Goal: Task Accomplishment & Management: Use online tool/utility

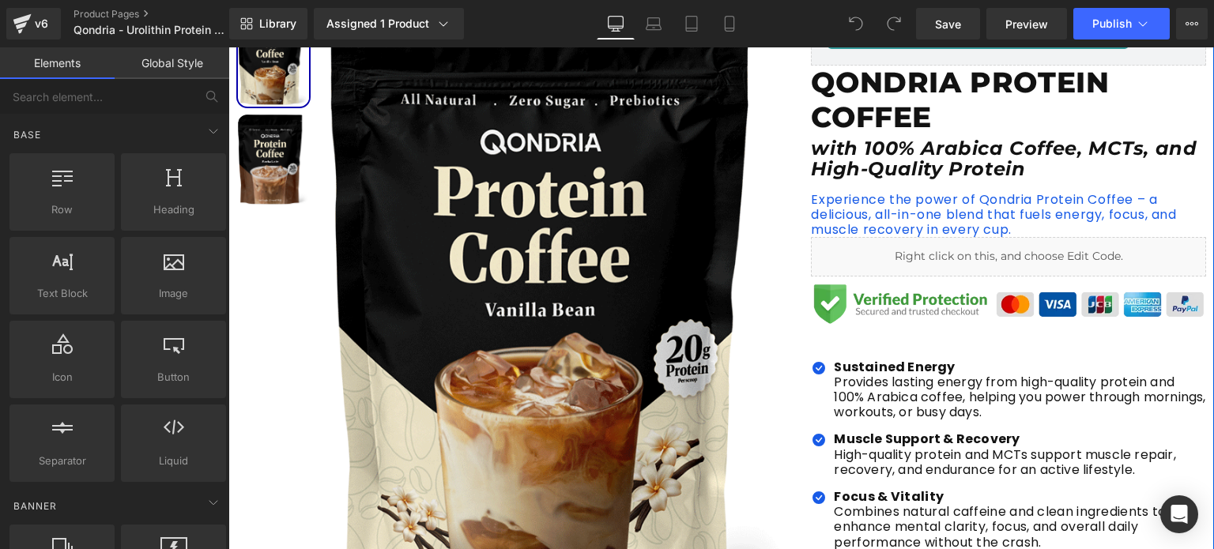
scroll to position [267, 0]
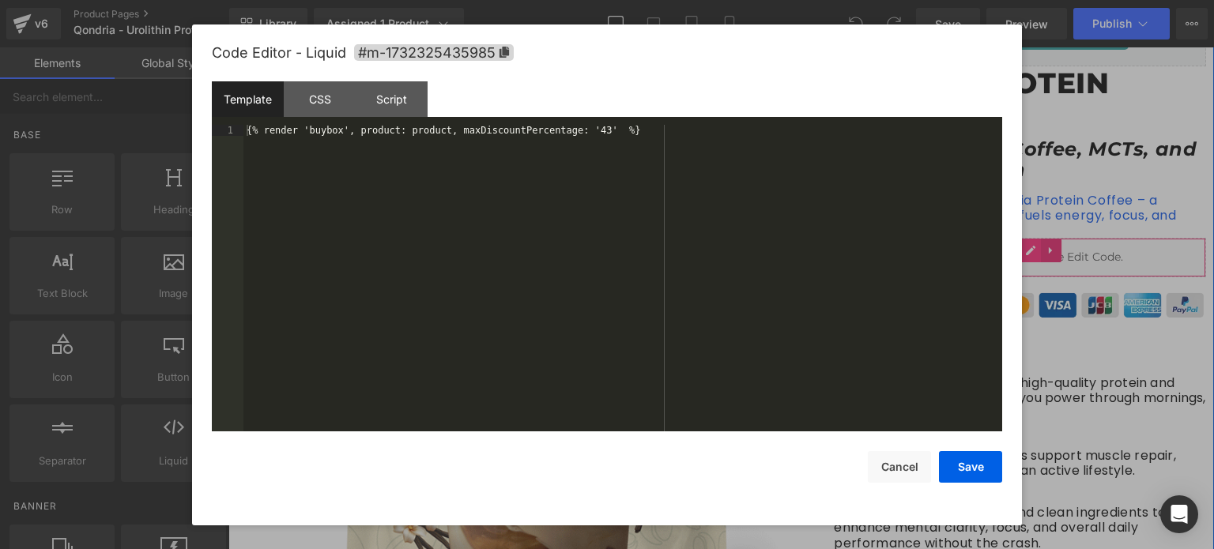
click at [1026, 253] on icon at bounding box center [1030, 251] width 11 height 12
click at [596, 209] on div "{% render 'buybox', product: product, maxDiscountPercentage: '43' %}" at bounding box center [622, 290] width 759 height 330
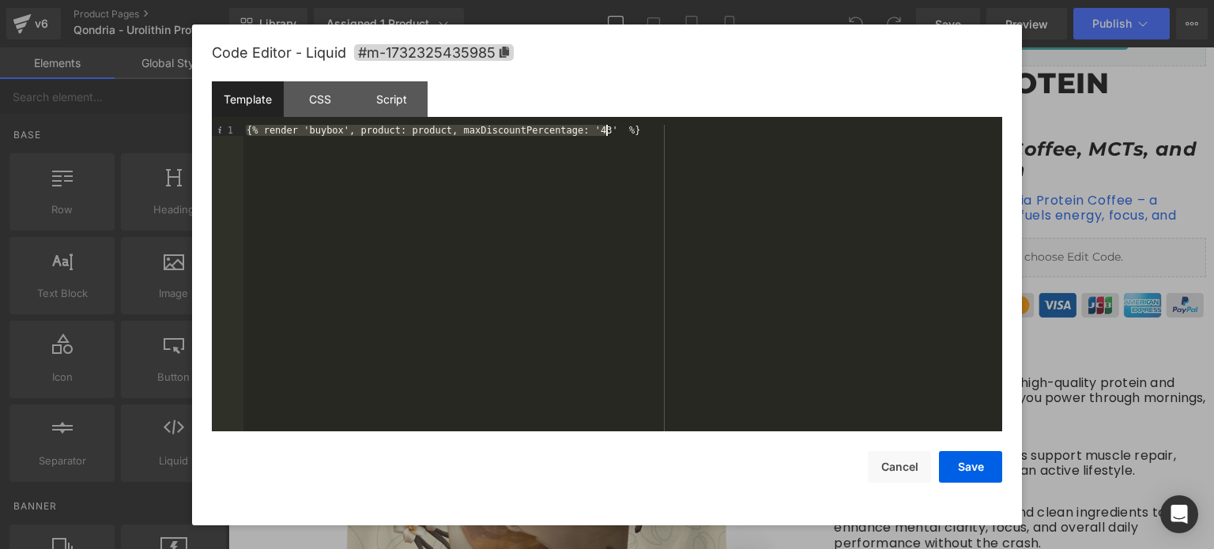
click at [617, 131] on div "{% render 'buybox', product: product, maxDiscountPercentage: '43' %}" at bounding box center [622, 278] width 759 height 307
click at [613, 130] on div "{% render 'buybox', product: product, maxDiscountPercentage: '43' %}" at bounding box center [622, 290] width 759 height 330
click at [597, 191] on div "{% render 'buybox', product: product, maxDiscountPercentage: '43' %}" at bounding box center [622, 278] width 759 height 307
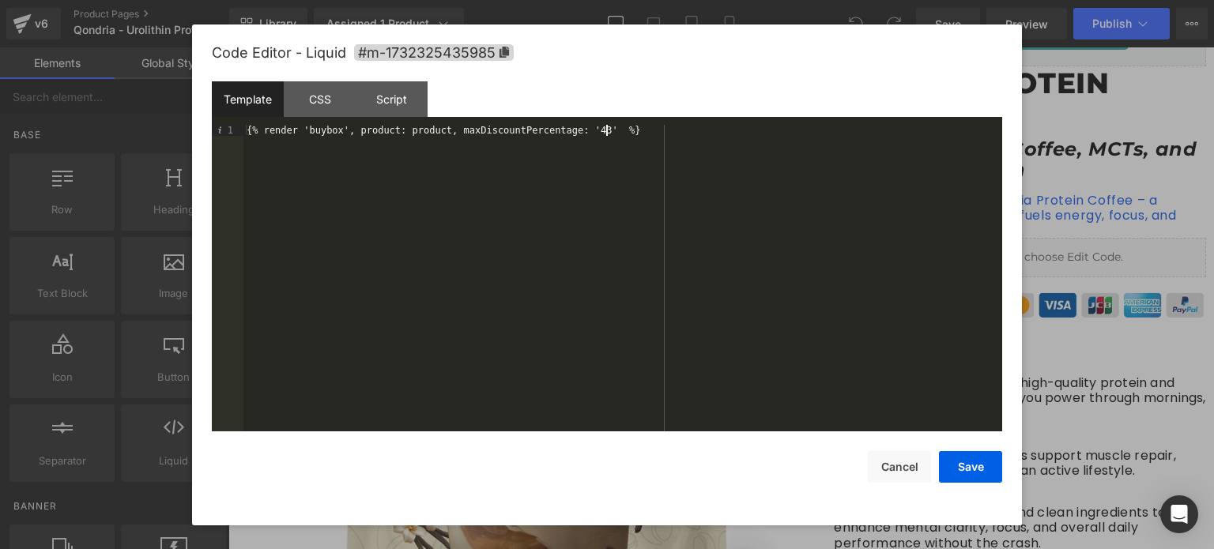
click at [621, 138] on div "{% render 'buybox', product: product, maxDiscountPercentage: '43' %}" at bounding box center [622, 290] width 759 height 330
click at [318, 106] on div "CSS" at bounding box center [320, 99] width 72 height 36
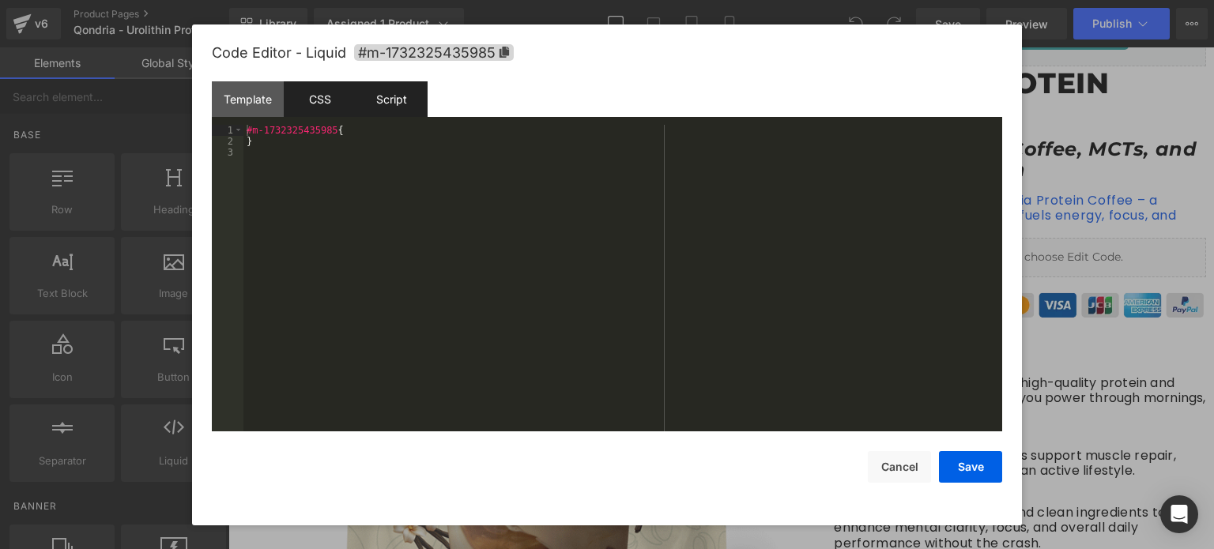
click at [383, 104] on div "Script" at bounding box center [392, 99] width 72 height 36
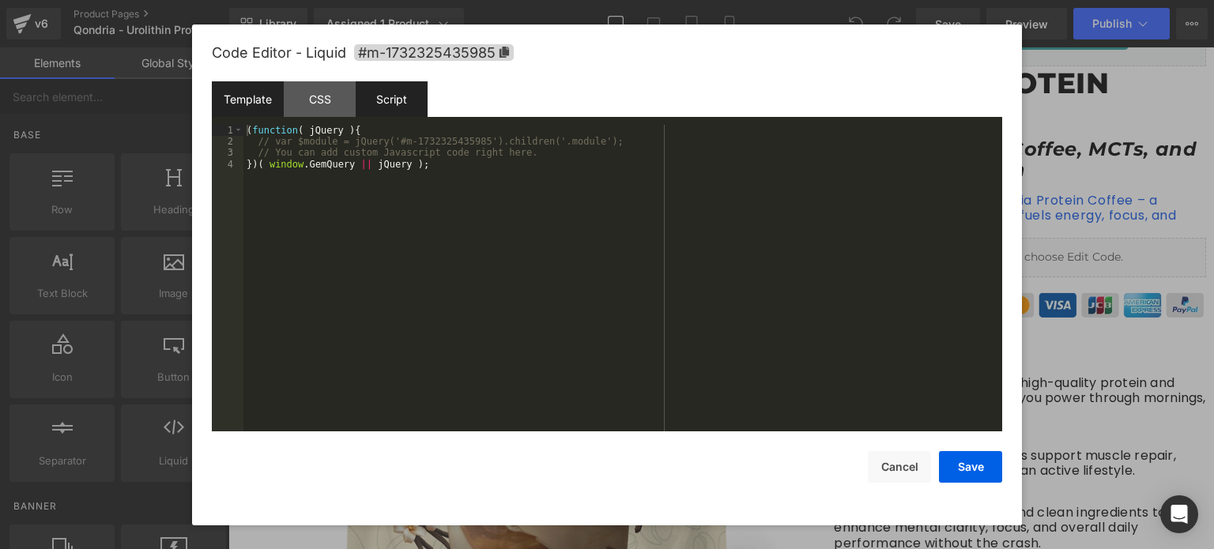
click at [250, 105] on div "Template" at bounding box center [248, 99] width 72 height 36
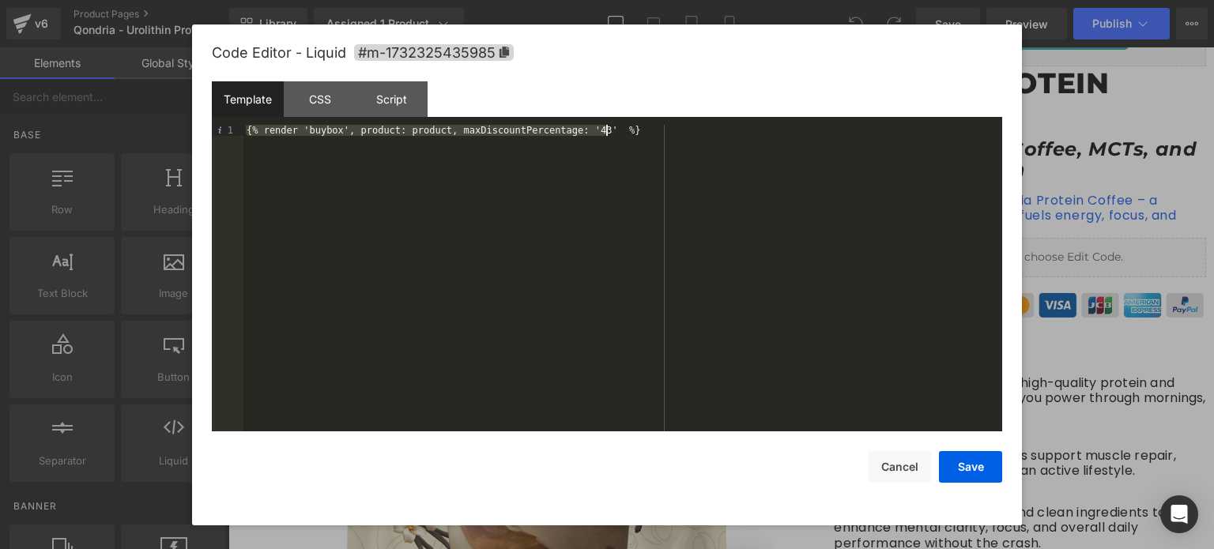
click at [443, 187] on div "{% render 'buybox', product: product, maxDiscountPercentage: '43' %}" at bounding box center [622, 278] width 759 height 307
click at [443, 187] on div "{% render 'buybox', product: product, maxDiscountPercentage: '43' %}" at bounding box center [622, 290] width 759 height 330
click at [338, 155] on div "{% render 'buybox', product: product, maxDiscountPercentage: '43' %}" at bounding box center [622, 278] width 759 height 307
click at [316, 129] on div "{% render 'buybox', product: product, maxDiscountPercentage: '43' %}" at bounding box center [622, 290] width 759 height 330
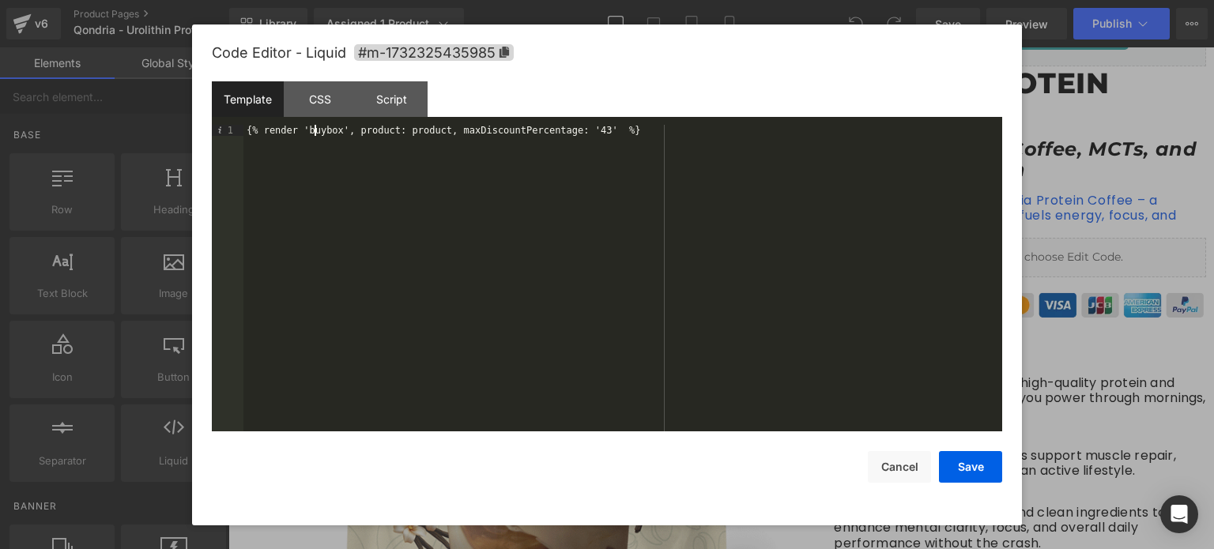
click at [316, 129] on div "{% render 'buybox', product: product, maxDiscountPercentage: '43' %}" at bounding box center [622, 290] width 759 height 330
click at [617, 128] on div "{% render 'buybox', product: product, maxDiscountPercentage: '43' %}" at bounding box center [622, 290] width 759 height 330
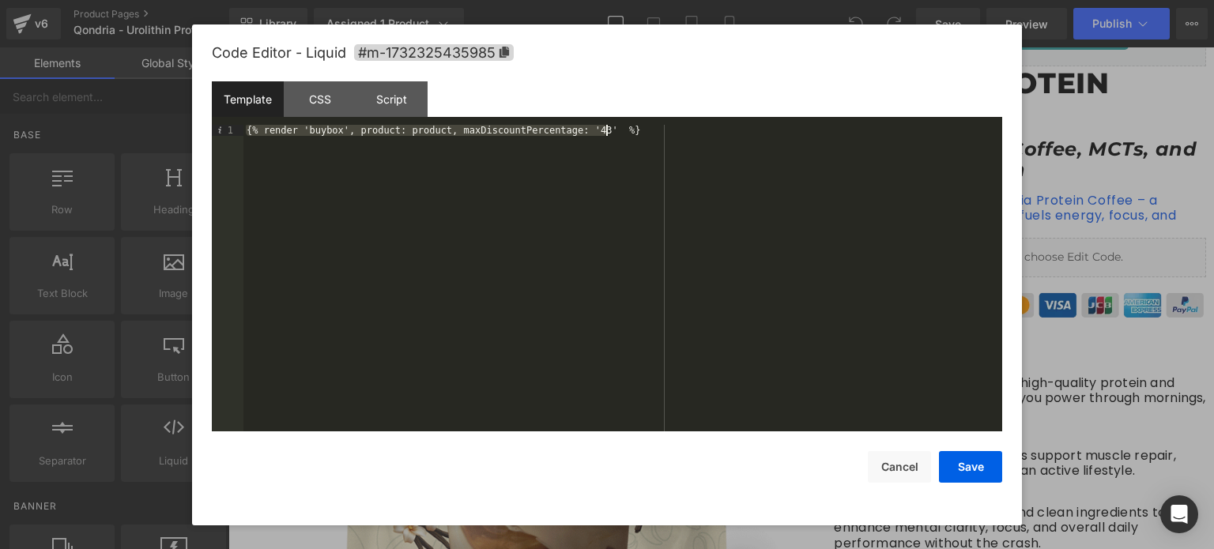
click at [617, 128] on div "{% render 'buybox', product: product, maxDiscountPercentage: '43' %}" at bounding box center [622, 278] width 759 height 307
click at [898, 453] on button "Cancel" at bounding box center [899, 467] width 63 height 32
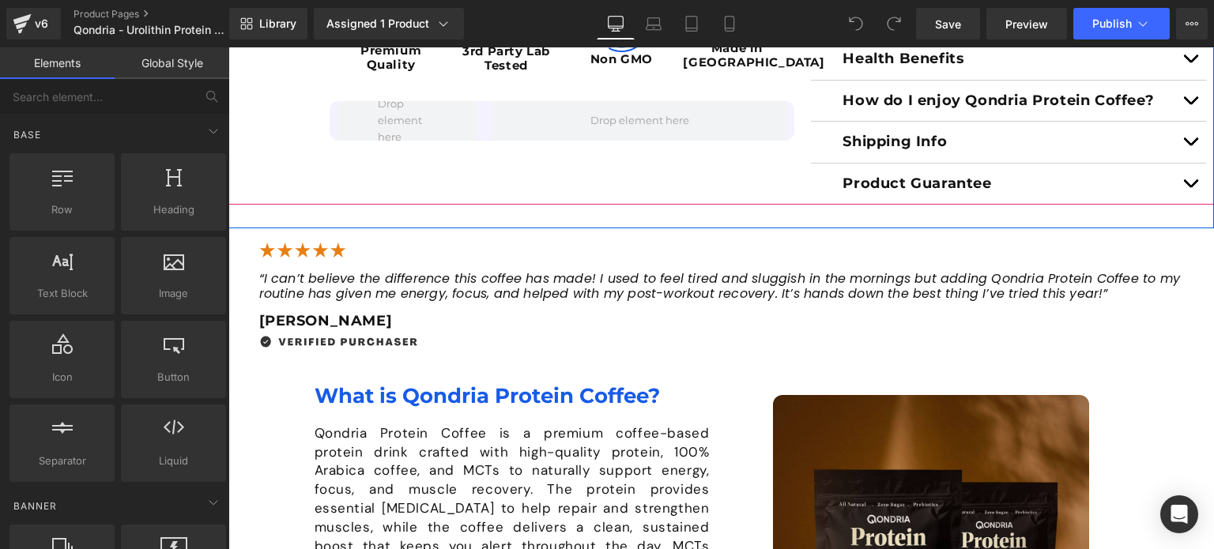
scroll to position [898, 0]
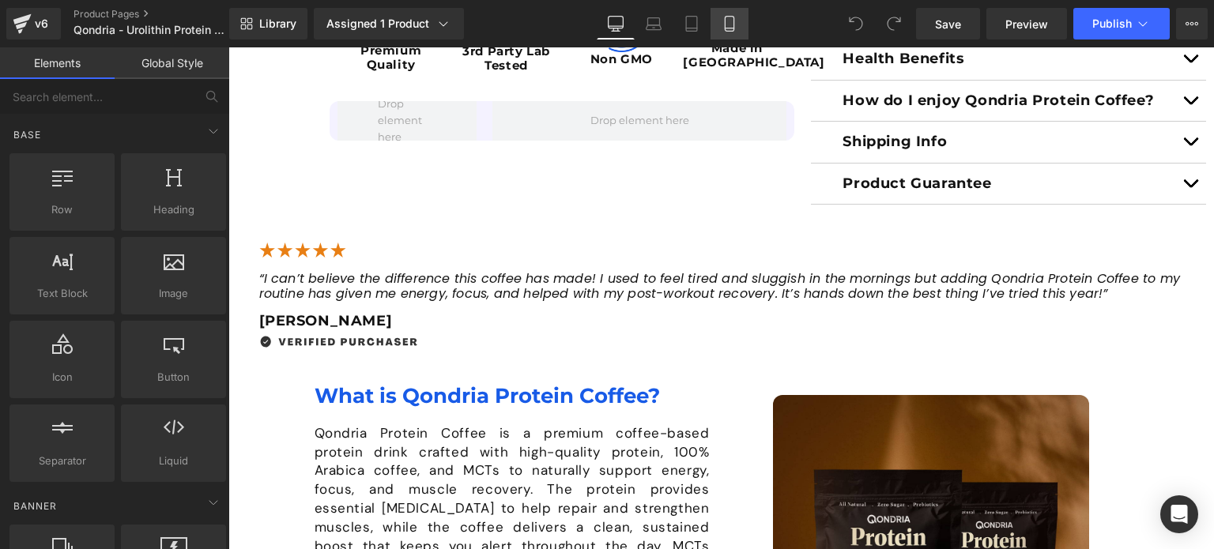
click at [722, 17] on icon at bounding box center [730, 24] width 16 height 16
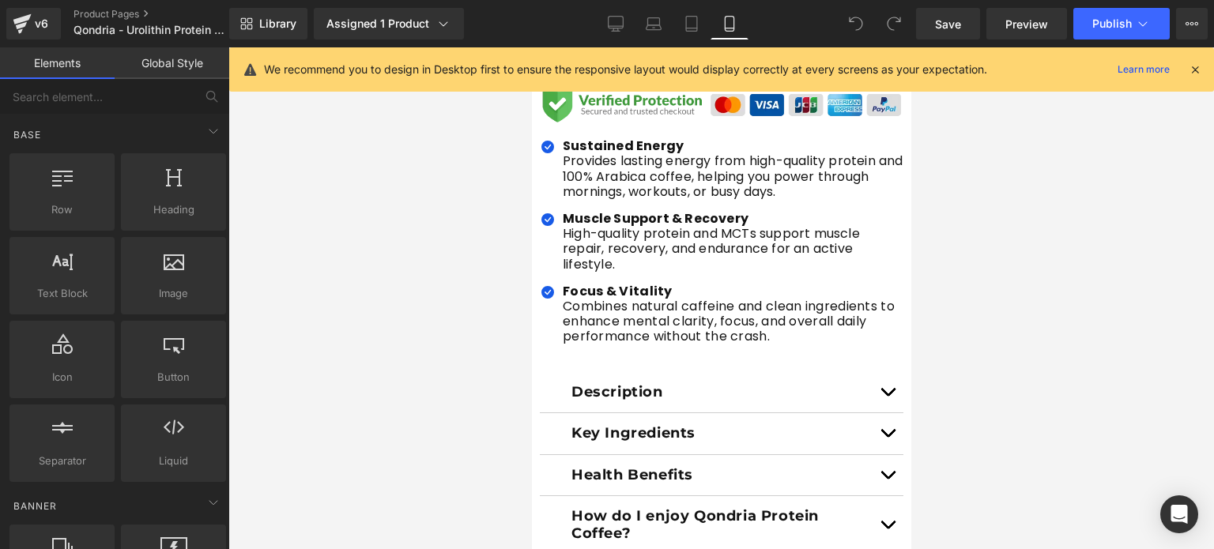
click at [1195, 73] on icon at bounding box center [1195, 69] width 14 height 14
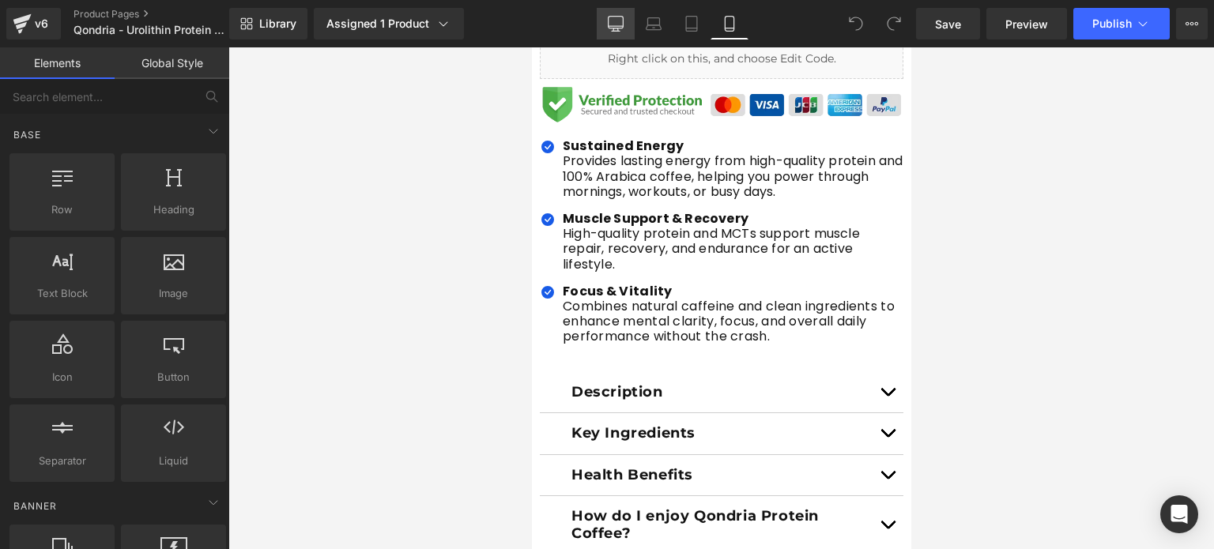
click at [620, 20] on icon at bounding box center [616, 24] width 16 height 16
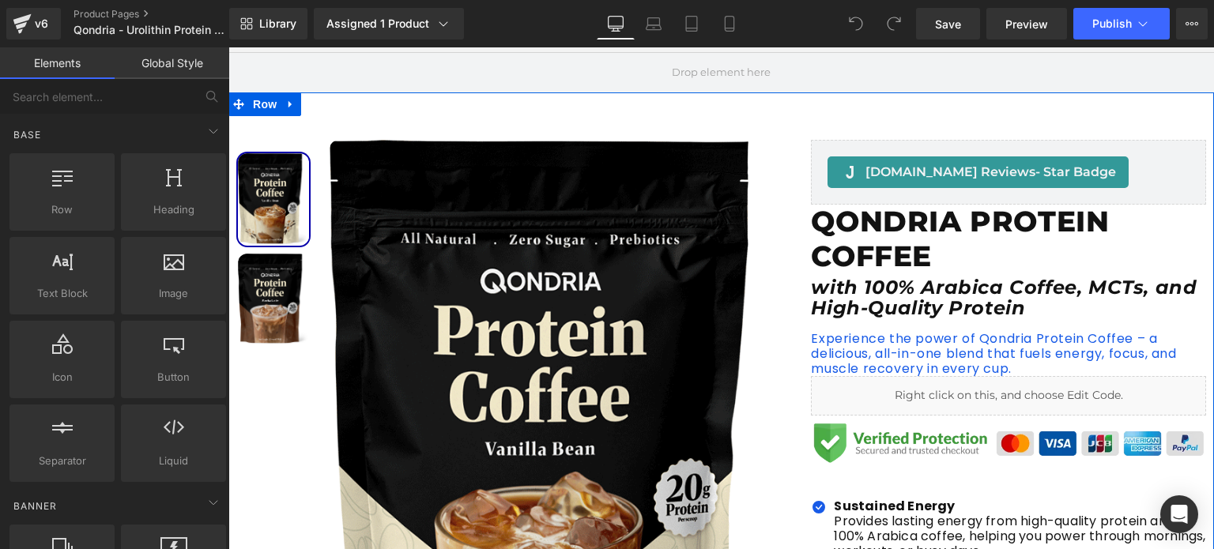
scroll to position [128, 0]
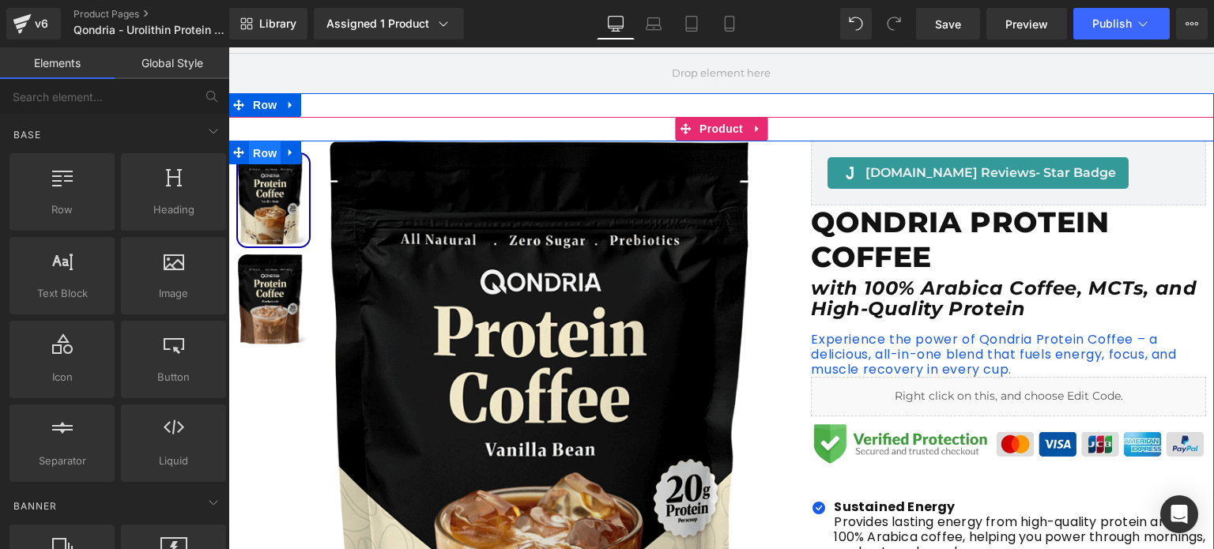
click at [266, 154] on span "Row" at bounding box center [265, 153] width 32 height 24
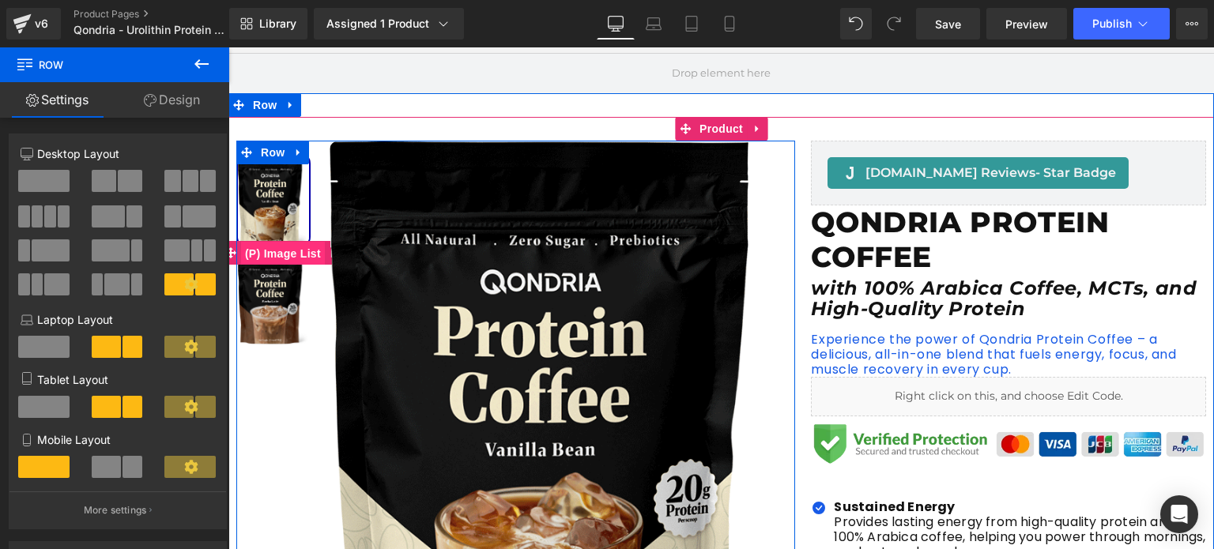
click at [291, 247] on span "(P) Image List" at bounding box center [283, 254] width 84 height 24
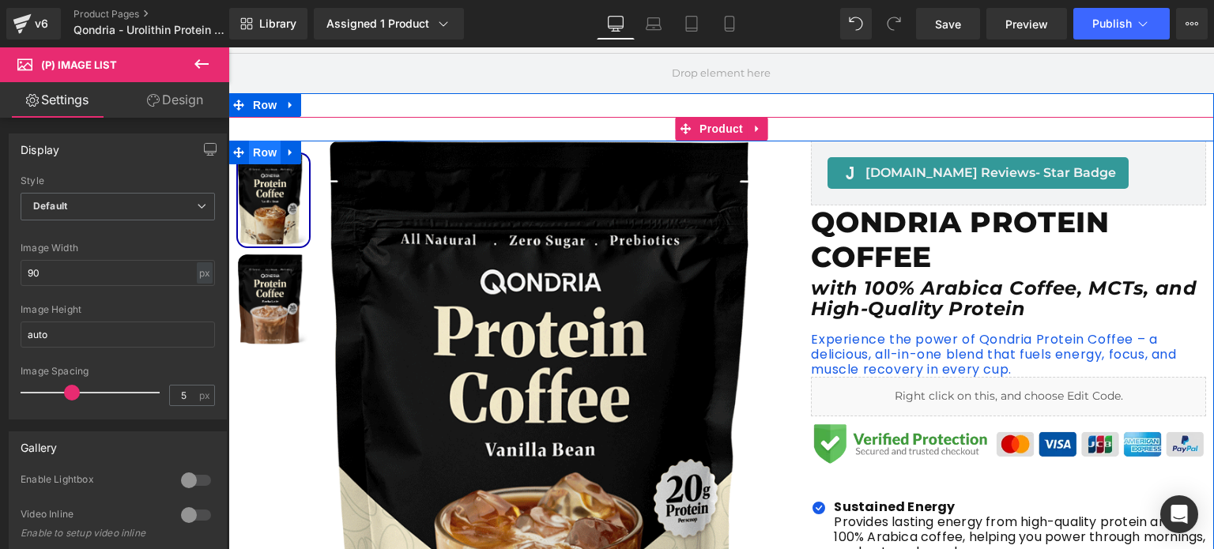
click at [269, 160] on span "Row" at bounding box center [265, 153] width 32 height 24
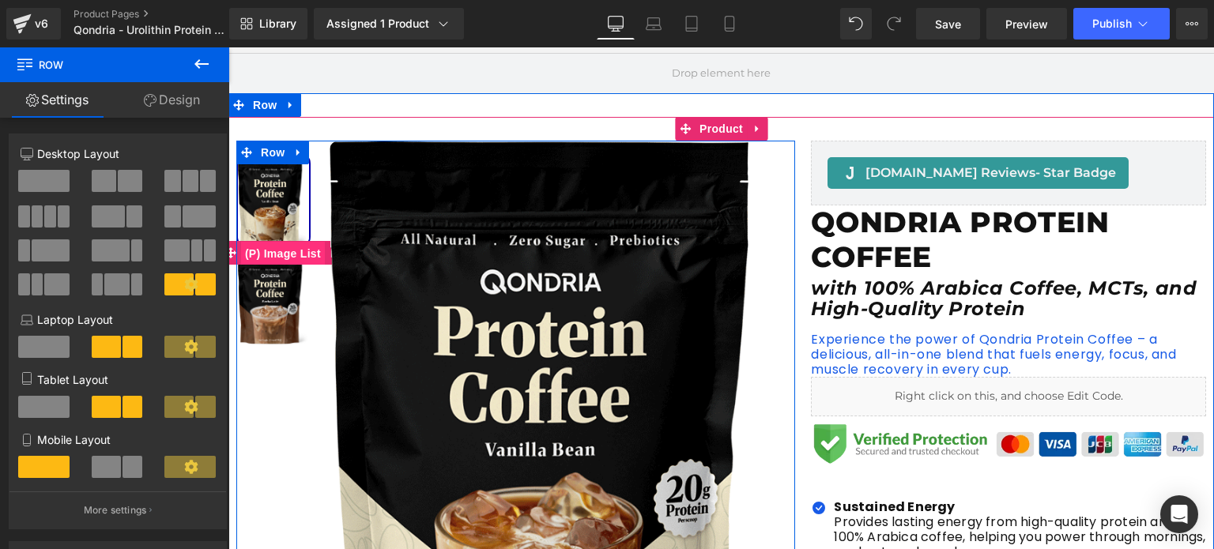
click at [289, 255] on span "(P) Image List" at bounding box center [283, 254] width 84 height 24
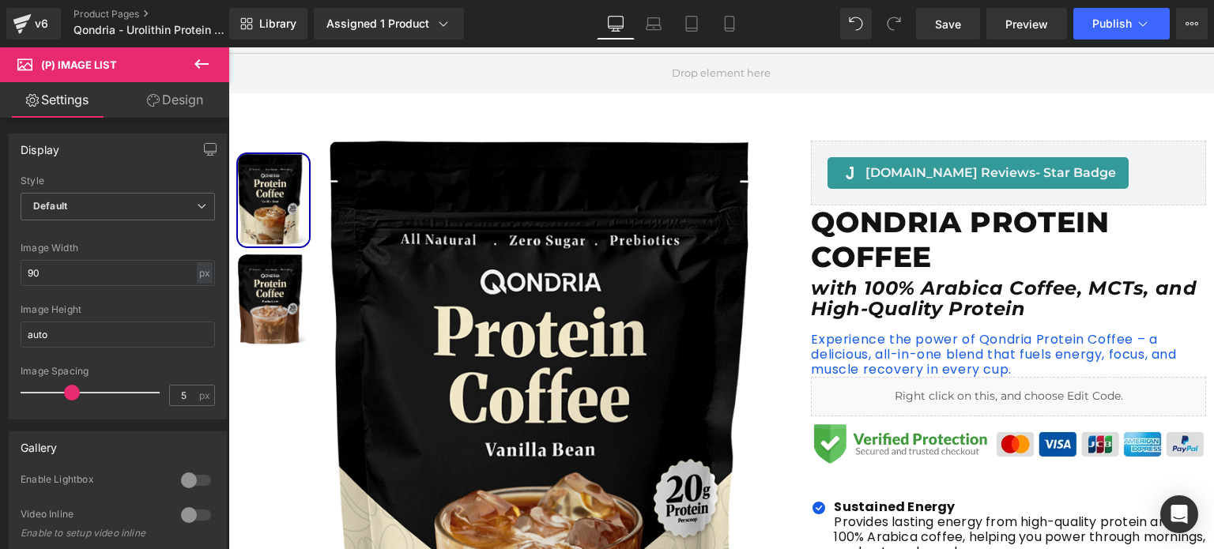
click at [188, 107] on link "Design" at bounding box center [175, 100] width 115 height 36
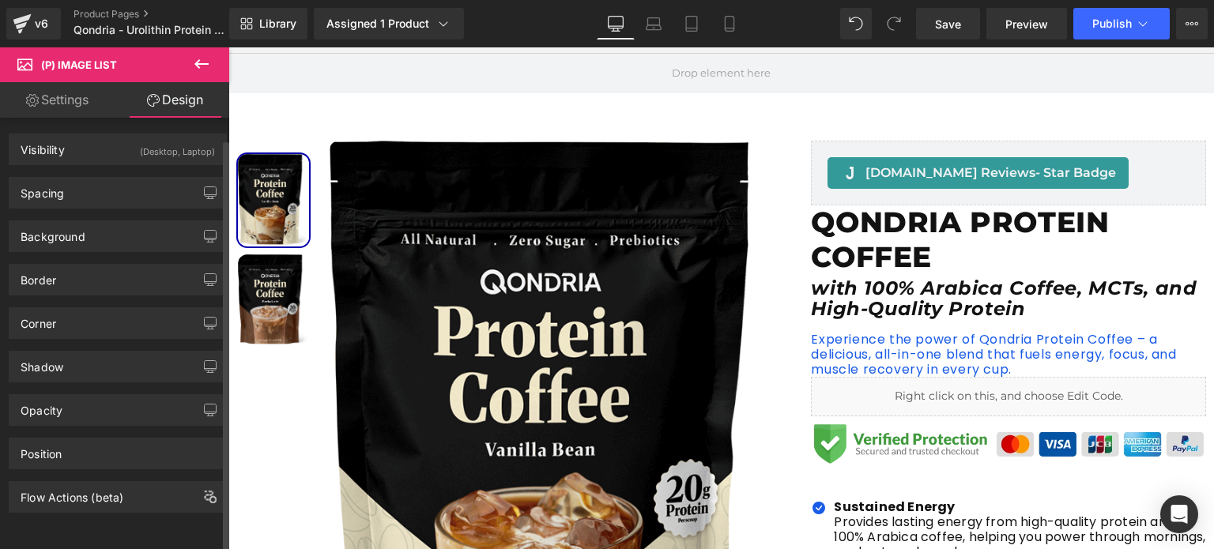
scroll to position [5, 0]
click at [89, 442] on div "Position" at bounding box center [117, 454] width 217 height 30
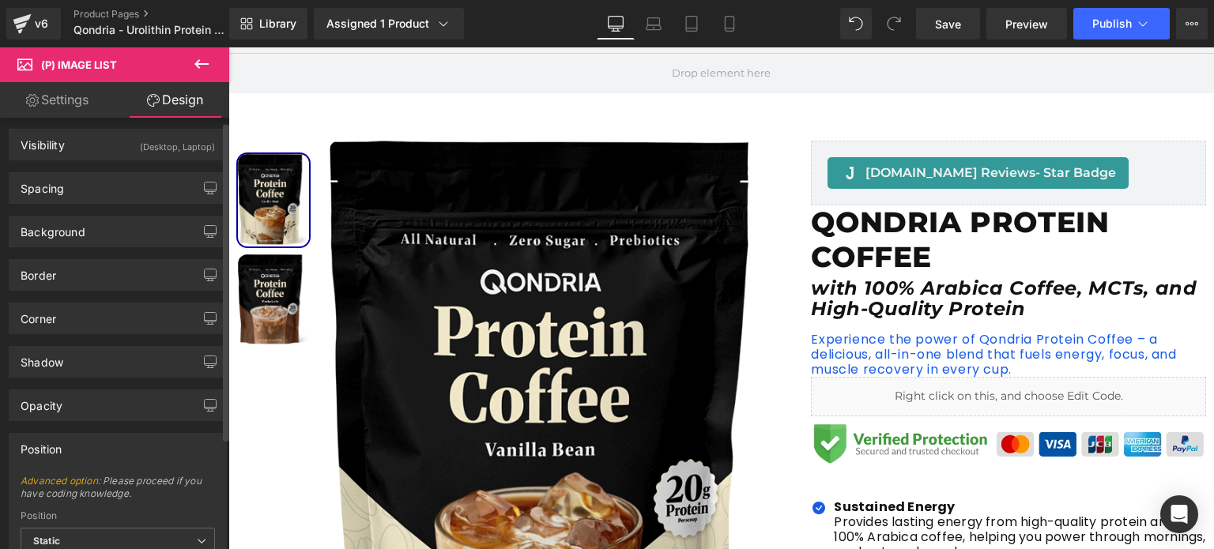
click at [89, 442] on div "Position" at bounding box center [117, 449] width 217 height 30
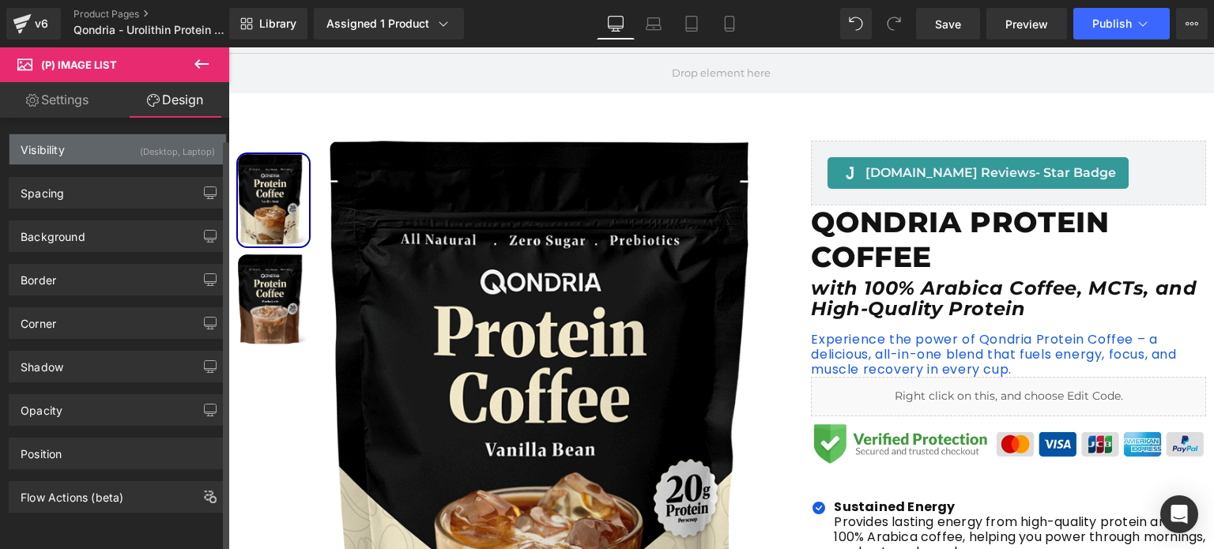
click at [101, 143] on div "Visibility (Desktop, Laptop)" at bounding box center [117, 149] width 217 height 30
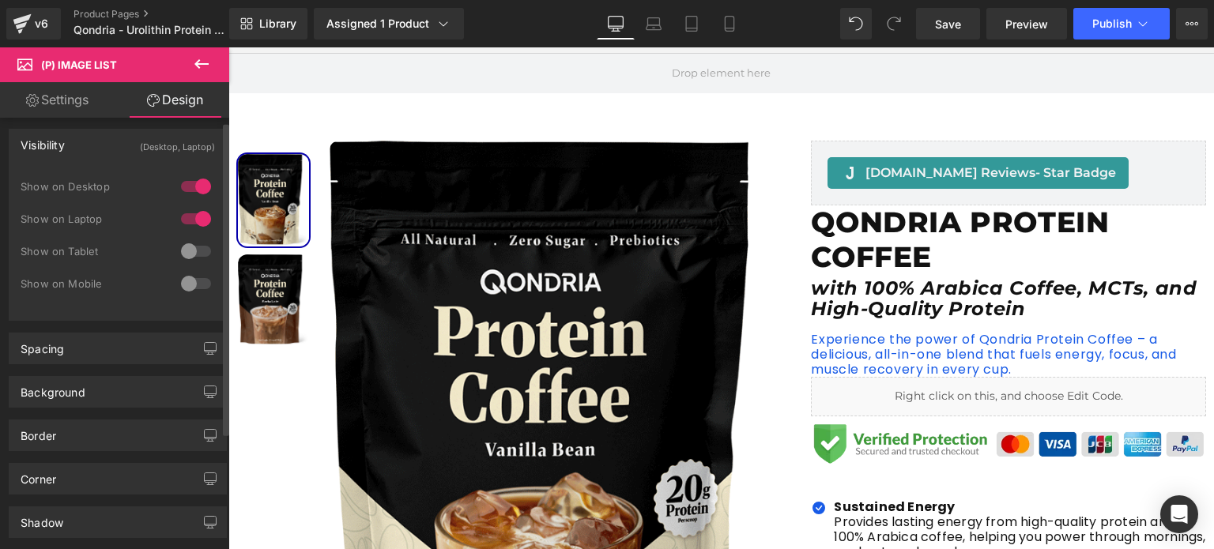
click at [190, 253] on div at bounding box center [196, 251] width 38 height 25
click at [190, 283] on div at bounding box center [196, 283] width 38 height 25
click at [733, 27] on icon at bounding box center [730, 24] width 16 height 16
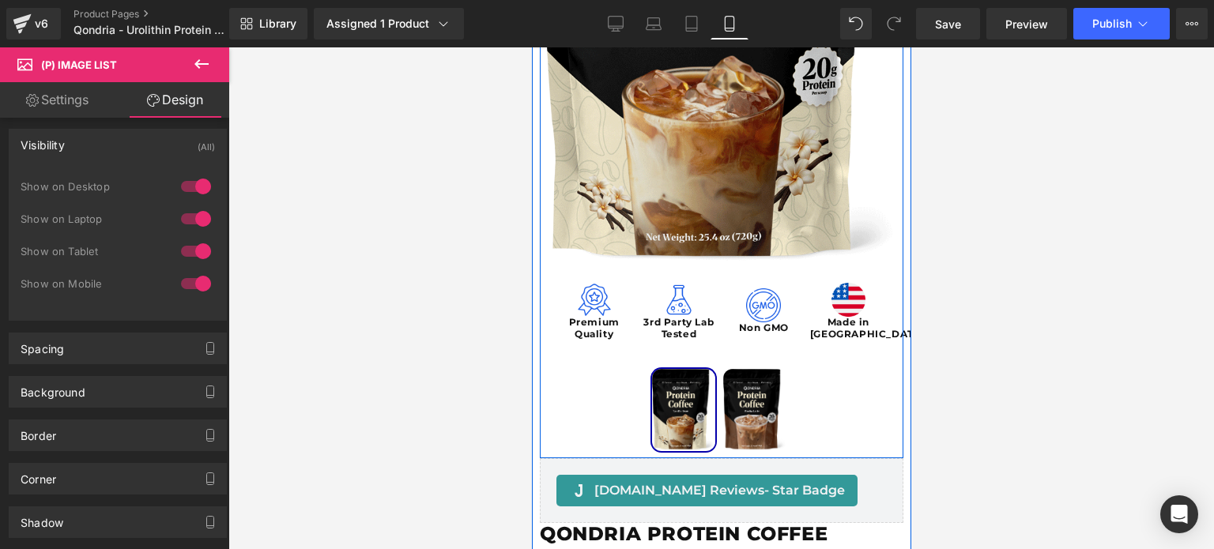
scroll to position [392, 0]
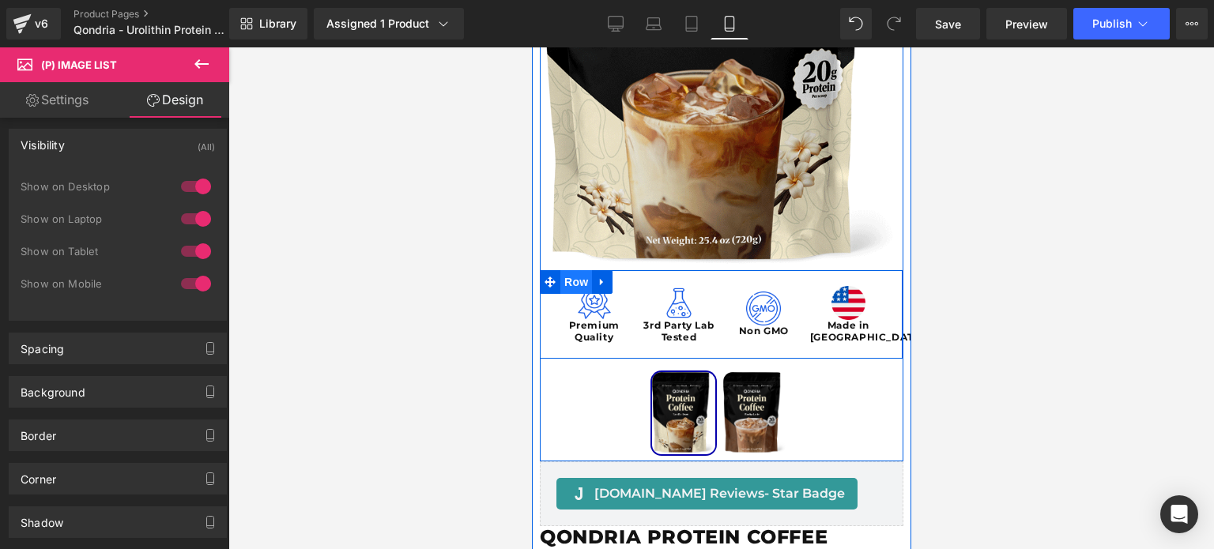
click at [568, 280] on span "Row" at bounding box center [576, 282] width 32 height 24
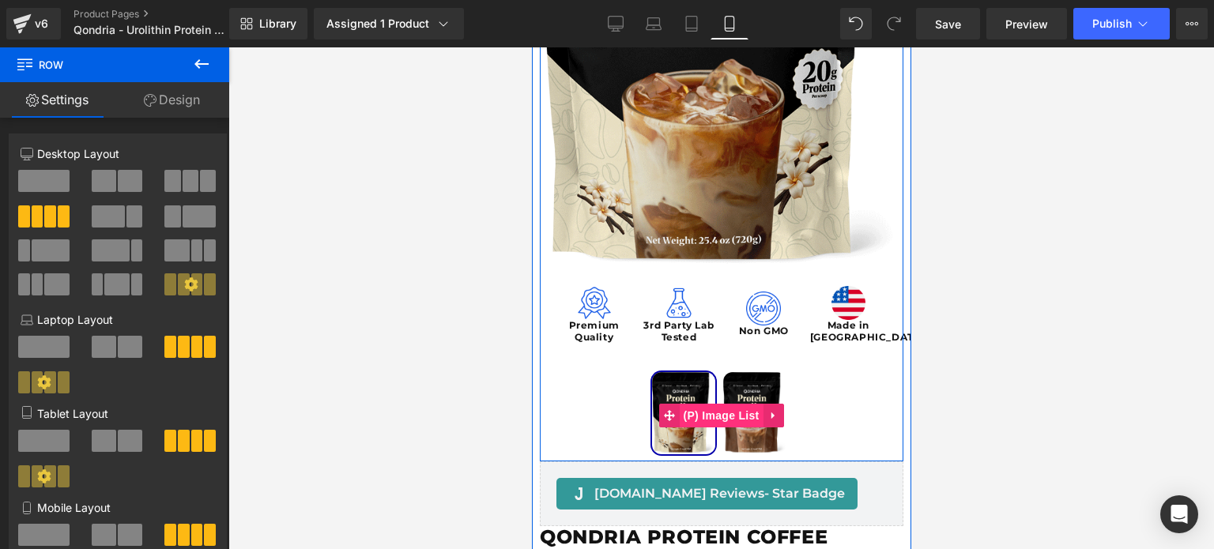
click at [696, 412] on span "(P) Image List" at bounding box center [721, 416] width 84 height 24
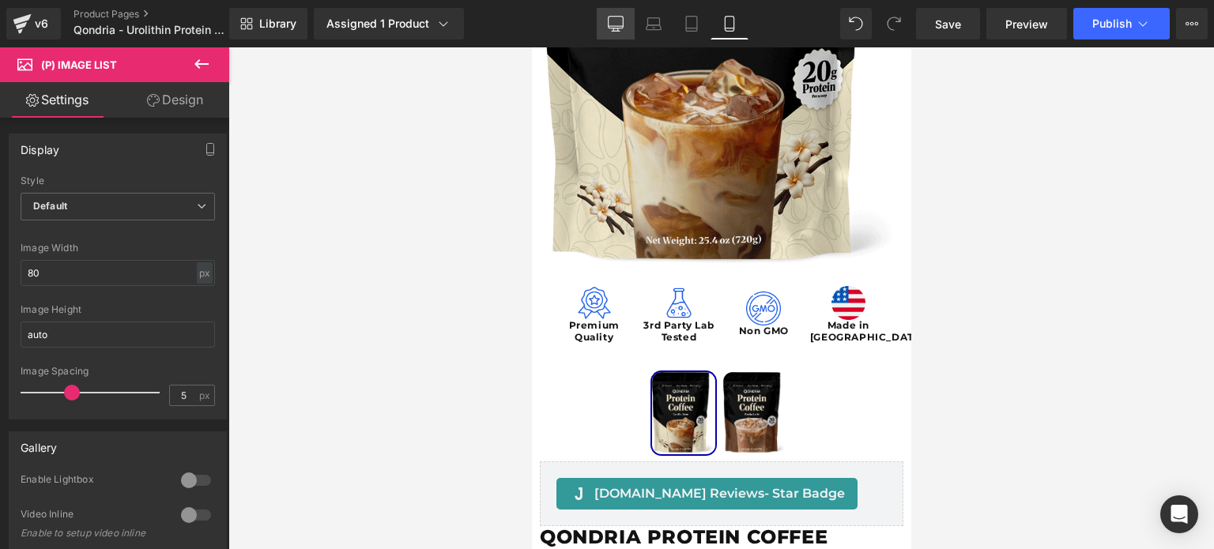
click at [616, 28] on icon at bounding box center [616, 23] width 15 height 12
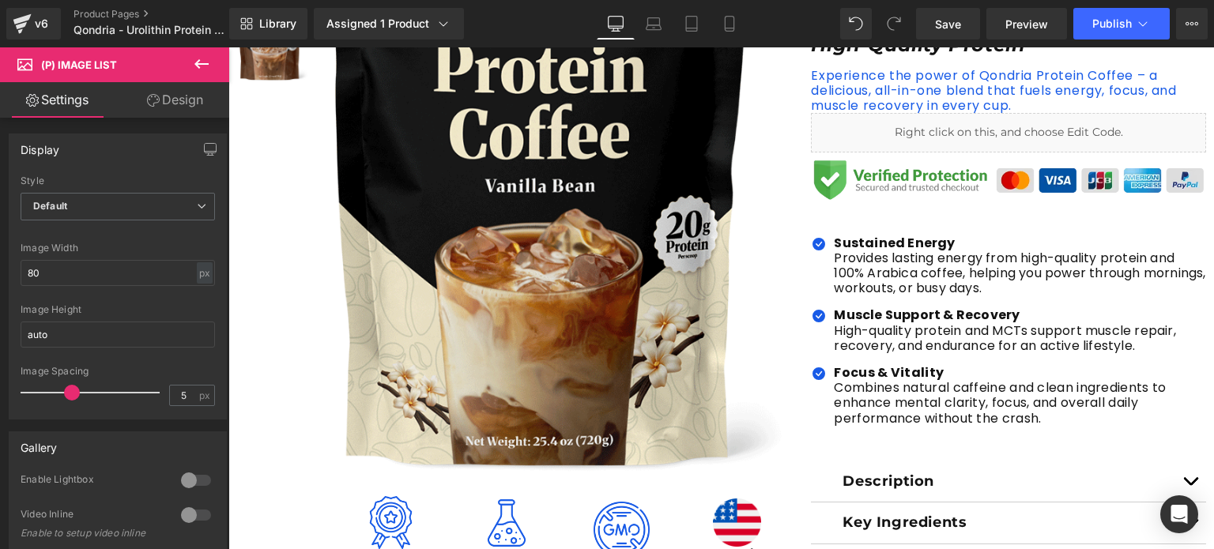
type input "90"
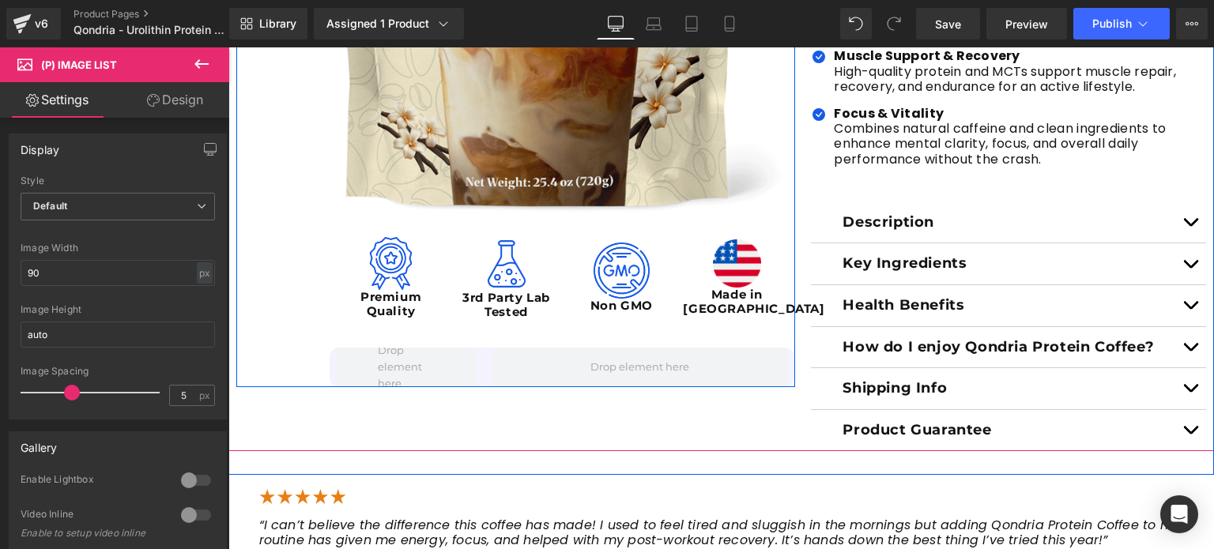
scroll to position [654, 0]
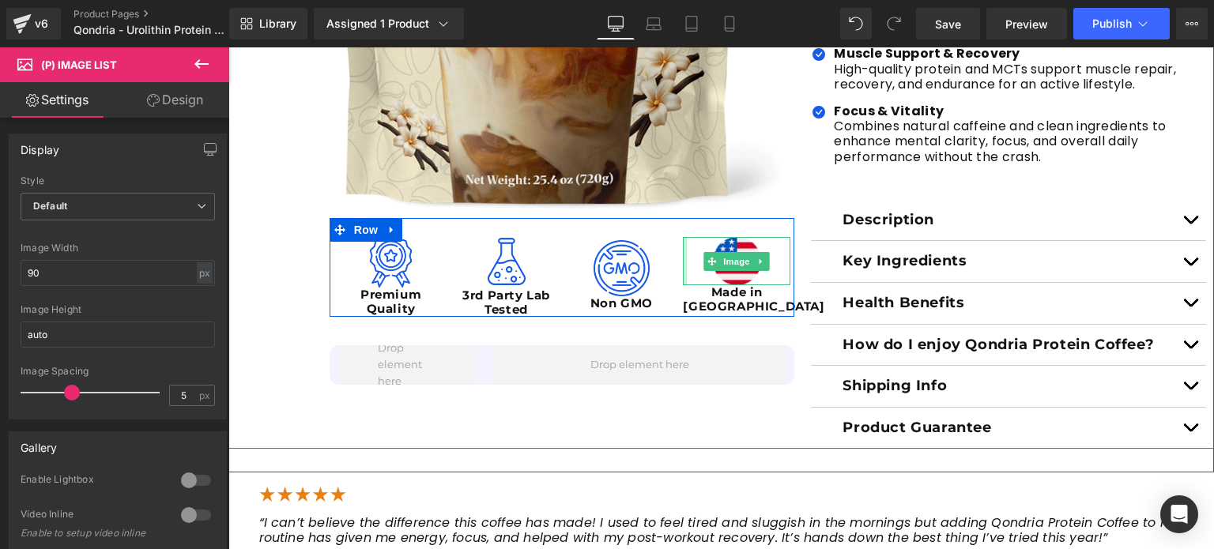
click at [683, 266] on div at bounding box center [685, 261] width 4 height 48
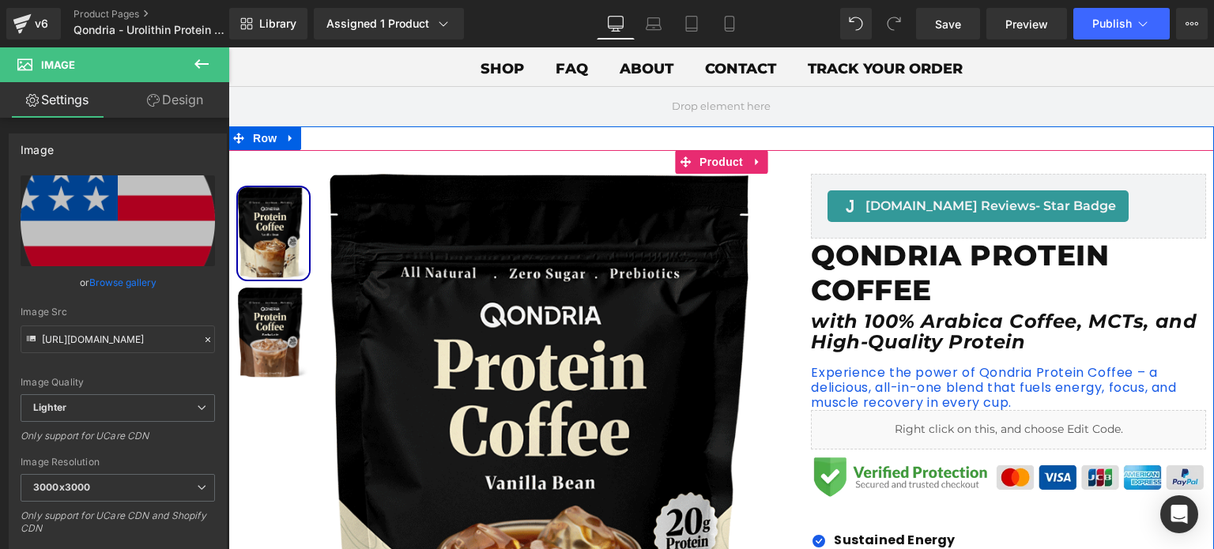
scroll to position [95, 0]
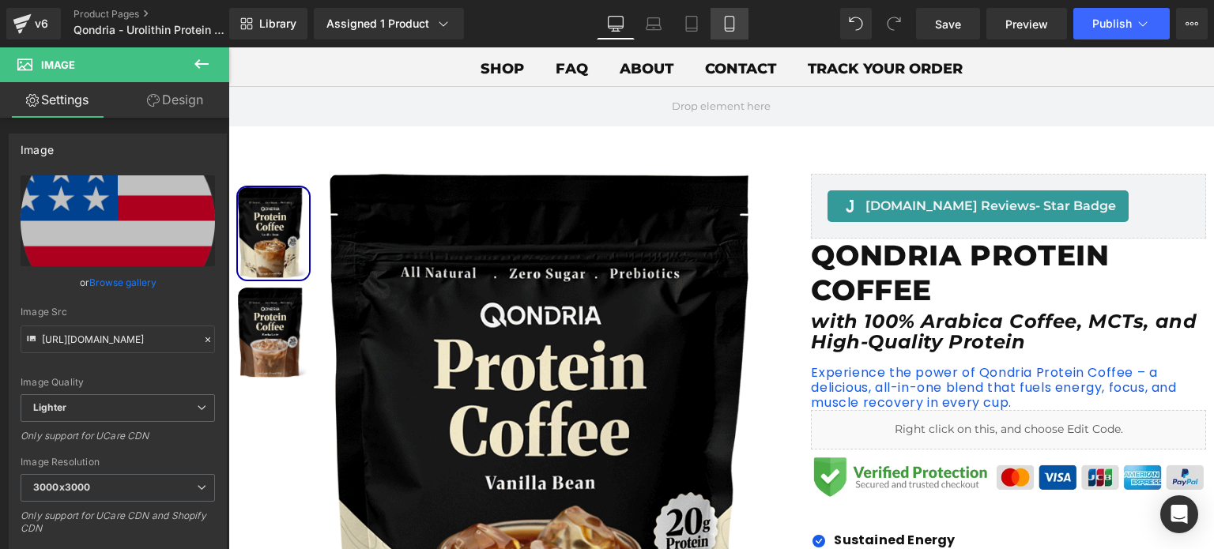
click at [735, 22] on icon at bounding box center [730, 24] width 16 height 16
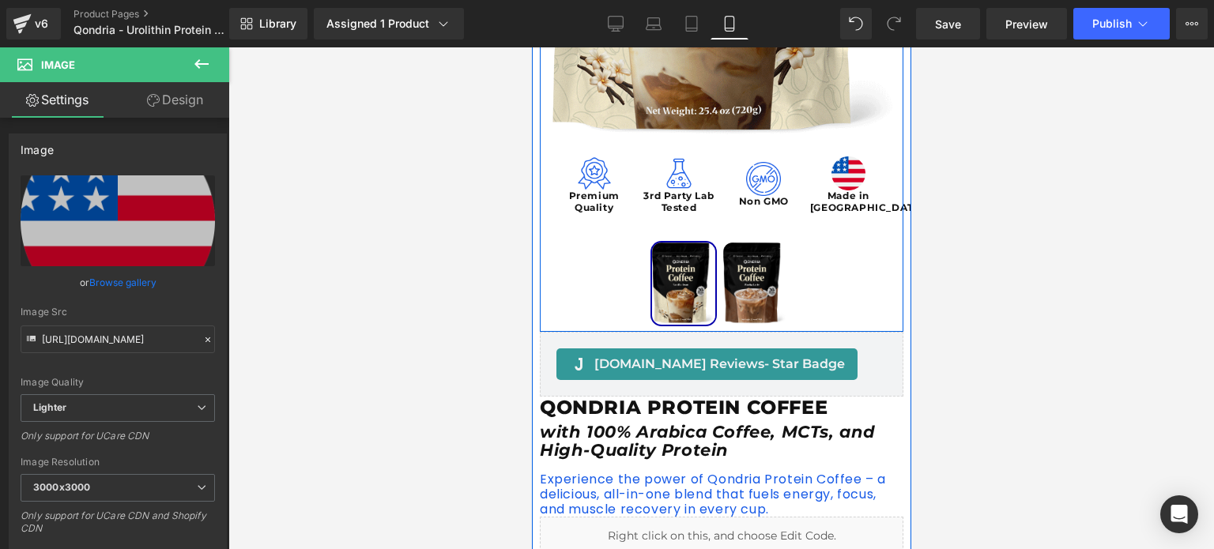
scroll to position [525, 0]
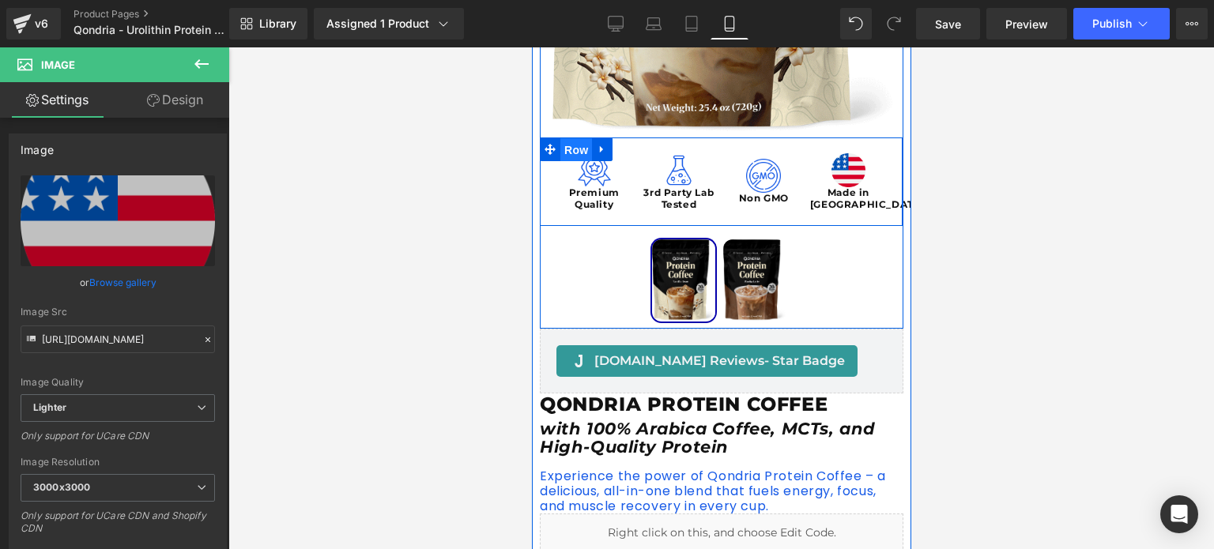
click at [563, 148] on span "Row" at bounding box center [576, 150] width 32 height 24
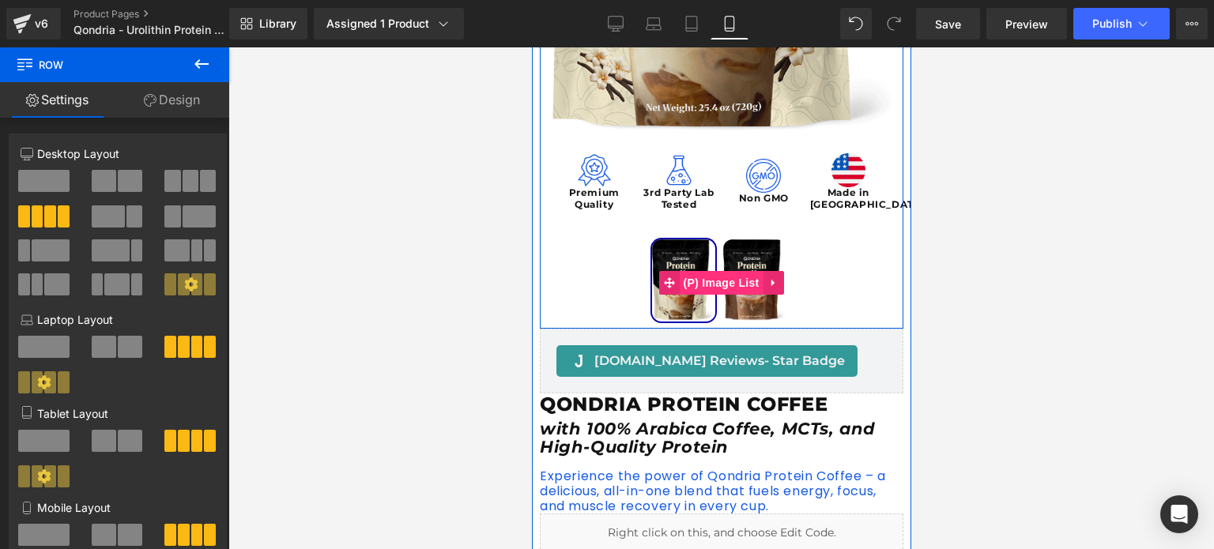
click at [689, 281] on span "(P) Image List" at bounding box center [721, 283] width 84 height 24
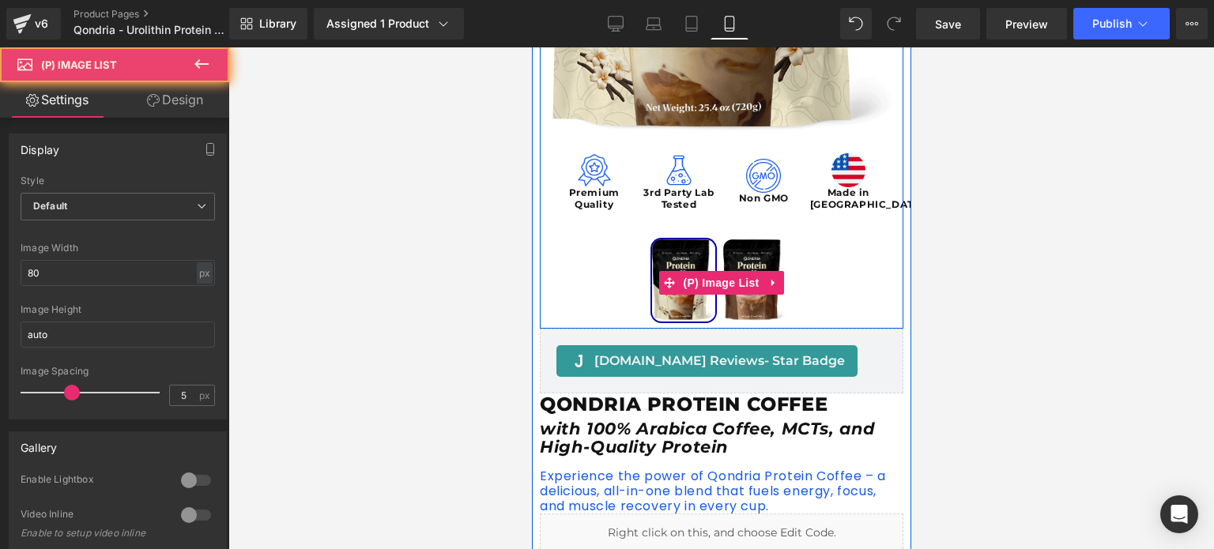
click at [627, 263] on div at bounding box center [720, 283] width 363 height 90
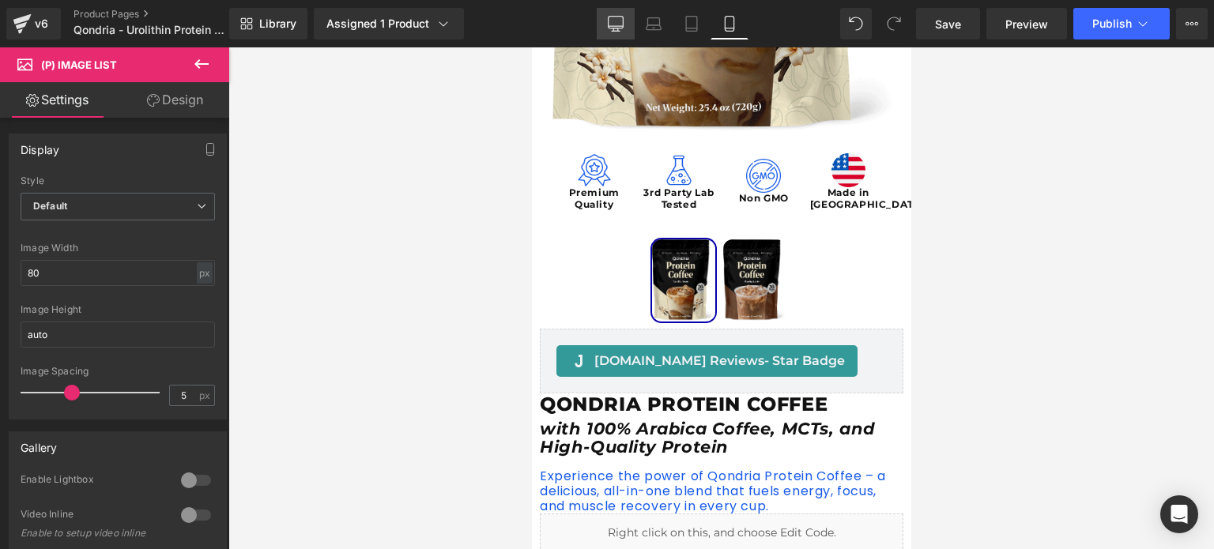
click at [616, 17] on icon at bounding box center [616, 24] width 16 height 16
type input "90"
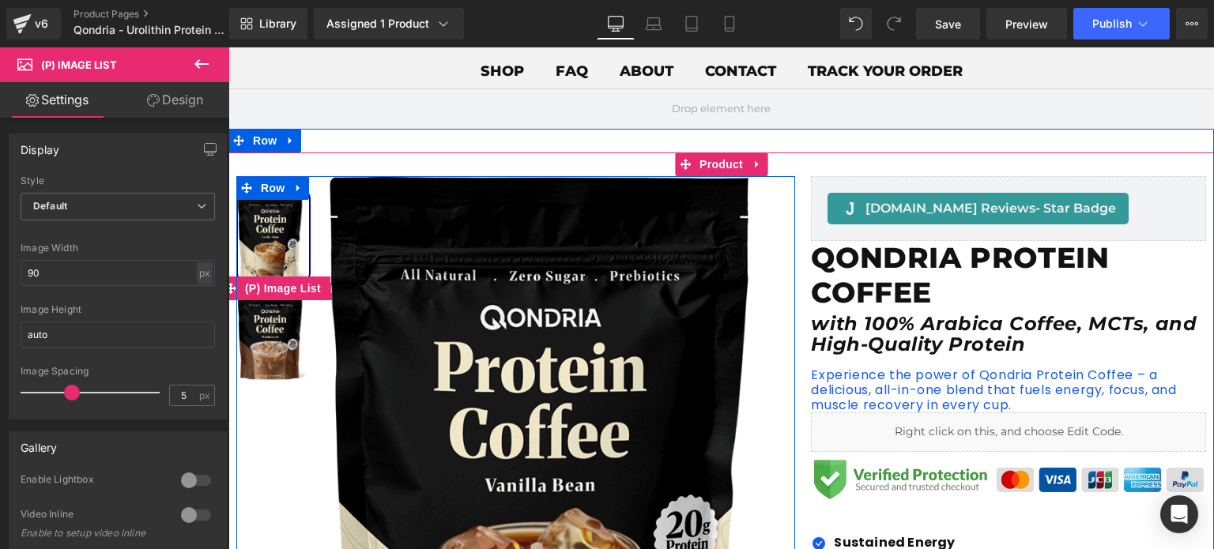
scroll to position [76, 0]
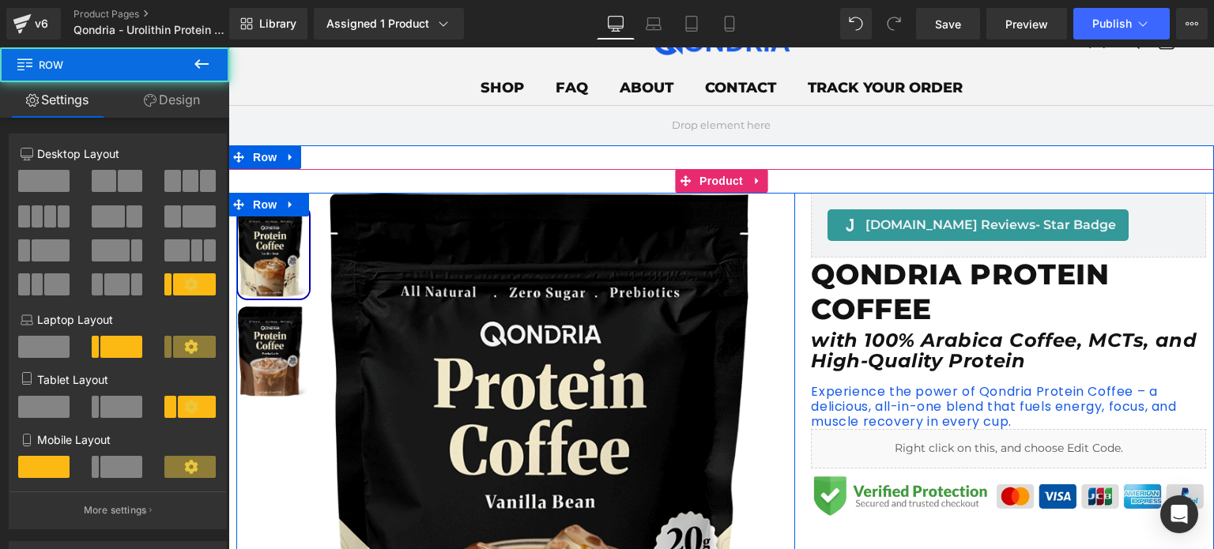
click at [309, 202] on div "Sale Off (P) Image Image Premium Quality Text Block Image 3rd Party Lab Tested …" at bounding box center [282, 299] width 93 height 212
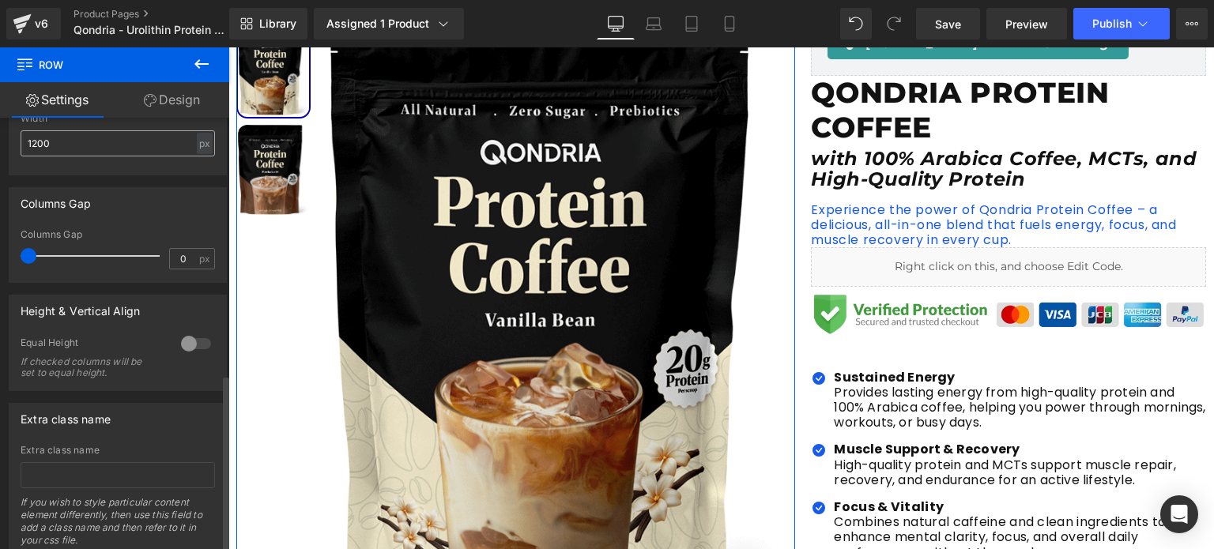
scroll to position [632, 0]
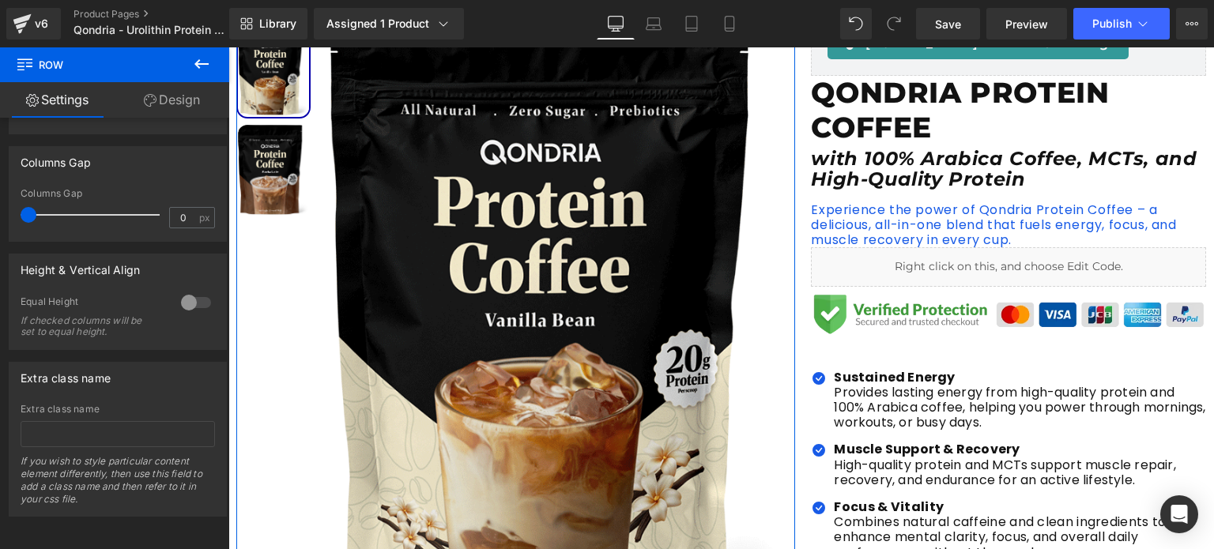
click at [202, 95] on link "Design" at bounding box center [172, 100] width 115 height 36
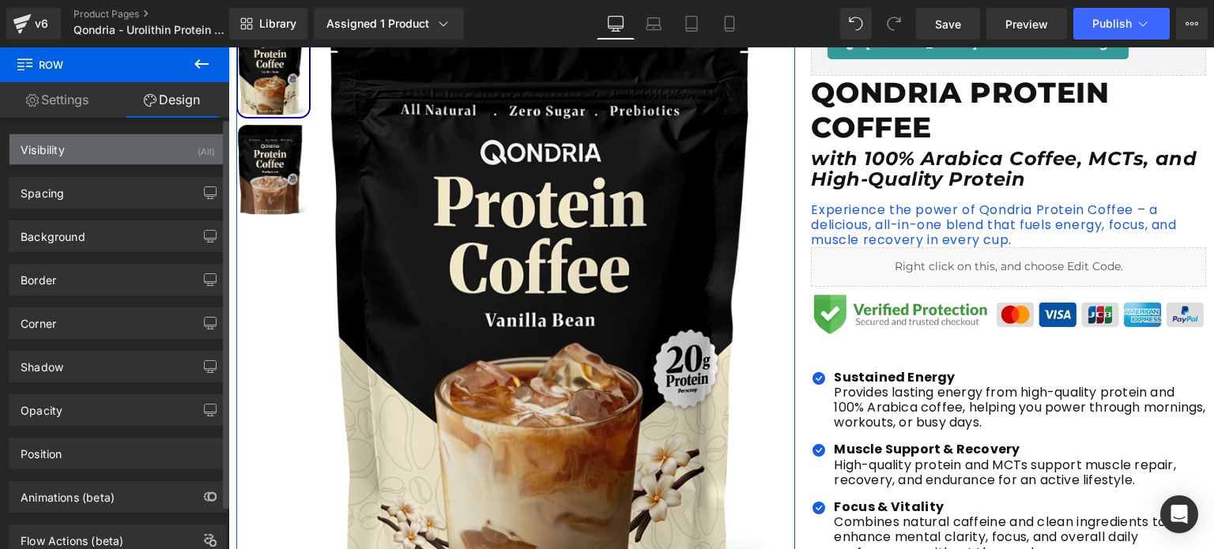
click at [154, 154] on div "Visibility (All)" at bounding box center [117, 149] width 217 height 30
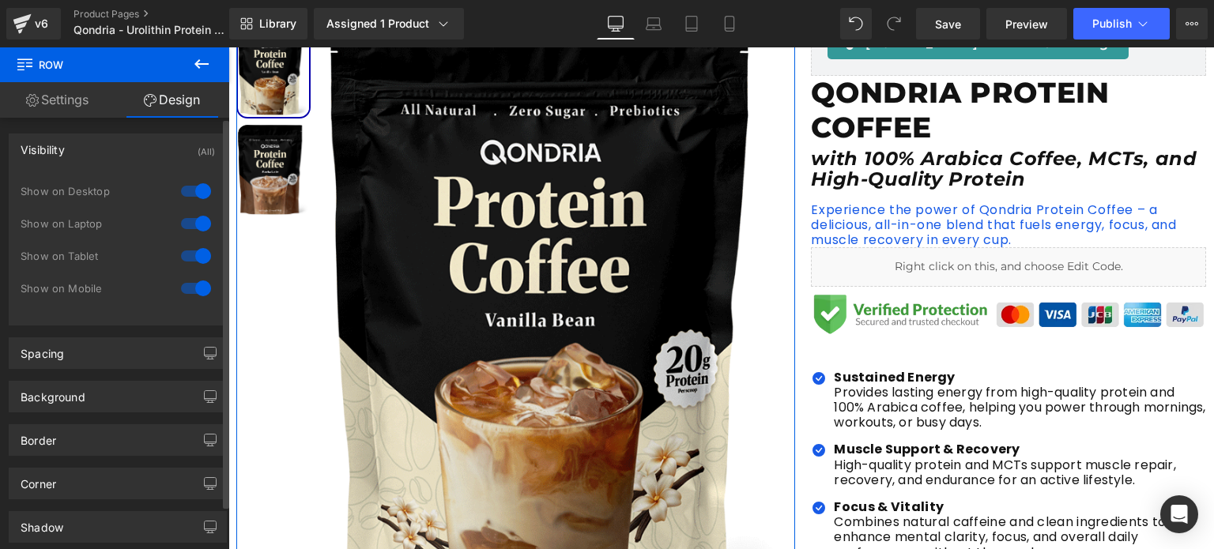
click at [154, 154] on div "Visibility (All)" at bounding box center [117, 149] width 217 height 30
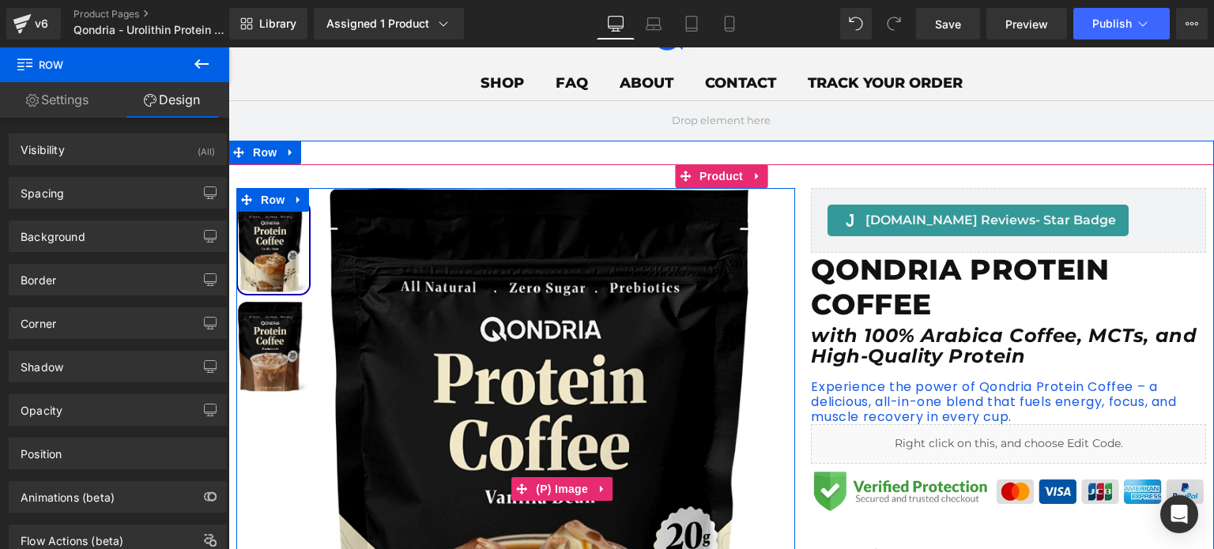
scroll to position [0, 0]
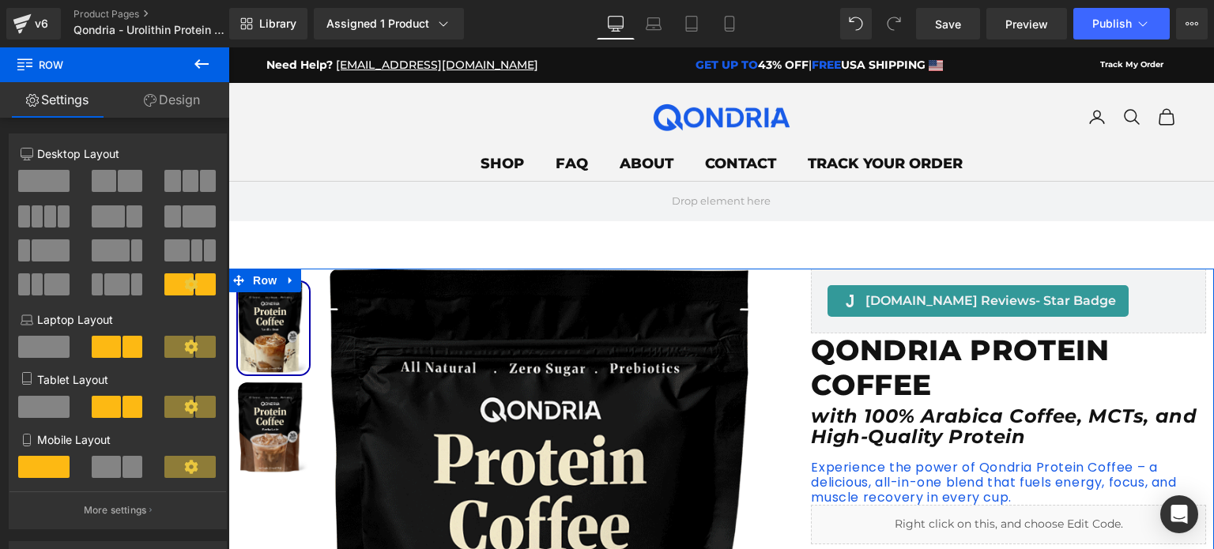
click at [165, 107] on link "Design" at bounding box center [172, 100] width 115 height 36
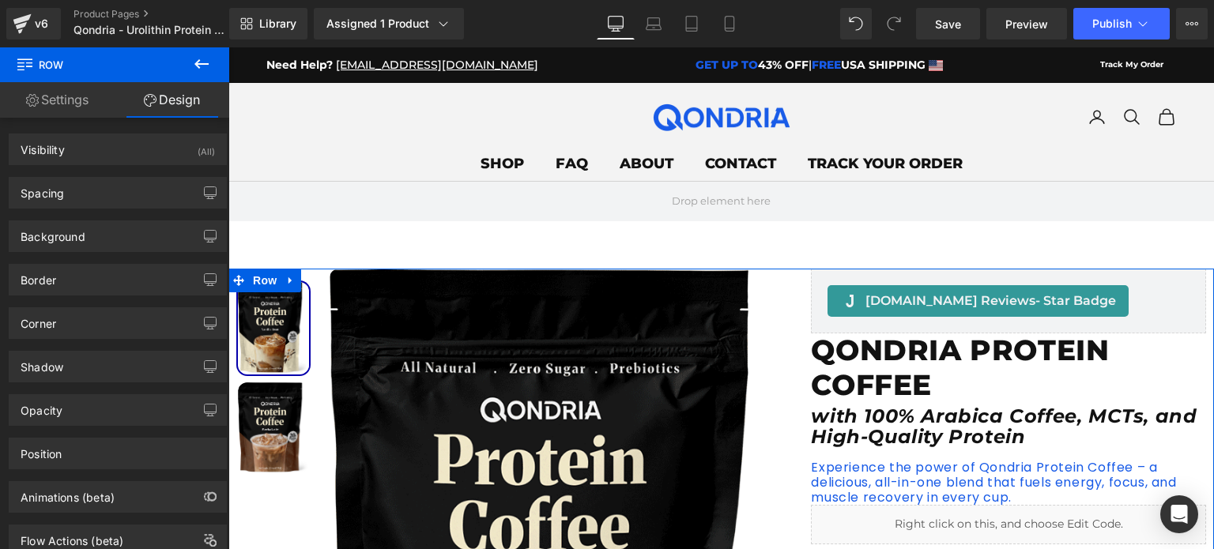
click at [62, 100] on link "Settings" at bounding box center [57, 100] width 115 height 36
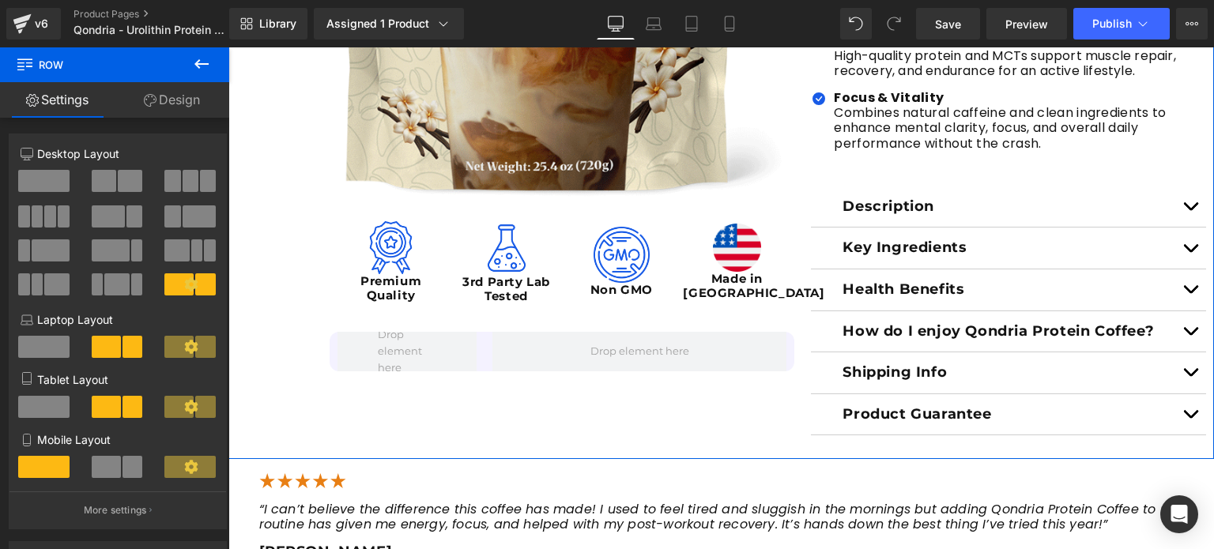
scroll to position [666, 0]
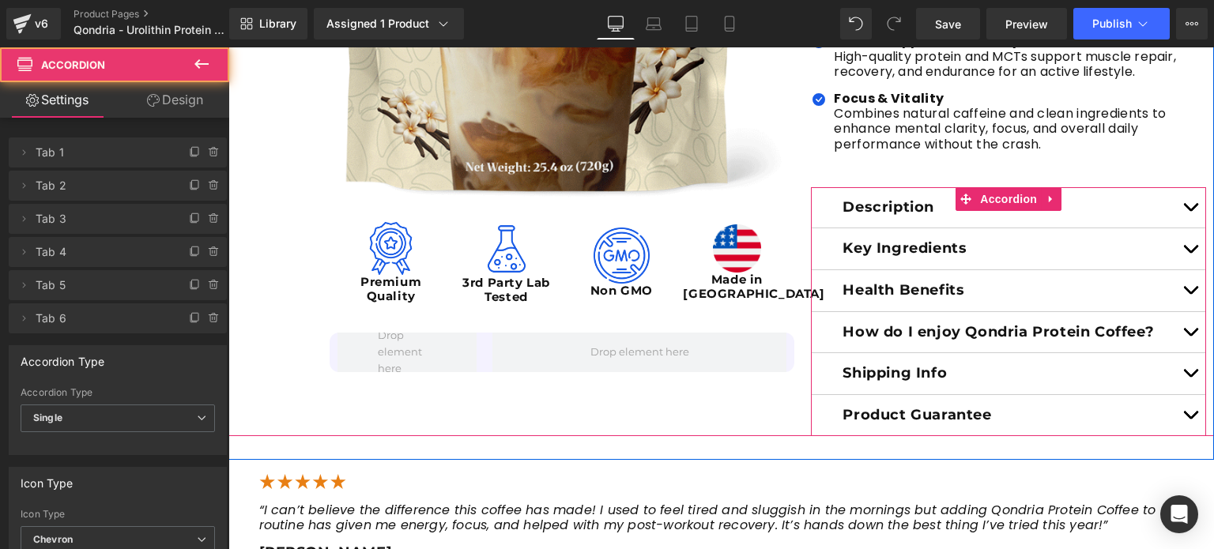
click at [1030, 217] on div "Description Text Block" at bounding box center [1008, 208] width 395 height 42
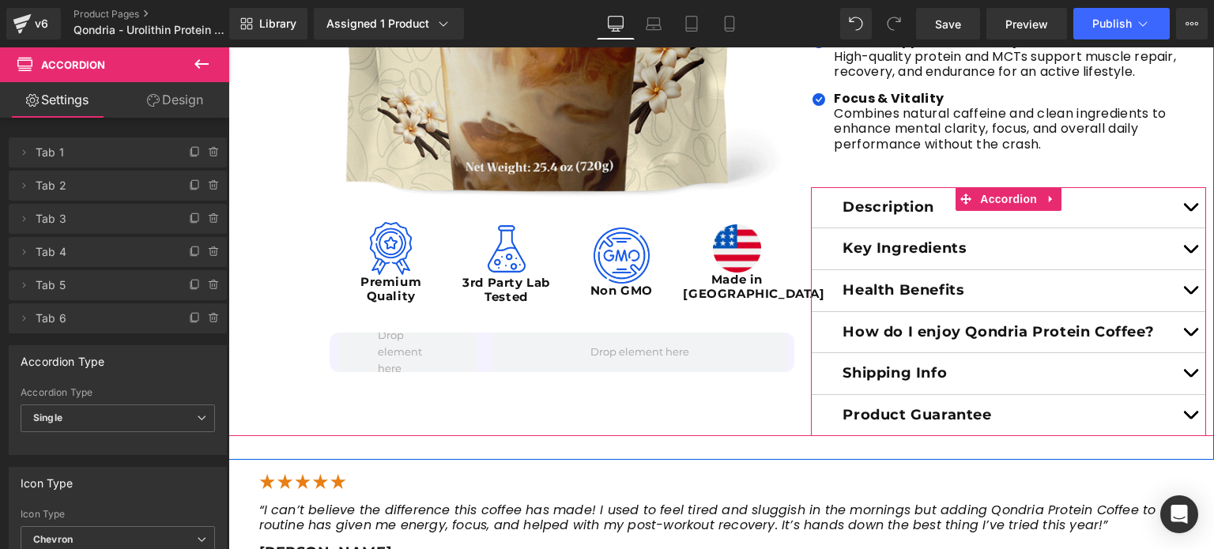
click at [1030, 217] on div "Description Text Block" at bounding box center [1008, 208] width 395 height 42
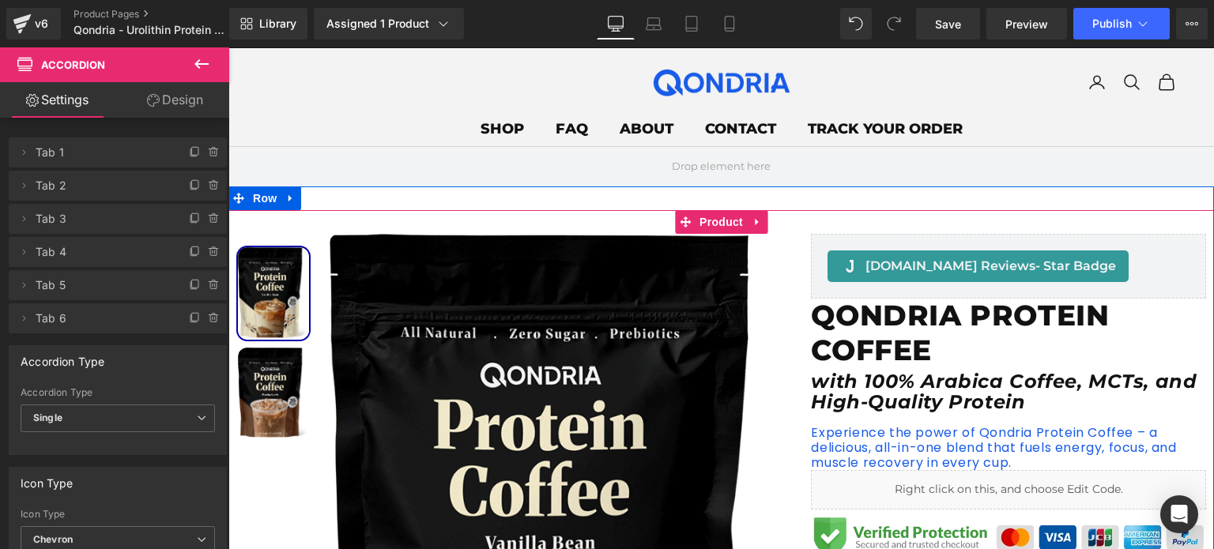
scroll to position [28, 0]
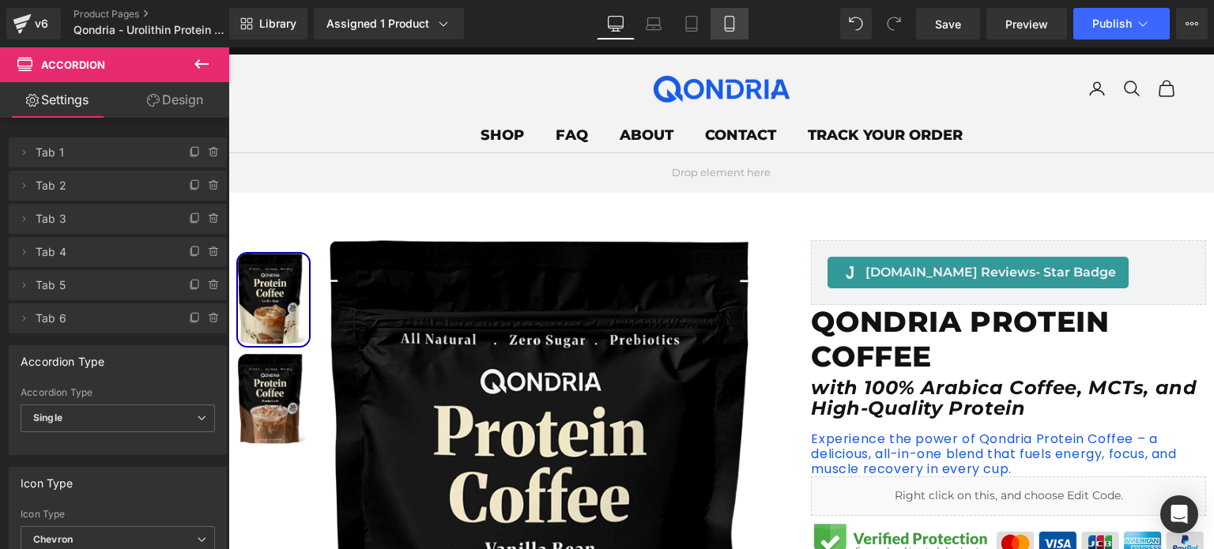
click at [718, 20] on link "Mobile" at bounding box center [729, 24] width 38 height 32
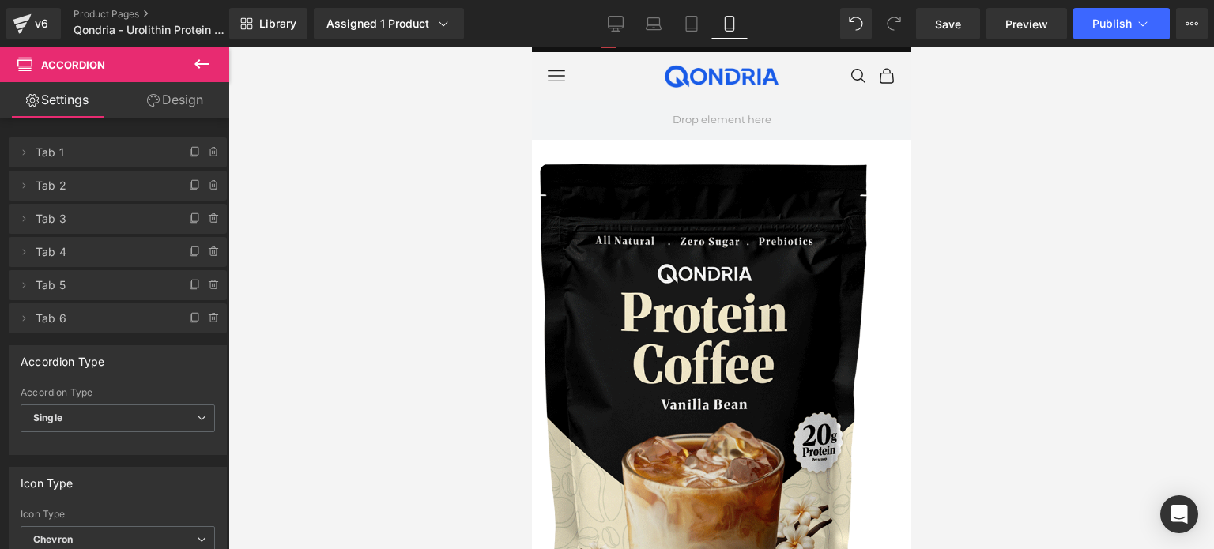
scroll to position [547, 0]
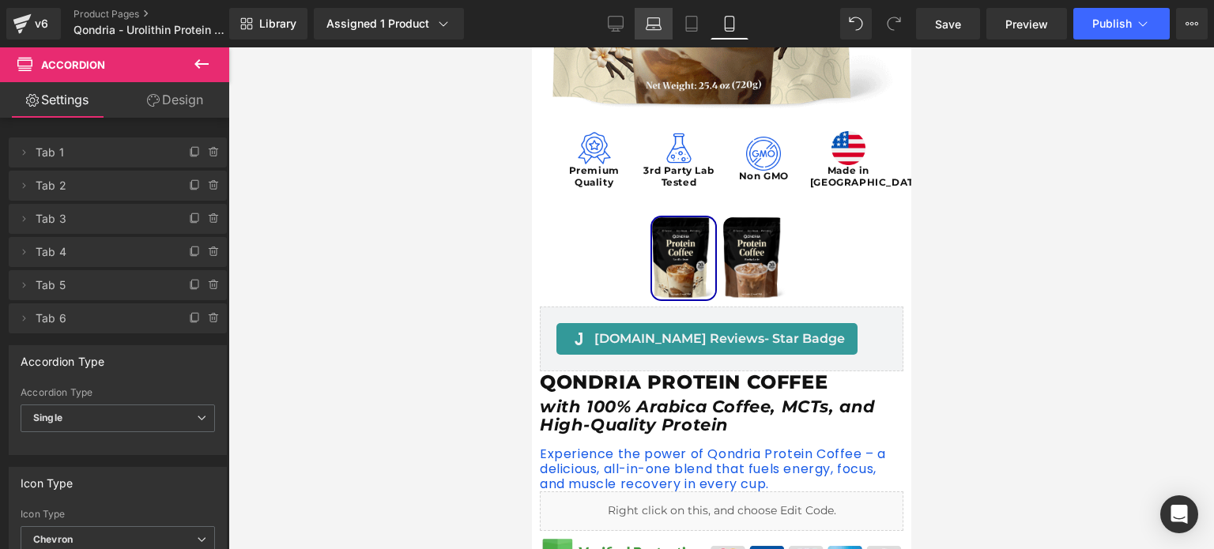
click at [651, 25] on icon at bounding box center [653, 27] width 15 height 5
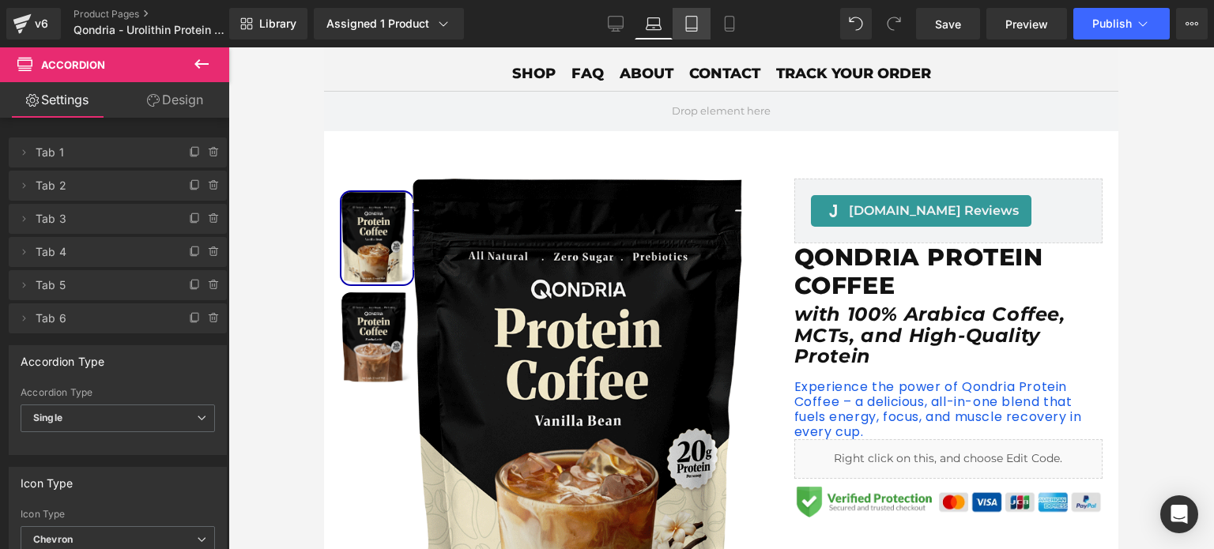
click at [680, 28] on link "Tablet" at bounding box center [692, 24] width 38 height 32
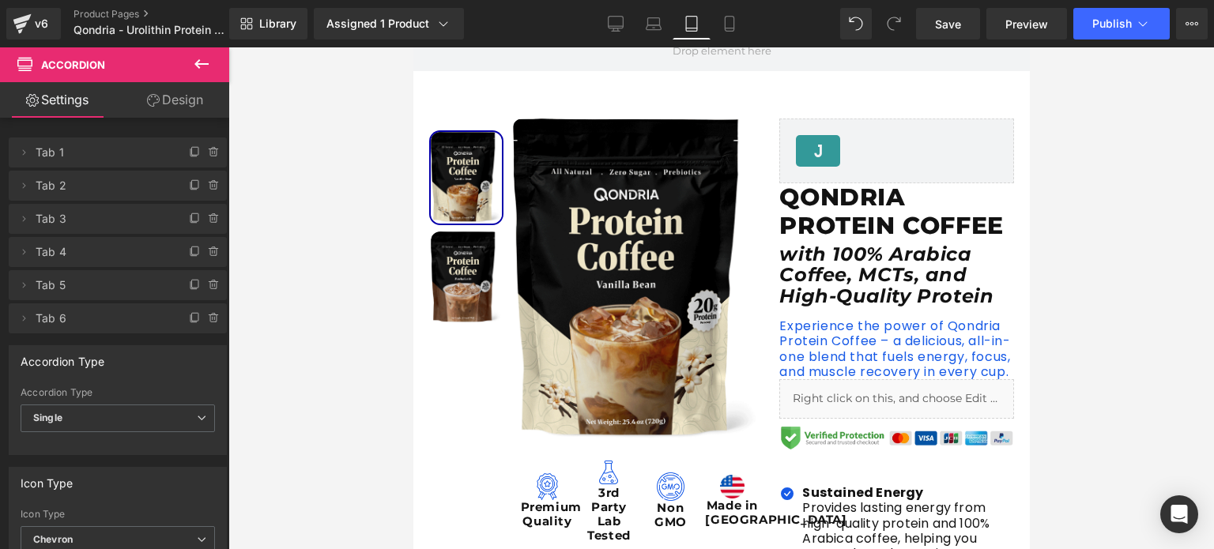
scroll to position [83, 0]
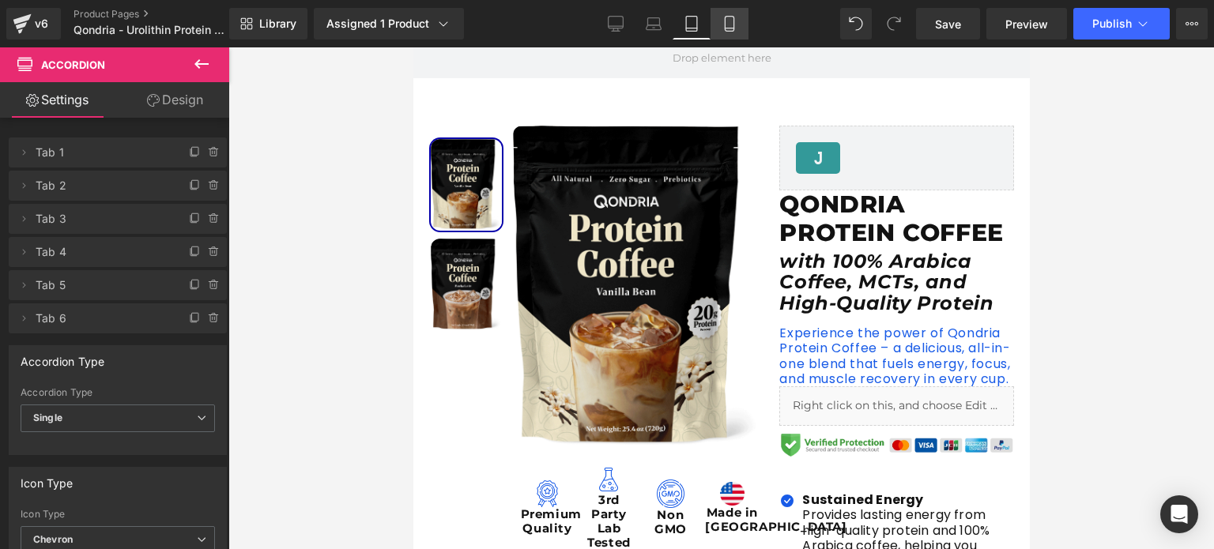
click at [718, 28] on link "Mobile" at bounding box center [729, 24] width 38 height 32
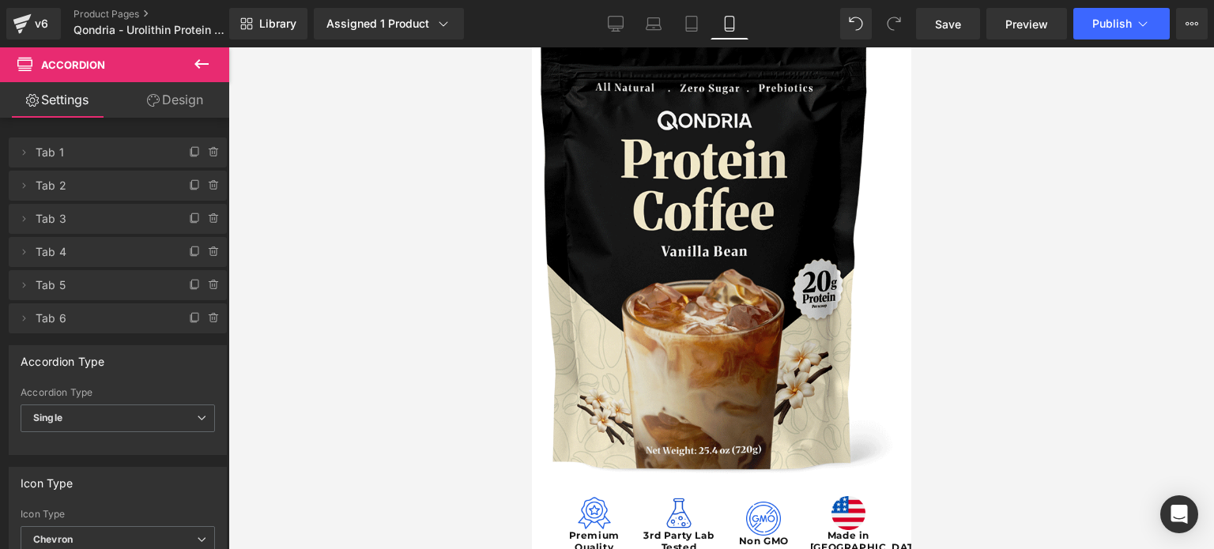
scroll to position [183, 0]
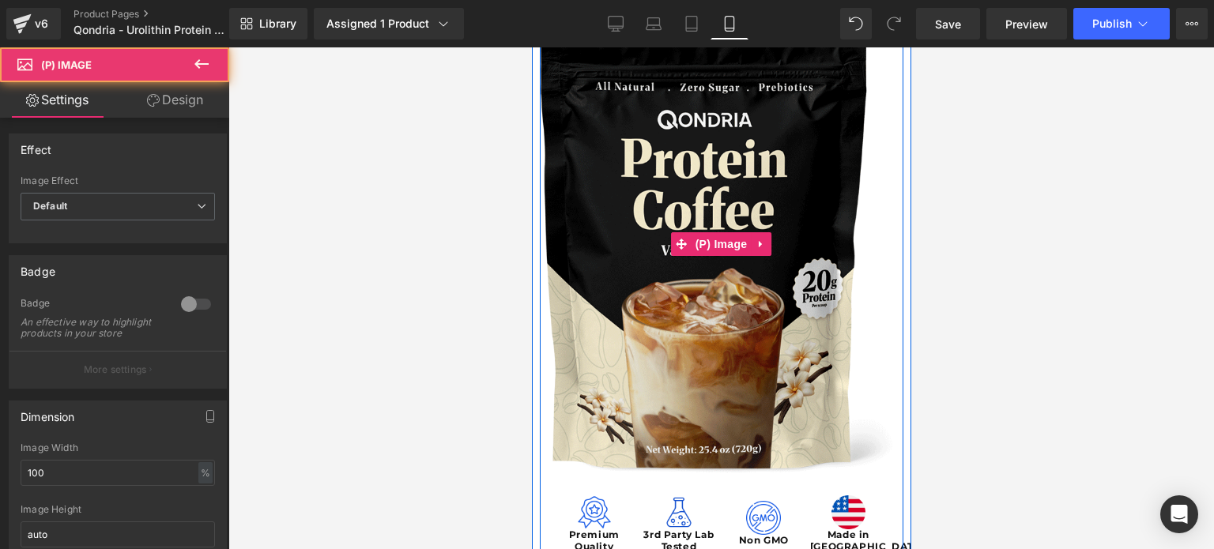
click at [687, 140] on img at bounding box center [720, 243] width 363 height 469
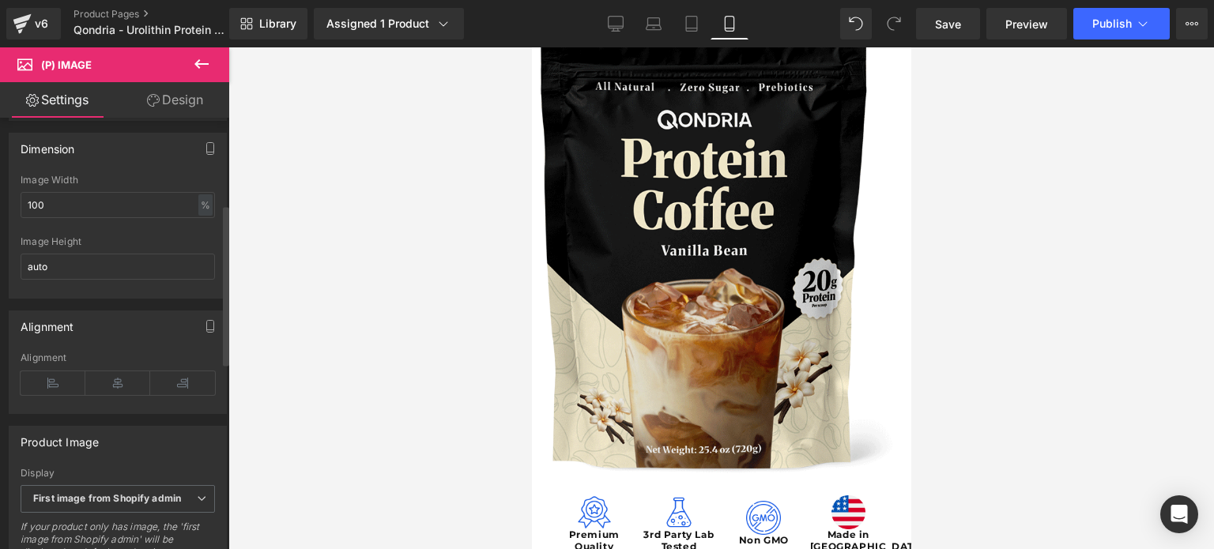
scroll to position [269, 0]
click at [116, 212] on input "100" at bounding box center [118, 204] width 194 height 26
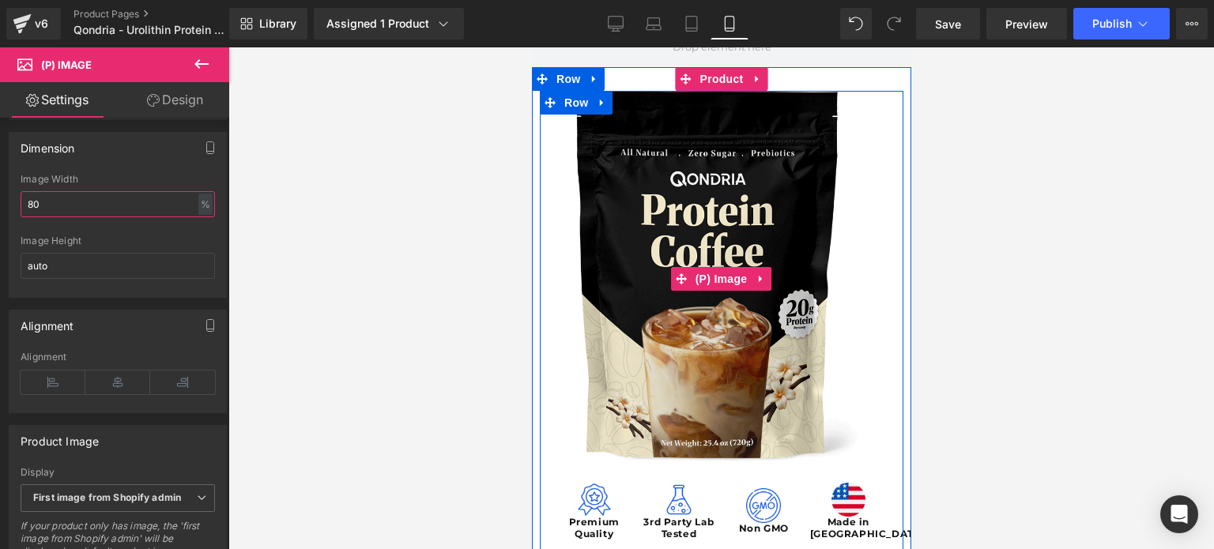
scroll to position [103, 0]
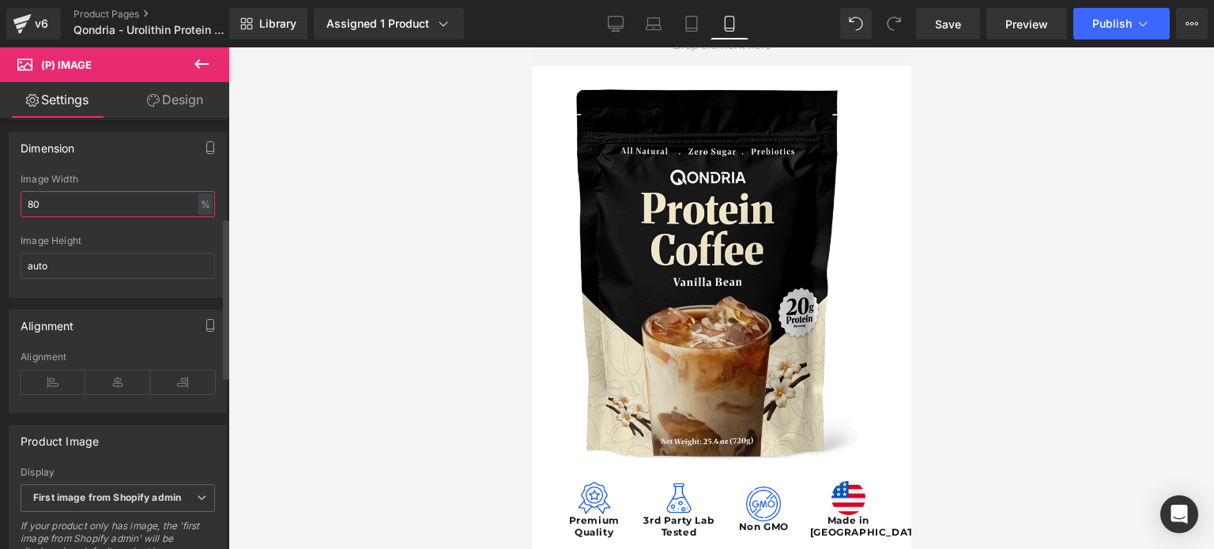
click at [115, 216] on input "80" at bounding box center [118, 204] width 194 height 26
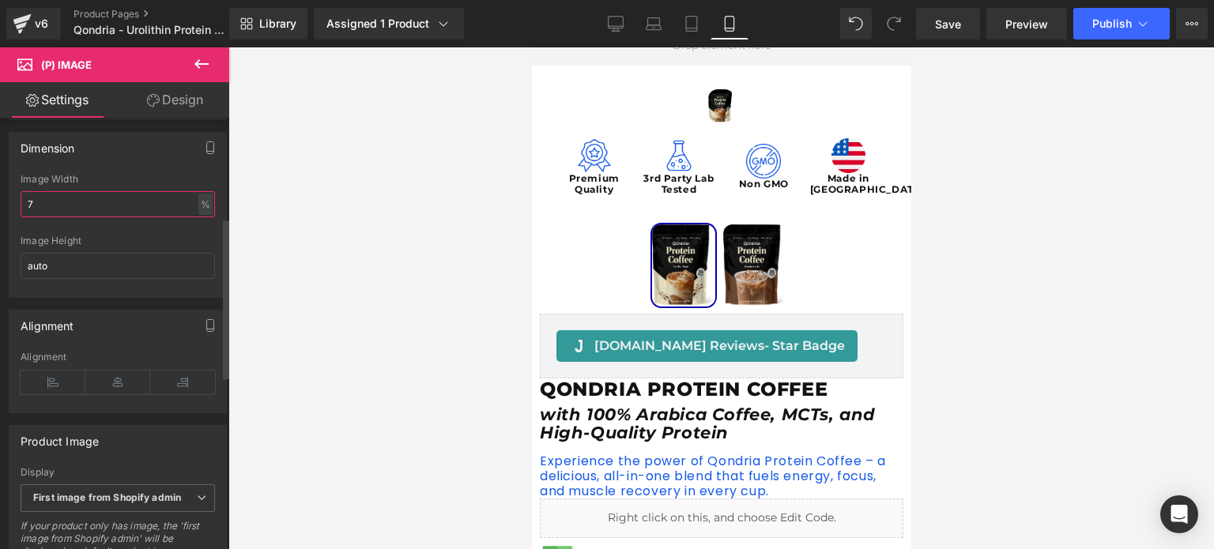
type input "70"
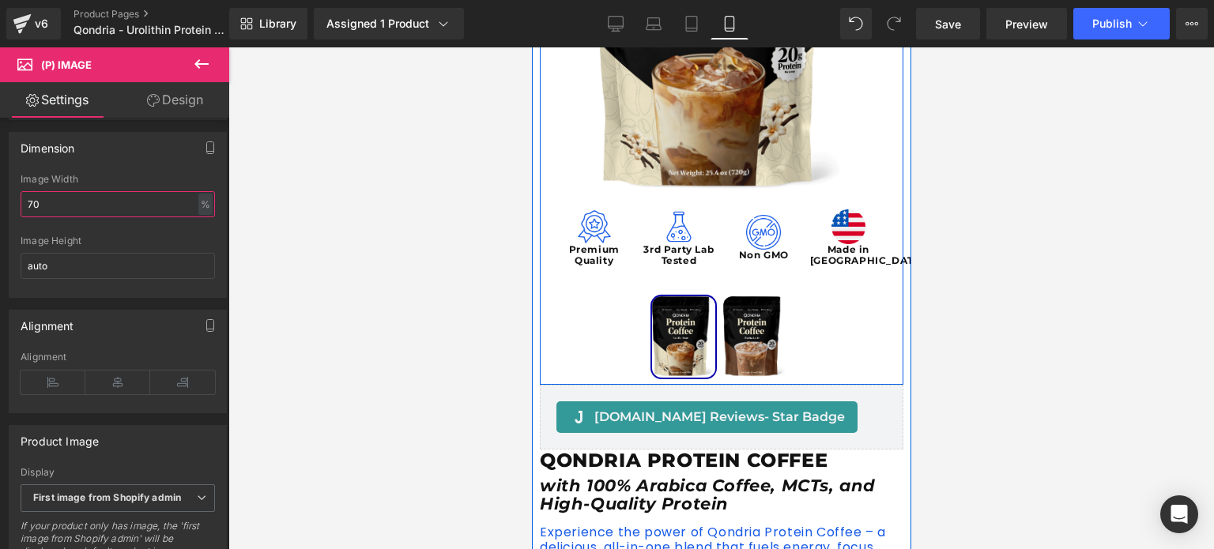
scroll to position [328, 0]
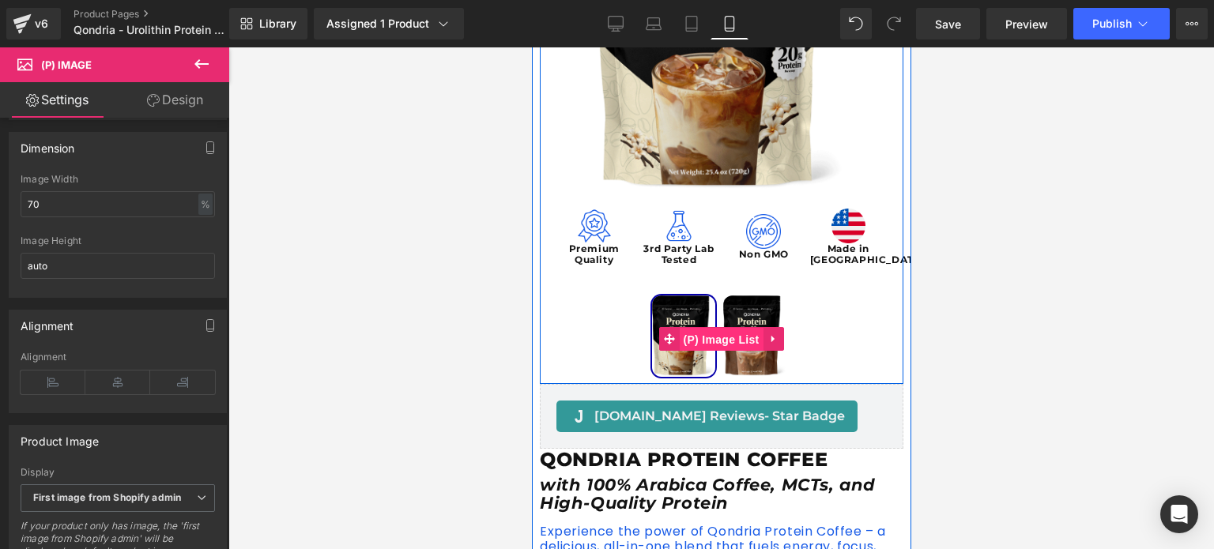
click at [716, 339] on span "(P) Image List" at bounding box center [721, 340] width 84 height 24
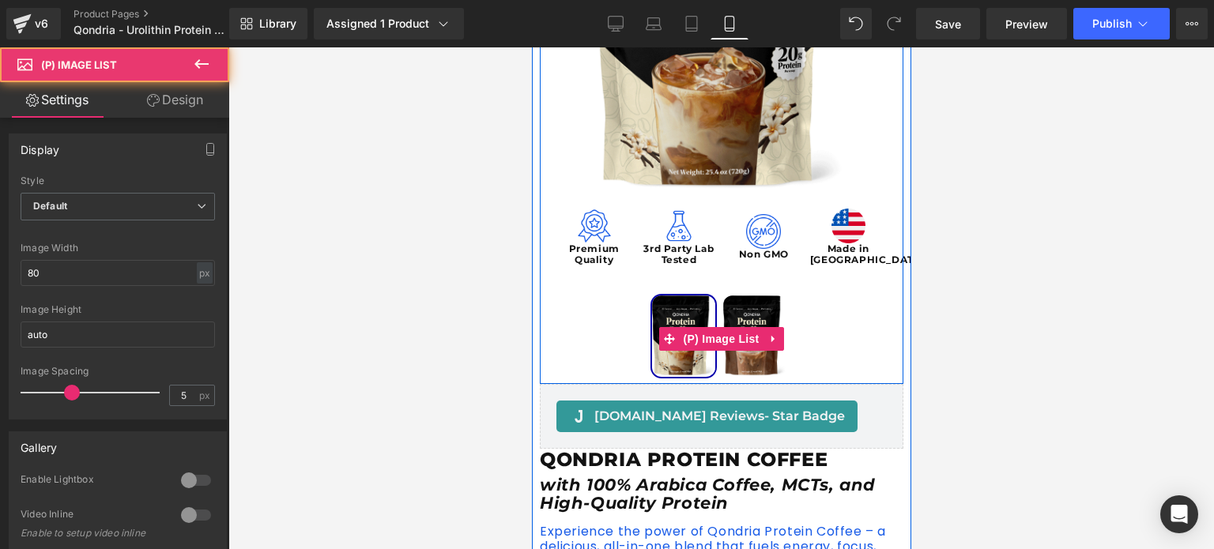
click at [816, 300] on div at bounding box center [720, 339] width 363 height 90
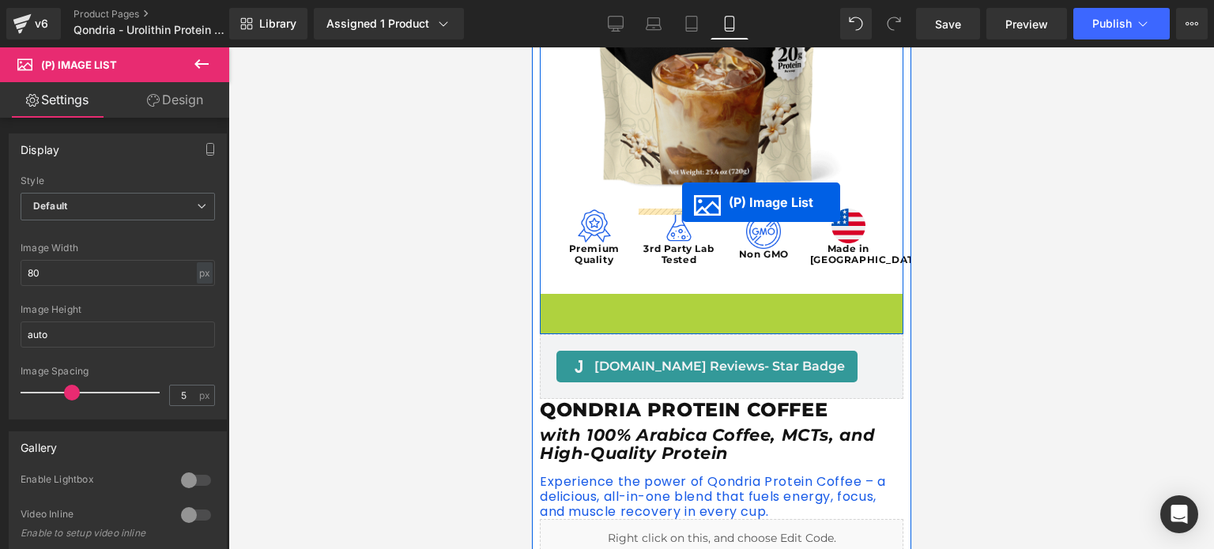
drag, startPoint x: 678, startPoint y: 336, endPoint x: 681, endPoint y: 202, distance: 134.4
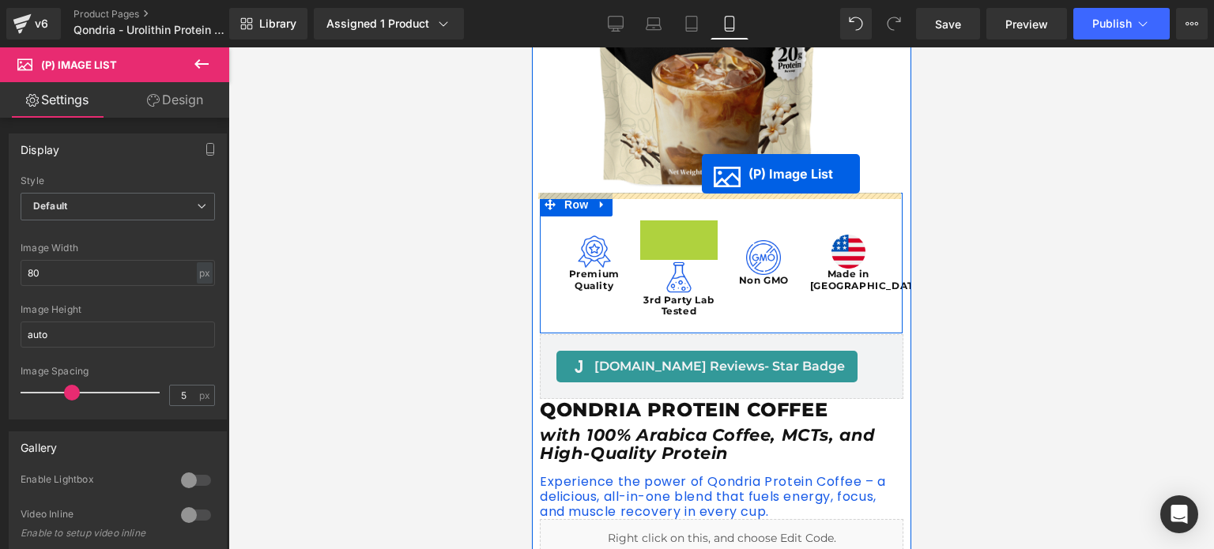
drag, startPoint x: 659, startPoint y: 304, endPoint x: 701, endPoint y: 173, distance: 137.7
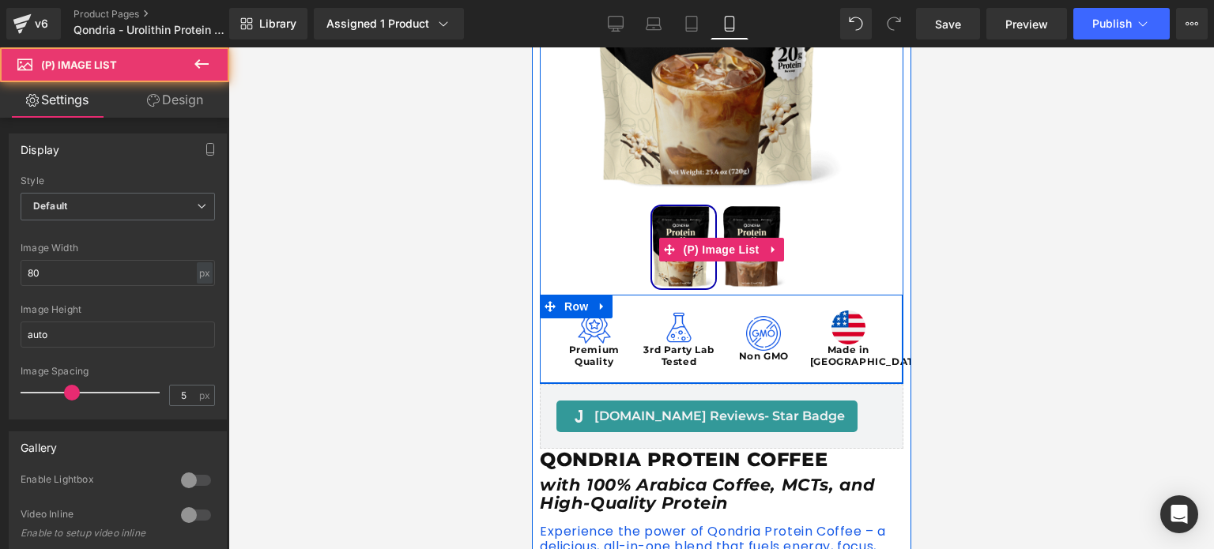
click at [752, 229] on img at bounding box center [753, 247] width 63 height 82
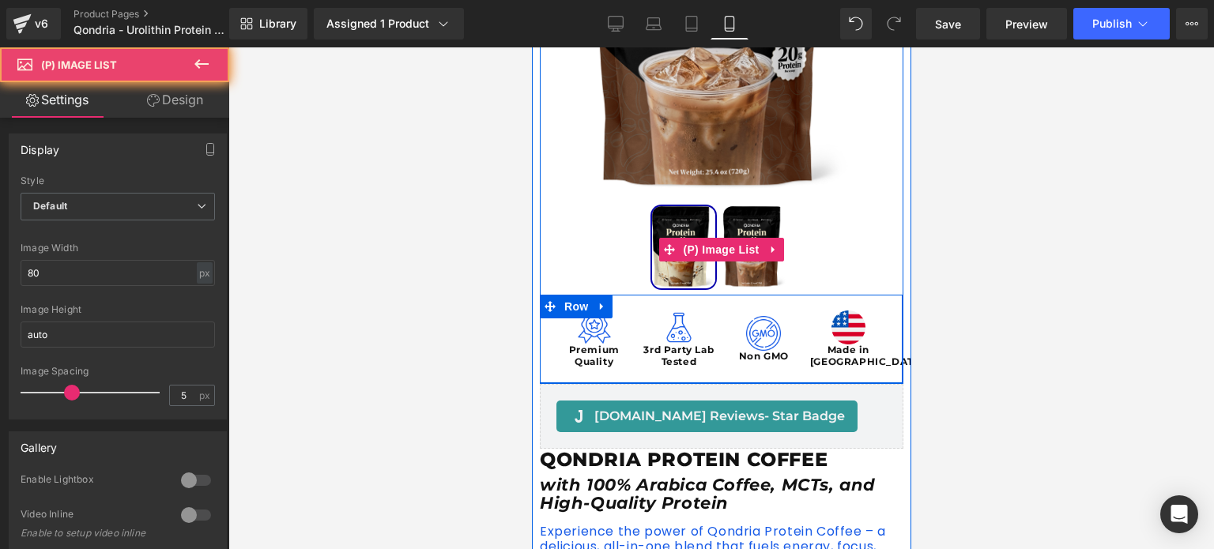
click at [752, 229] on img at bounding box center [753, 247] width 63 height 82
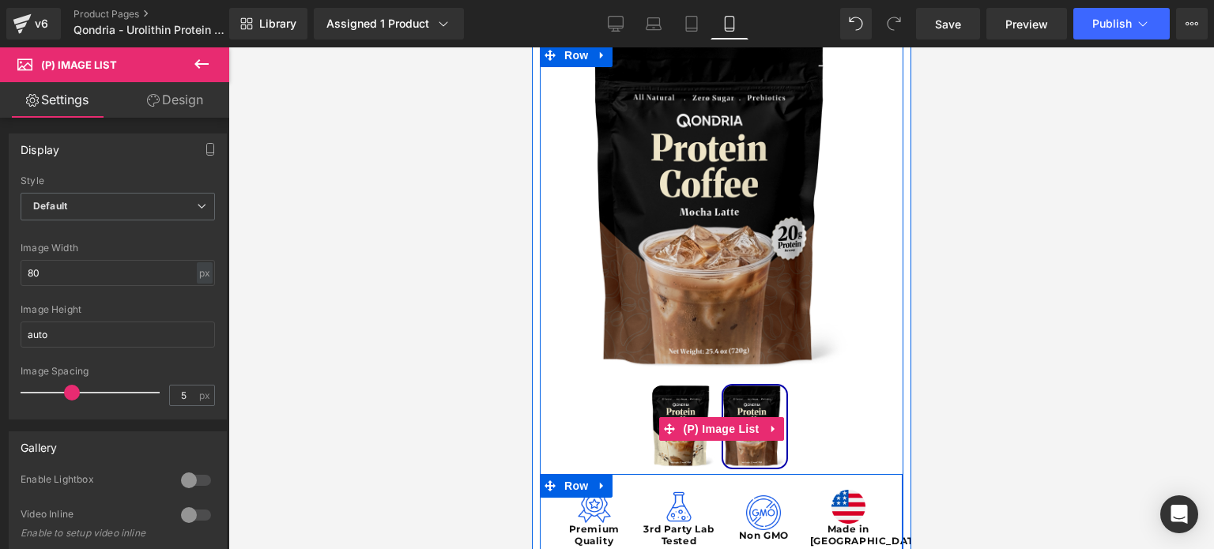
scroll to position [148, 0]
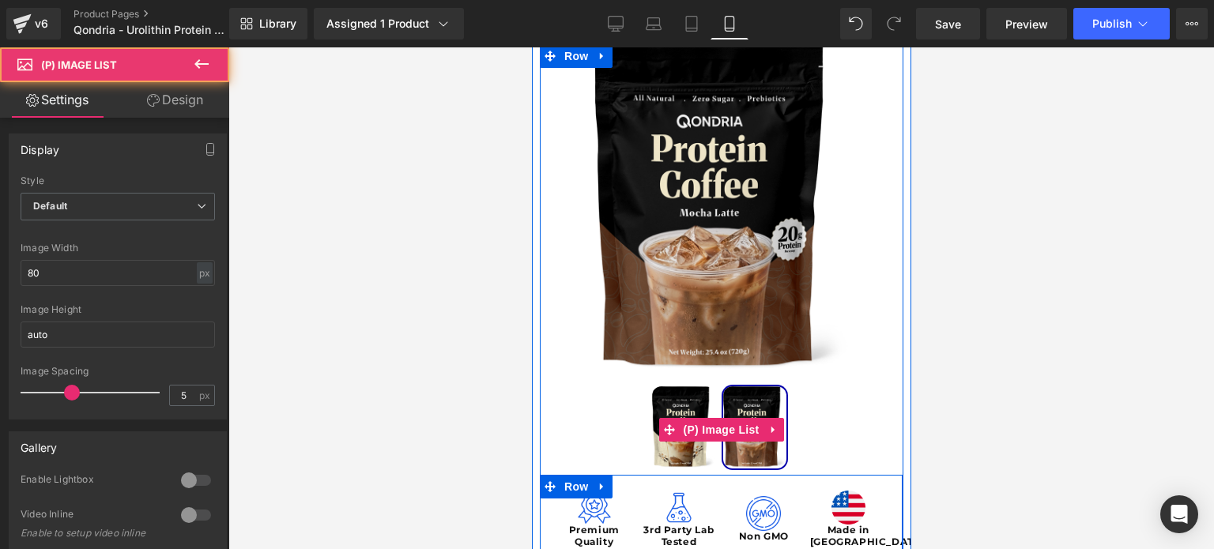
click at [680, 405] on img at bounding box center [682, 427] width 63 height 82
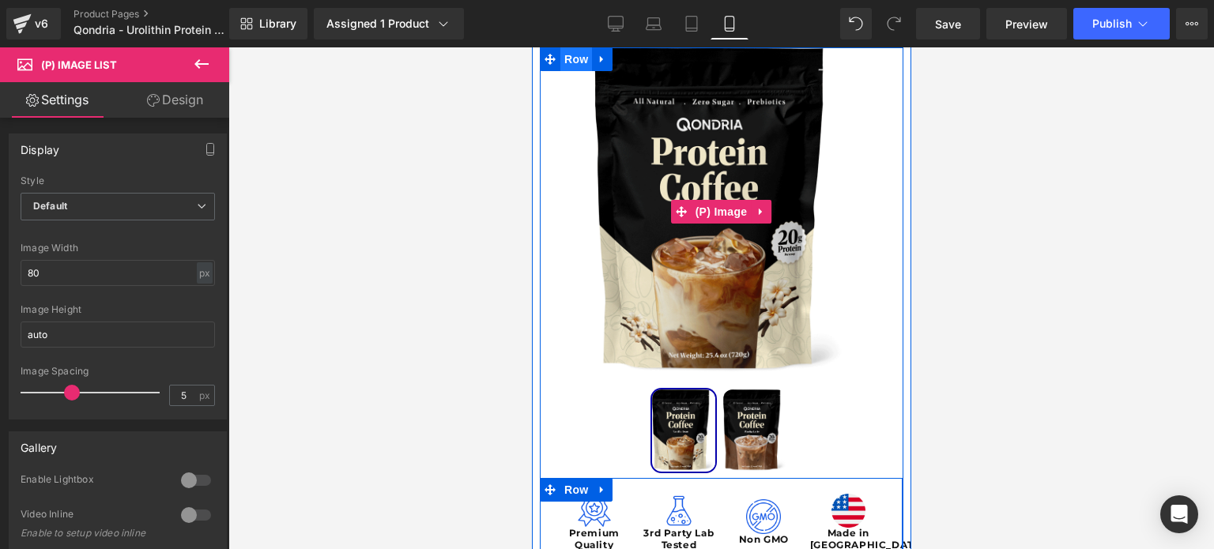
scroll to position [145, 0]
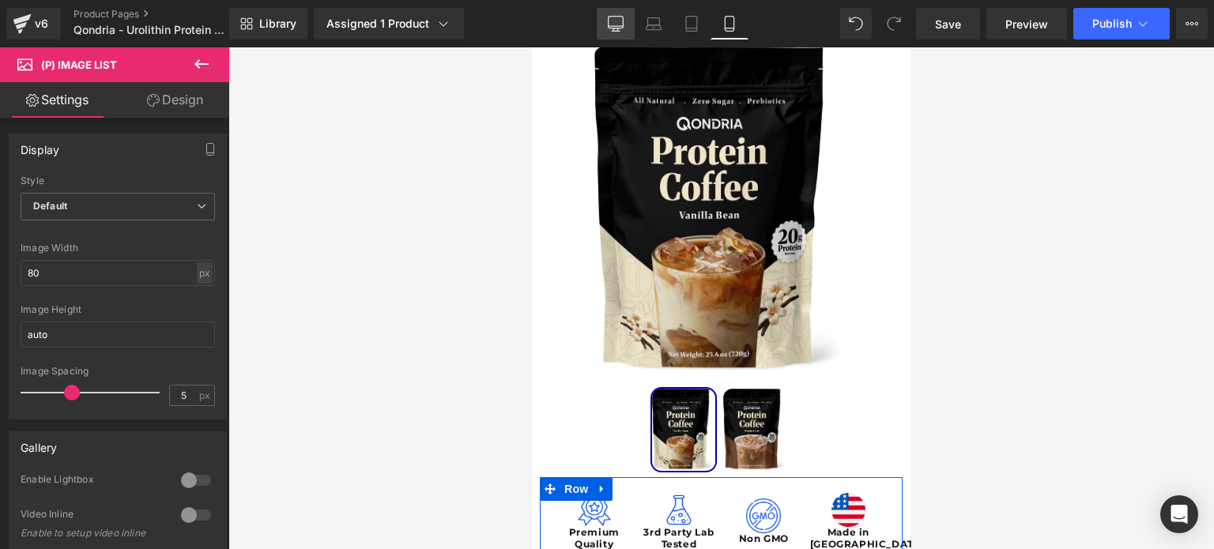
click at [610, 21] on icon at bounding box center [616, 23] width 15 height 12
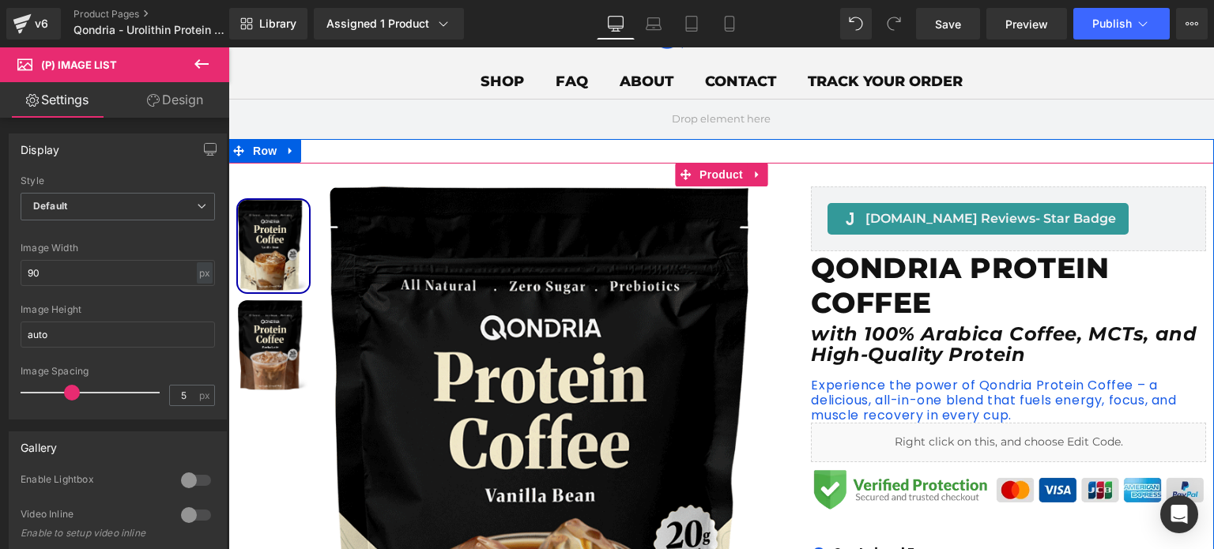
scroll to position [78, 0]
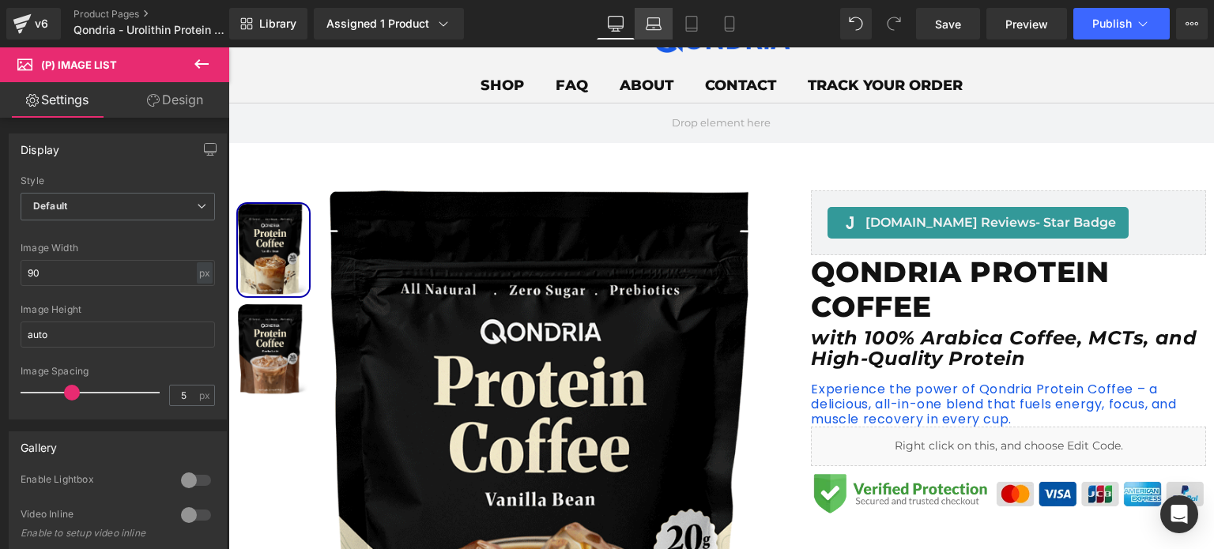
click at [659, 18] on icon at bounding box center [654, 21] width 12 height 7
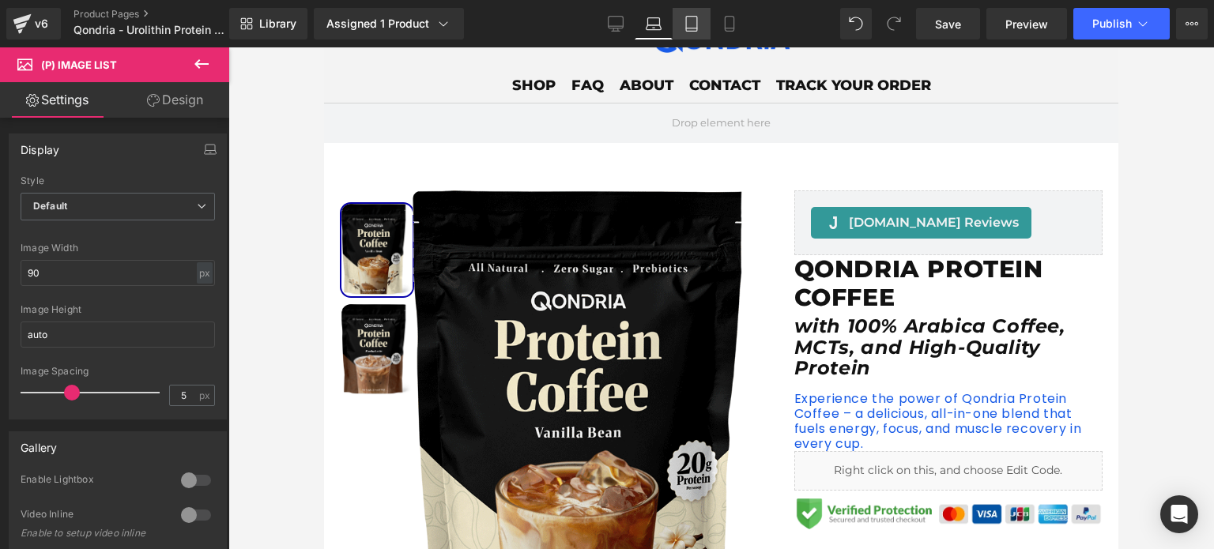
click at [686, 19] on icon at bounding box center [692, 24] width 16 height 16
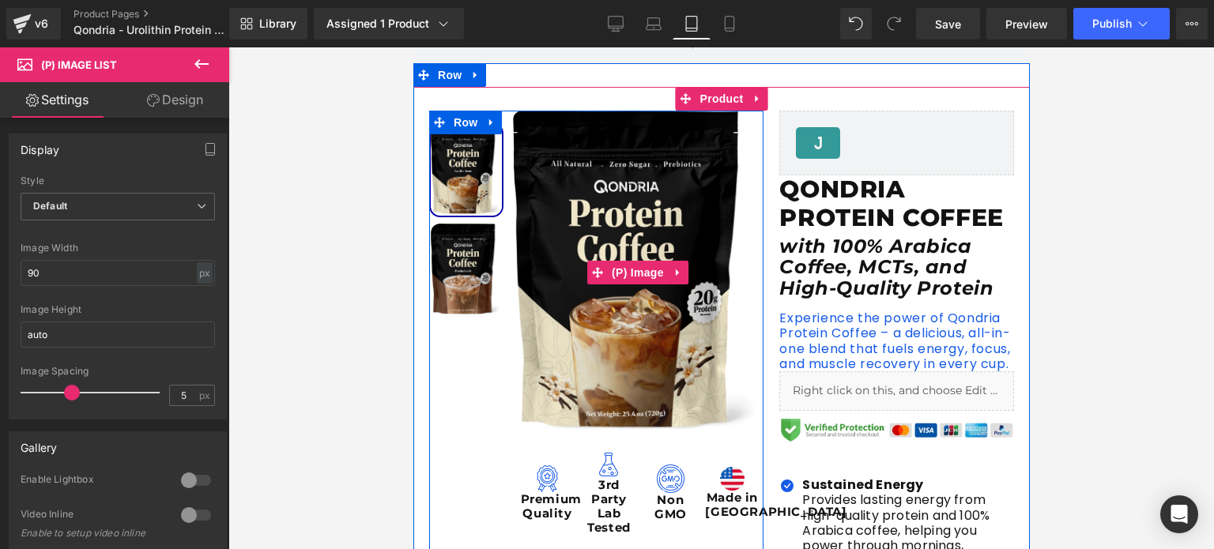
scroll to position [96, 0]
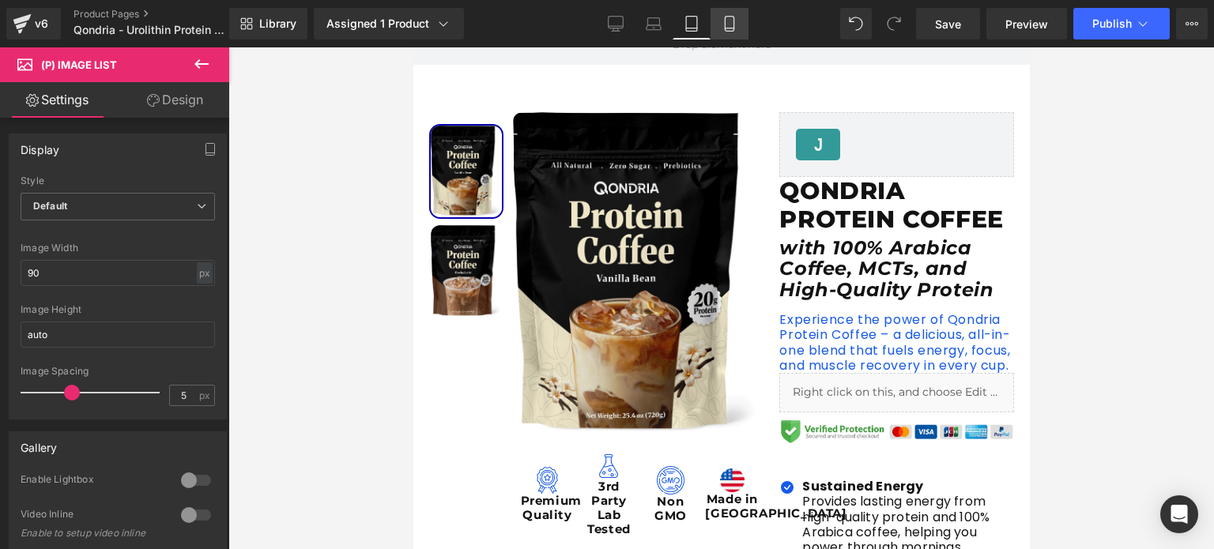
click at [741, 24] on link "Mobile" at bounding box center [729, 24] width 38 height 32
type input "80"
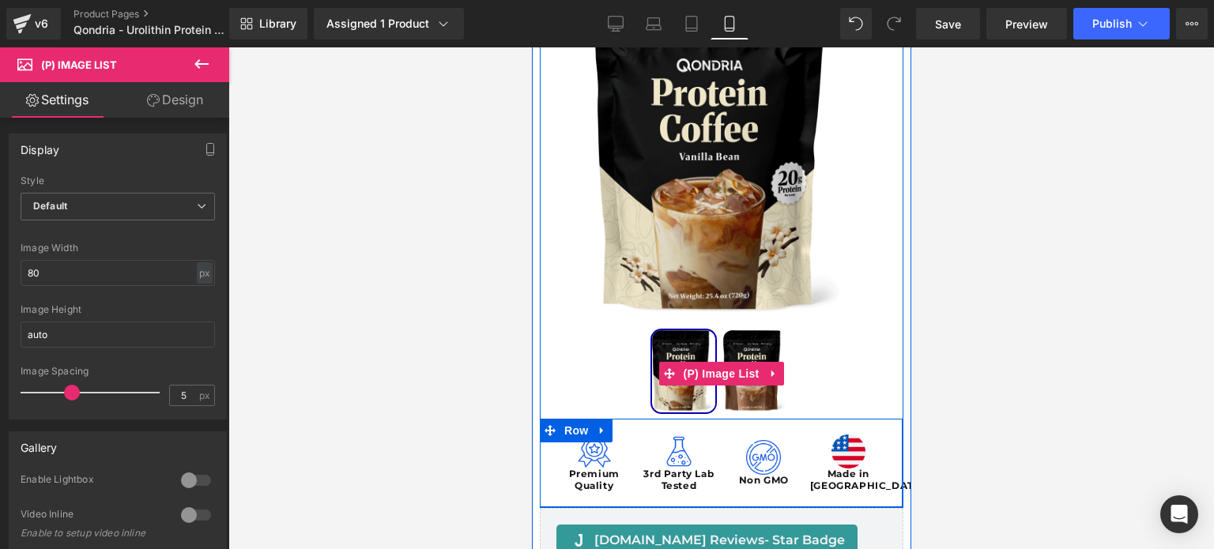
scroll to position [203, 0]
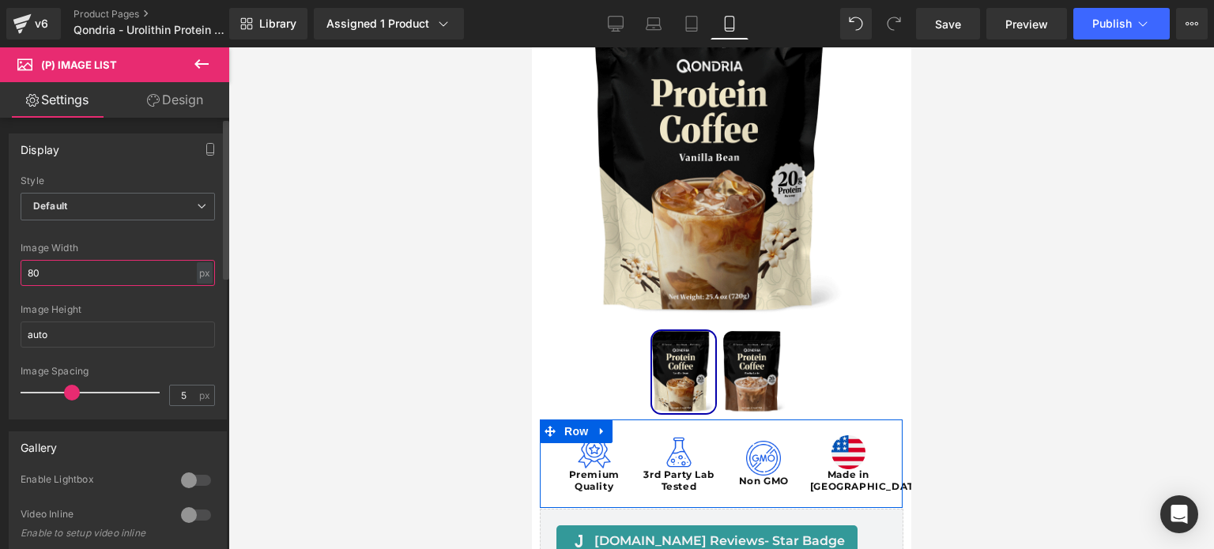
click at [124, 269] on input "80" at bounding box center [118, 273] width 194 height 26
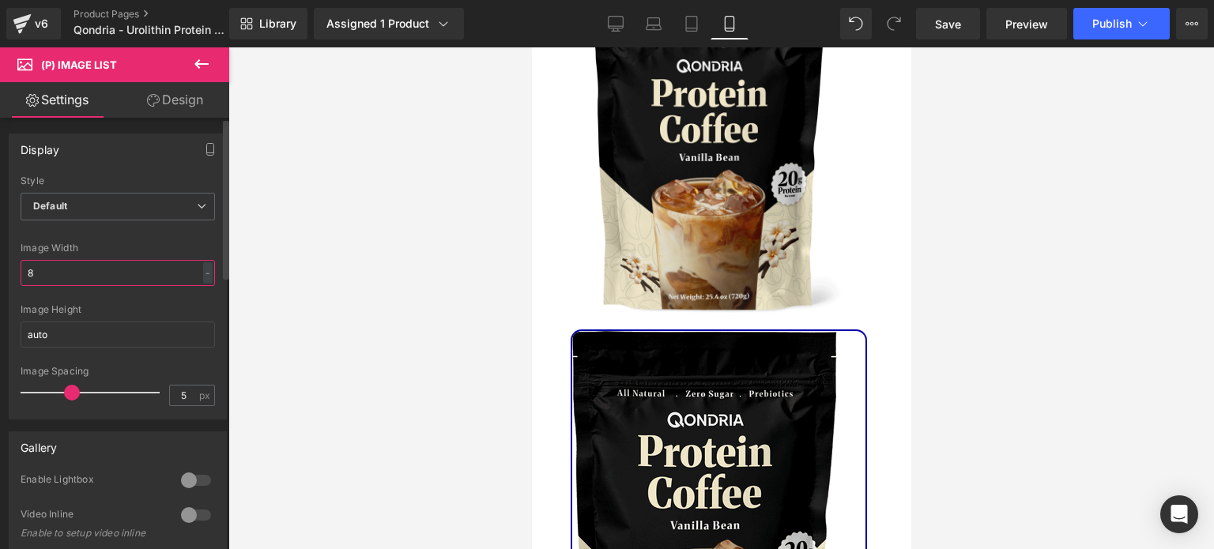
type input "80"
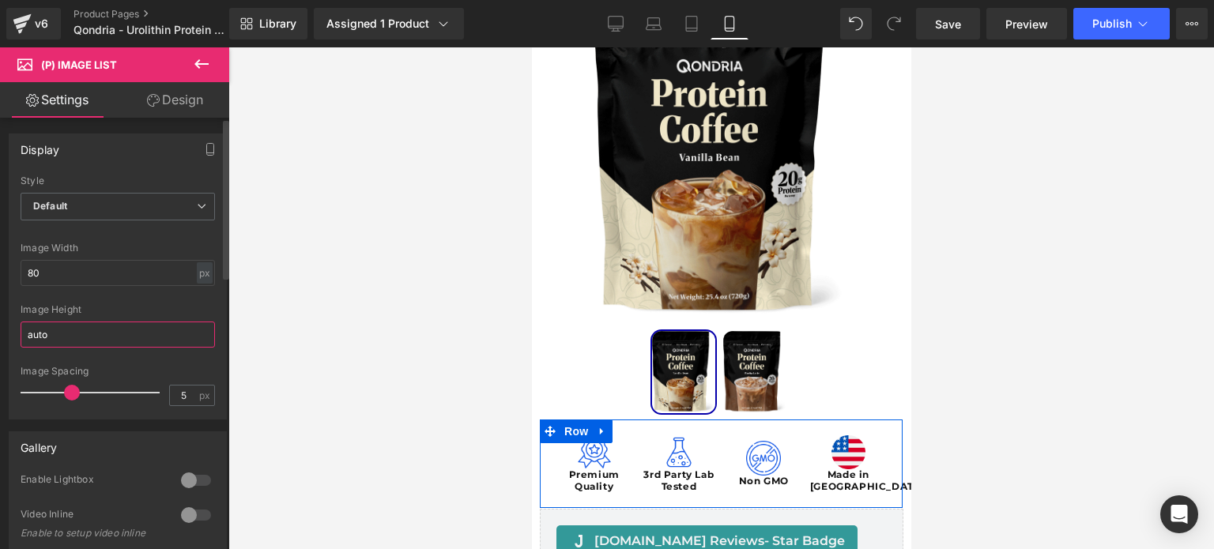
click at [78, 340] on input "auto" at bounding box center [118, 335] width 194 height 26
click at [171, 205] on span "Default" at bounding box center [118, 207] width 194 height 28
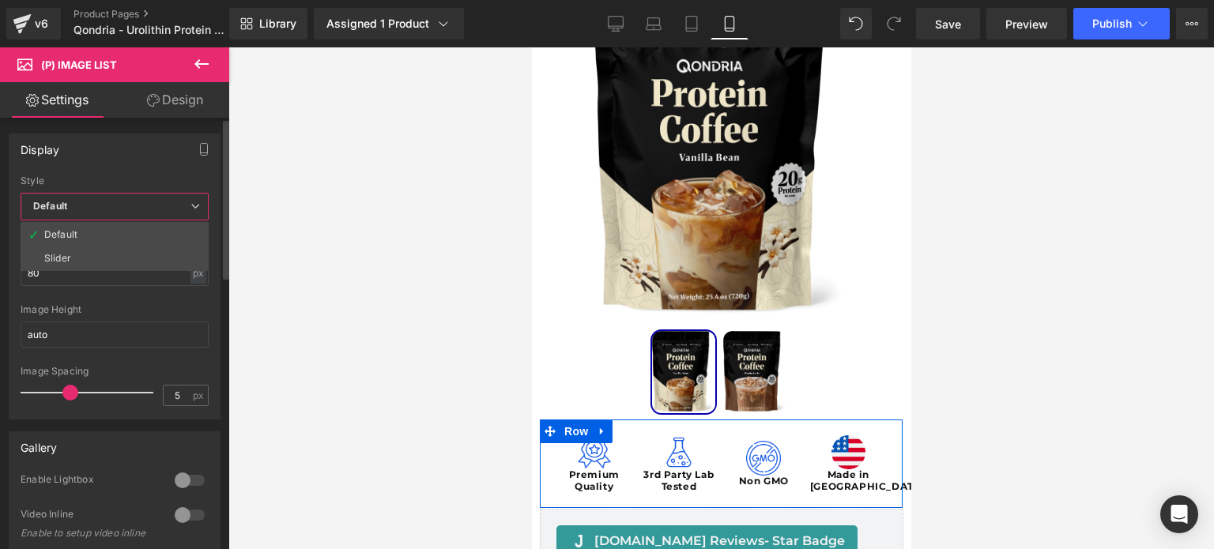
click at [171, 205] on span "Default" at bounding box center [115, 207] width 188 height 28
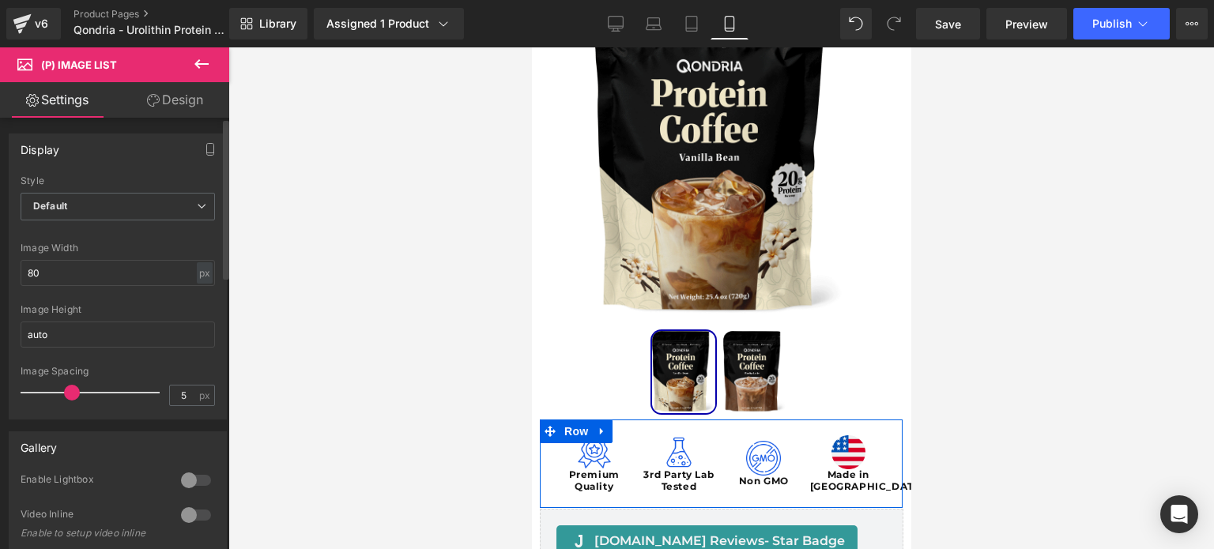
click at [185, 122] on div "Display Default Slider Style Default Default Slider 1 Columns 1 4 Columns 4 3 C…" at bounding box center [118, 271] width 236 height 298
click at [183, 98] on link "Design" at bounding box center [175, 100] width 115 height 36
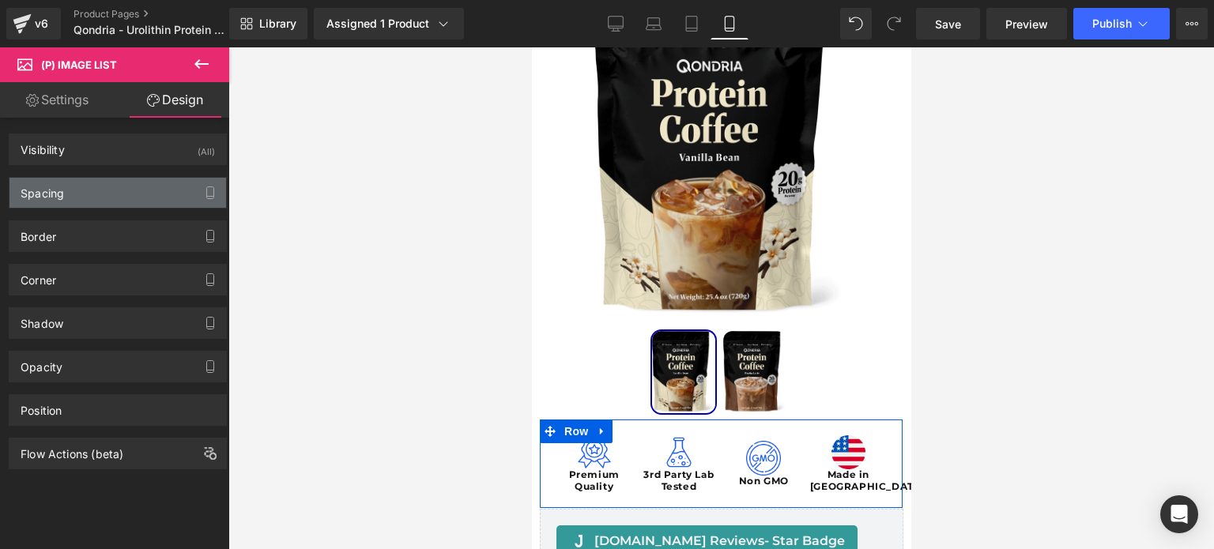
click at [112, 192] on div "Spacing" at bounding box center [117, 193] width 217 height 30
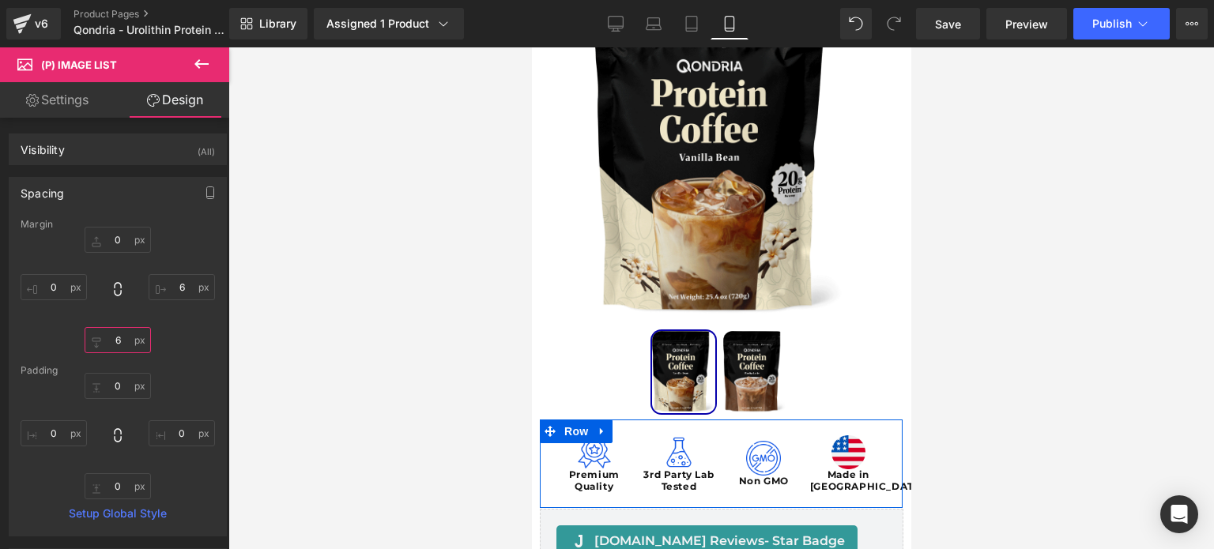
click at [115, 342] on input "6" at bounding box center [118, 340] width 66 height 26
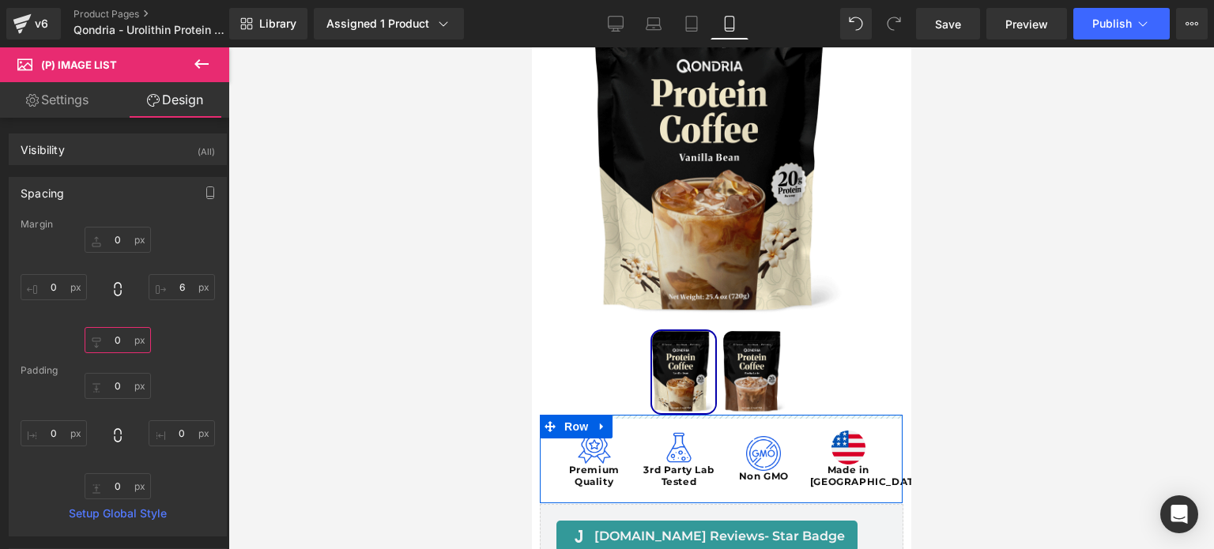
click at [107, 341] on input "0" at bounding box center [118, 340] width 66 height 26
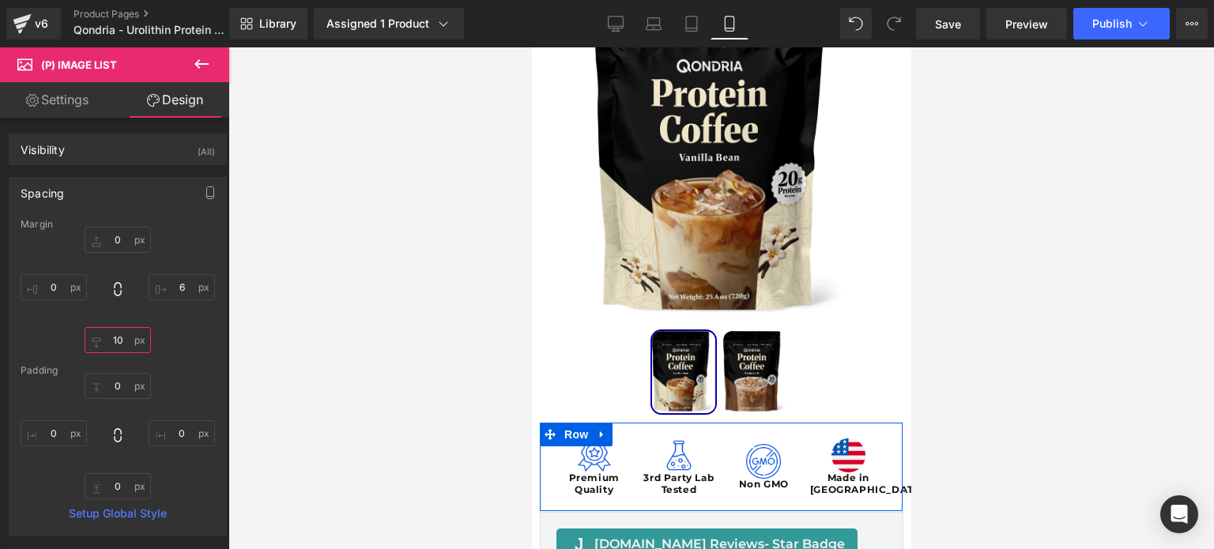
type input "10"
click at [70, 97] on link "Settings" at bounding box center [57, 100] width 115 height 36
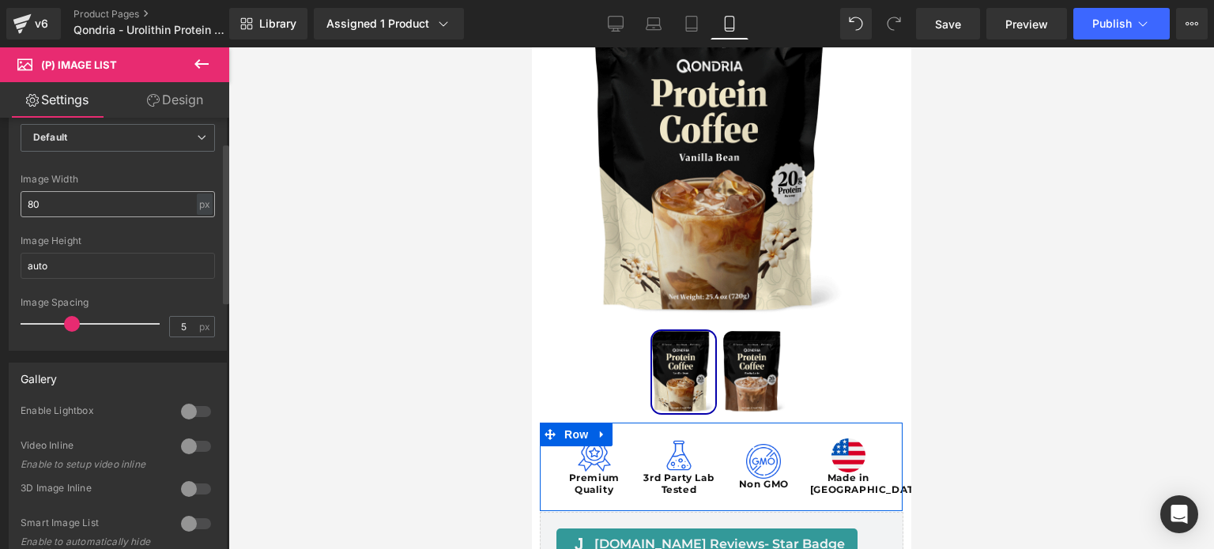
scroll to position [72, 0]
click at [79, 198] on input "80" at bounding box center [118, 201] width 194 height 26
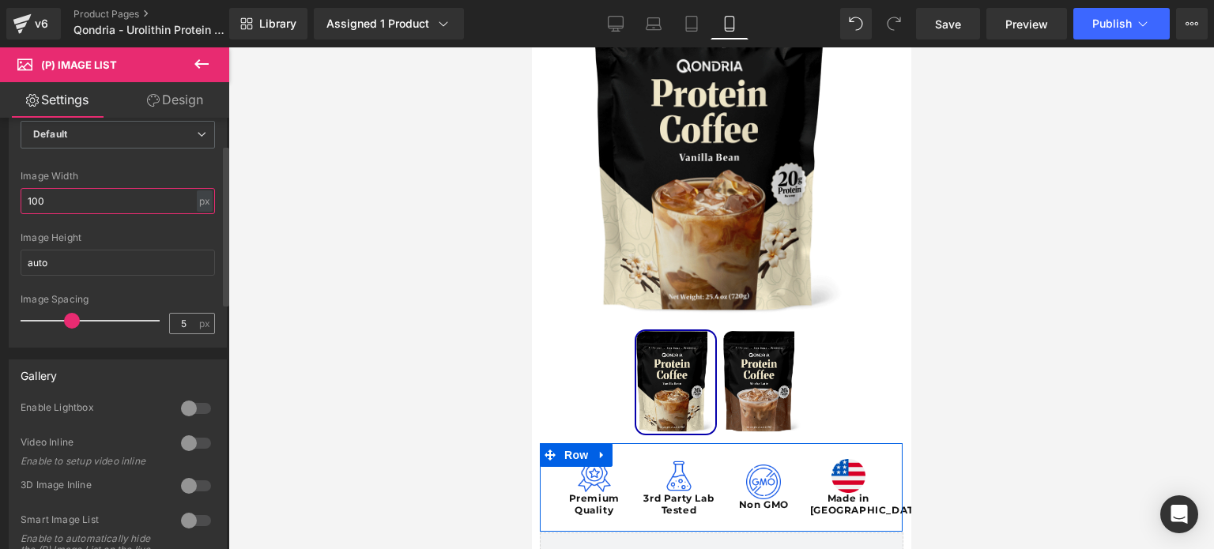
type input "100"
click at [172, 320] on input "5" at bounding box center [184, 324] width 28 height 20
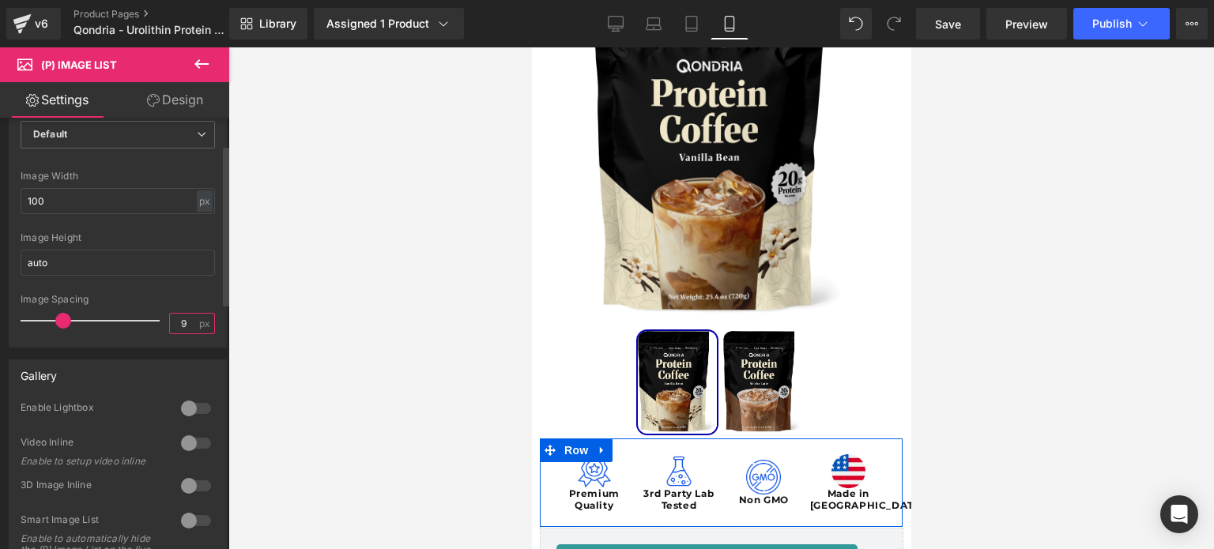
type input "10"
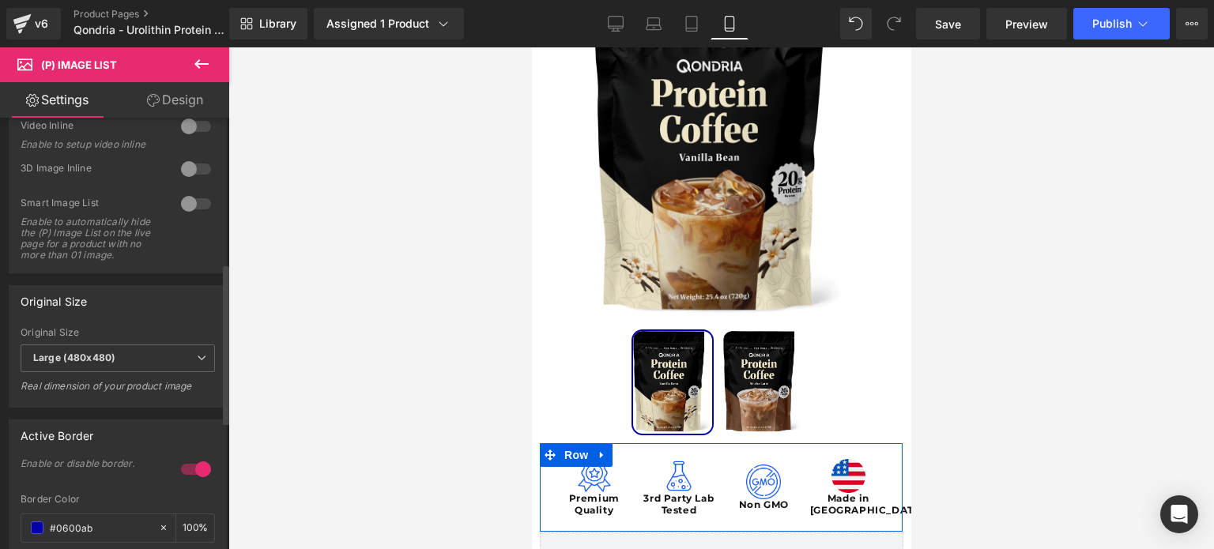
scroll to position [390, 0]
click at [146, 368] on span "Large (480x480)" at bounding box center [118, 357] width 194 height 28
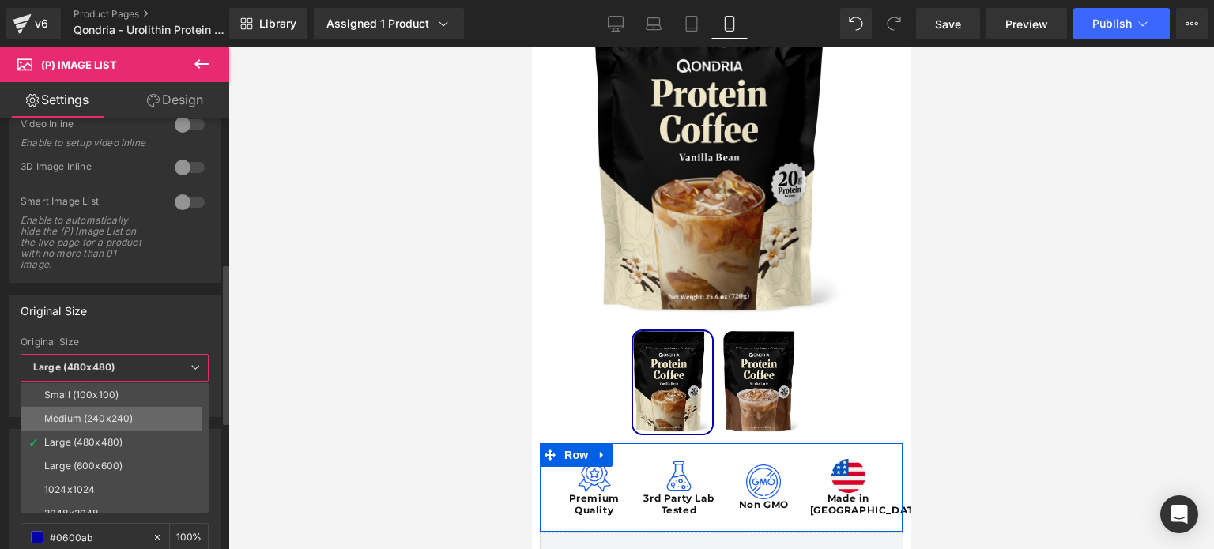
click at [133, 413] on li "Medium (240x240)" at bounding box center [118, 419] width 195 height 24
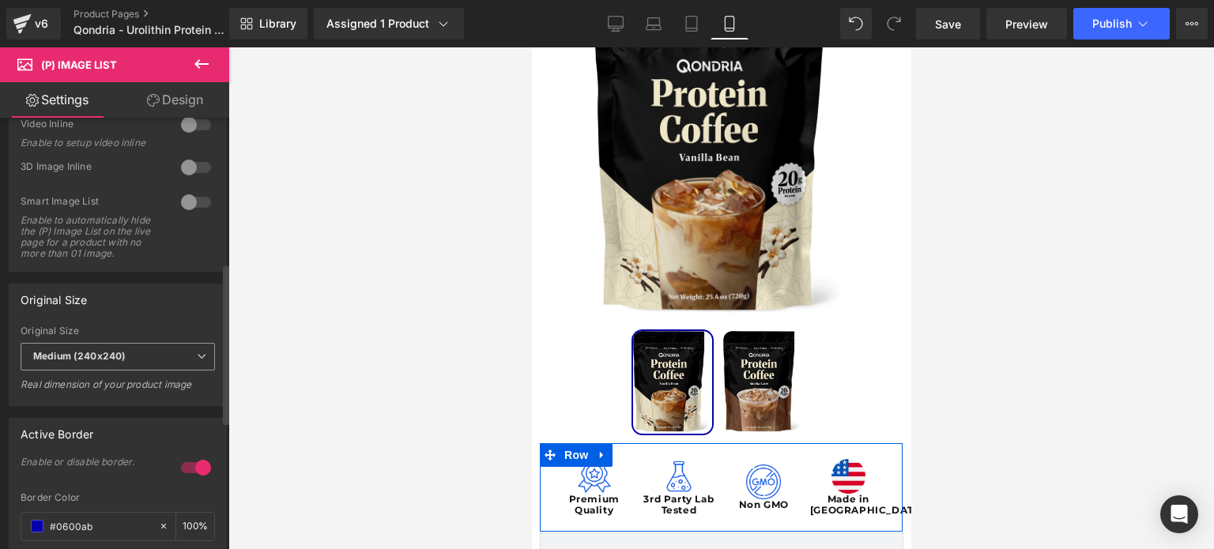
click at [130, 371] on span "Medium (240x240)" at bounding box center [118, 357] width 194 height 28
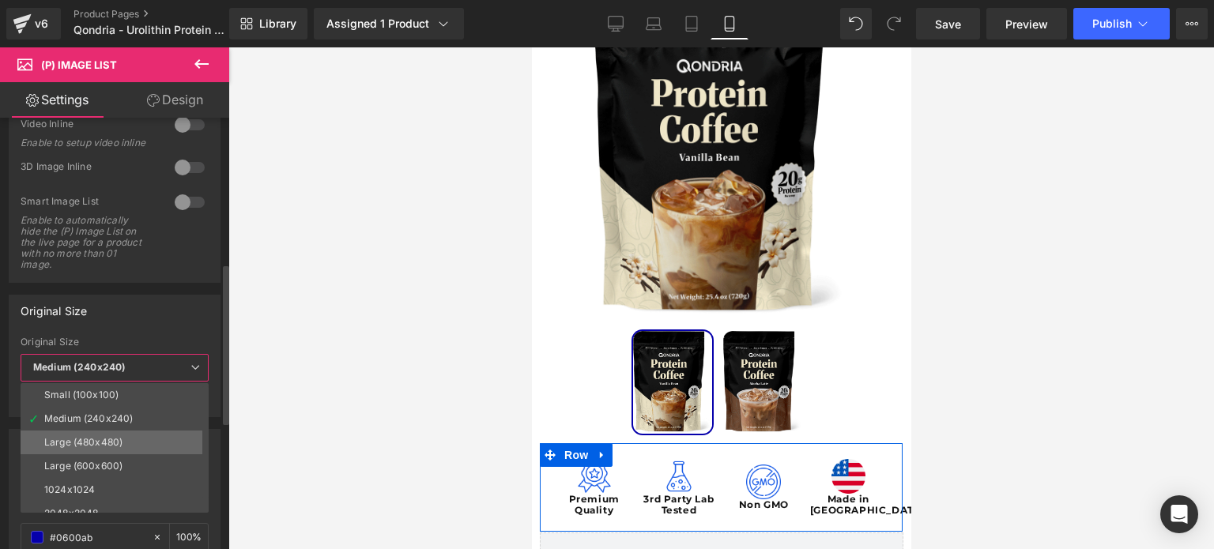
click at [126, 444] on li "Large (480x480)" at bounding box center [118, 443] width 195 height 24
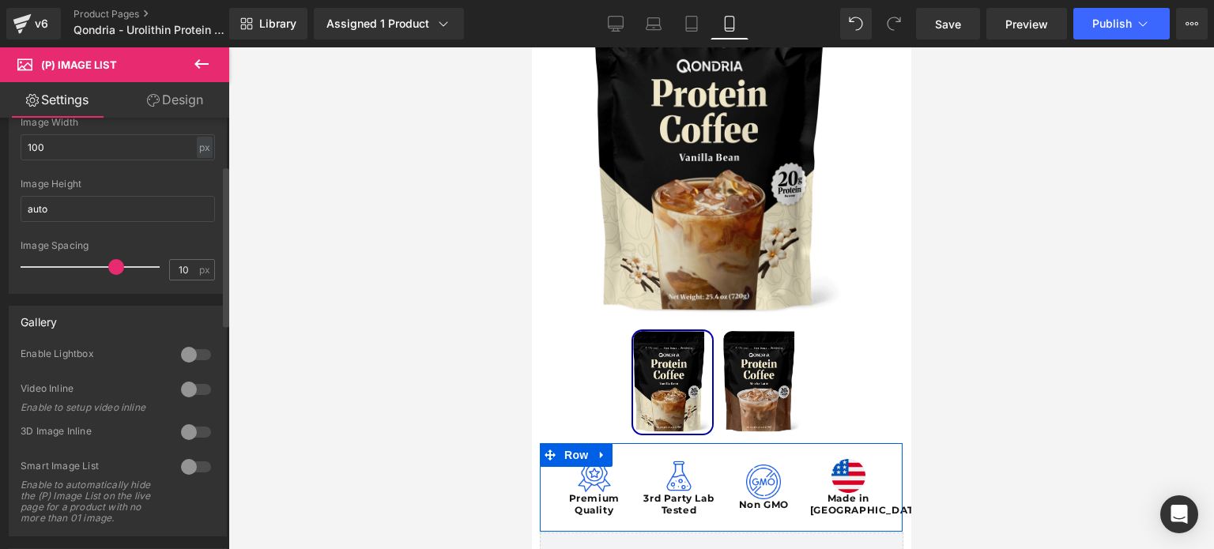
scroll to position [0, 0]
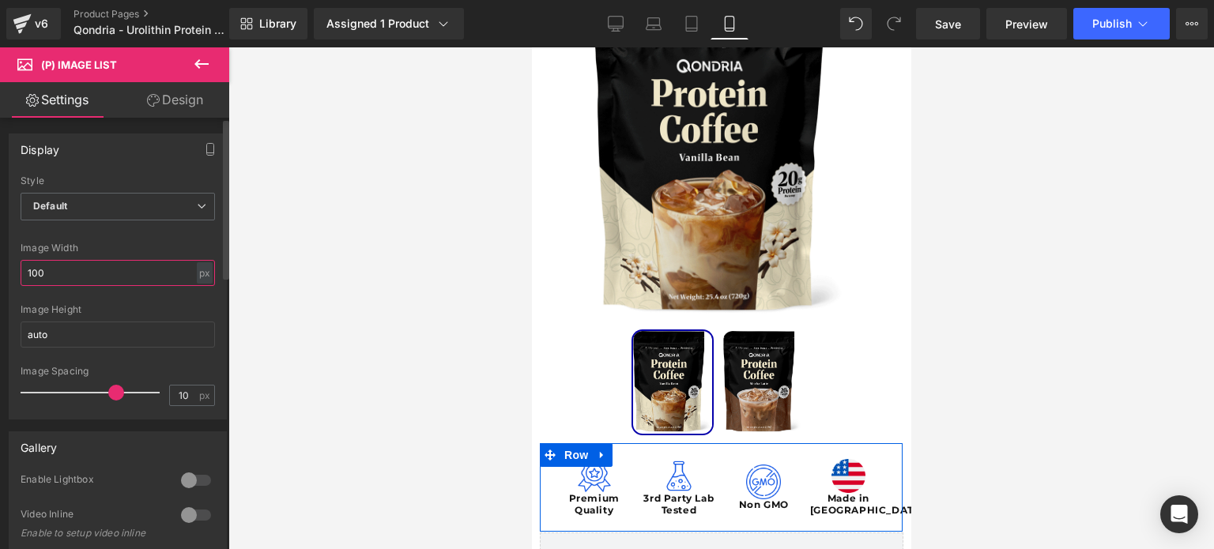
click at [126, 277] on input "100" at bounding box center [118, 273] width 194 height 26
click at [159, 196] on span "Default" at bounding box center [118, 207] width 194 height 28
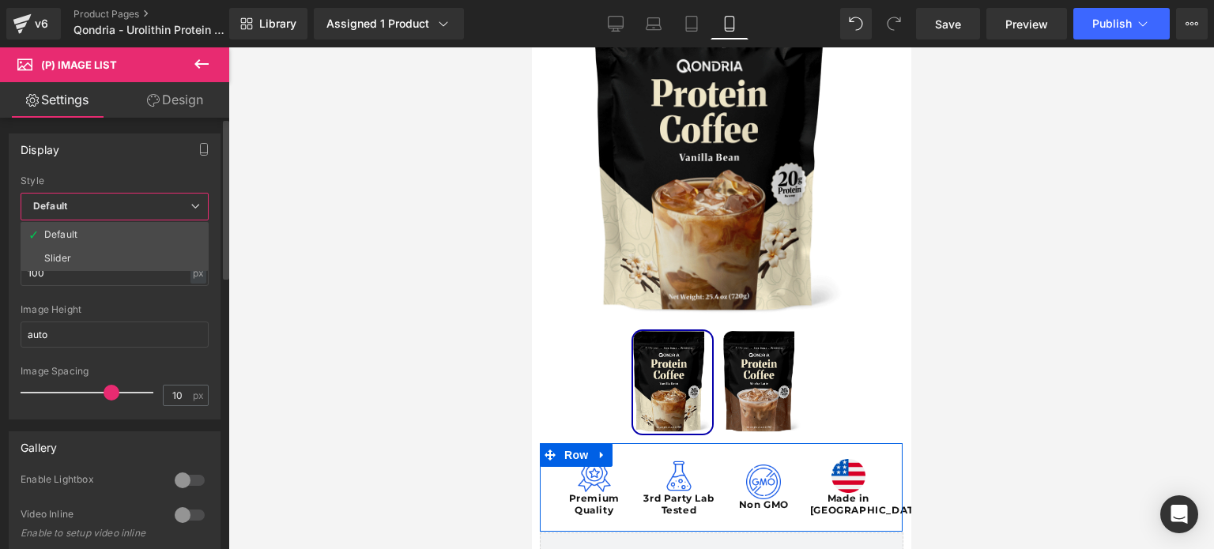
click at [159, 196] on span "Default" at bounding box center [115, 207] width 188 height 28
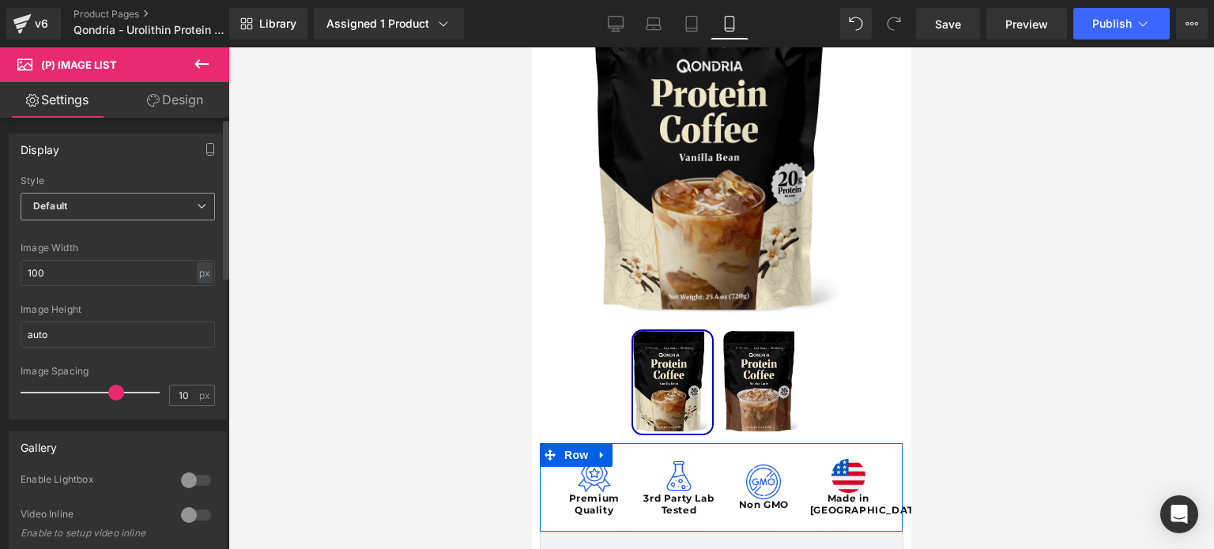
click at [159, 196] on span "Default" at bounding box center [118, 207] width 194 height 28
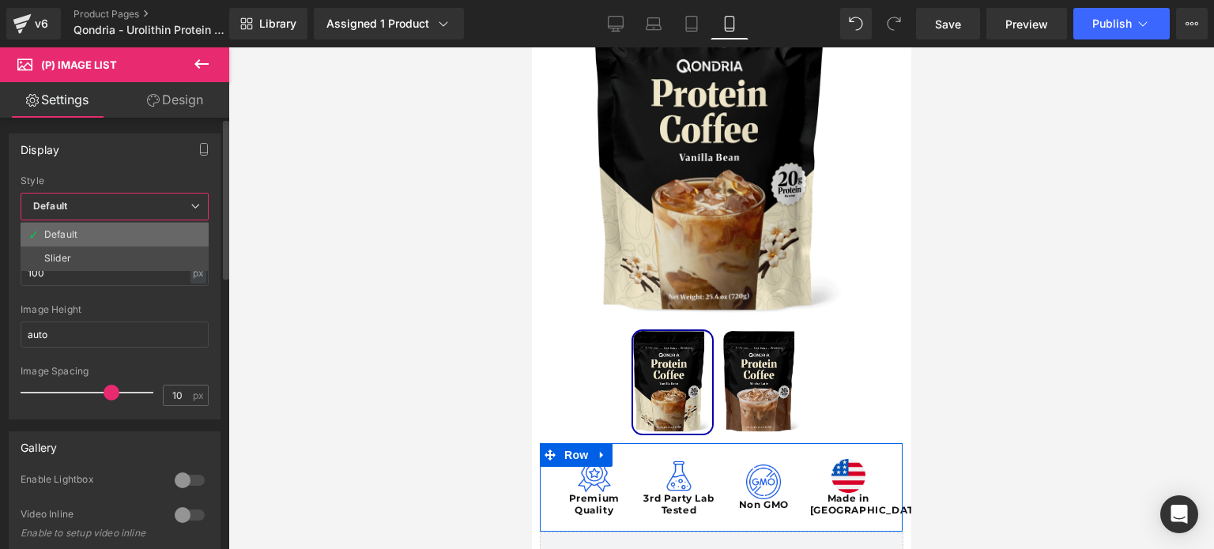
click at [140, 244] on li "Default" at bounding box center [115, 235] width 188 height 24
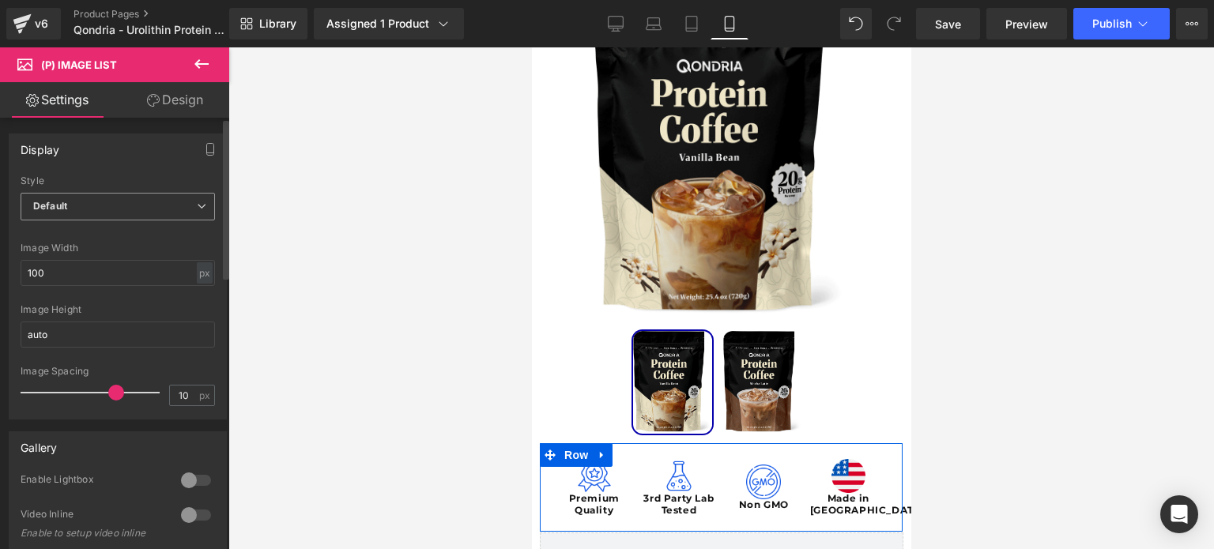
click at [136, 198] on span "Default" at bounding box center [118, 207] width 194 height 28
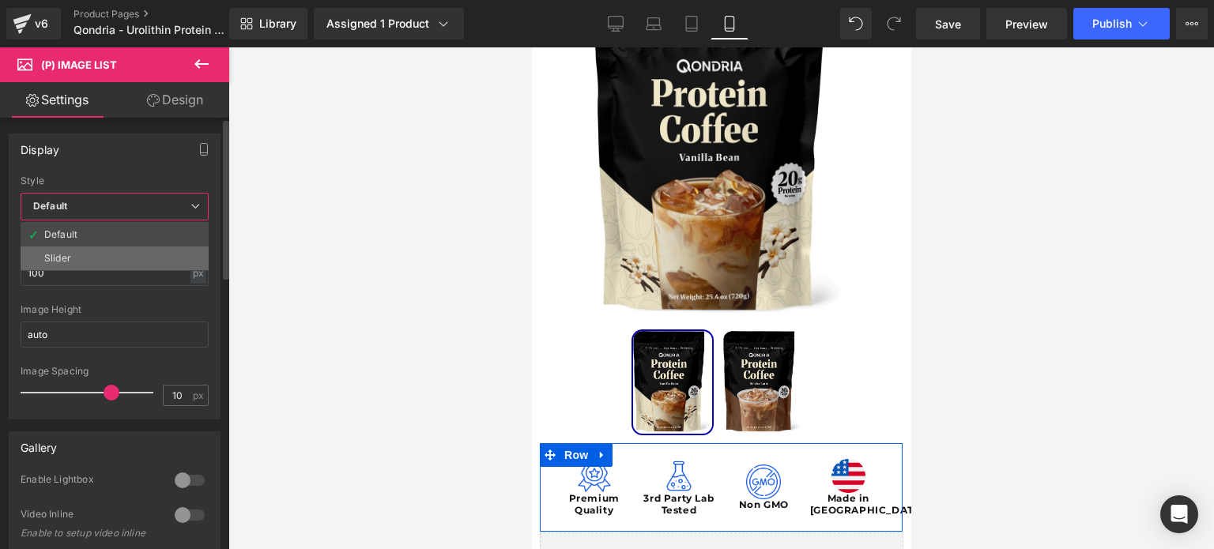
click at [113, 252] on li "Slider" at bounding box center [115, 259] width 188 height 24
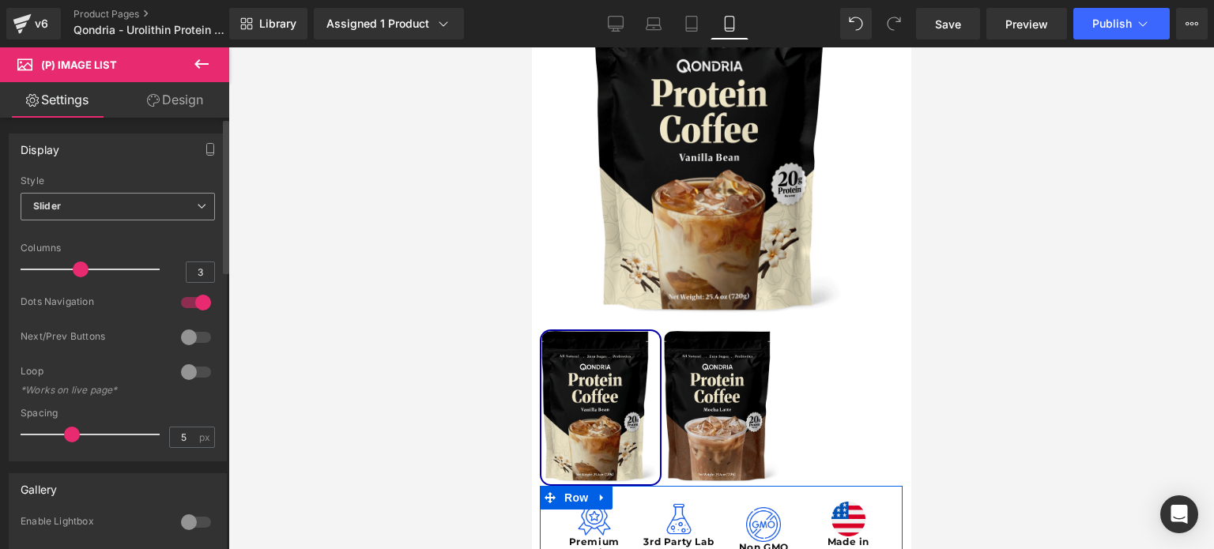
click at [126, 218] on span "Slider" at bounding box center [118, 207] width 194 height 28
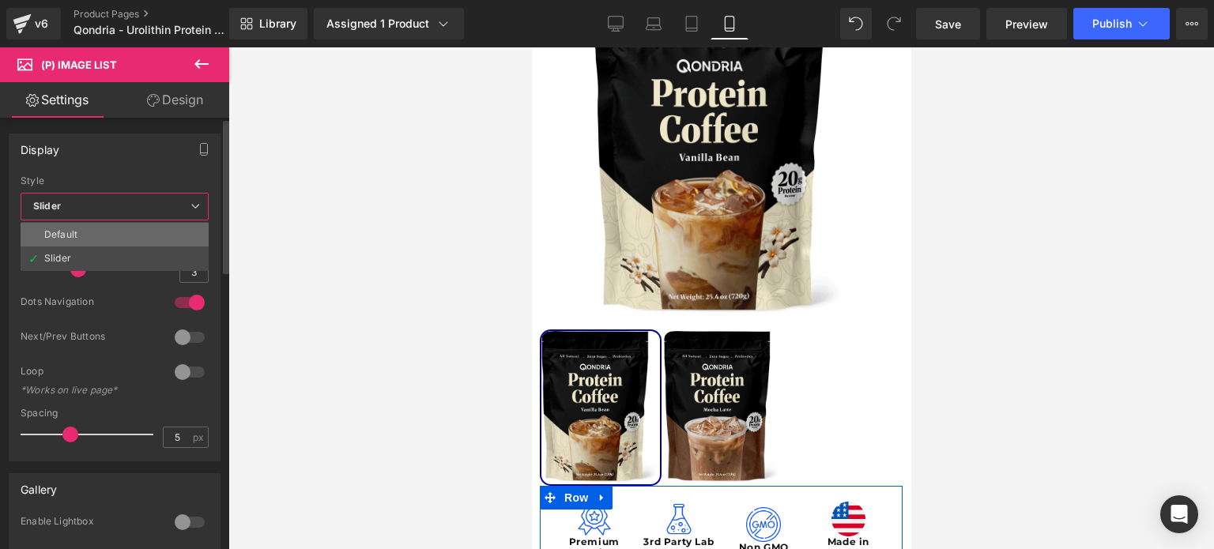
click at [117, 239] on li "Default" at bounding box center [115, 235] width 188 height 24
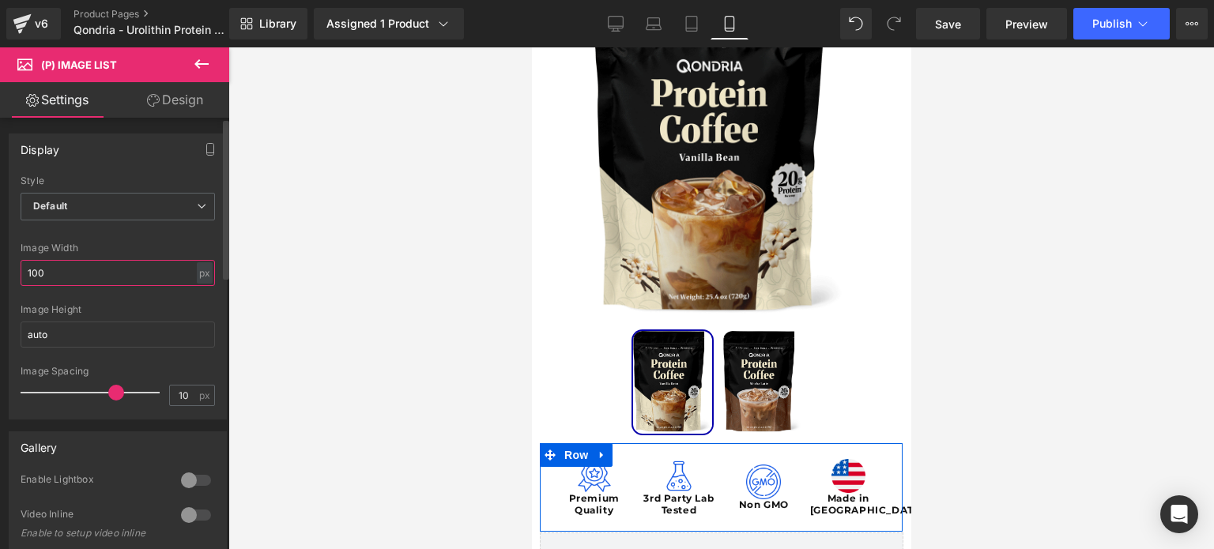
click at [104, 271] on input "100" at bounding box center [118, 273] width 194 height 26
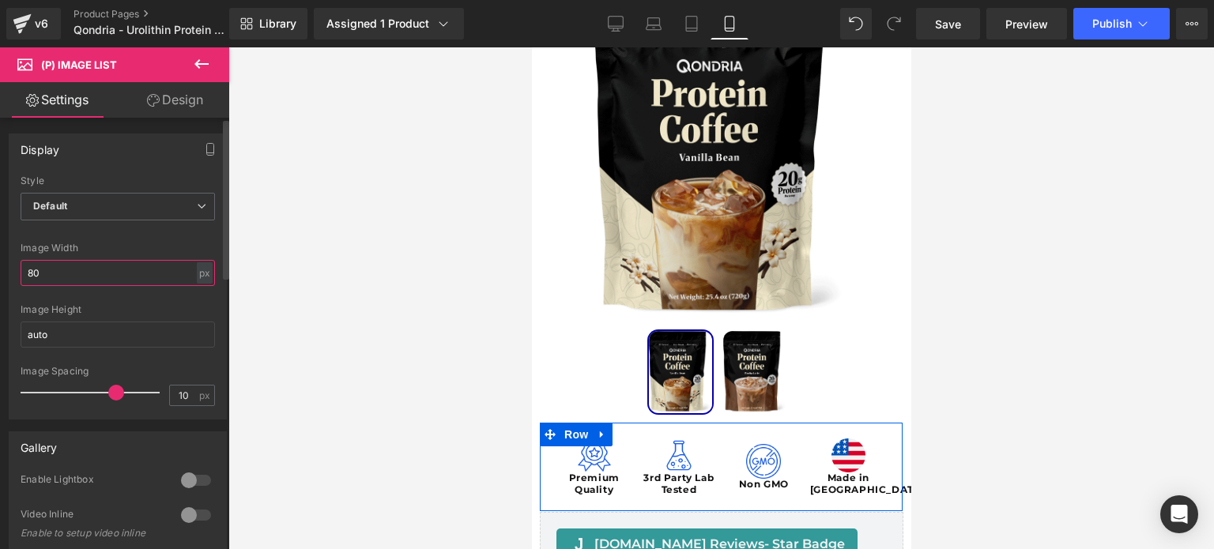
click at [123, 273] on input "80" at bounding box center [118, 273] width 194 height 26
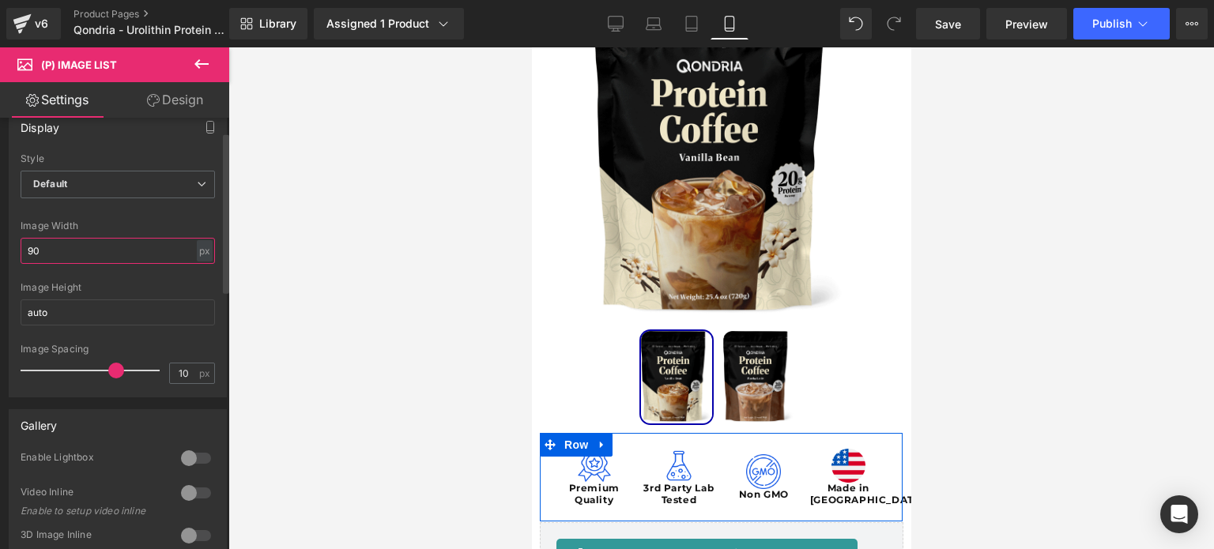
scroll to position [51, 0]
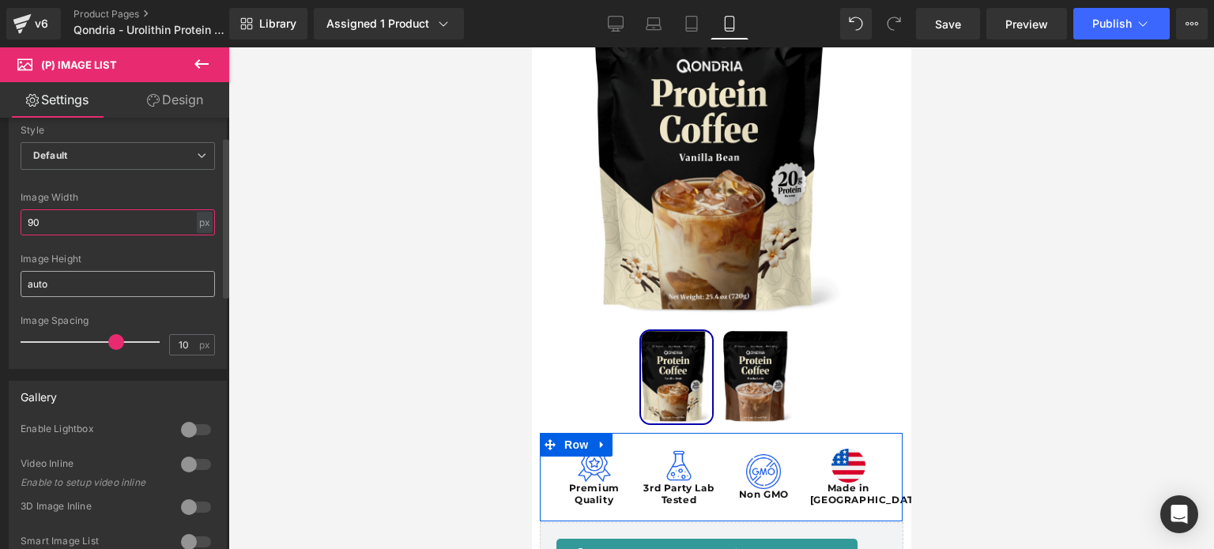
type input "90"
click at [134, 290] on input "auto" at bounding box center [118, 284] width 194 height 26
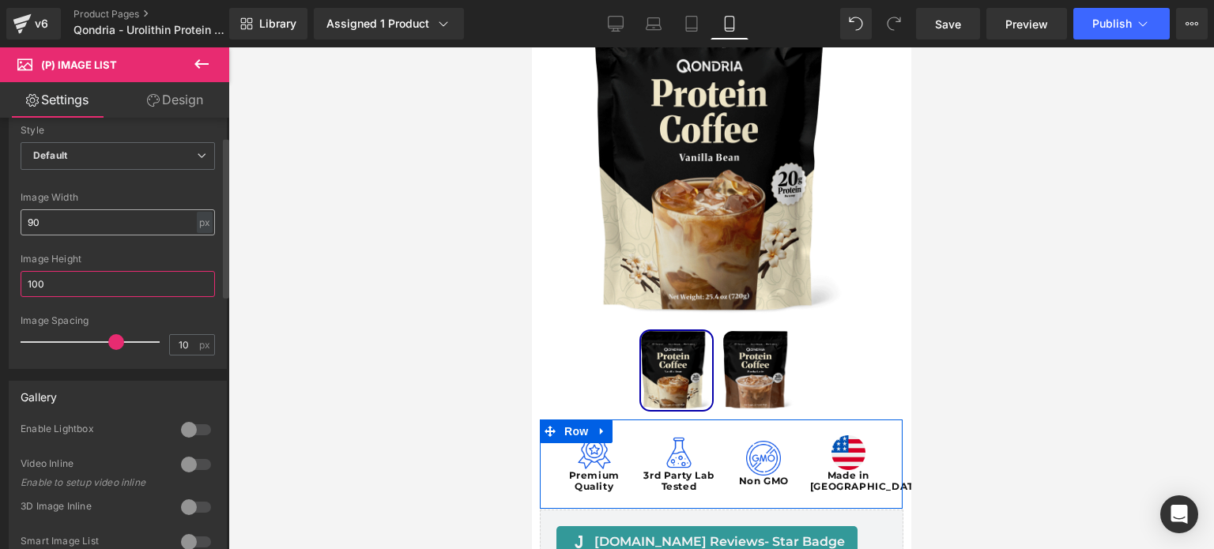
type input "100"
click at [123, 228] on input "90" at bounding box center [118, 222] width 194 height 26
type input "90"
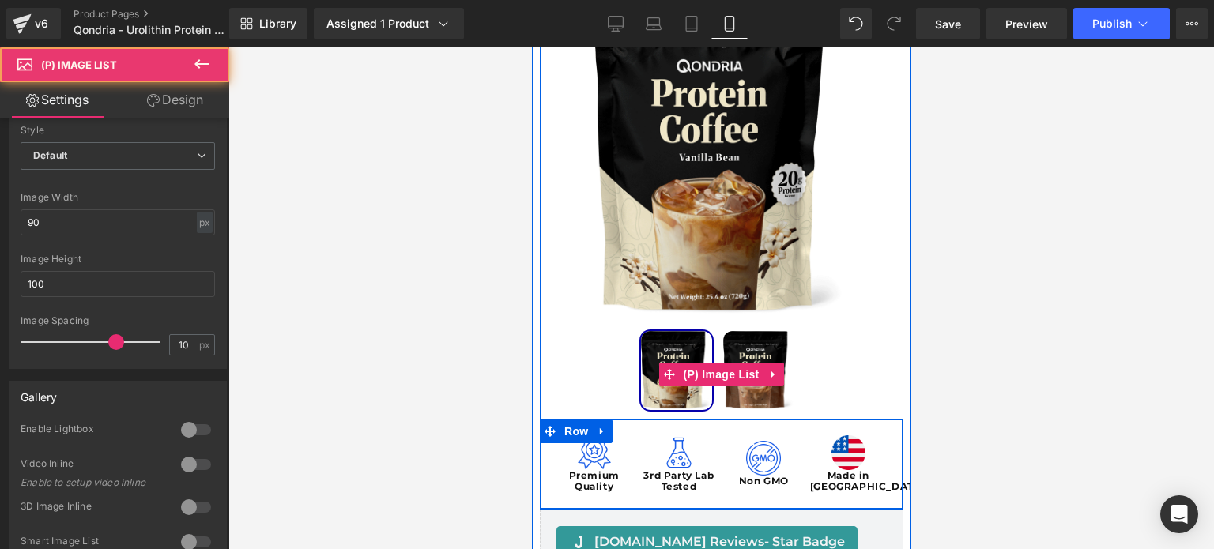
click at [736, 351] on img at bounding box center [757, 370] width 71 height 79
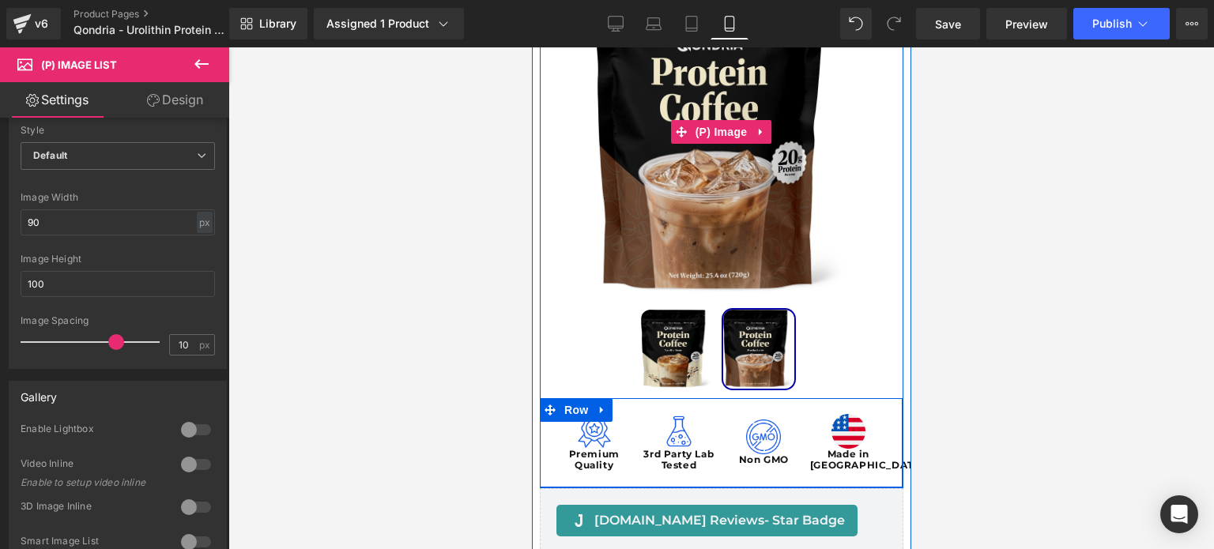
scroll to position [237, 0]
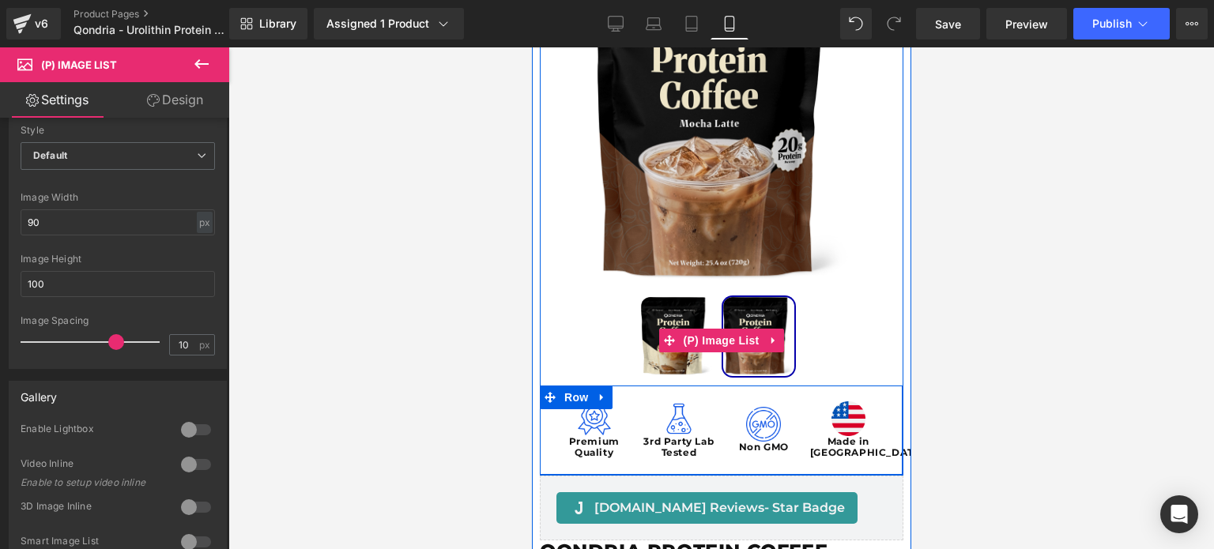
click at [673, 318] on img at bounding box center [675, 336] width 71 height 79
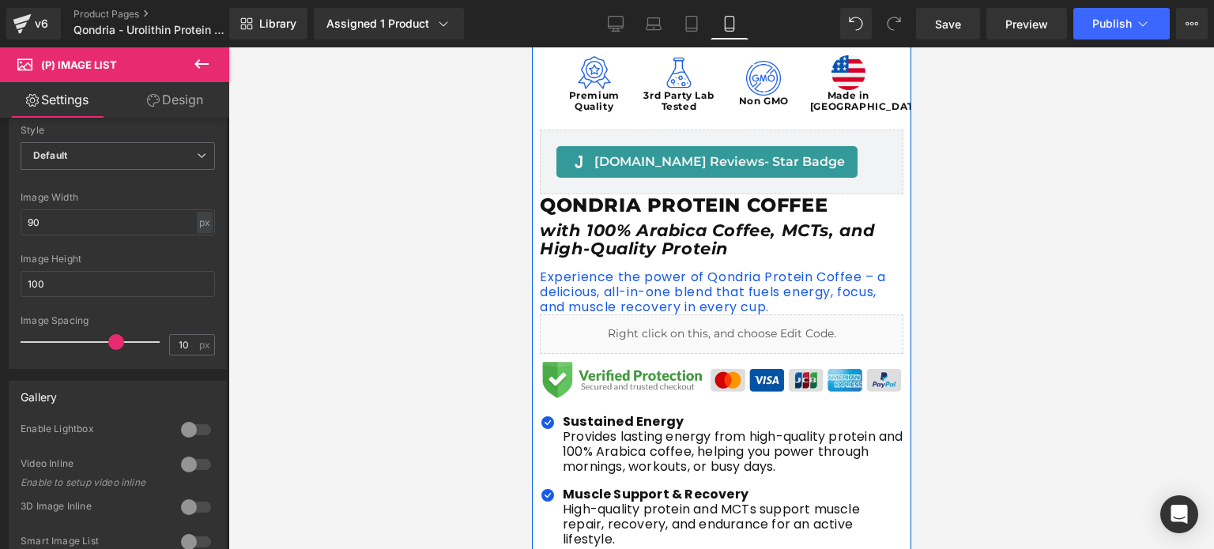
scroll to position [579, 0]
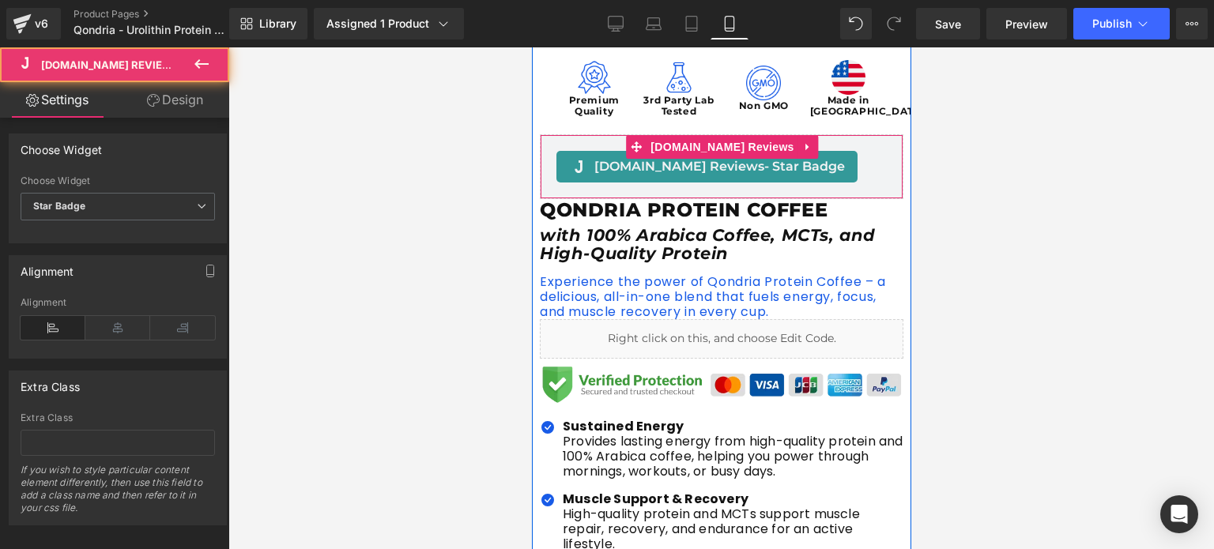
click at [831, 160] on div "[DOMAIN_NAME] Reviews - Star Badge" at bounding box center [721, 167] width 330 height 32
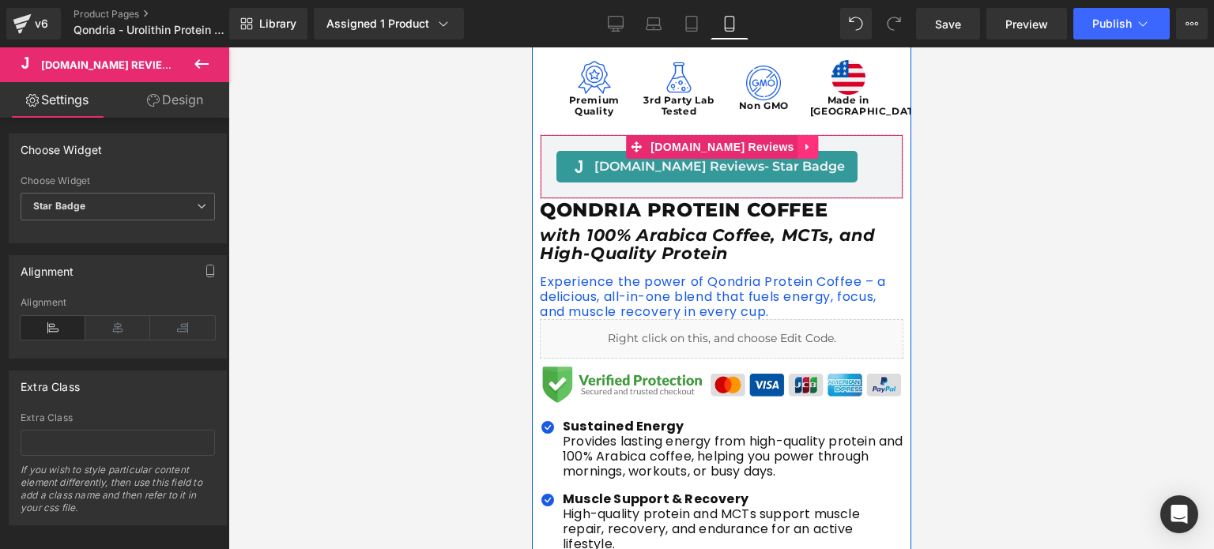
click at [802, 151] on icon at bounding box center [807, 147] width 11 height 12
click at [812, 151] on icon at bounding box center [817, 146] width 11 height 11
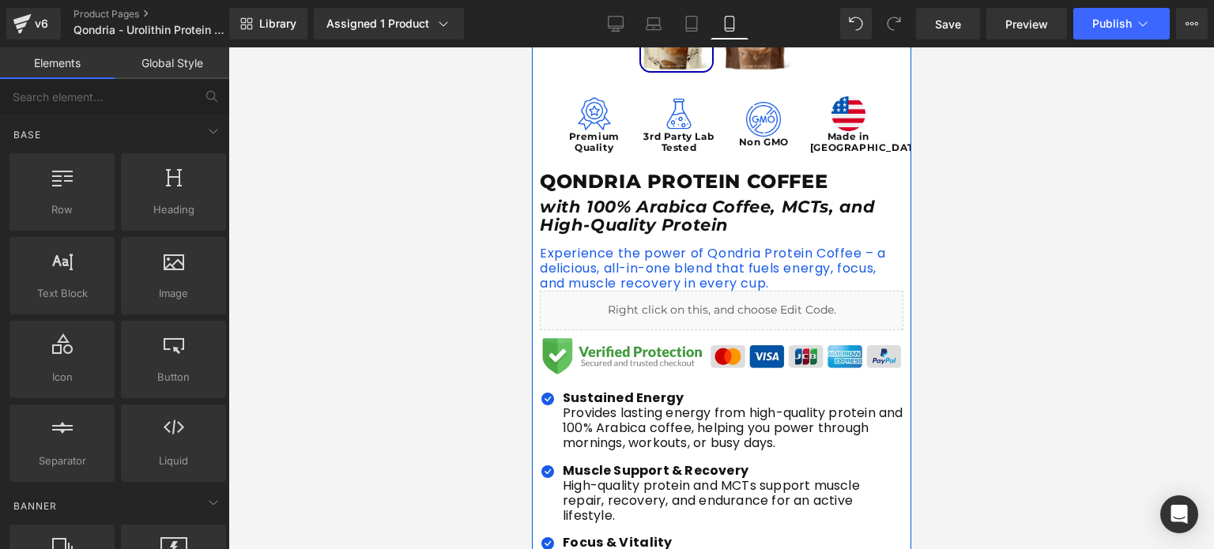
scroll to position [540, 0]
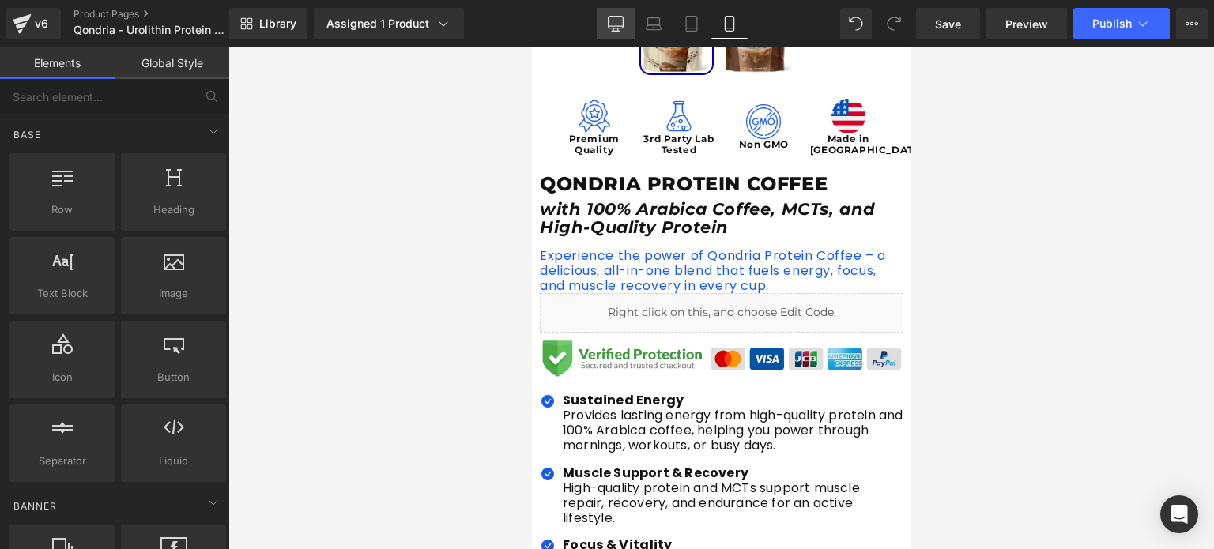
click at [620, 23] on icon at bounding box center [616, 24] width 16 height 16
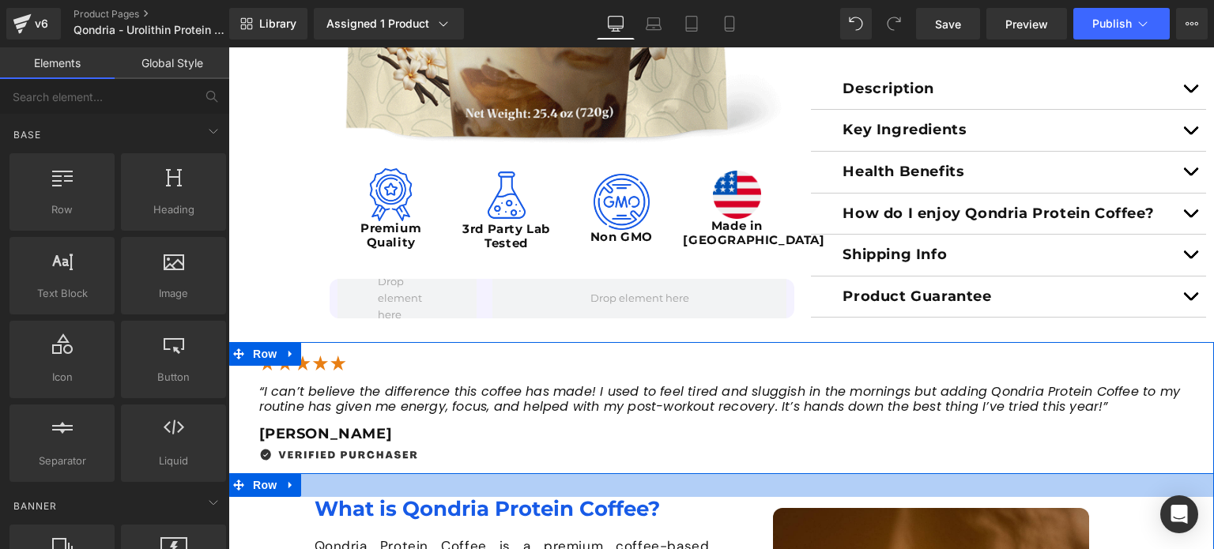
scroll to position [717, 0]
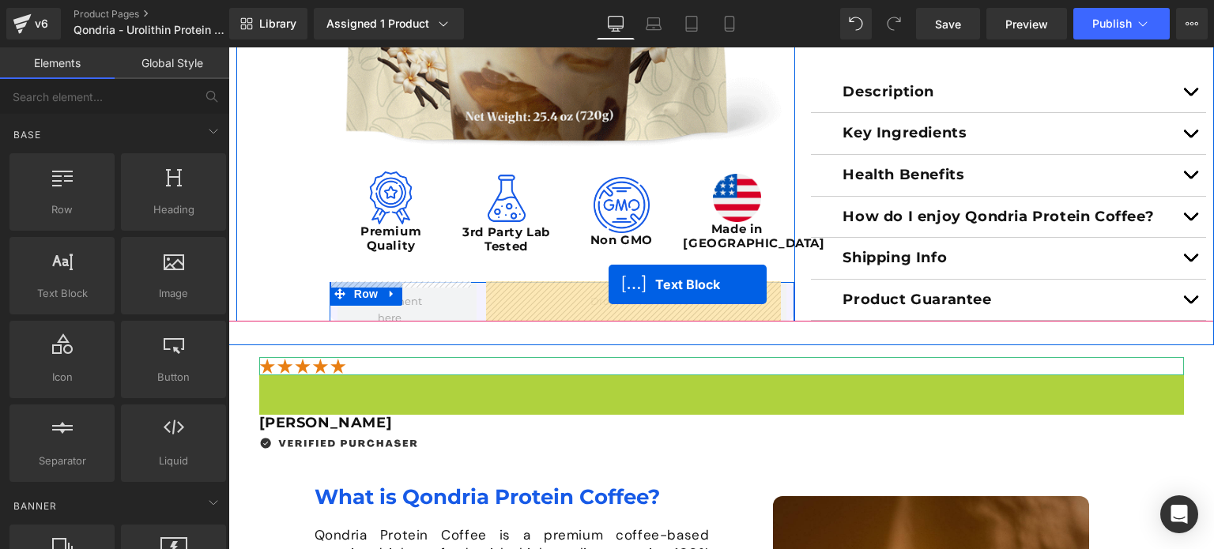
drag, startPoint x: 670, startPoint y: 405, endPoint x: 609, endPoint y: 284, distance: 136.4
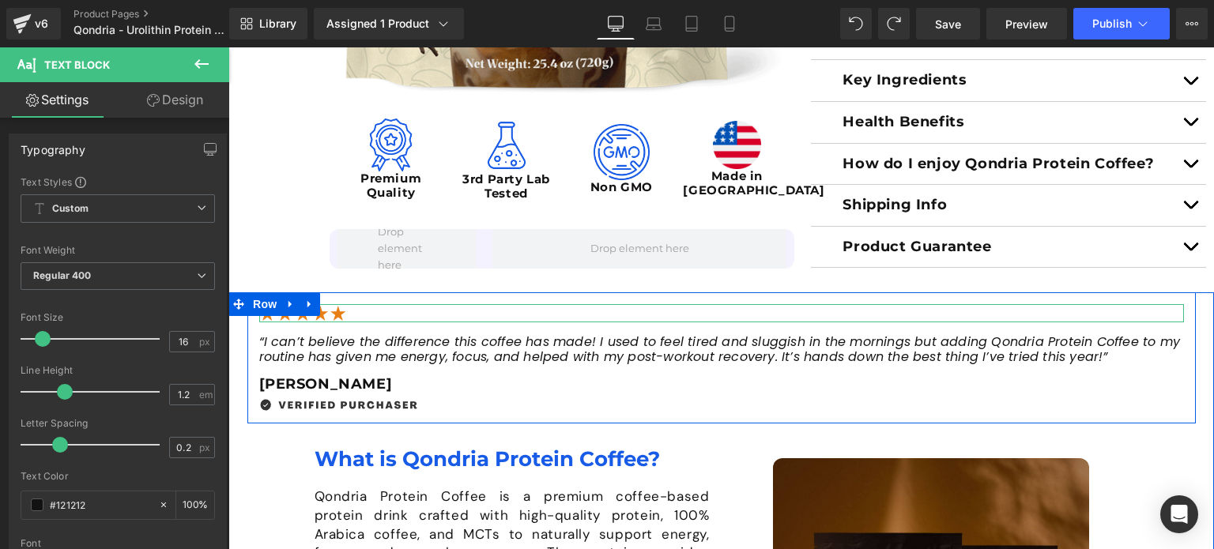
scroll to position [771, 0]
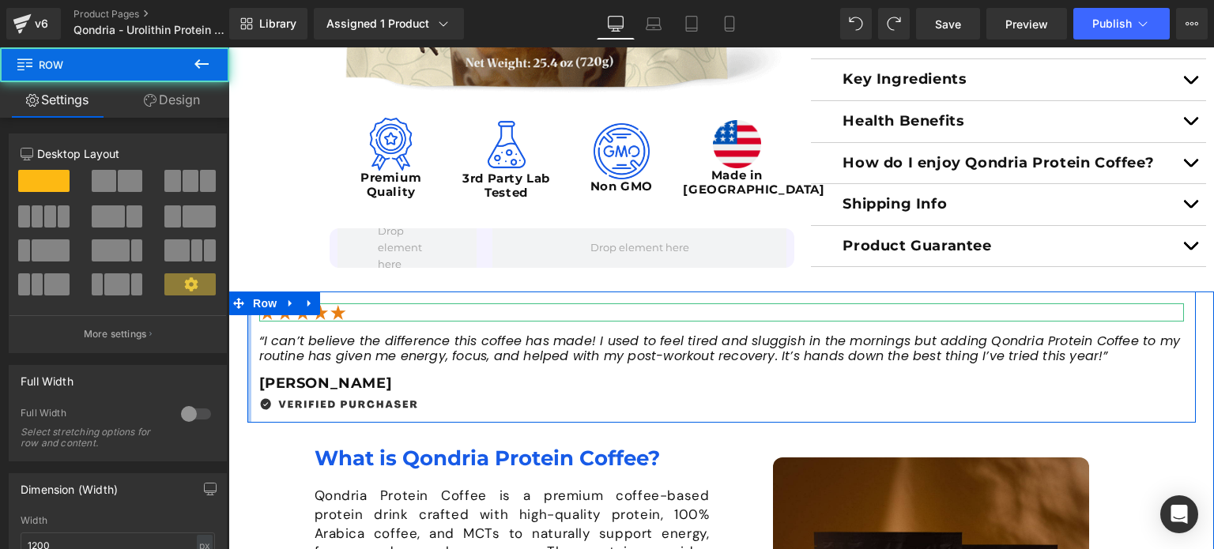
click at [247, 333] on div at bounding box center [249, 357] width 4 height 131
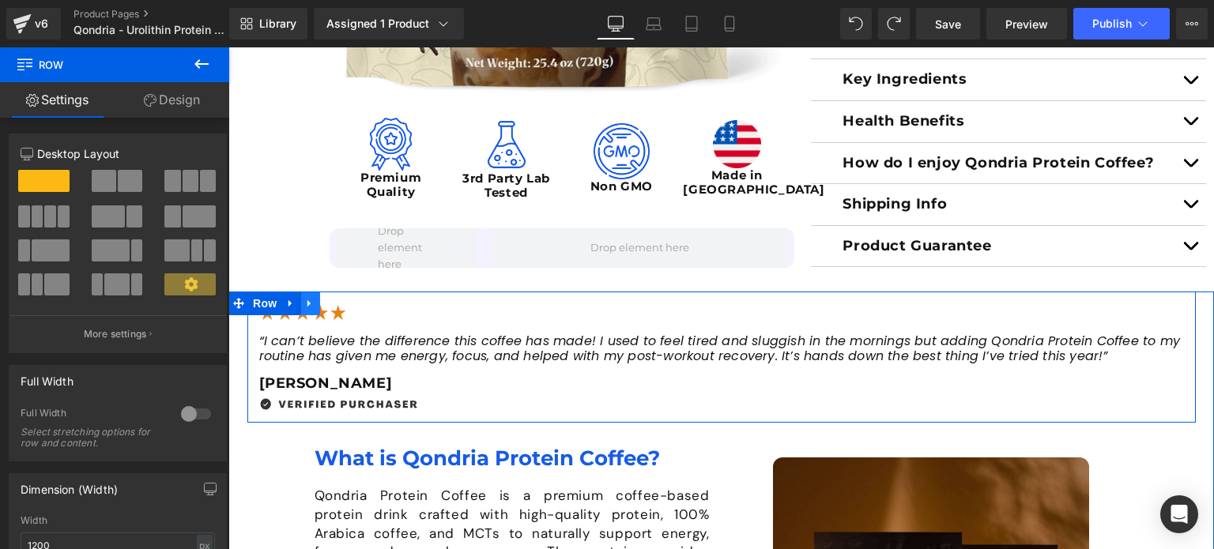
click at [313, 299] on link at bounding box center [310, 304] width 21 height 24
click at [366, 306] on icon at bounding box center [371, 303] width 11 height 12
click at [304, 298] on icon at bounding box center [309, 303] width 11 height 12
click at [320, 306] on link at bounding box center [330, 304] width 21 height 24
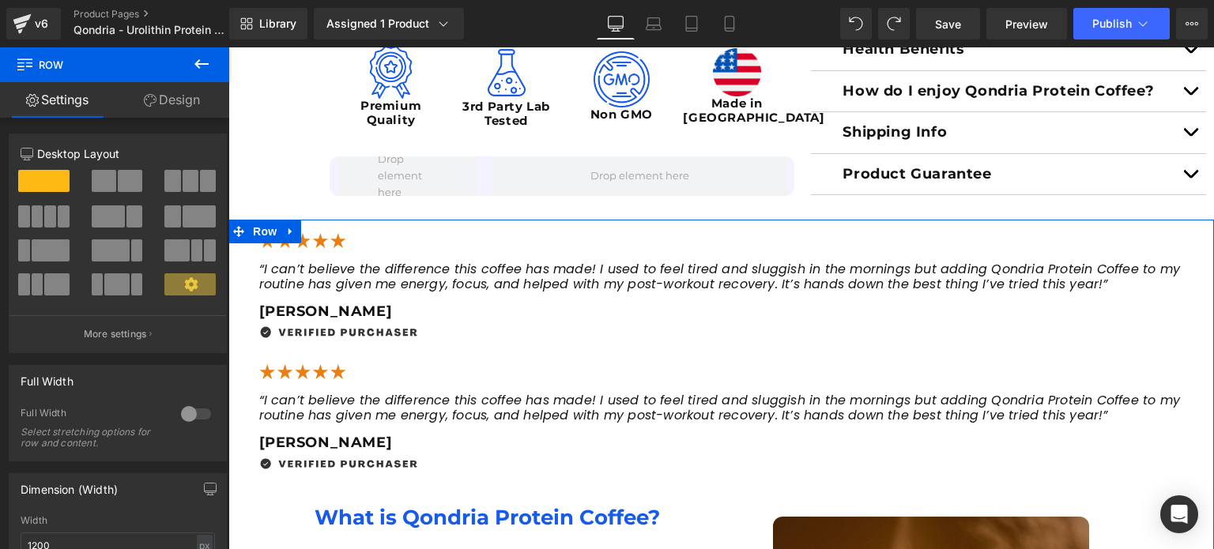
scroll to position [842, 0]
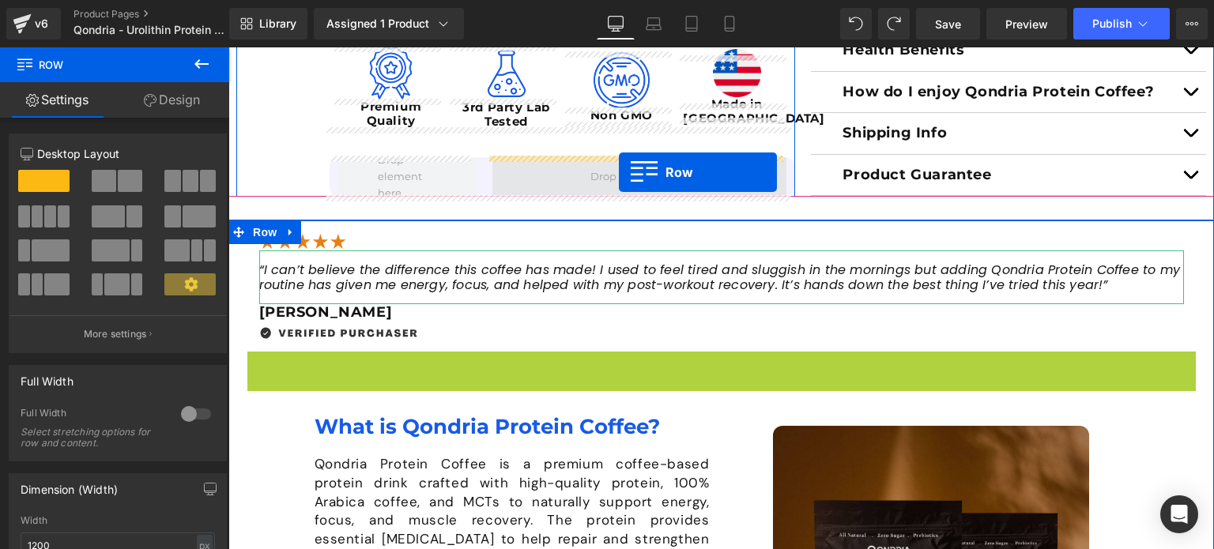
drag, startPoint x: 254, startPoint y: 360, endPoint x: 618, endPoint y: 173, distance: 408.6
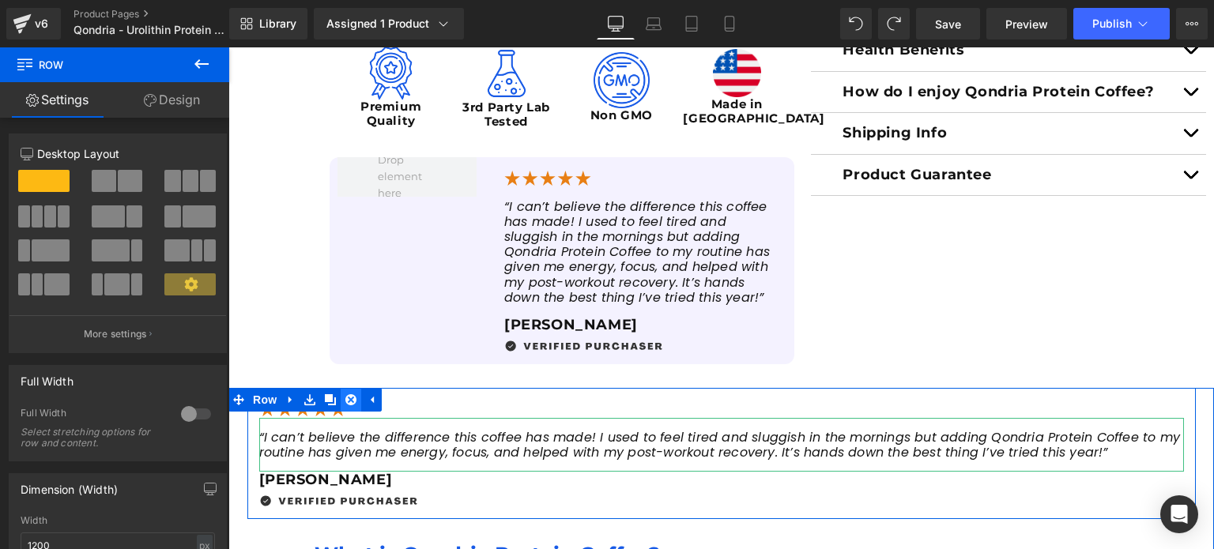
click at [348, 402] on icon at bounding box center [350, 399] width 11 height 11
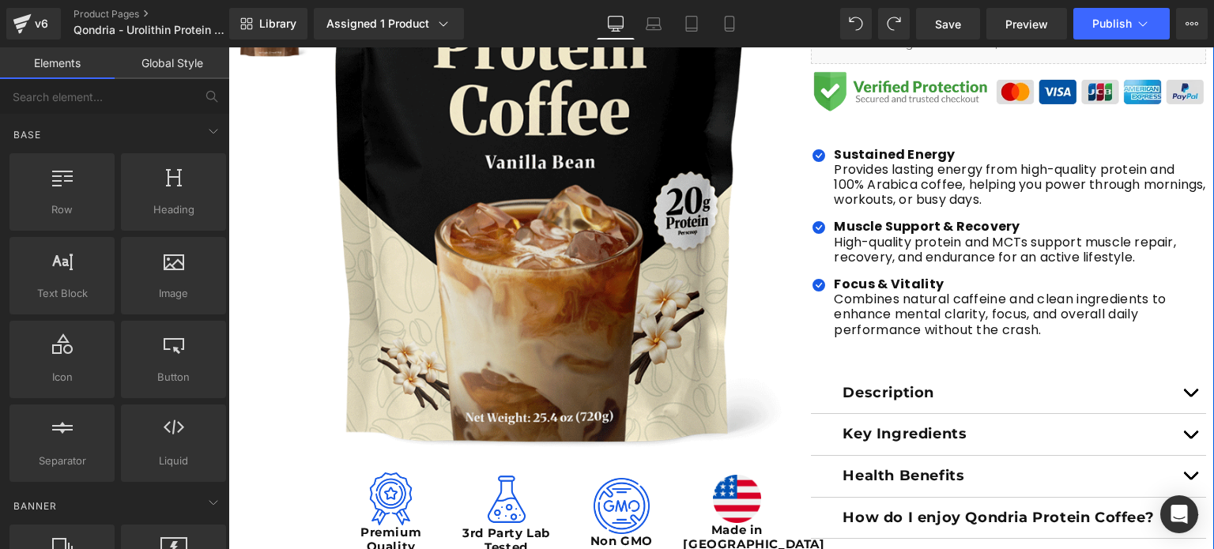
scroll to position [318, 0]
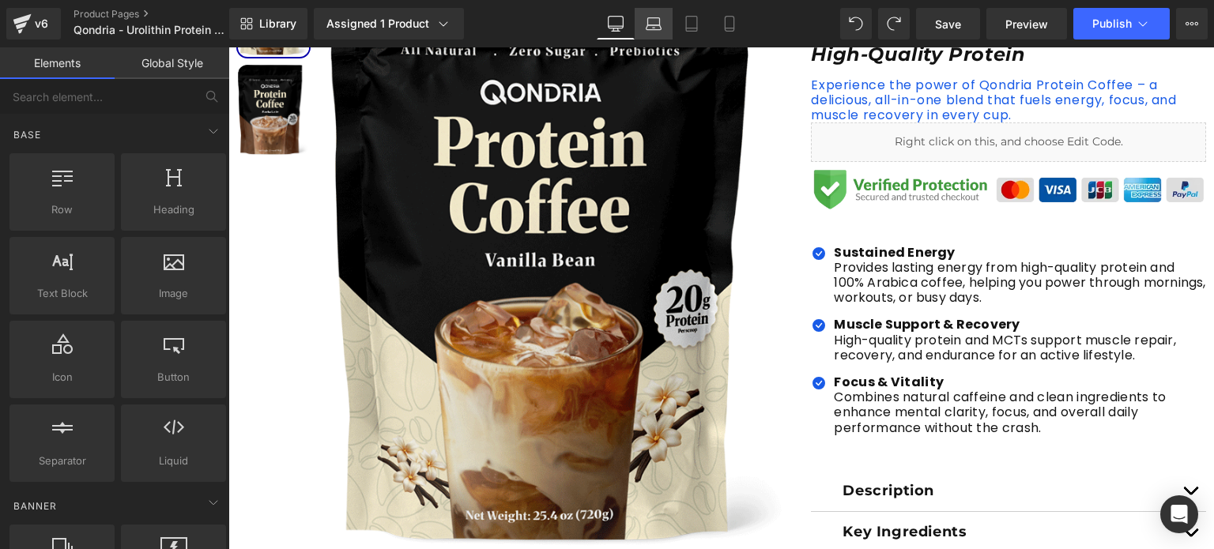
click at [651, 26] on icon at bounding box center [654, 24] width 16 height 16
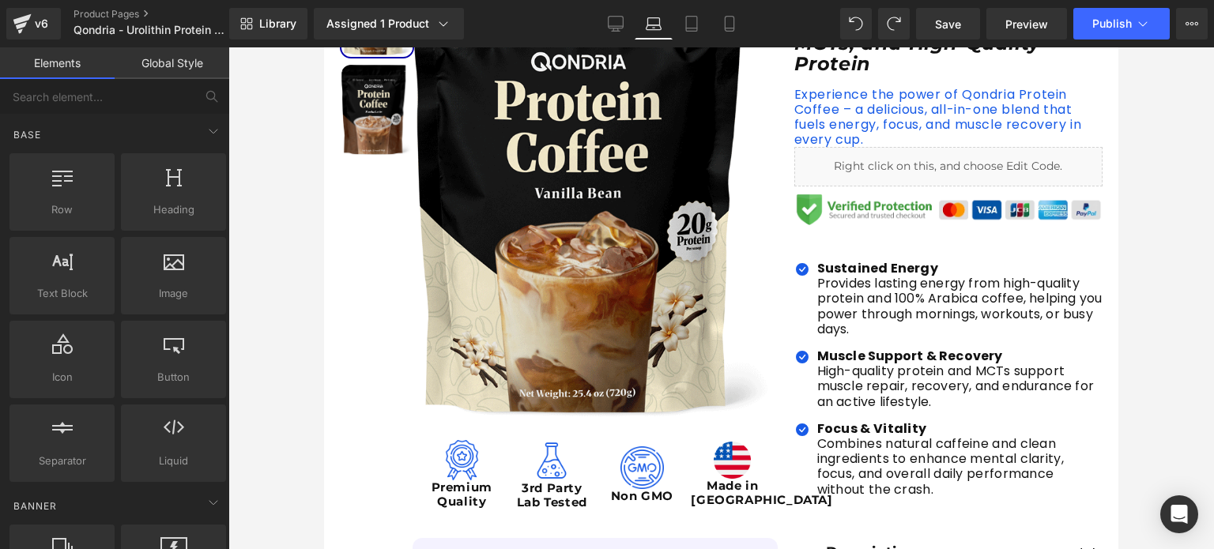
scroll to position [1091, 0]
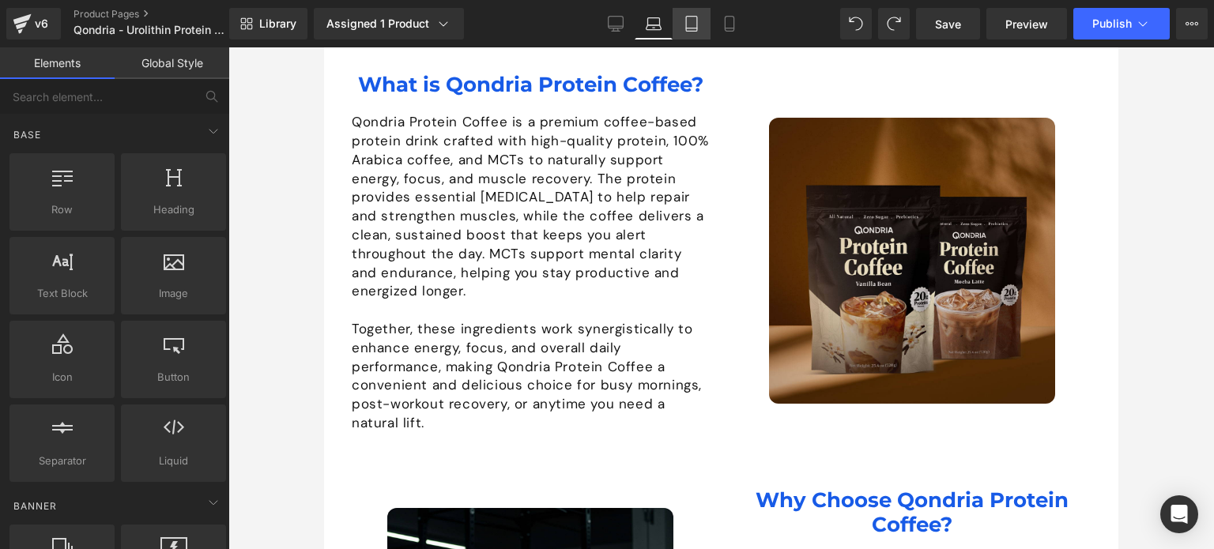
click at [691, 24] on icon at bounding box center [692, 24] width 16 height 16
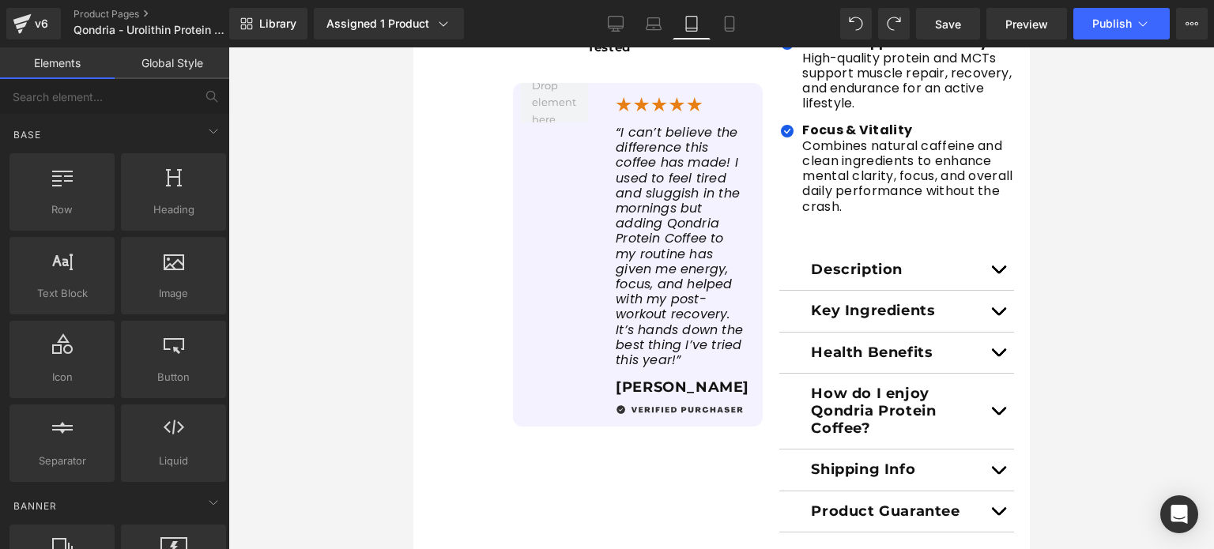
scroll to position [576, 0]
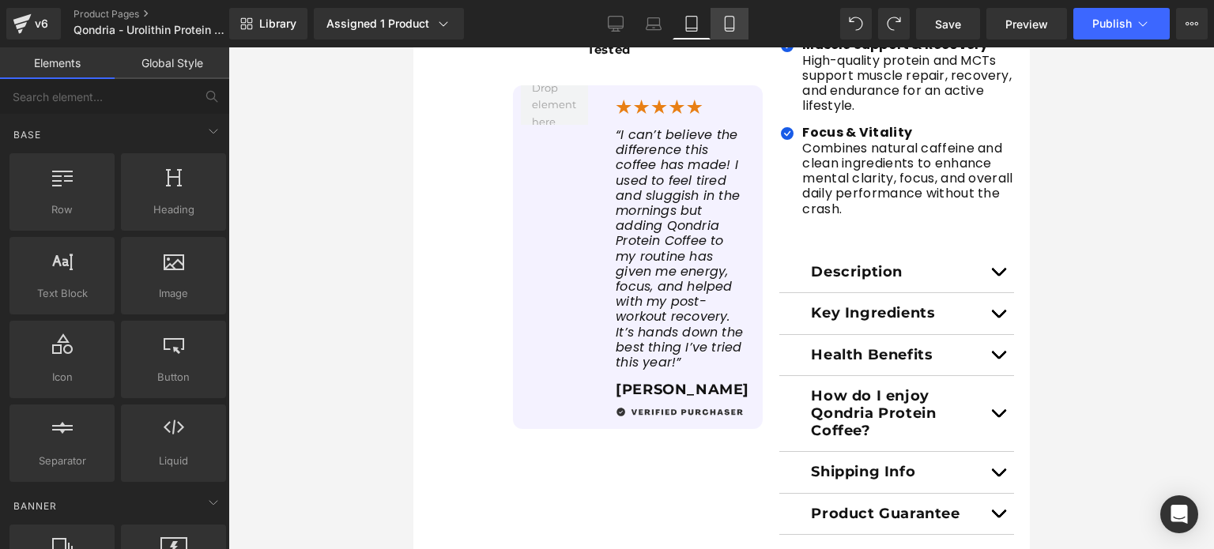
click at [718, 18] on link "Mobile" at bounding box center [729, 24] width 38 height 32
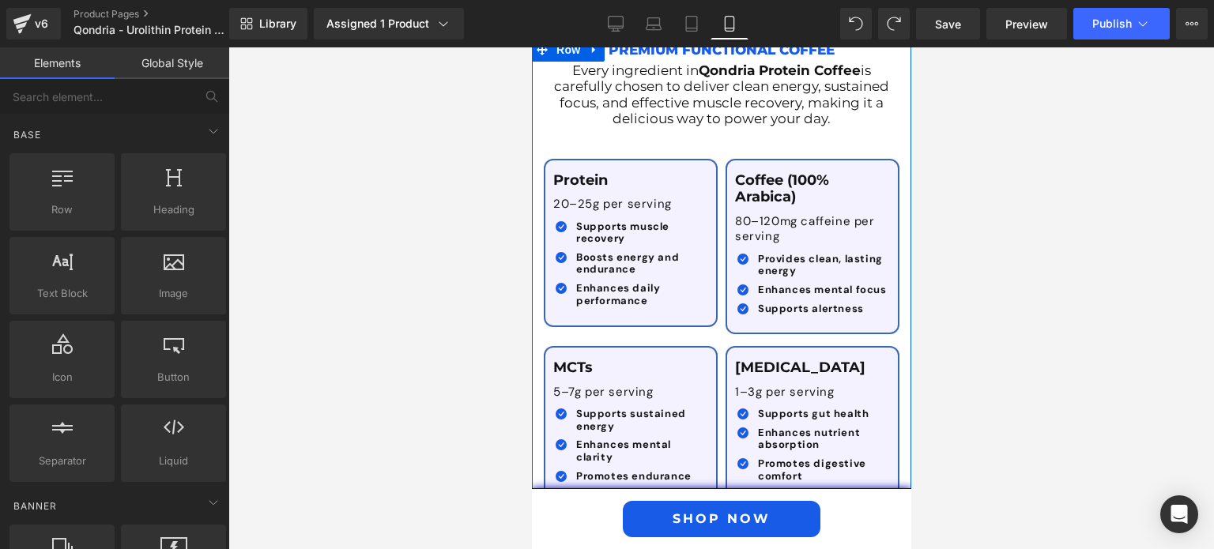
scroll to position [2851, 0]
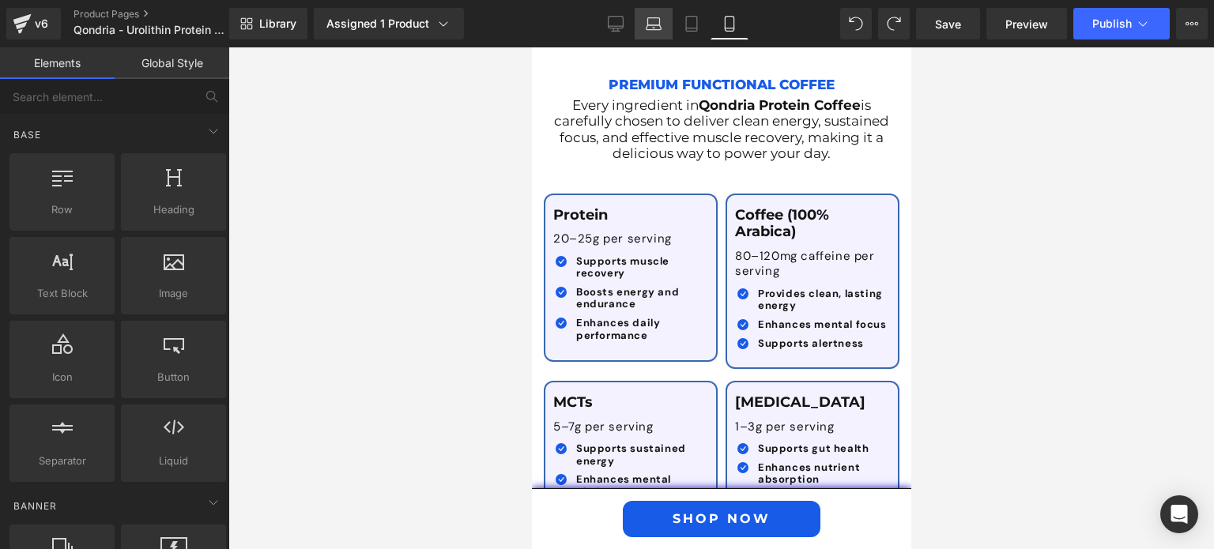
click at [666, 28] on link "Laptop" at bounding box center [654, 24] width 38 height 32
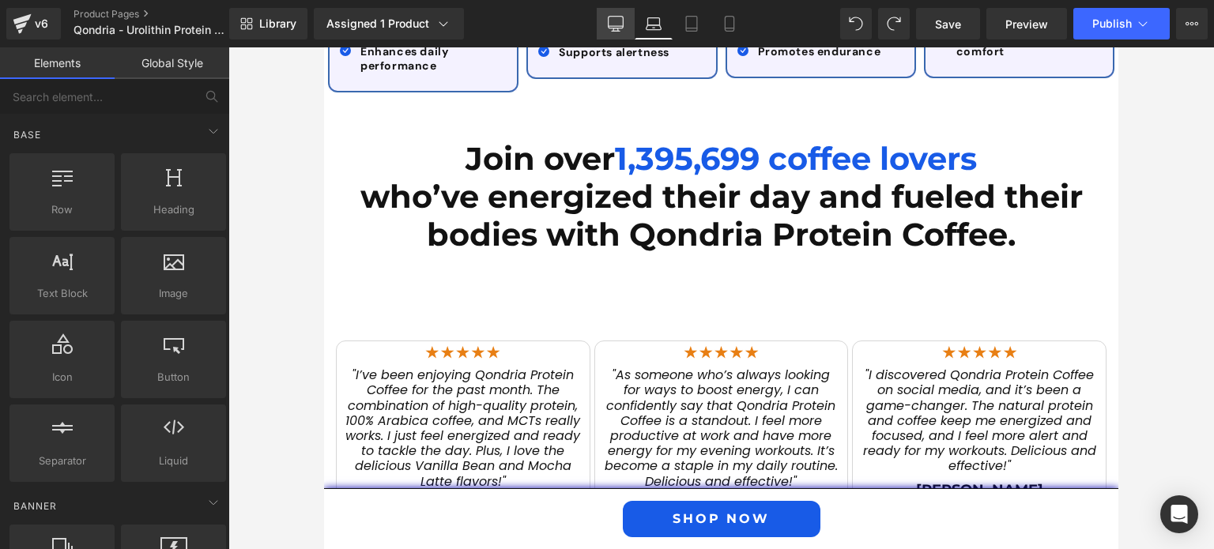
click at [621, 21] on icon at bounding box center [616, 24] width 16 height 16
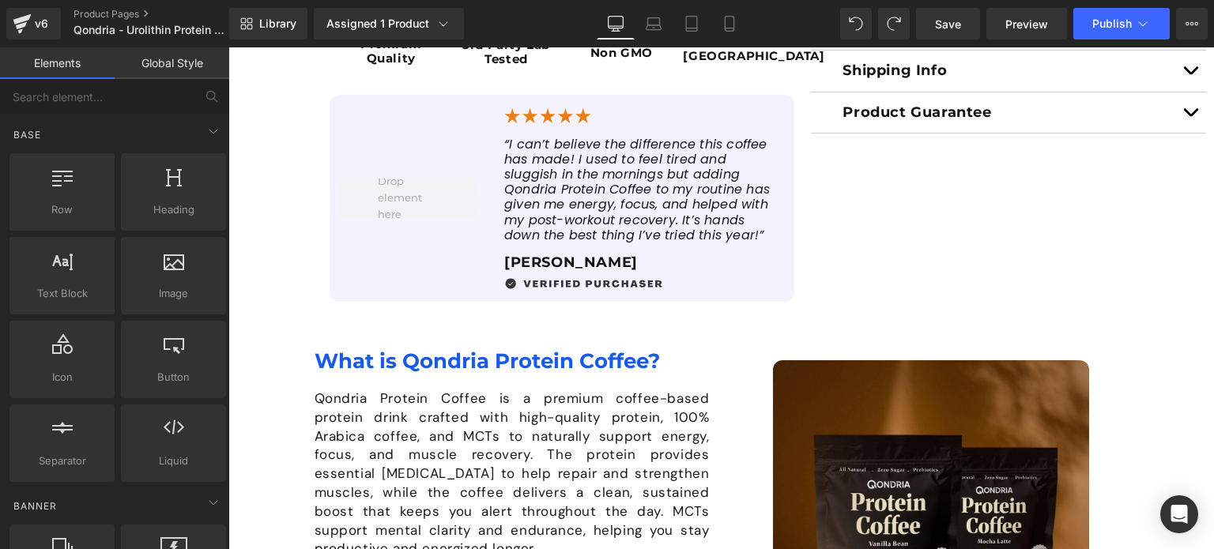
scroll to position [935, 0]
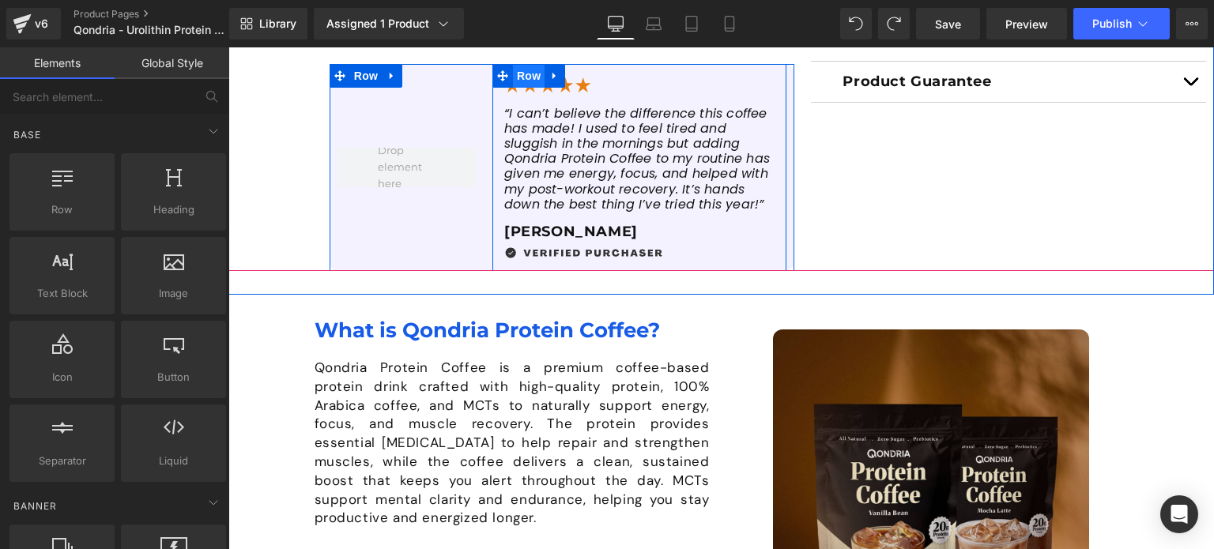
click at [525, 83] on span "Row" at bounding box center [529, 76] width 32 height 24
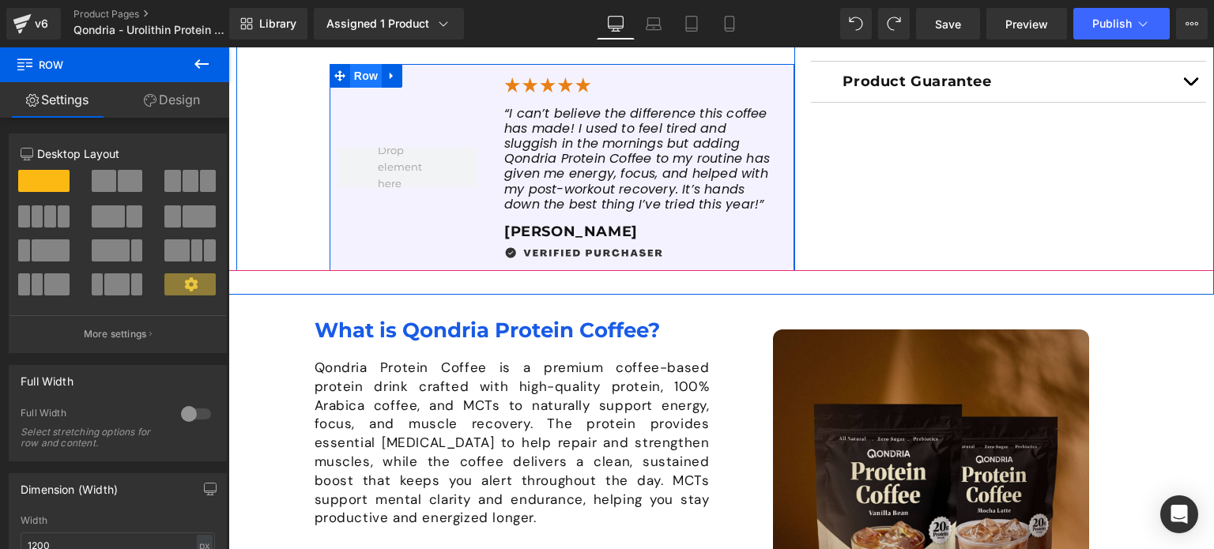
click at [362, 74] on span "Row" at bounding box center [366, 76] width 32 height 24
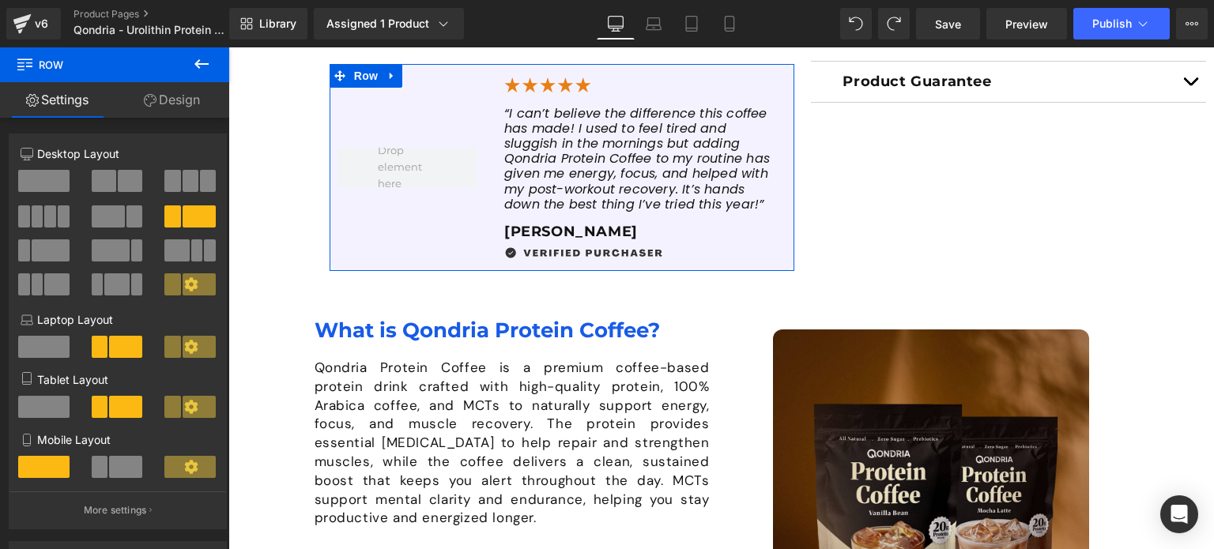
click at [190, 96] on link "Design" at bounding box center [172, 100] width 115 height 36
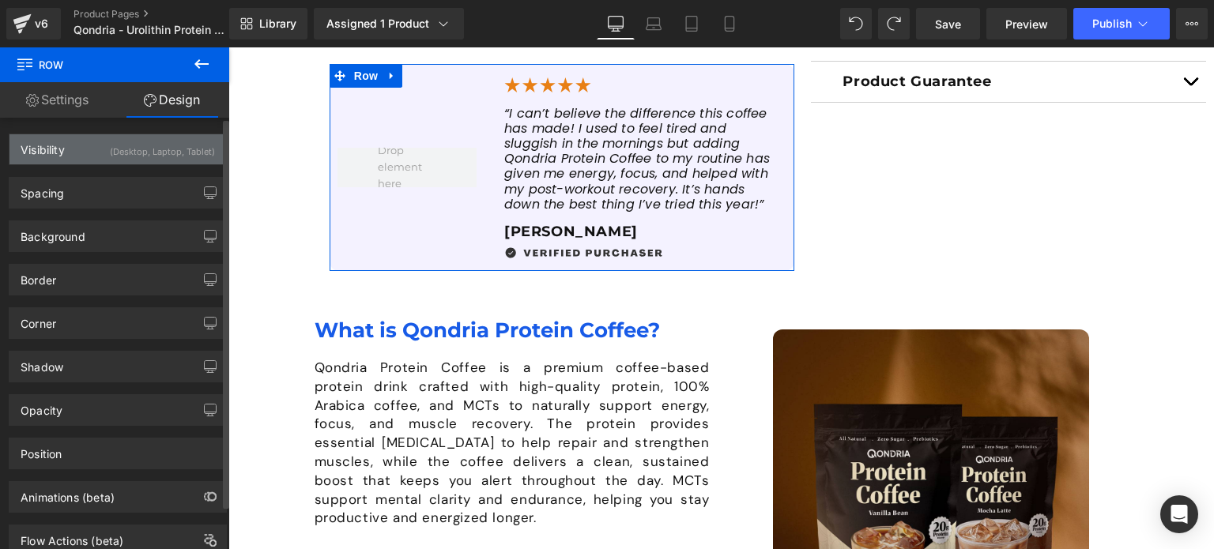
click at [191, 146] on div "(Desktop, Laptop, Tablet)" at bounding box center [162, 147] width 105 height 26
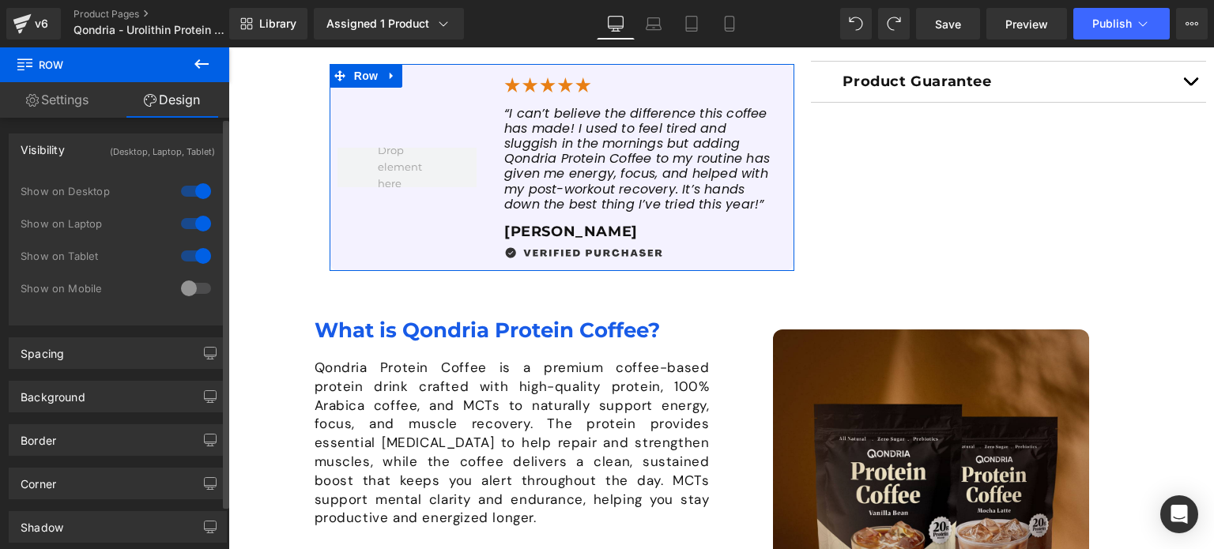
click at [194, 281] on div at bounding box center [196, 288] width 38 height 25
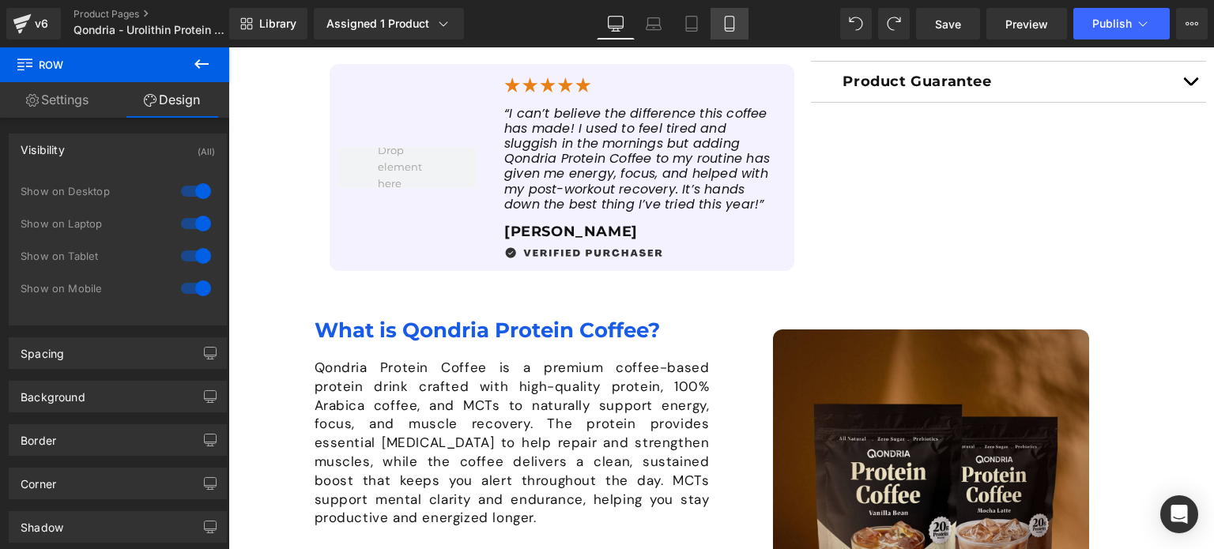
click at [720, 28] on link "Mobile" at bounding box center [729, 24] width 38 height 32
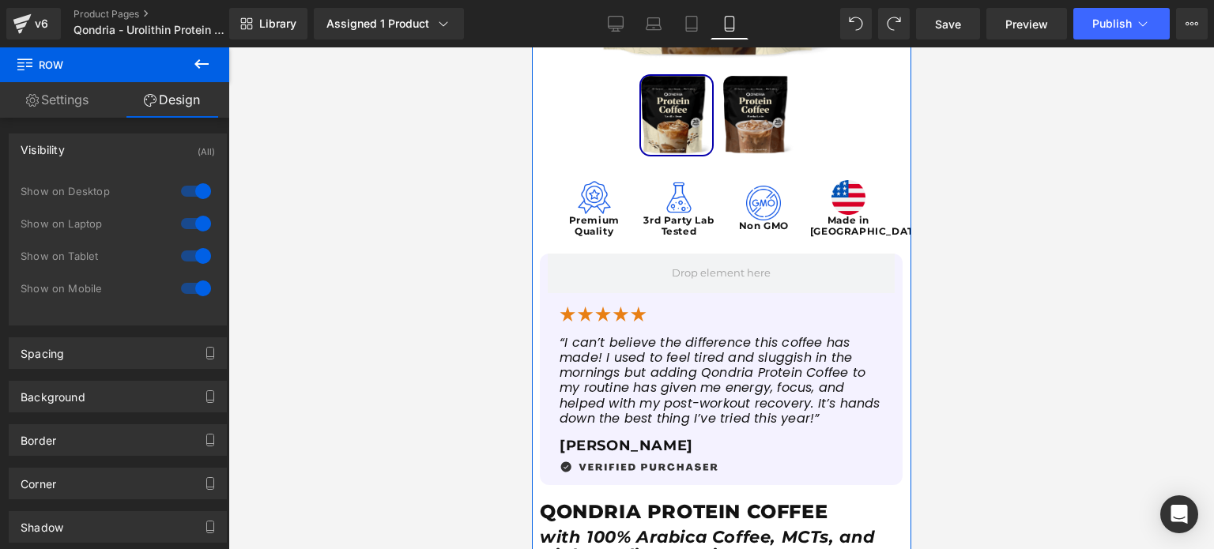
scroll to position [452, 0]
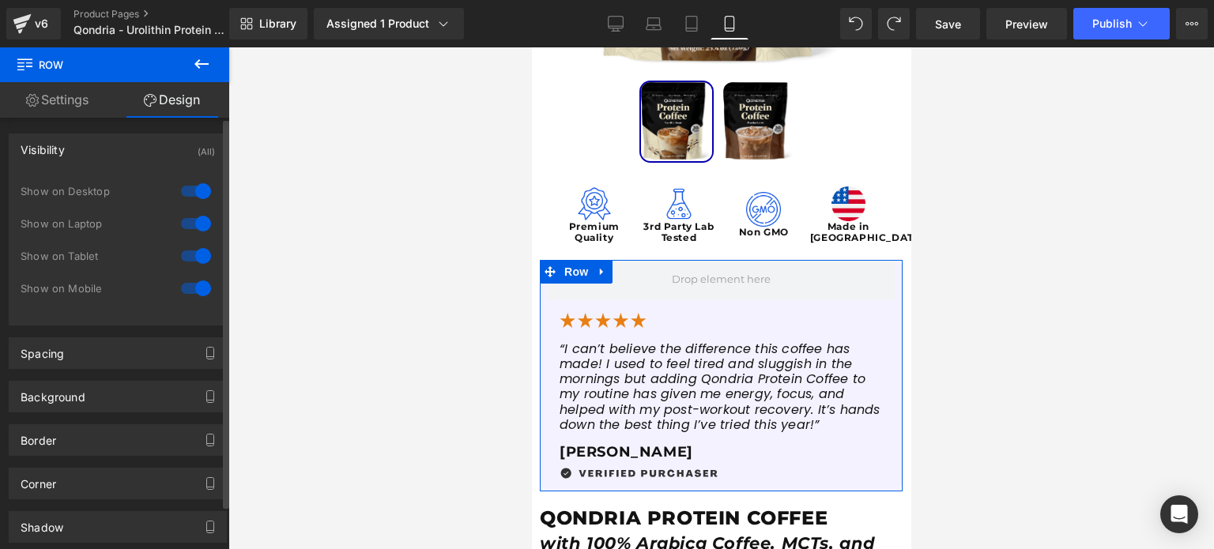
click at [188, 286] on div at bounding box center [196, 288] width 38 height 25
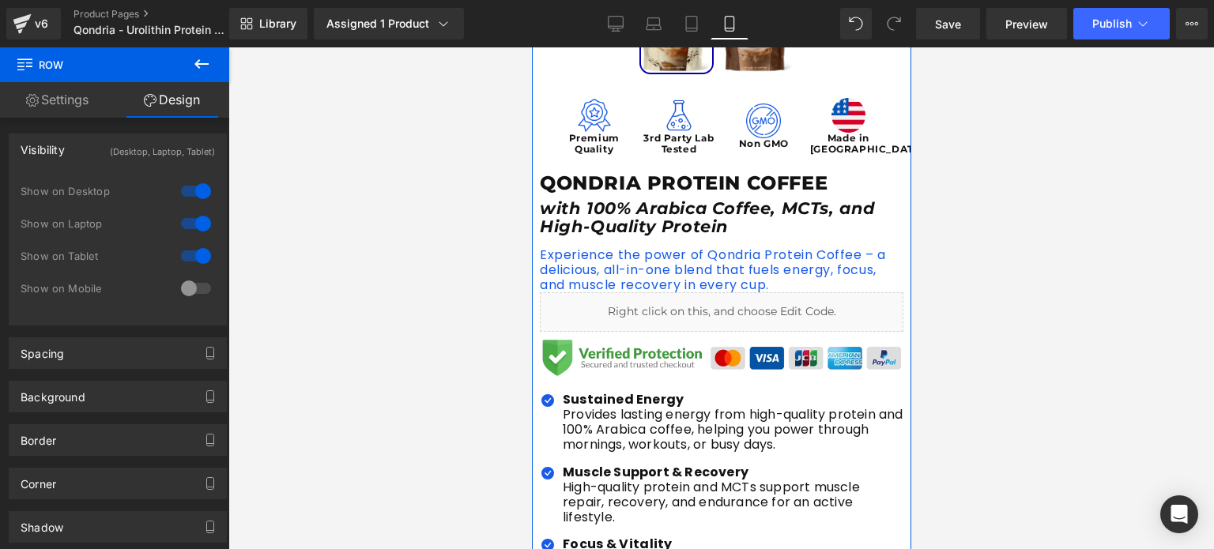
scroll to position [541, 0]
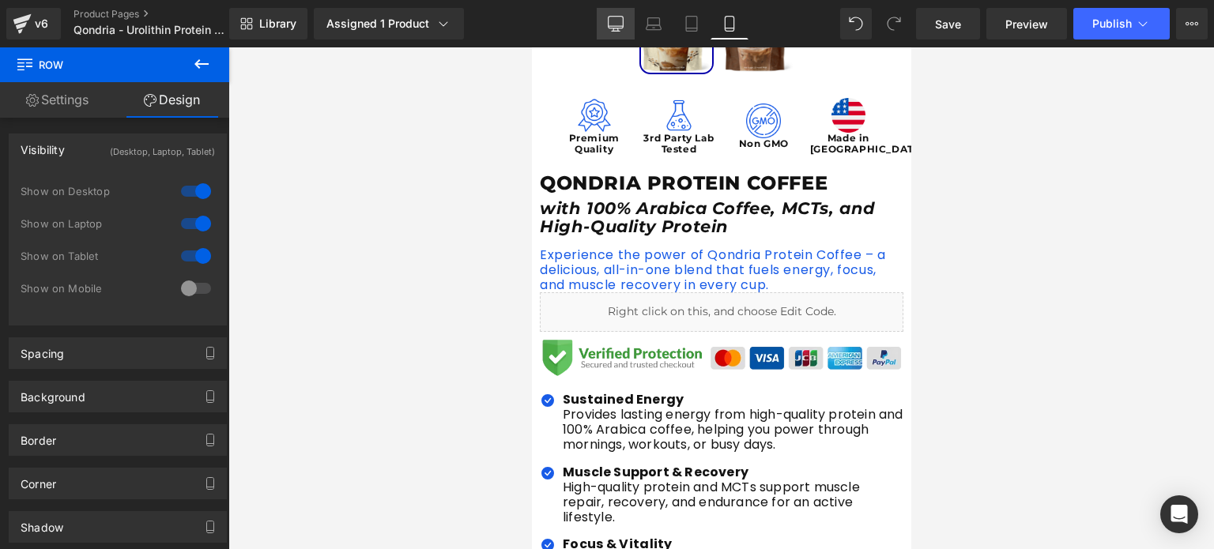
click at [623, 17] on icon at bounding box center [616, 24] width 16 height 16
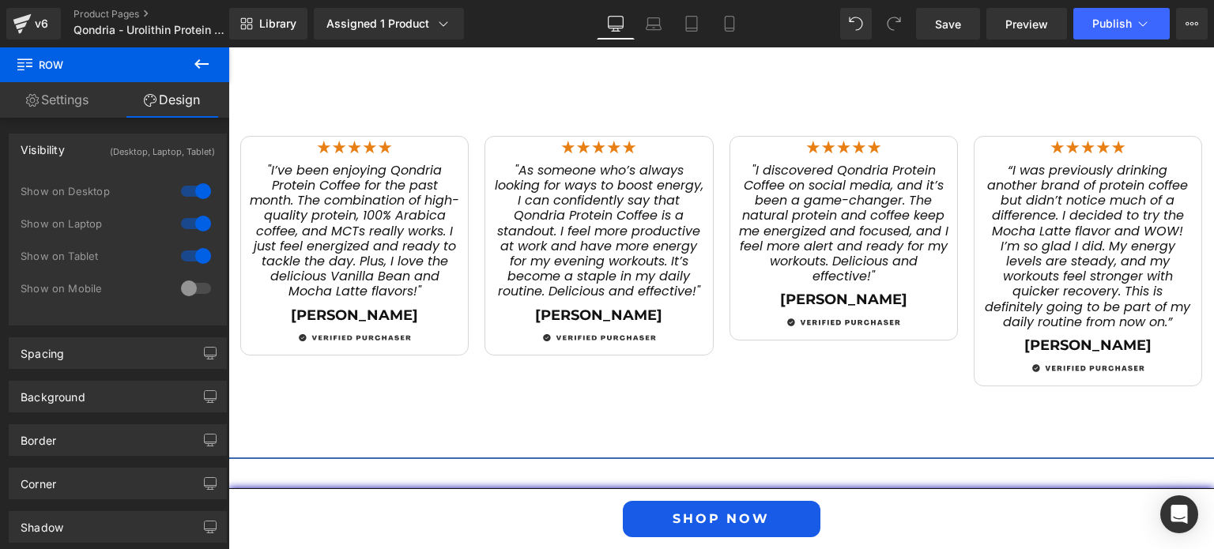
scroll to position [2387, 0]
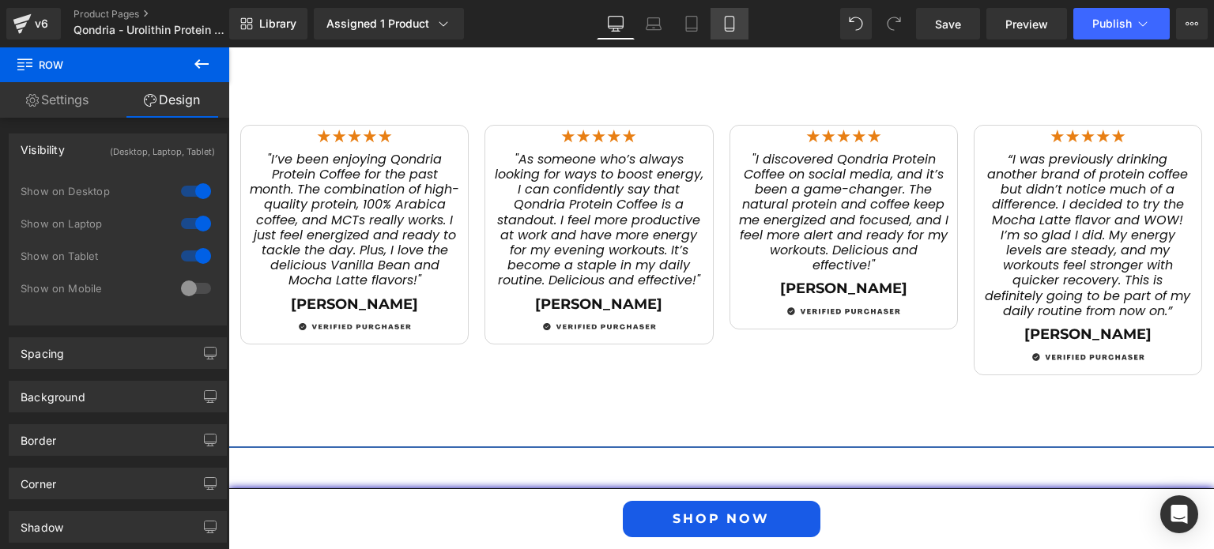
click at [724, 17] on icon at bounding box center [730, 24] width 16 height 16
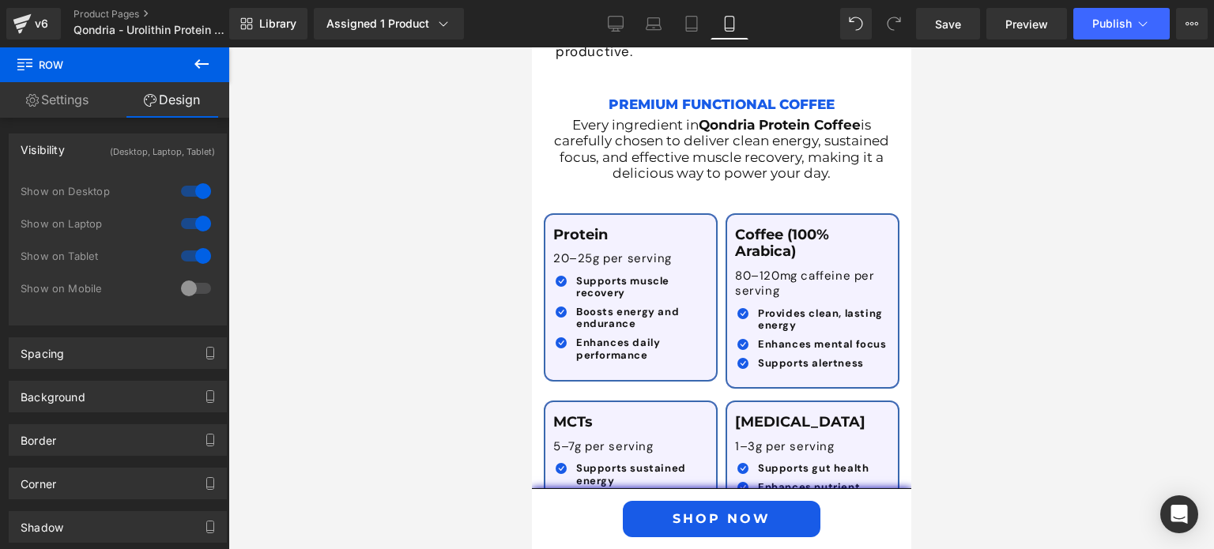
scroll to position [2833, 0]
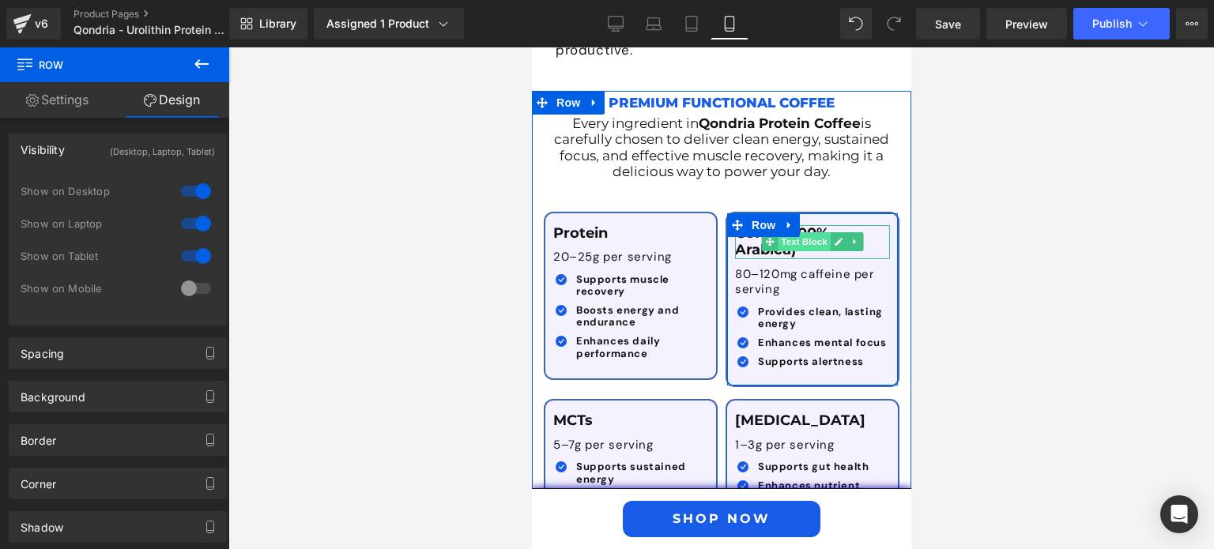
click at [788, 232] on span "Text Block" at bounding box center [804, 241] width 52 height 19
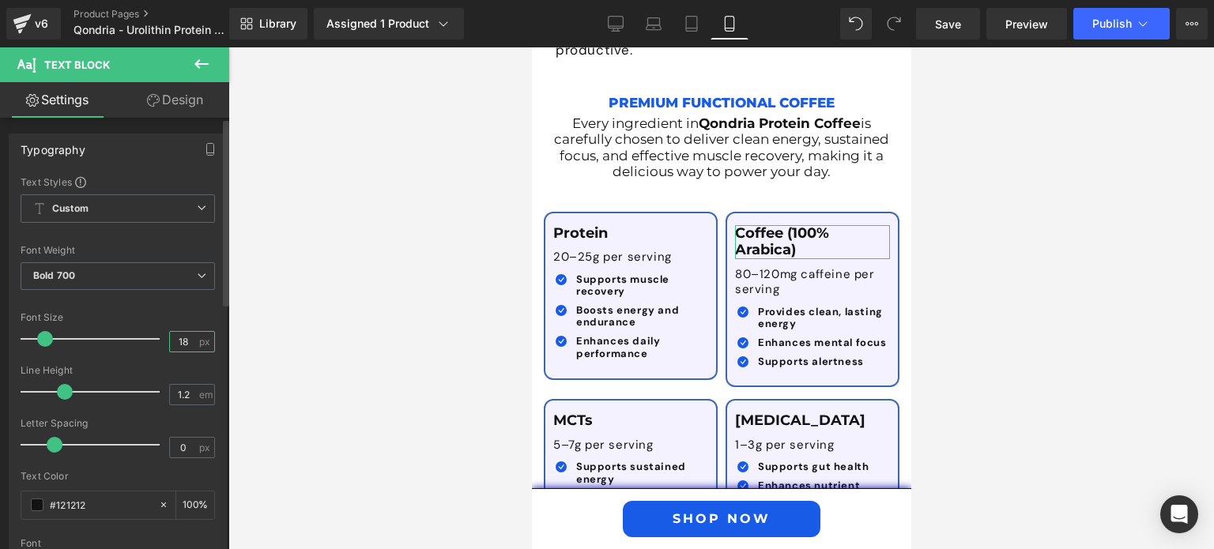
click at [185, 339] on input "18" at bounding box center [184, 342] width 28 height 20
type input "17"
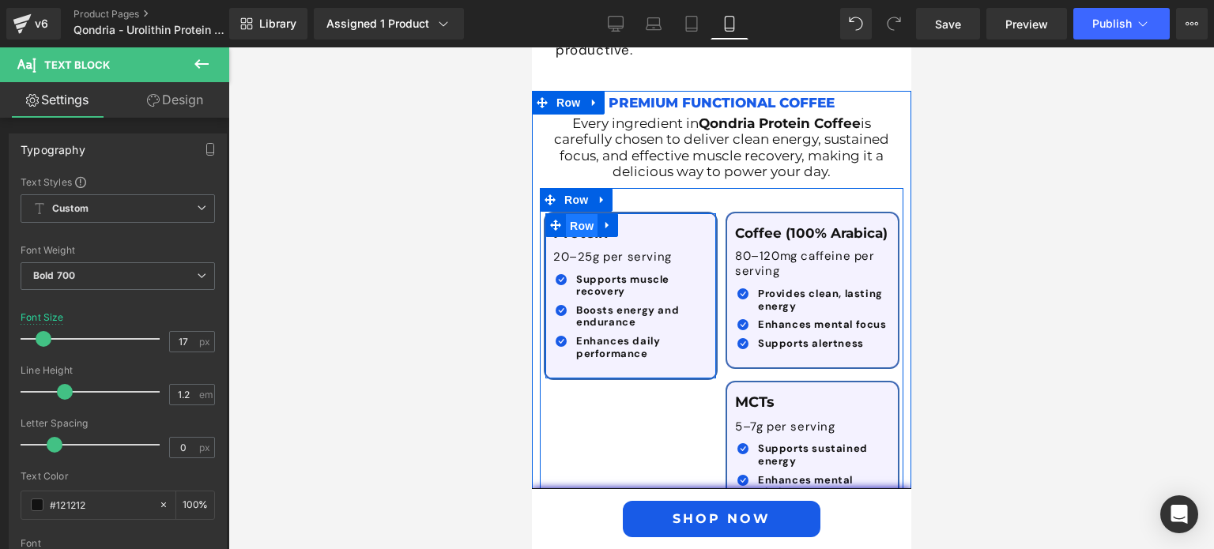
click at [574, 214] on span "Row" at bounding box center [581, 226] width 32 height 24
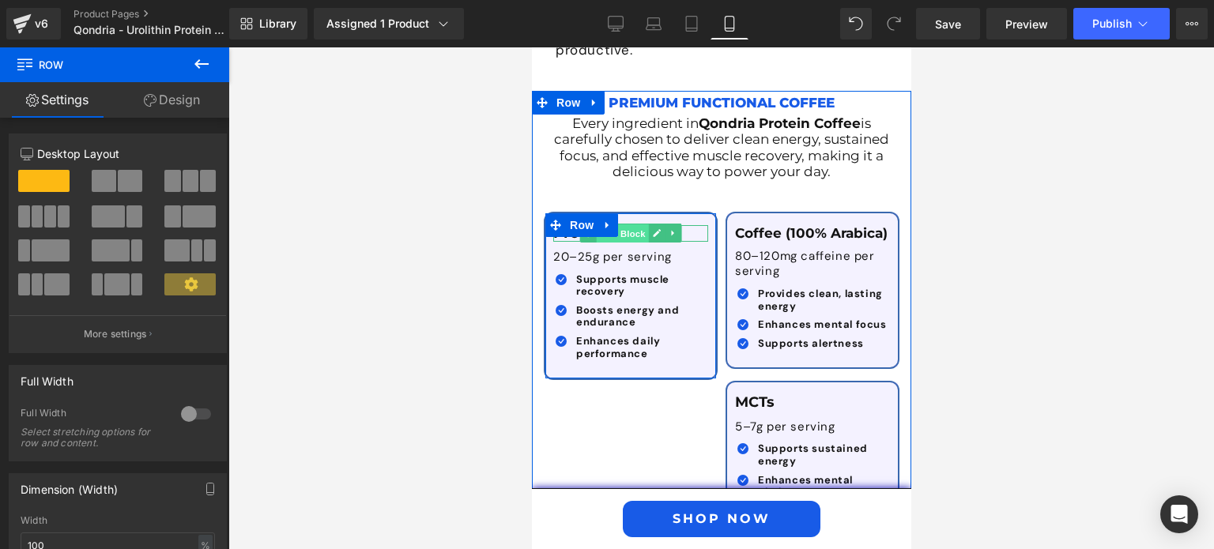
click at [620, 224] on span "Text Block" at bounding box center [622, 233] width 52 height 19
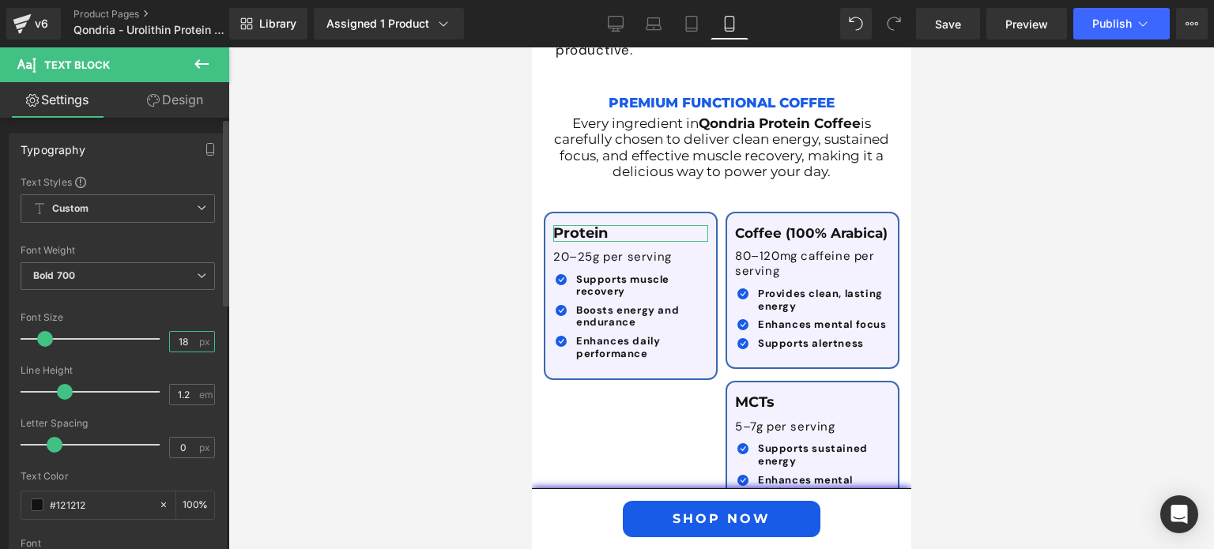
click at [171, 345] on input "18" at bounding box center [184, 342] width 28 height 20
type input "18"
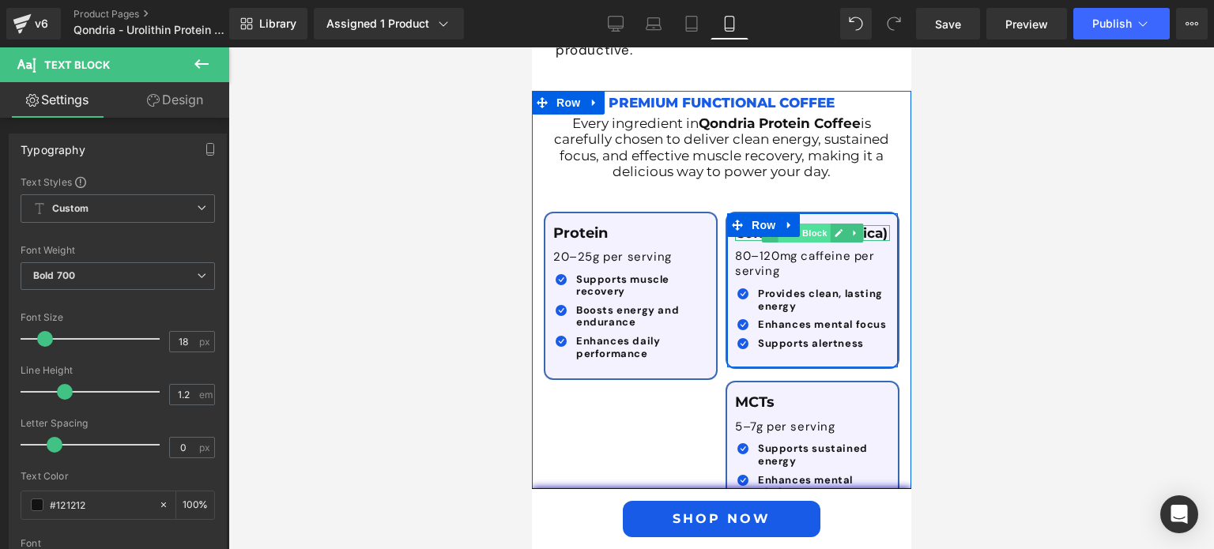
click at [810, 224] on span "Text Block" at bounding box center [804, 233] width 52 height 19
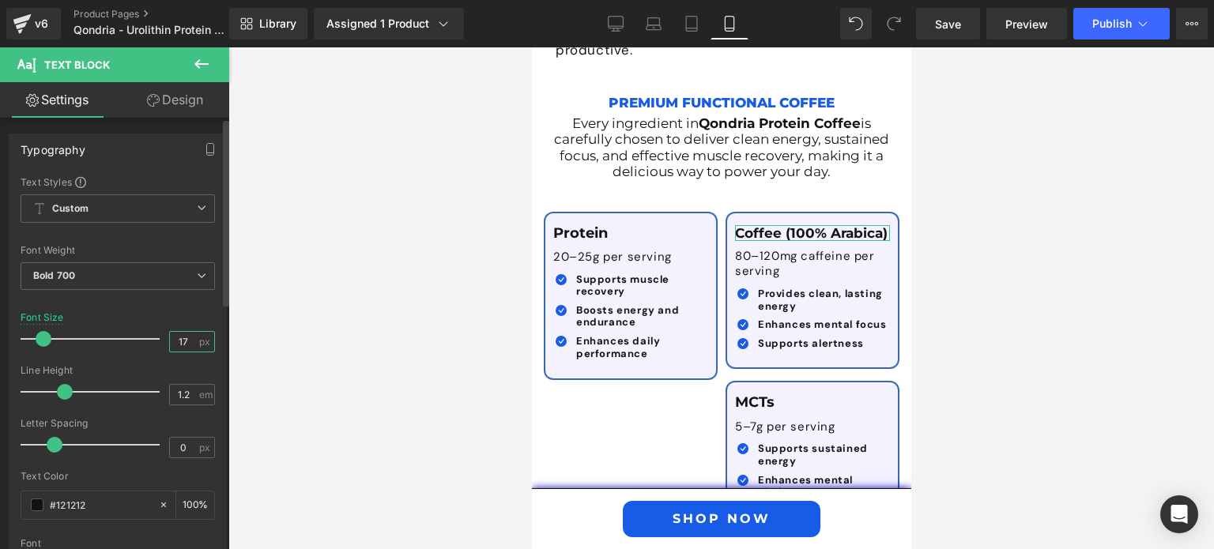
click at [170, 344] on input "17" at bounding box center [184, 342] width 28 height 20
type input "18"
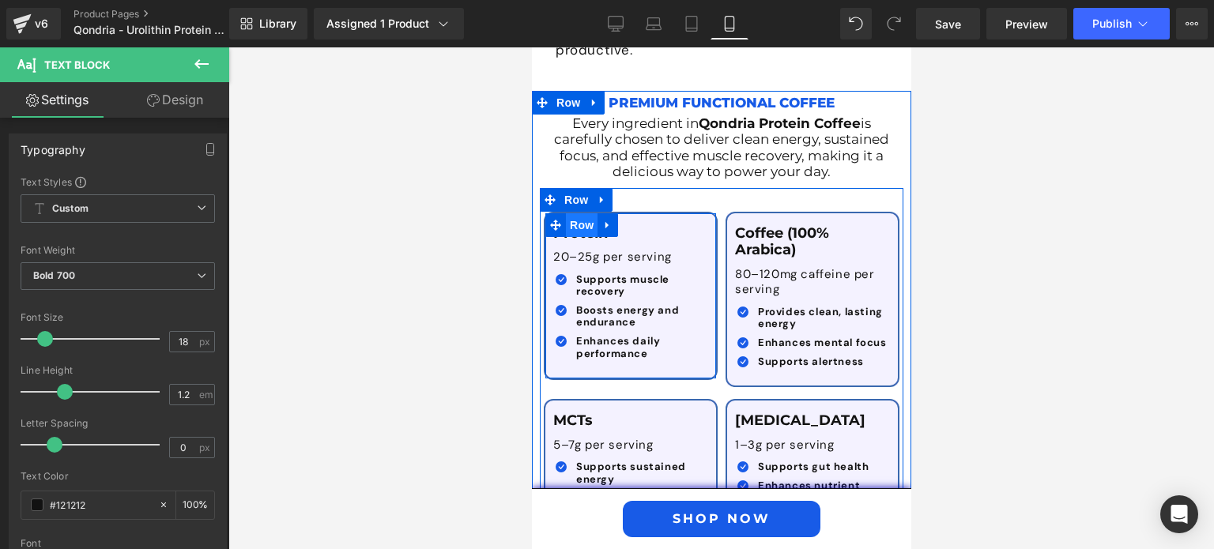
click at [575, 213] on span "Row" at bounding box center [581, 225] width 32 height 24
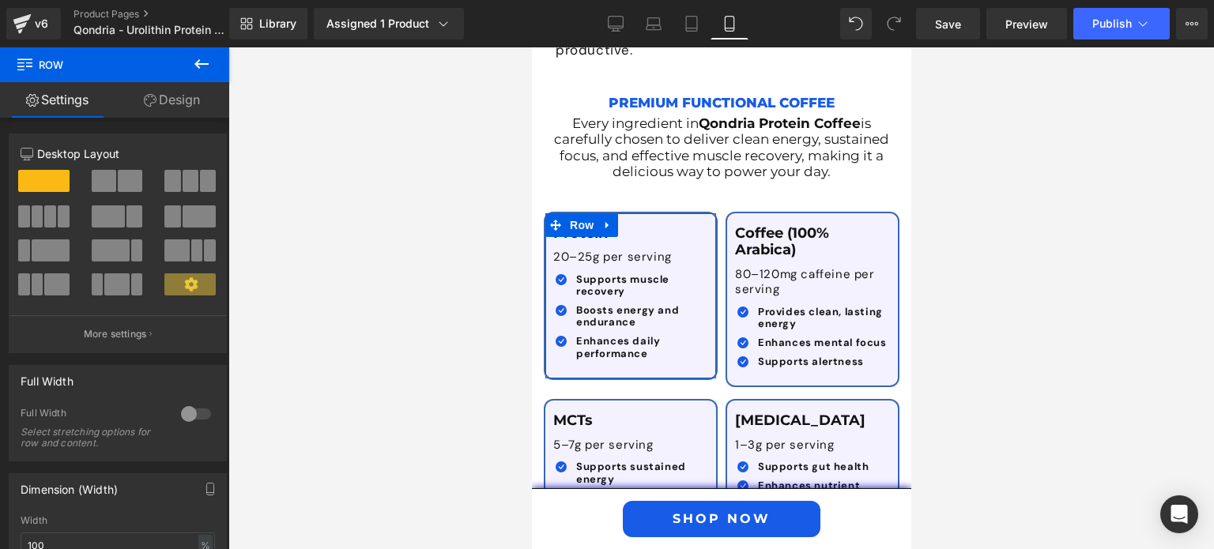
click at [185, 104] on link "Design" at bounding box center [172, 100] width 115 height 36
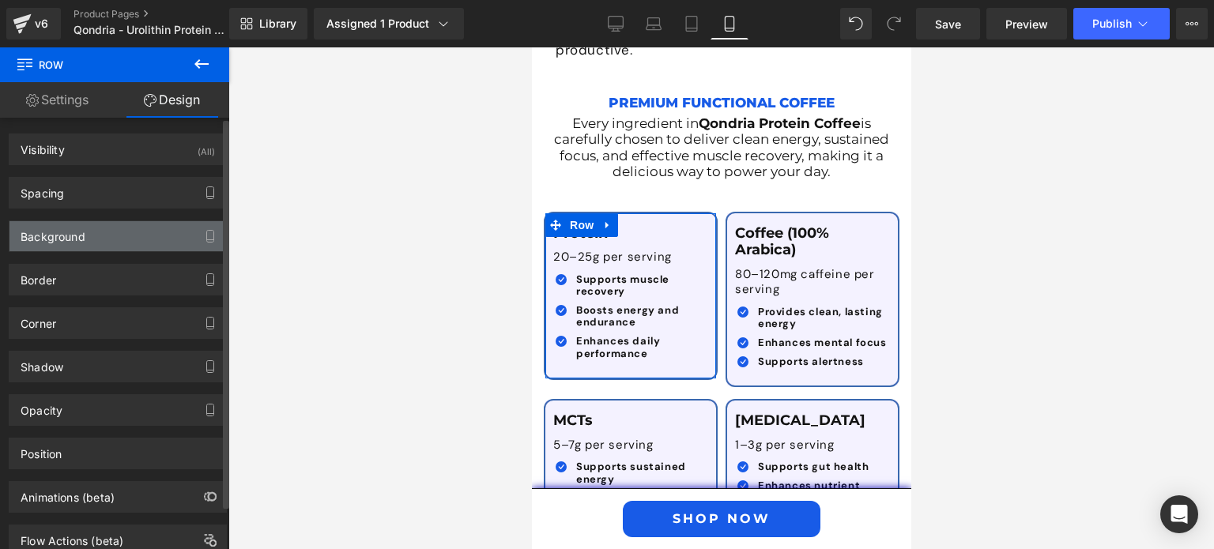
click at [95, 232] on div "Background" at bounding box center [117, 236] width 217 height 30
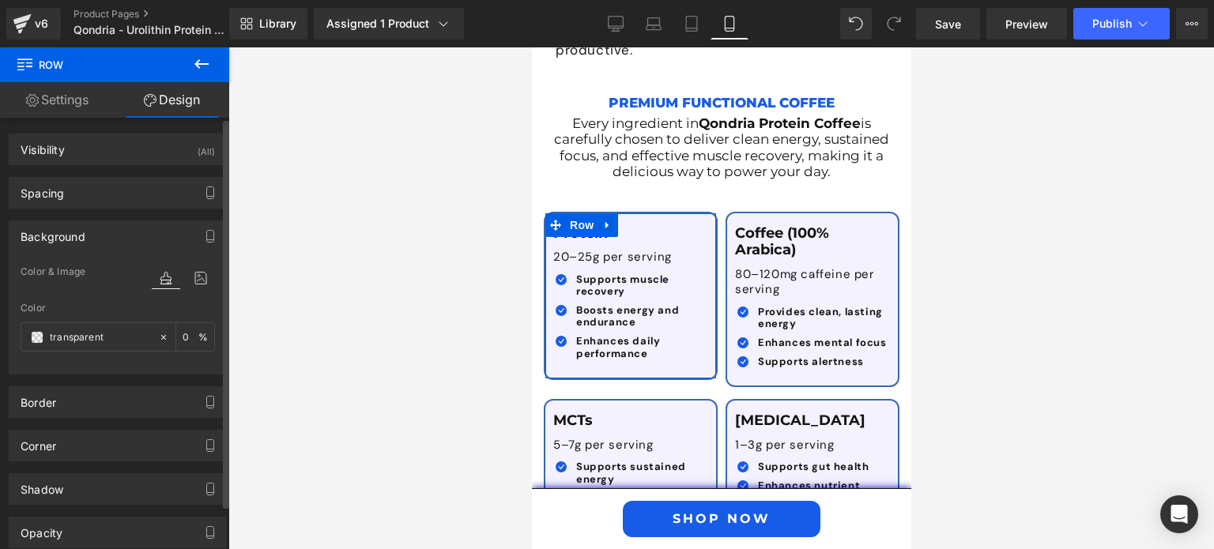
click at [85, 233] on div "Background" at bounding box center [117, 236] width 217 height 30
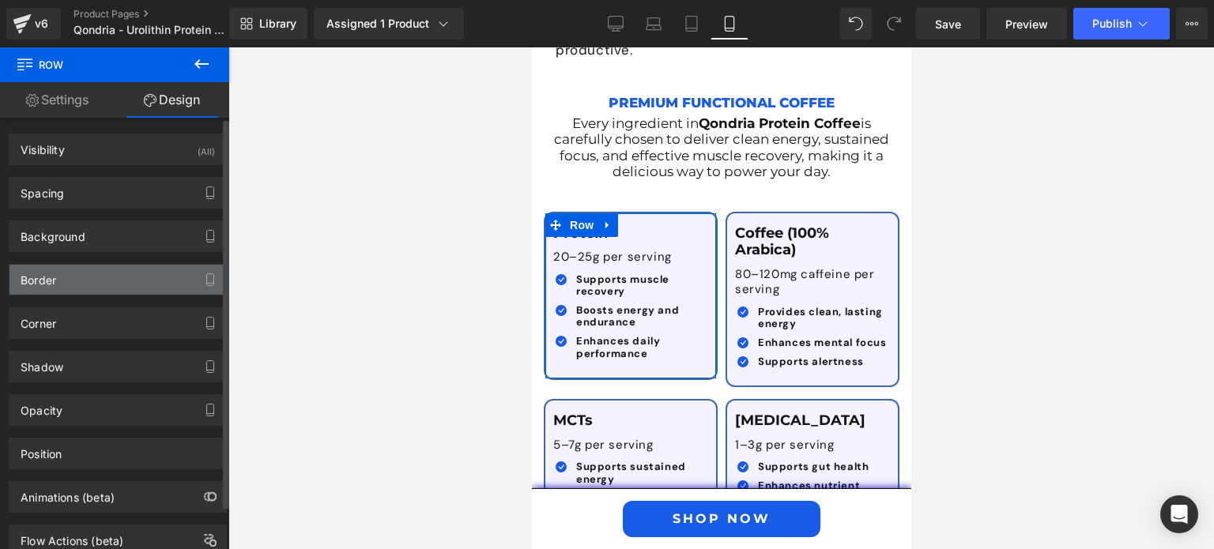
click at [73, 283] on div "Border" at bounding box center [117, 280] width 217 height 30
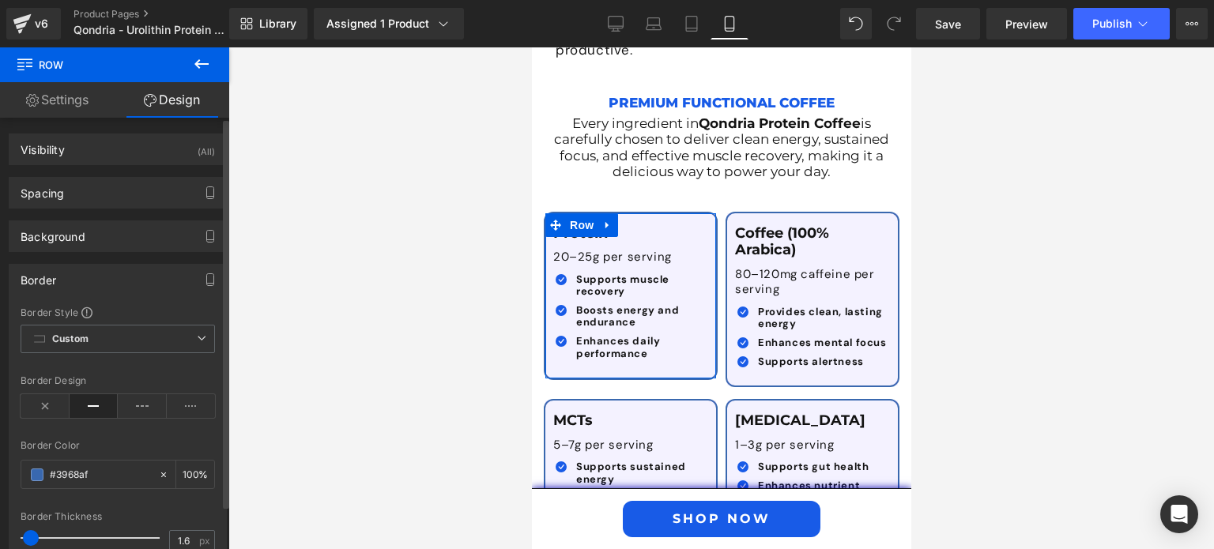
click at [73, 283] on div "Border" at bounding box center [117, 280] width 217 height 30
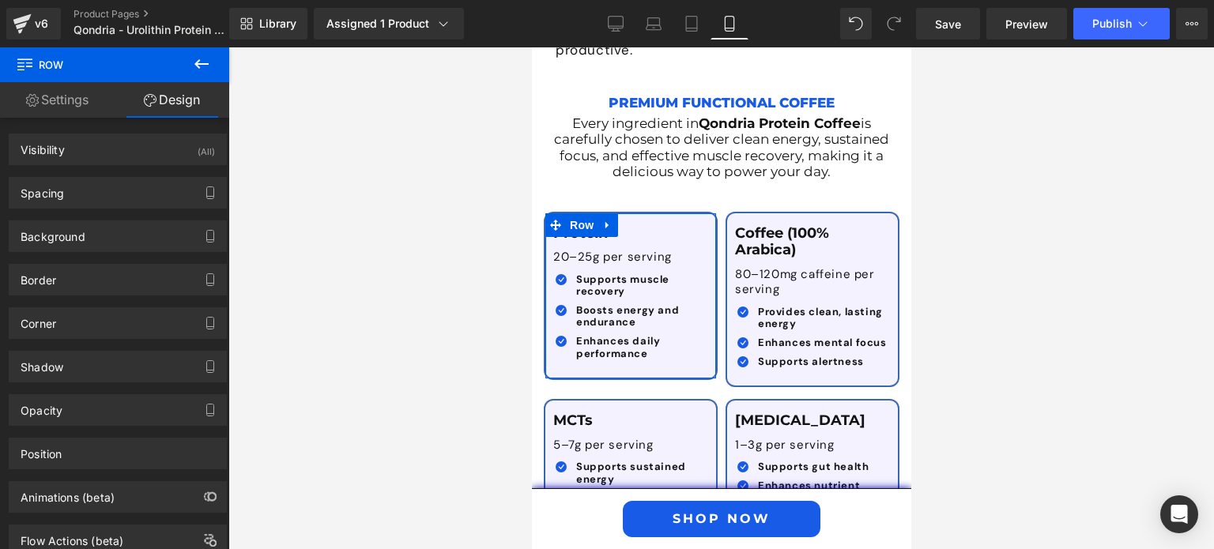
click at [57, 111] on link "Settings" at bounding box center [57, 100] width 115 height 36
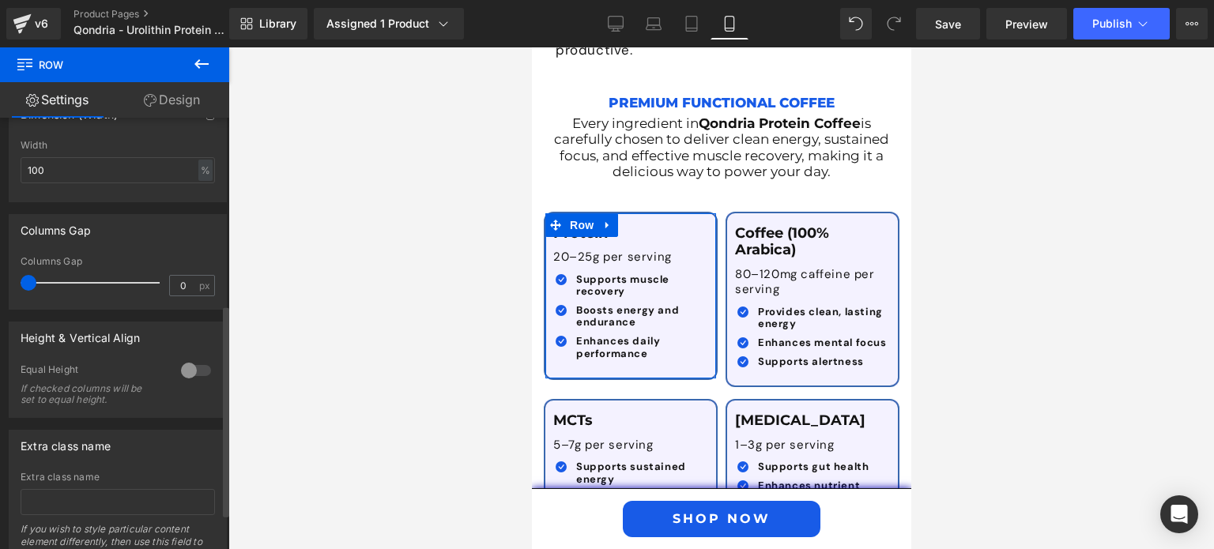
scroll to position [381, 0]
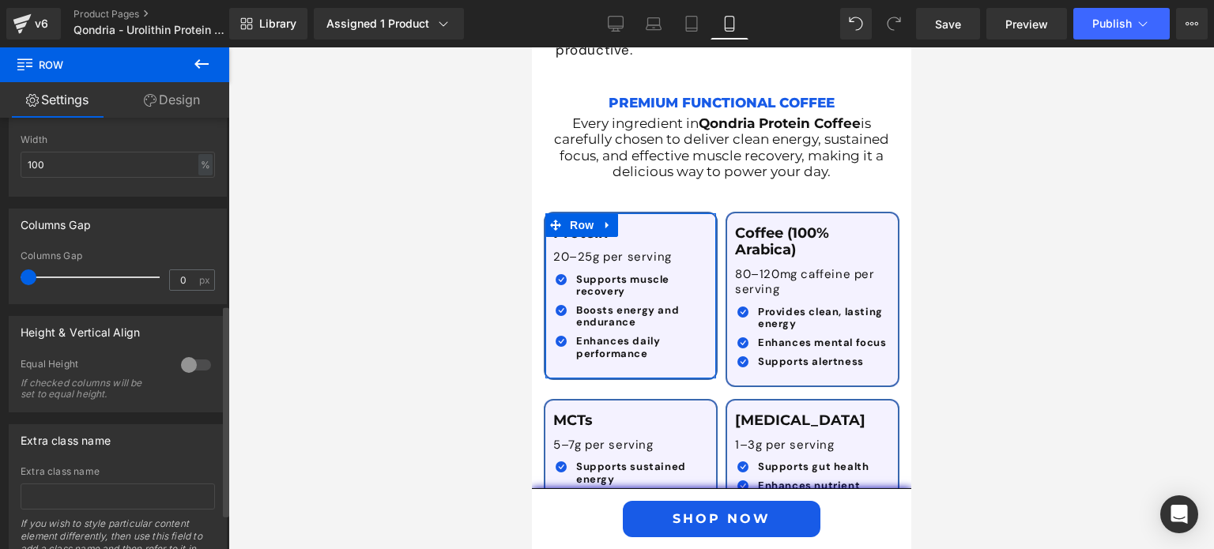
click at [187, 367] on div at bounding box center [196, 364] width 38 height 25
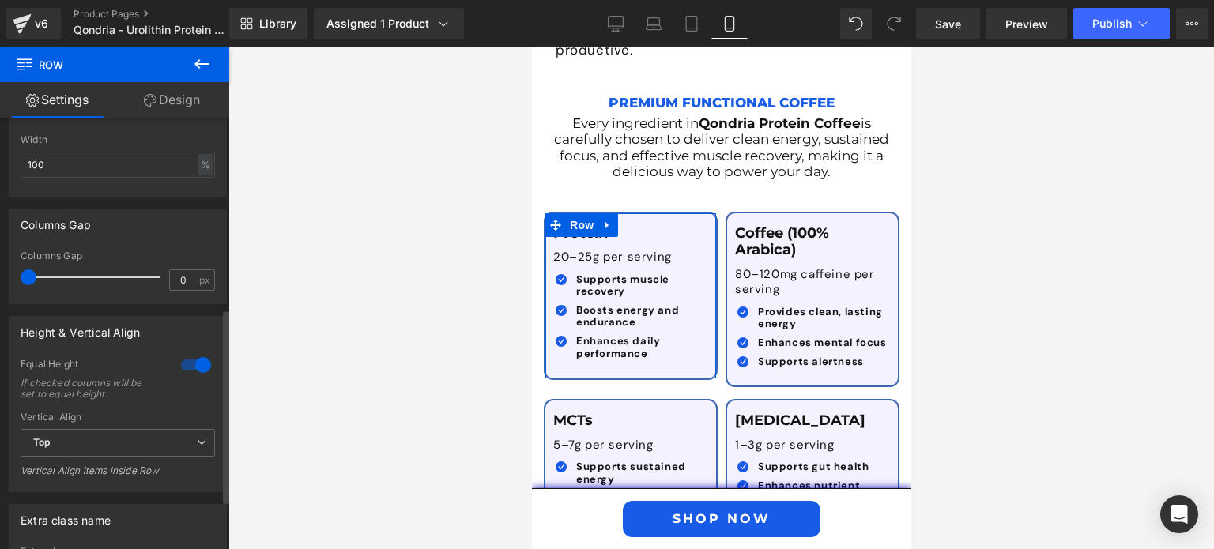
scroll to position [463, 0]
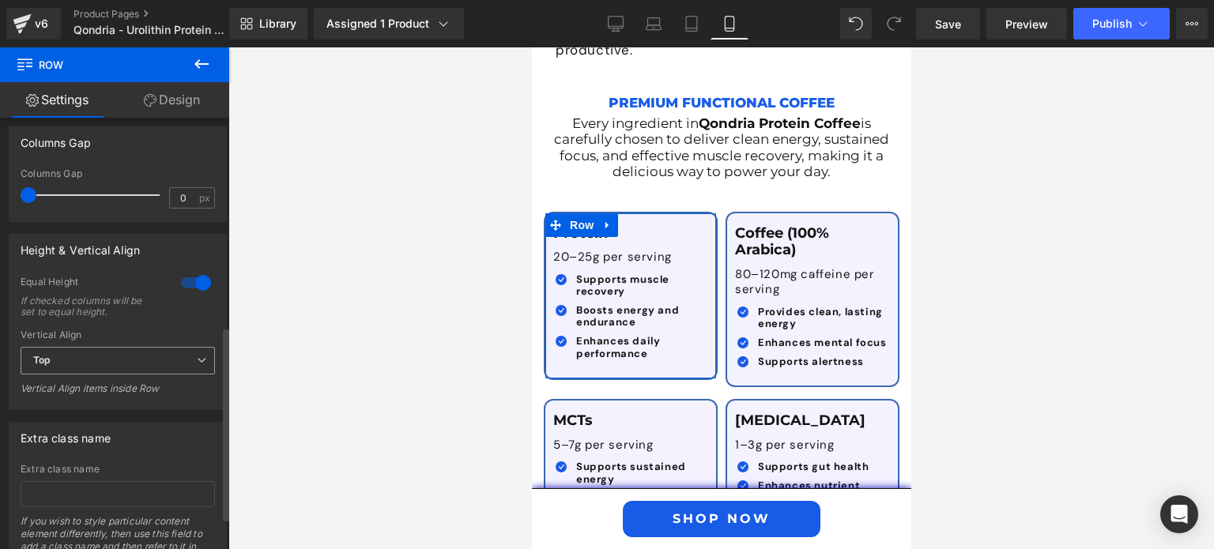
click at [122, 356] on span "Top" at bounding box center [118, 361] width 194 height 28
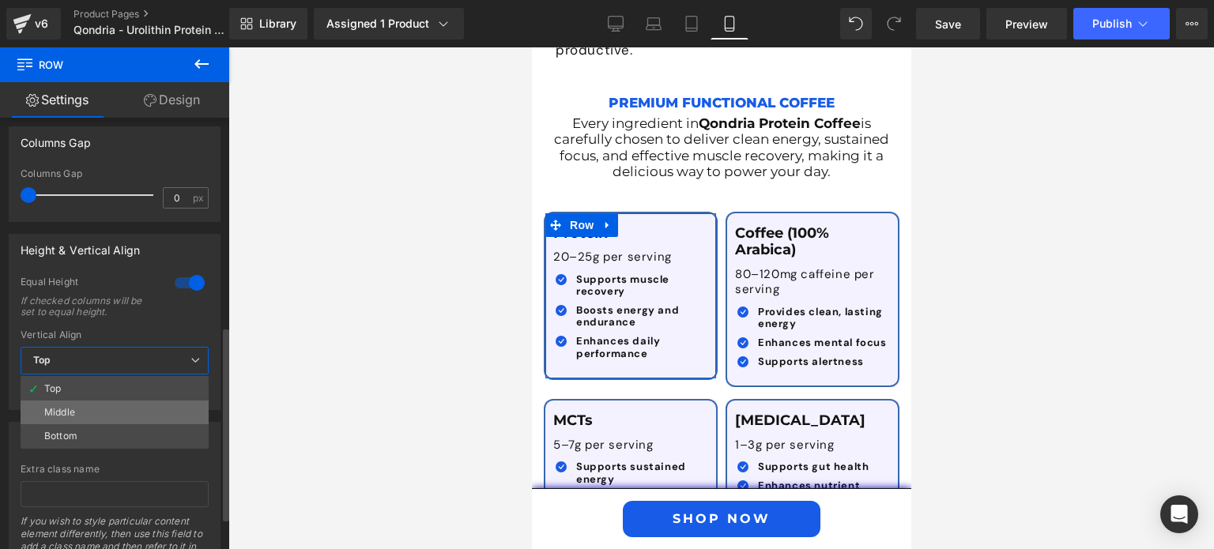
click at [111, 401] on li "Middle" at bounding box center [115, 413] width 188 height 24
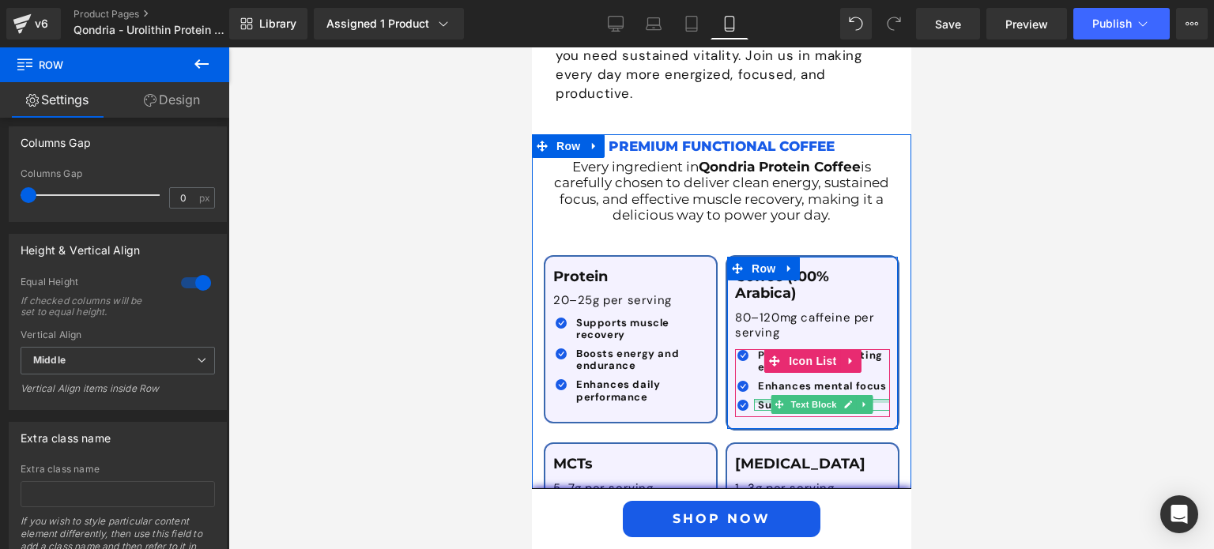
scroll to position [2782, 0]
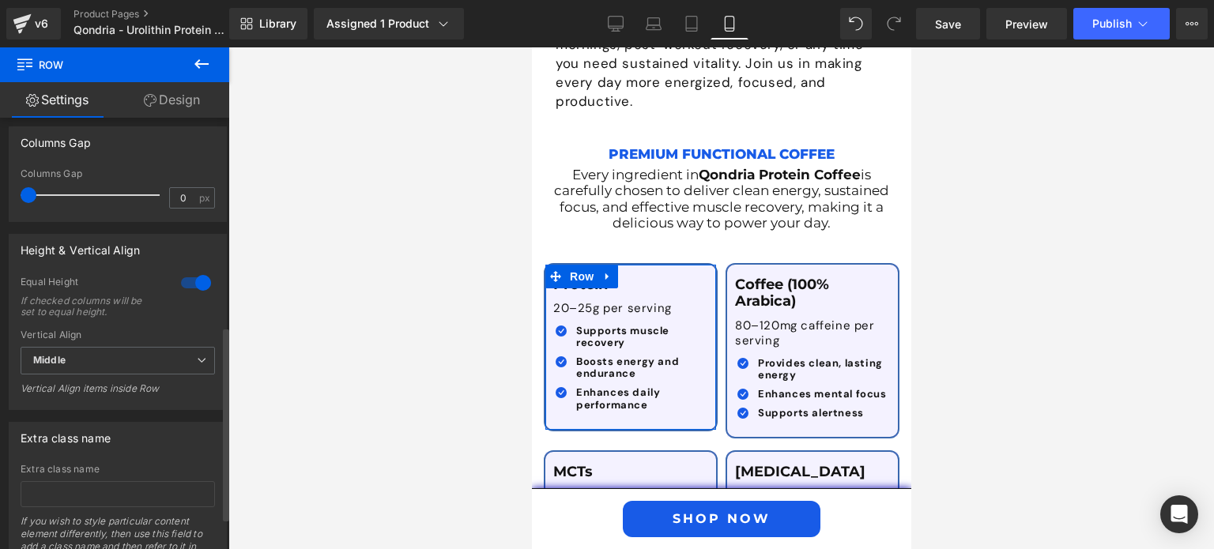
click at [187, 291] on div at bounding box center [196, 282] width 38 height 25
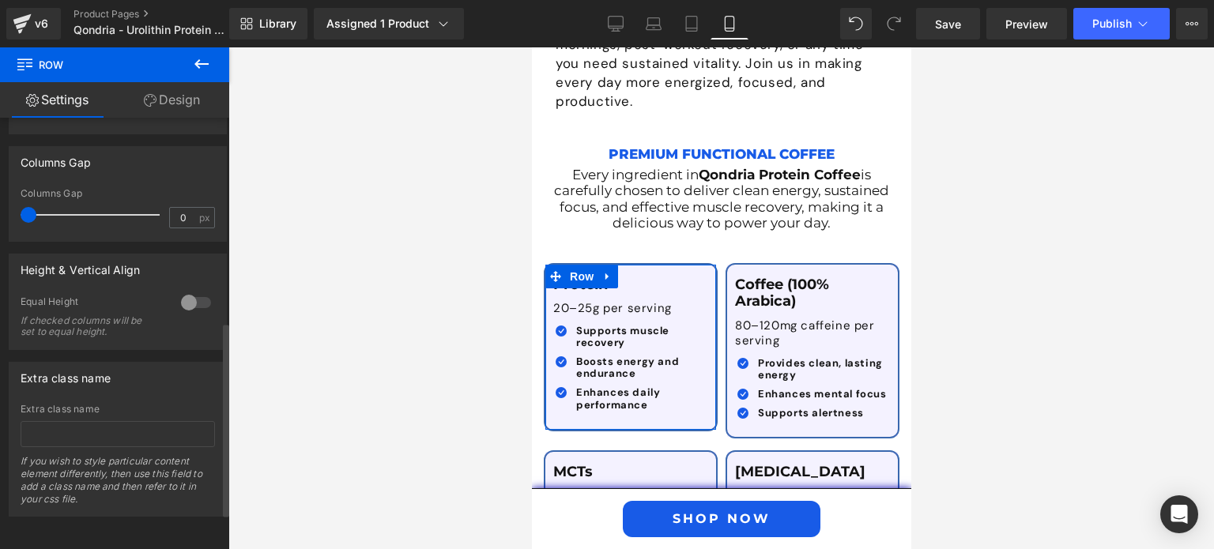
scroll to position [454, 0]
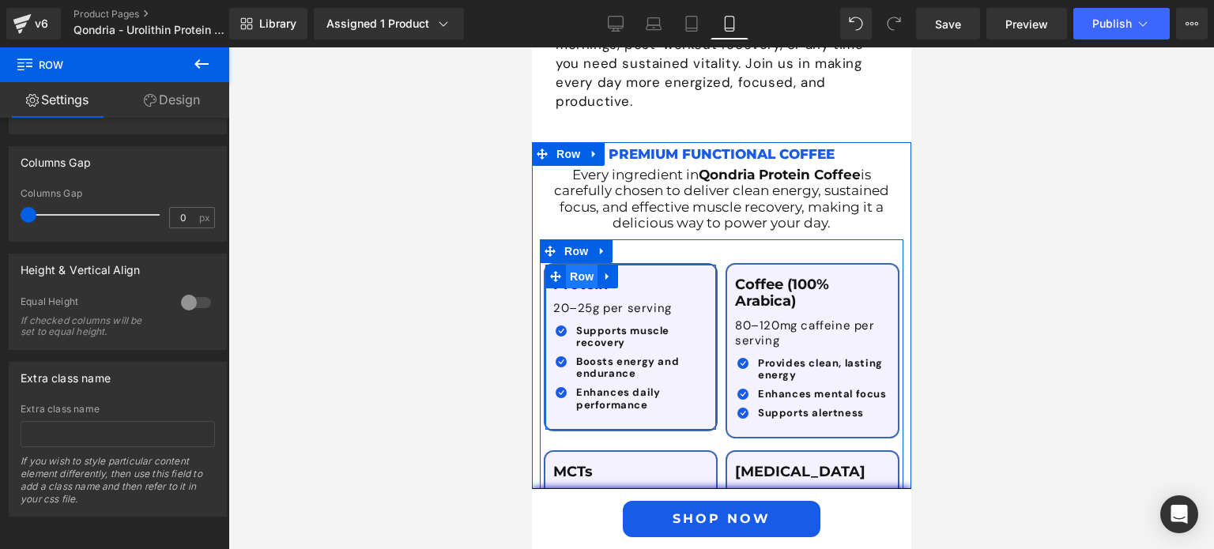
click at [575, 265] on span "Row" at bounding box center [581, 277] width 32 height 24
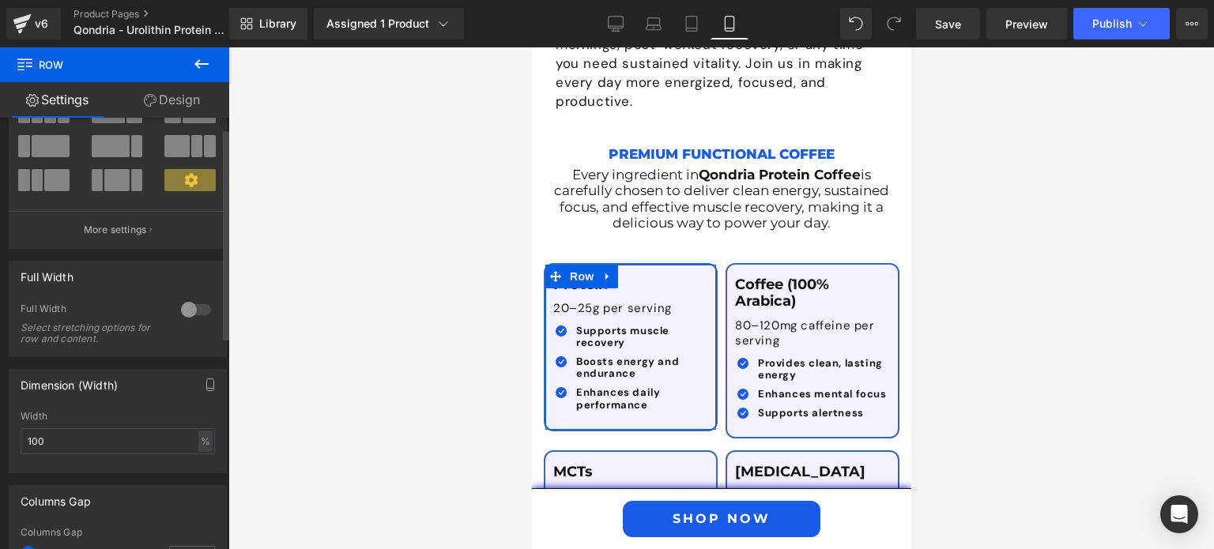
scroll to position [0, 0]
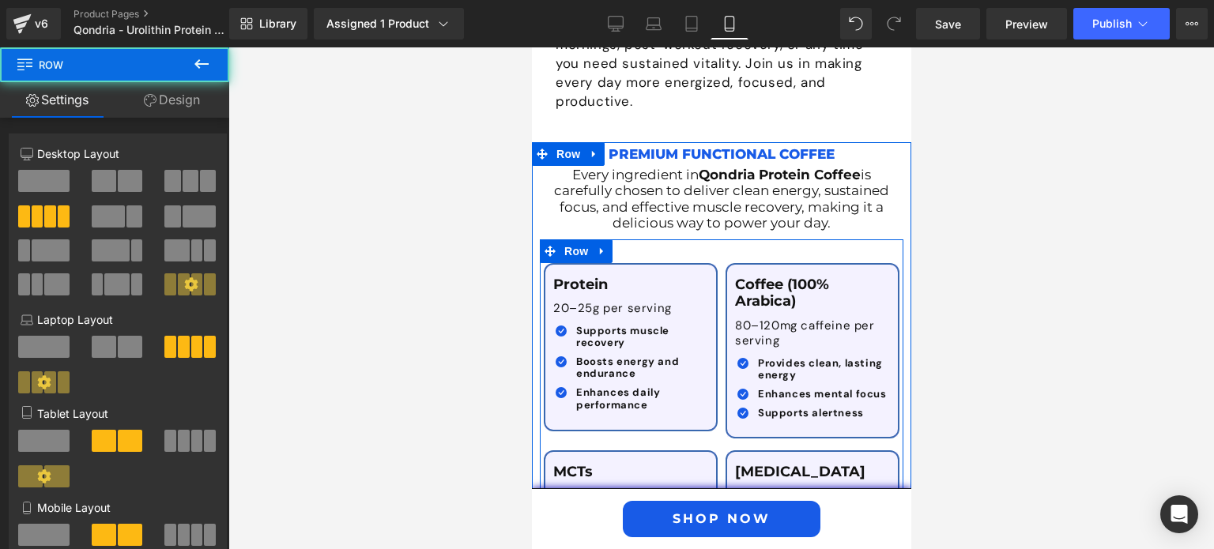
click at [706, 379] on div "Protein Text Block 20–25g per serving Text Block Icon Supports muscle recovery …" at bounding box center [721, 426] width 364 height 375
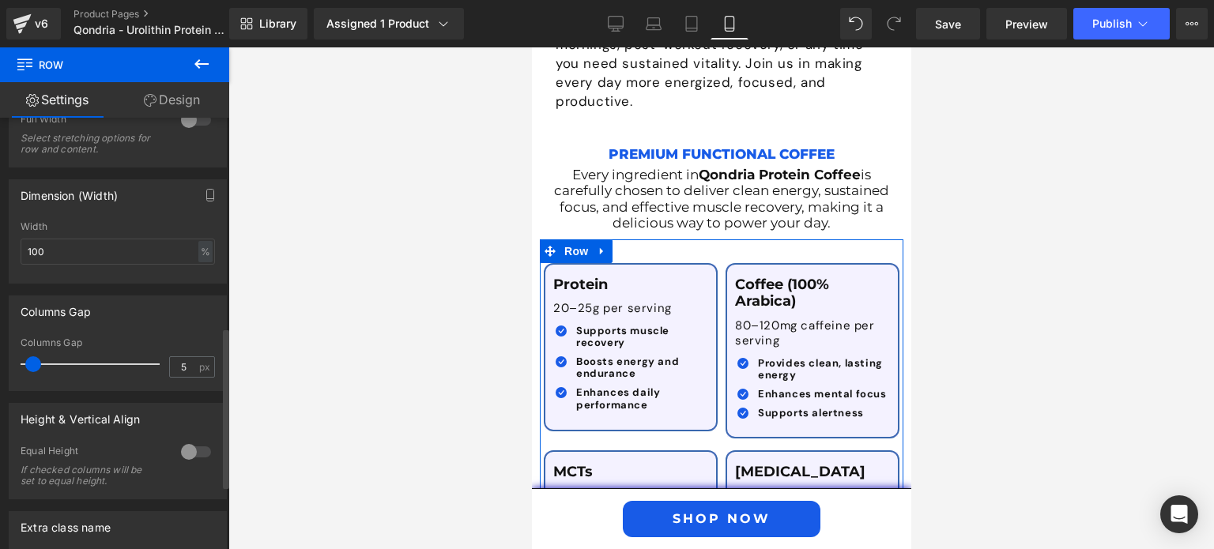
scroll to position [574, 0]
click at [179, 369] on input "5" at bounding box center [184, 366] width 28 height 20
type input "5"
click at [196, 454] on div at bounding box center [196, 450] width 38 height 25
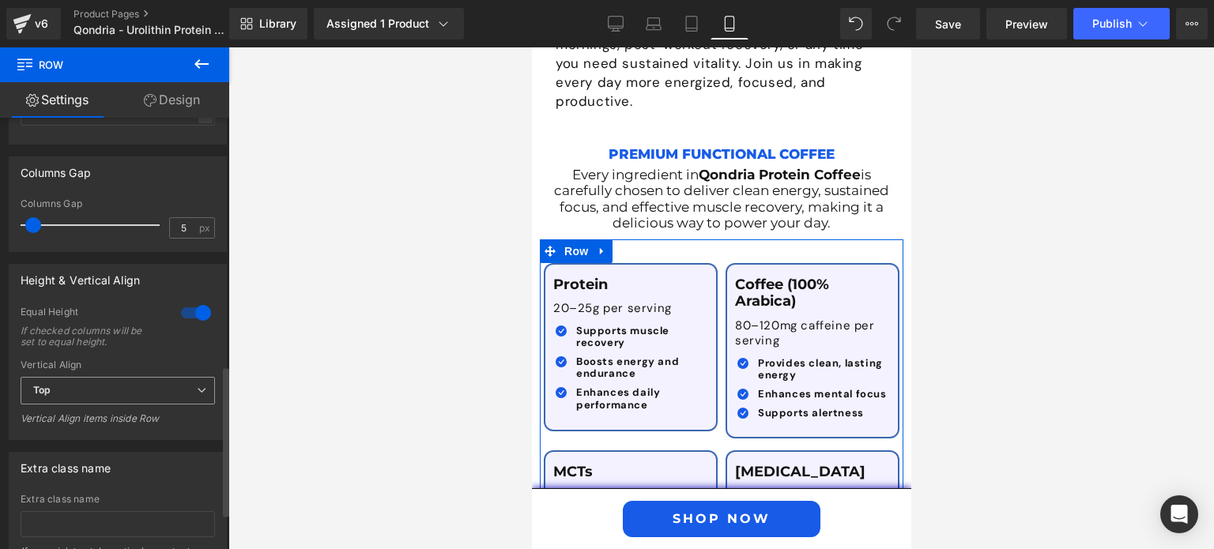
drag, startPoint x: 136, startPoint y: 371, endPoint x: 130, endPoint y: 391, distance: 21.5
click at [130, 391] on div "Vertical Align Top Top Middle Bottom Vertical Align items inside Row" at bounding box center [118, 398] width 194 height 76
click at [130, 391] on span "Top" at bounding box center [118, 391] width 194 height 28
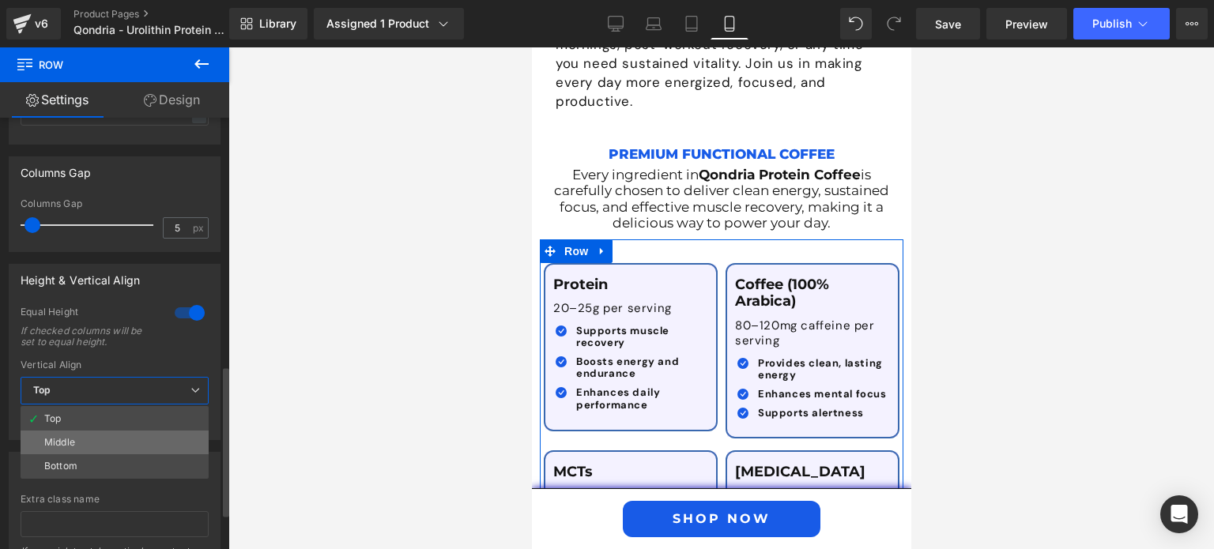
click at [120, 445] on li "Middle" at bounding box center [115, 443] width 188 height 24
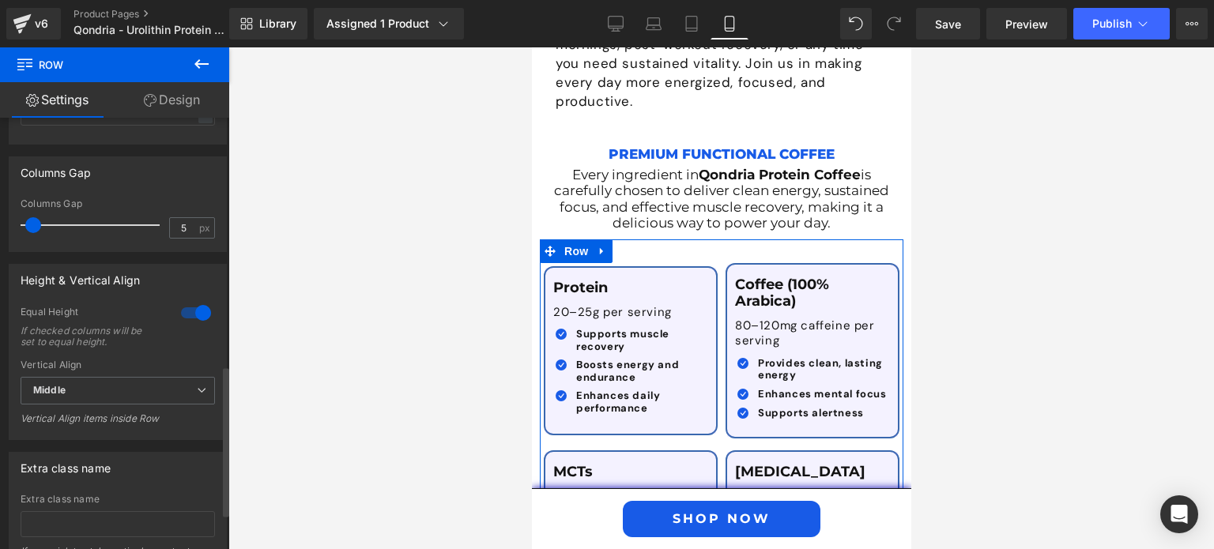
click at [182, 322] on div at bounding box center [196, 312] width 38 height 25
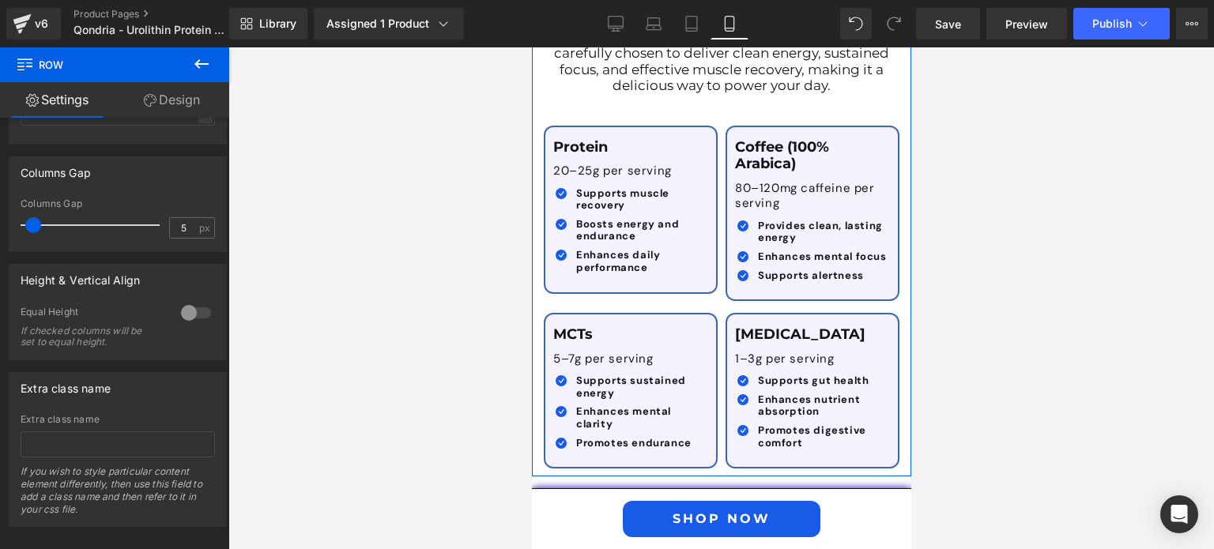
scroll to position [2920, 0]
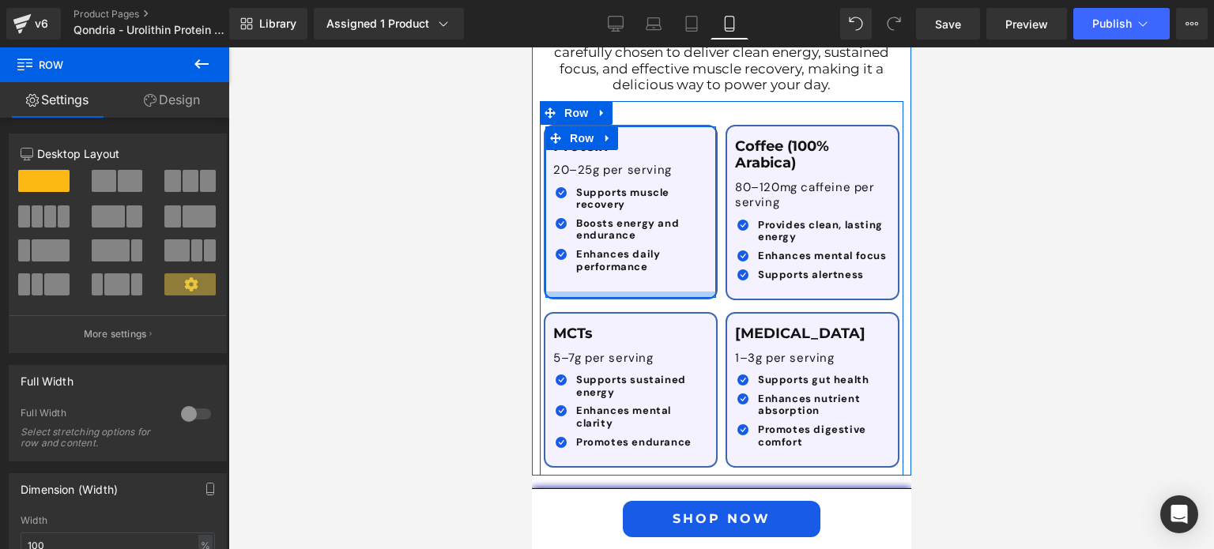
click at [697, 292] on div at bounding box center [630, 295] width 171 height 6
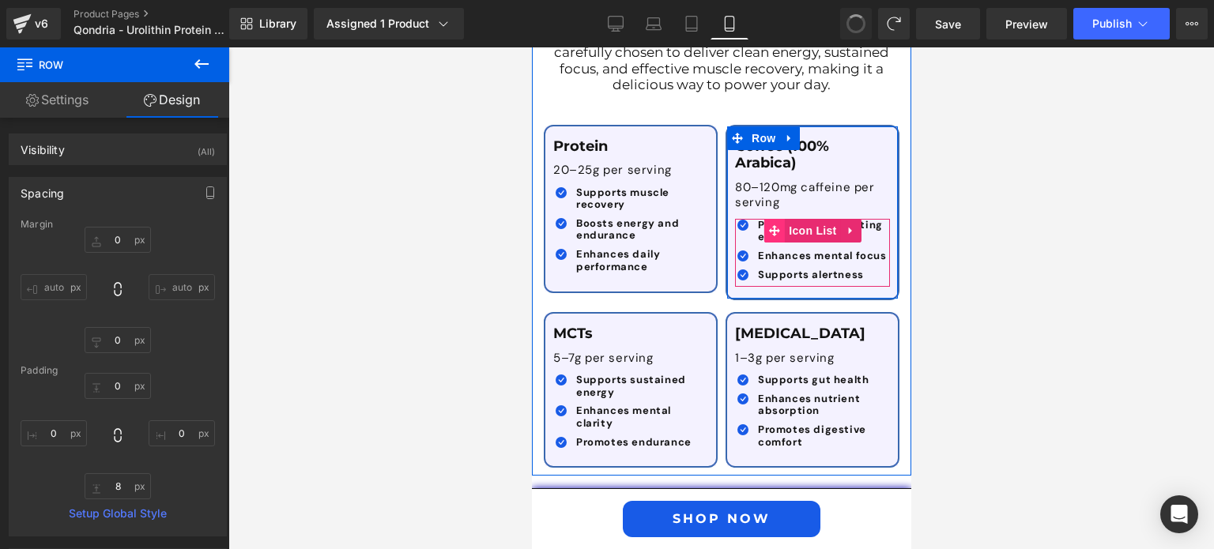
type input "0"
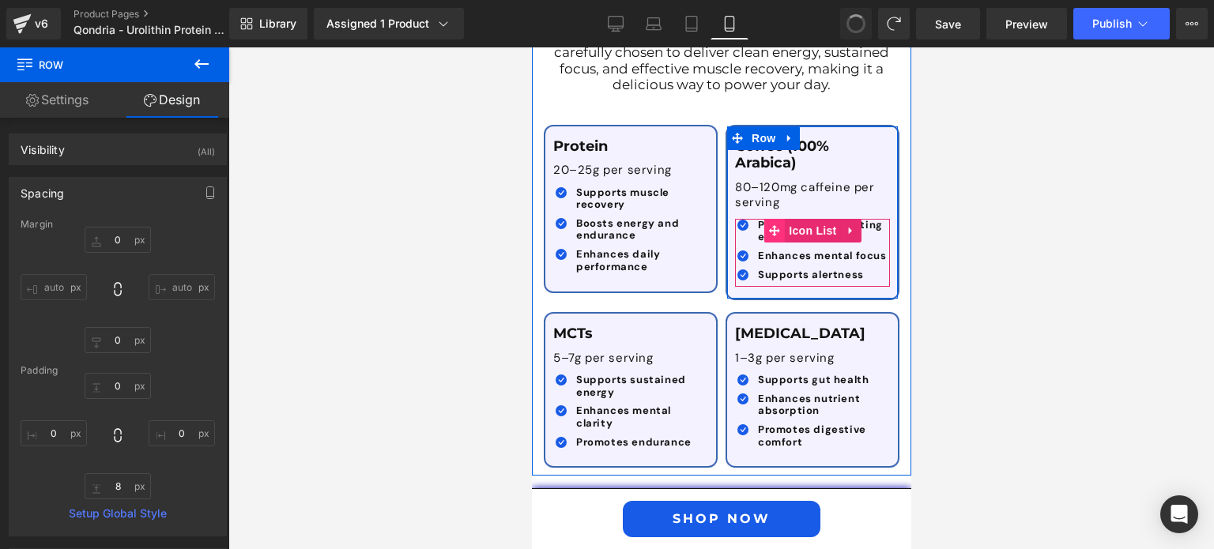
type input "0"
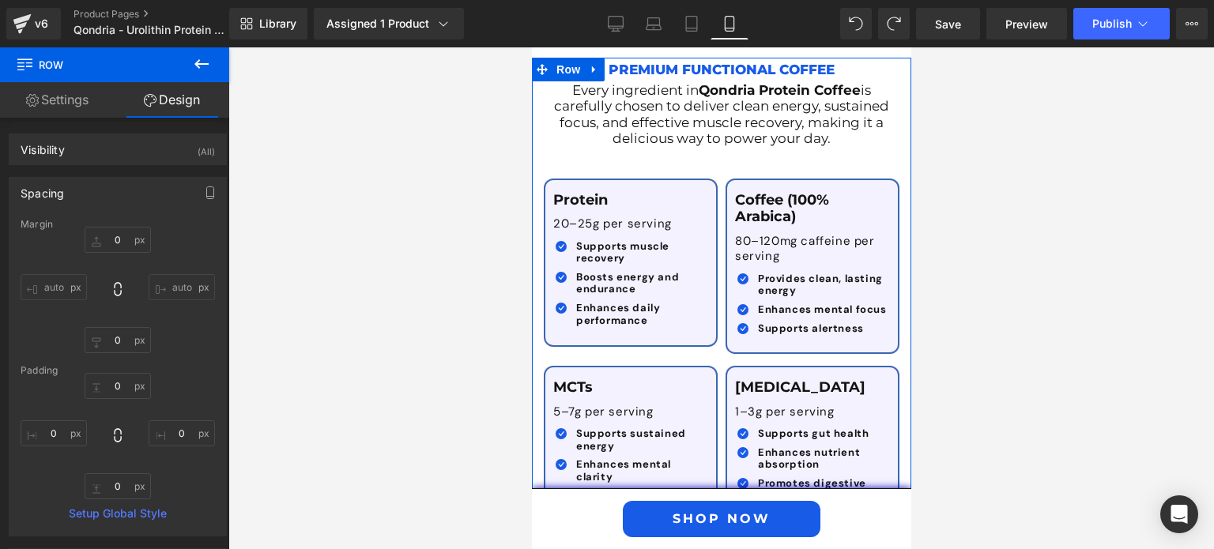
scroll to position [2866, 0]
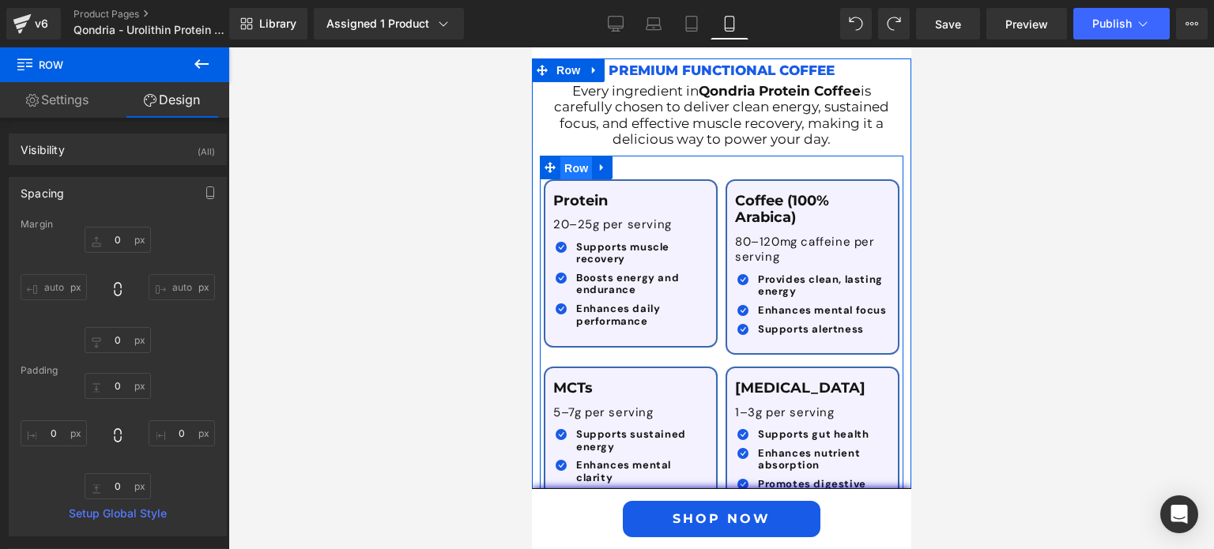
click at [571, 156] on span "Row" at bounding box center [576, 168] width 32 height 24
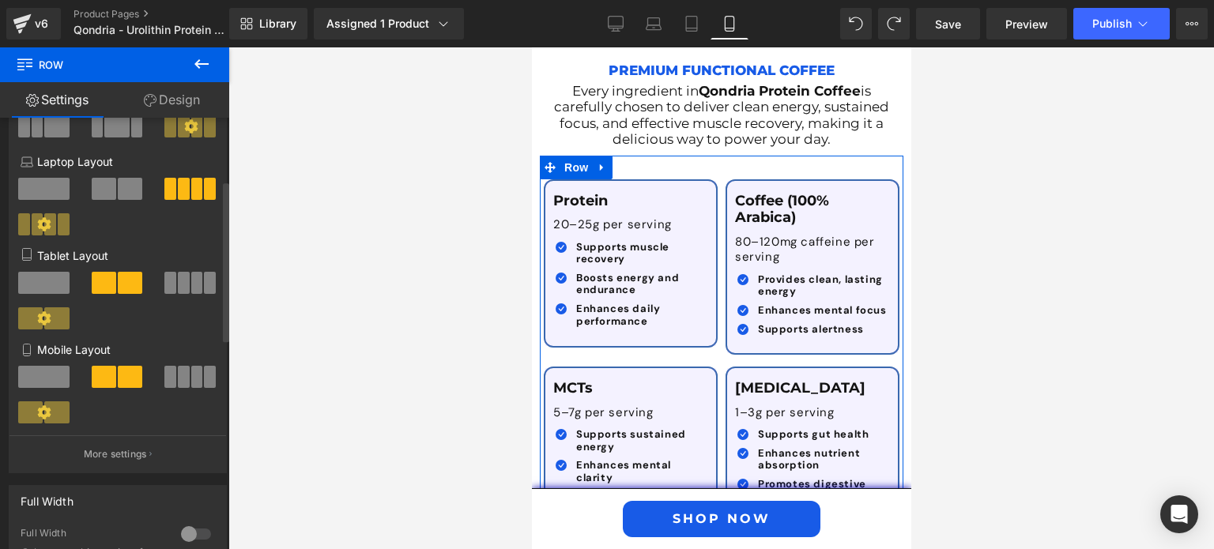
scroll to position [169, 0]
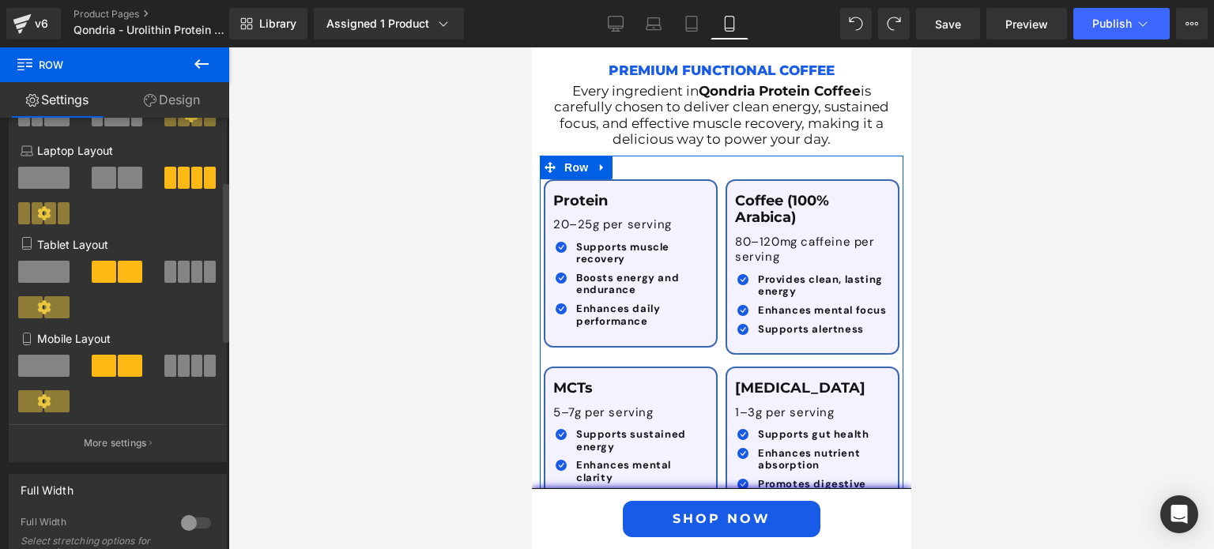
click at [44, 275] on span at bounding box center [43, 272] width 51 height 22
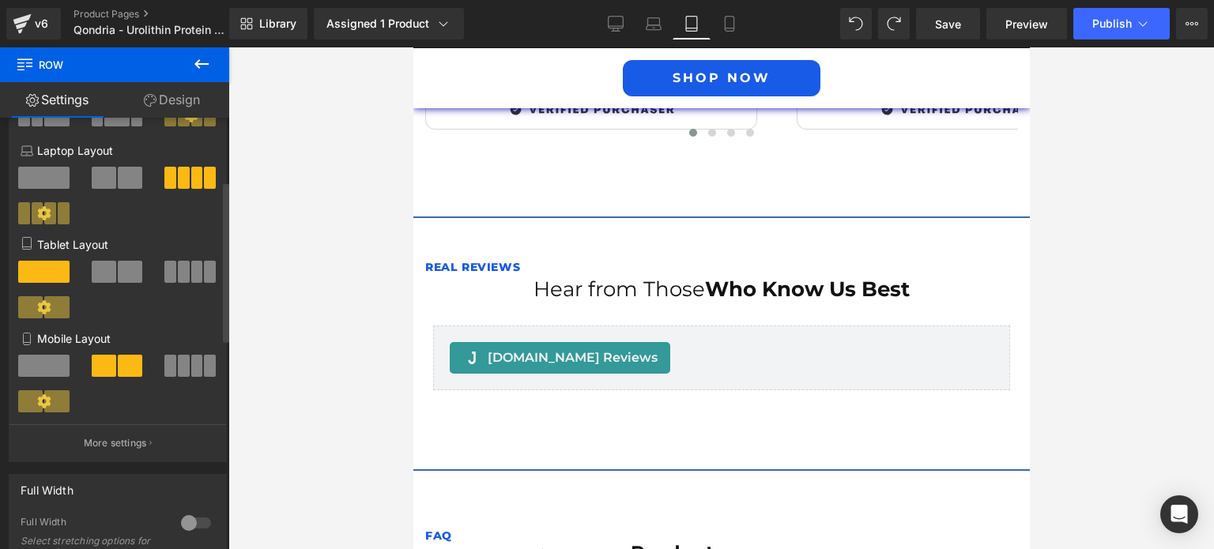
scroll to position [2115, 0]
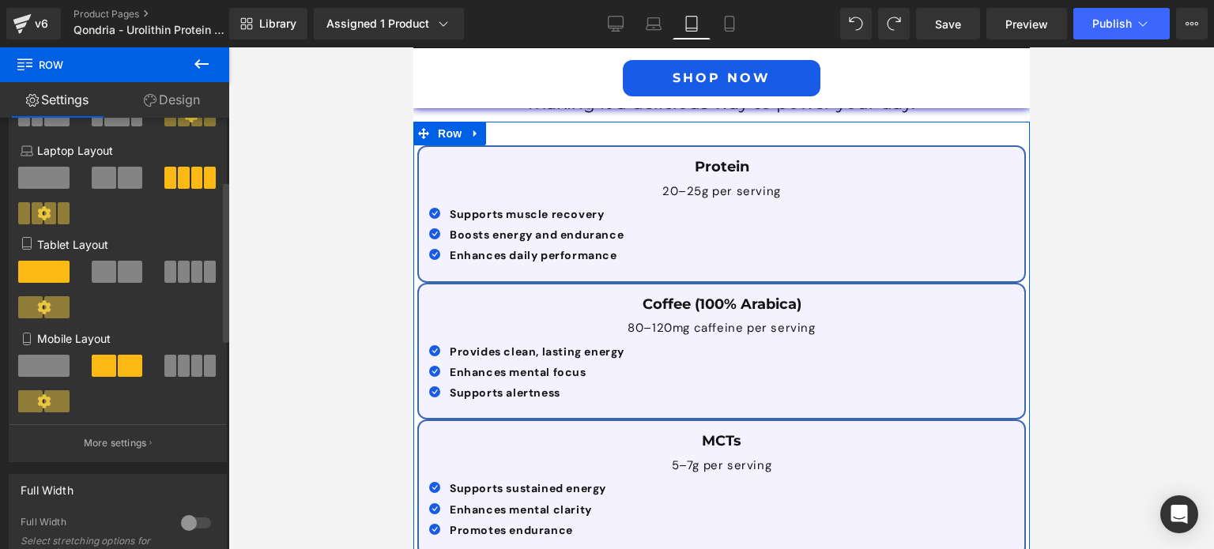
click at [98, 281] on span at bounding box center [104, 272] width 24 height 22
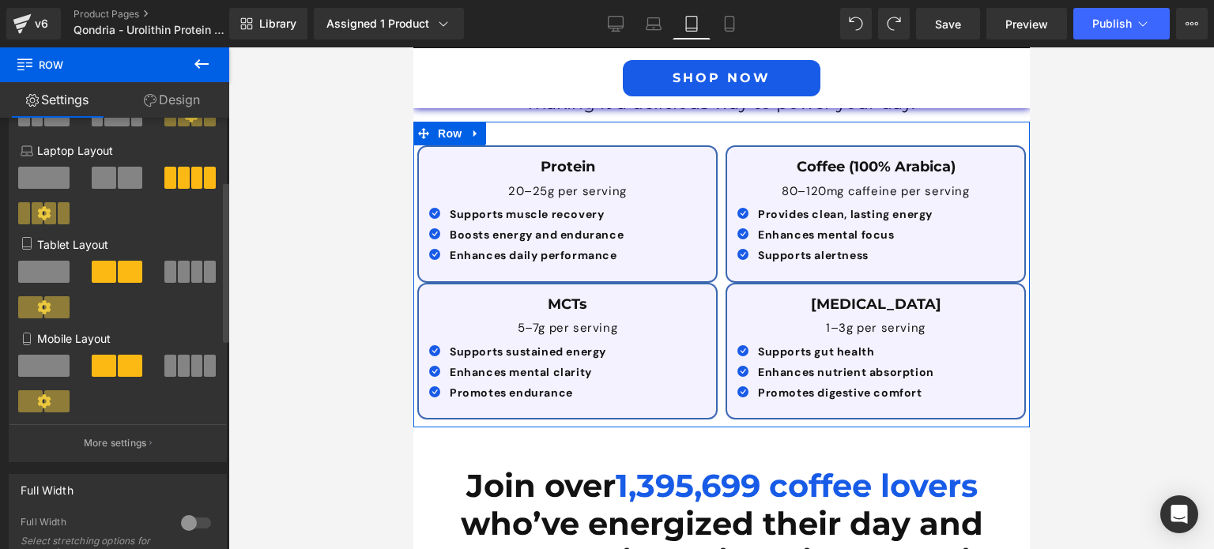
click at [36, 373] on span at bounding box center [43, 366] width 51 height 22
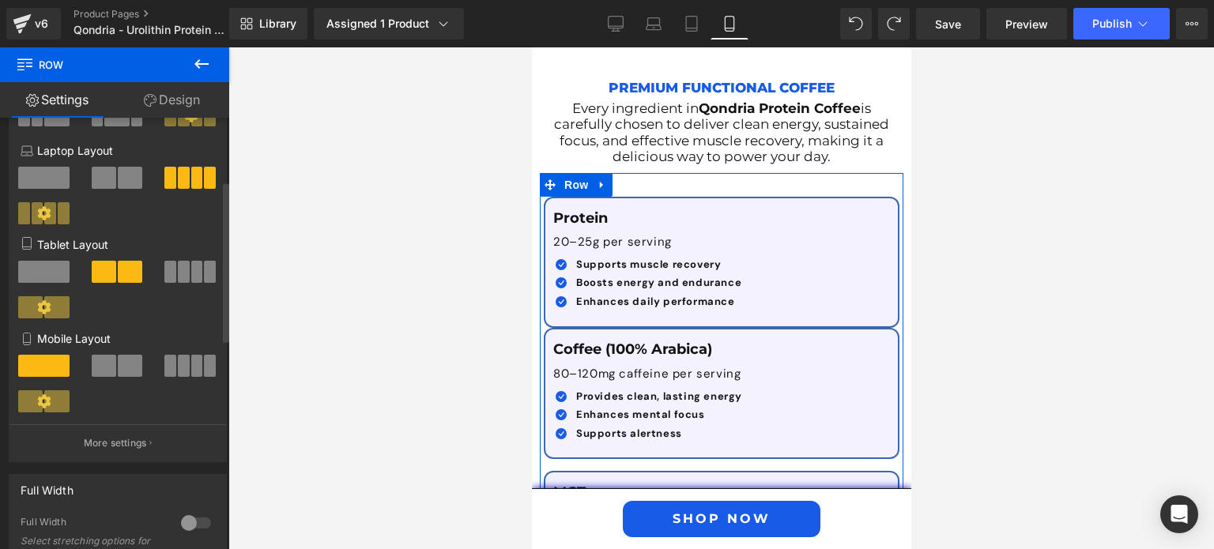
scroll to position [2851, 0]
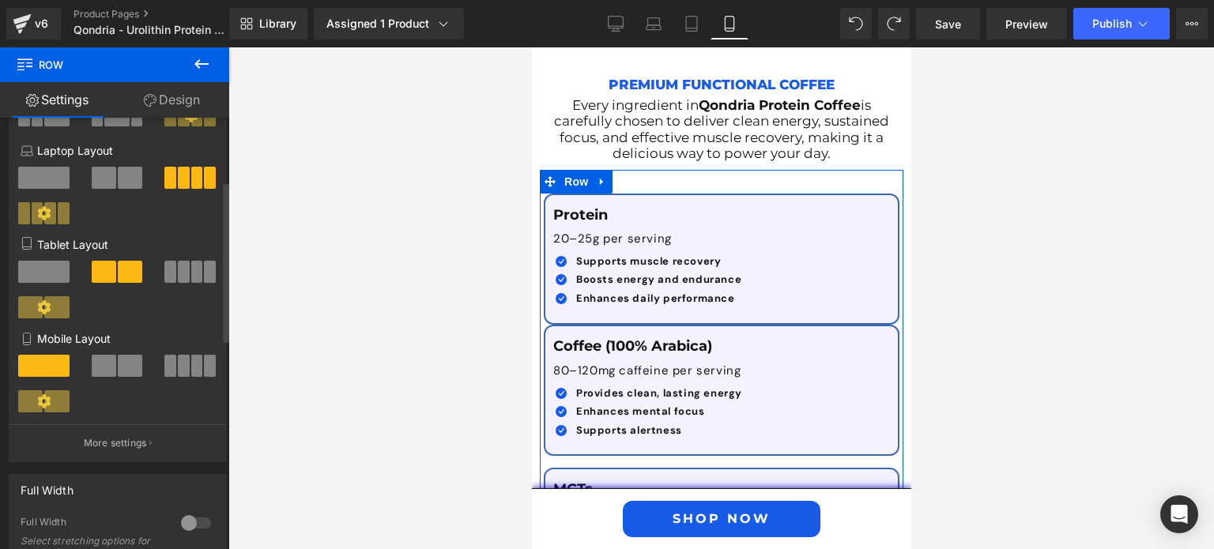
click at [111, 364] on span at bounding box center [104, 366] width 24 height 22
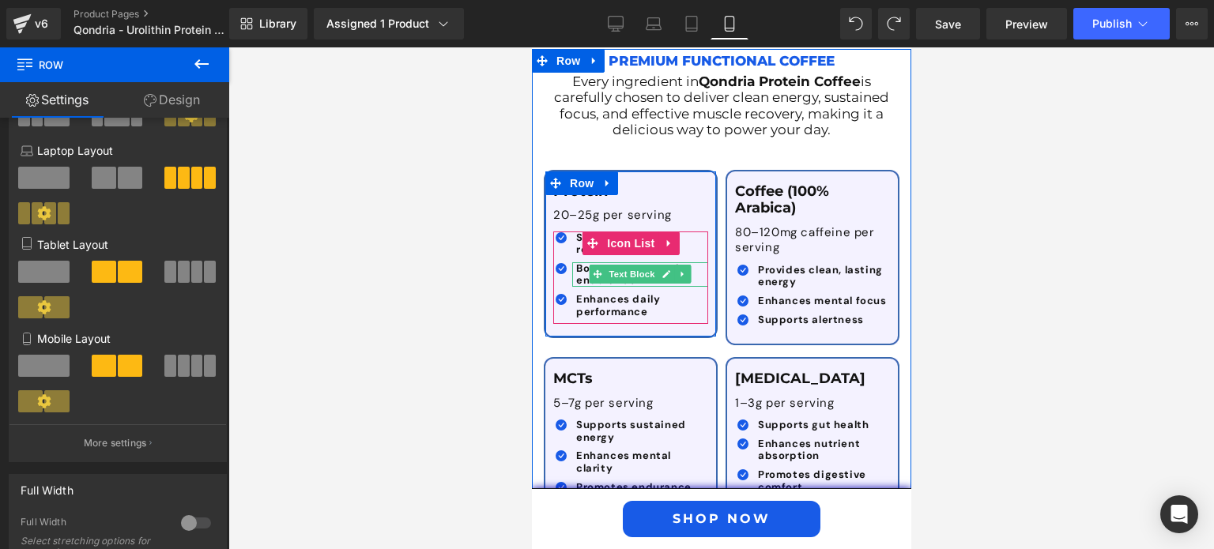
scroll to position [2877, 0]
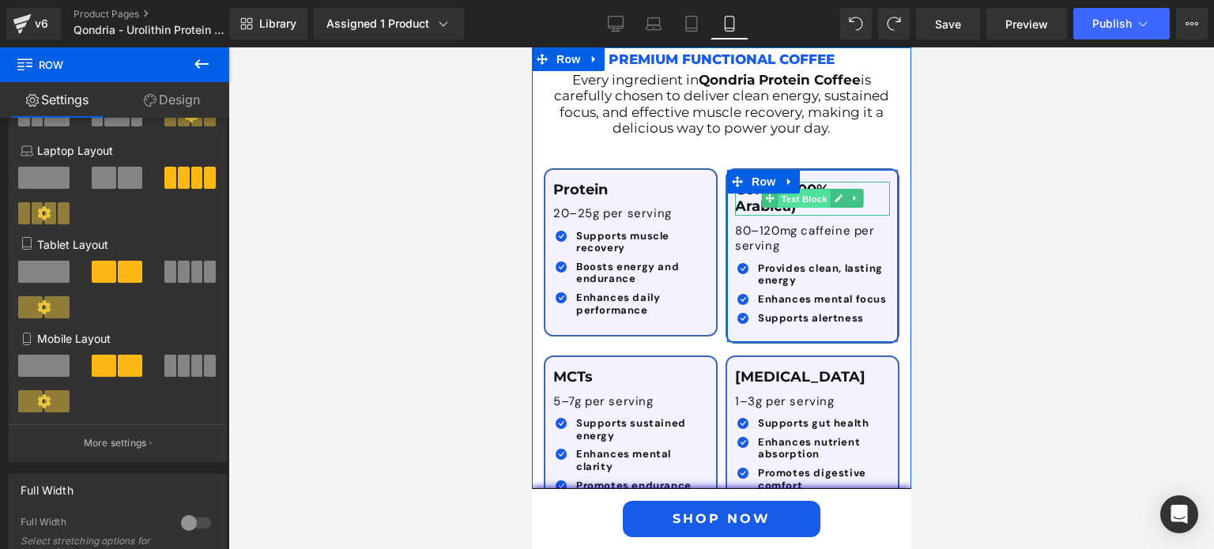
click at [785, 190] on span "Text Block" at bounding box center [804, 199] width 52 height 19
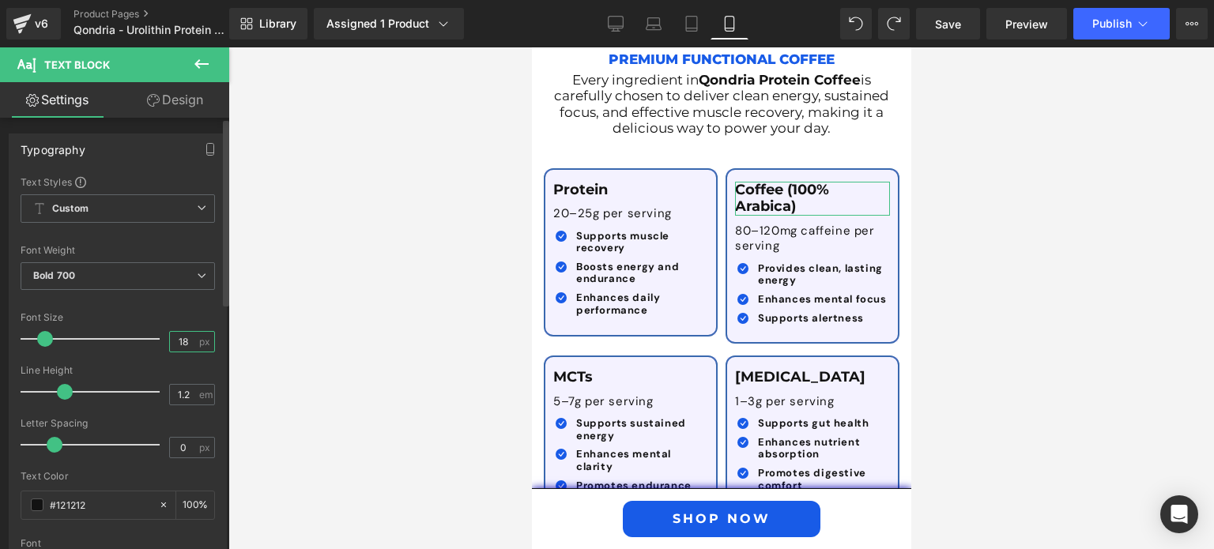
click at [183, 337] on input "18" at bounding box center [184, 342] width 28 height 20
type input "17"
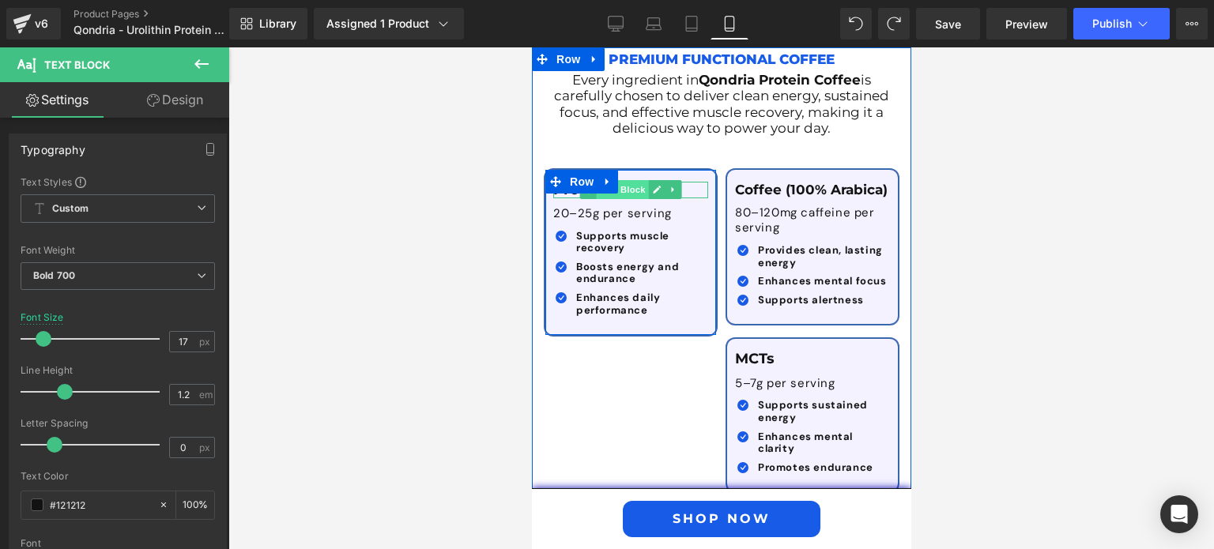
click at [635, 180] on span "Text Block" at bounding box center [622, 189] width 52 height 19
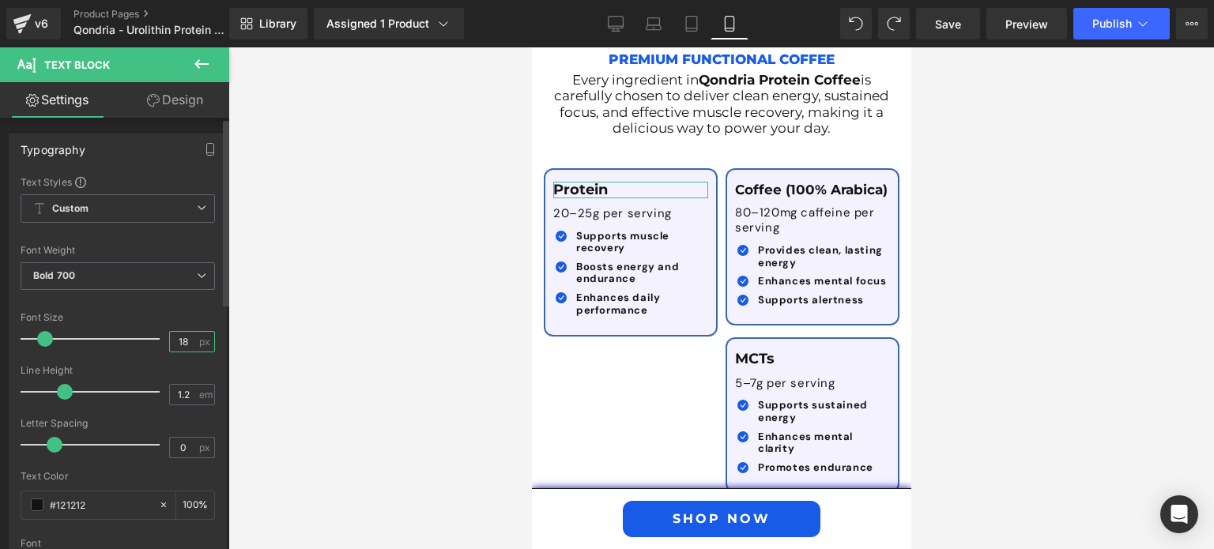
click at [176, 337] on input "18" at bounding box center [184, 342] width 28 height 20
type input "17"
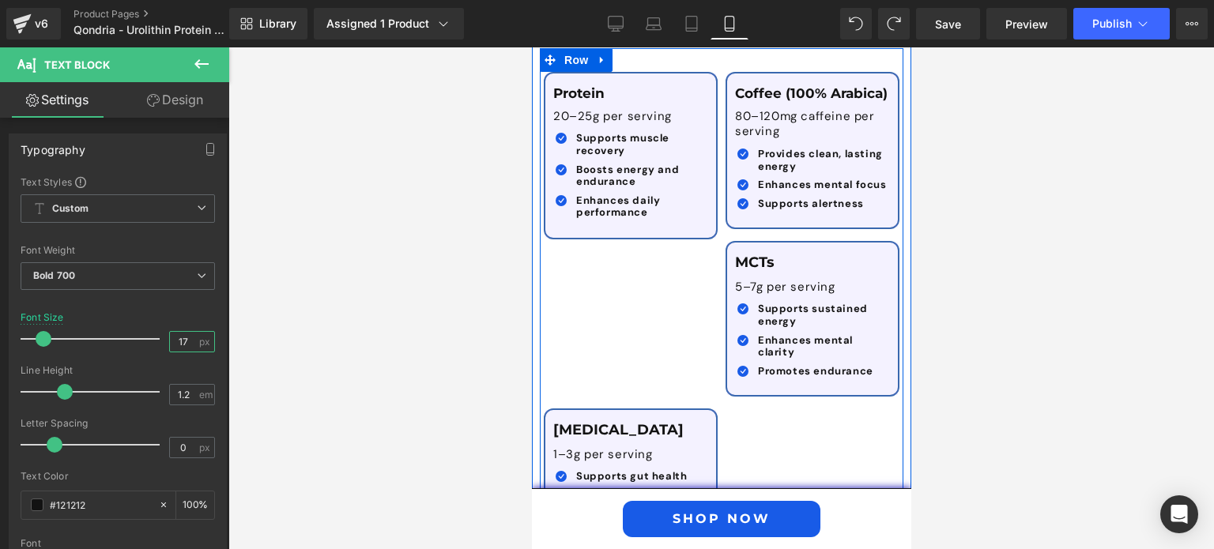
scroll to position [2975, 0]
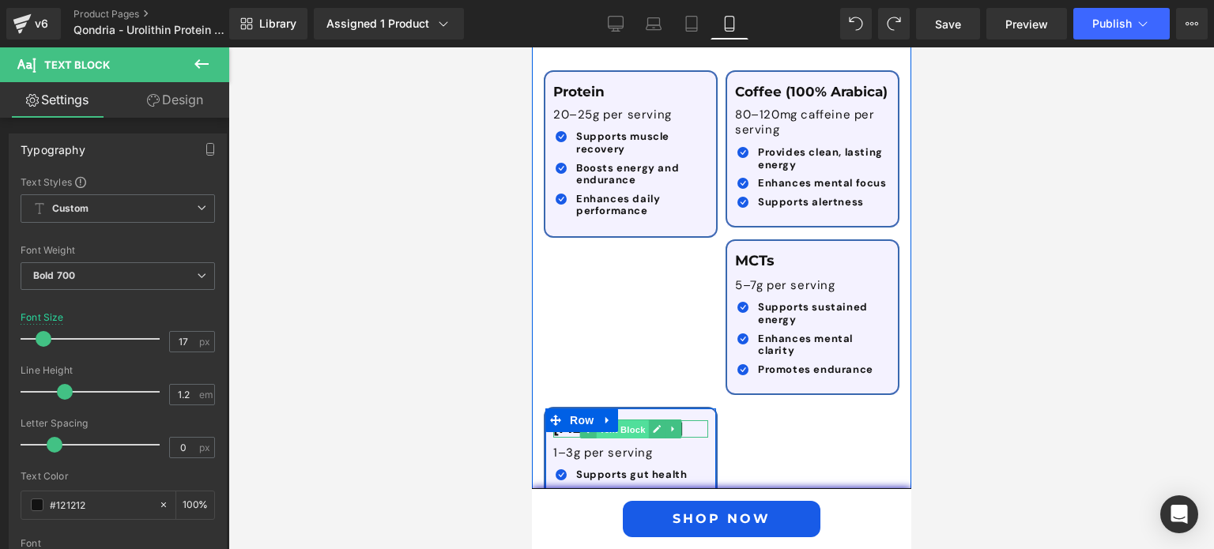
click at [628, 420] on span "Text Block" at bounding box center [622, 429] width 52 height 19
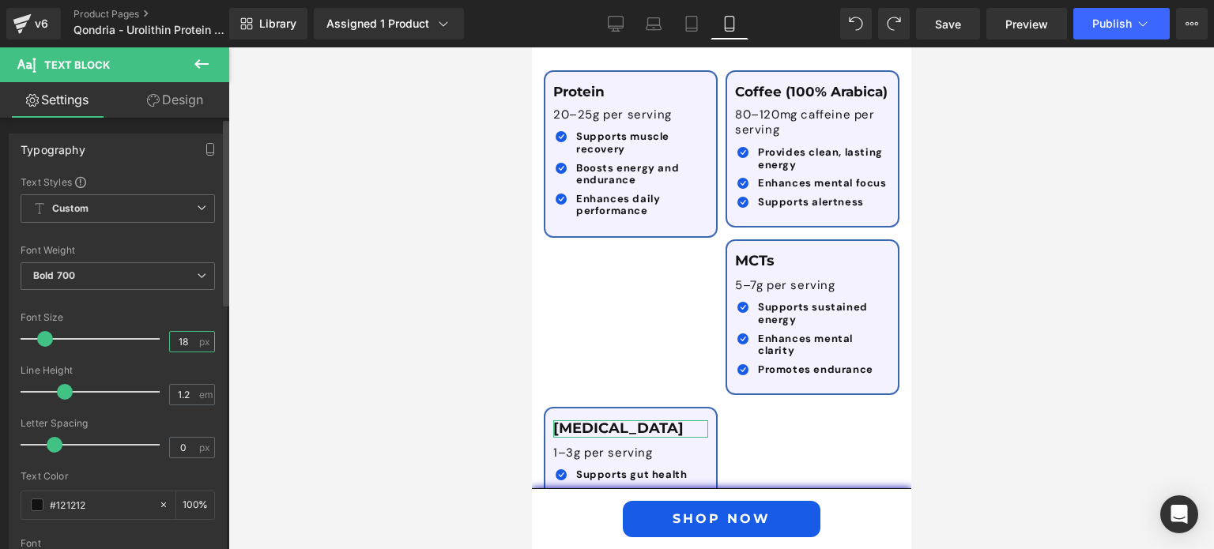
click at [170, 349] on input "18" at bounding box center [184, 342] width 28 height 20
type input "17"
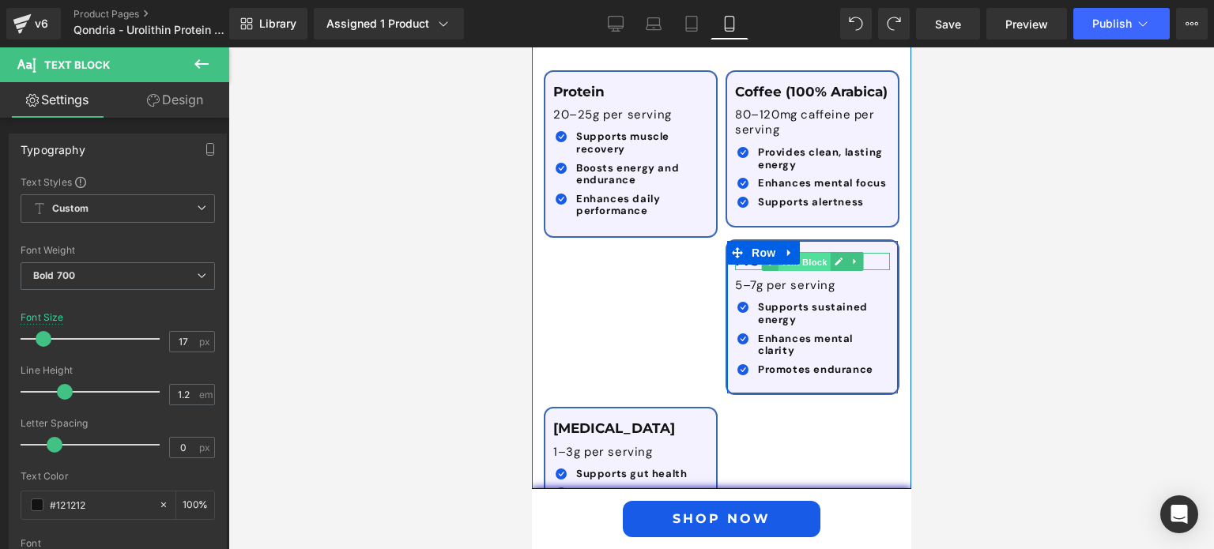
click at [807, 253] on span "Text Block" at bounding box center [804, 262] width 52 height 19
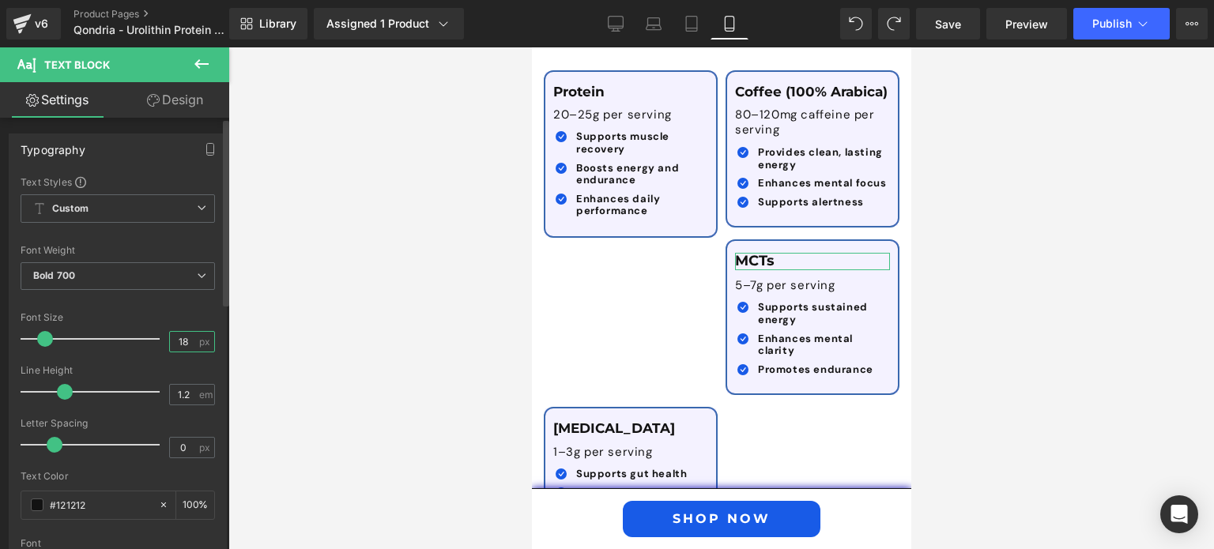
click at [177, 334] on input "18" at bounding box center [184, 342] width 28 height 20
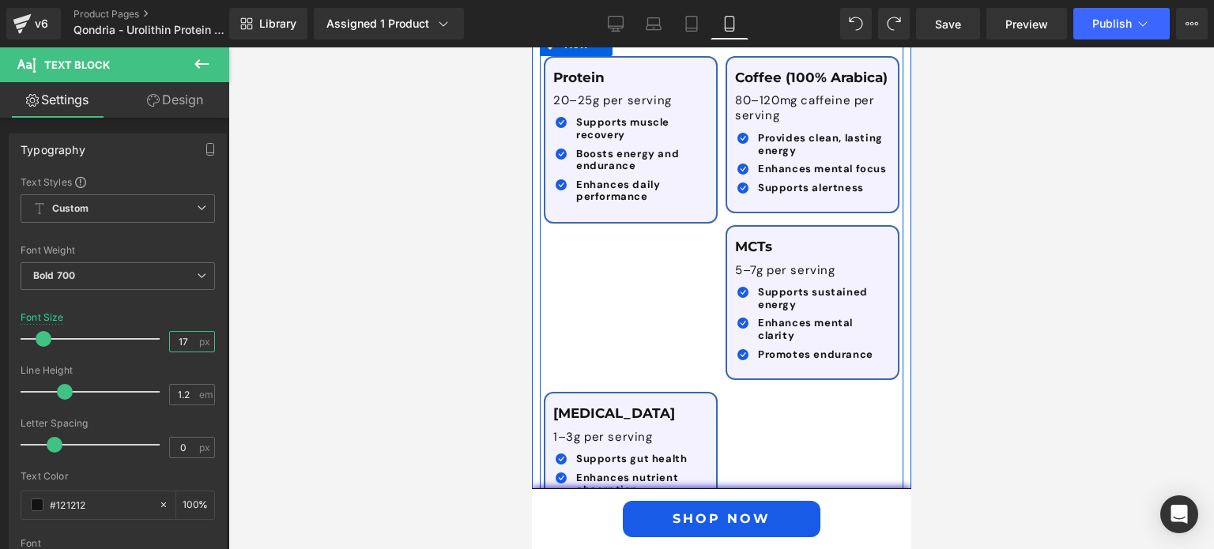
scroll to position [2984, 0]
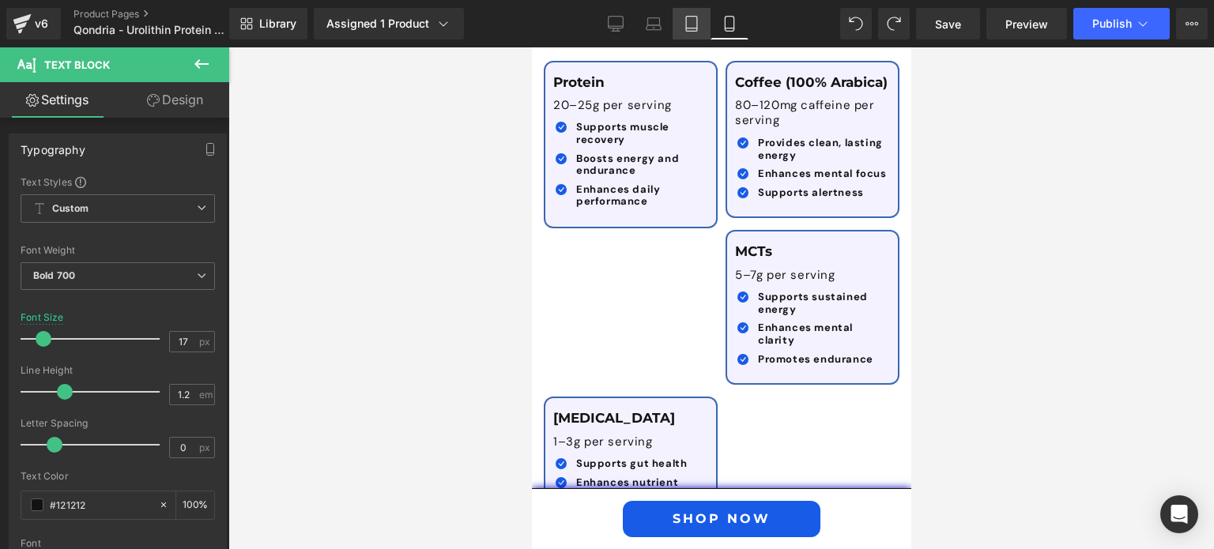
click at [688, 21] on icon at bounding box center [692, 24] width 16 height 16
type input "18"
type input "100"
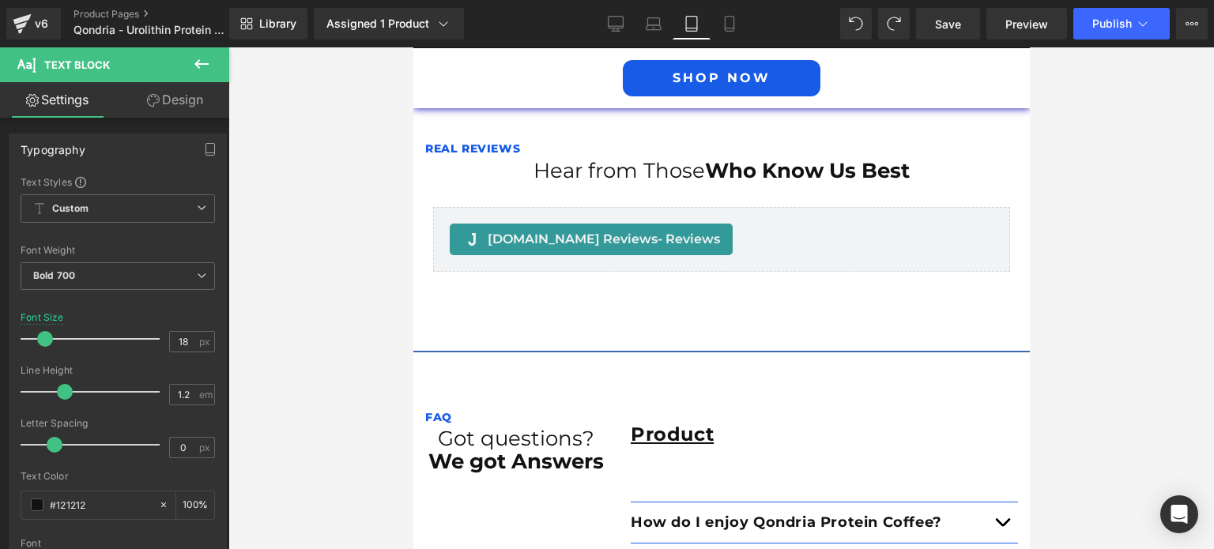
scroll to position [2201, 0]
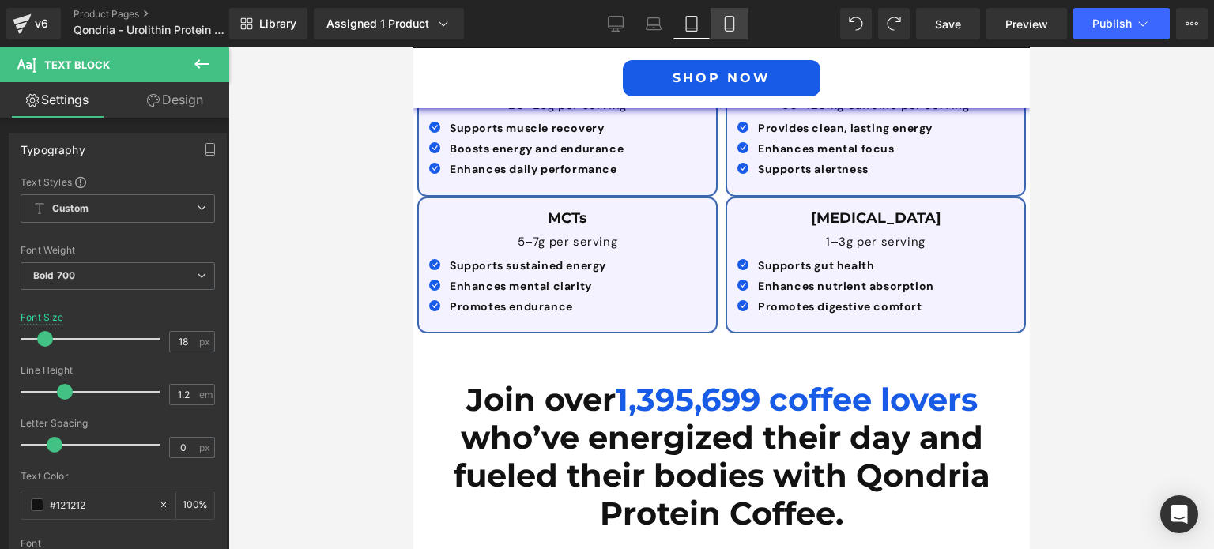
click at [726, 24] on icon at bounding box center [730, 24] width 16 height 16
type input "17"
type input "100"
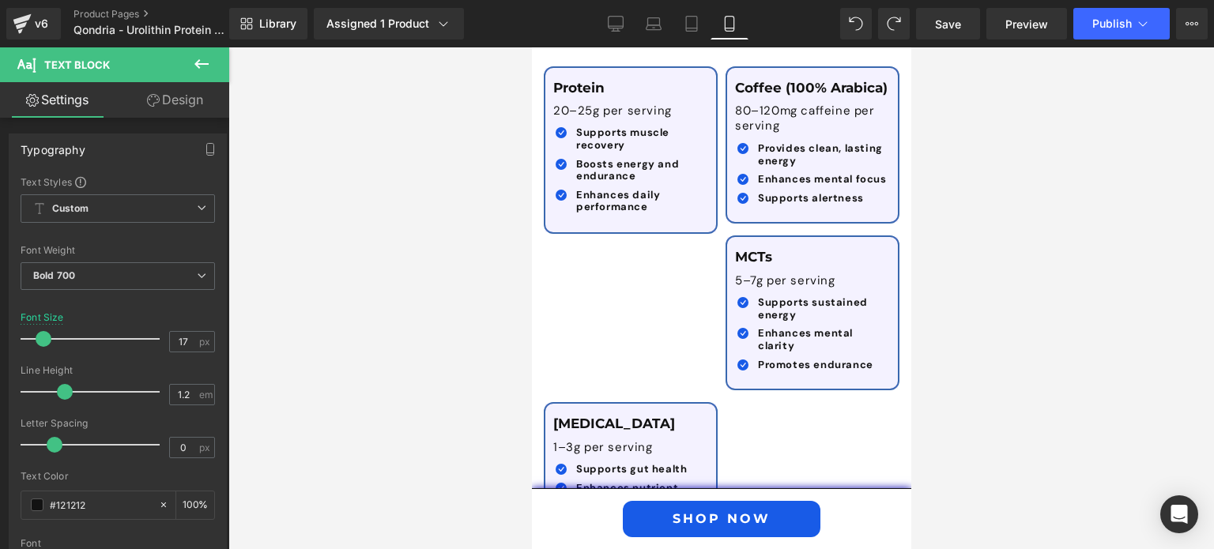
scroll to position [2984, 0]
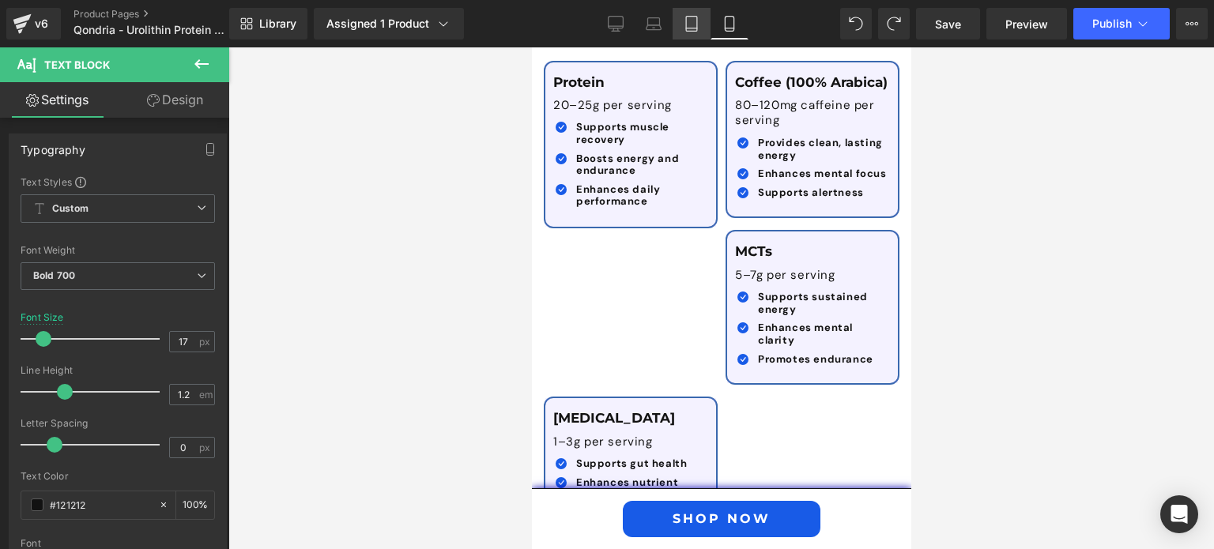
click at [680, 32] on link "Tablet" at bounding box center [692, 24] width 38 height 32
type input "18"
type input "100"
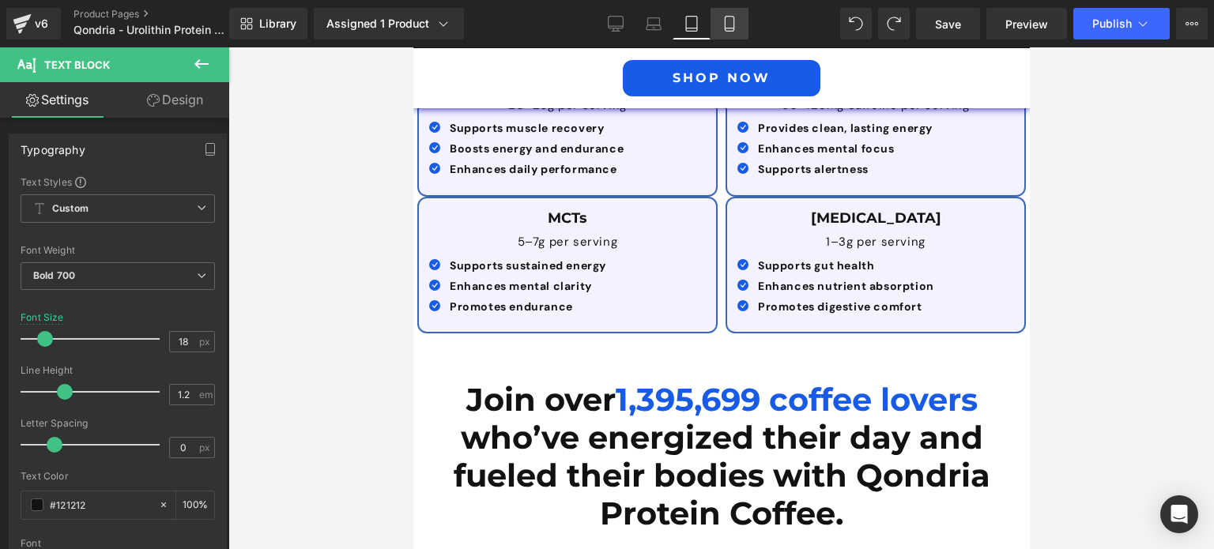
click at [726, 21] on icon at bounding box center [730, 24] width 16 height 16
type input "17"
type input "100"
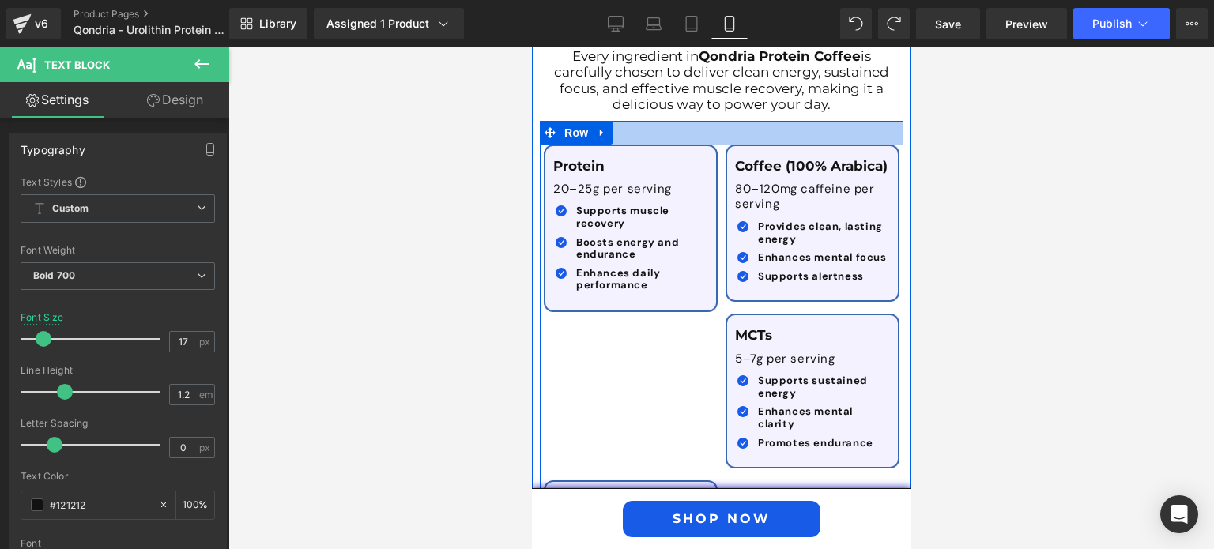
scroll to position [2902, 0]
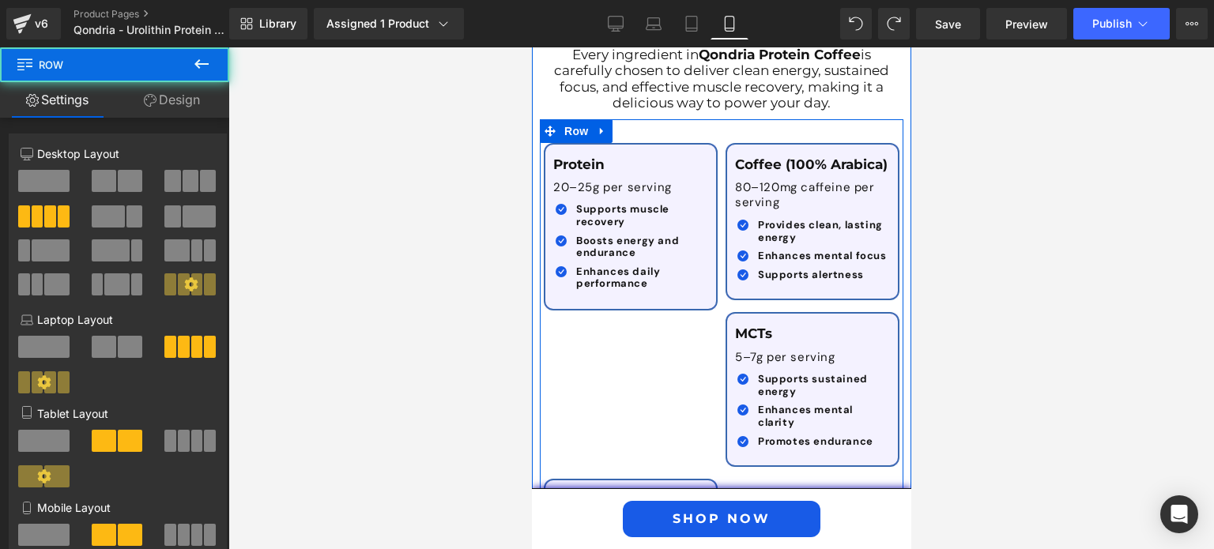
click at [575, 311] on div "Protein Text Block 20–25g per serving Text Block Icon Supports muscle recovery …" at bounding box center [721, 380] width 364 height 523
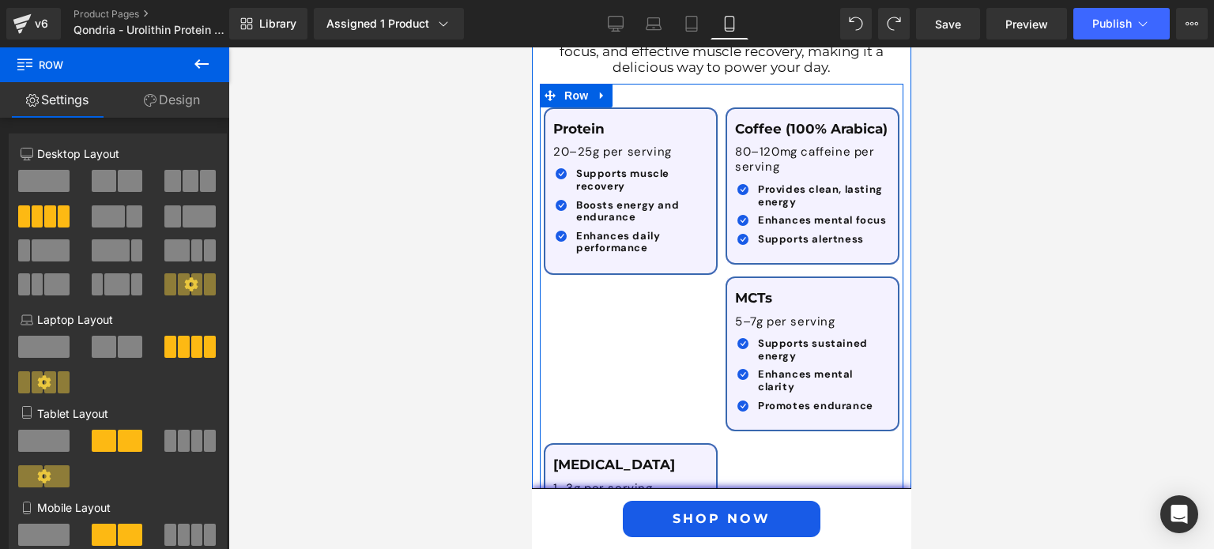
scroll to position [2940, 0]
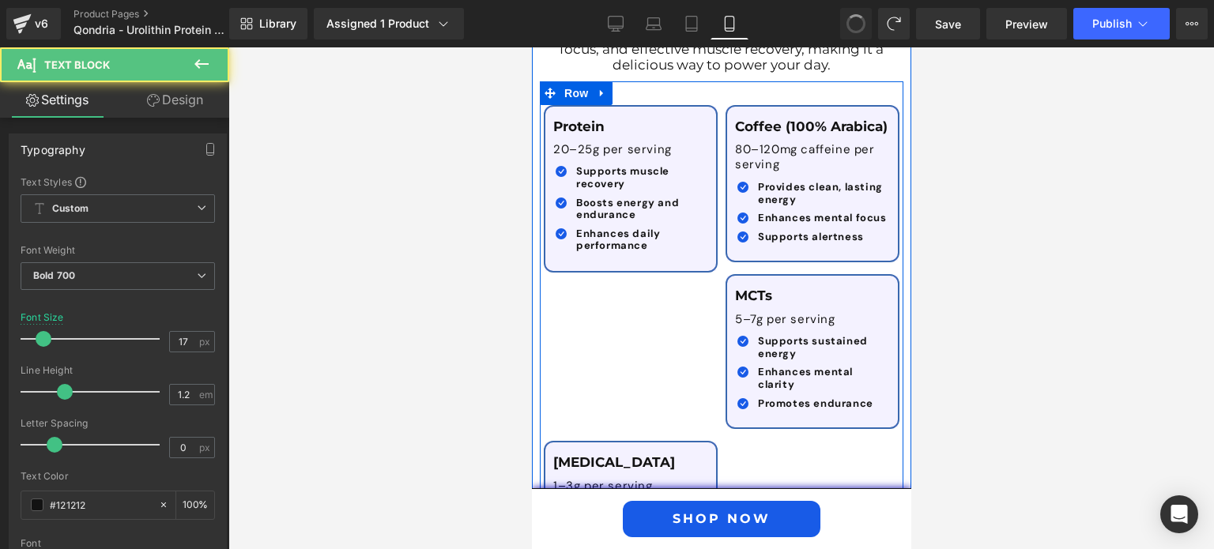
type input "18"
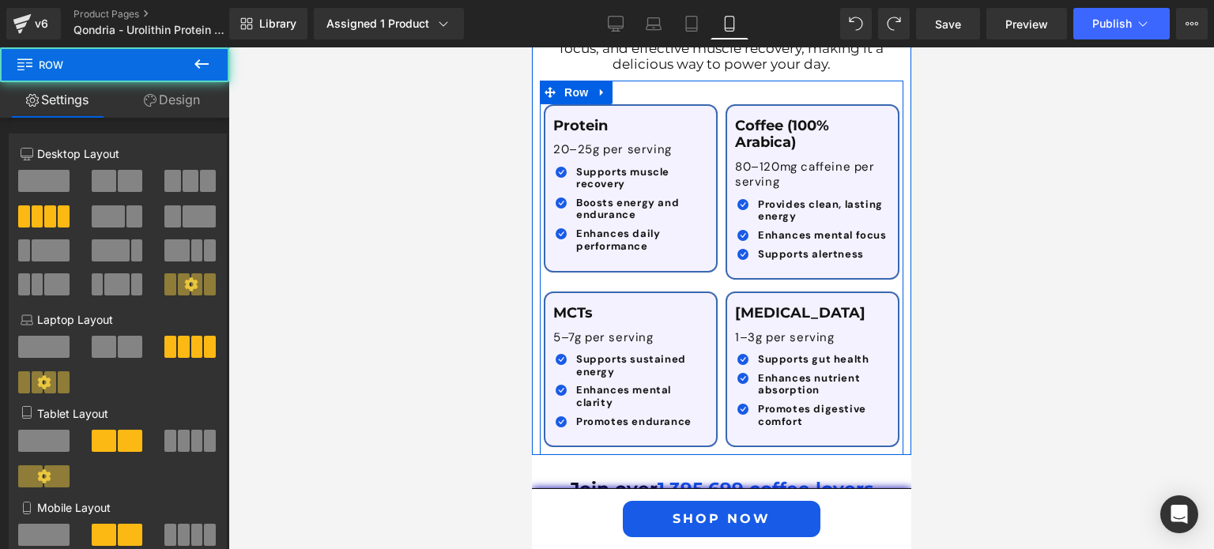
click at [721, 280] on div "[MEDICAL_DATA] Text Block 1–3g per serving Text Block Icon Supports gut health …" at bounding box center [812, 364] width 182 height 168
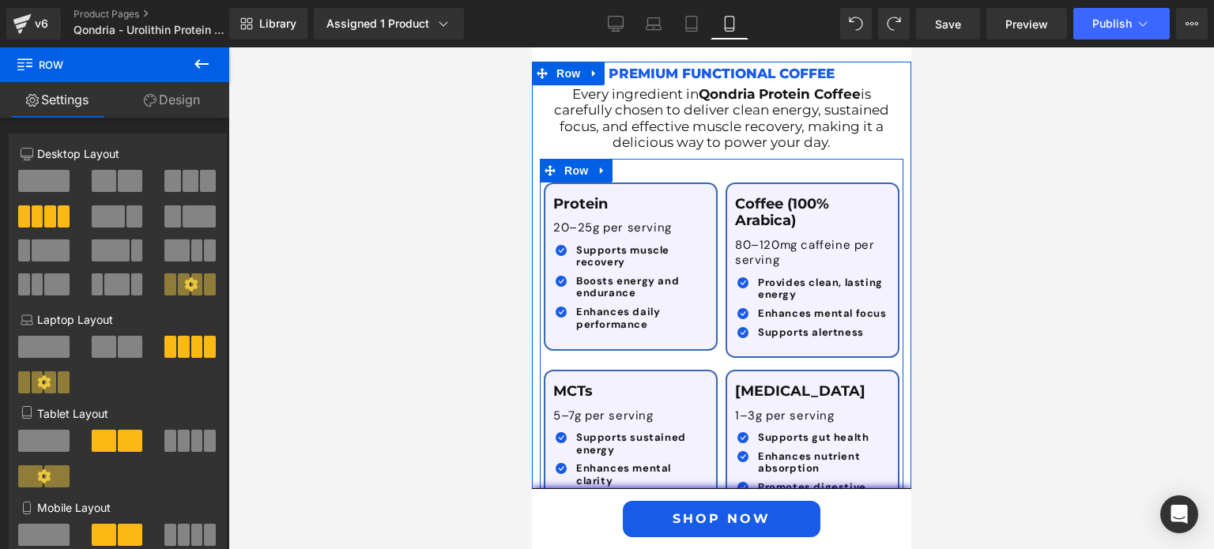
scroll to position [2862, 0]
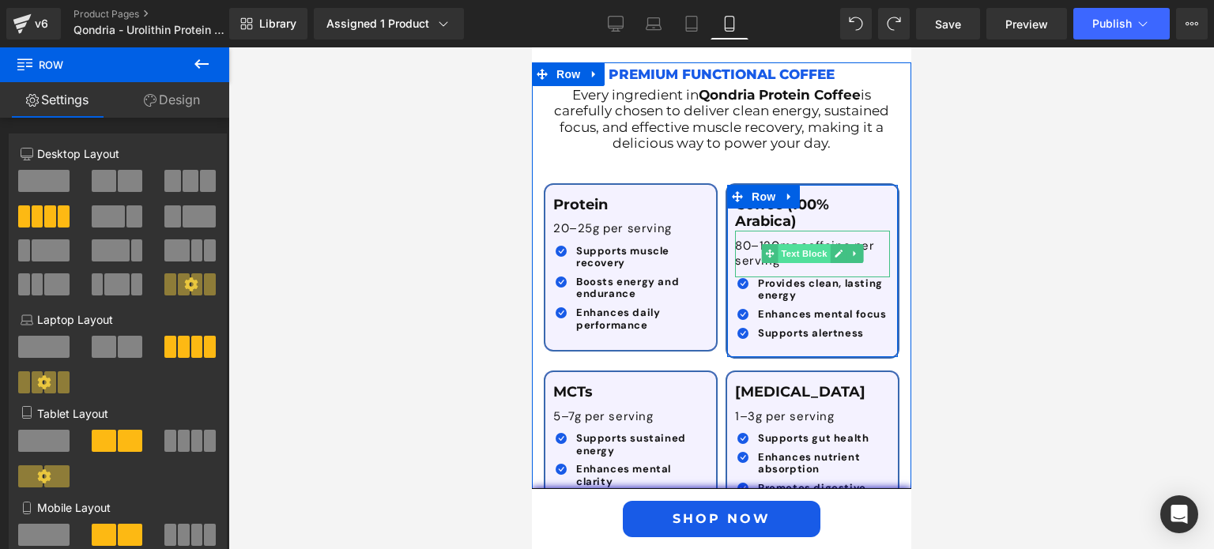
click at [788, 244] on span "Text Block" at bounding box center [804, 253] width 52 height 19
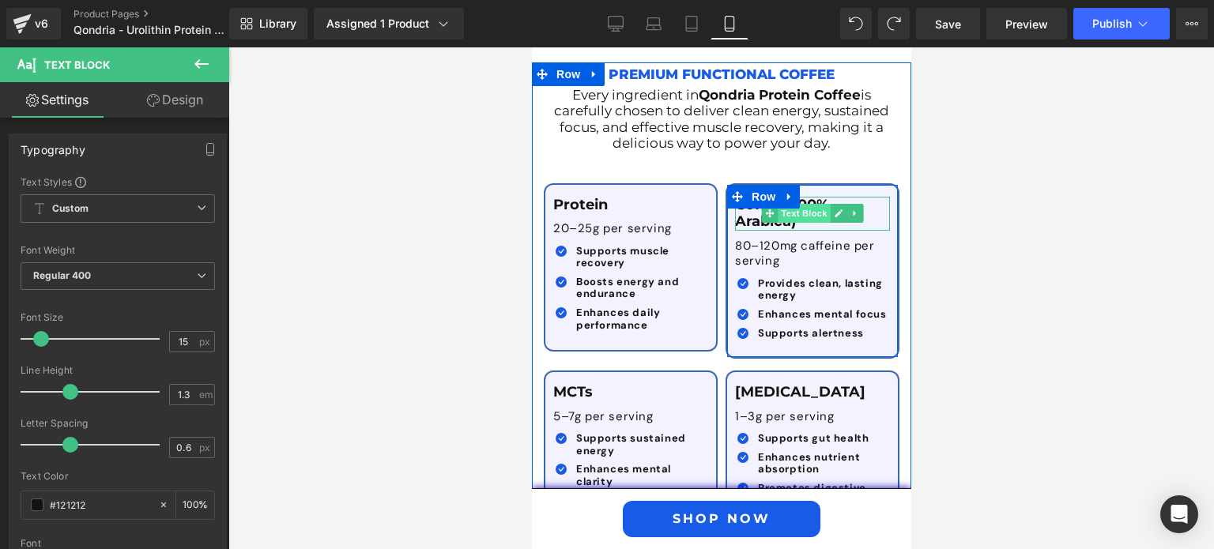
click at [809, 204] on span "Text Block" at bounding box center [804, 213] width 52 height 19
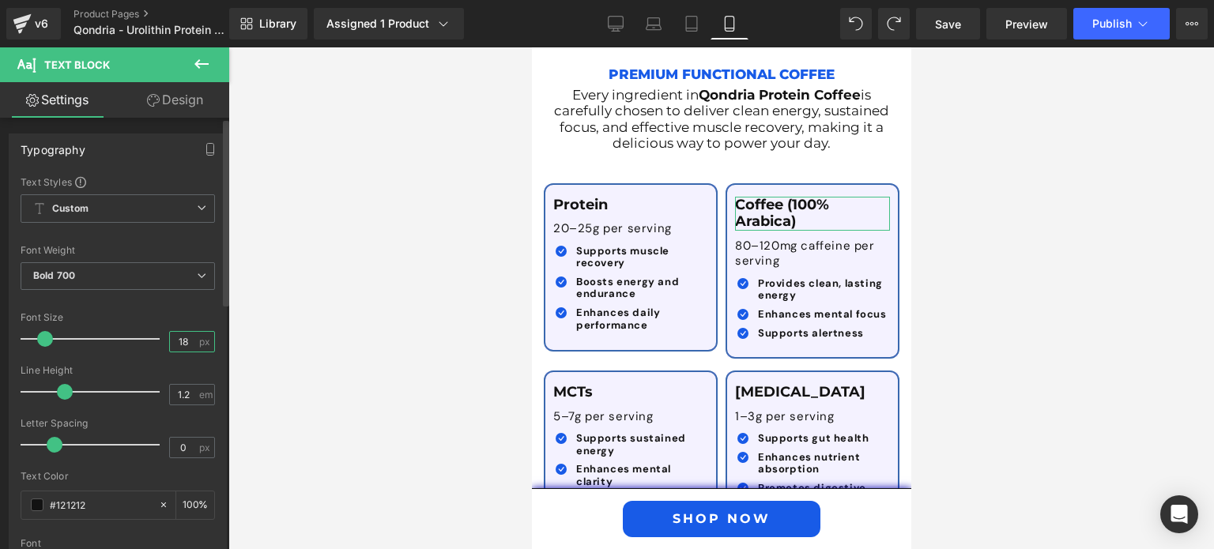
click at [170, 341] on input "18" at bounding box center [184, 342] width 28 height 20
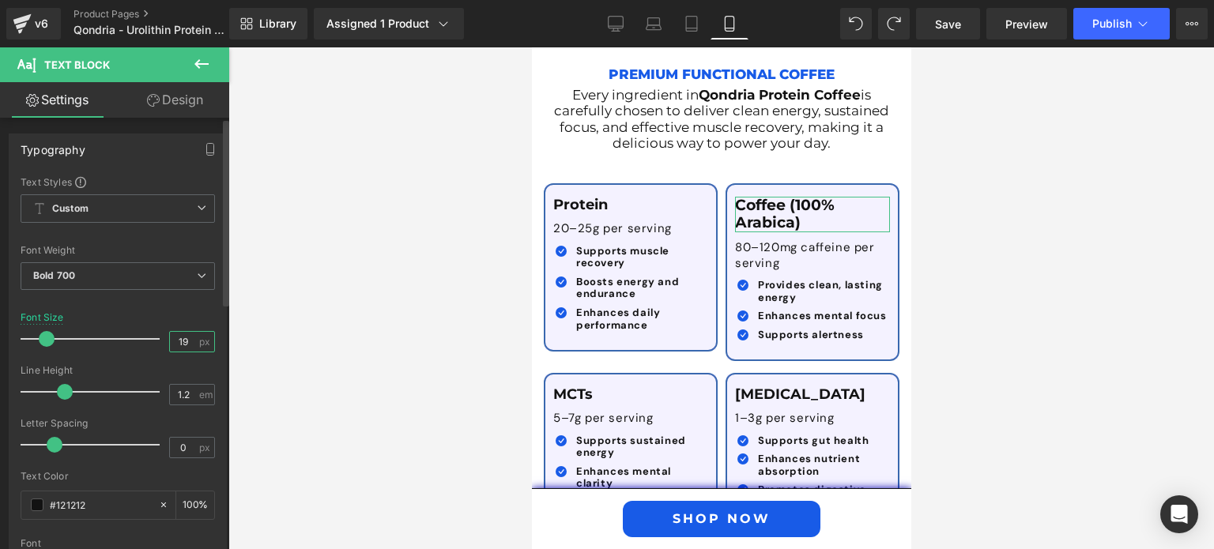
type input "18"
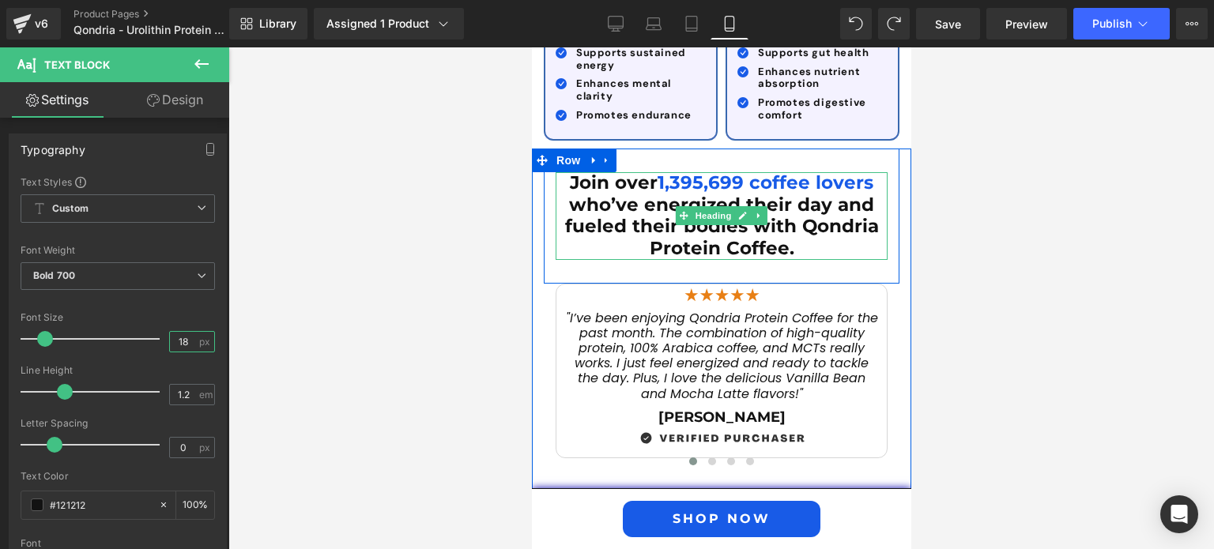
scroll to position [3248, 0]
click at [714, 205] on span "Heading" at bounding box center [713, 214] width 43 height 19
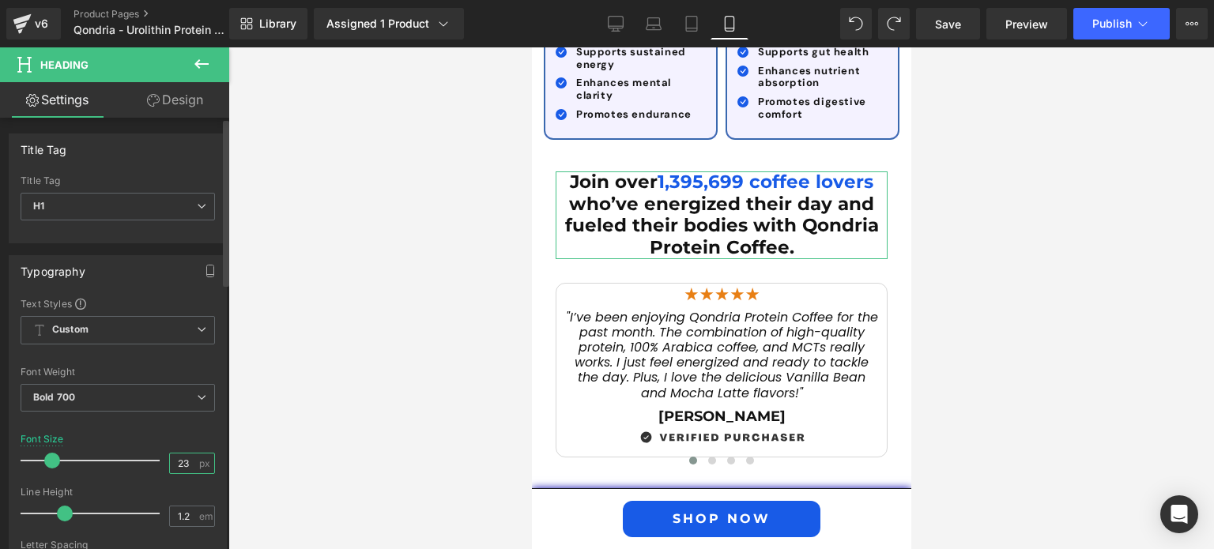
click at [182, 456] on input "23" at bounding box center [184, 464] width 28 height 20
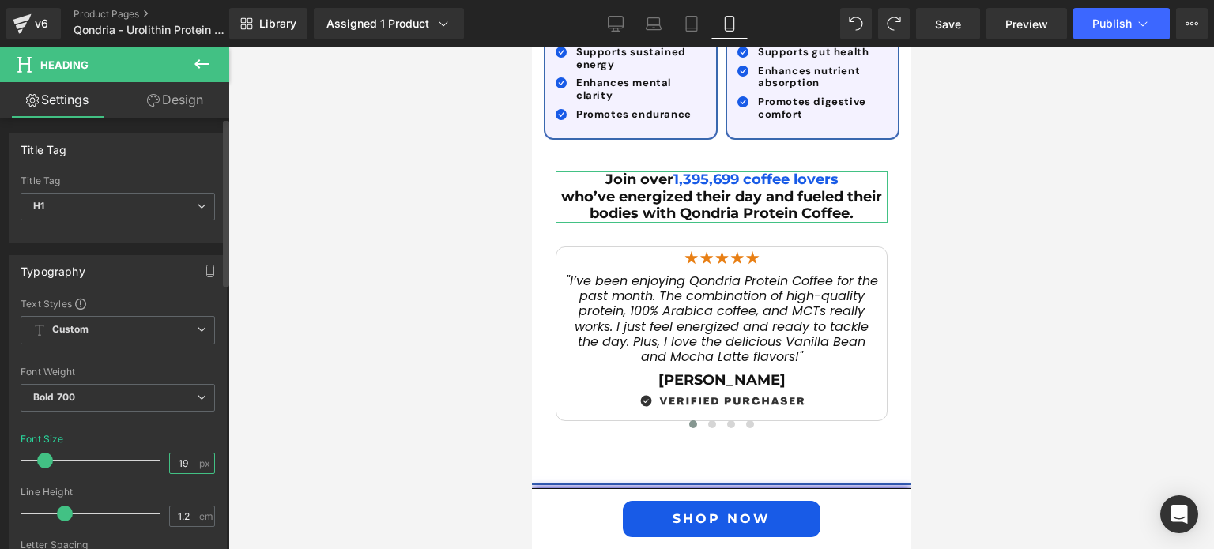
type input "20"
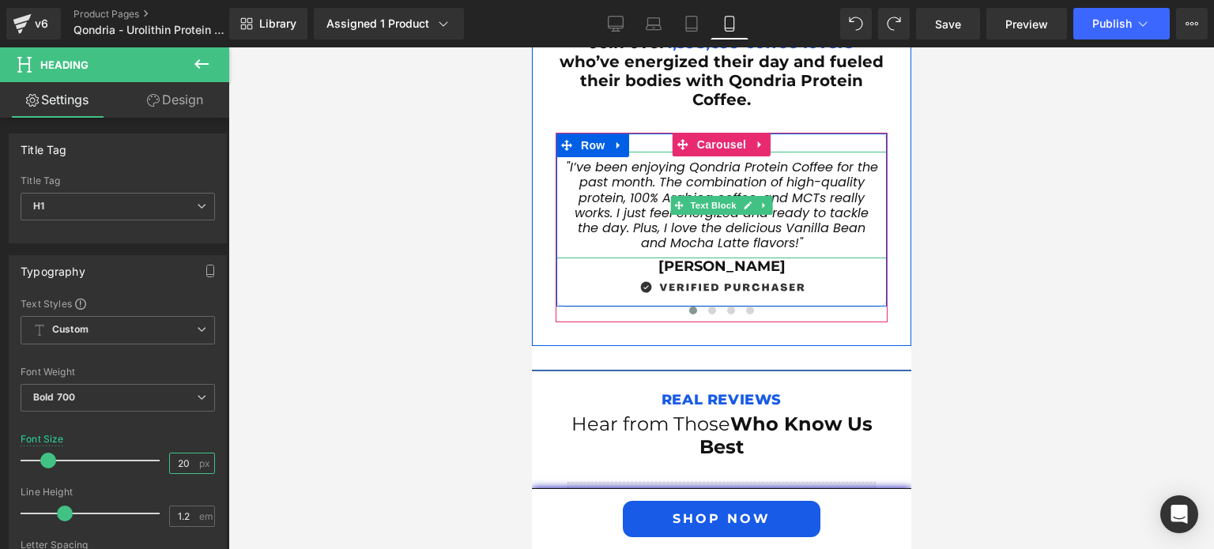
scroll to position [3409, 0]
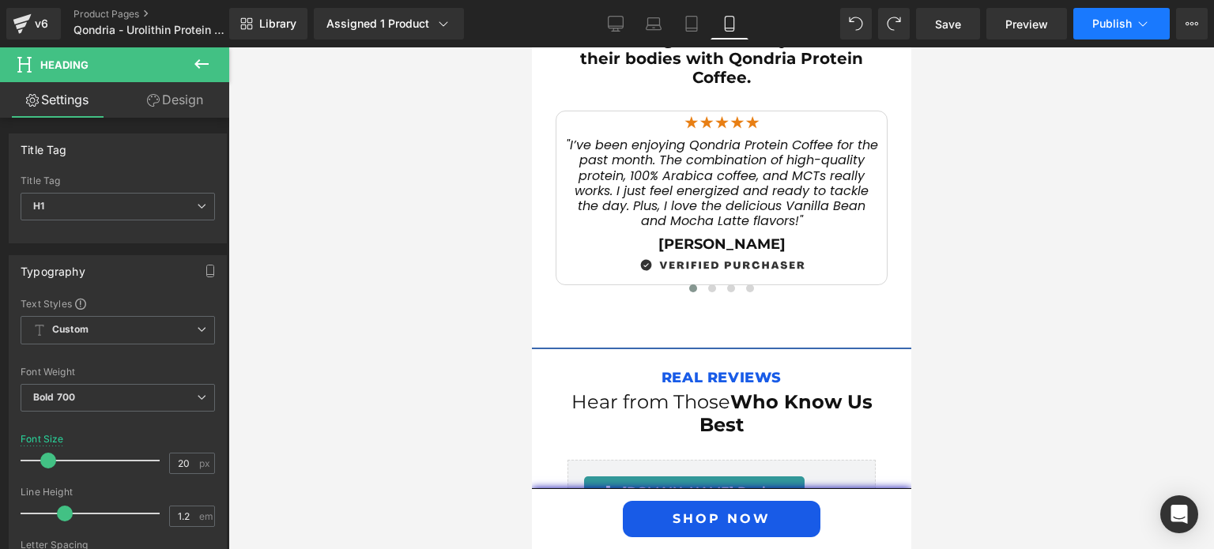
click at [1106, 27] on span "Publish" at bounding box center [1112, 23] width 40 height 13
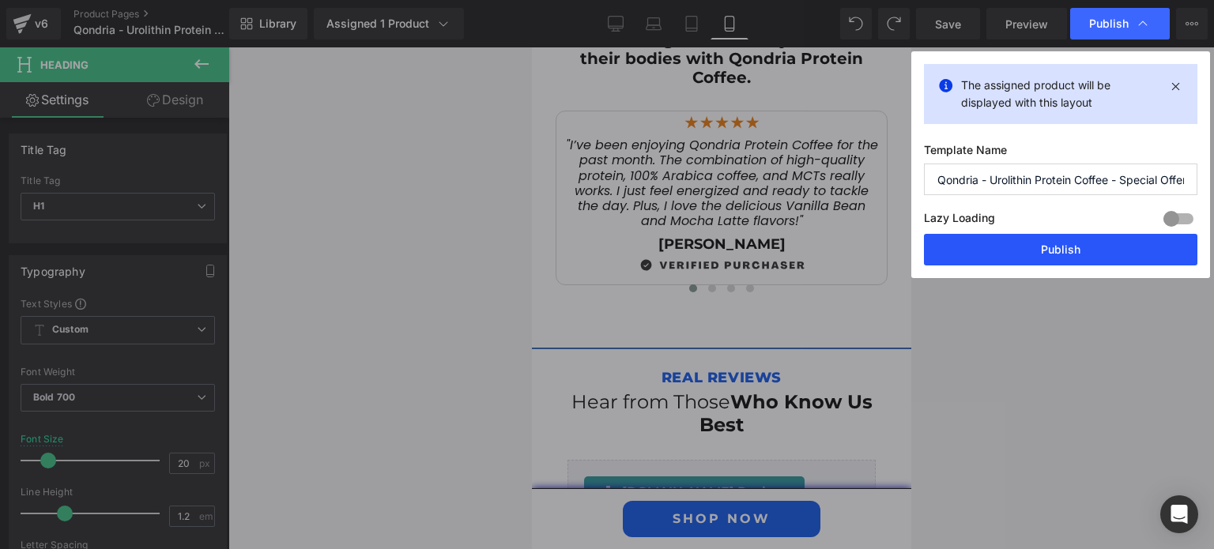
click at [1105, 243] on button "Publish" at bounding box center [1060, 250] width 273 height 32
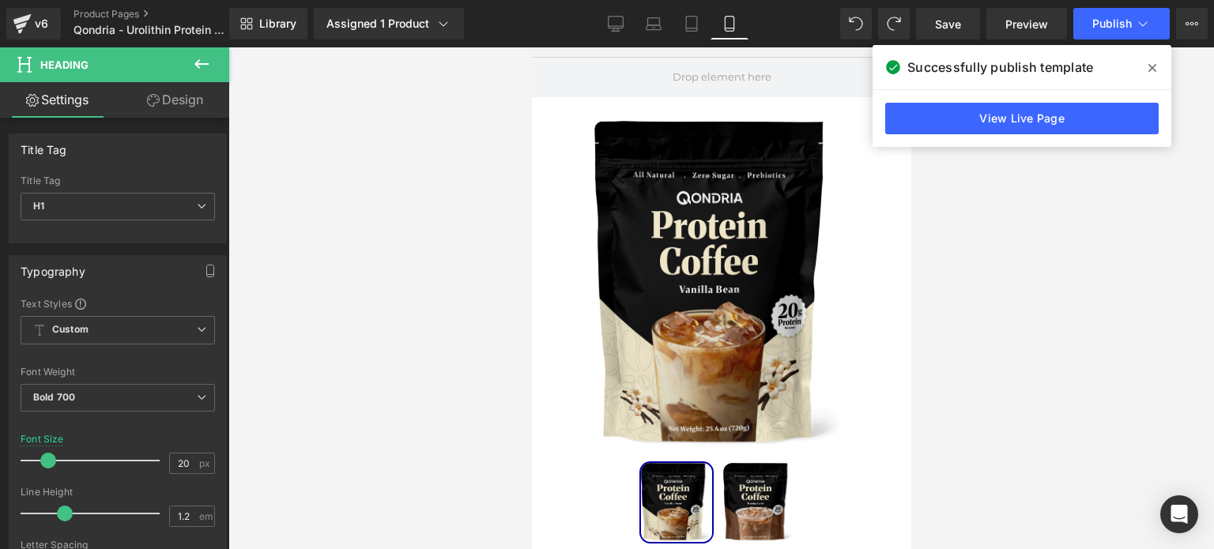
scroll to position [0, 0]
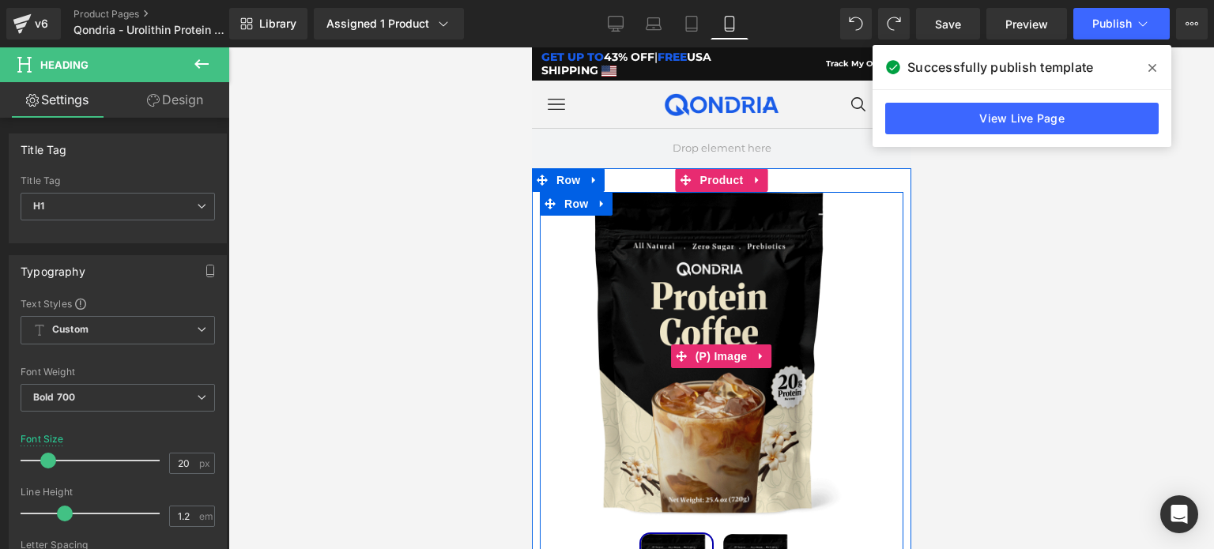
click at [699, 281] on img at bounding box center [721, 356] width 254 height 329
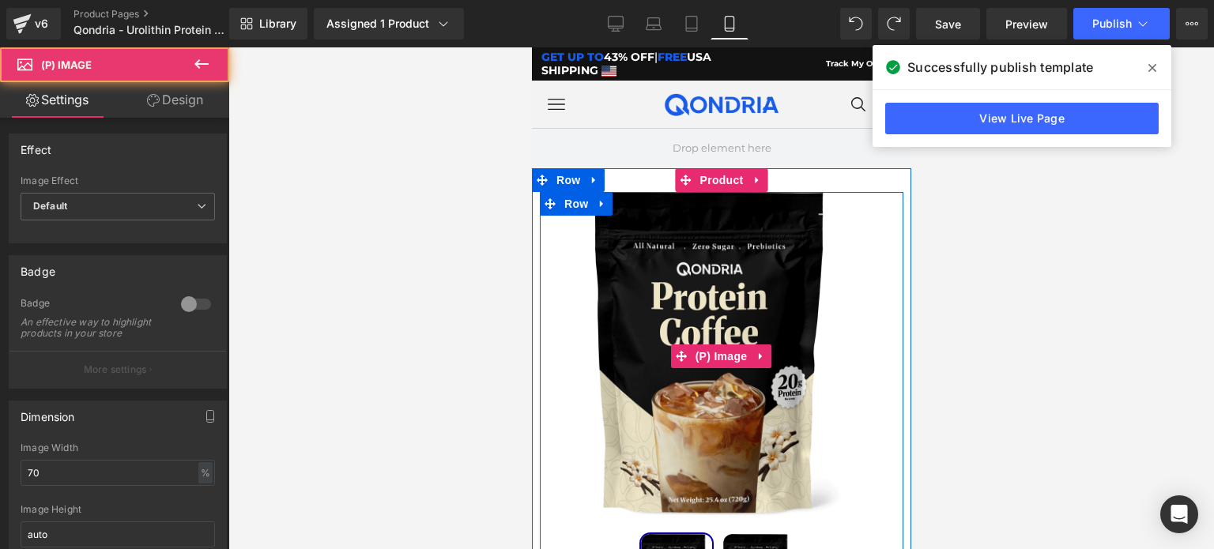
click at [699, 281] on img at bounding box center [721, 356] width 254 height 329
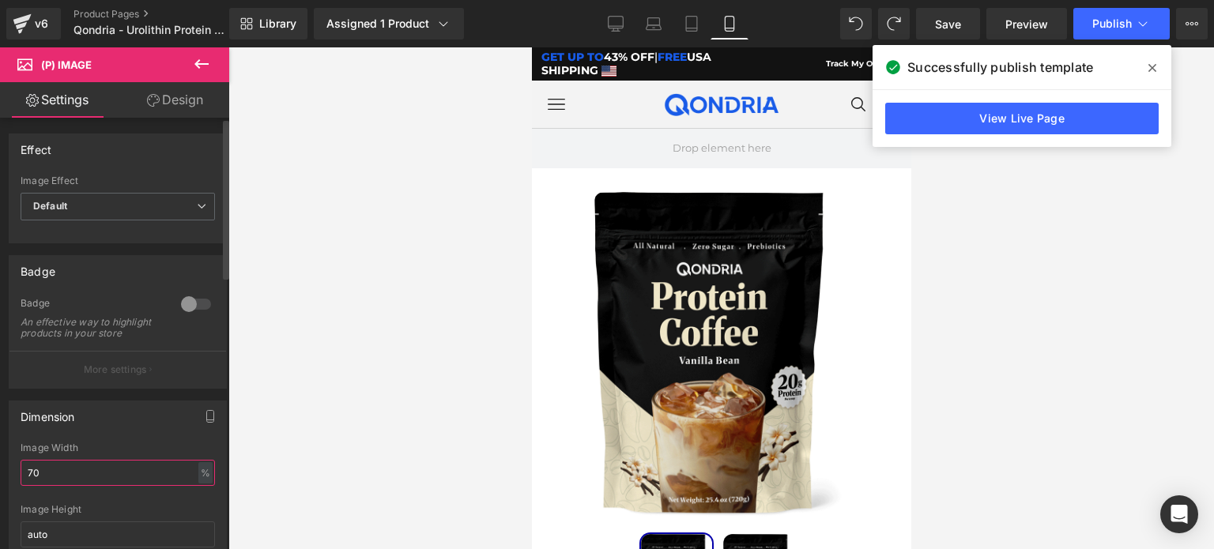
click at [65, 486] on input "70" at bounding box center [118, 473] width 194 height 26
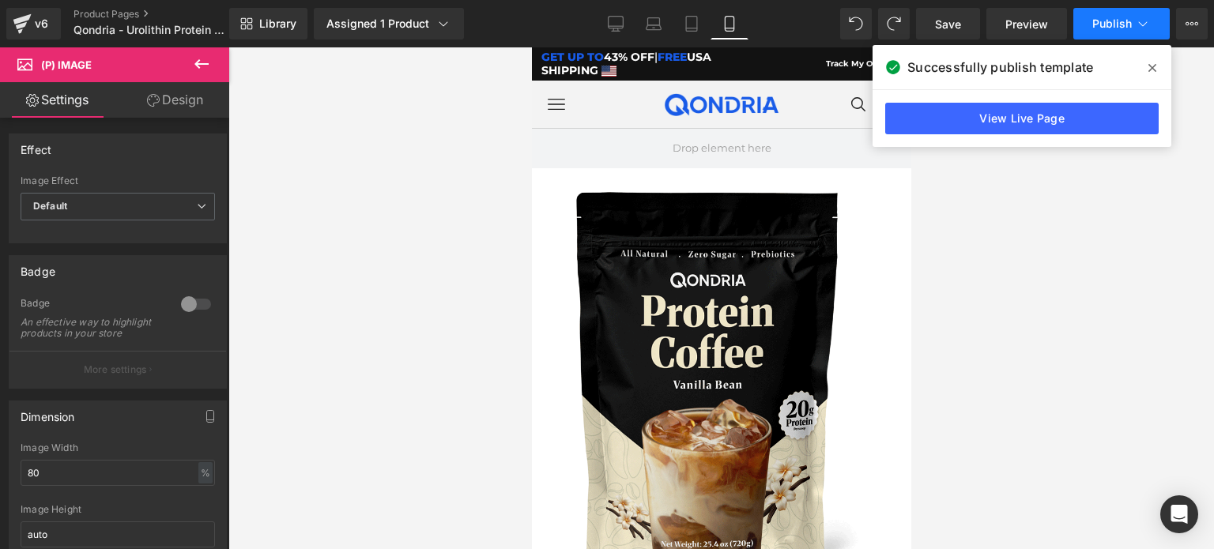
click at [1094, 26] on span "Publish" at bounding box center [1112, 23] width 40 height 13
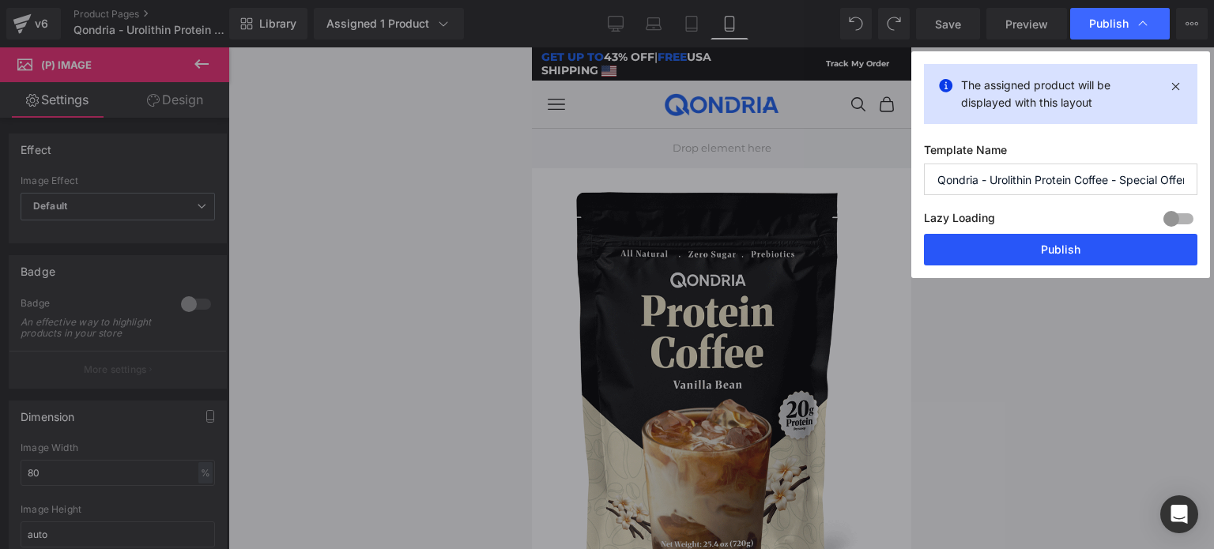
click at [1055, 235] on button "Publish" at bounding box center [1060, 250] width 273 height 32
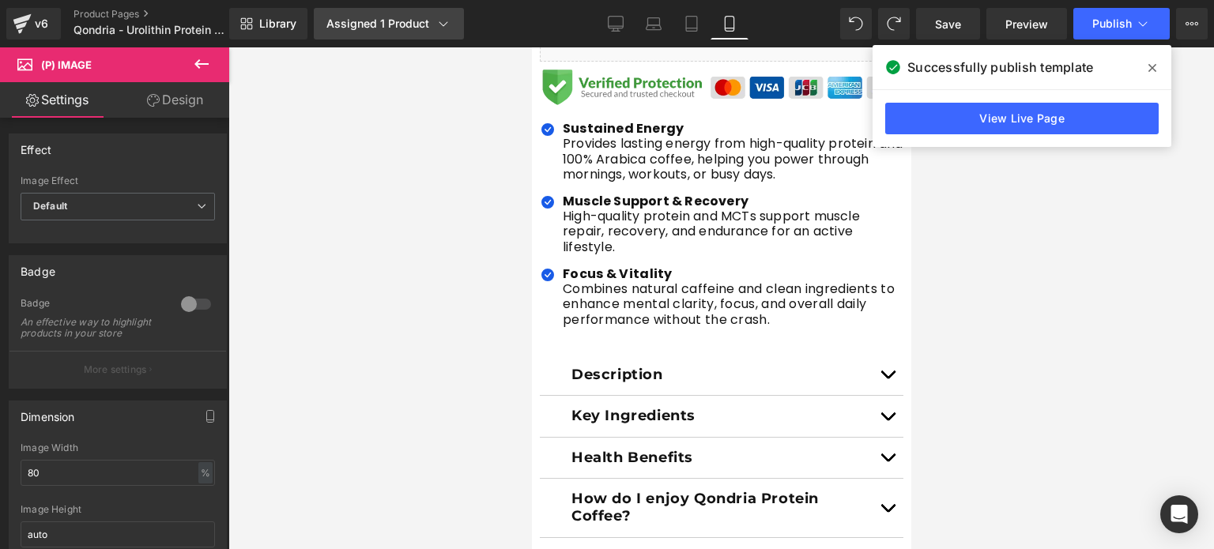
scroll to position [859, 0]
click at [1097, 27] on span "Publish" at bounding box center [1112, 23] width 40 height 13
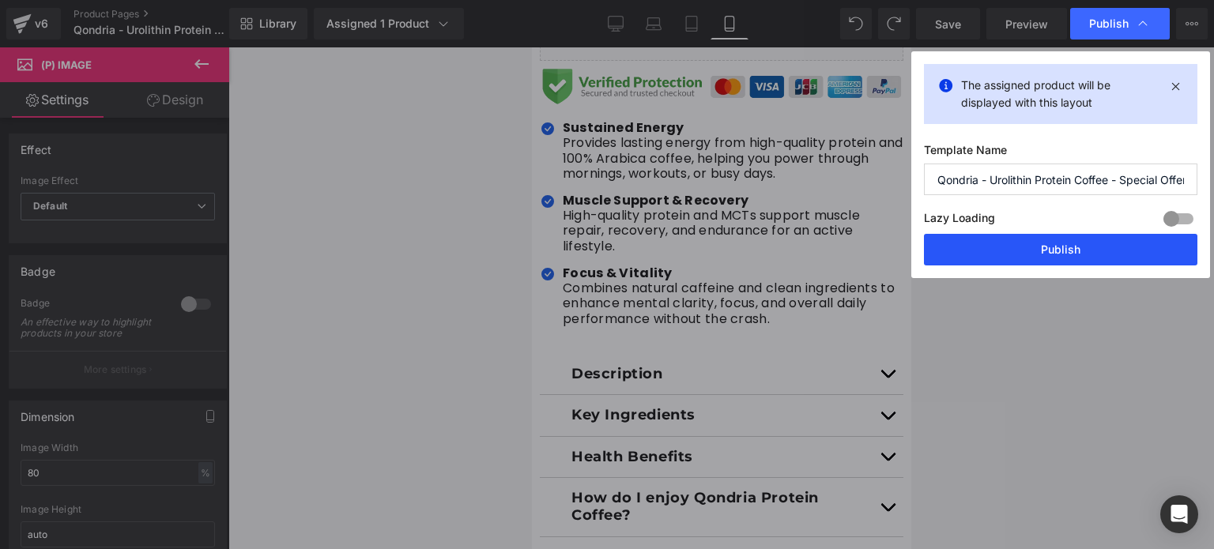
drag, startPoint x: 1068, startPoint y: 244, endPoint x: 169, endPoint y: 94, distance: 911.8
click at [1068, 244] on button "Publish" at bounding box center [1060, 250] width 273 height 32
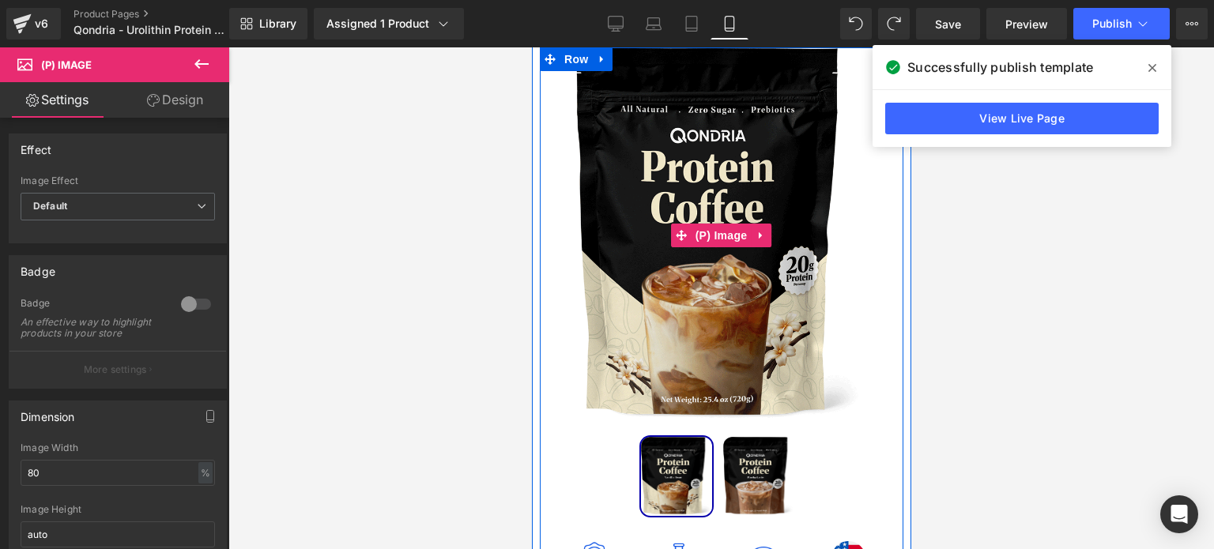
scroll to position [149, 0]
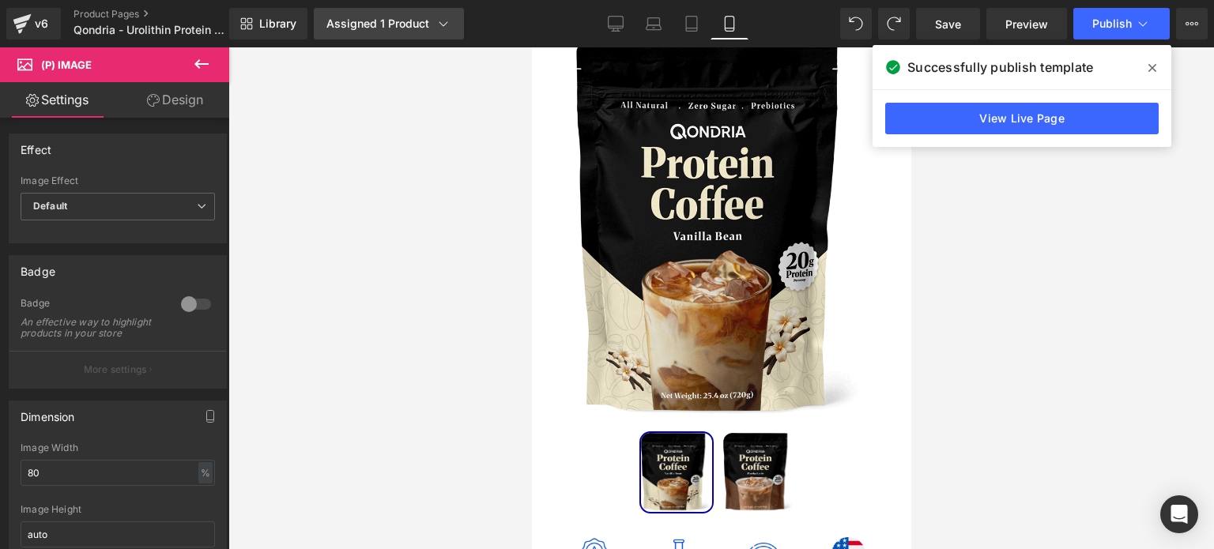
click at [446, 16] on icon at bounding box center [443, 24] width 16 height 16
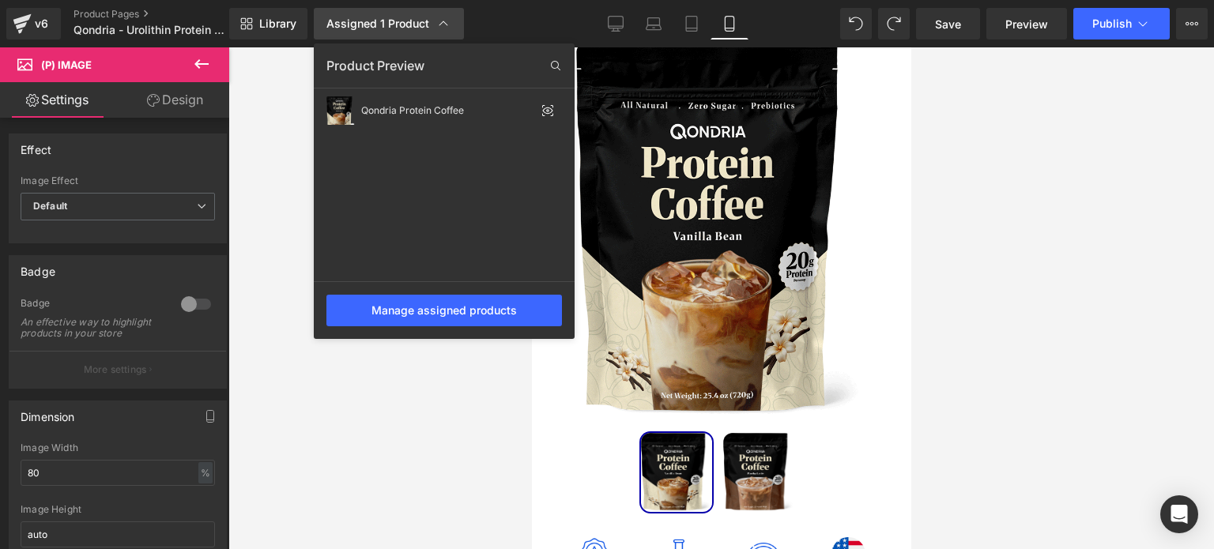
click at [440, 26] on icon at bounding box center [443, 24] width 16 height 16
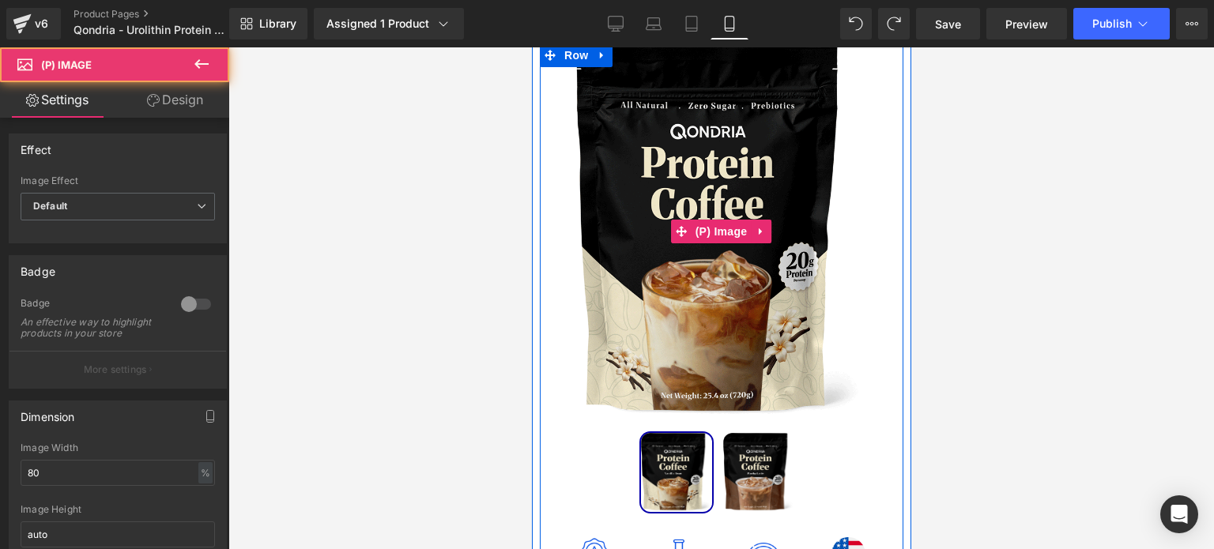
click at [654, 141] on img at bounding box center [720, 230] width 290 height 375
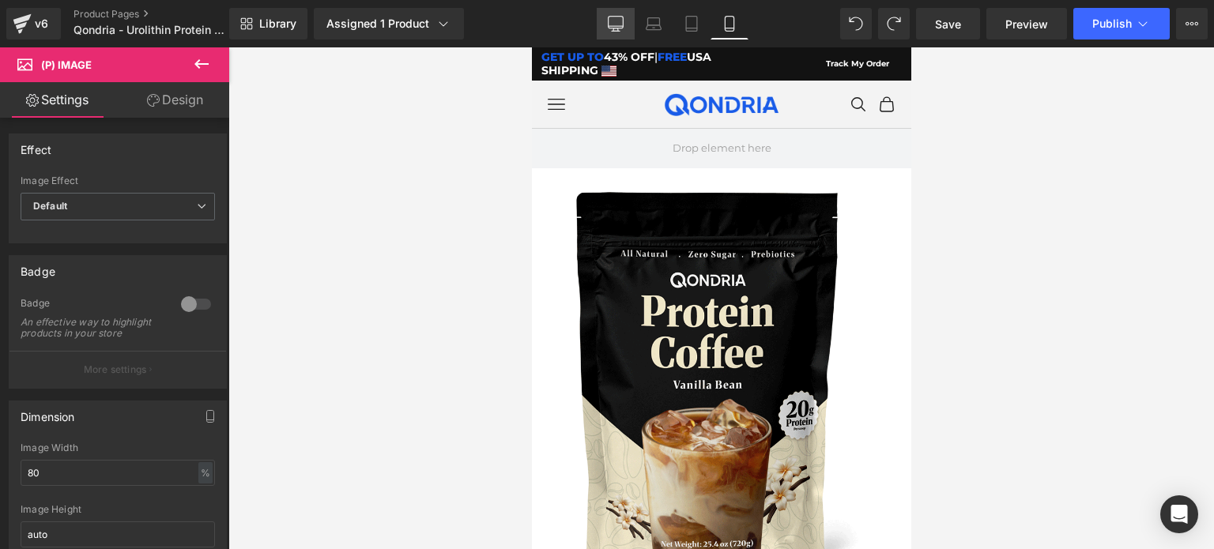
click at [616, 20] on icon at bounding box center [616, 24] width 16 height 16
type input "100"
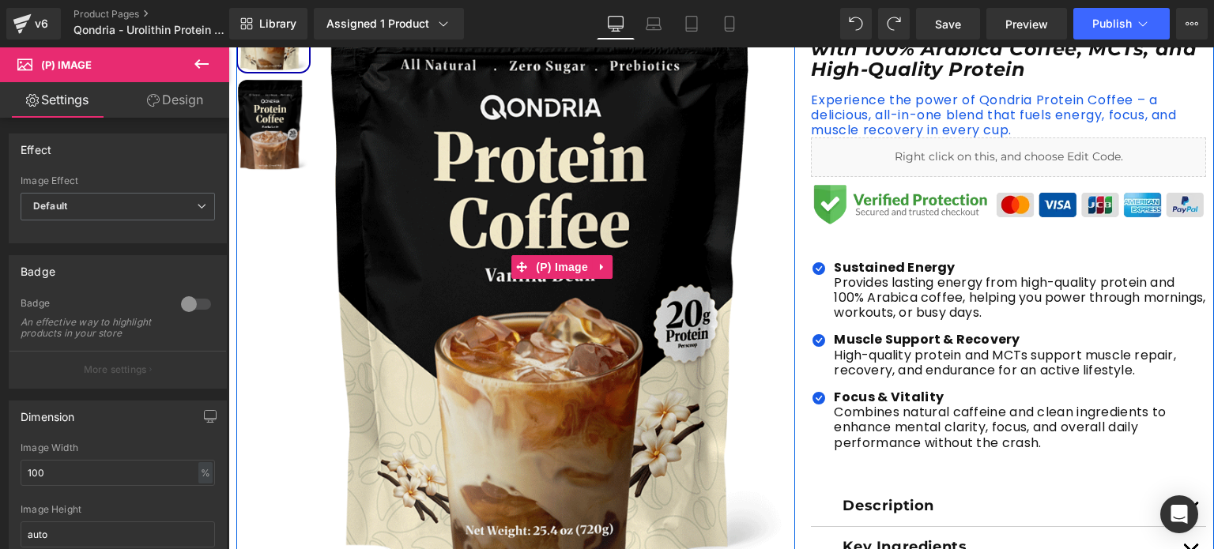
click at [568, 176] on img at bounding box center [562, 267] width 465 height 602
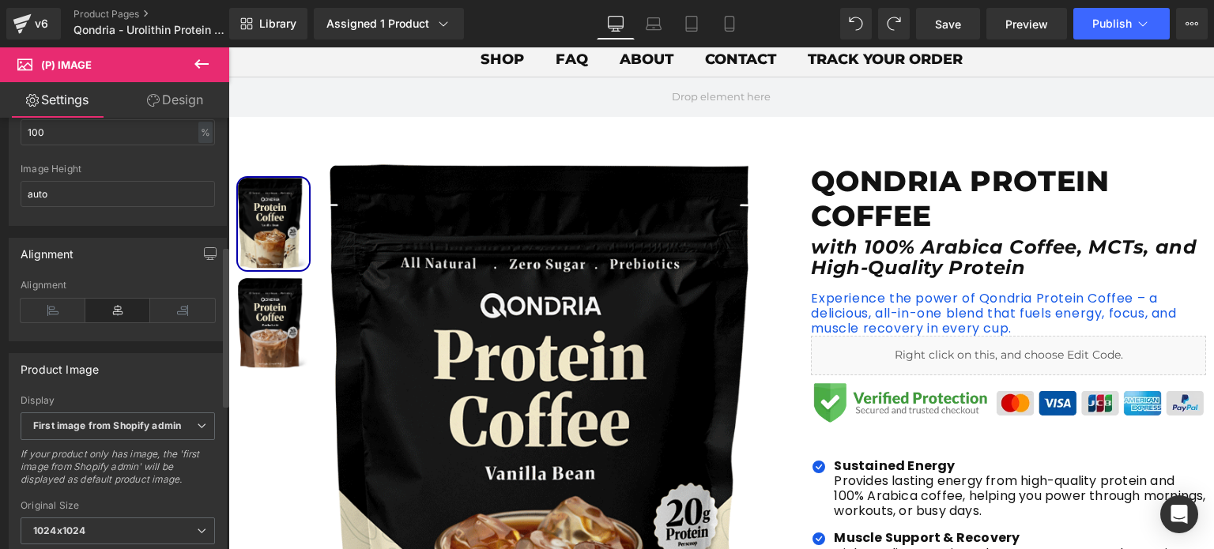
scroll to position [344, 0]
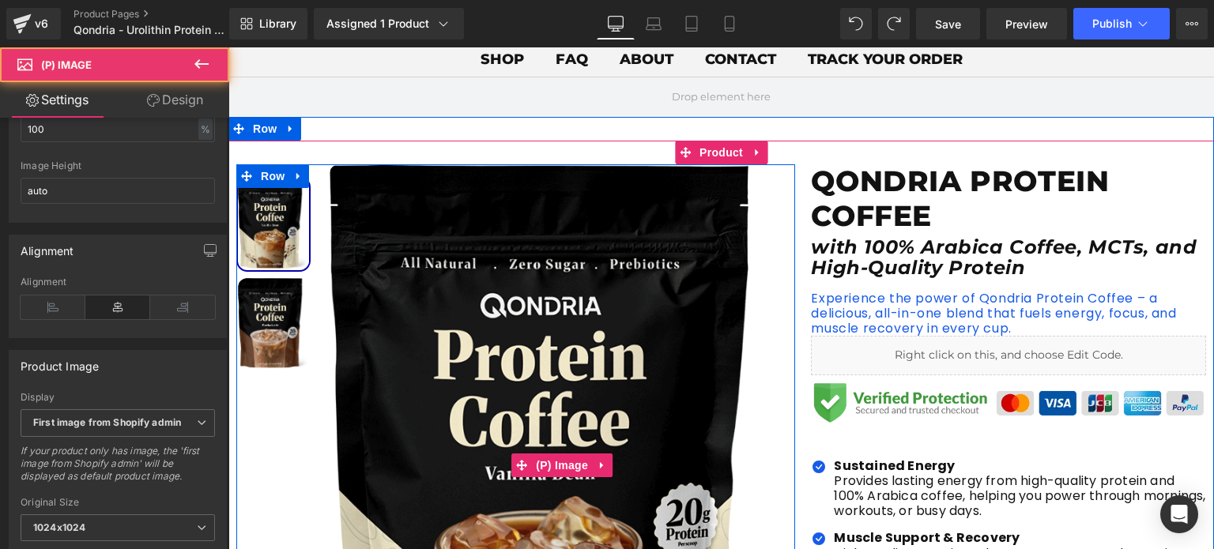
click at [401, 284] on img at bounding box center [562, 465] width 465 height 602
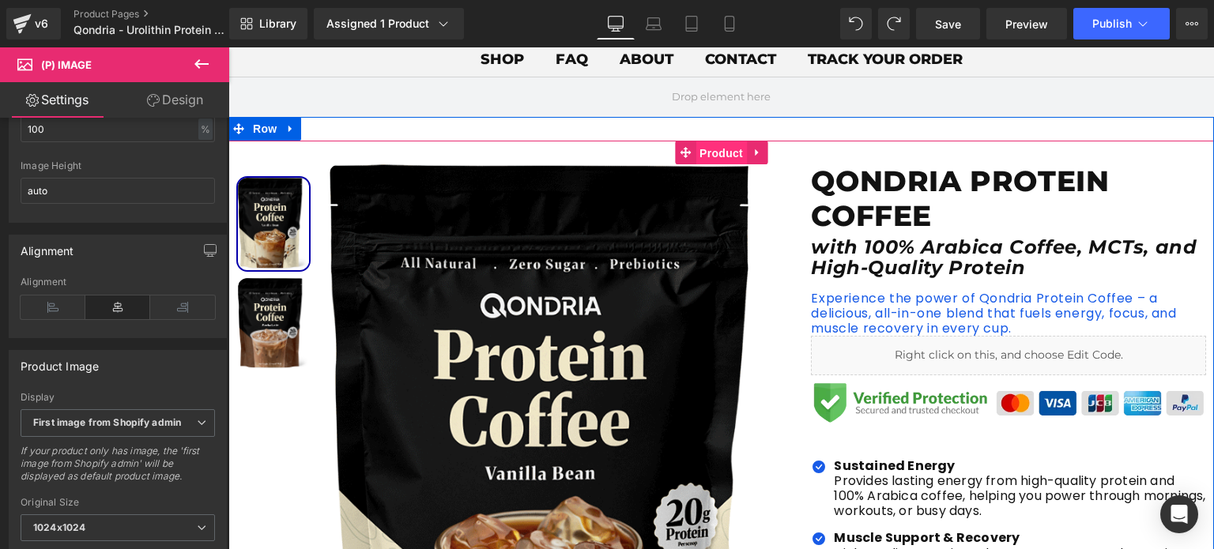
click at [702, 153] on span "Product" at bounding box center [720, 153] width 51 height 24
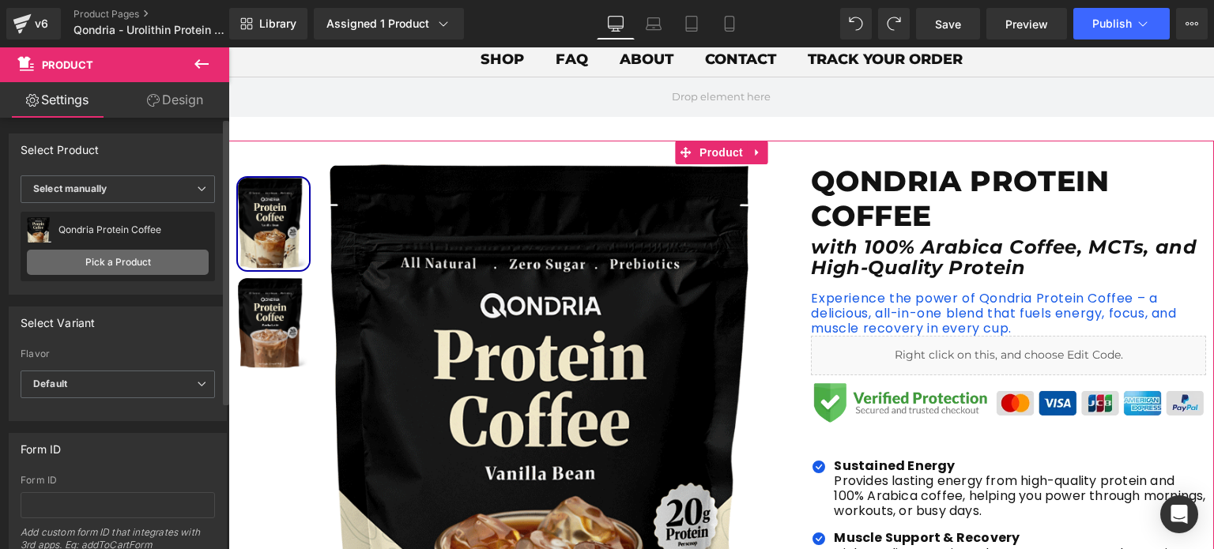
click at [133, 258] on link "Pick a Product" at bounding box center [118, 262] width 182 height 25
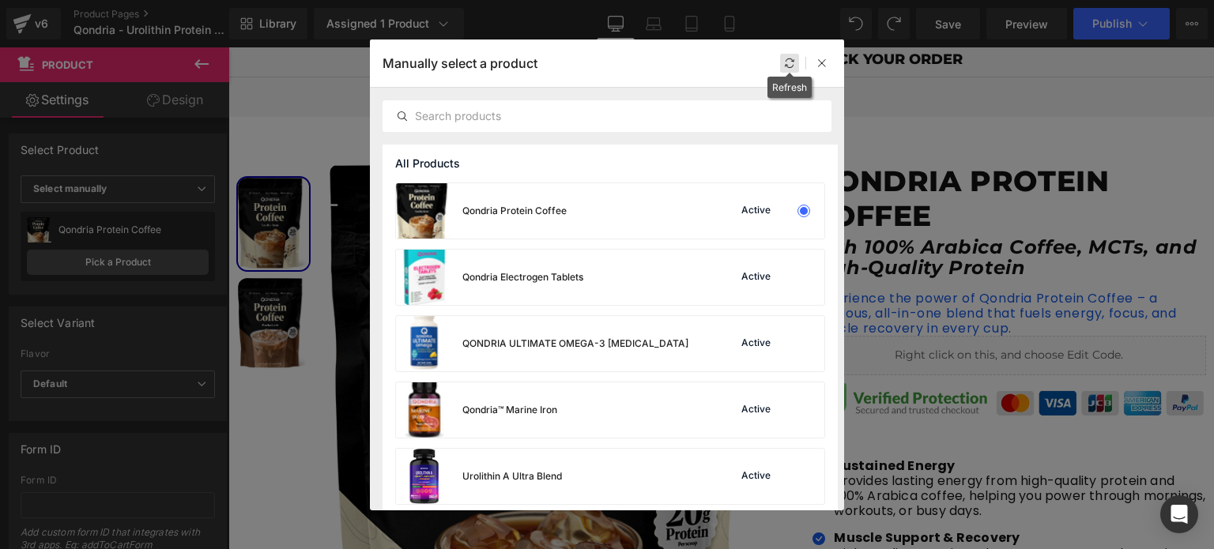
click at [787, 66] on icon at bounding box center [789, 63] width 11 height 11
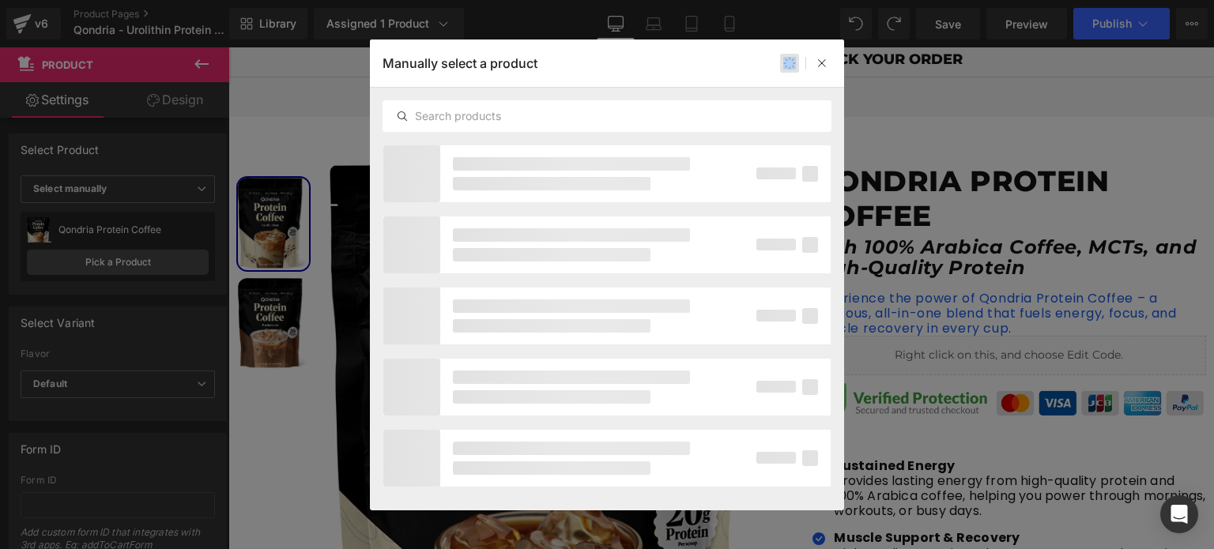
click at [787, 66] on div at bounding box center [789, 63] width 19 height 19
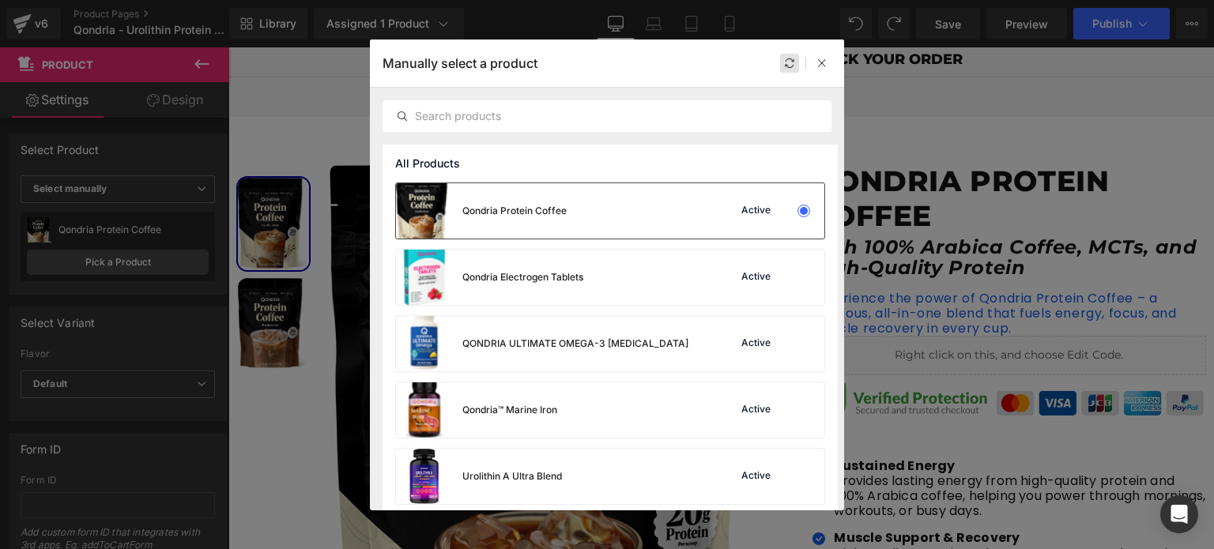
click at [610, 211] on div "Qondria Protein Coffee Active" at bounding box center [610, 210] width 428 height 55
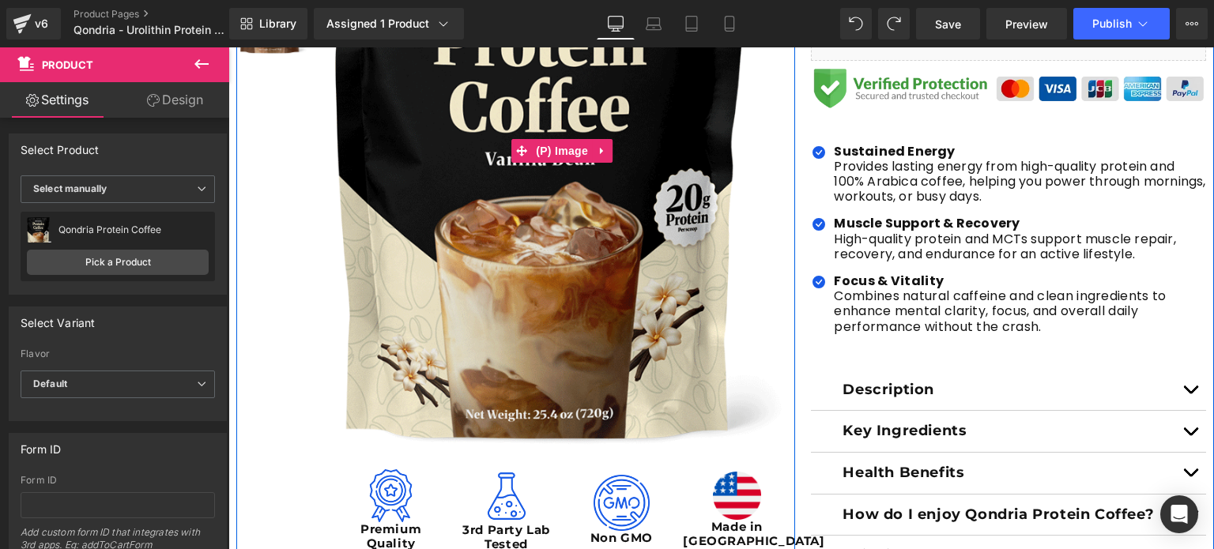
scroll to position [420, 0]
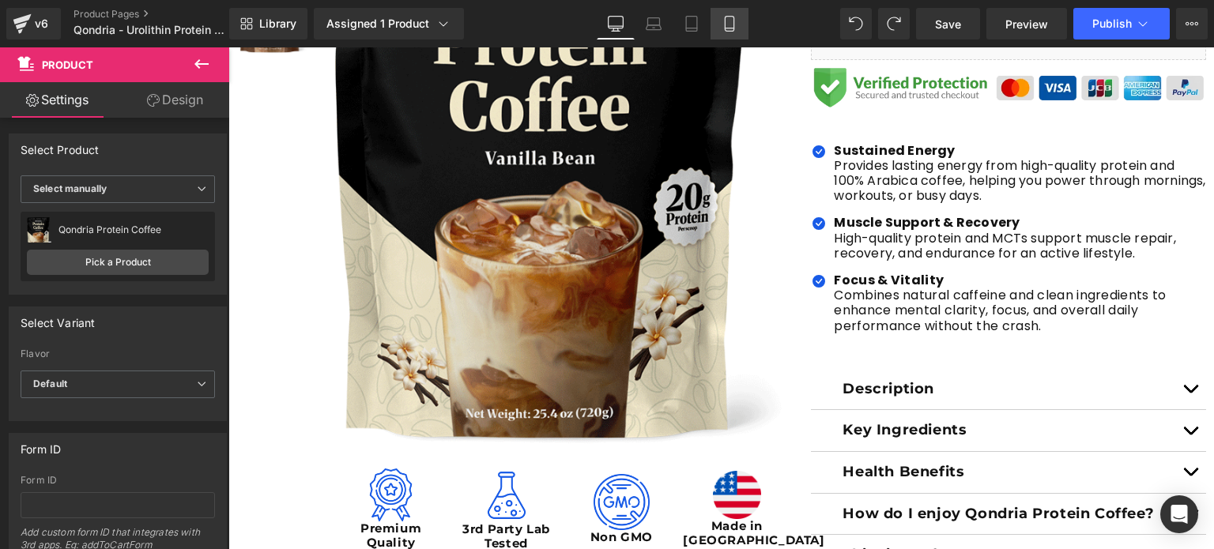
click at [731, 24] on icon at bounding box center [730, 24] width 16 height 16
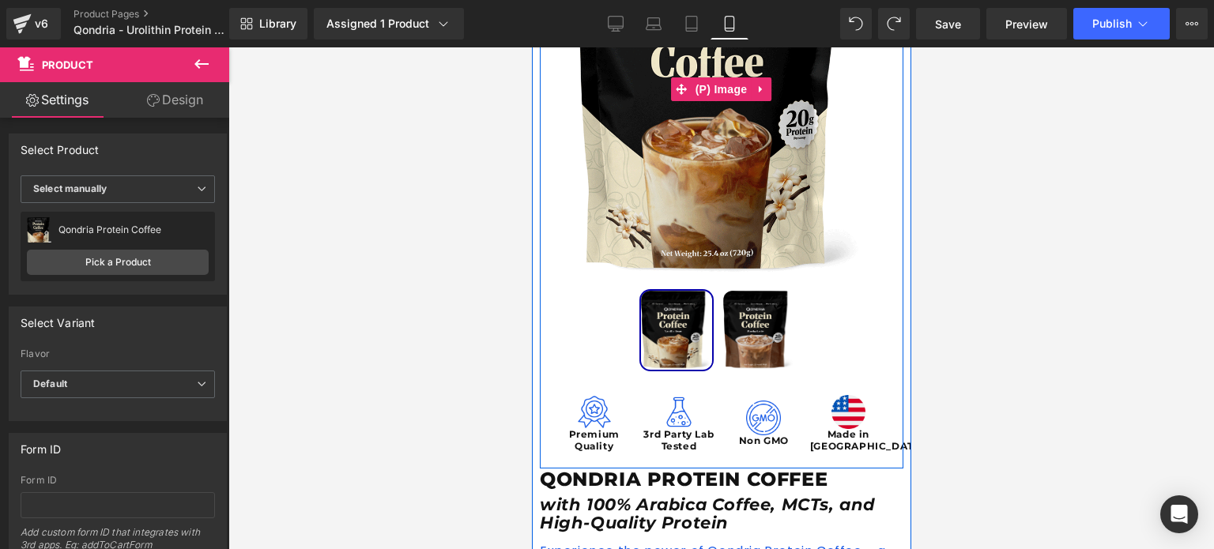
scroll to position [295, 0]
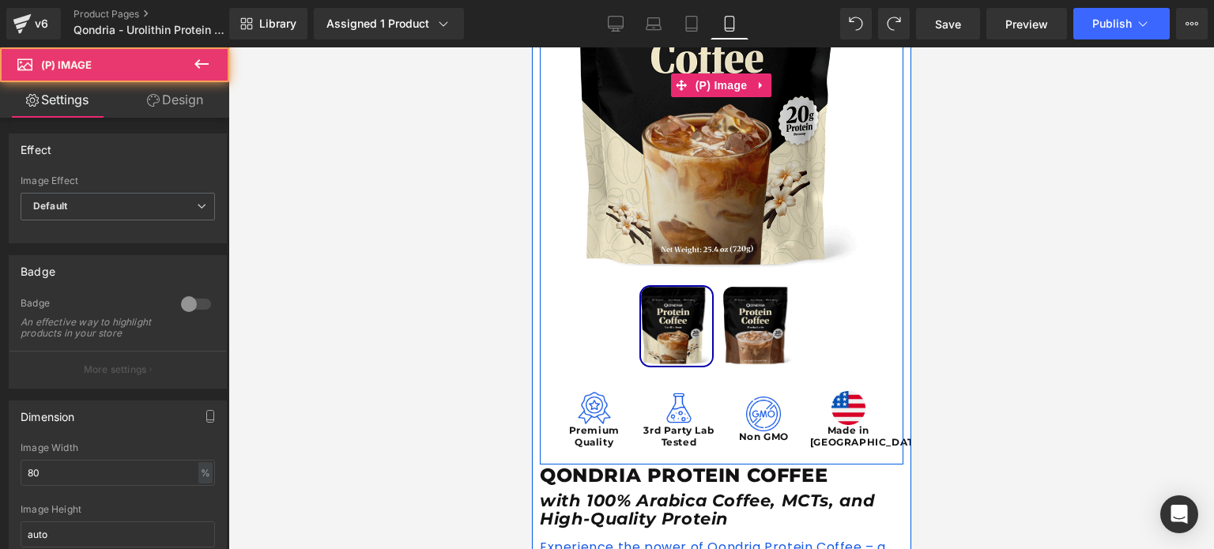
click at [733, 156] on img at bounding box center [720, 84] width 290 height 375
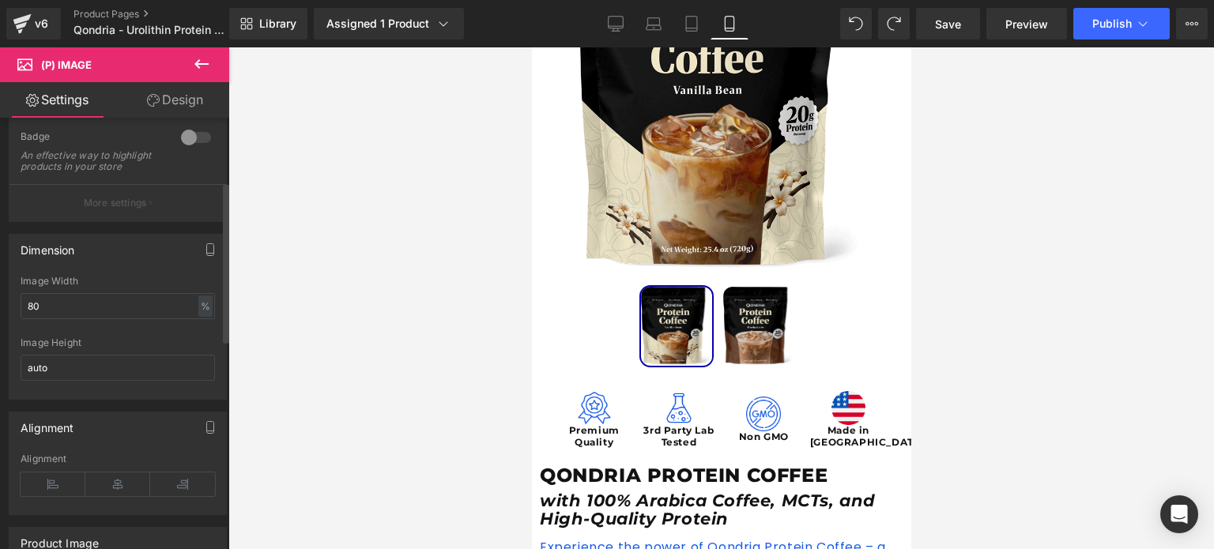
scroll to position [172, 0]
click at [77, 312] on input "80" at bounding box center [118, 301] width 194 height 26
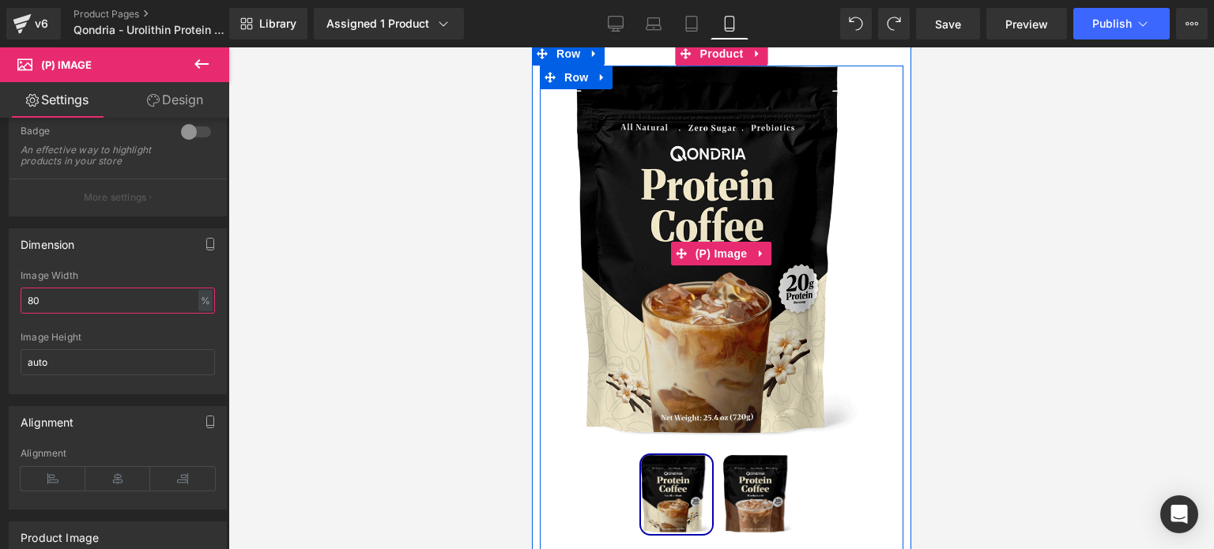
scroll to position [126, 0]
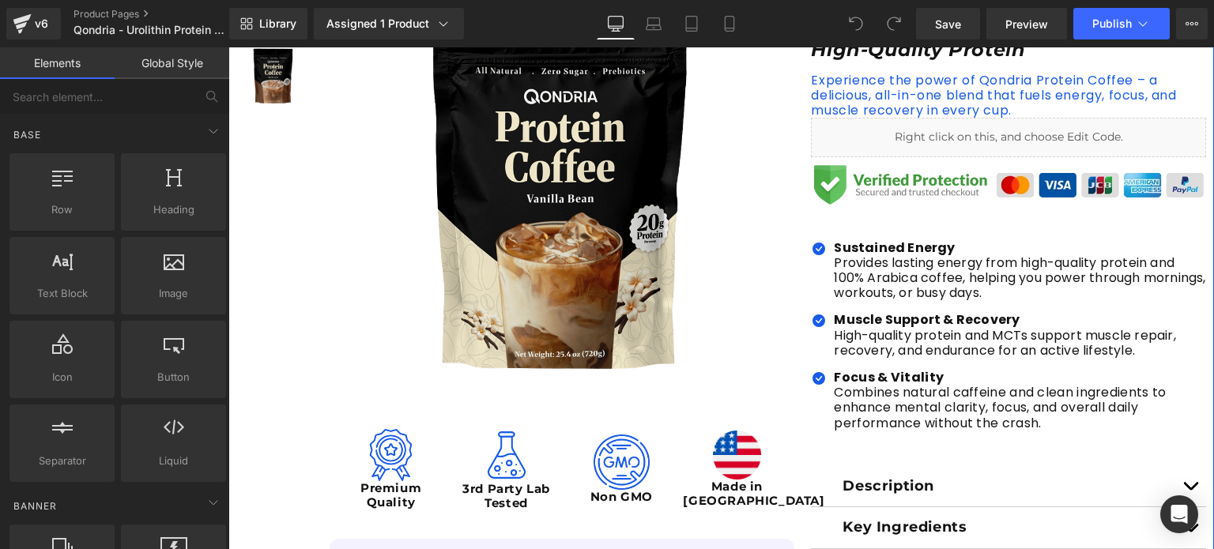
scroll to position [326, 0]
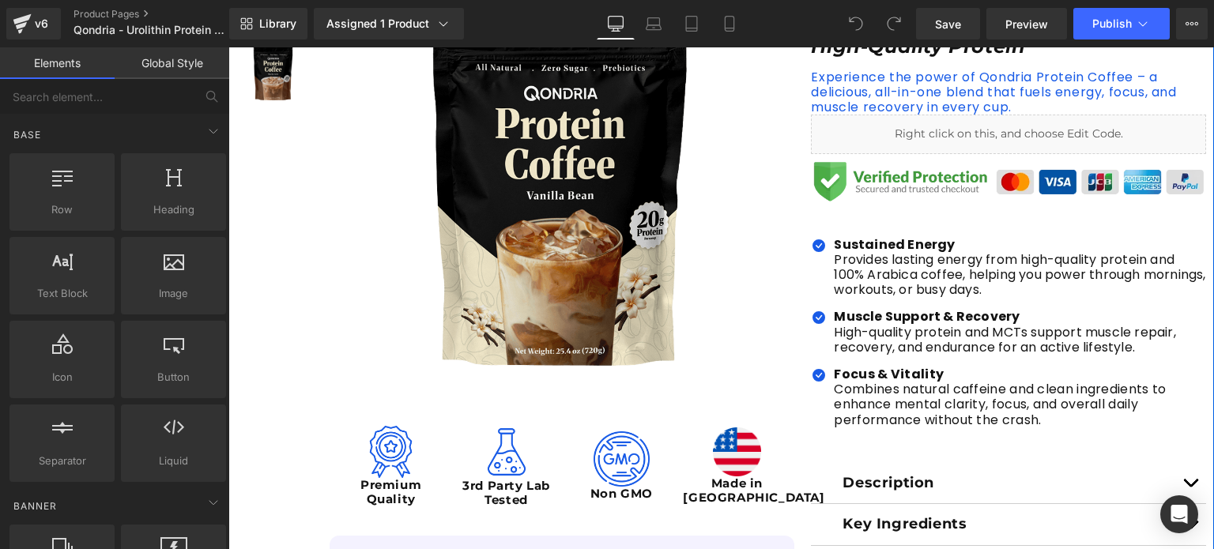
click at [590, 188] on img at bounding box center [562, 175] width 465 height 465
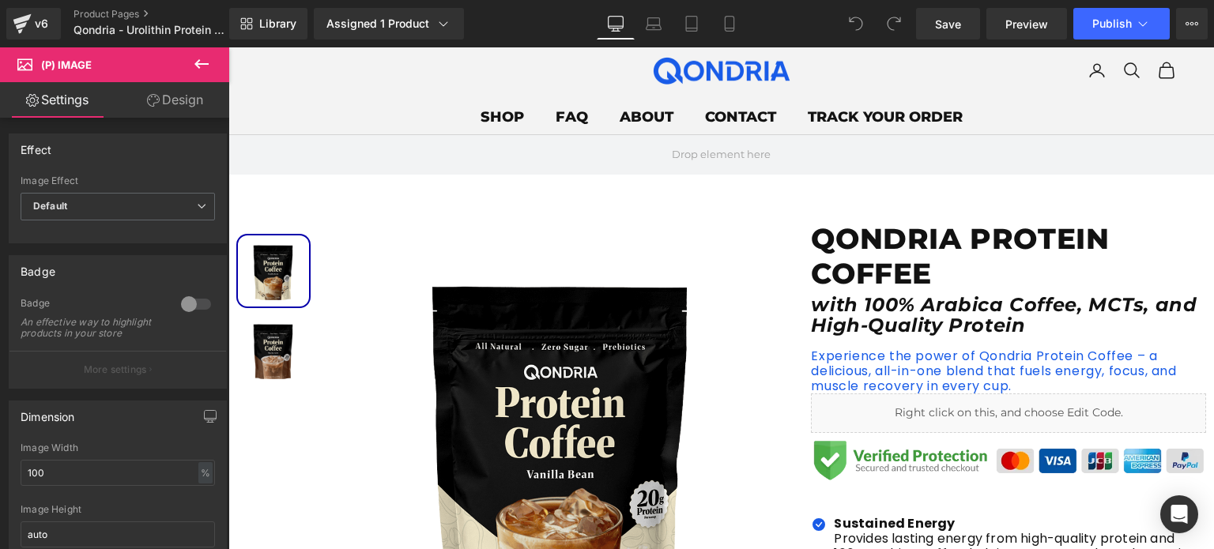
scroll to position [44, 0]
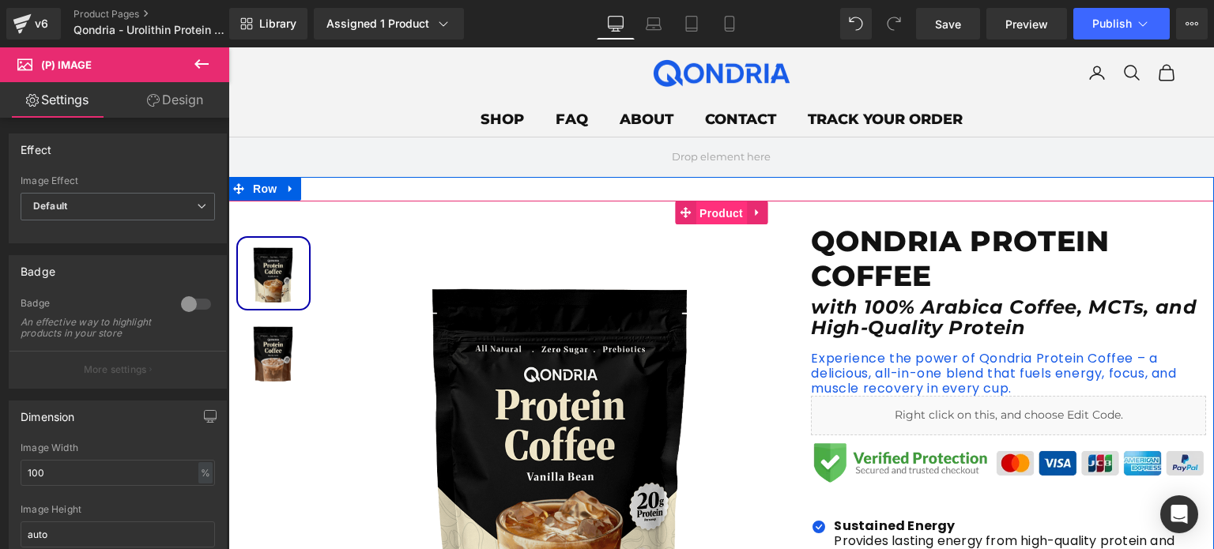
click at [703, 214] on span "Product" at bounding box center [720, 214] width 51 height 24
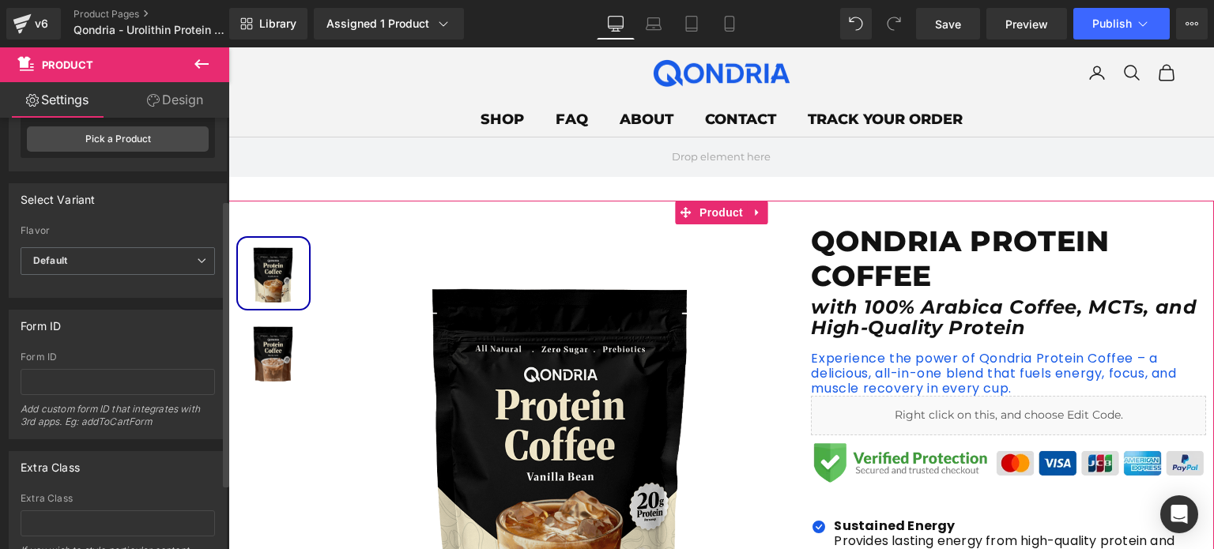
scroll to position [0, 0]
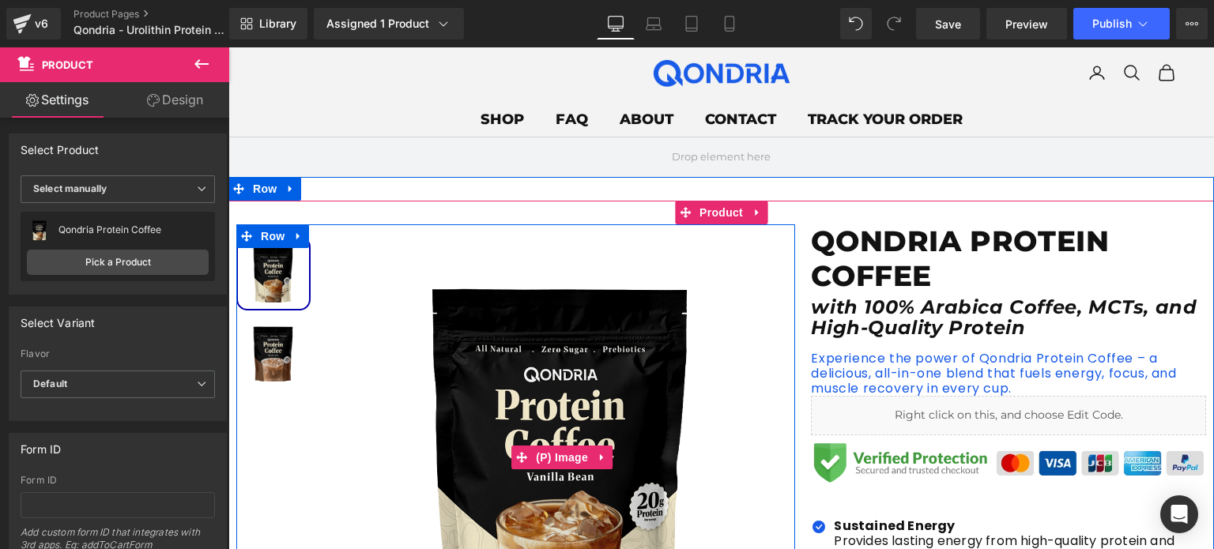
click at [560, 379] on img at bounding box center [562, 456] width 465 height 465
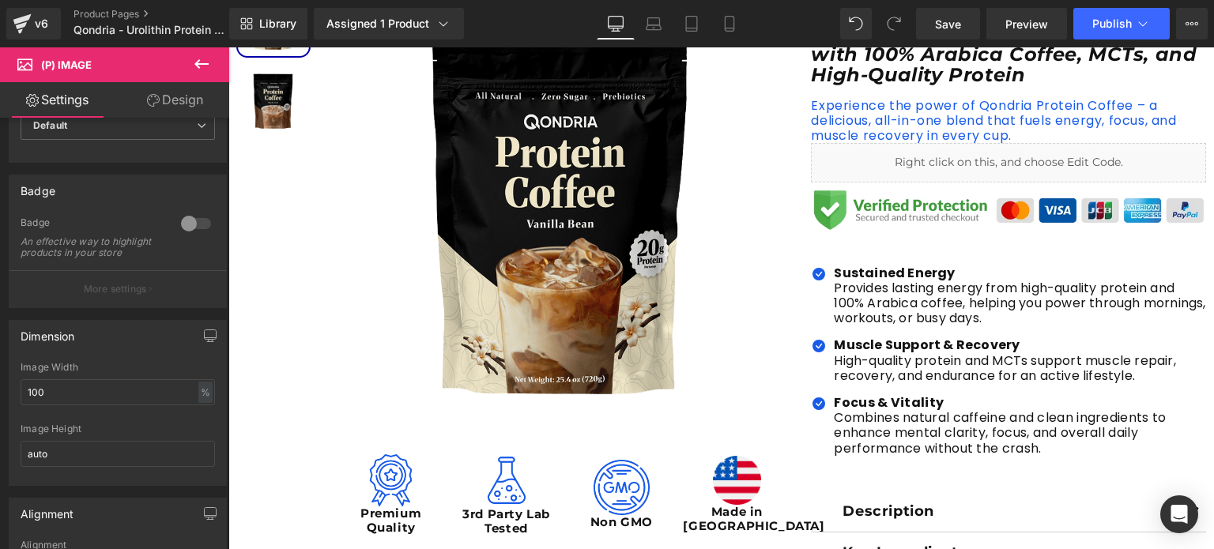
scroll to position [302, 0]
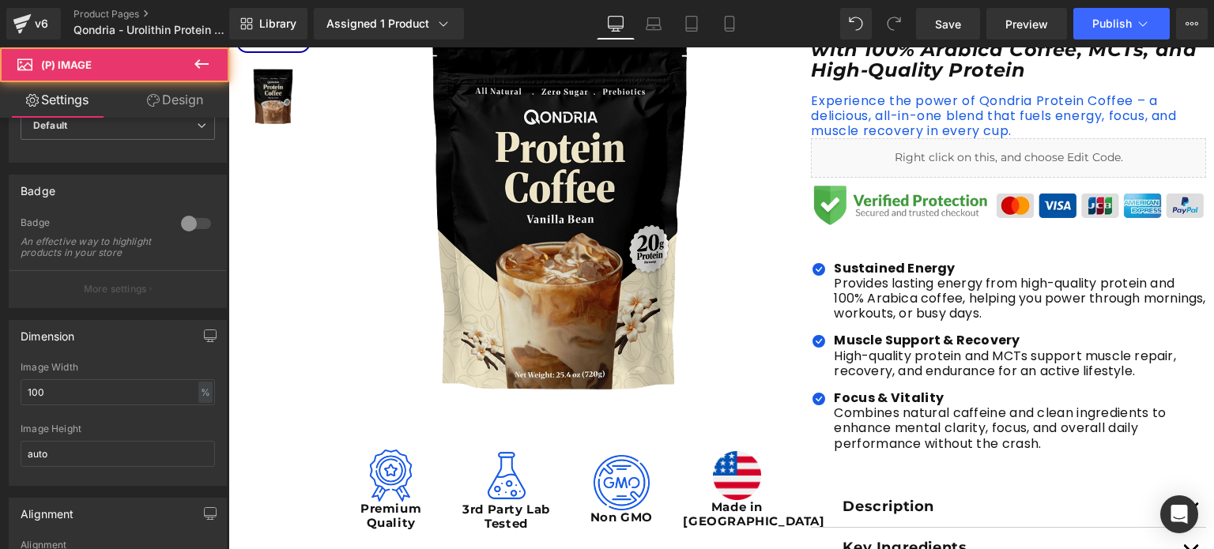
click at [523, 164] on img at bounding box center [562, 199] width 465 height 465
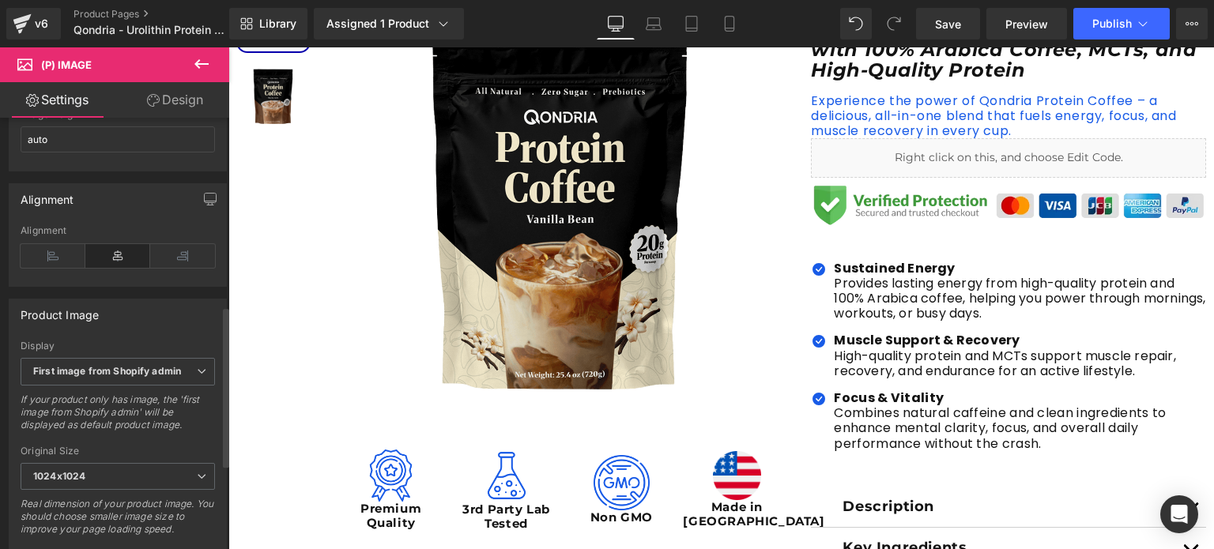
scroll to position [563, 0]
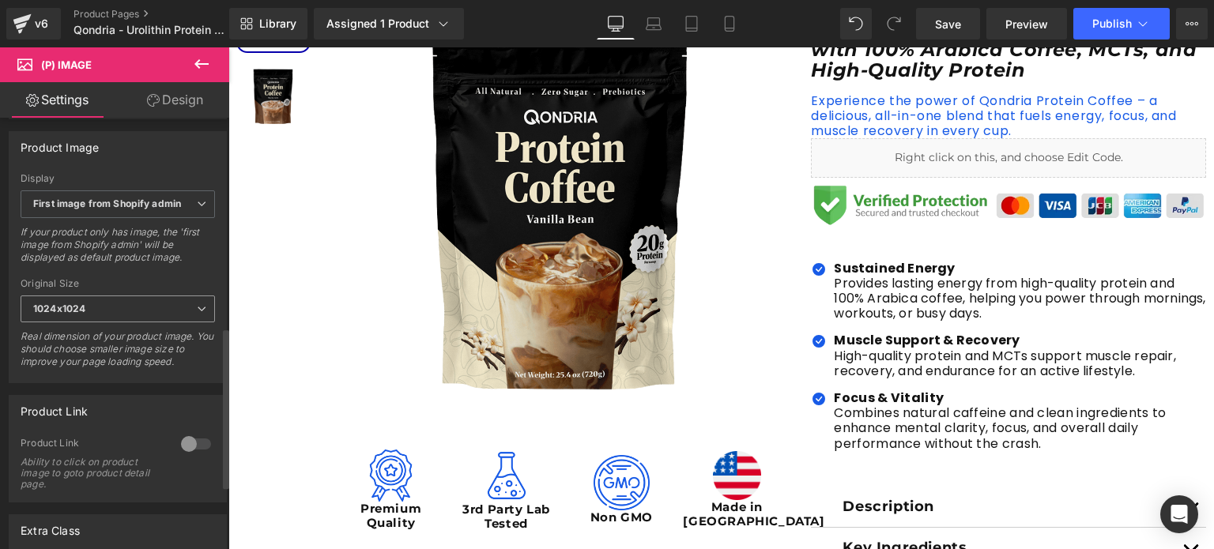
click at [112, 322] on span "1024x1024" at bounding box center [118, 310] width 194 height 28
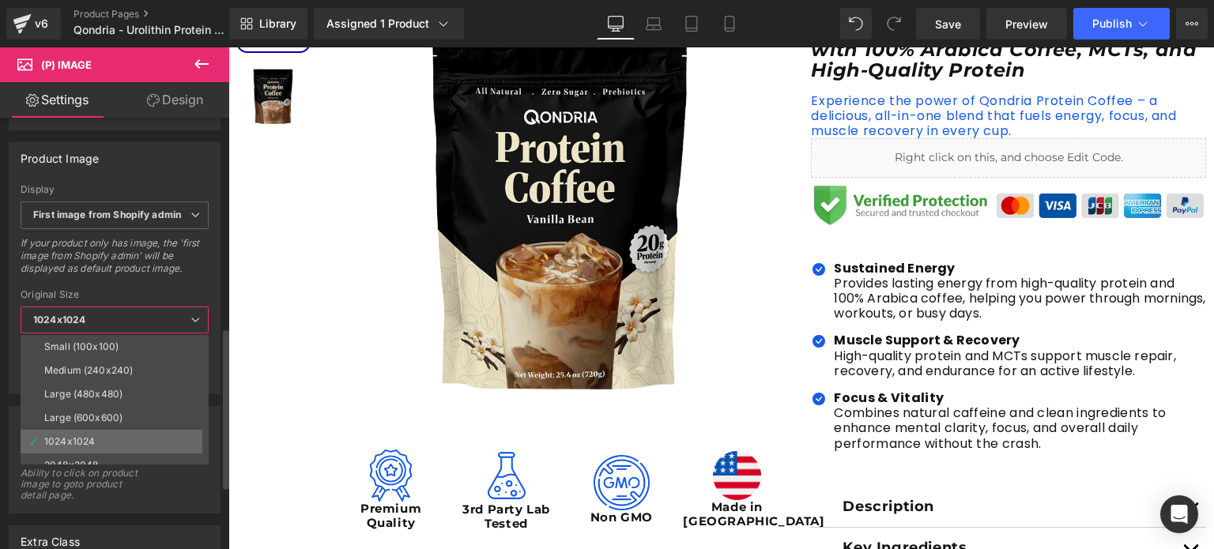
scroll to position [13, 0]
click at [101, 449] on li "2048x2048" at bounding box center [118, 453] width 195 height 24
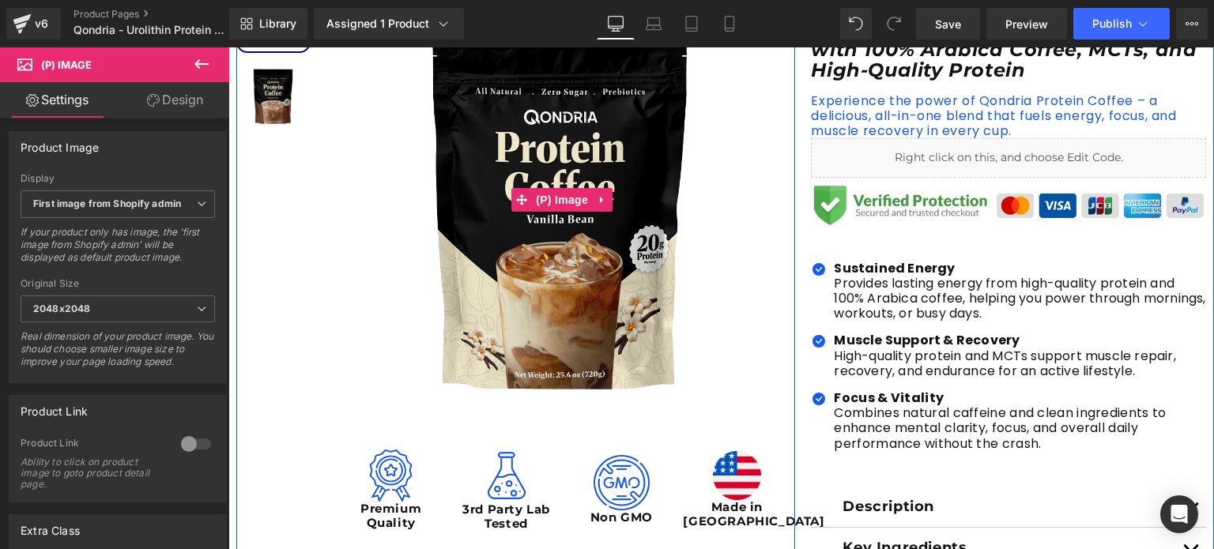
scroll to position [136, 0]
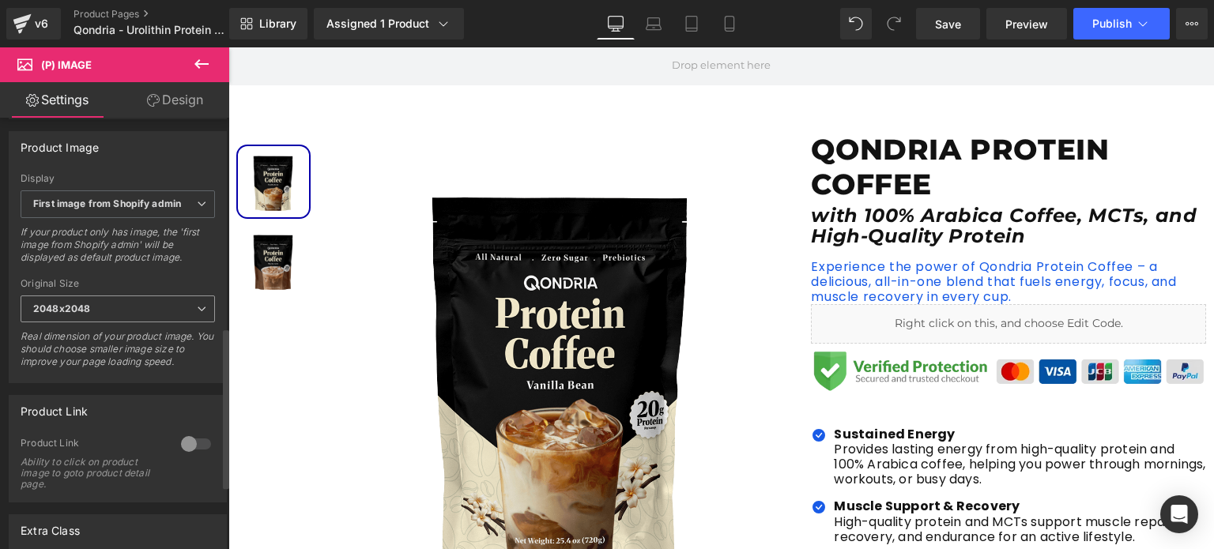
click at [133, 323] on span "2048x2048" at bounding box center [118, 310] width 194 height 28
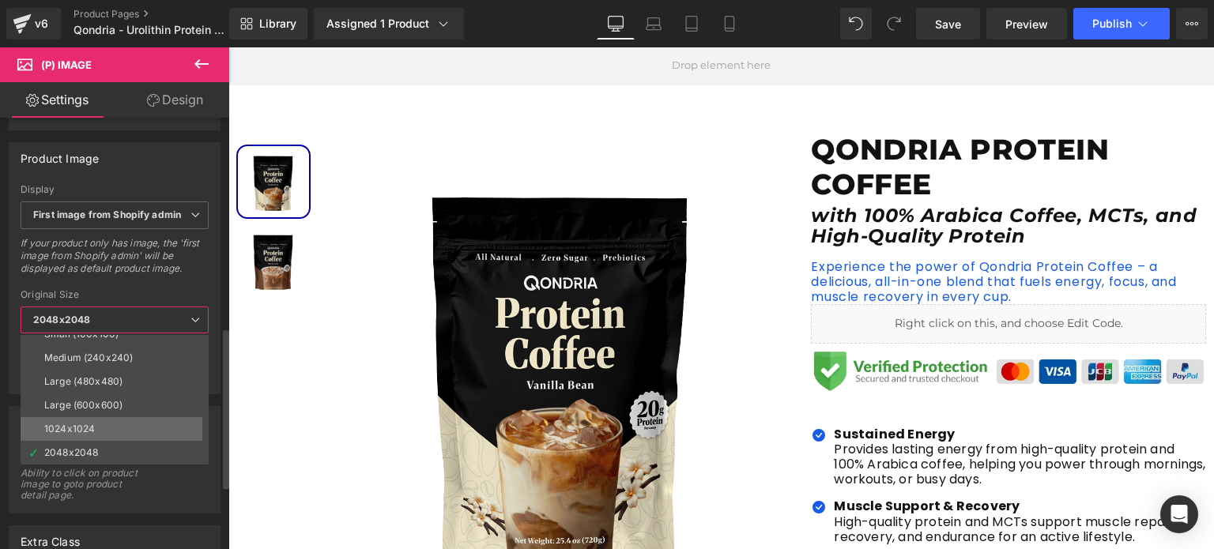
click at [108, 417] on li "1024x1024" at bounding box center [118, 429] width 195 height 24
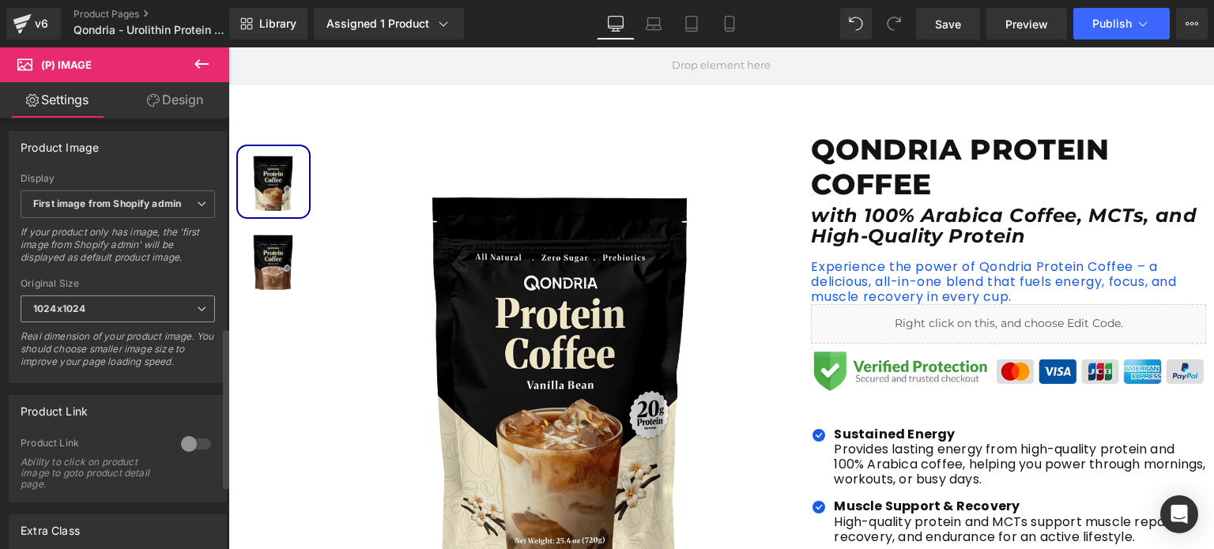
scroll to position [0, 0]
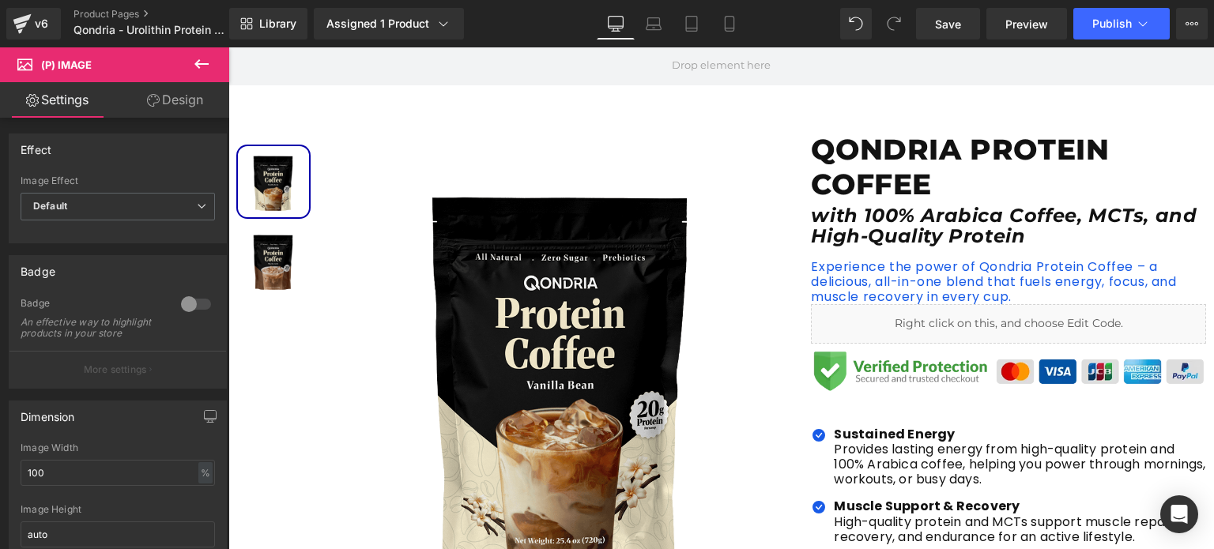
click at [166, 103] on link "Design" at bounding box center [175, 100] width 115 height 36
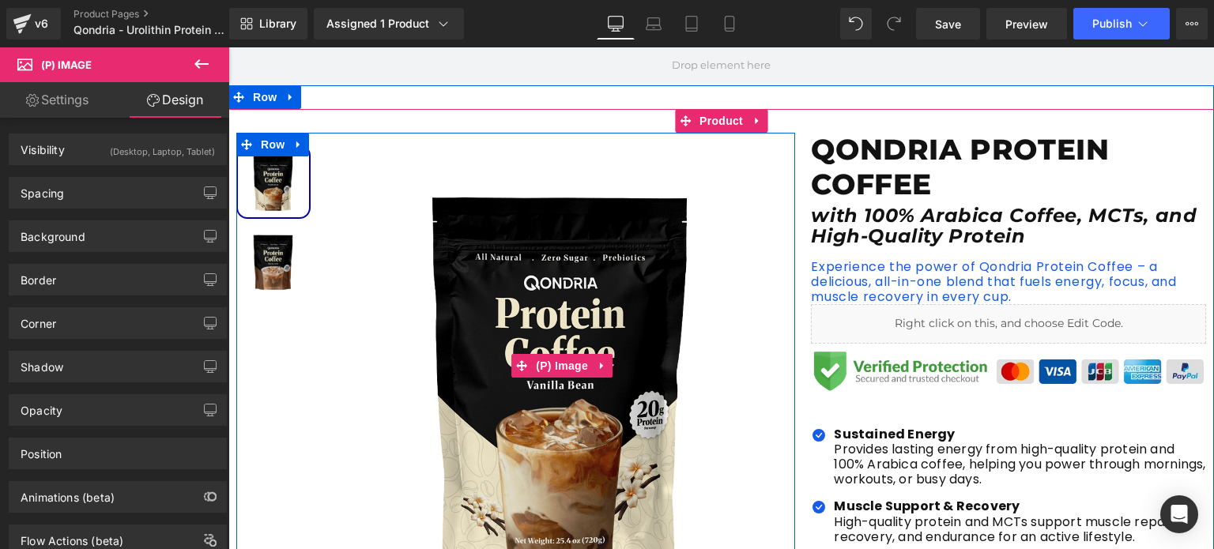
click at [555, 281] on img at bounding box center [562, 365] width 465 height 465
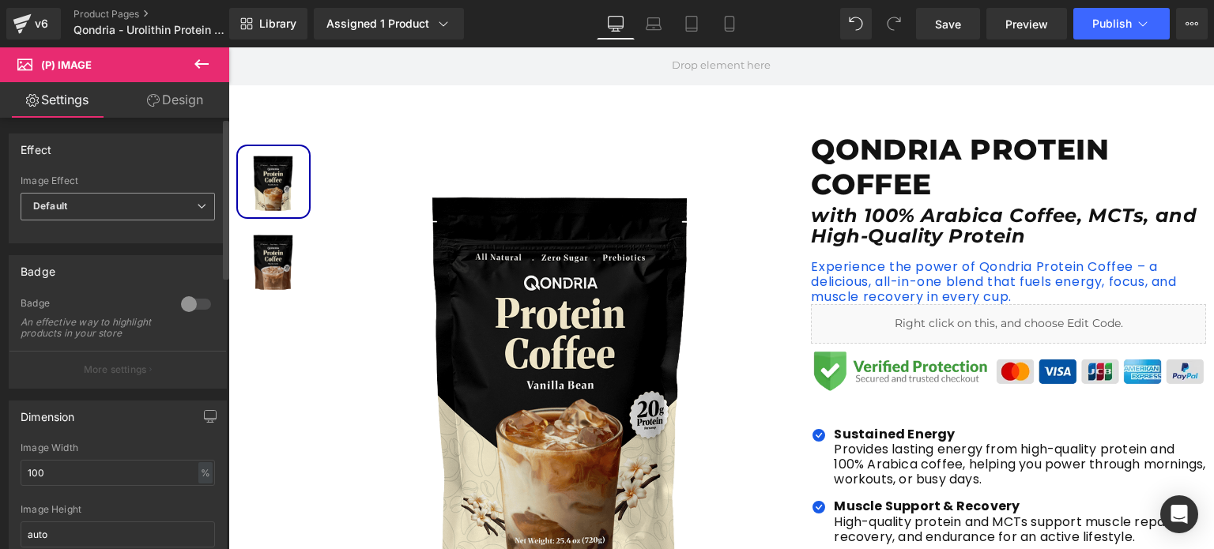
click at [167, 219] on span "Default" at bounding box center [118, 207] width 194 height 28
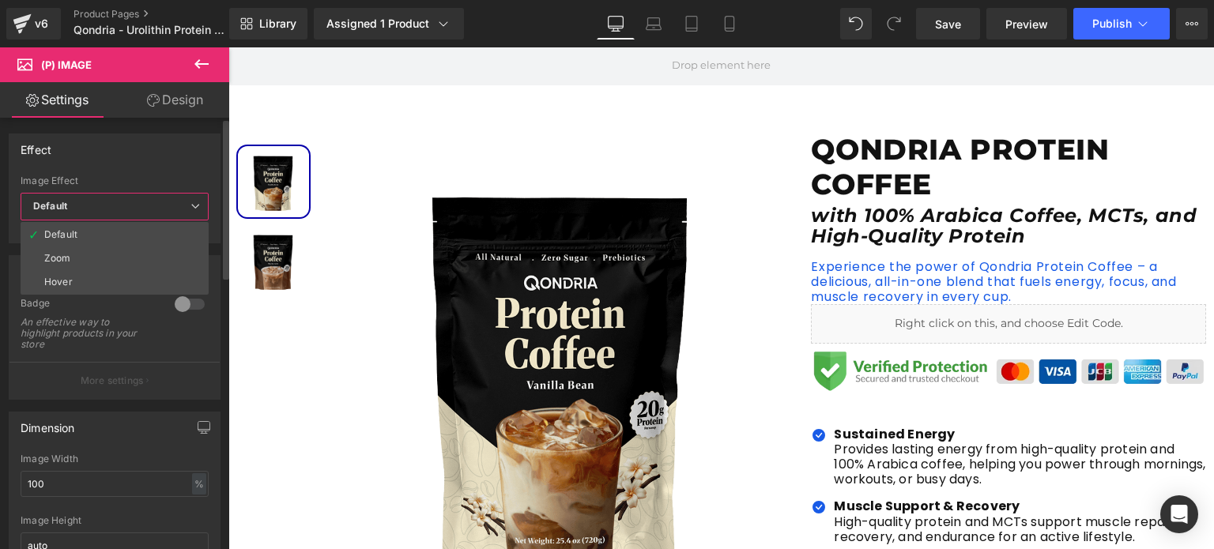
drag, startPoint x: 174, startPoint y: 208, endPoint x: 154, endPoint y: 84, distance: 125.6
click at [174, 208] on span "Default" at bounding box center [115, 207] width 188 height 28
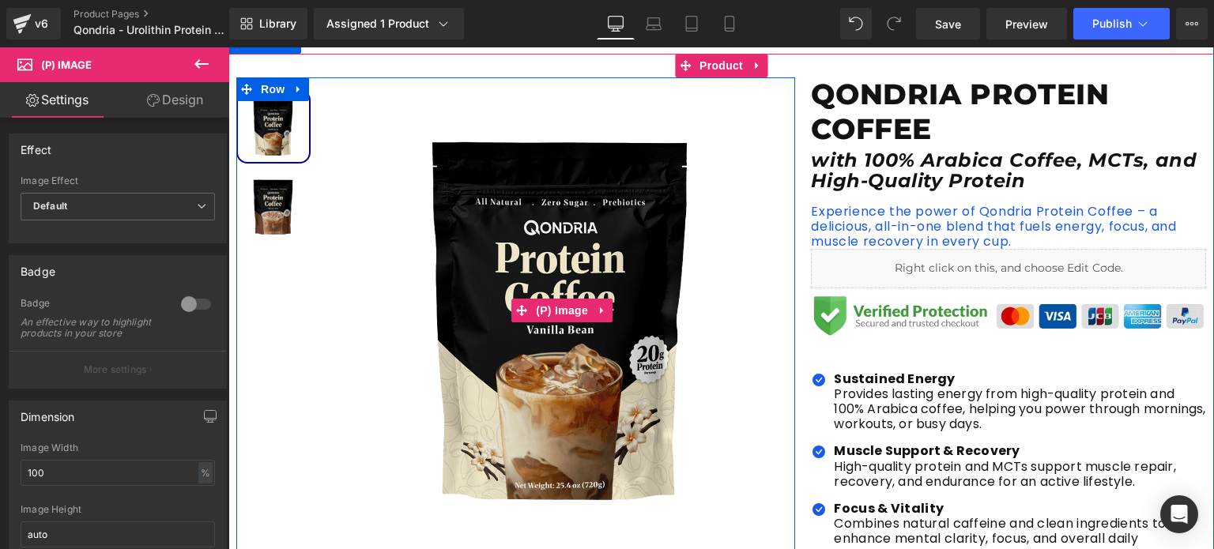
scroll to position [187, 0]
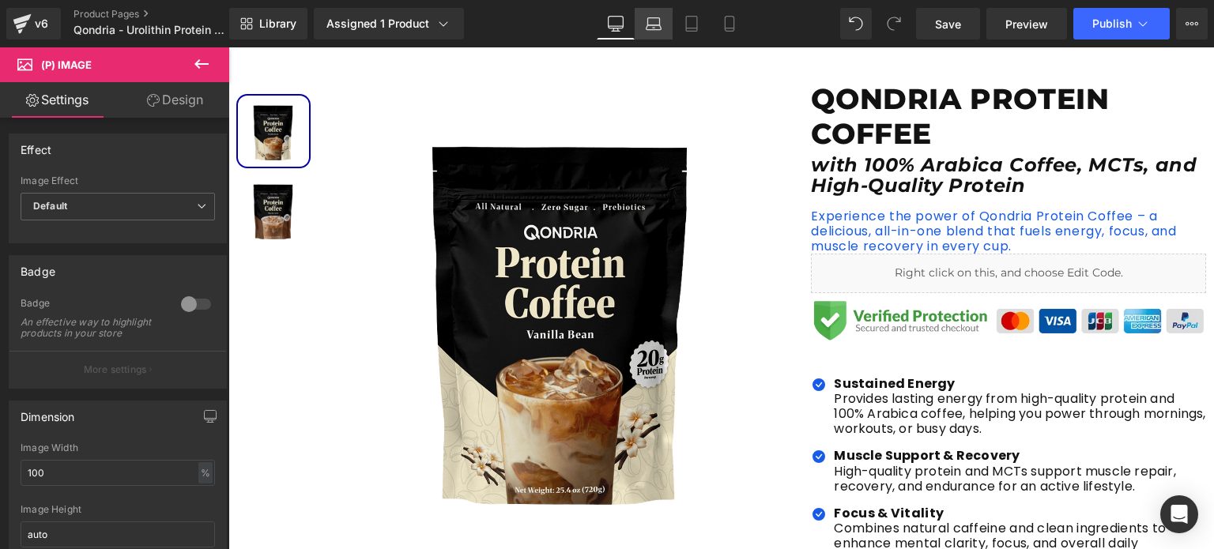
click at [658, 26] on icon at bounding box center [654, 24] width 16 height 16
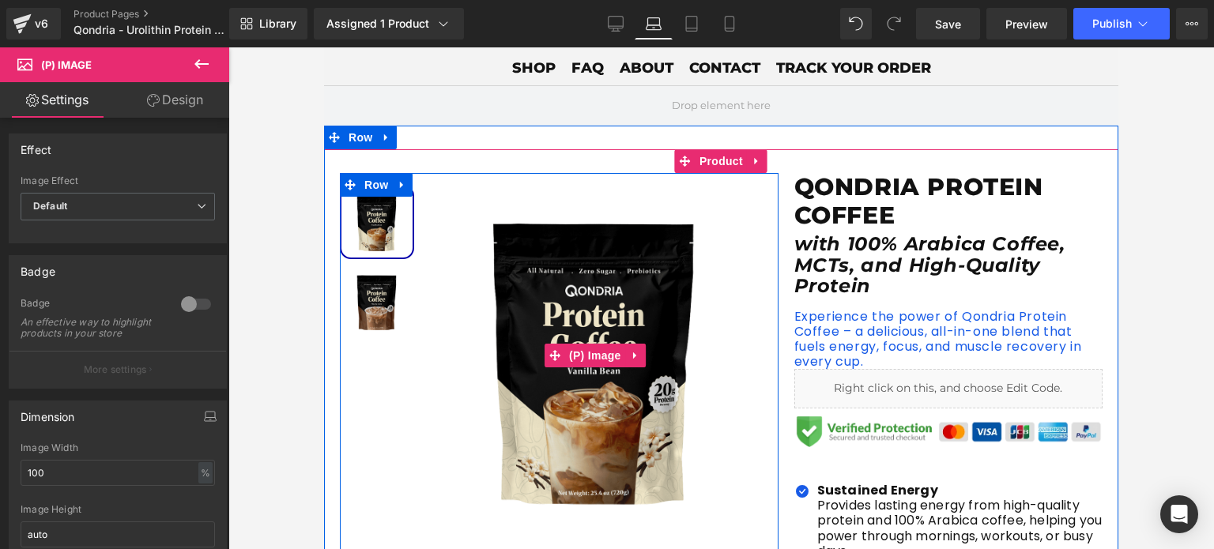
scroll to position [95, 0]
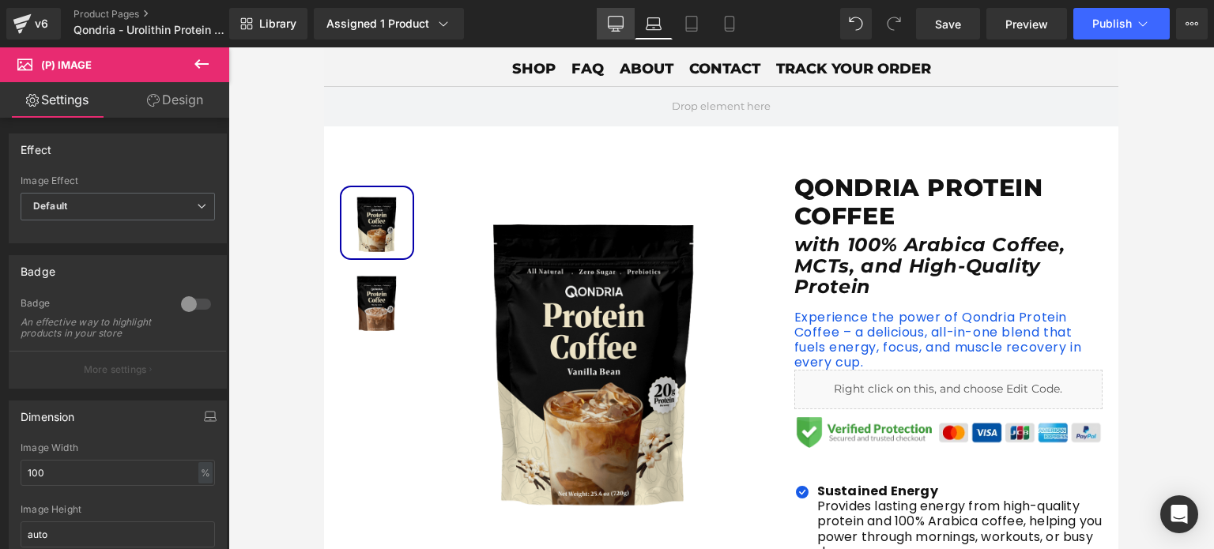
click at [613, 22] on icon at bounding box center [616, 24] width 16 height 16
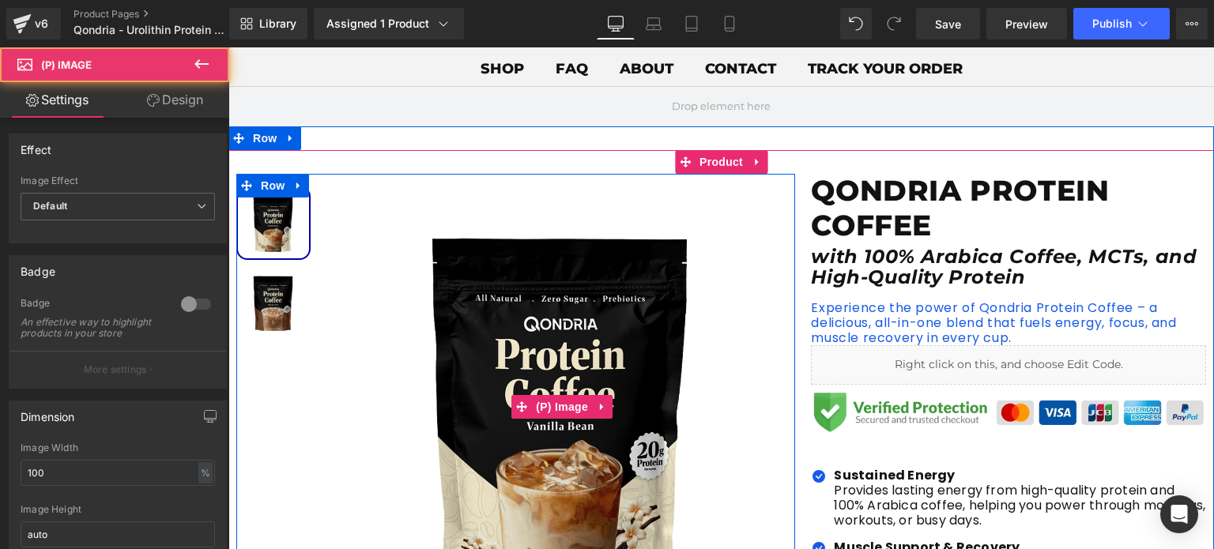
click at [560, 234] on img at bounding box center [562, 406] width 465 height 465
click at [553, 300] on img at bounding box center [562, 406] width 465 height 465
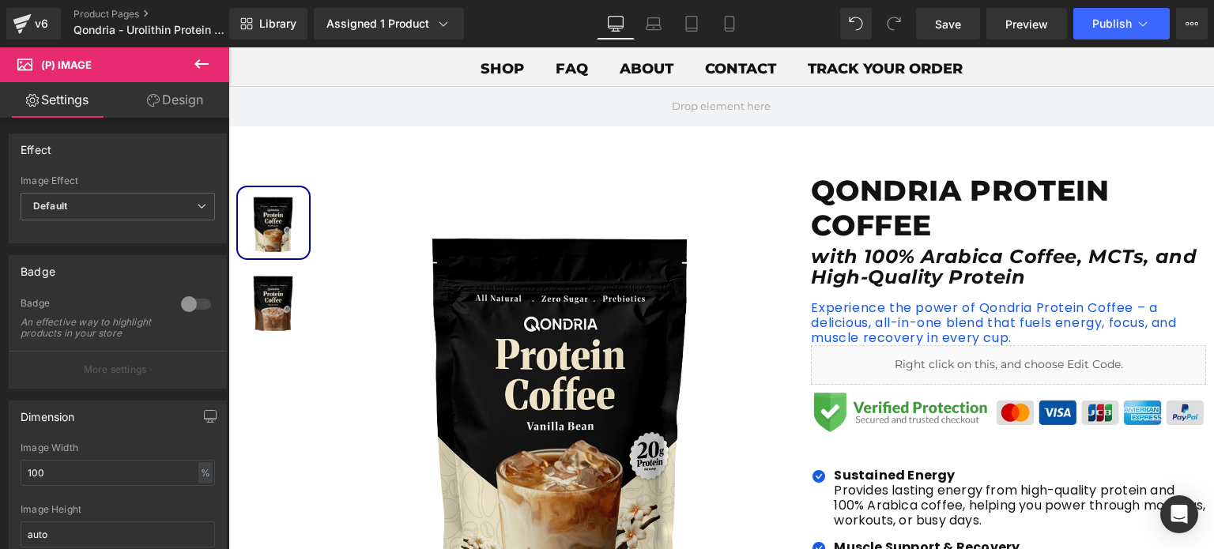
click at [168, 116] on link "Design" at bounding box center [175, 100] width 115 height 36
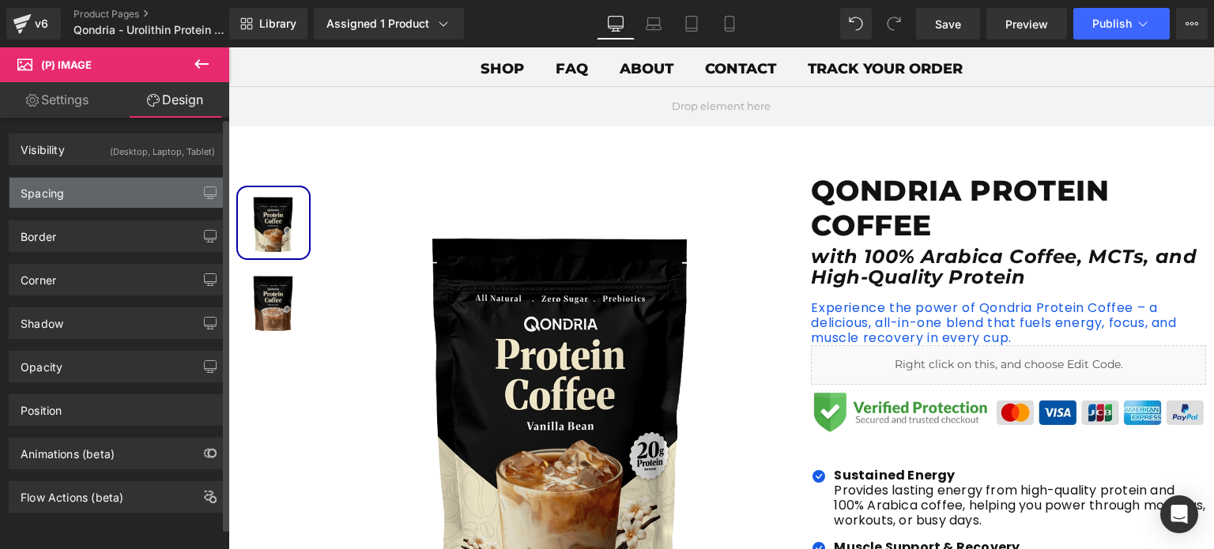
click at [153, 193] on div "Spacing" at bounding box center [117, 193] width 217 height 30
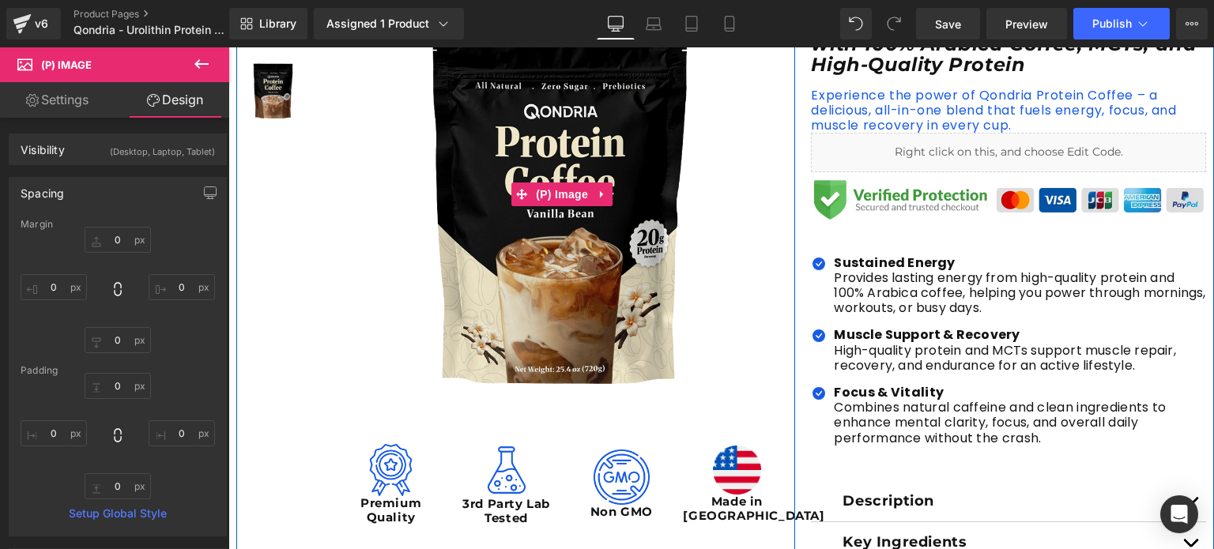
scroll to position [335, 0]
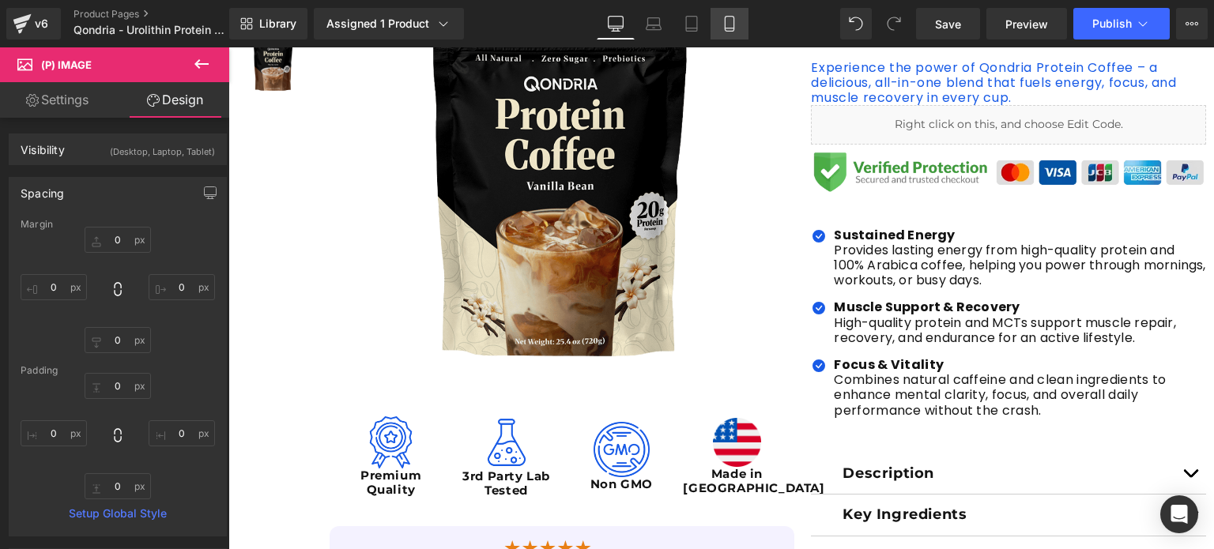
click at [722, 18] on icon at bounding box center [730, 24] width 16 height 16
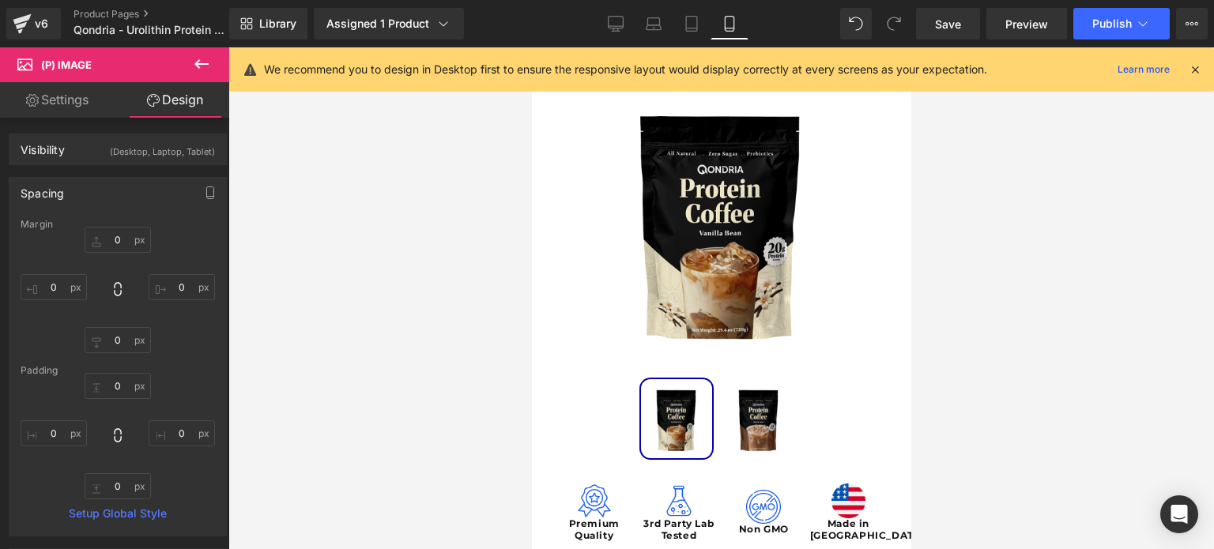
scroll to position [126, 0]
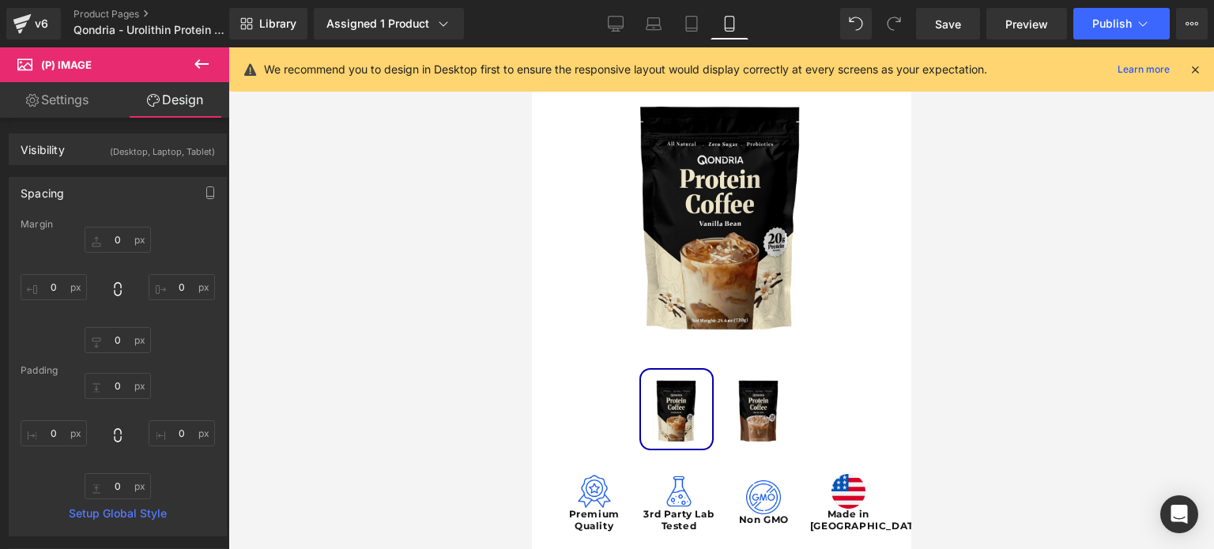
click at [718, 198] on img at bounding box center [720, 211] width 290 height 290
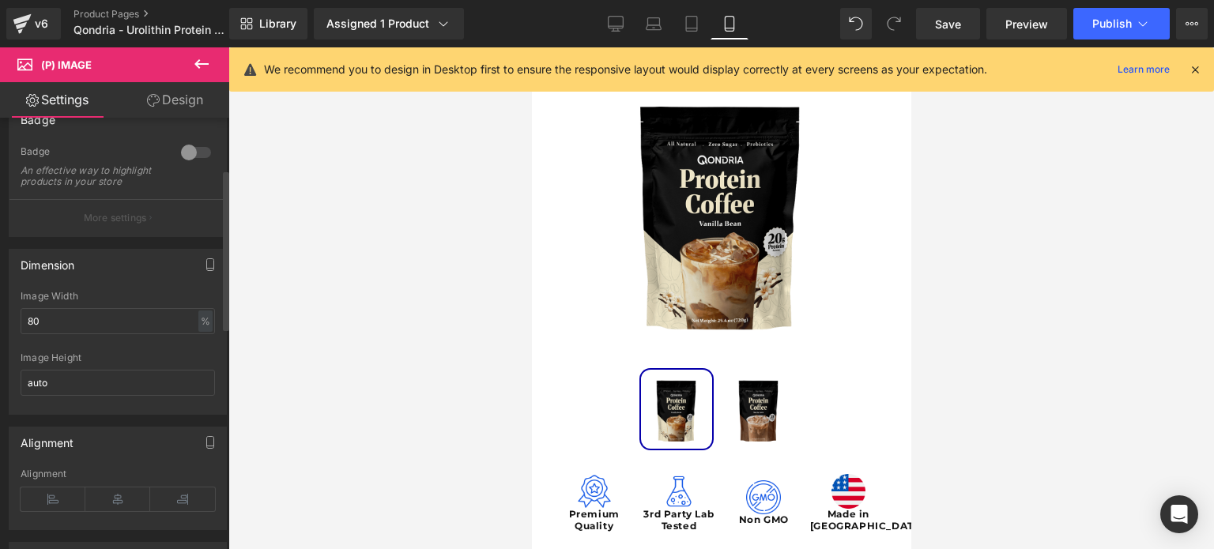
scroll to position [152, 0]
click at [108, 330] on input "80" at bounding box center [118, 321] width 194 height 26
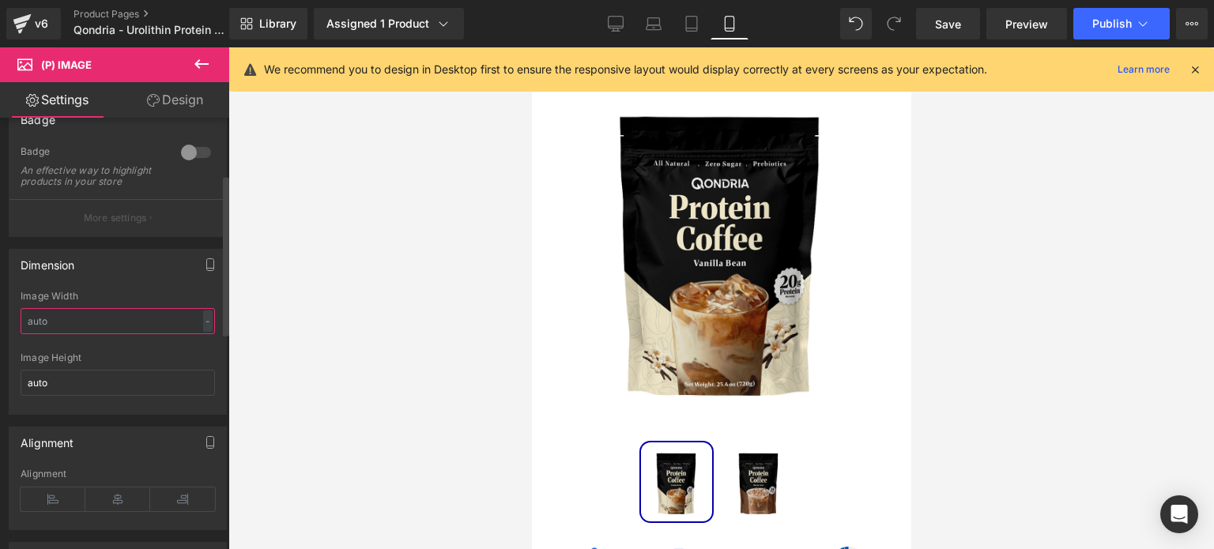
click at [123, 326] on input "text" at bounding box center [118, 321] width 194 height 26
click at [124, 352] on div at bounding box center [118, 347] width 194 height 10
click at [79, 325] on input "text" at bounding box center [118, 321] width 194 height 26
type input "100"
click at [95, 364] on div "Image Height" at bounding box center [118, 357] width 194 height 11
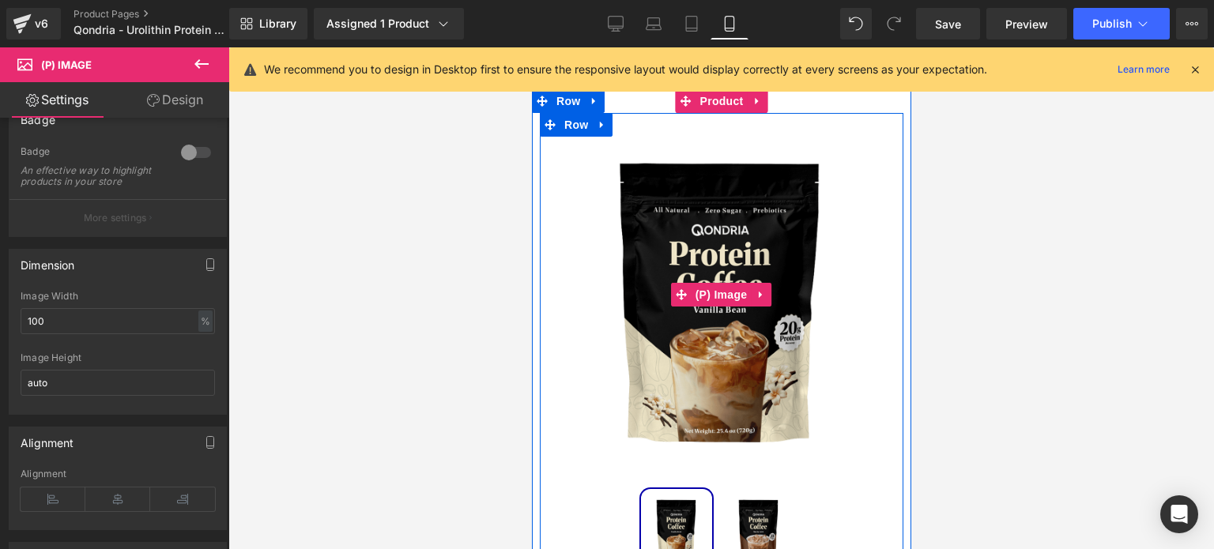
scroll to position [73, 0]
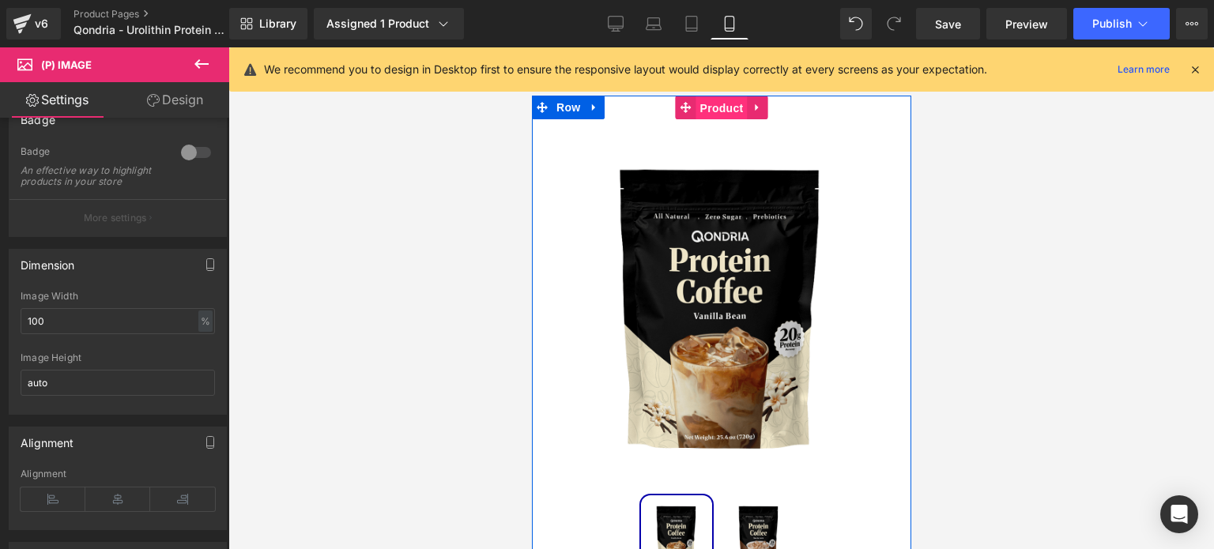
click at [714, 115] on span "Product" at bounding box center [720, 108] width 51 height 24
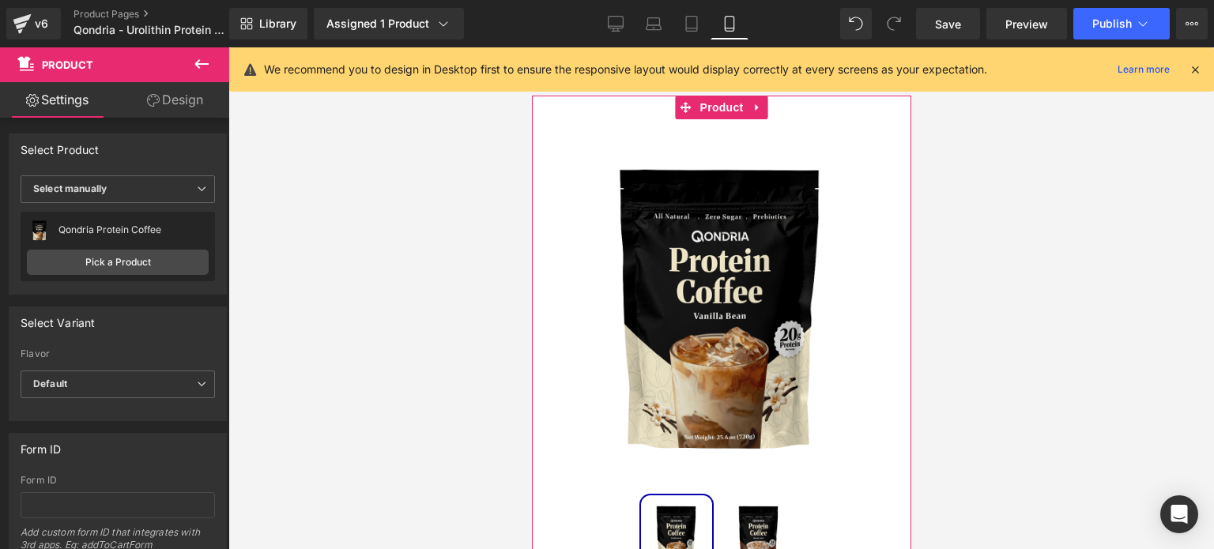
click at [183, 108] on link "Design" at bounding box center [175, 100] width 115 height 36
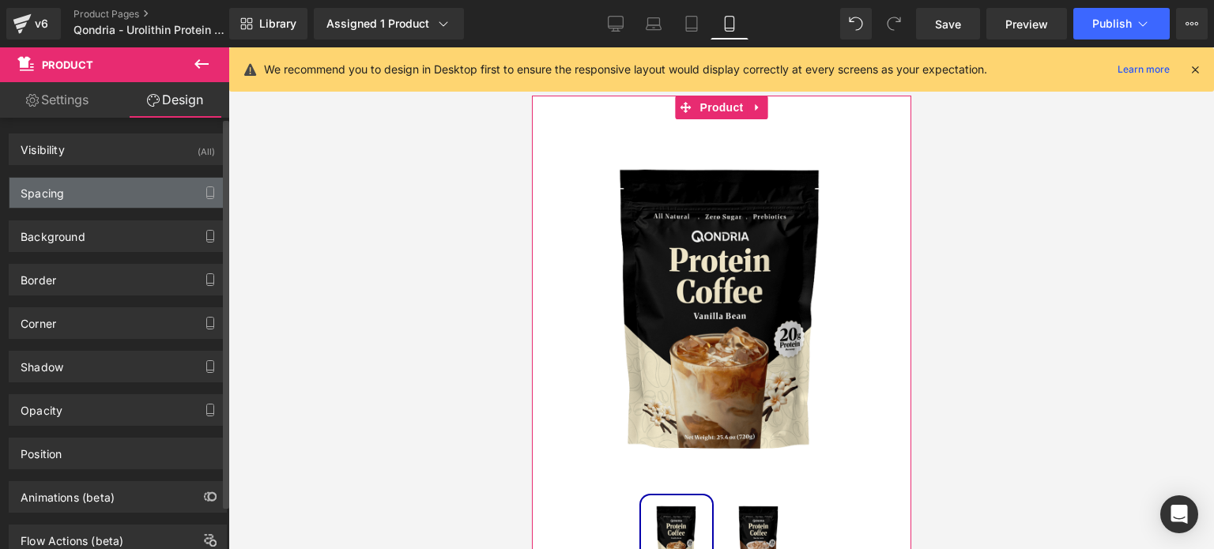
click at [134, 201] on div "Spacing" at bounding box center [117, 193] width 217 height 30
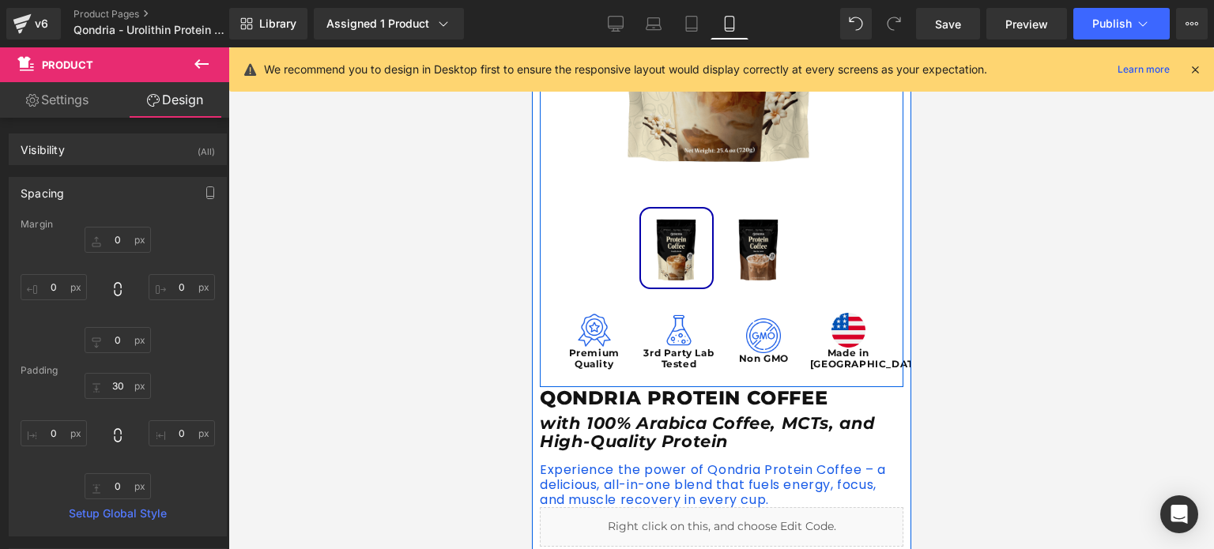
scroll to position [360, 0]
click at [719, 250] on span "(P) Image List" at bounding box center [721, 251] width 84 height 24
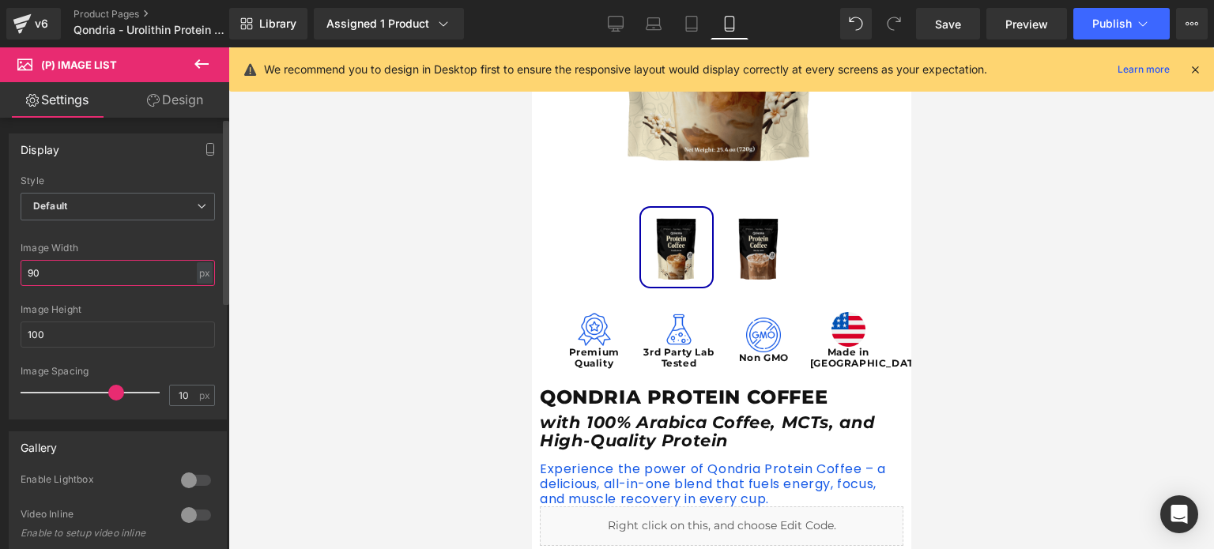
click at [123, 274] on input "90" at bounding box center [118, 273] width 194 height 26
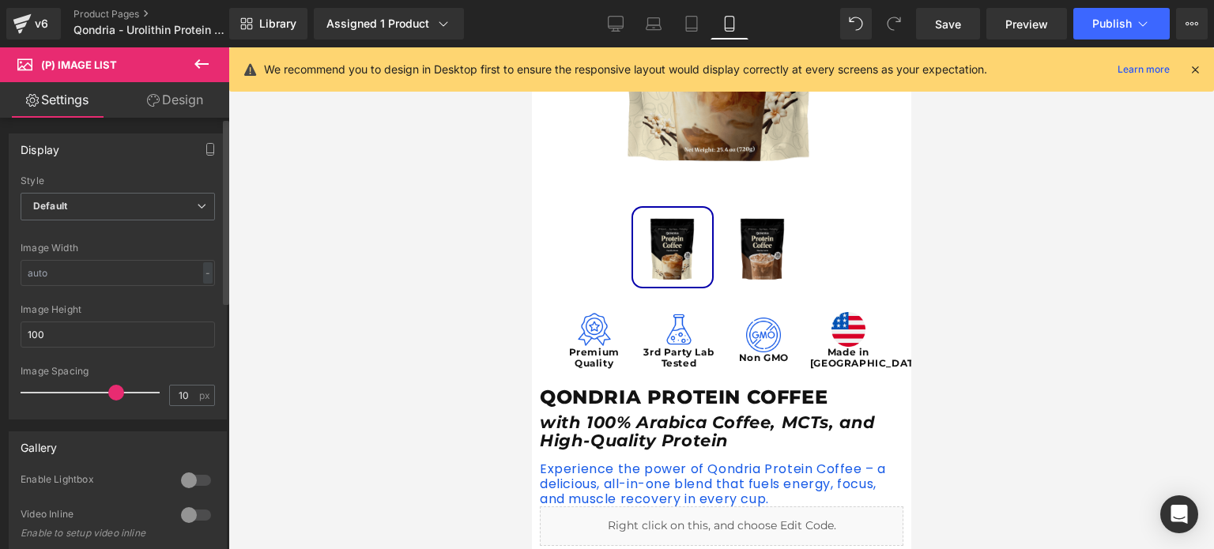
click at [137, 309] on div "Image Height" at bounding box center [118, 309] width 194 height 11
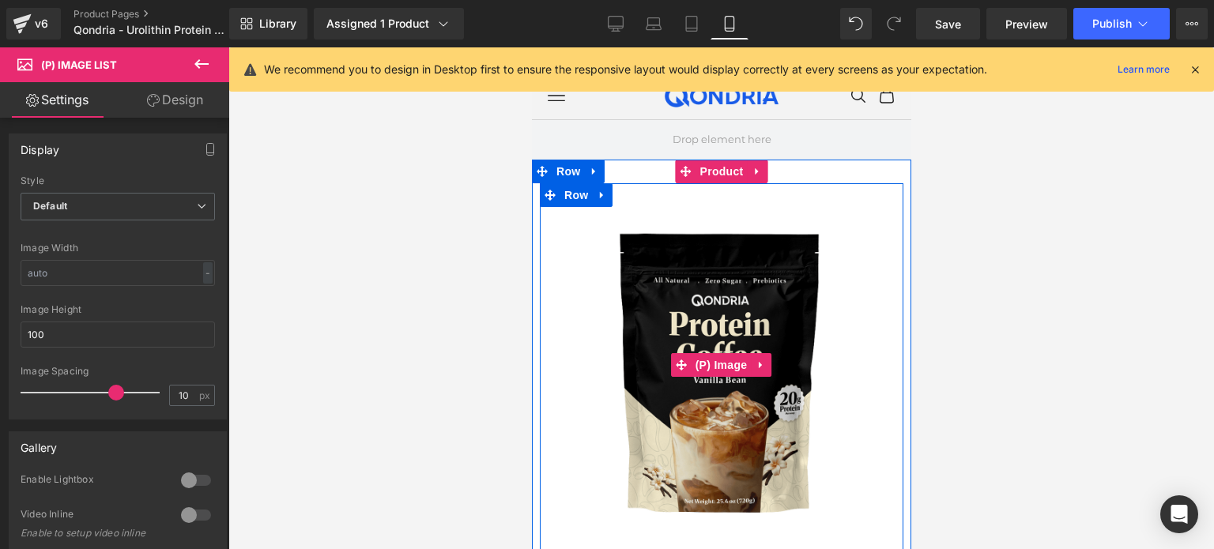
scroll to position [6, 0]
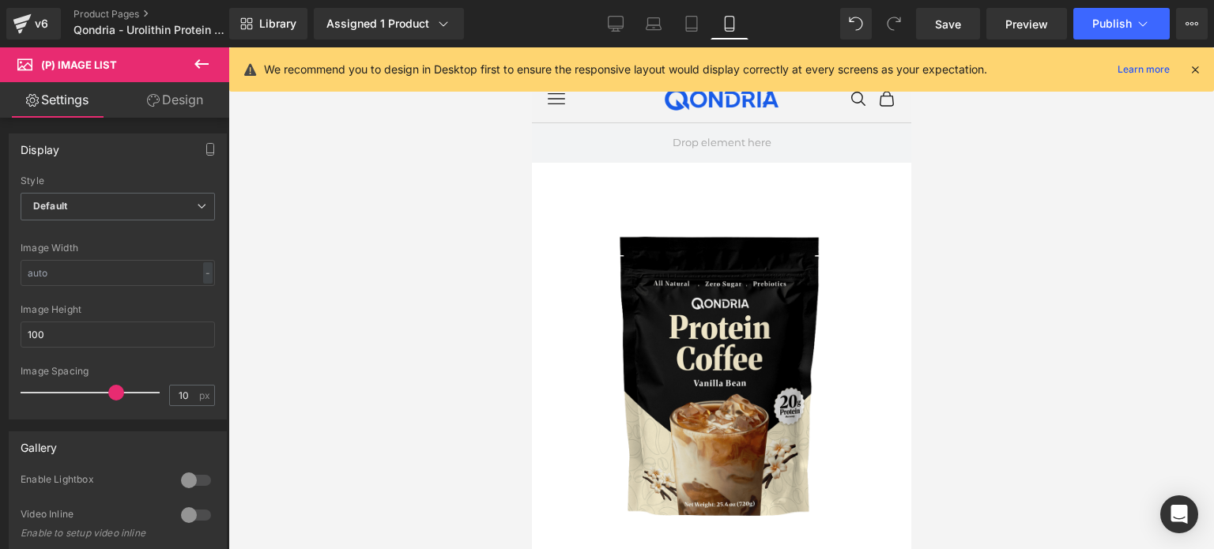
click at [1195, 73] on icon at bounding box center [1195, 69] width 14 height 14
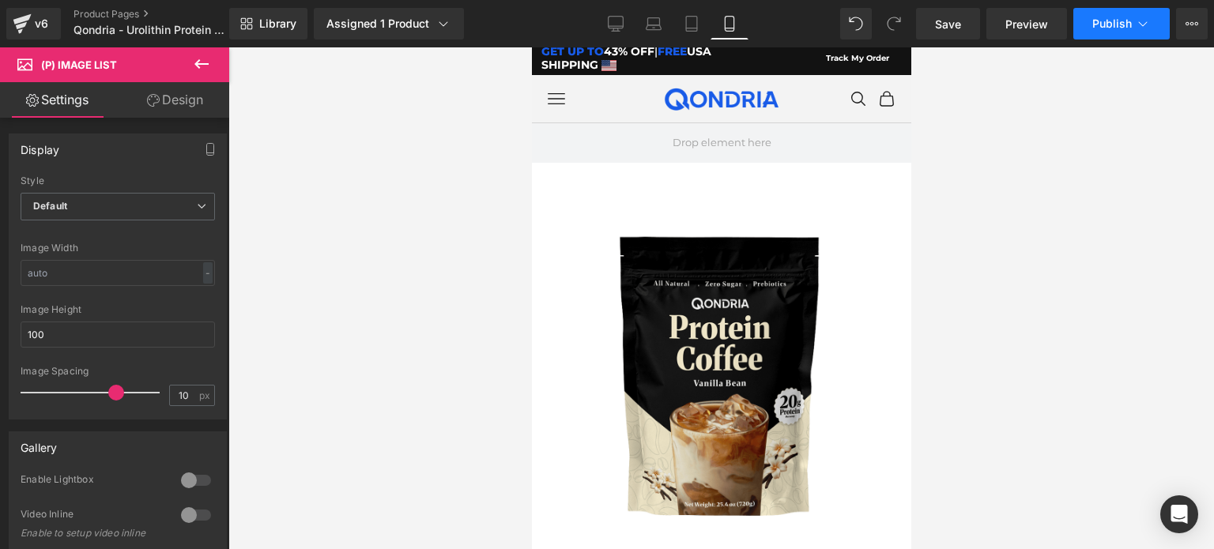
click at [1100, 21] on span "Publish" at bounding box center [1112, 23] width 40 height 13
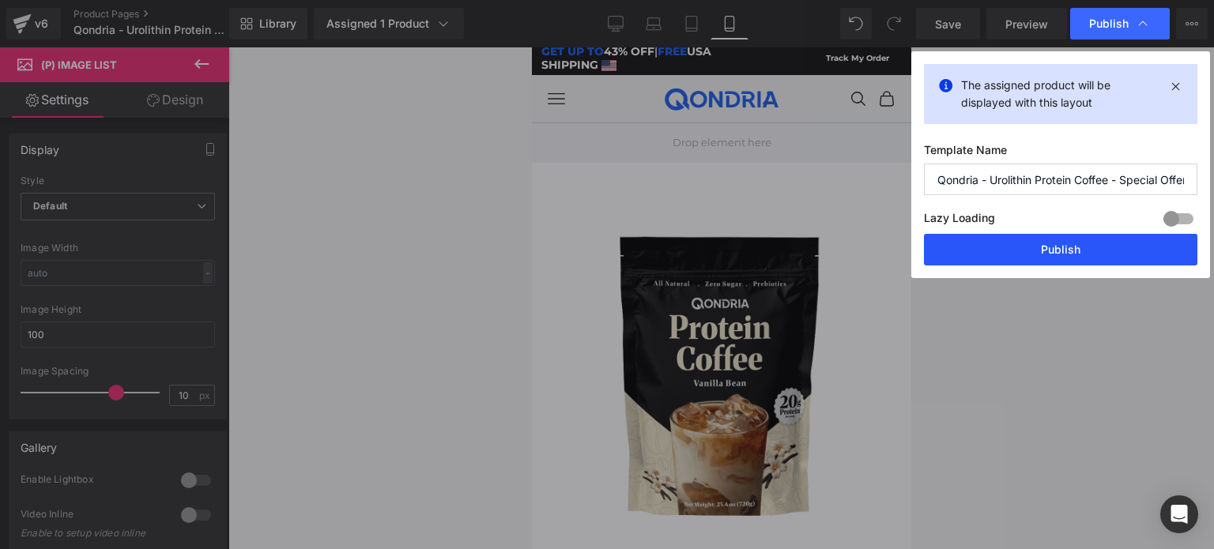
click at [1053, 243] on button "Publish" at bounding box center [1060, 250] width 273 height 32
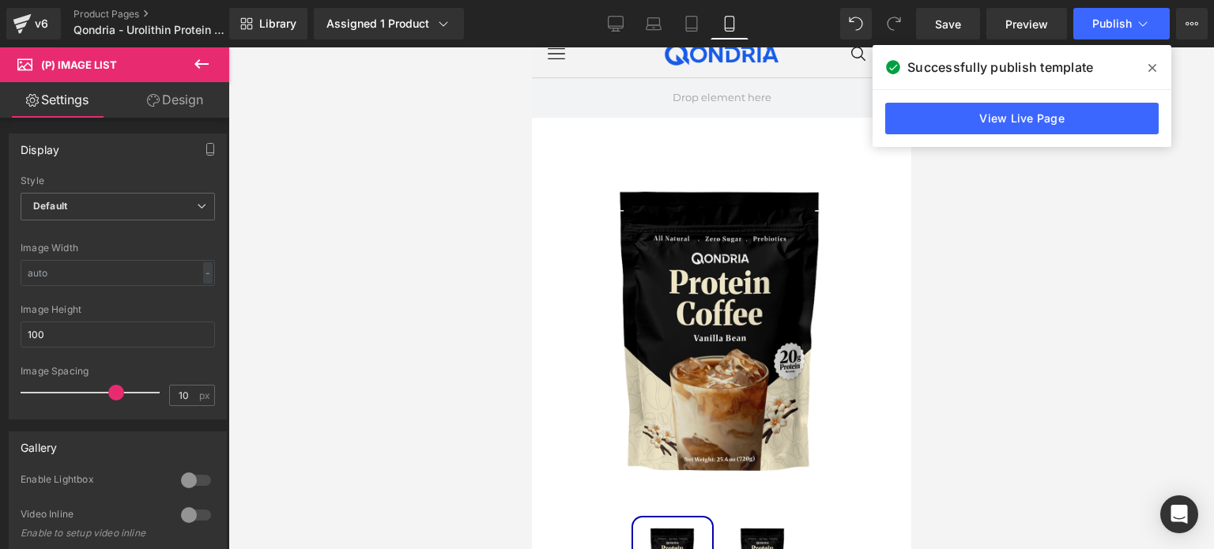
scroll to position [55, 0]
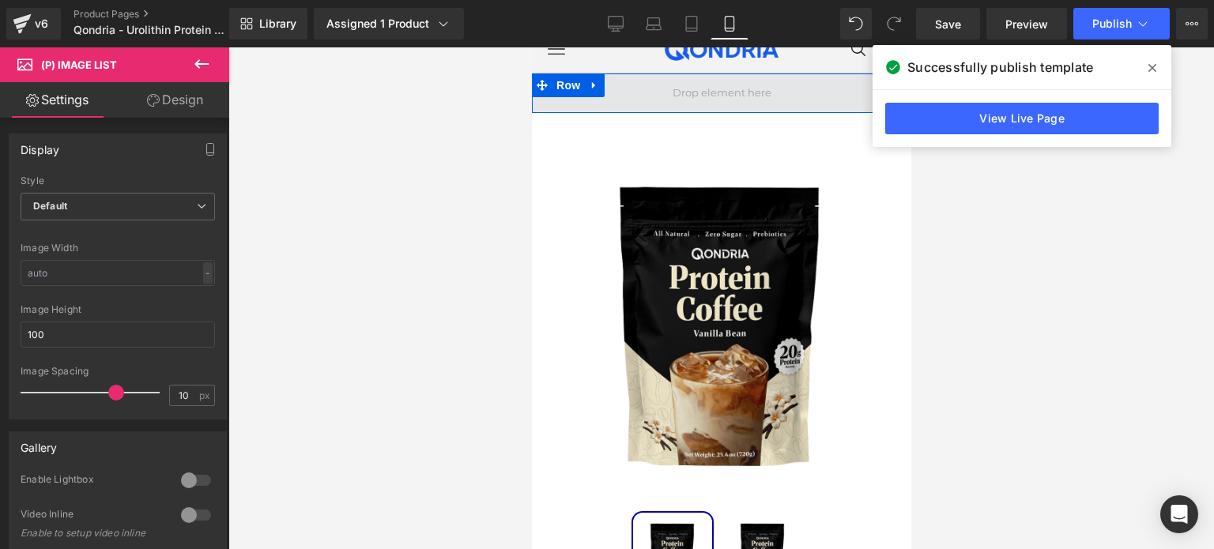
click at [718, 94] on span at bounding box center [721, 93] width 110 height 24
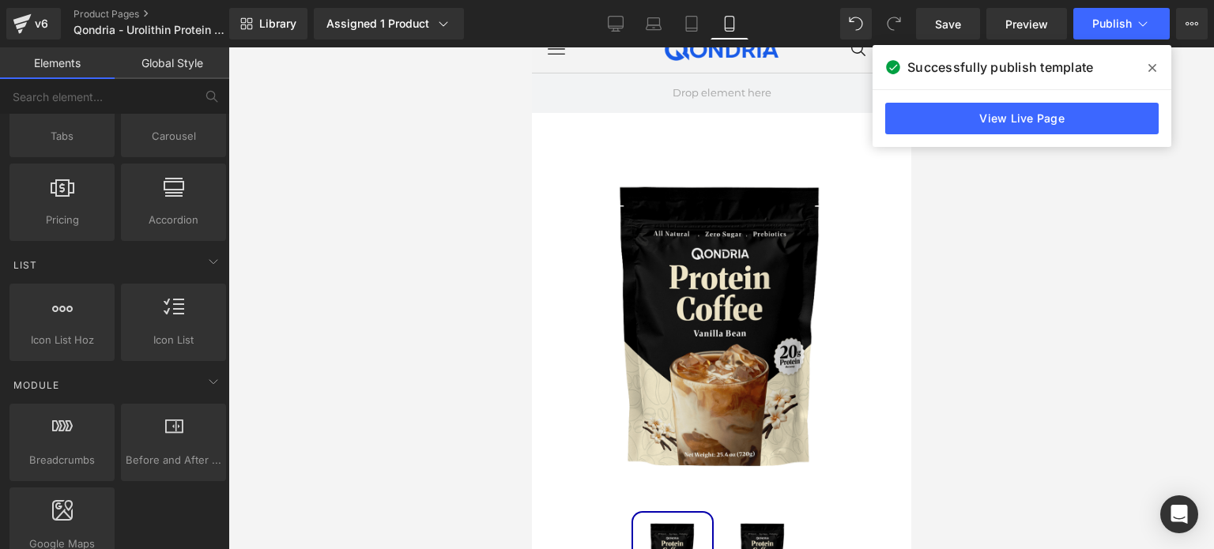
scroll to position [612, 0]
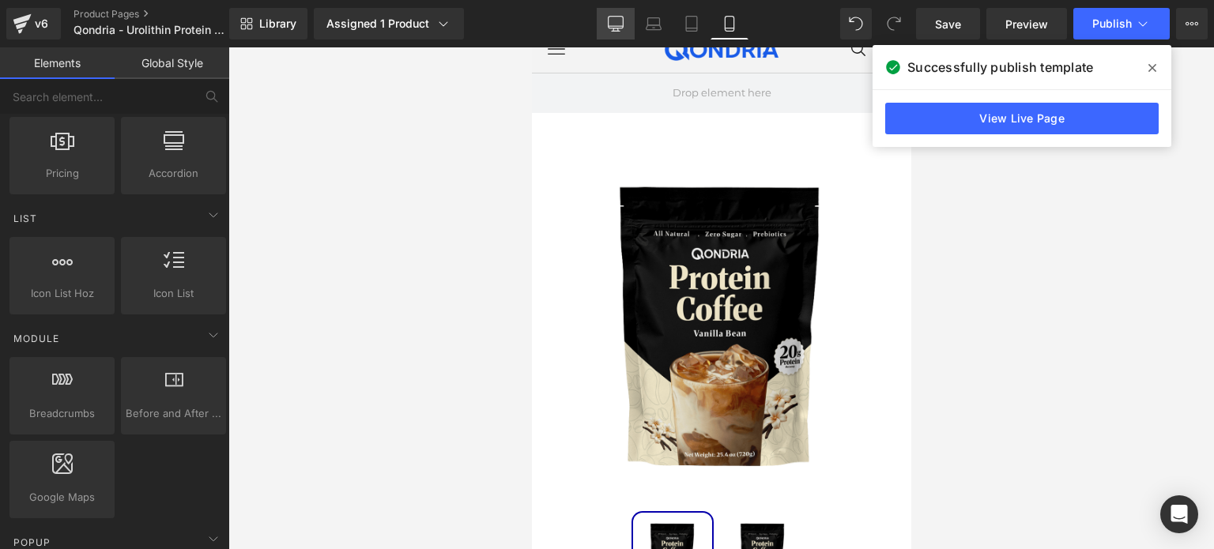
click at [627, 24] on link "Desktop" at bounding box center [616, 24] width 38 height 32
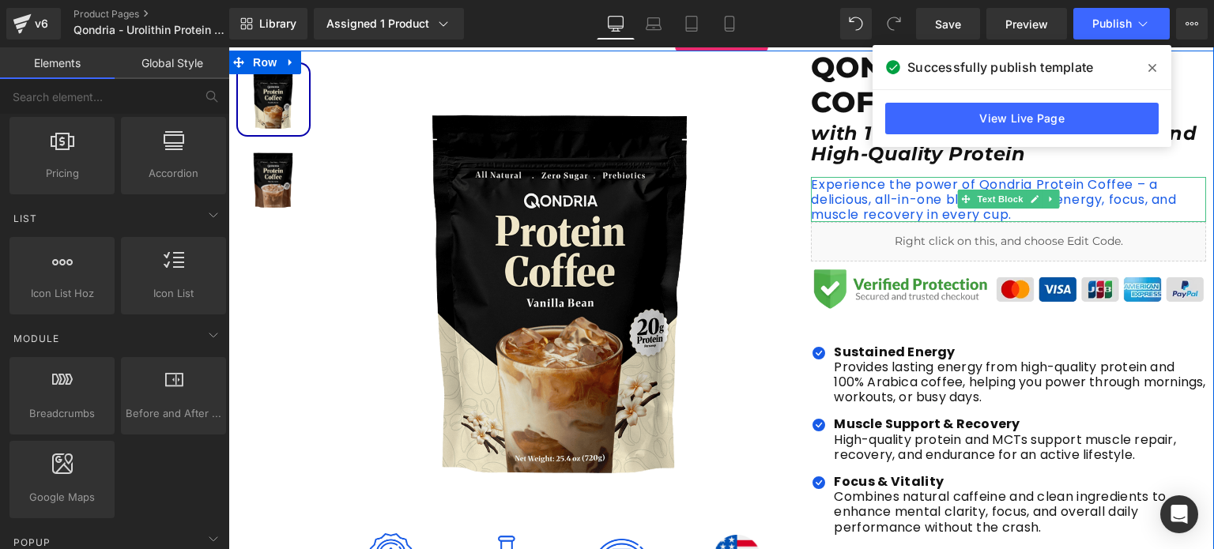
scroll to position [223, 0]
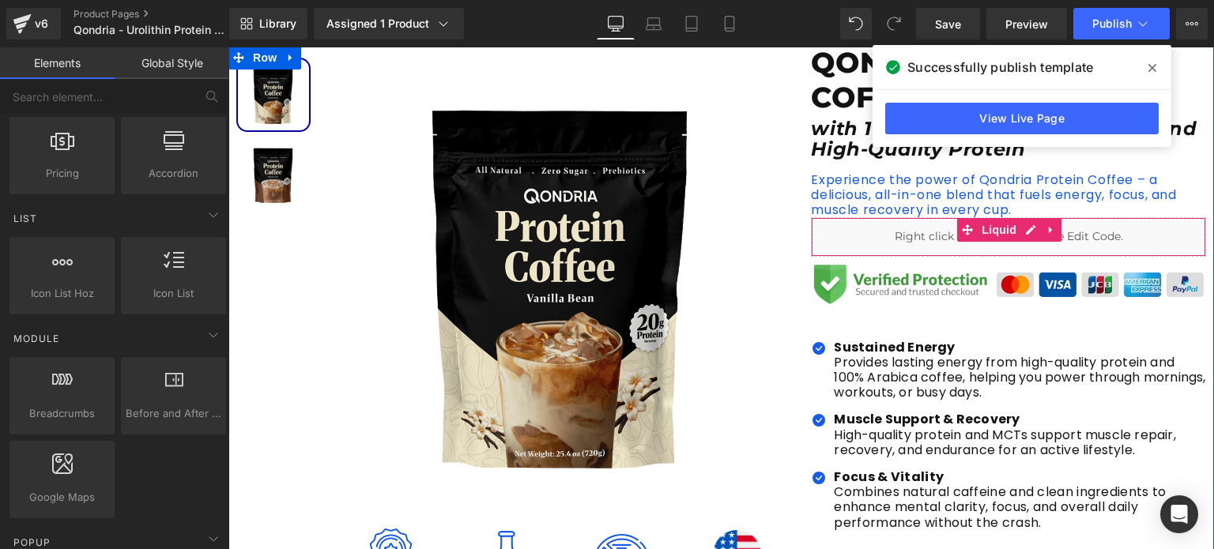
click at [1031, 239] on div "Liquid" at bounding box center [1008, 237] width 395 height 40
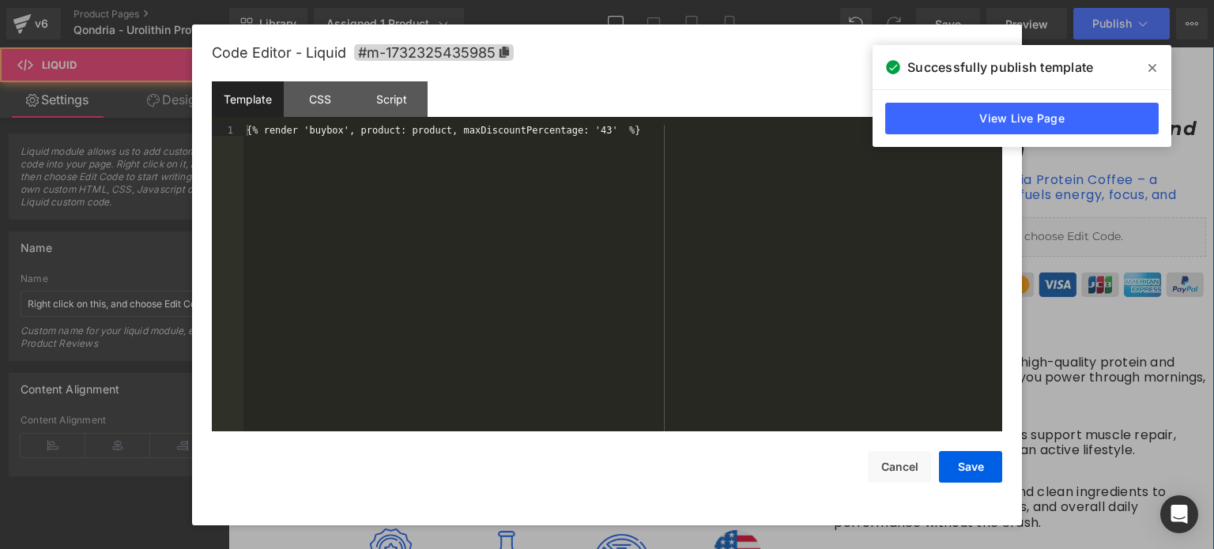
click at [1022, 232] on icon at bounding box center [1026, 229] width 9 height 9
click at [686, 208] on div "{% render 'buybox', product: product, maxDiscountPercentage: '43' %}" at bounding box center [622, 290] width 759 height 330
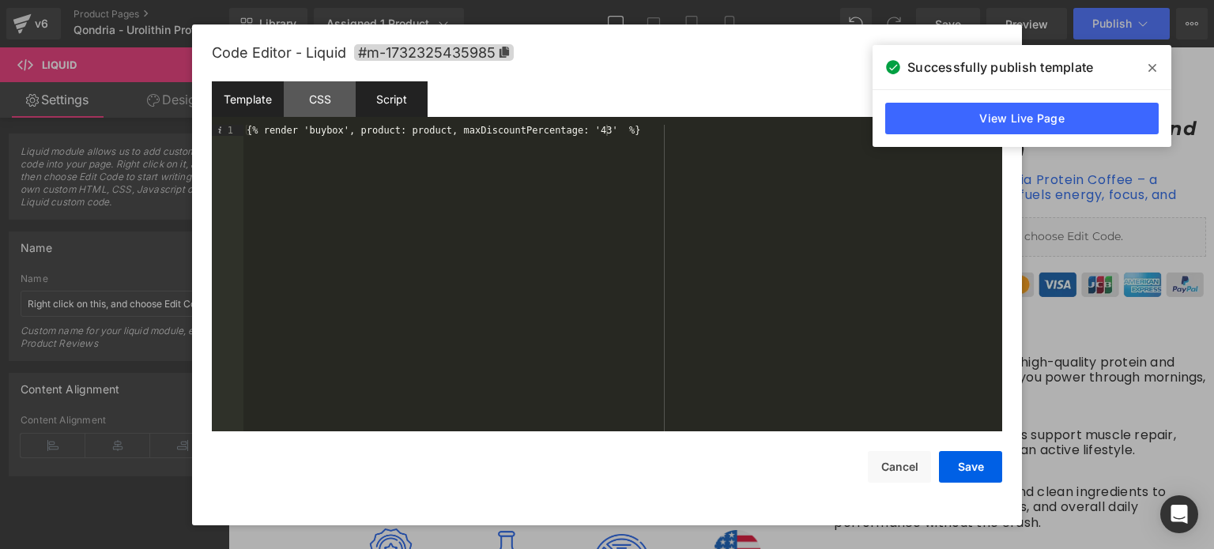
click at [394, 99] on div "Script" at bounding box center [392, 99] width 72 height 36
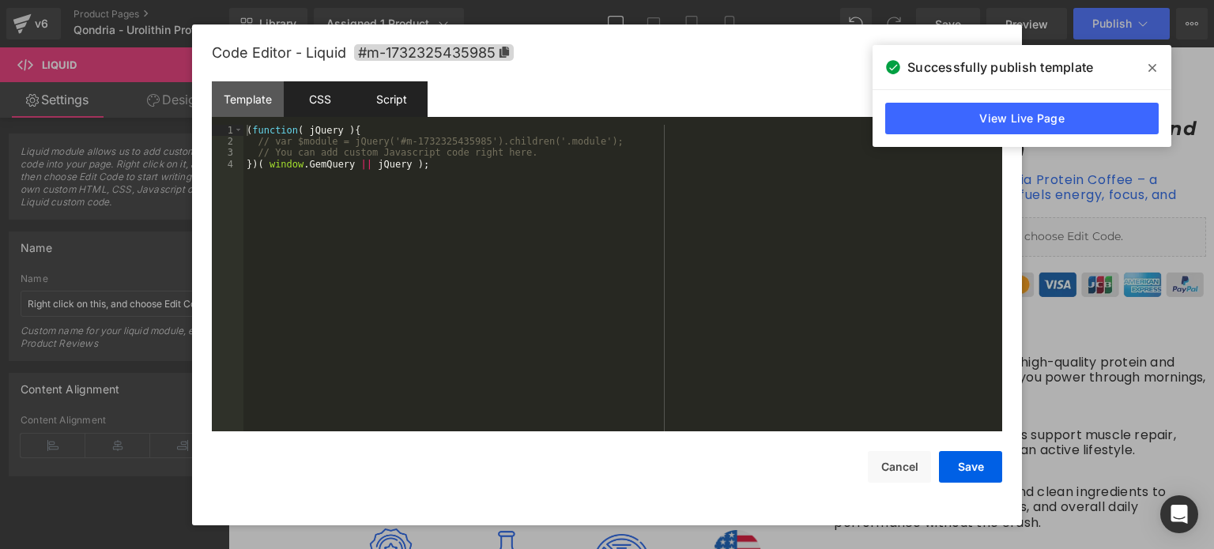
click at [317, 96] on div "CSS" at bounding box center [320, 99] width 72 height 36
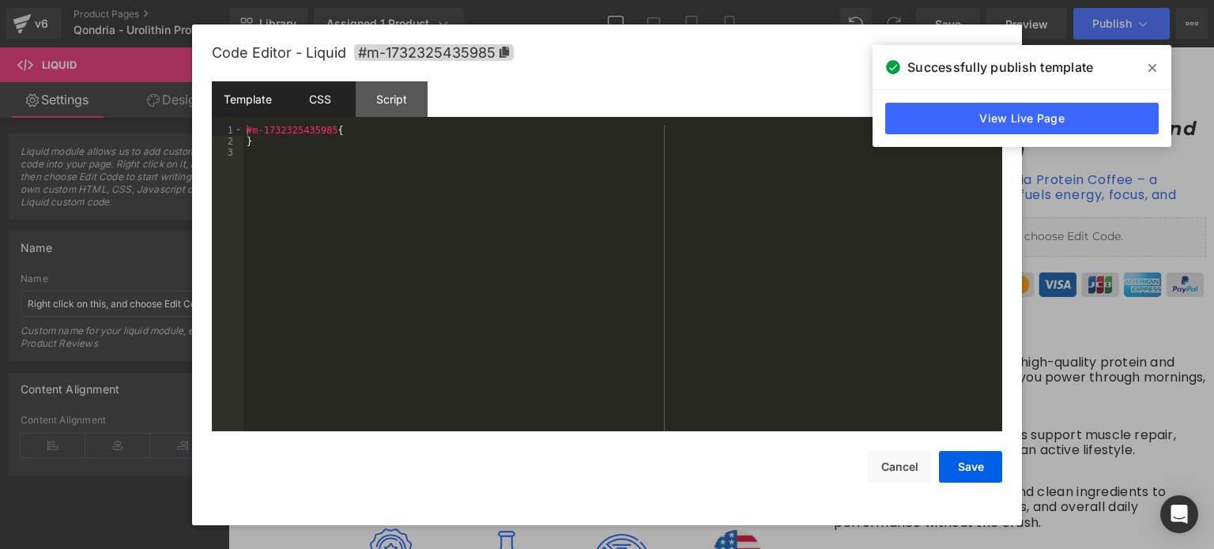
click at [237, 89] on div "Template" at bounding box center [248, 99] width 72 height 36
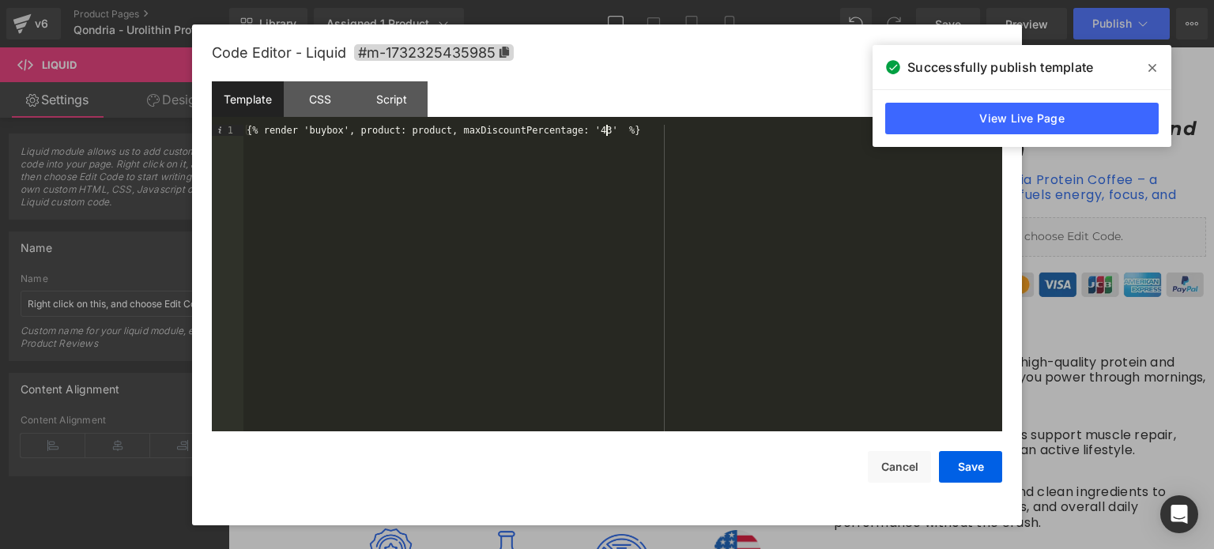
click at [638, 310] on div "{% render 'buybox', product: product, maxDiscountPercentage: '43' %}" at bounding box center [622, 290] width 759 height 330
click at [890, 466] on button "Cancel" at bounding box center [899, 467] width 63 height 32
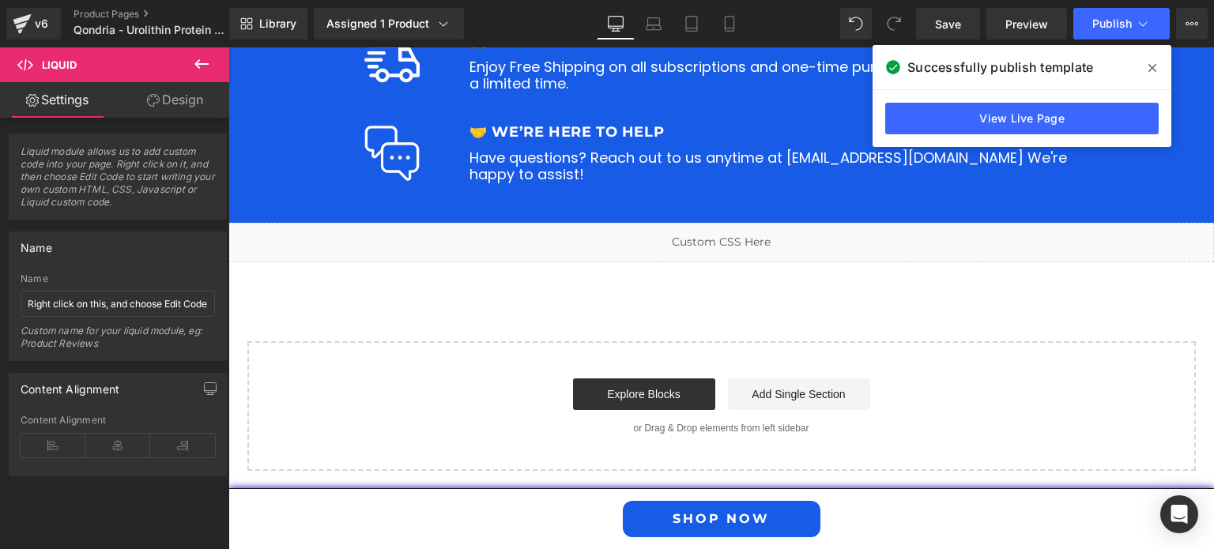
scroll to position [3989, 0]
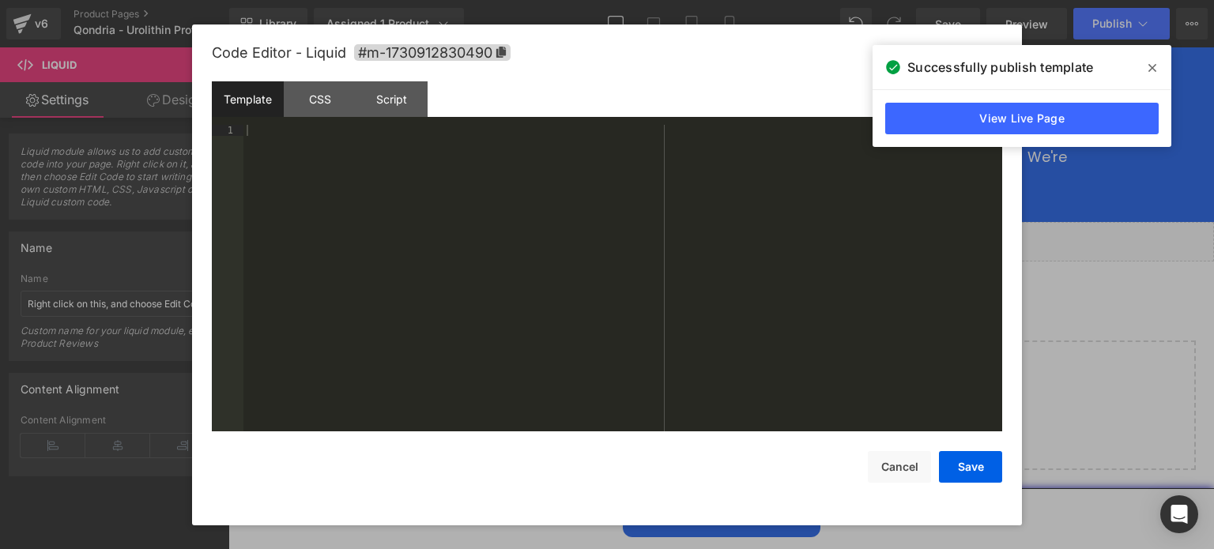
click at [730, 225] on link at bounding box center [733, 234] width 17 height 19
click at [322, 102] on div "CSS" at bounding box center [320, 99] width 72 height 36
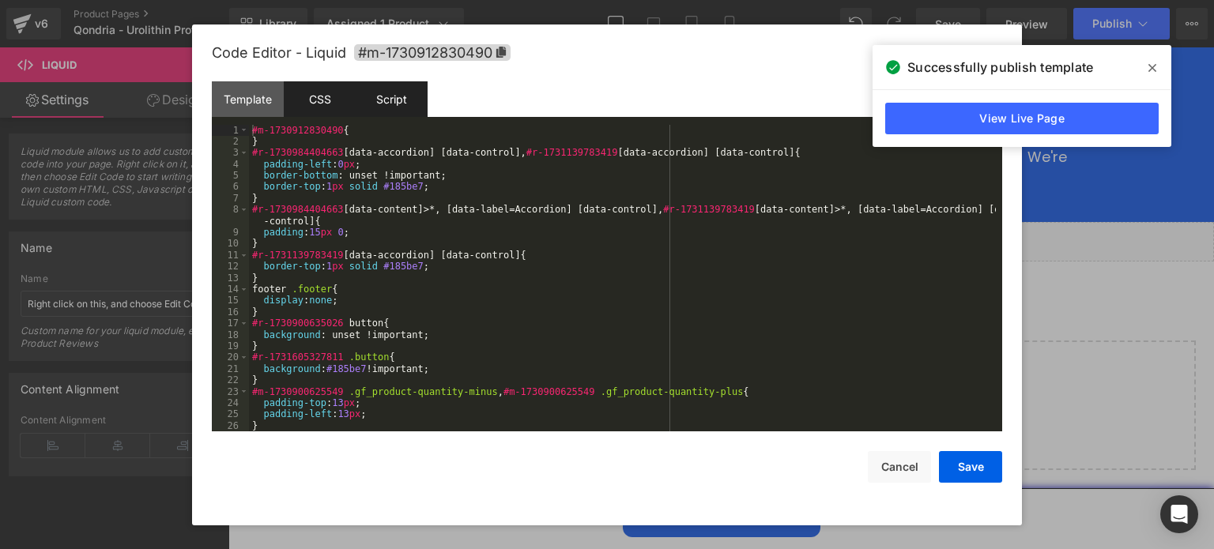
click at [362, 106] on div "Script" at bounding box center [392, 99] width 72 height 36
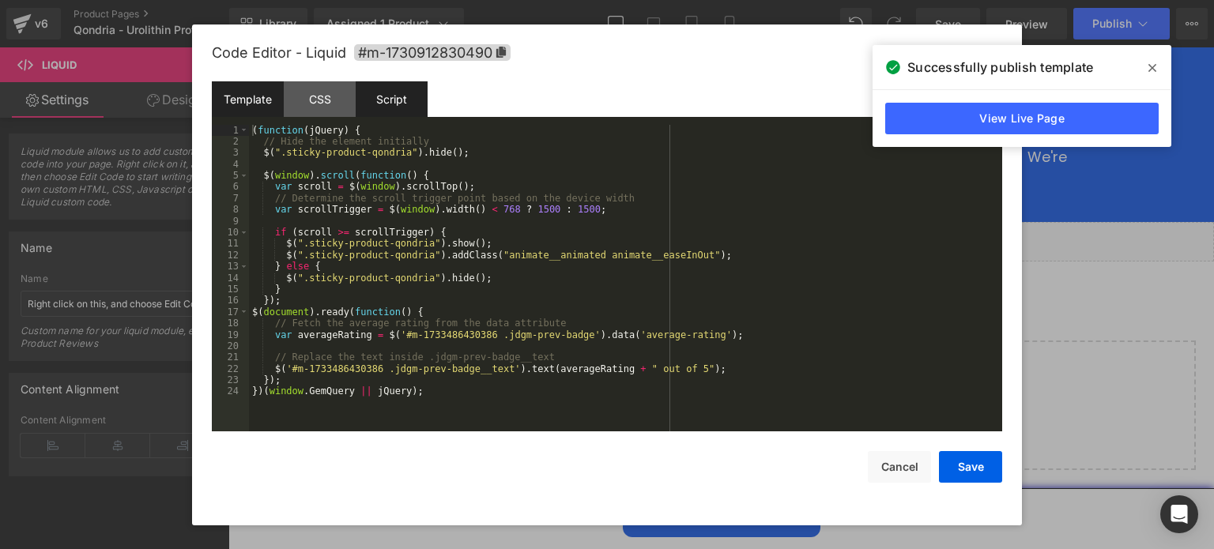
click at [269, 97] on div "Template" at bounding box center [248, 99] width 72 height 36
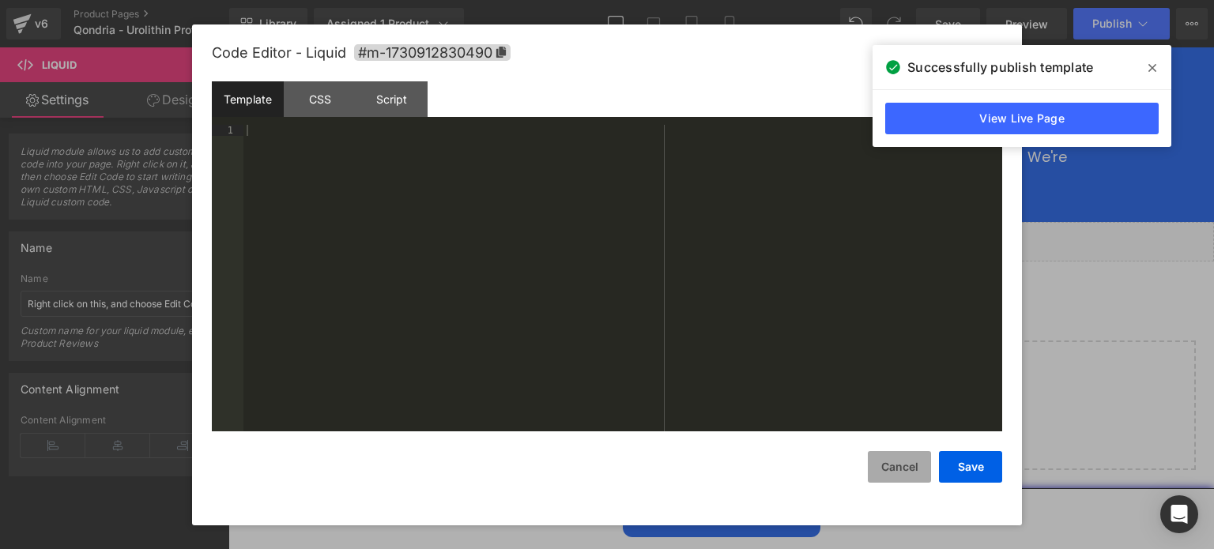
click at [895, 473] on button "Cancel" at bounding box center [899, 467] width 63 height 32
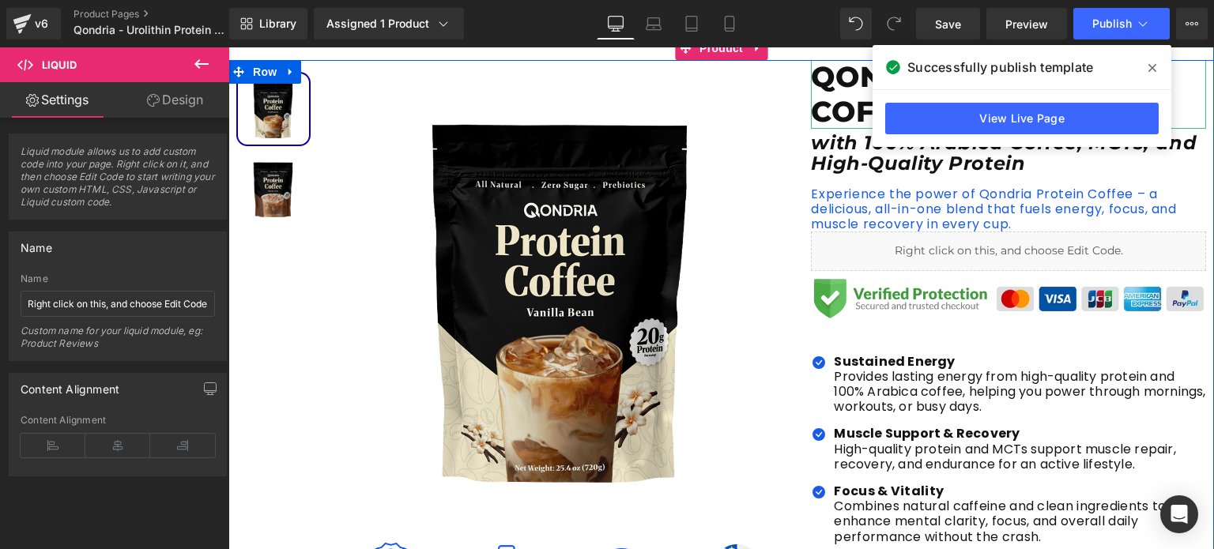
scroll to position [217, 0]
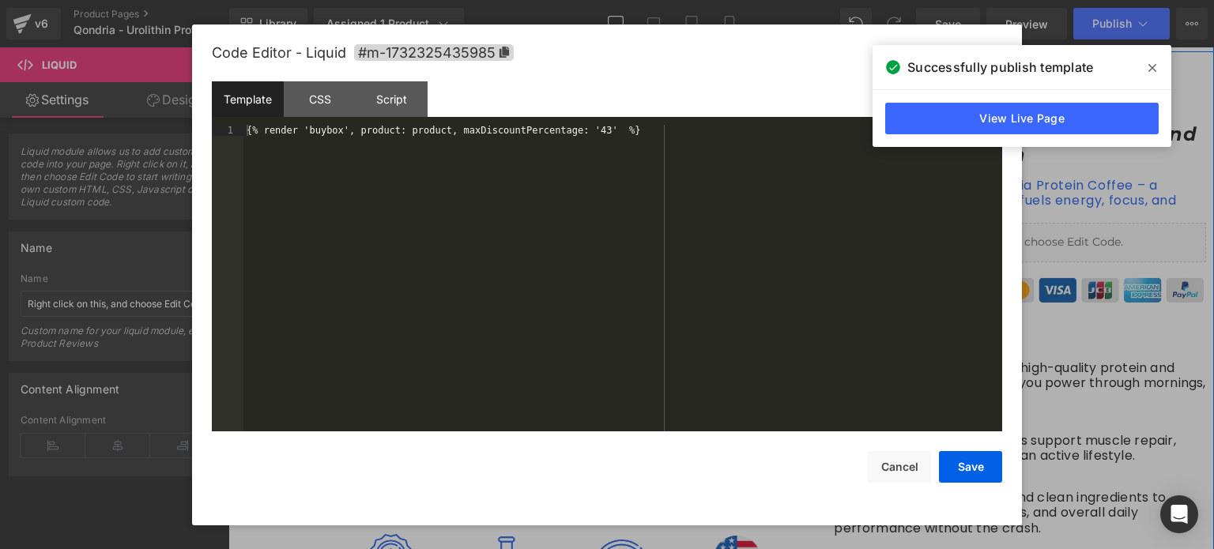
click at [1028, 235] on icon at bounding box center [1026, 235] width 9 height 9
click at [686, 168] on div "{% render 'buybox', product: product, maxDiscountPercentage: '43' %}" at bounding box center [622, 290] width 759 height 330
click at [586, 168] on div "{% render 'buybox', product: product, maxDiscountPercentage: '43' %}" at bounding box center [622, 278] width 759 height 307
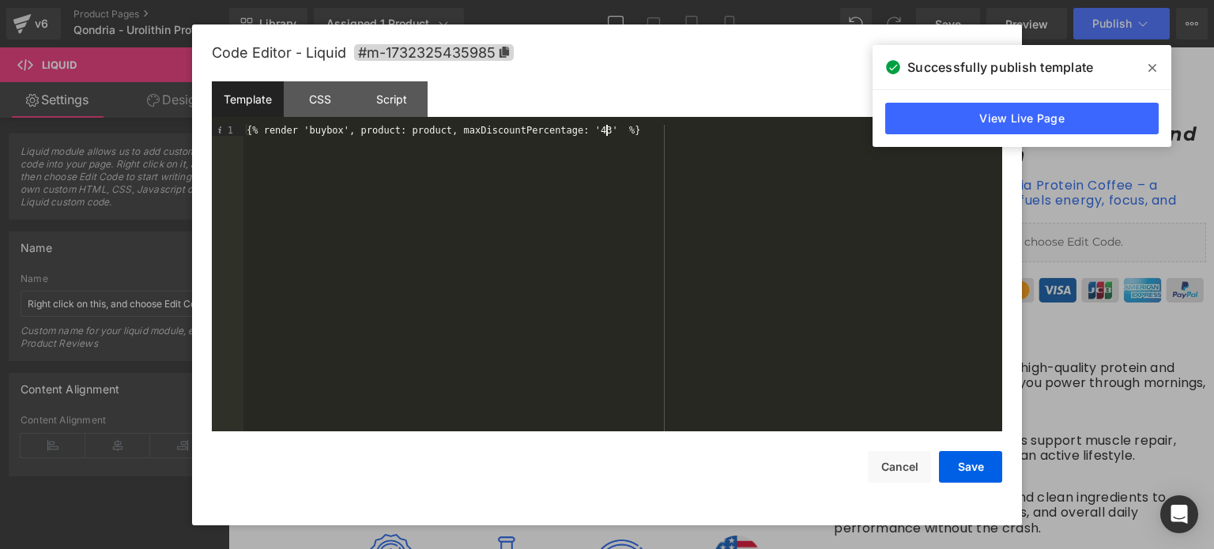
click at [464, 138] on div "{% render 'buybox', product: product, maxDiscountPercentage: '43' %}" at bounding box center [622, 290] width 759 height 330
click at [433, 135] on div "{% render 'buybox', product: product, maxDiscountPercentage: '43' %}" at bounding box center [622, 278] width 759 height 307
click at [329, 132] on div "{% render 'buybox', product: product, maxDiscountPercentage: '43' %}" at bounding box center [622, 290] width 759 height 330
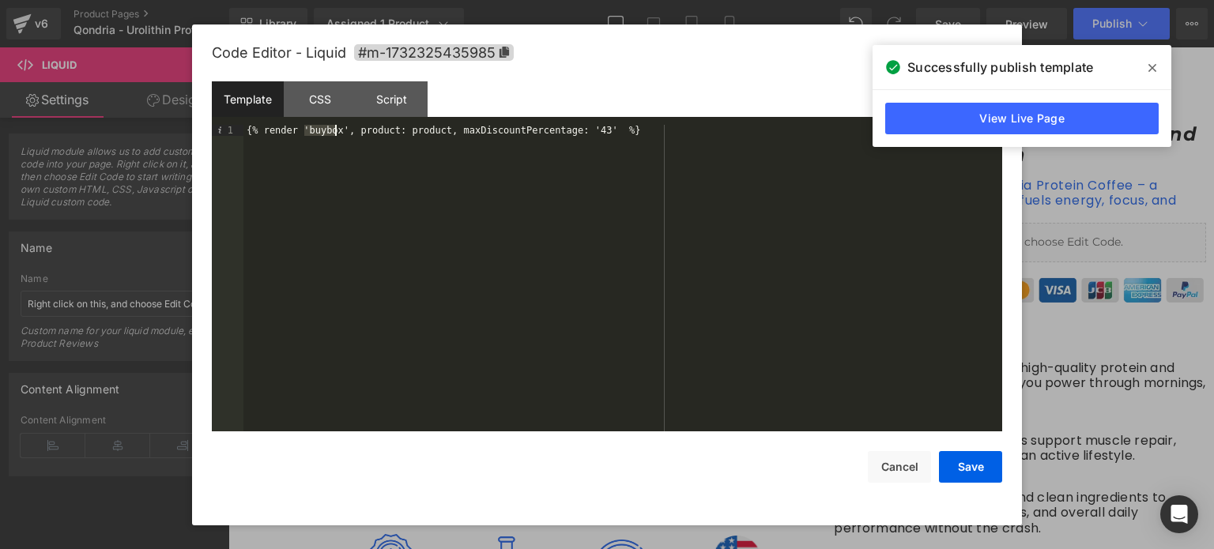
click at [329, 132] on div "{% render 'buybox', product: product, maxDiscountPercentage: '43' %}" at bounding box center [622, 290] width 759 height 330
click at [562, 126] on div "{% render 'buybox', product: product, maxDiscountPercentage: '43' %}" at bounding box center [622, 278] width 759 height 307
click at [562, 126] on div "{% render 'buybox', product: product, maxDiscountPercentage: '43' %}" at bounding box center [622, 290] width 759 height 330
click at [580, 131] on div "{% render 'buybox', product: product, maxDiscountPercentage: '43' %}" at bounding box center [622, 290] width 759 height 330
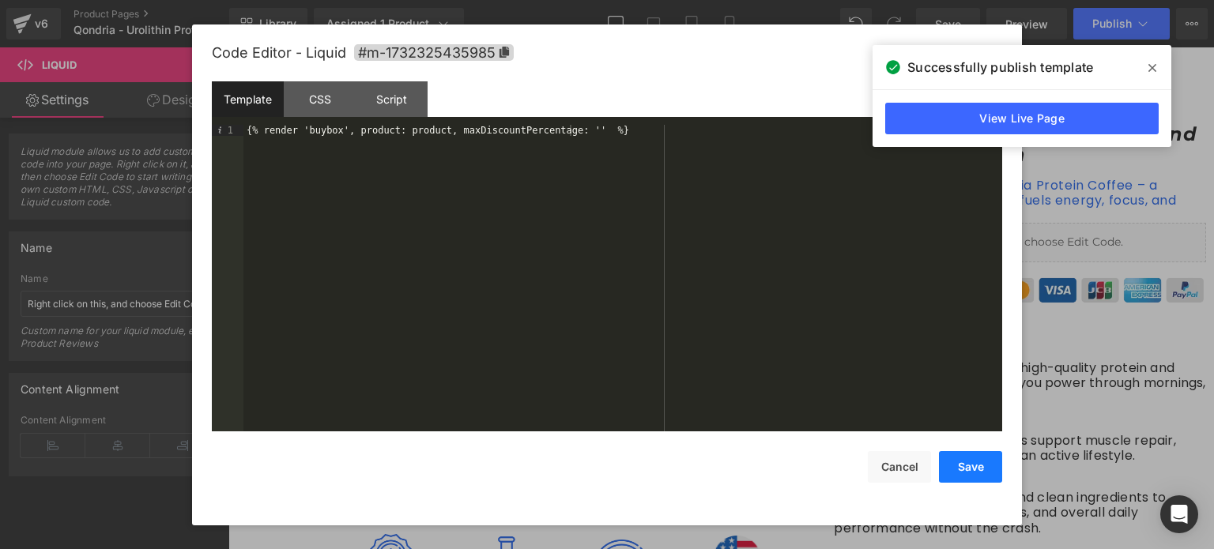
click at [965, 458] on button "Save" at bounding box center [970, 467] width 63 height 32
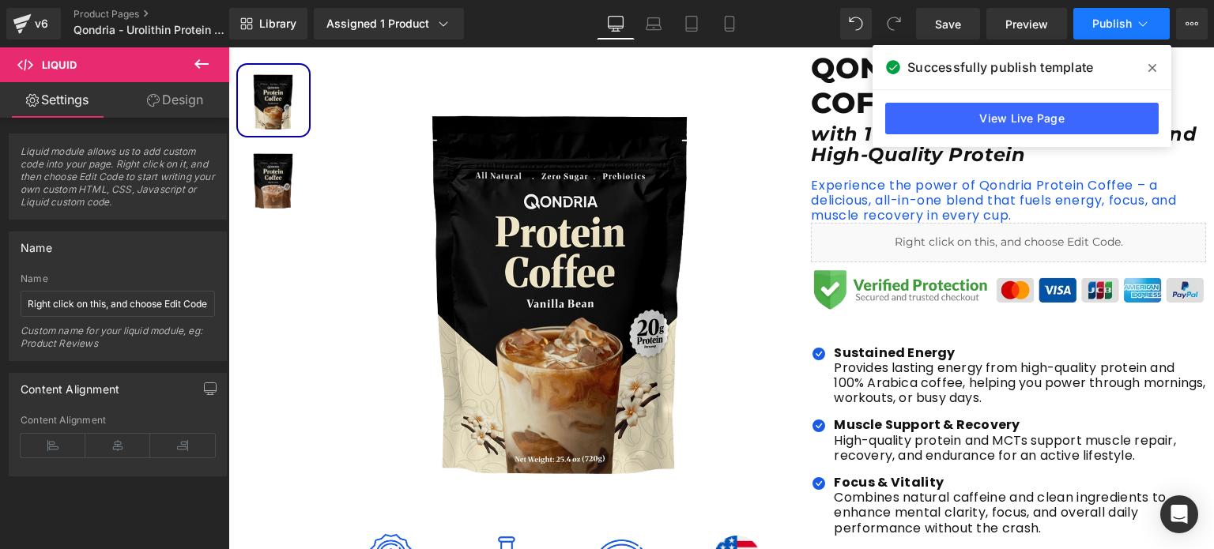
click at [1110, 21] on span "Publish" at bounding box center [1112, 23] width 40 height 13
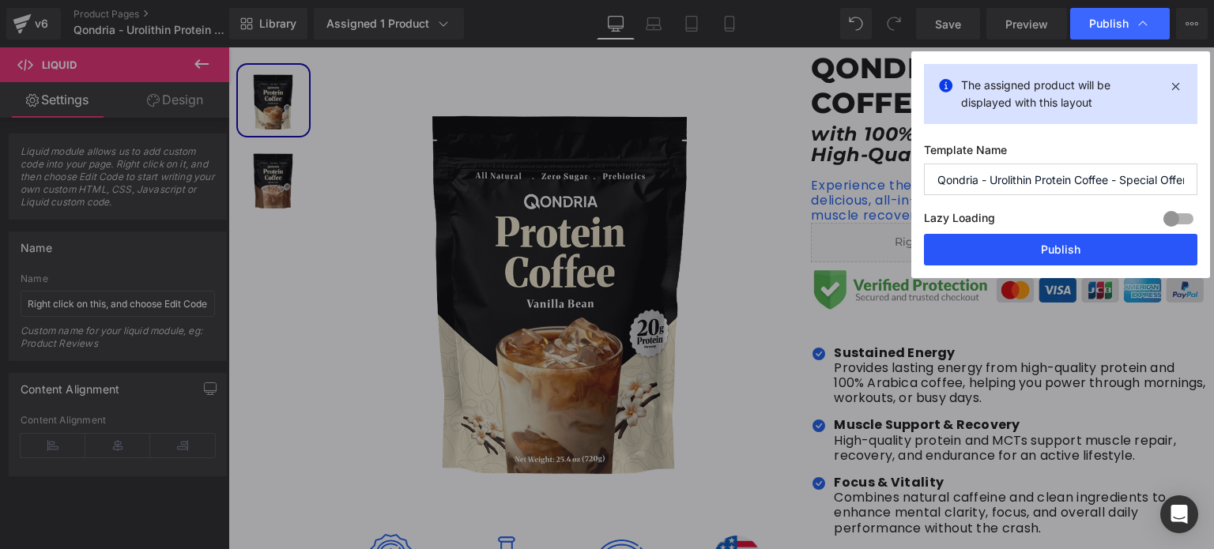
click at [1086, 252] on button "Publish" at bounding box center [1060, 250] width 273 height 32
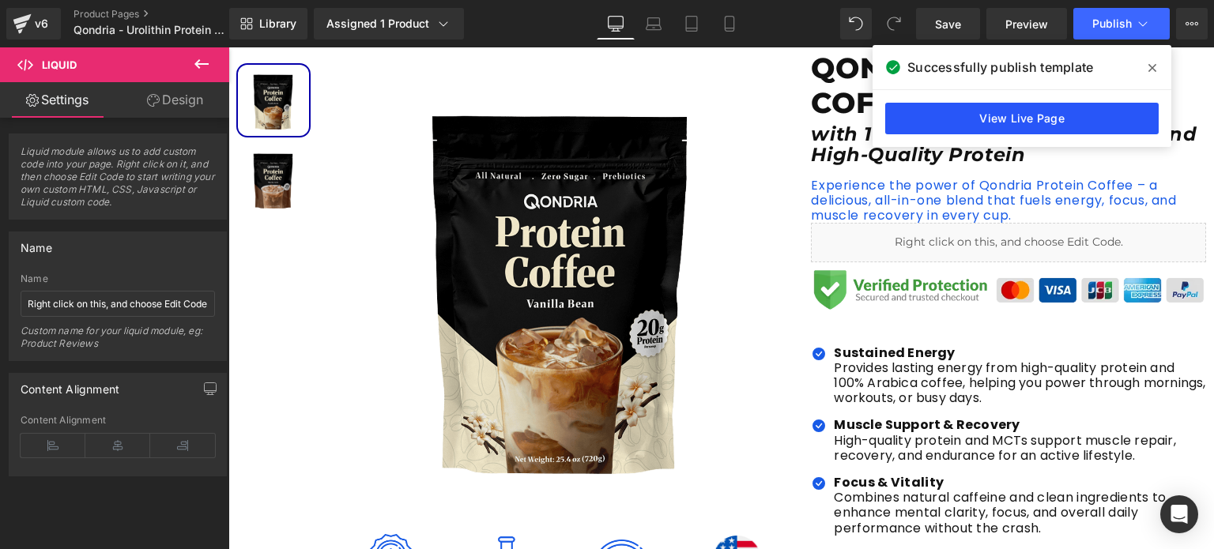
click at [1062, 122] on link "View Live Page" at bounding box center [1021, 119] width 273 height 32
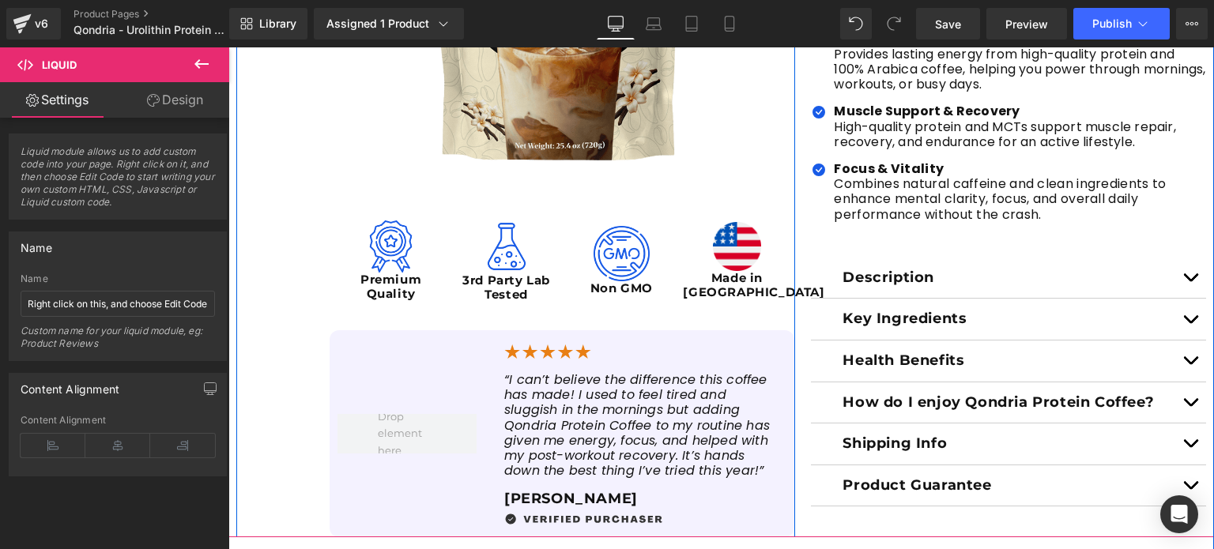
scroll to position [533, 0]
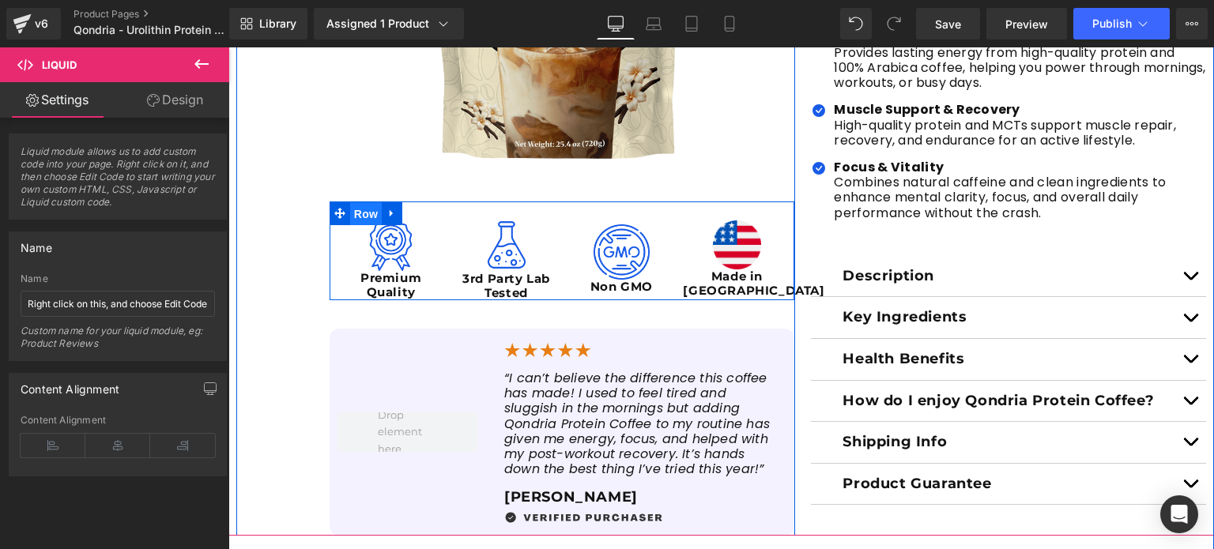
click at [357, 210] on span "Row" at bounding box center [366, 214] width 32 height 24
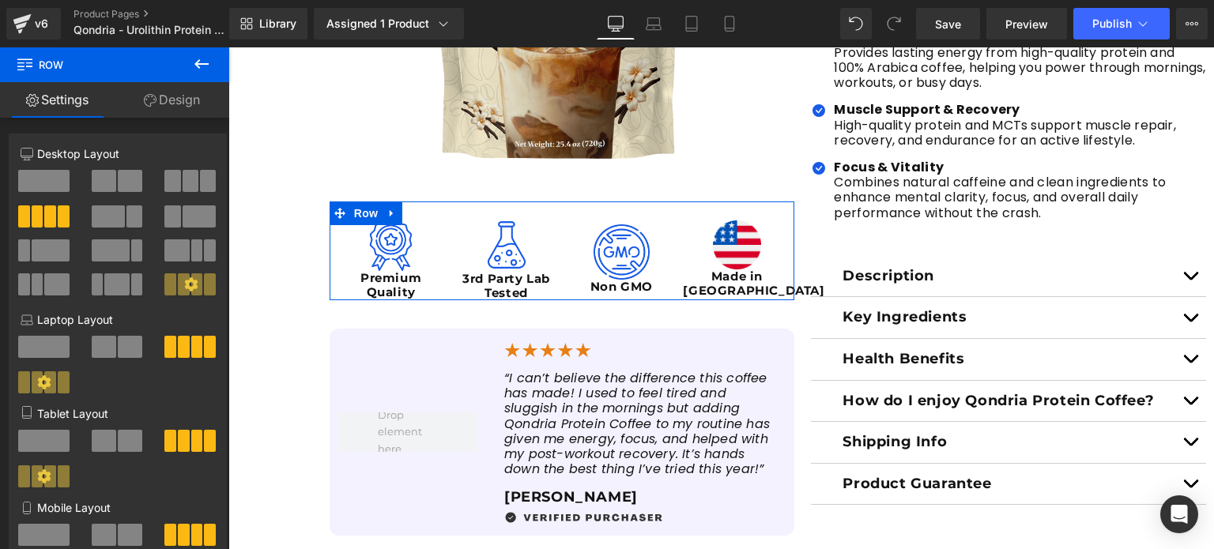
click at [169, 96] on link "Design" at bounding box center [172, 100] width 115 height 36
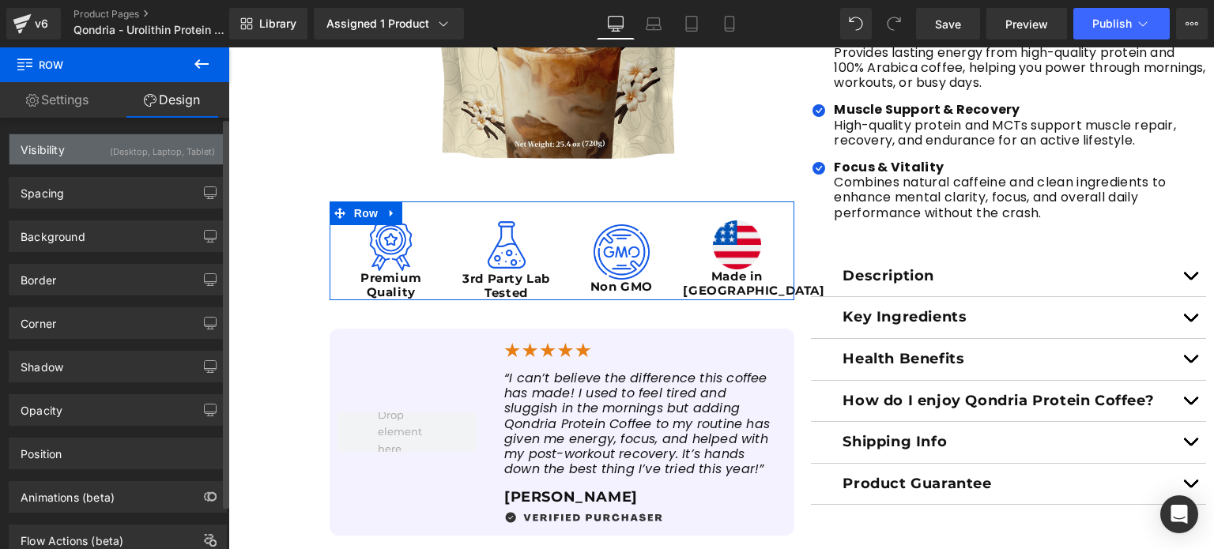
click at [164, 150] on div "(Desktop, Laptop, Tablet)" at bounding box center [162, 147] width 105 height 26
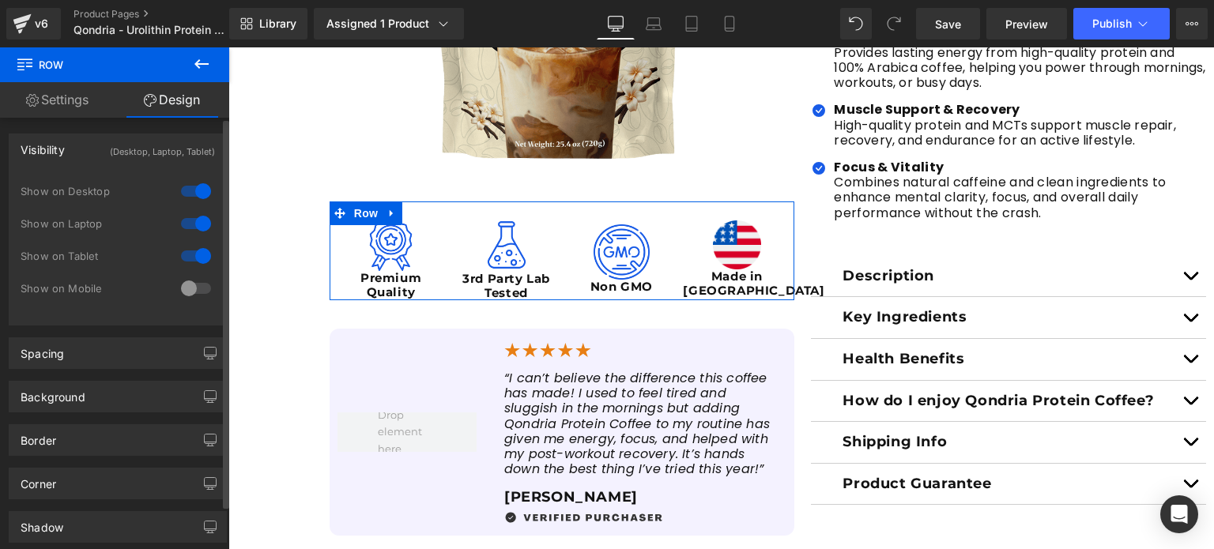
click at [183, 186] on div at bounding box center [196, 191] width 38 height 25
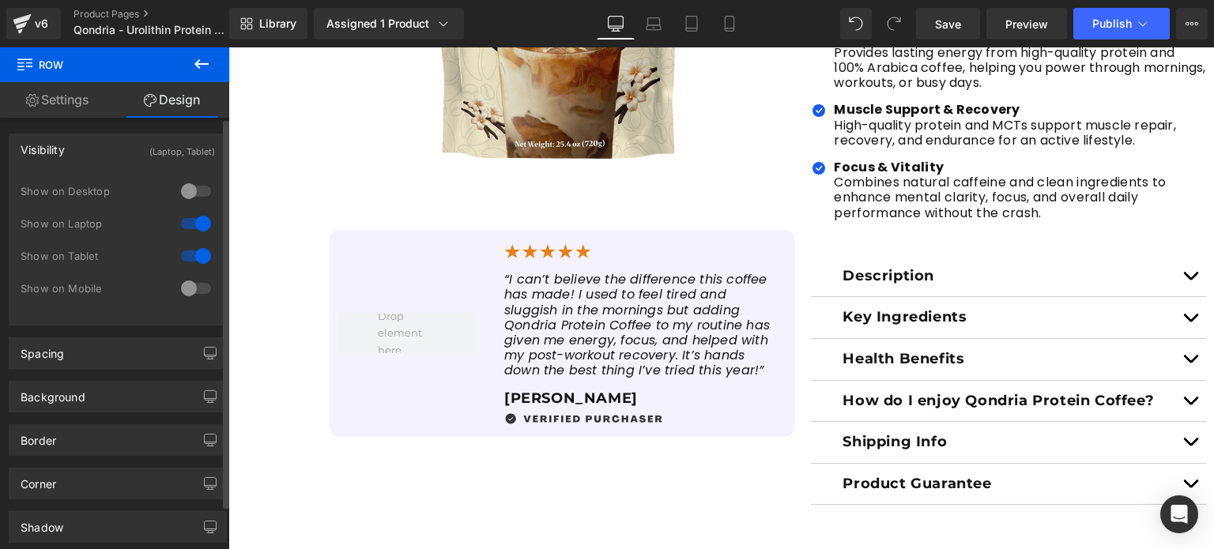
click at [189, 232] on div at bounding box center [196, 223] width 38 height 25
drag, startPoint x: 190, startPoint y: 251, endPoint x: 502, endPoint y: 14, distance: 392.0
click at [190, 251] on div at bounding box center [196, 255] width 38 height 25
click at [189, 228] on div at bounding box center [196, 223] width 38 height 25
click at [189, 183] on div at bounding box center [196, 191] width 38 height 25
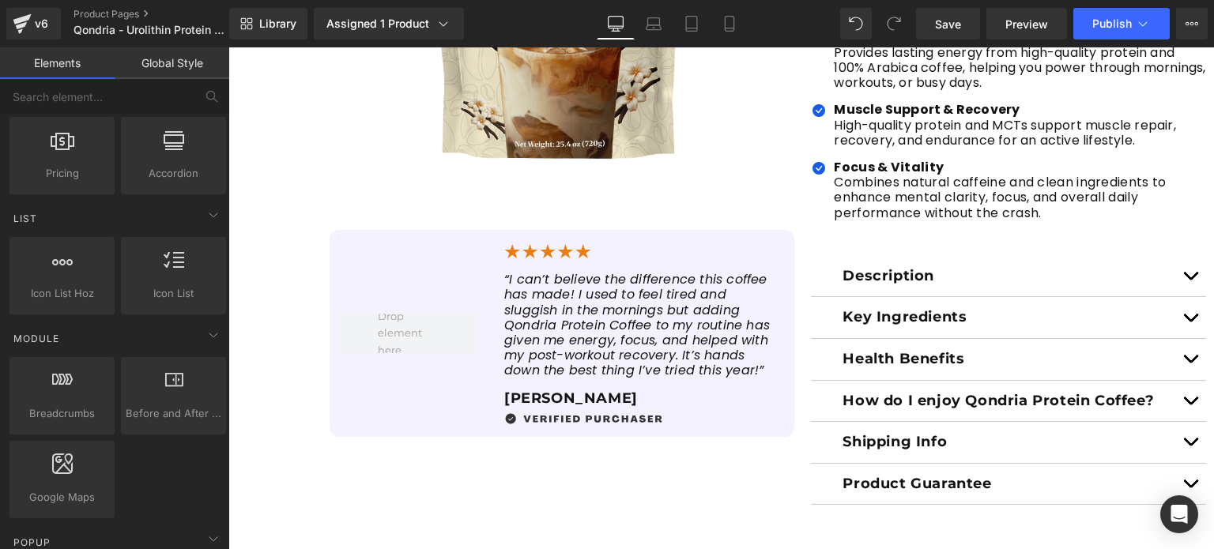
click at [1110, 40] on div "Library Assigned 1 Product Product Preview Qondria Protein Coffee Manage assign…" at bounding box center [721, 23] width 985 height 47
click at [1106, 25] on span "Publish" at bounding box center [1112, 23] width 40 height 13
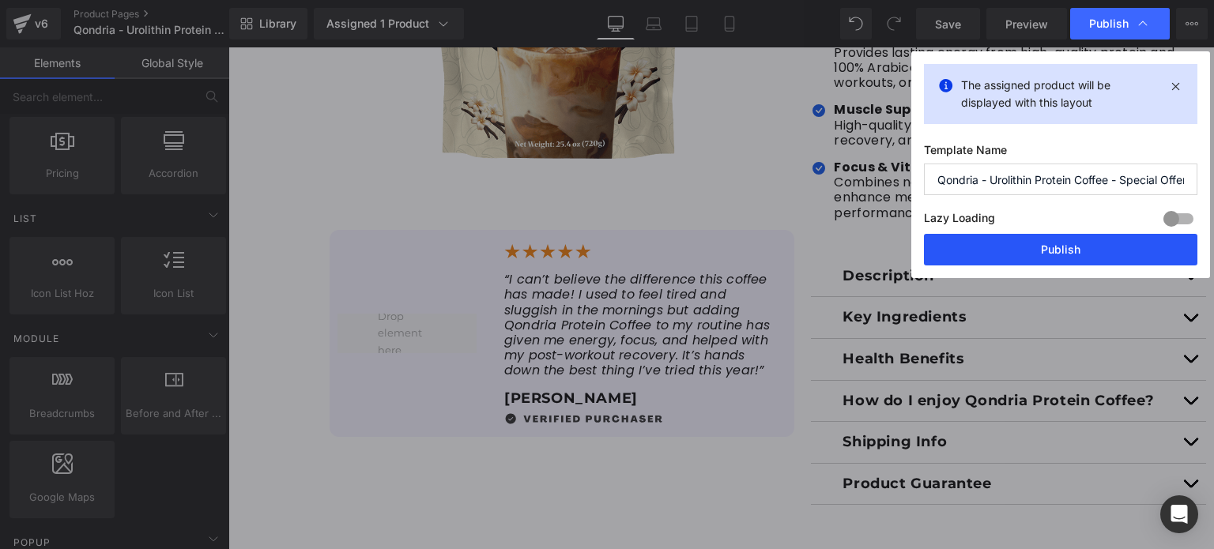
click at [1073, 258] on button "Publish" at bounding box center [1060, 250] width 273 height 32
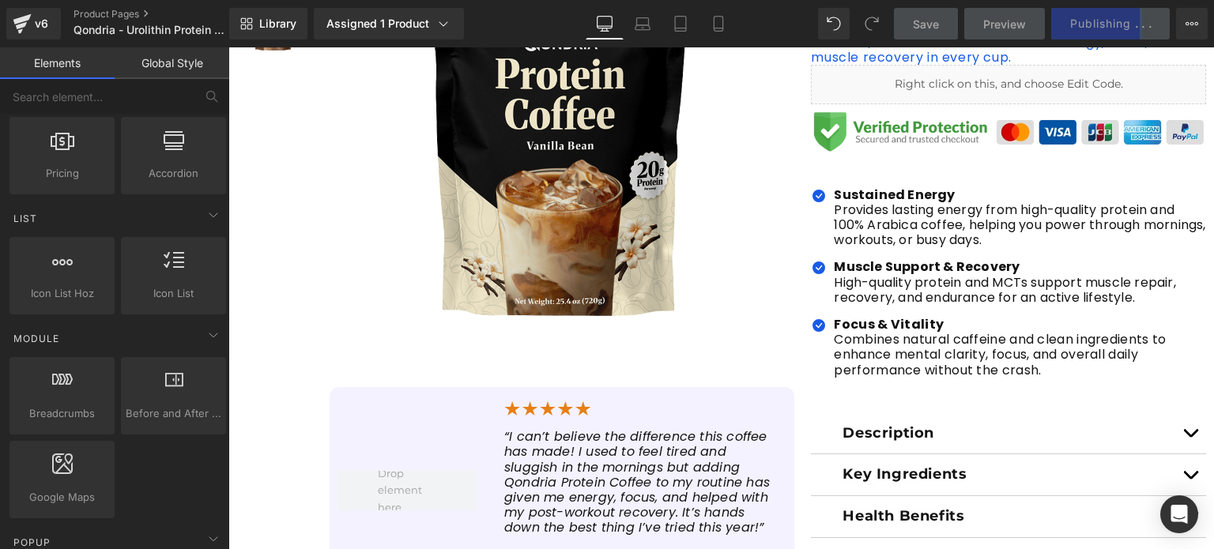
scroll to position [376, 0]
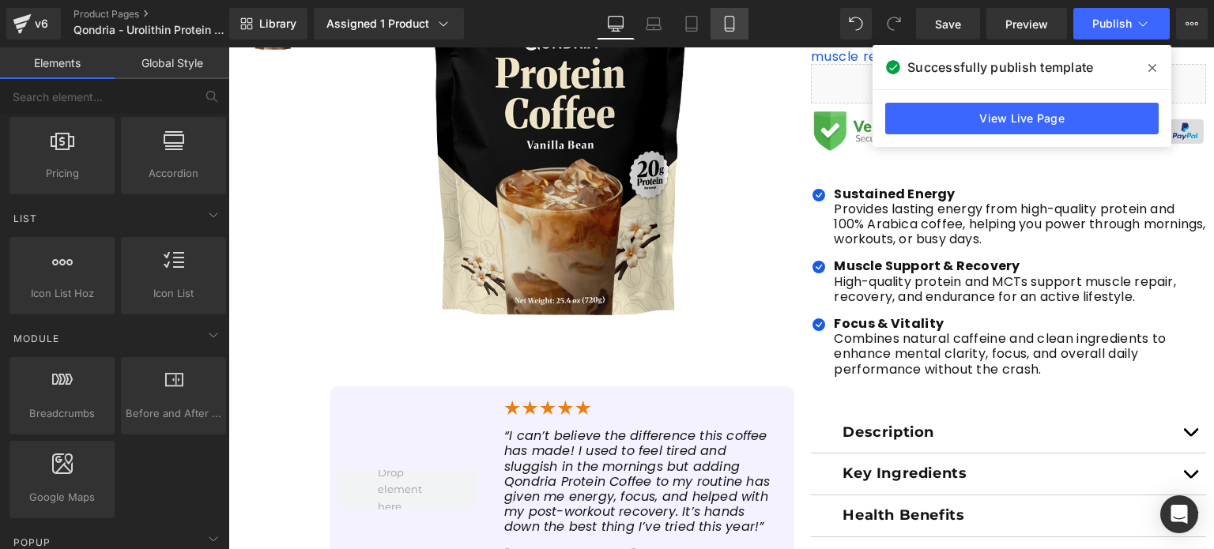
click at [747, 16] on link "Mobile" at bounding box center [729, 24] width 38 height 32
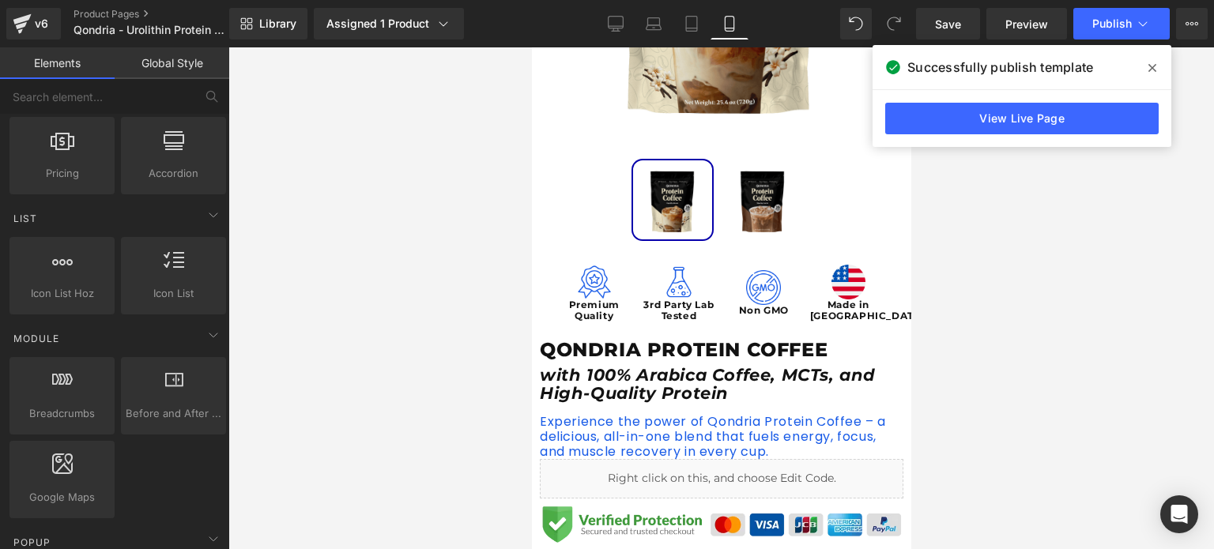
scroll to position [403, 0]
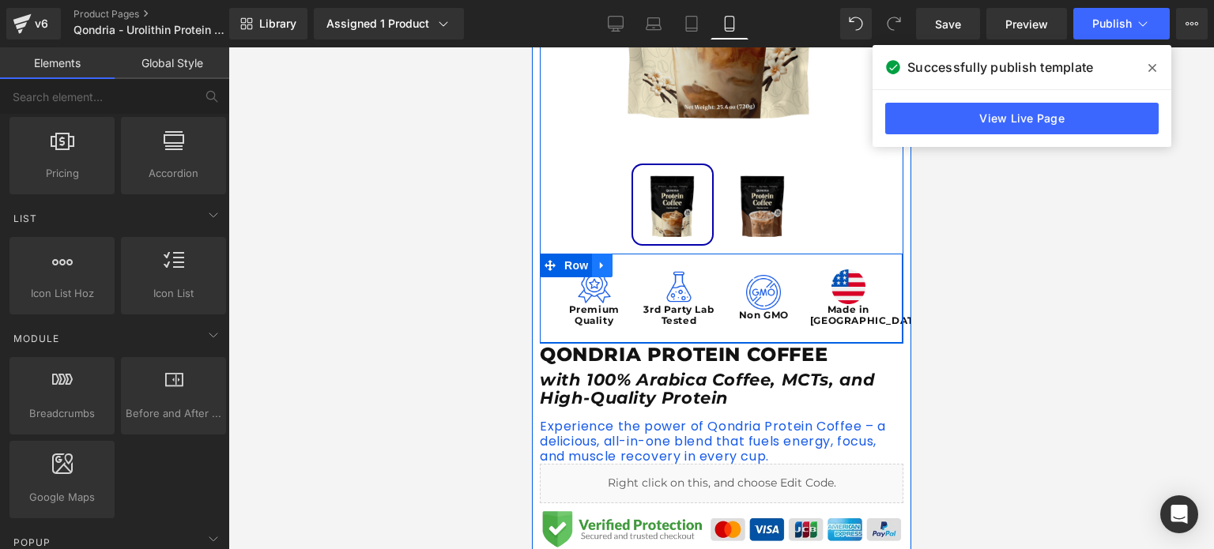
click at [599, 265] on icon at bounding box center [600, 265] width 3 height 7
click at [632, 267] on link at bounding box center [642, 266] width 21 height 24
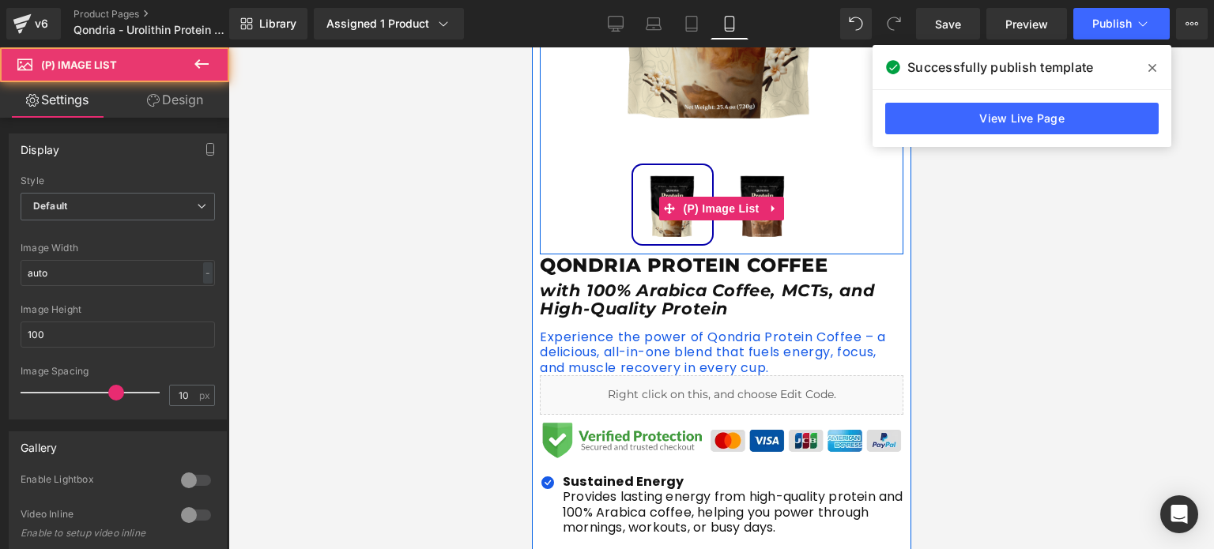
click at [592, 226] on div at bounding box center [720, 209] width 363 height 90
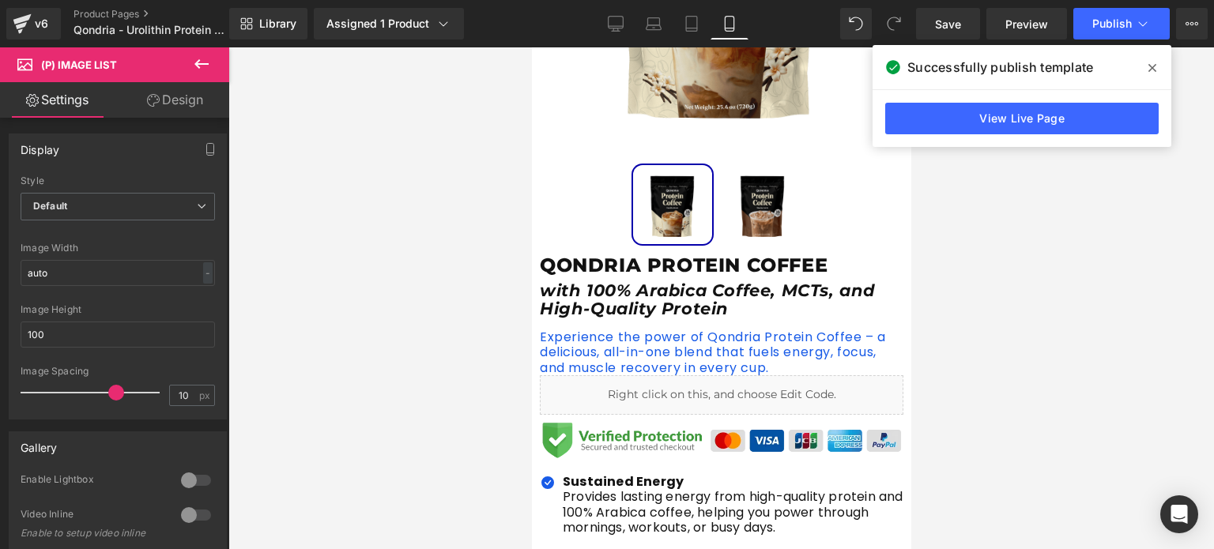
click at [155, 100] on icon at bounding box center [153, 100] width 13 height 13
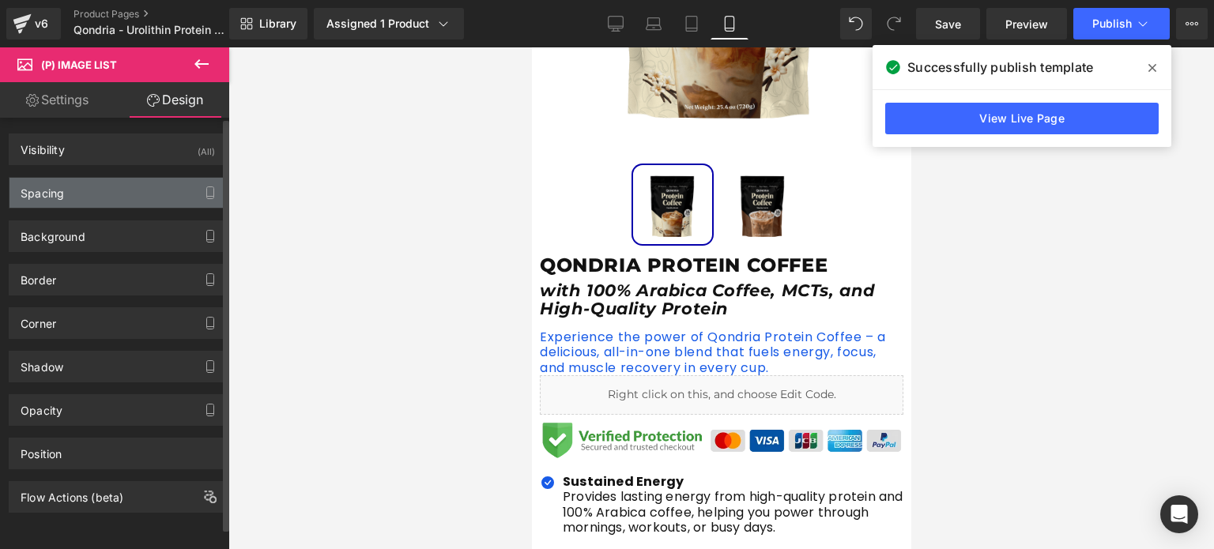
click at [121, 184] on div "Spacing" at bounding box center [117, 193] width 217 height 30
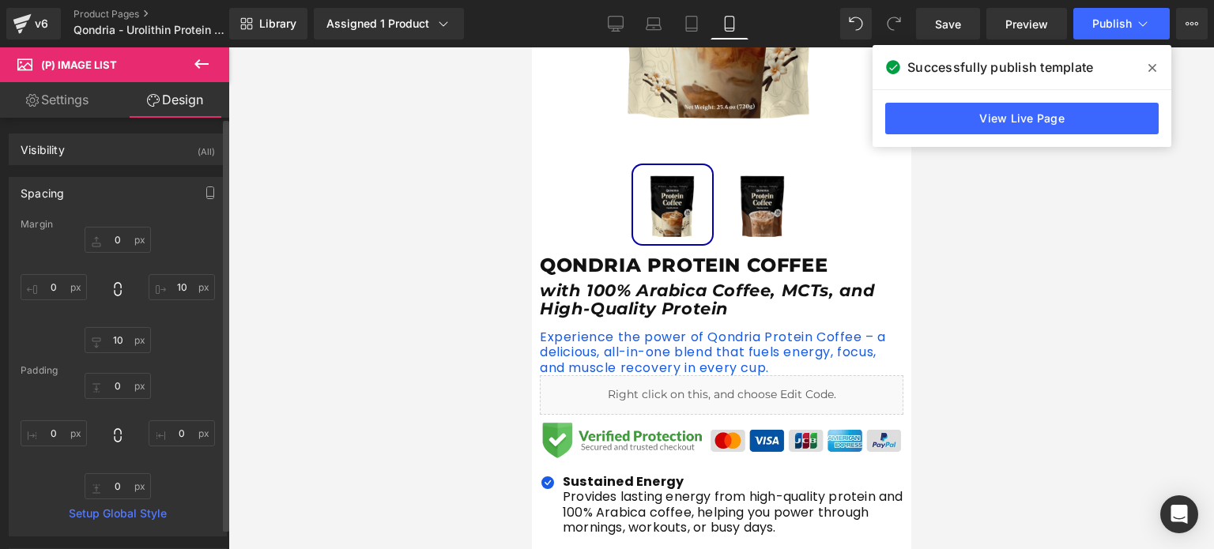
click at [121, 184] on div "Spacing" at bounding box center [117, 193] width 217 height 30
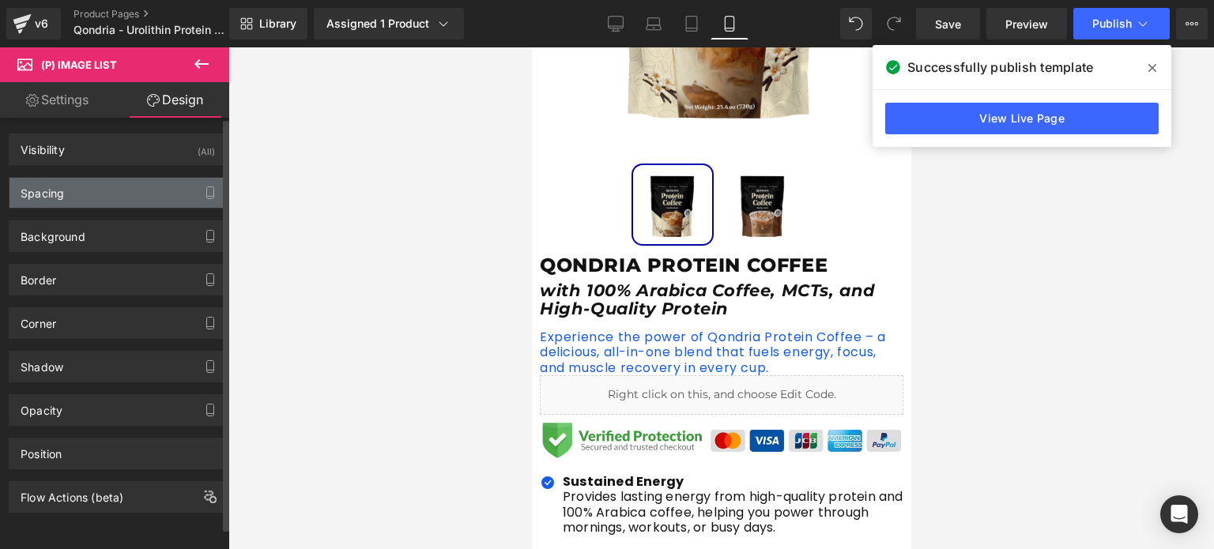
click at [121, 184] on div "Spacing" at bounding box center [117, 193] width 217 height 30
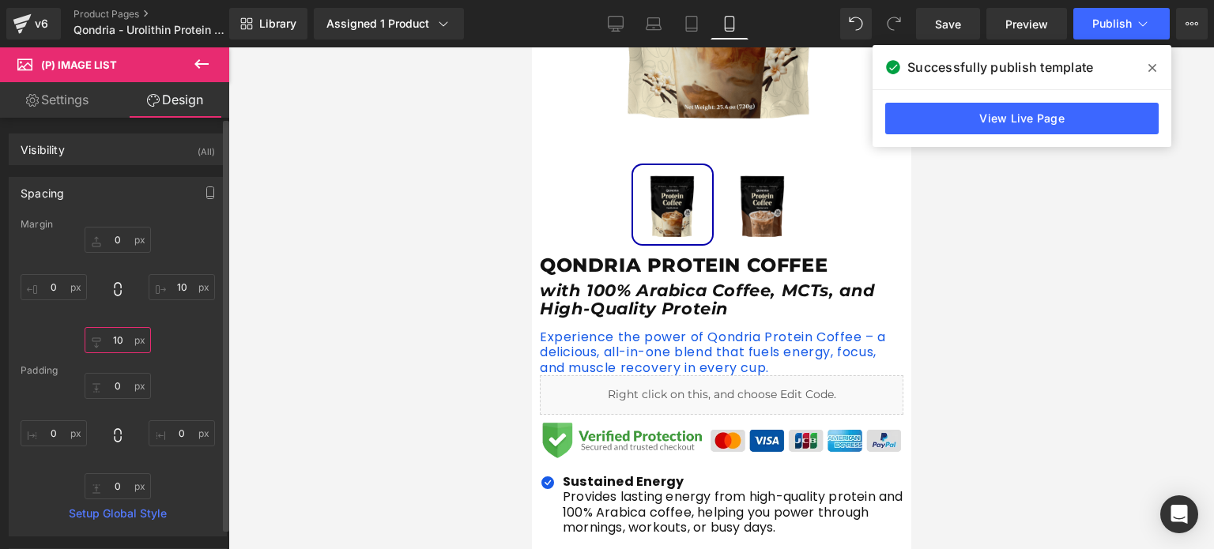
click at [120, 337] on input "10" at bounding box center [118, 340] width 66 height 26
click at [115, 480] on input "0" at bounding box center [118, 486] width 66 height 26
type input "10"
click at [115, 480] on input "10" at bounding box center [118, 486] width 66 height 26
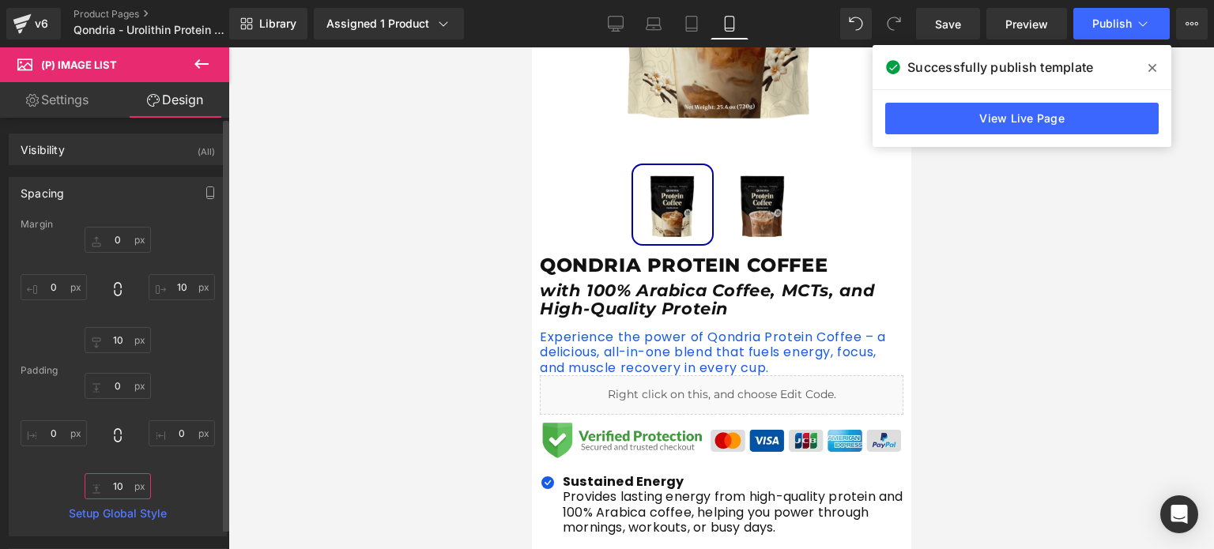
click at [115, 480] on input "10" at bounding box center [118, 486] width 66 height 26
click at [114, 337] on input "10" at bounding box center [118, 340] width 66 height 26
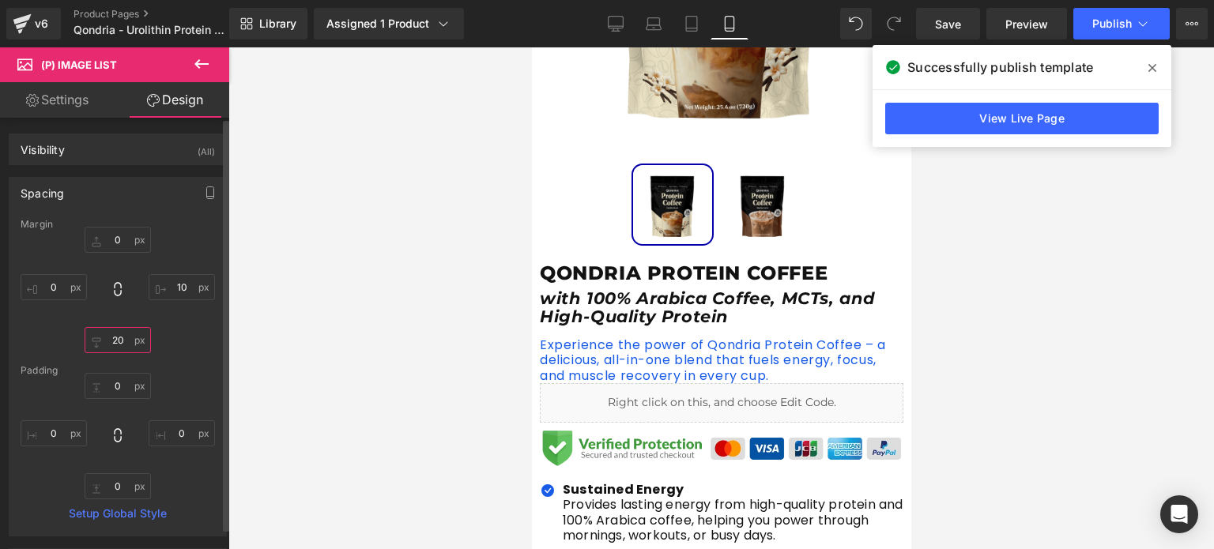
click at [114, 337] on input "20" at bounding box center [118, 340] width 66 height 26
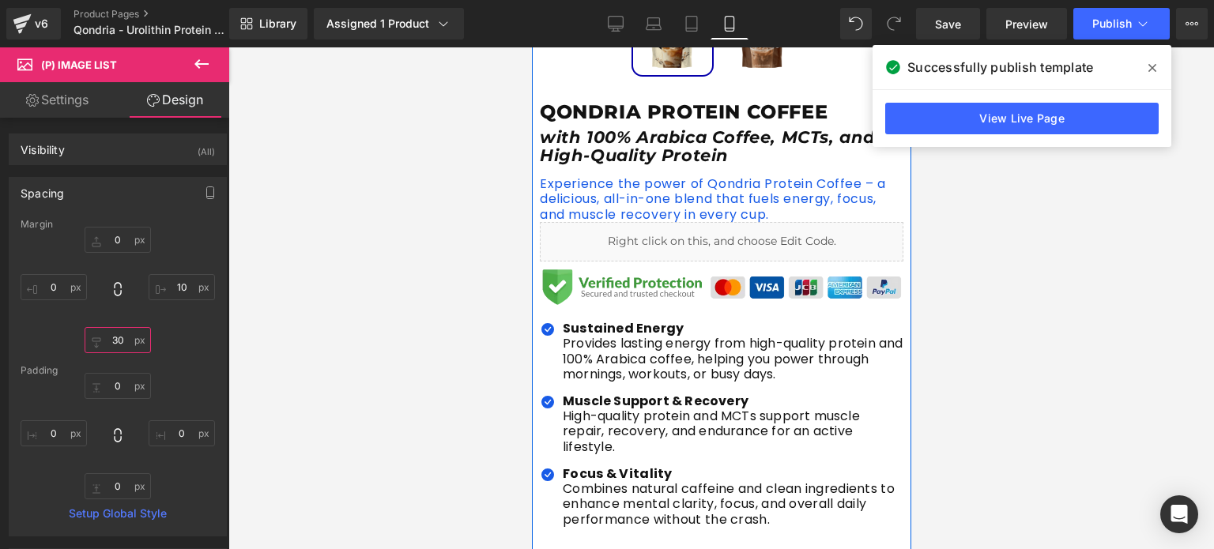
scroll to position [574, 0]
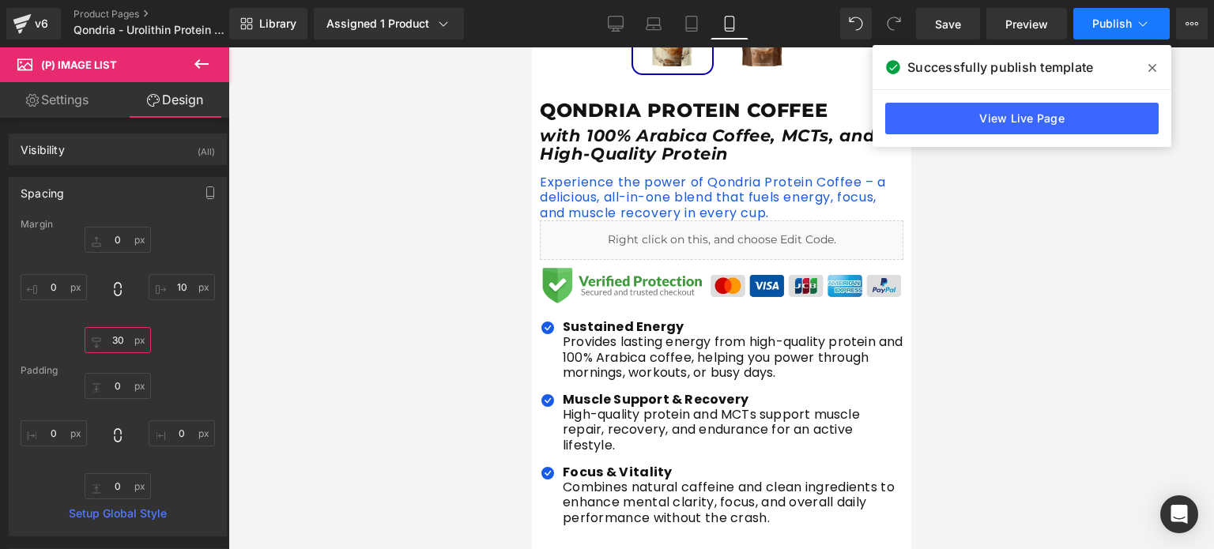
type input "30"
click at [1103, 37] on button "Publish" at bounding box center [1121, 24] width 96 height 32
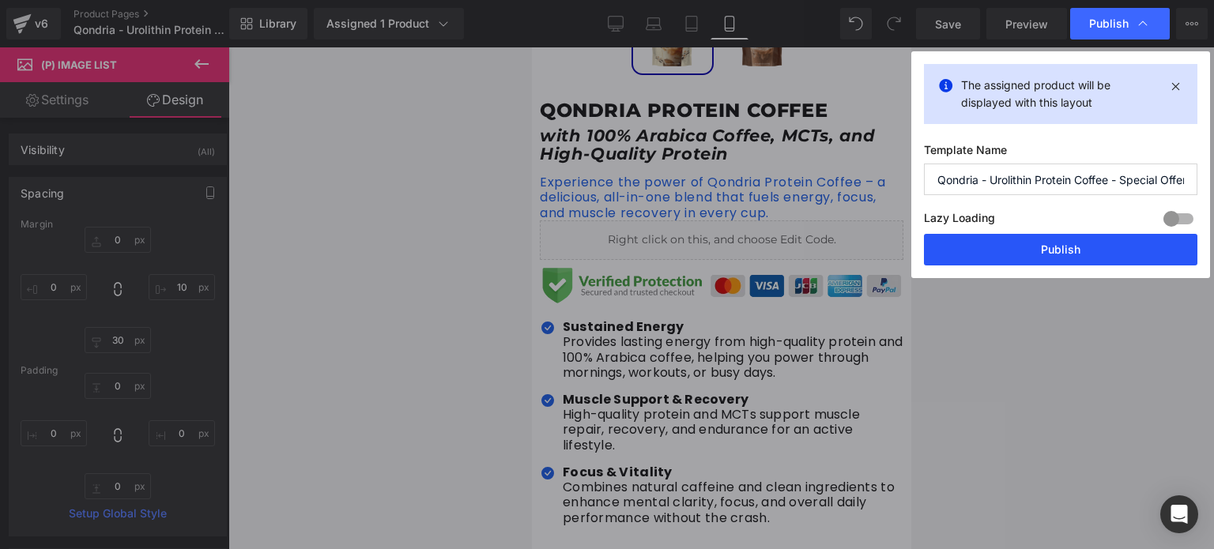
drag, startPoint x: 1075, startPoint y: 240, endPoint x: 224, endPoint y: 92, distance: 863.9
click at [1075, 240] on button "Publish" at bounding box center [1060, 250] width 273 height 32
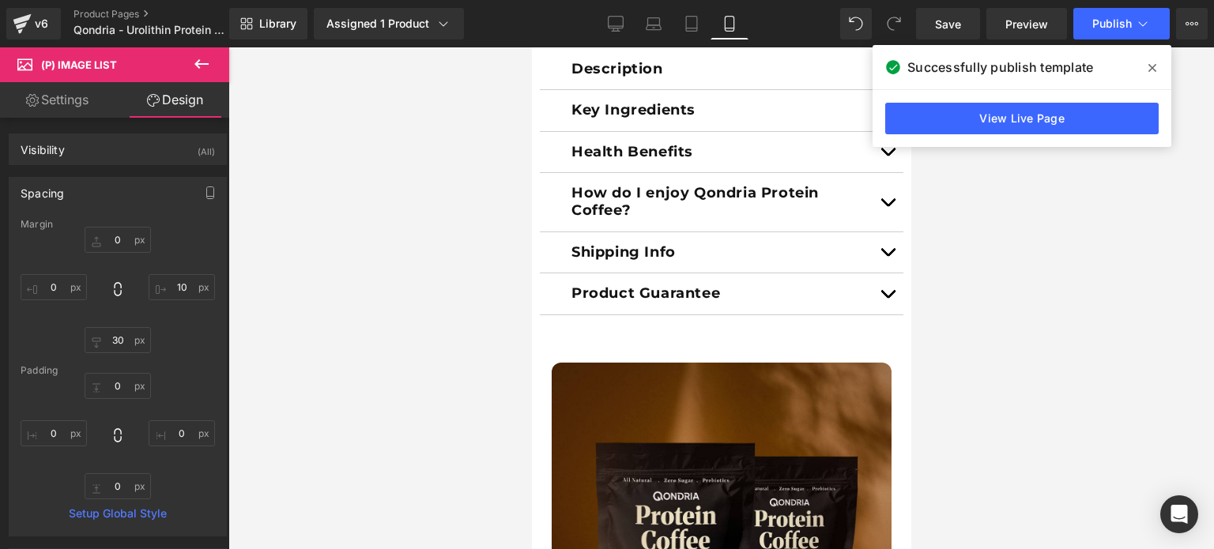
scroll to position [1072, 0]
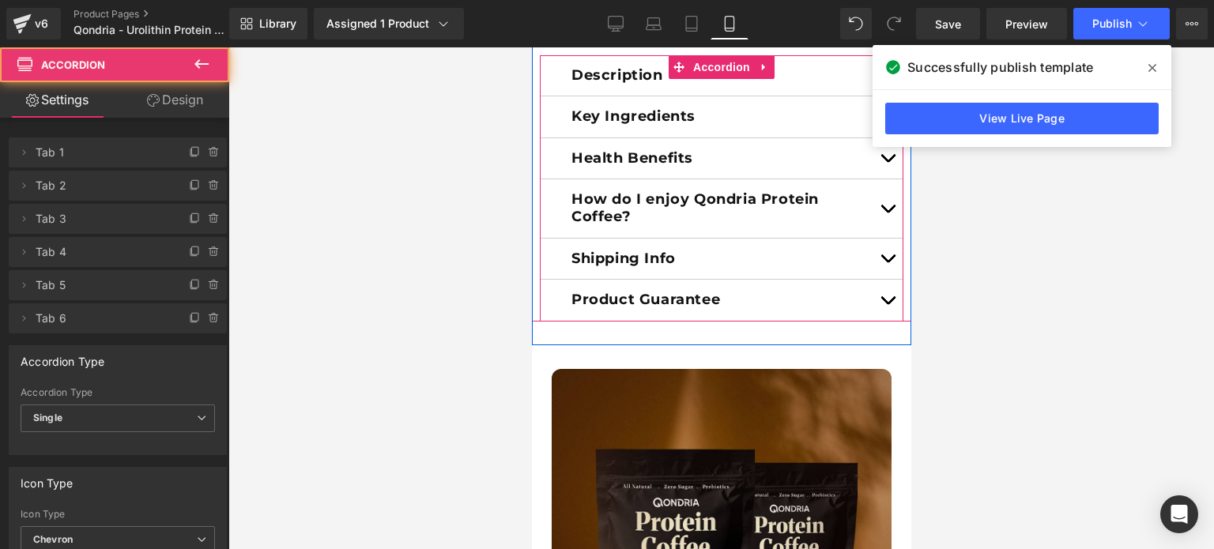
click at [877, 302] on button "button" at bounding box center [887, 300] width 32 height 41
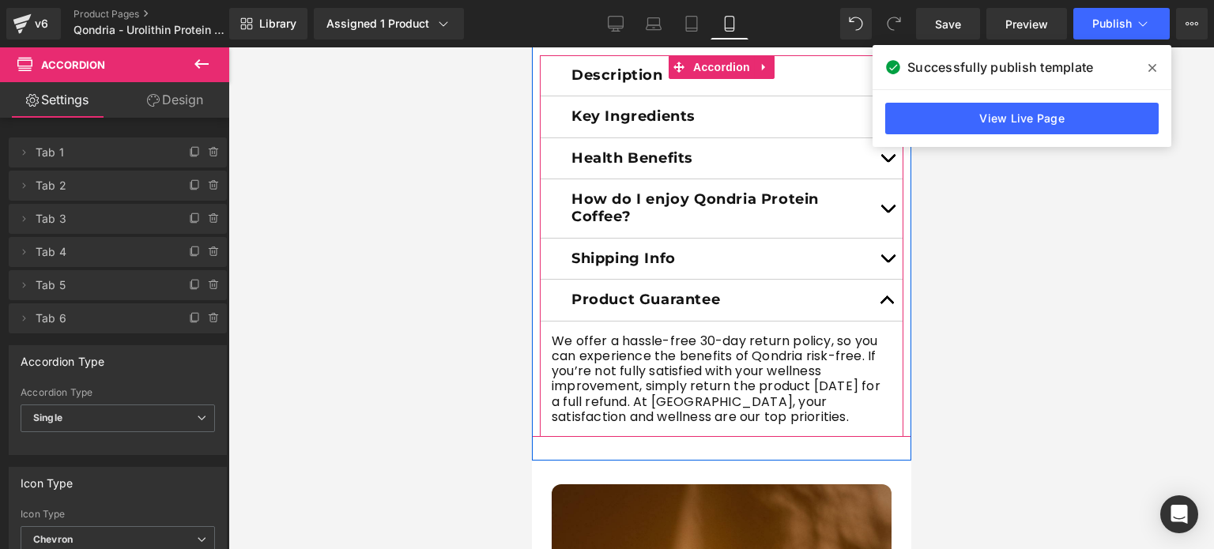
click at [877, 302] on button "button" at bounding box center [887, 300] width 32 height 41
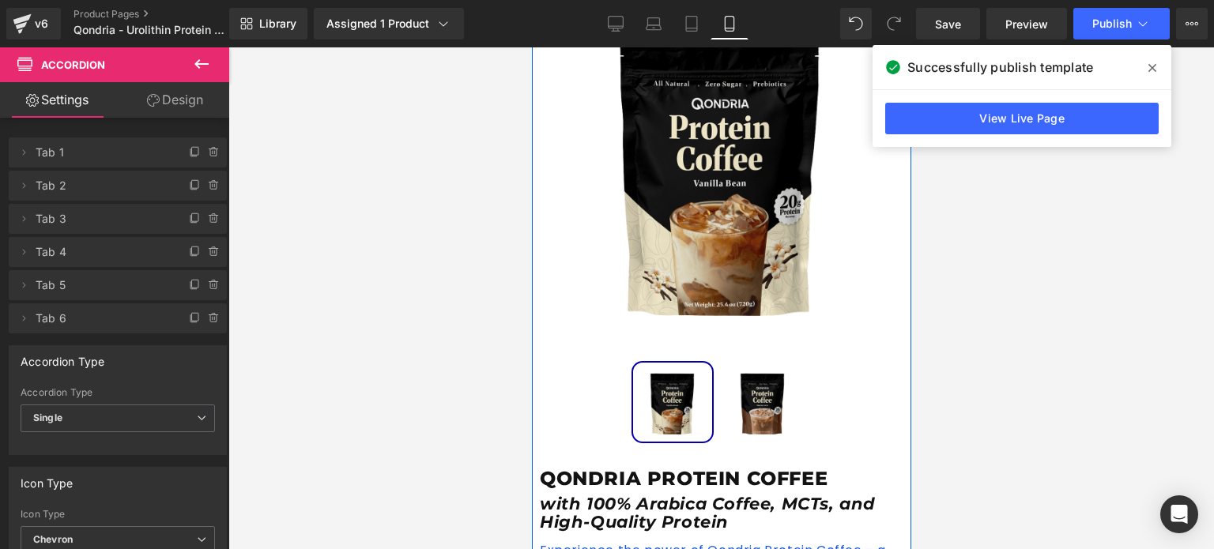
scroll to position [0, 0]
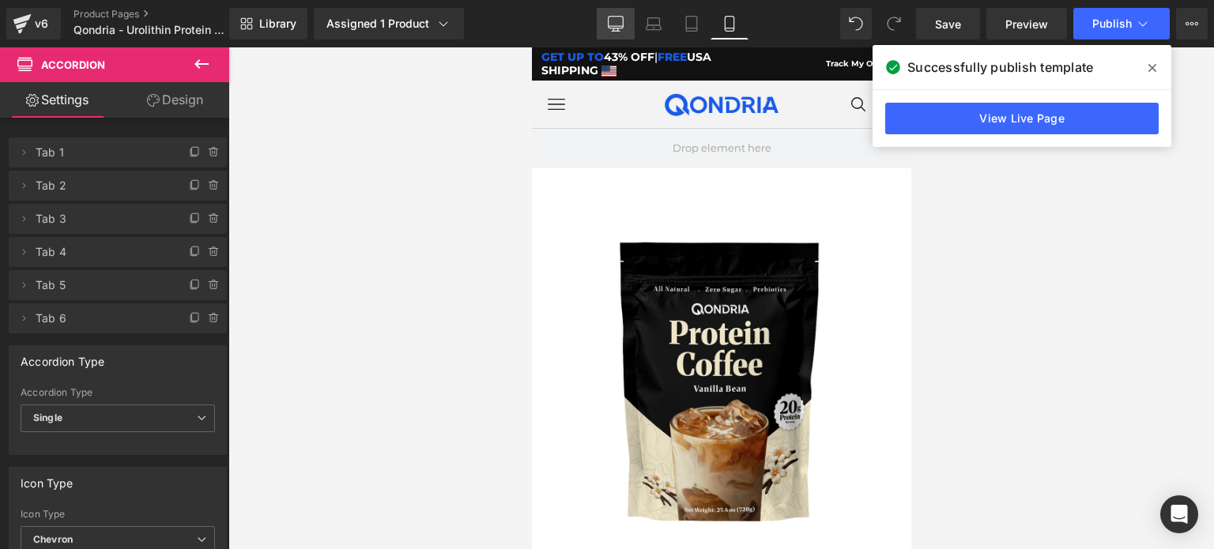
click at [625, 17] on link "Desktop" at bounding box center [616, 24] width 38 height 32
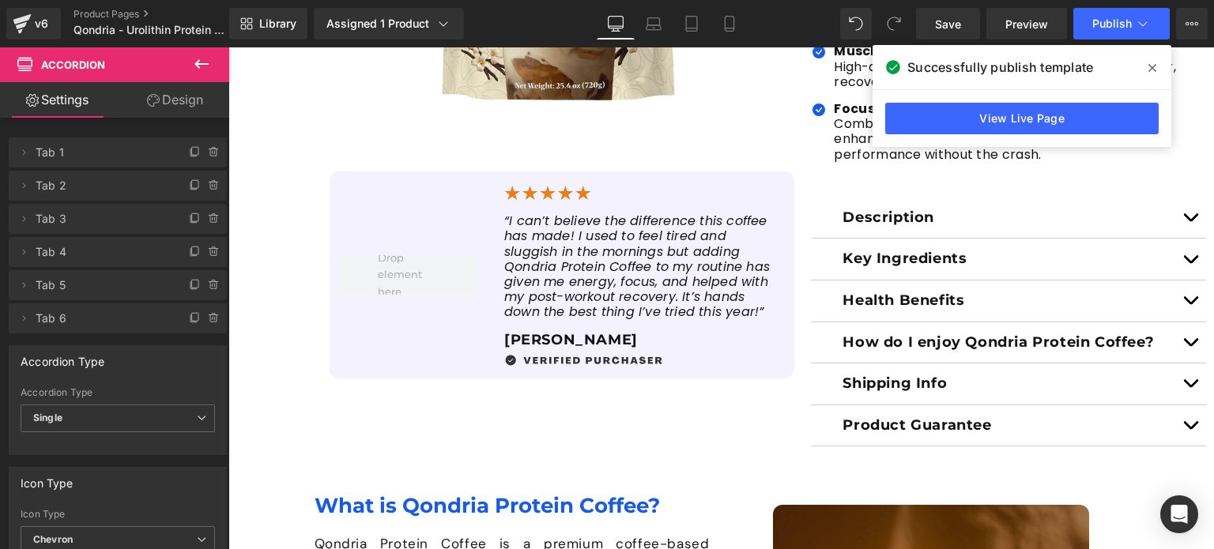
scroll to position [590, 0]
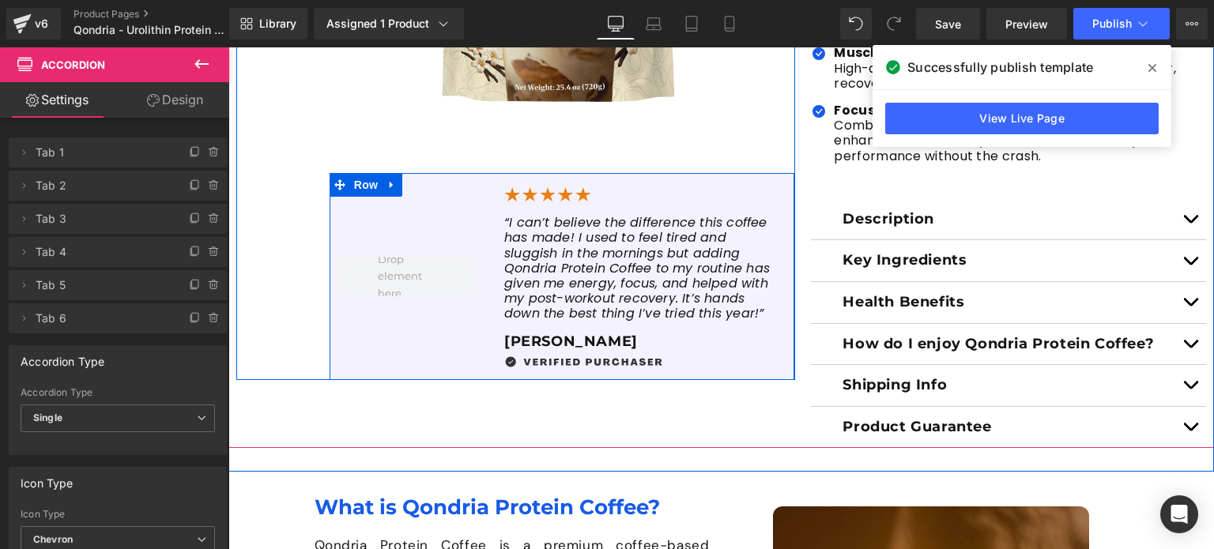
click at [397, 194] on div at bounding box center [407, 276] width 155 height 207
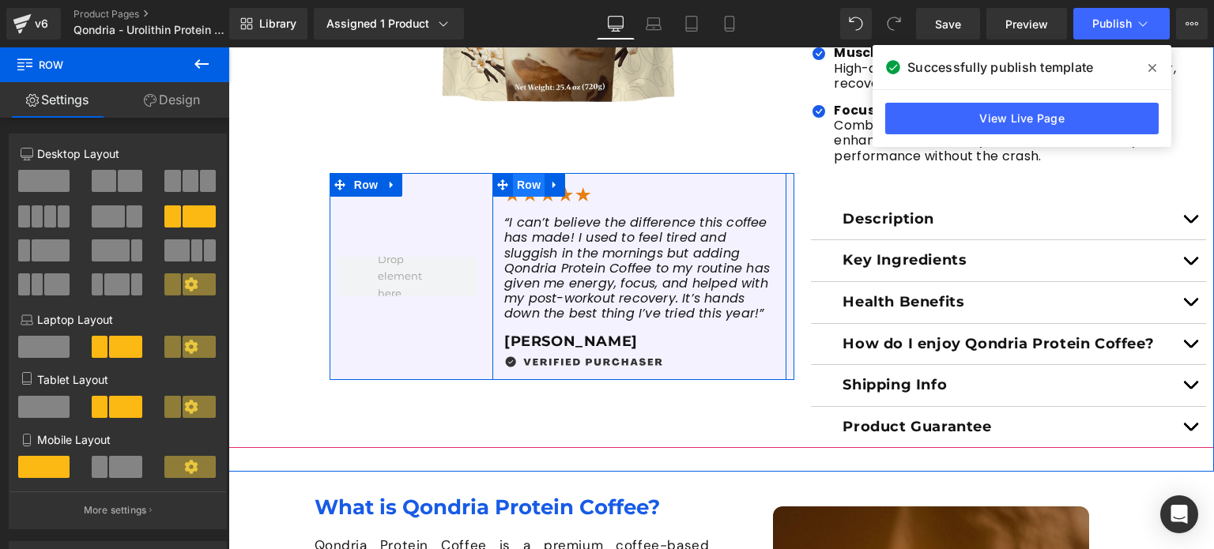
click at [514, 190] on span "Row" at bounding box center [529, 185] width 32 height 24
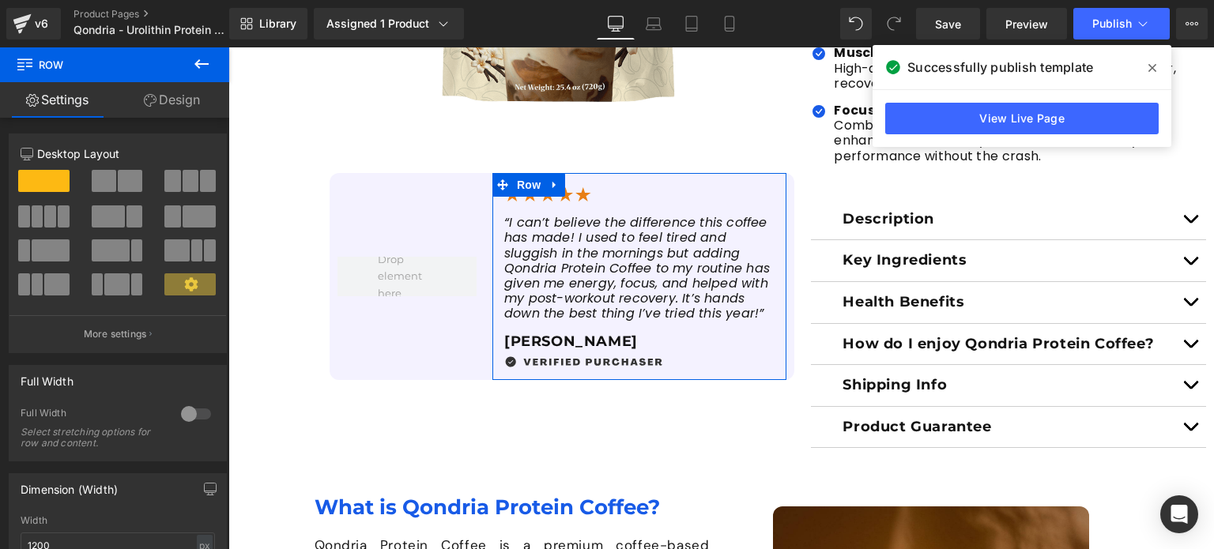
click at [185, 104] on link "Design" at bounding box center [172, 100] width 115 height 36
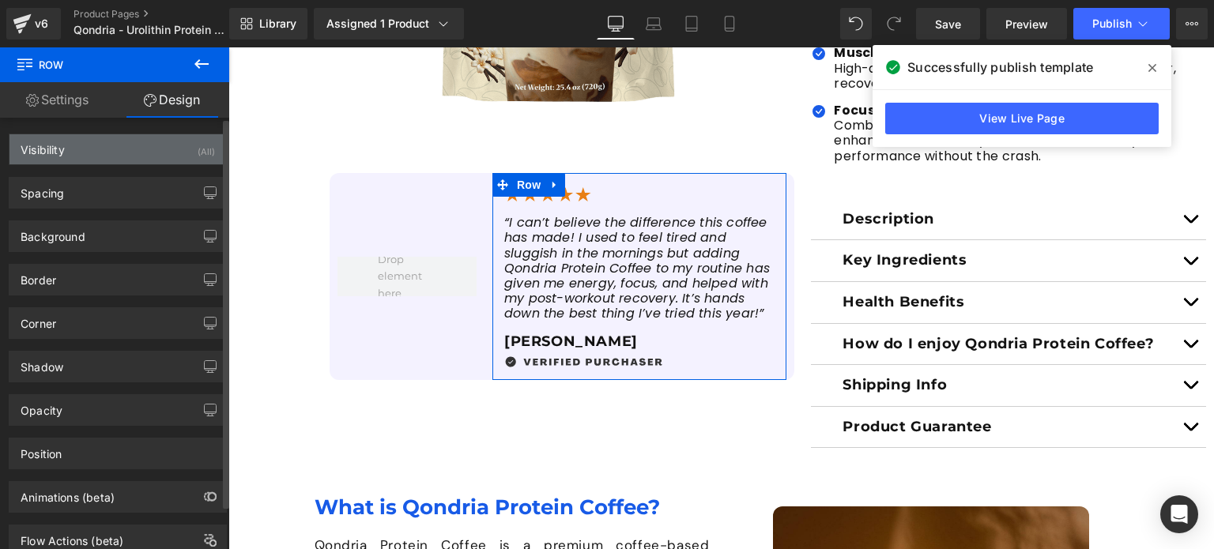
click at [160, 149] on div "Visibility (All)" at bounding box center [117, 149] width 217 height 30
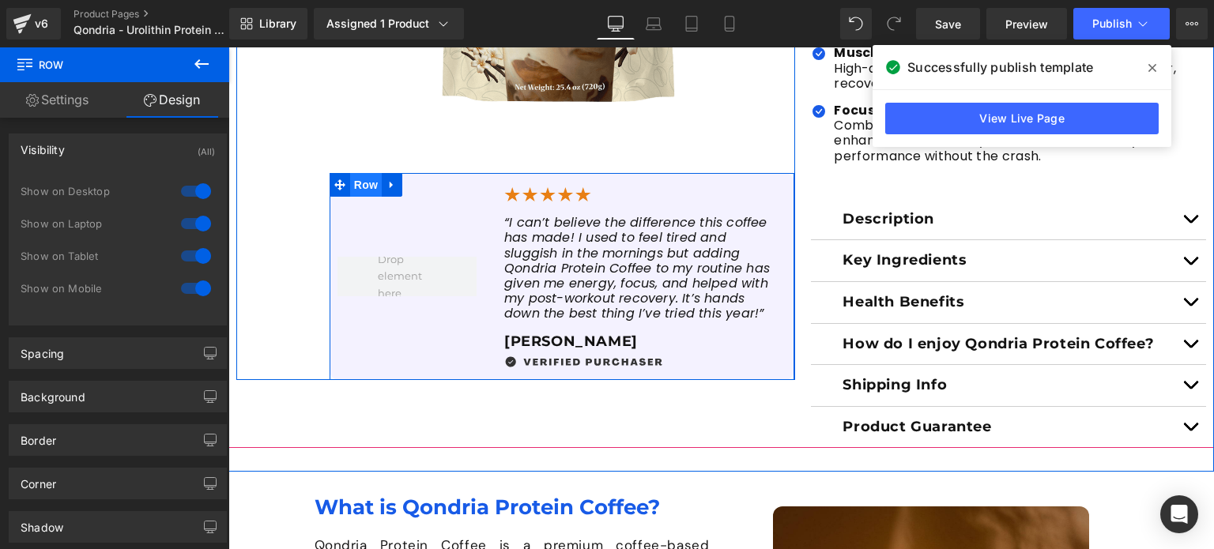
click at [356, 188] on span "Row" at bounding box center [366, 185] width 32 height 24
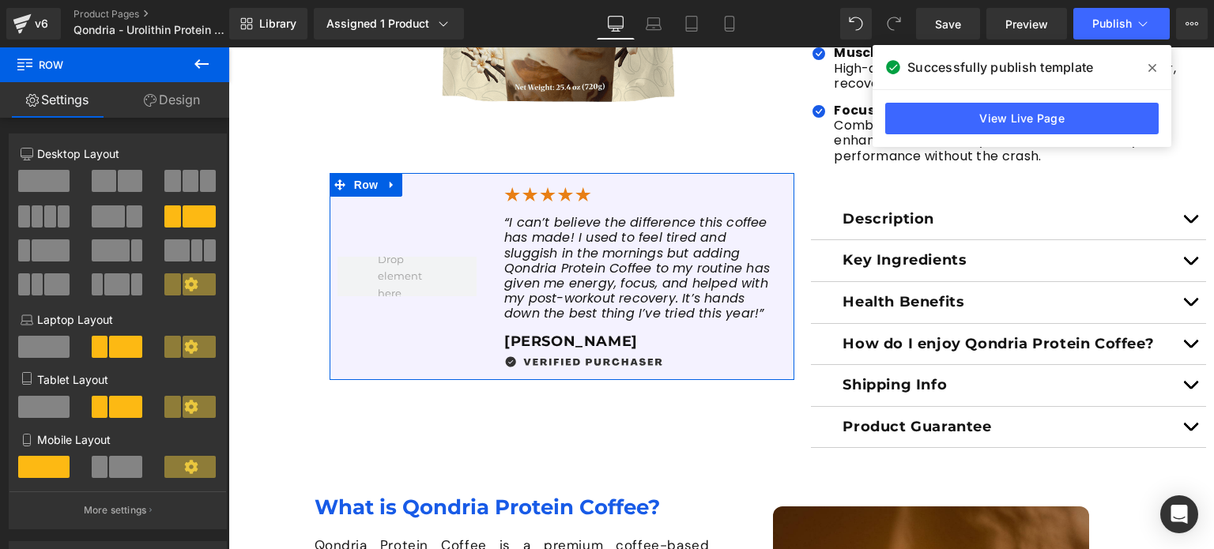
click at [198, 109] on link "Design" at bounding box center [172, 100] width 115 height 36
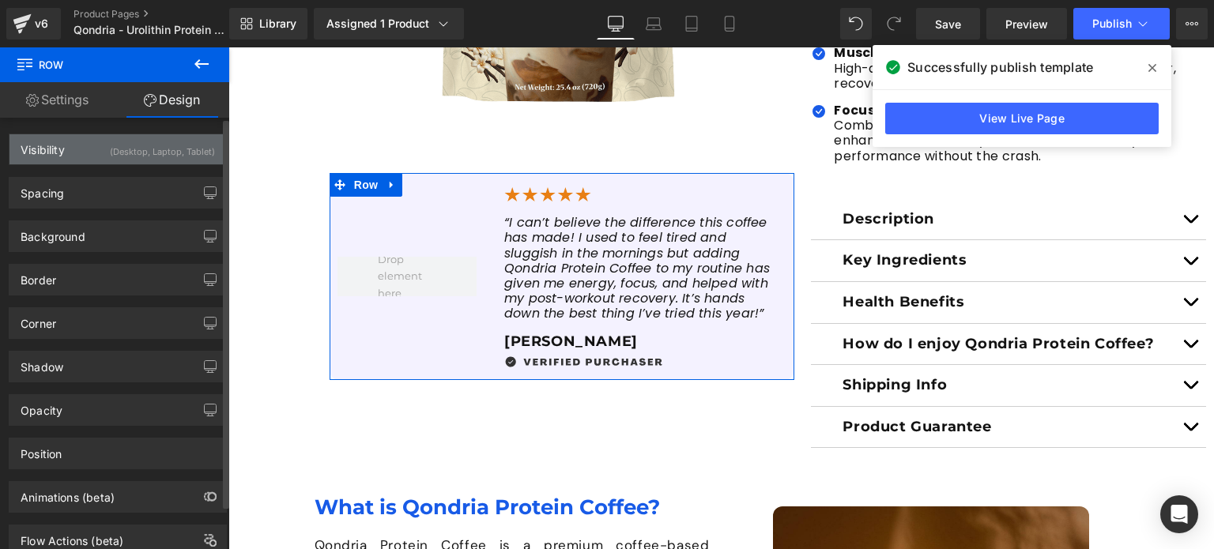
click at [170, 149] on div "(Desktop, Laptop, Tablet)" at bounding box center [162, 147] width 105 height 26
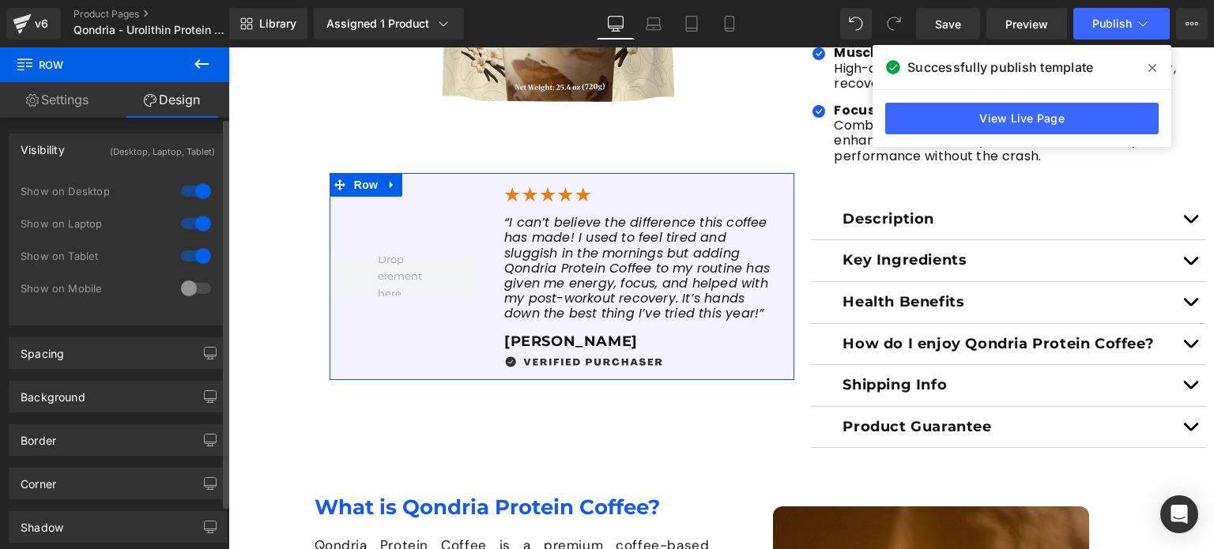
click at [190, 285] on div at bounding box center [196, 288] width 38 height 25
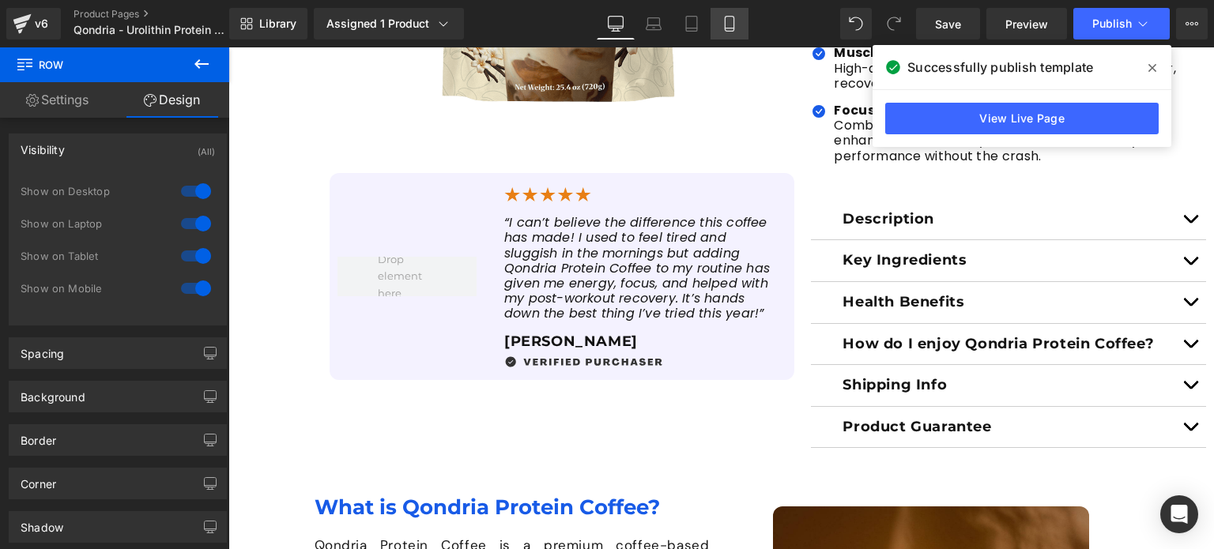
click at [714, 24] on link "Mobile" at bounding box center [729, 24] width 38 height 32
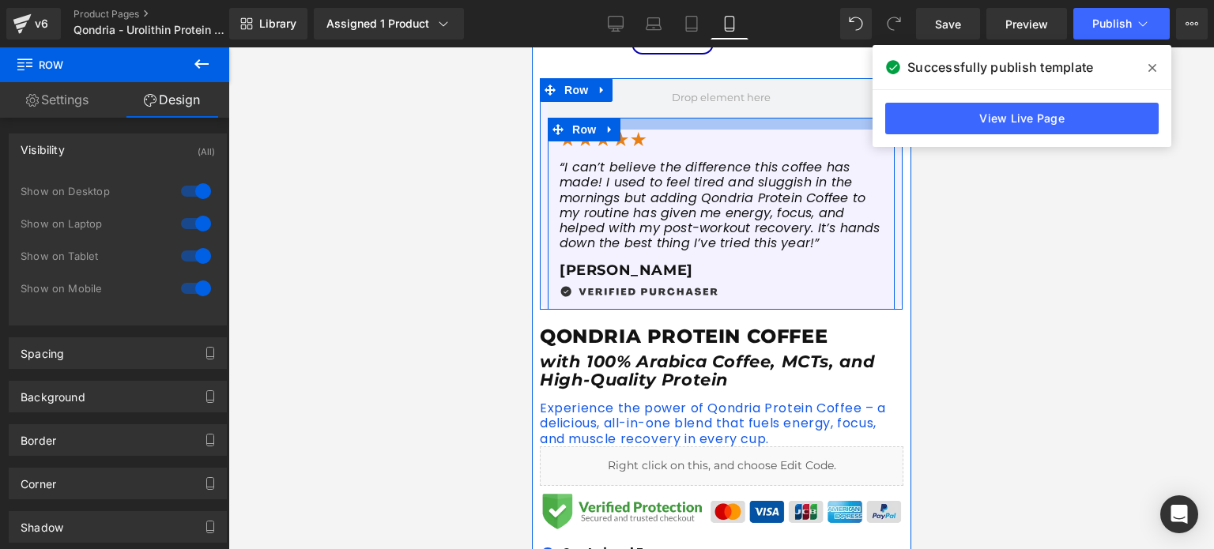
scroll to position [612, 0]
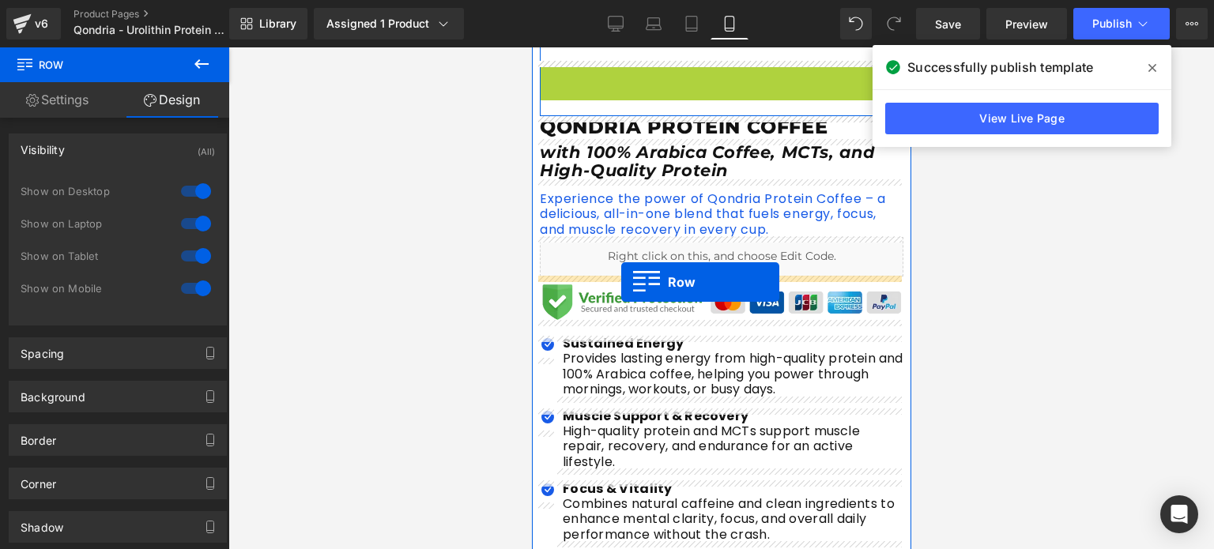
drag, startPoint x: 569, startPoint y: 72, endPoint x: 620, endPoint y: 281, distance: 215.6
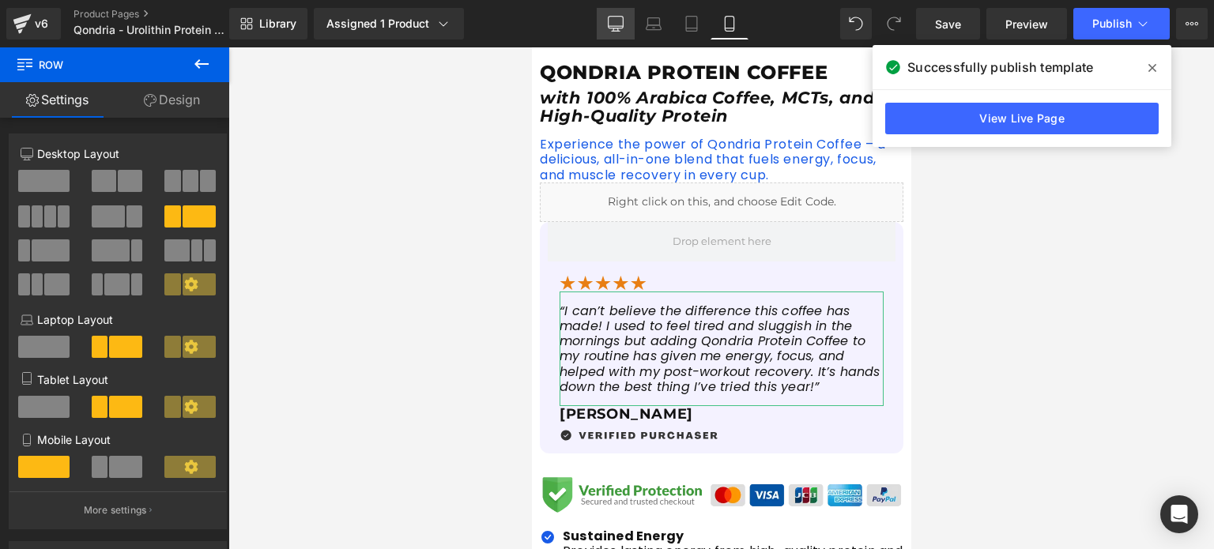
click at [620, 24] on icon at bounding box center [616, 24] width 16 height 16
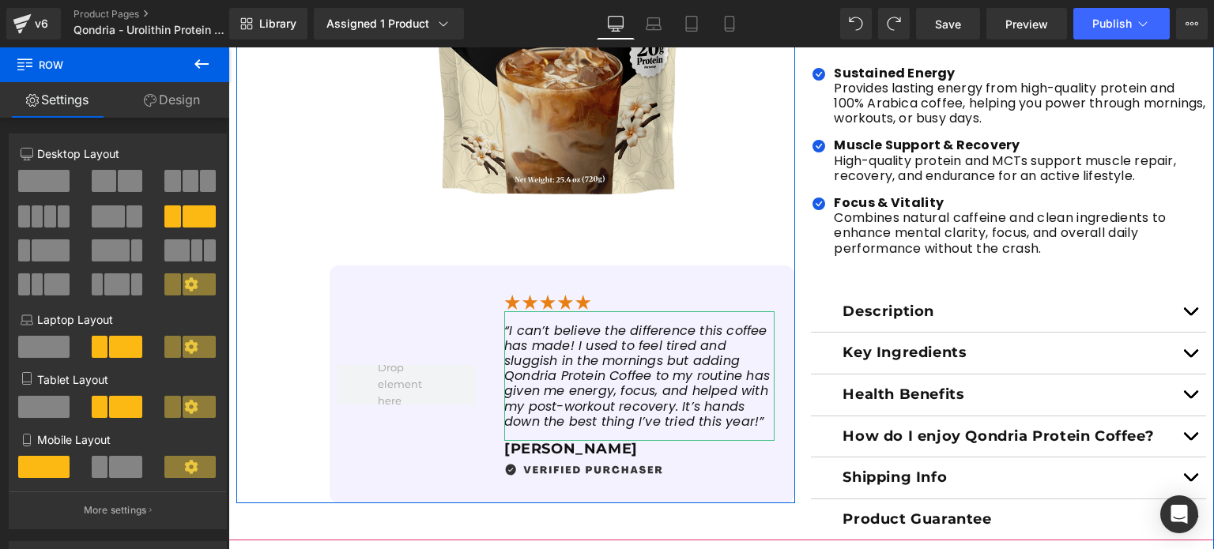
scroll to position [500, 0]
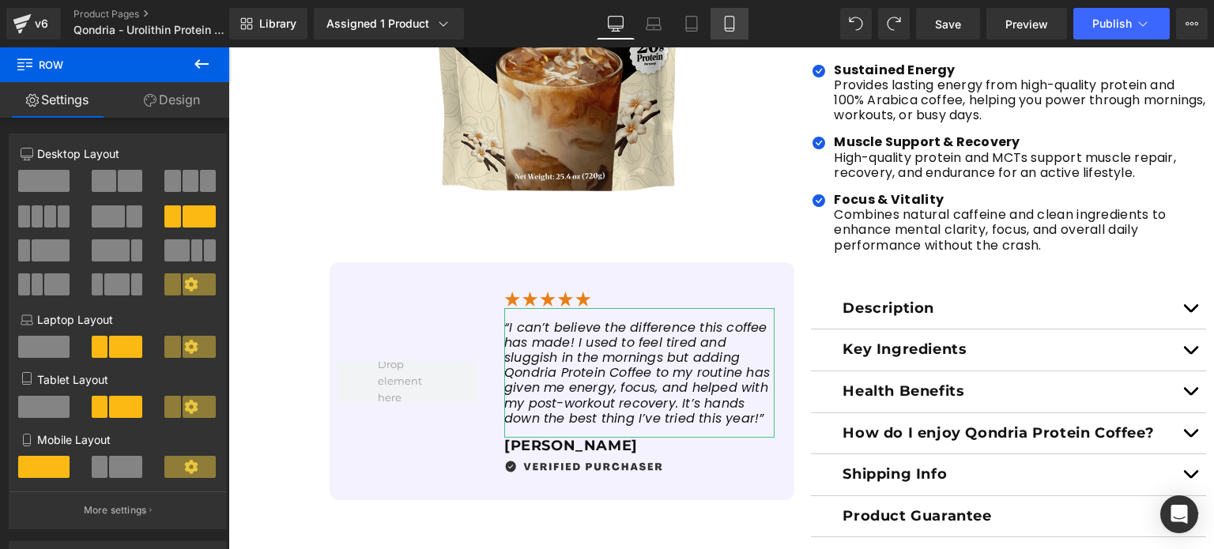
click at [727, 31] on icon at bounding box center [729, 24] width 9 height 15
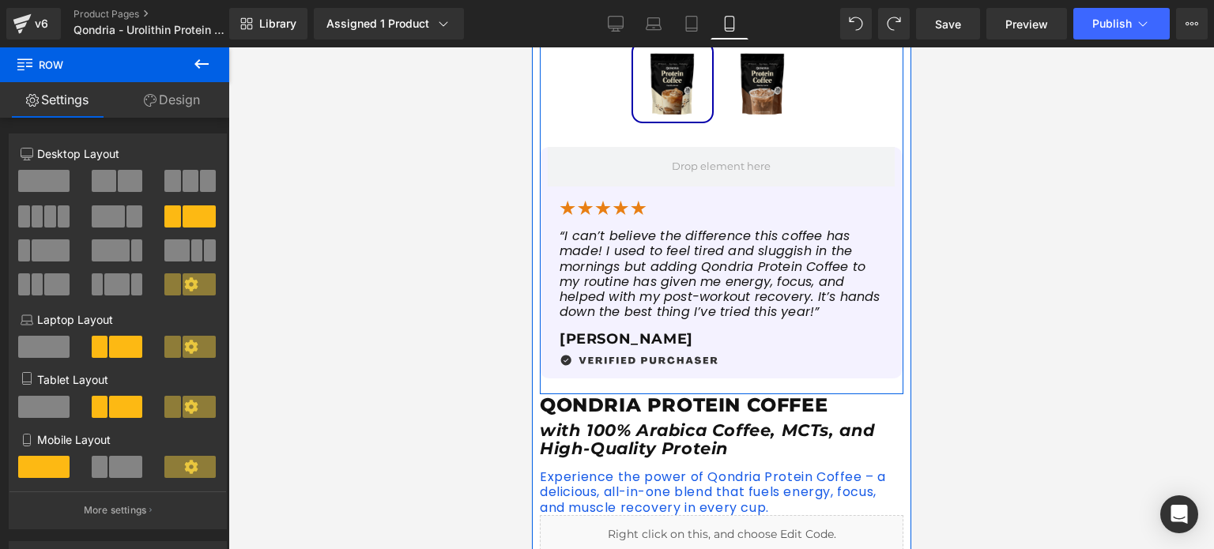
scroll to position [525, 0]
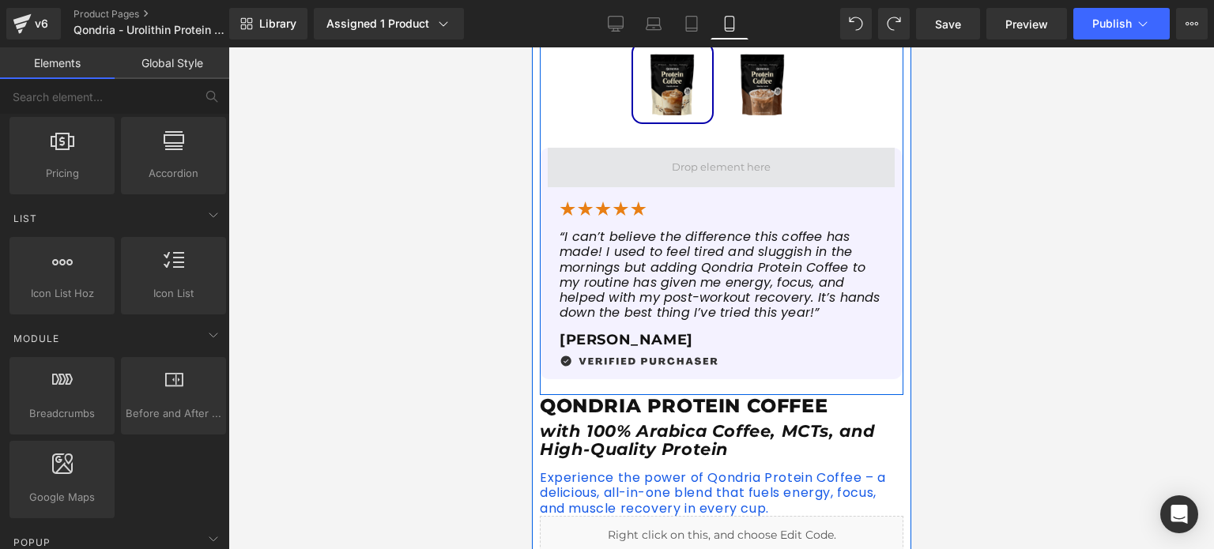
click at [732, 173] on span at bounding box center [720, 167] width 110 height 24
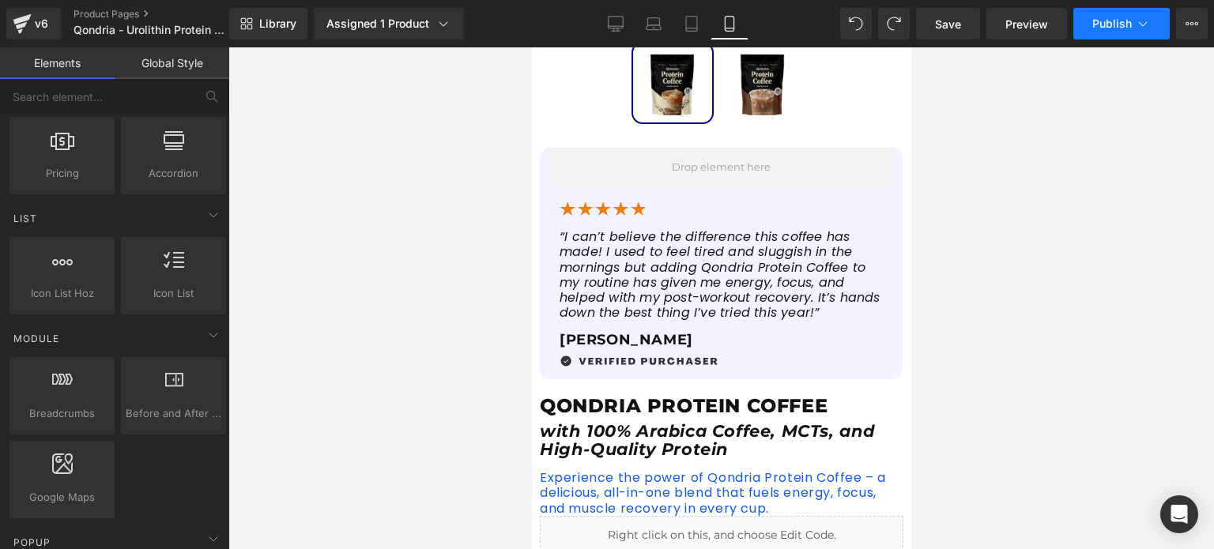
click at [1116, 36] on button "Publish" at bounding box center [1121, 24] width 96 height 32
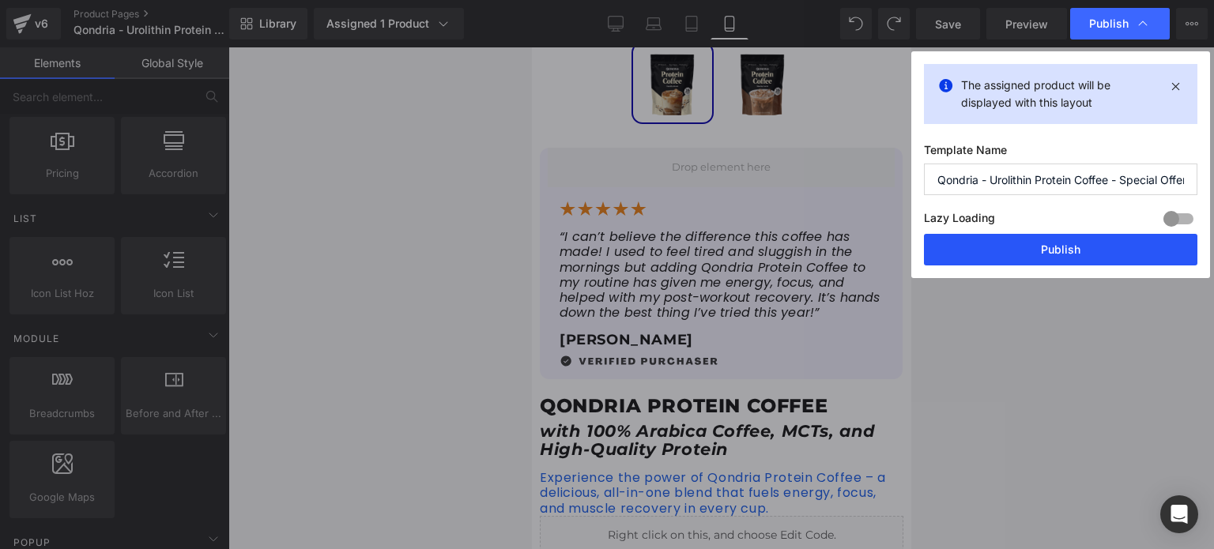
drag, startPoint x: 1057, startPoint y: 246, endPoint x: 314, endPoint y: 192, distance: 745.6
click at [1057, 246] on button "Publish" at bounding box center [1060, 250] width 273 height 32
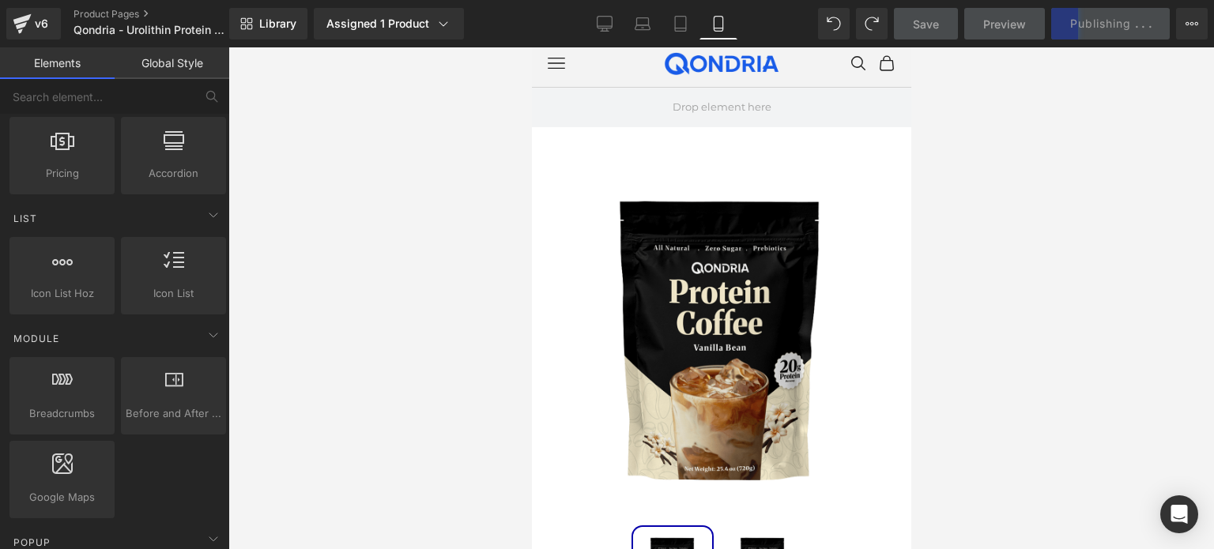
scroll to position [0, 0]
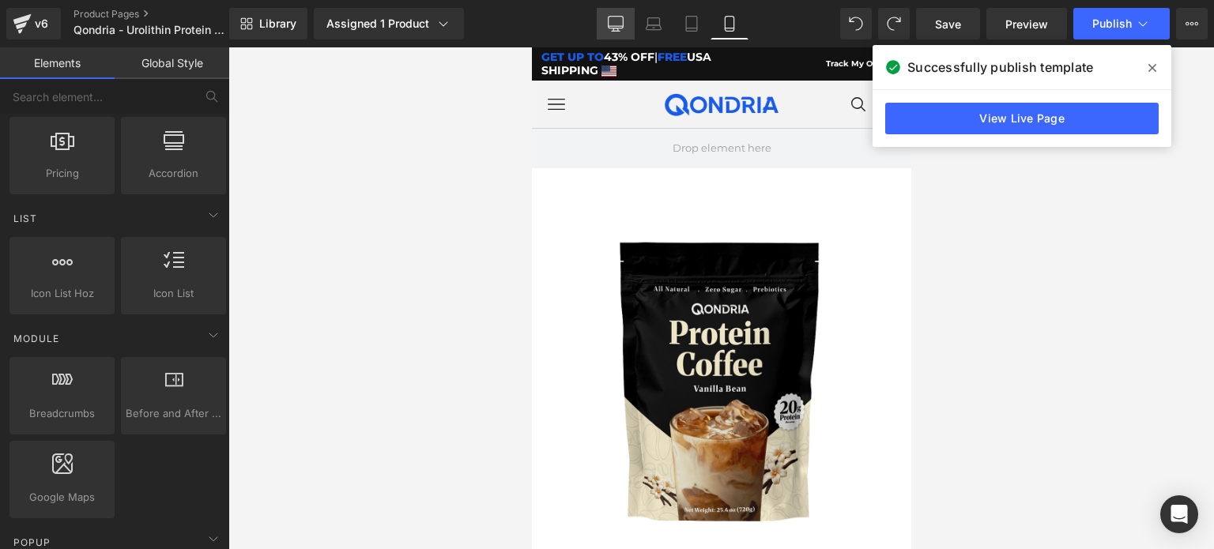
click at [613, 32] on link "Desktop" at bounding box center [616, 24] width 38 height 32
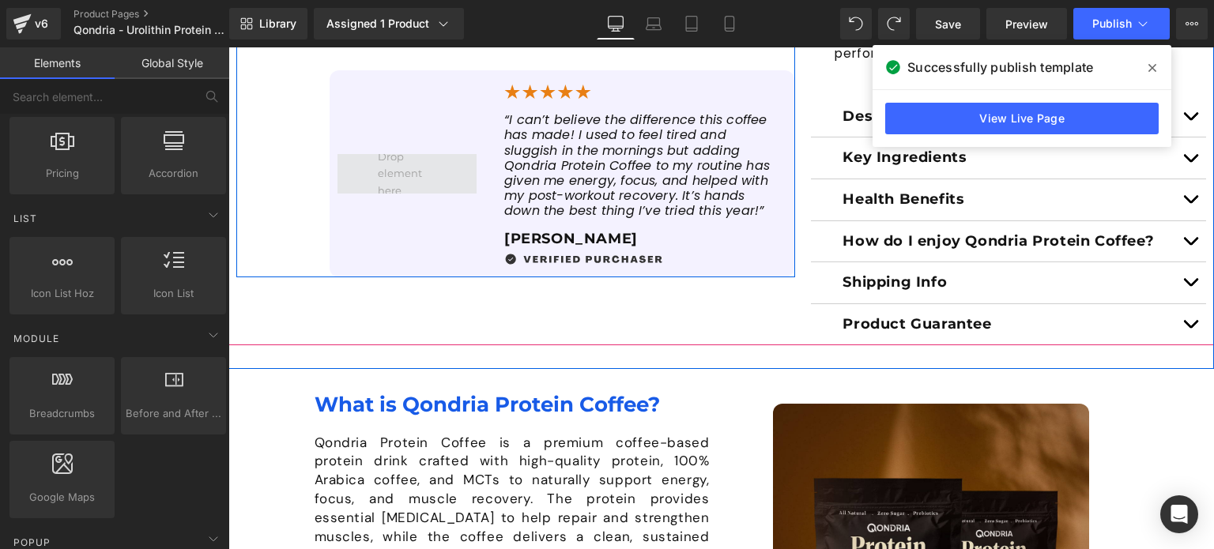
scroll to position [704, 0]
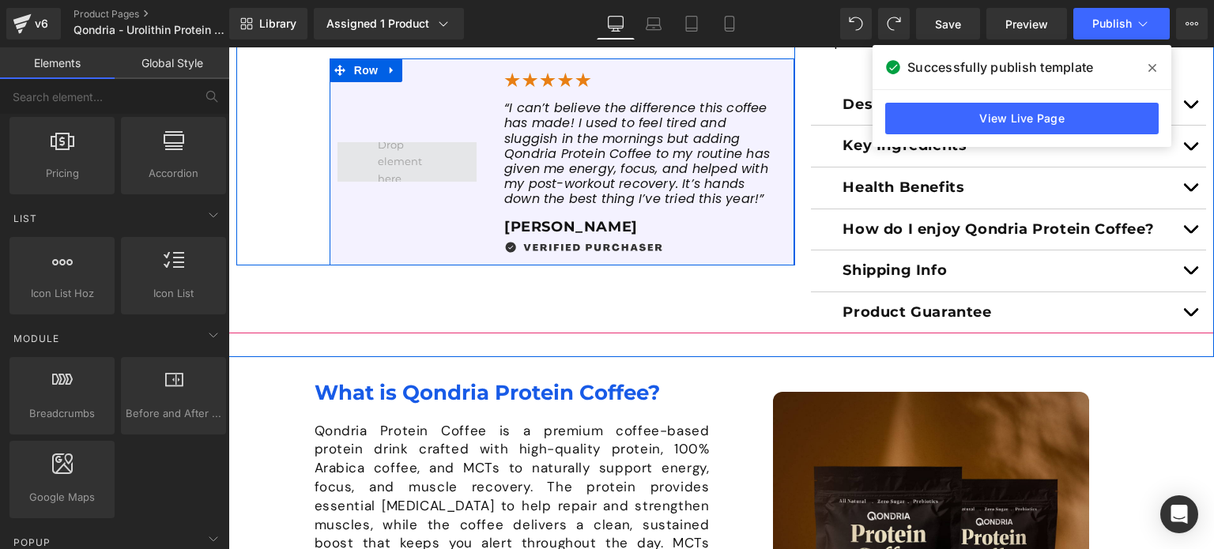
click at [427, 158] on span at bounding box center [407, 162] width 70 height 58
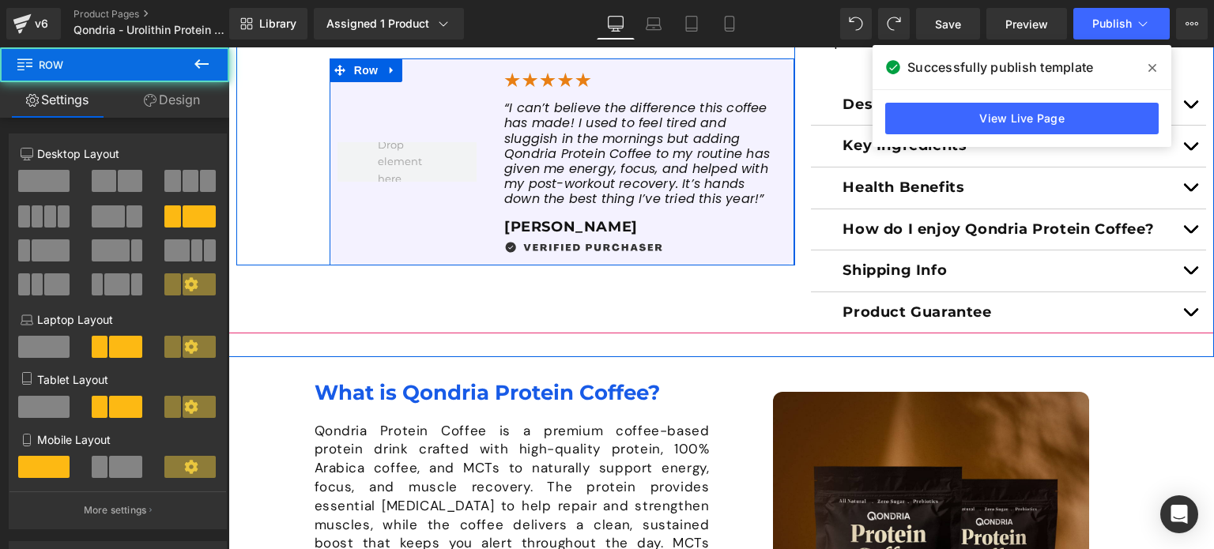
click at [446, 126] on div at bounding box center [407, 161] width 155 height 207
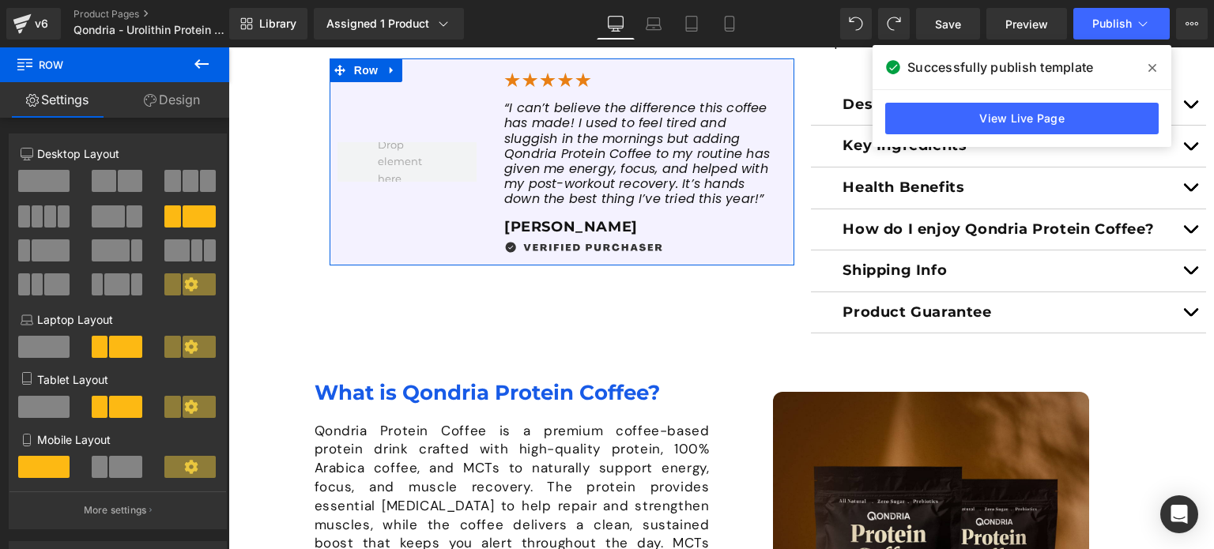
click at [58, 178] on span at bounding box center [43, 181] width 51 height 22
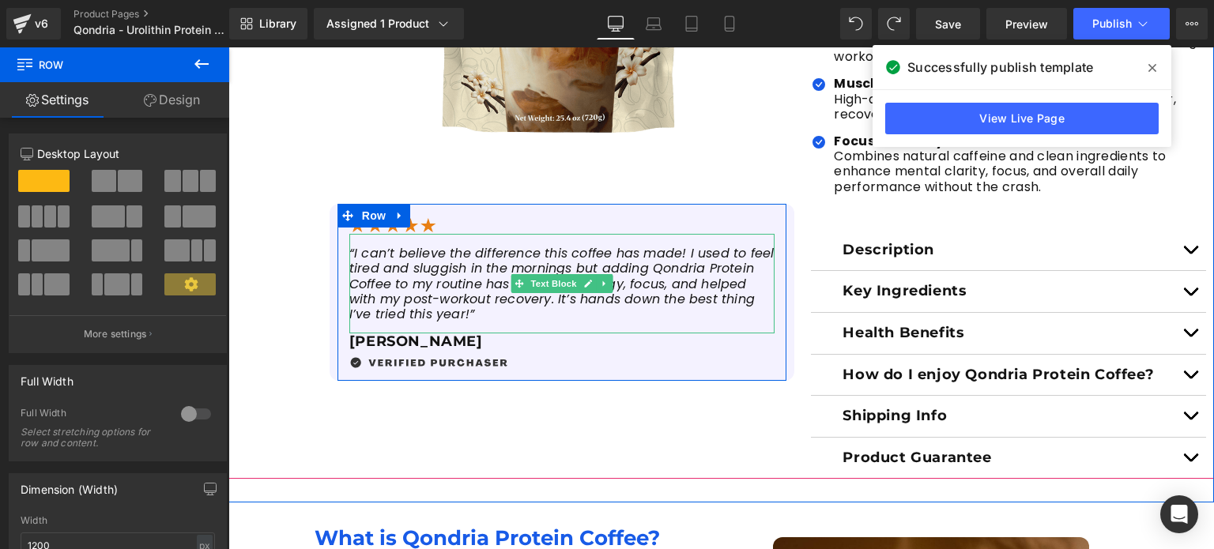
scroll to position [534, 0]
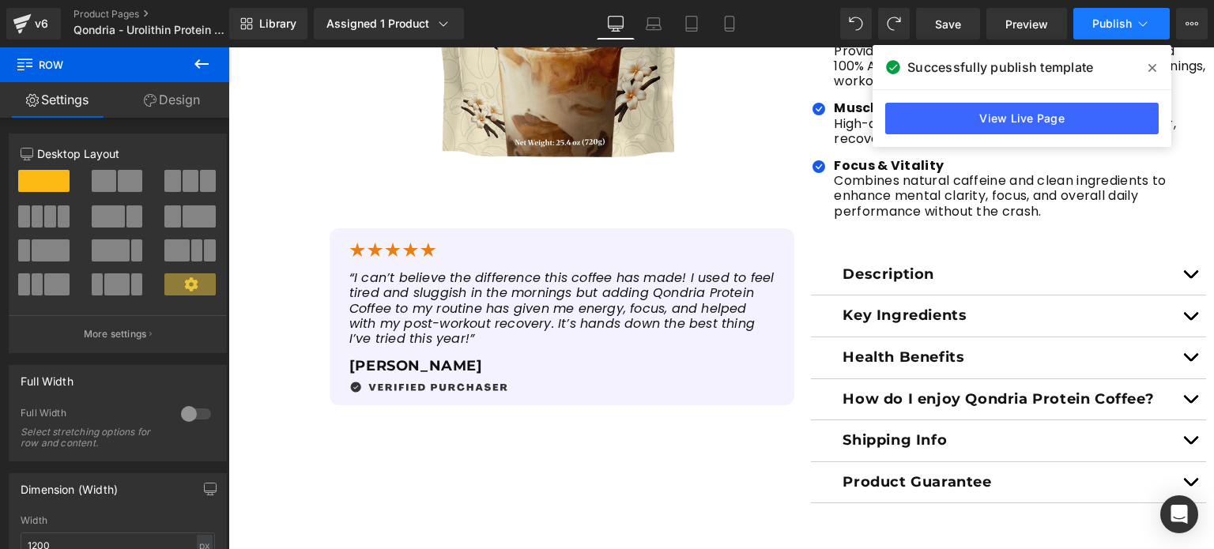
click at [1102, 24] on span "Publish" at bounding box center [1112, 23] width 40 height 13
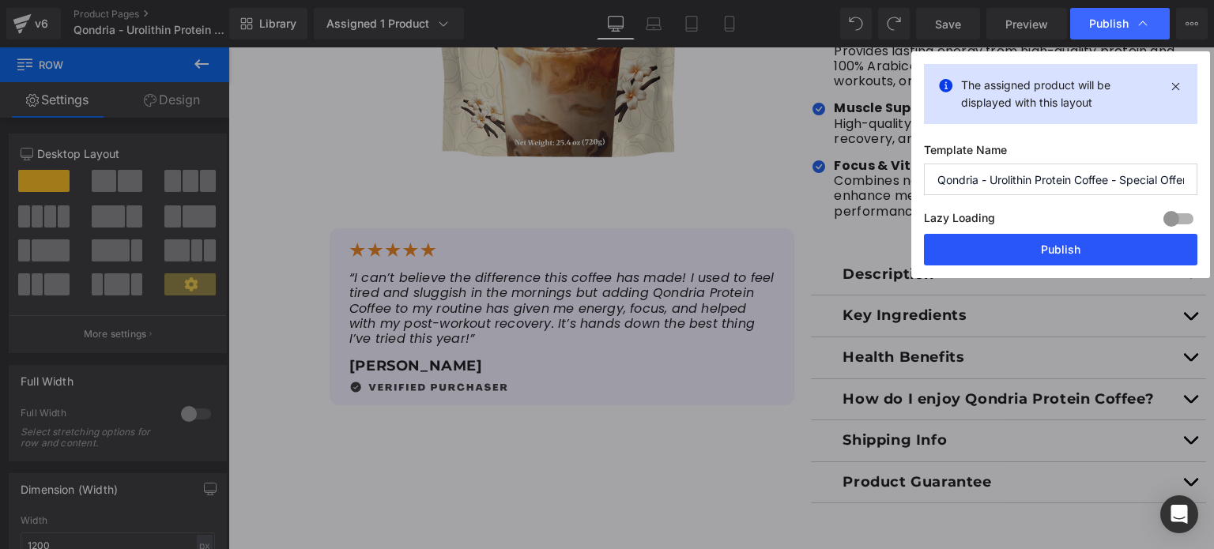
click at [1075, 259] on button "Publish" at bounding box center [1060, 250] width 273 height 32
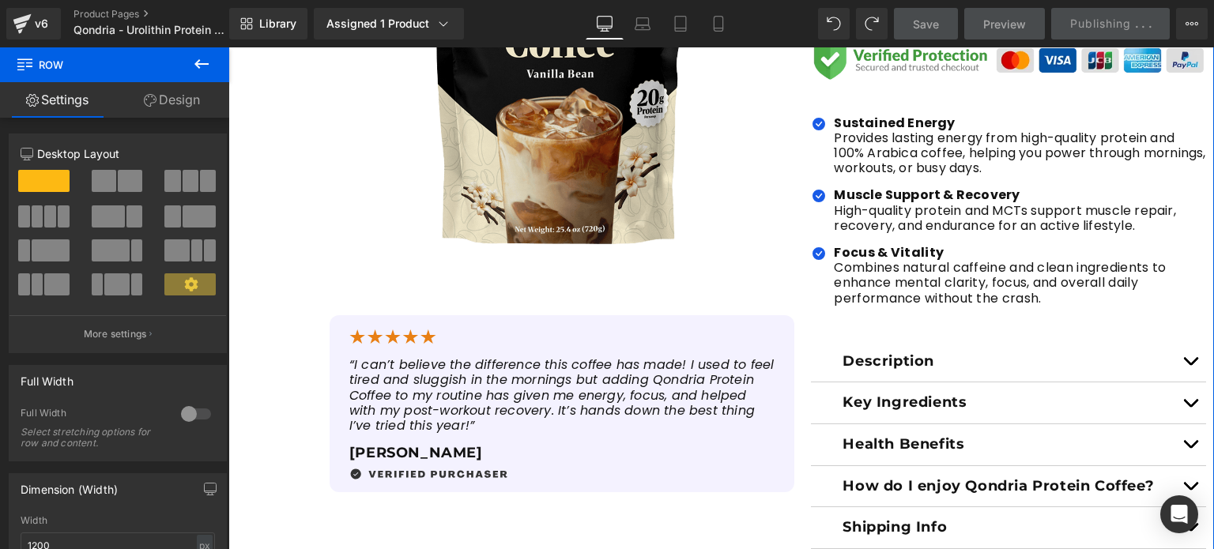
scroll to position [466, 0]
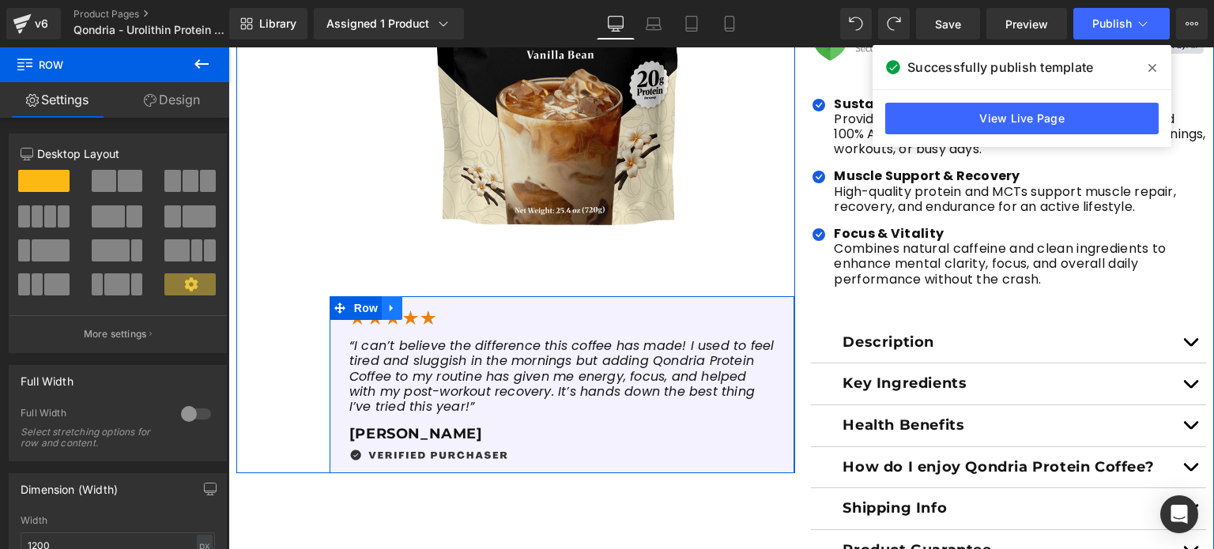
click at [386, 305] on icon at bounding box center [391, 309] width 11 height 12
click at [408, 308] on icon at bounding box center [412, 308] width 11 height 11
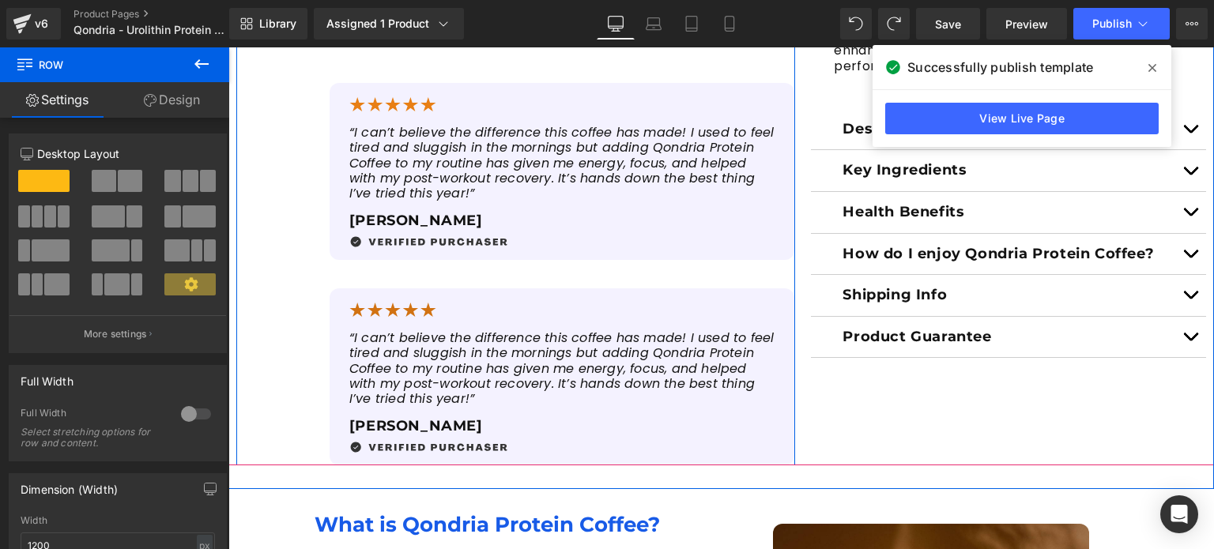
scroll to position [673, 0]
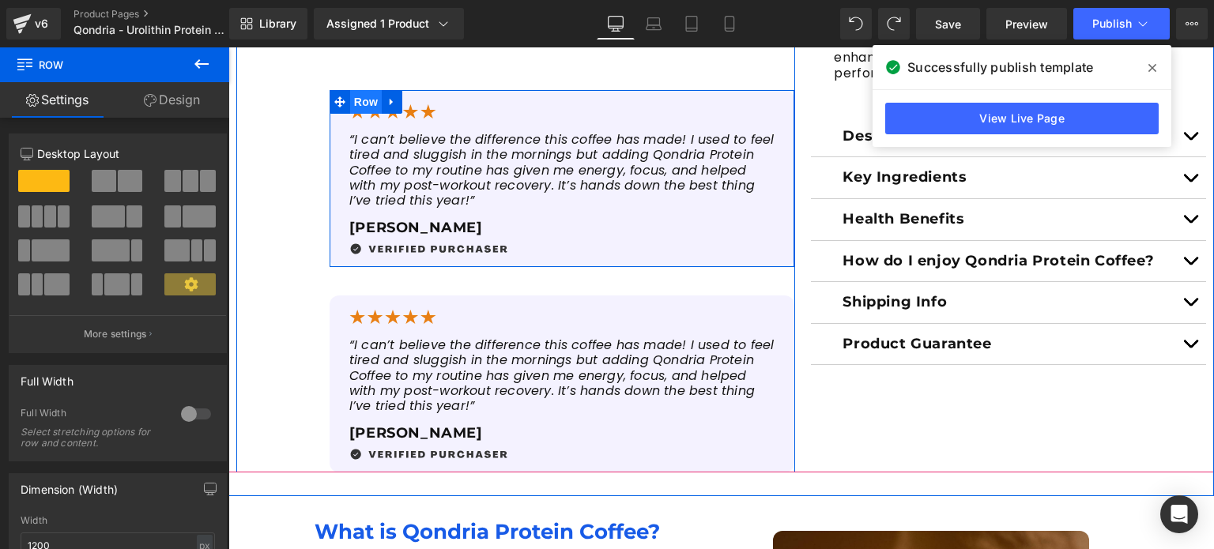
click at [351, 98] on span "Row" at bounding box center [366, 102] width 32 height 24
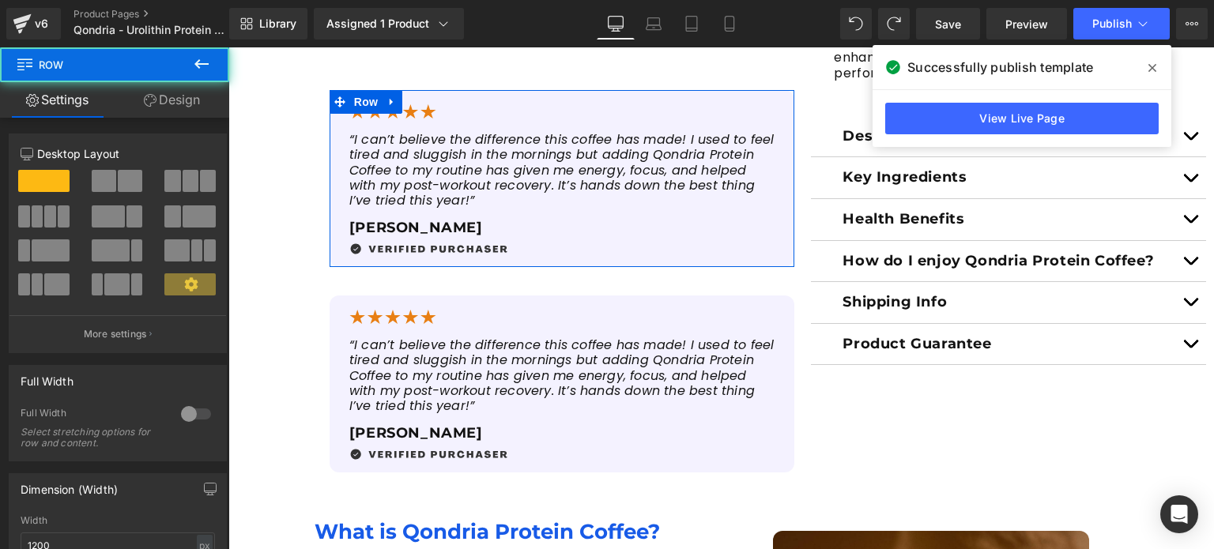
click at [167, 100] on link "Design" at bounding box center [172, 100] width 115 height 36
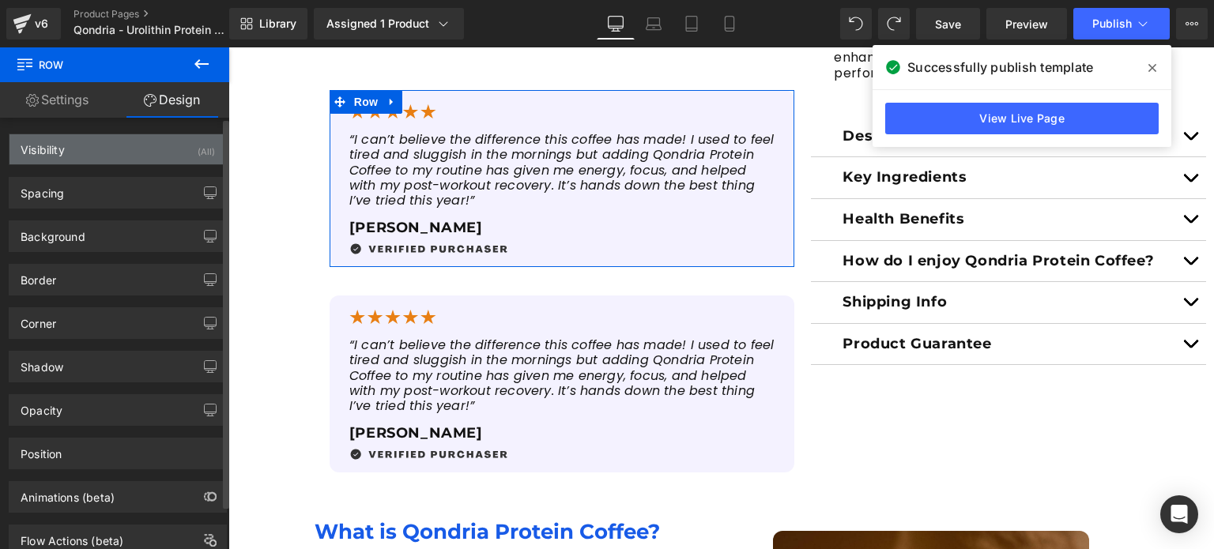
click at [153, 158] on div "Visibility (All)" at bounding box center [117, 149] width 217 height 30
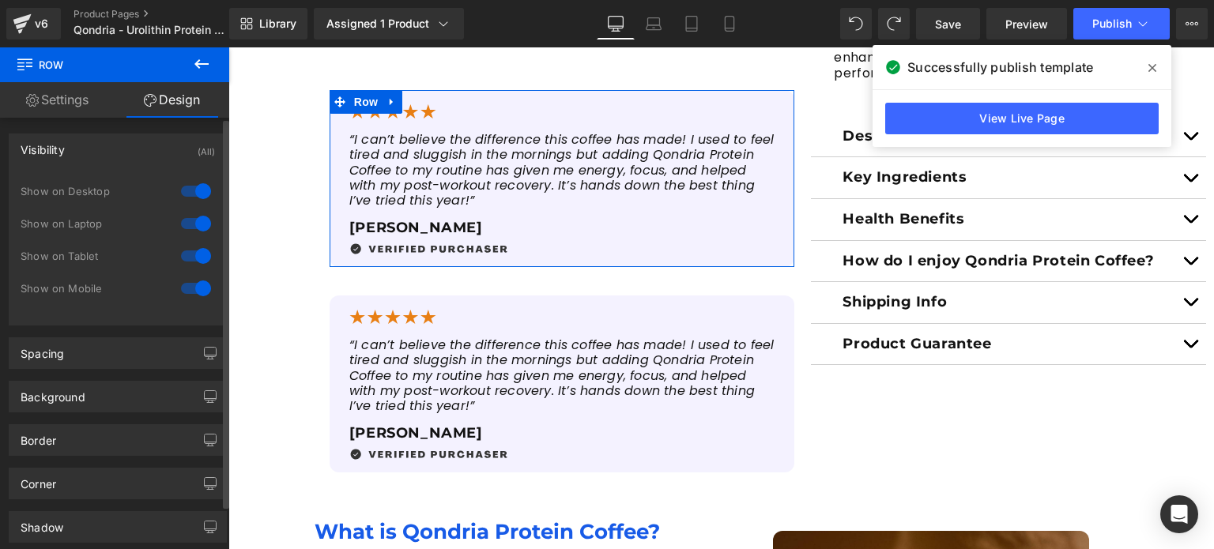
click at [184, 287] on div at bounding box center [196, 288] width 38 height 25
click at [186, 254] on div at bounding box center [196, 255] width 38 height 25
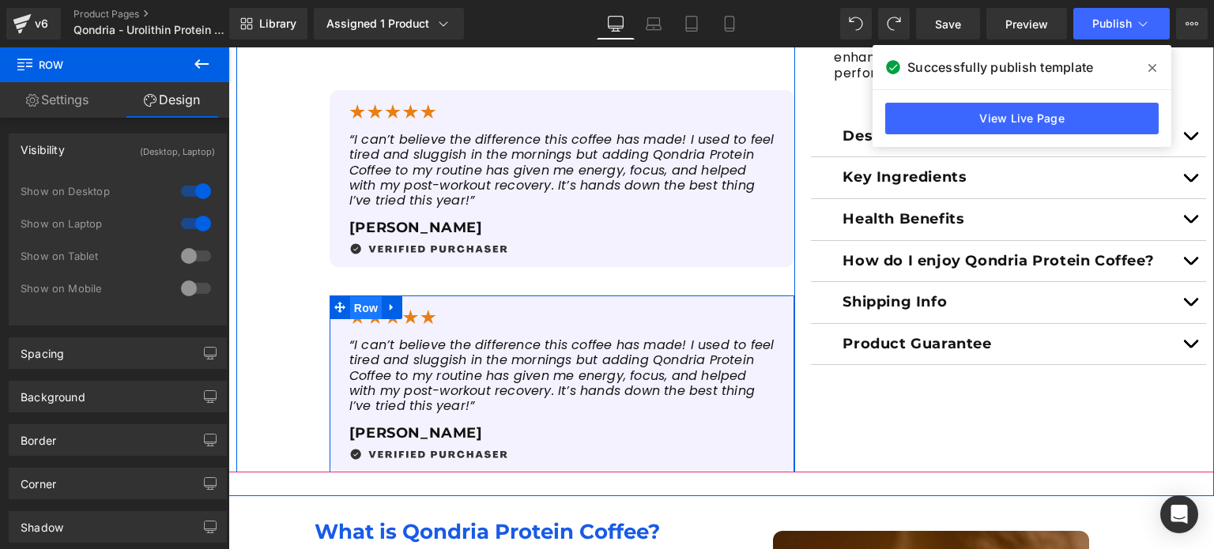
click at [354, 298] on span "Row" at bounding box center [366, 308] width 32 height 24
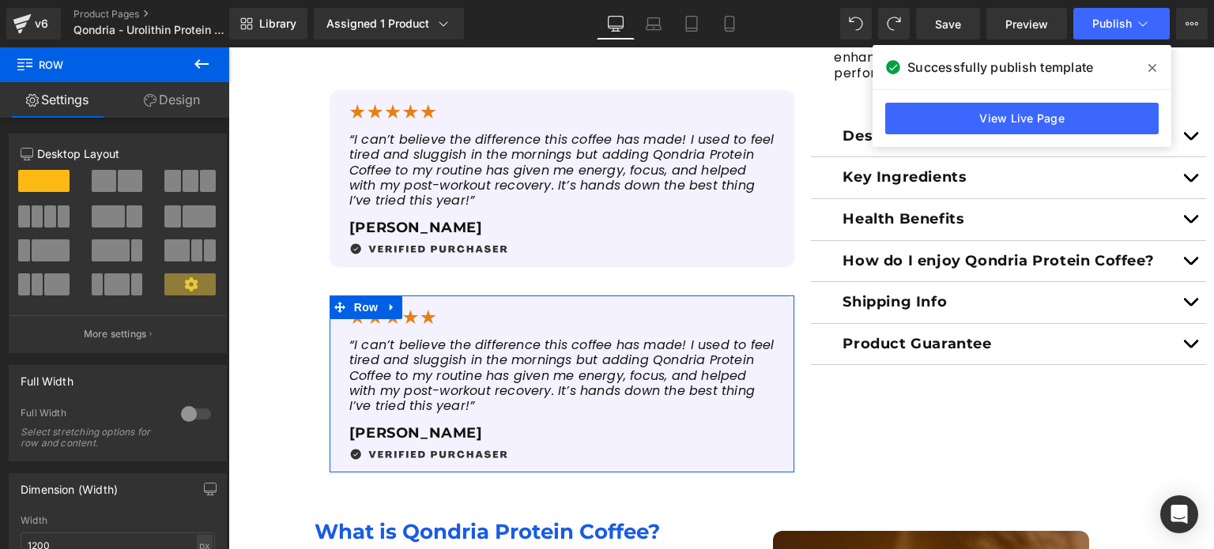
click at [186, 107] on link "Design" at bounding box center [172, 100] width 115 height 36
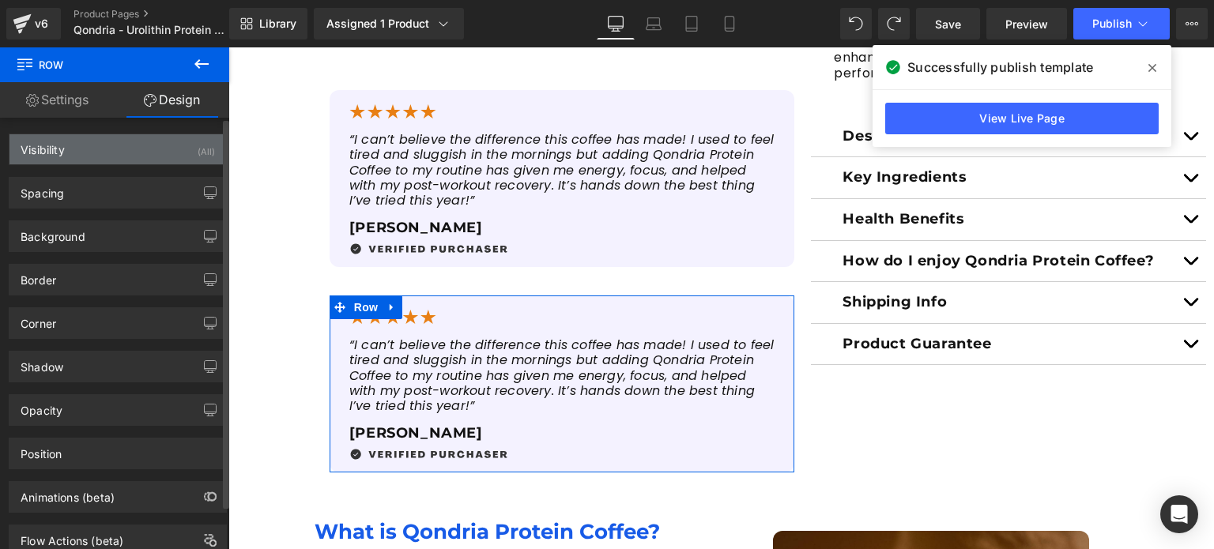
click at [161, 156] on div "Visibility (All)" at bounding box center [117, 149] width 217 height 30
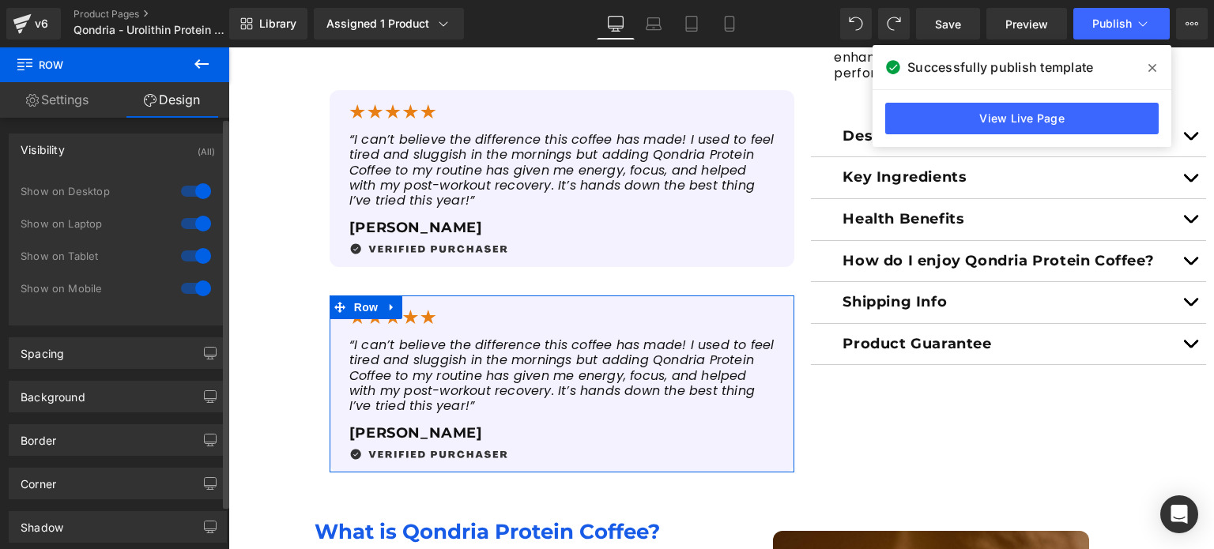
click at [187, 189] on div at bounding box center [196, 191] width 38 height 25
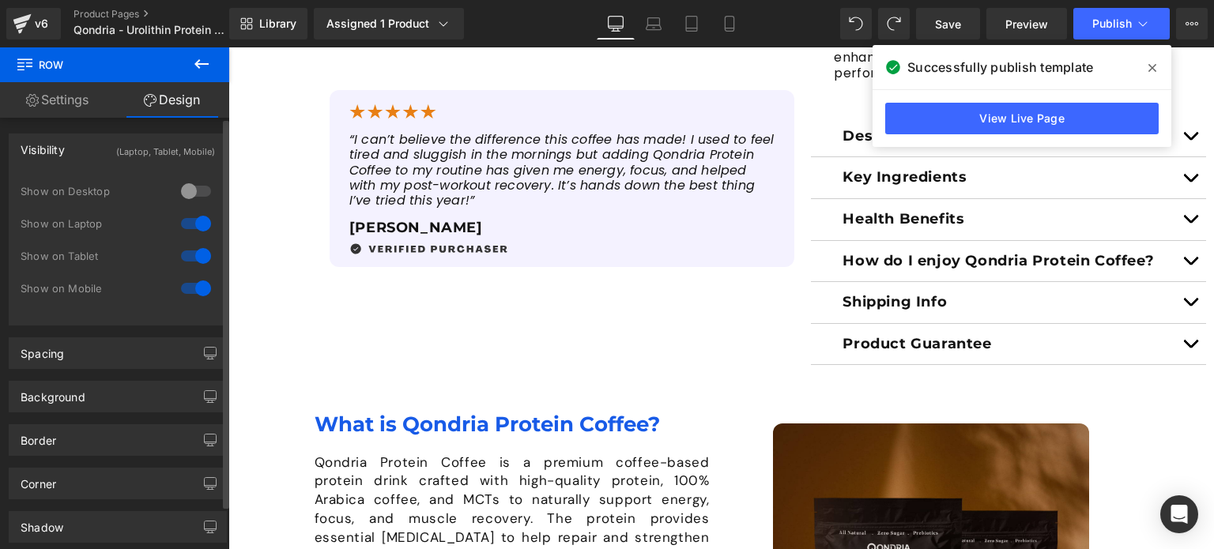
click at [187, 224] on div at bounding box center [196, 223] width 38 height 25
click at [654, 35] on link "Laptop" at bounding box center [654, 24] width 38 height 32
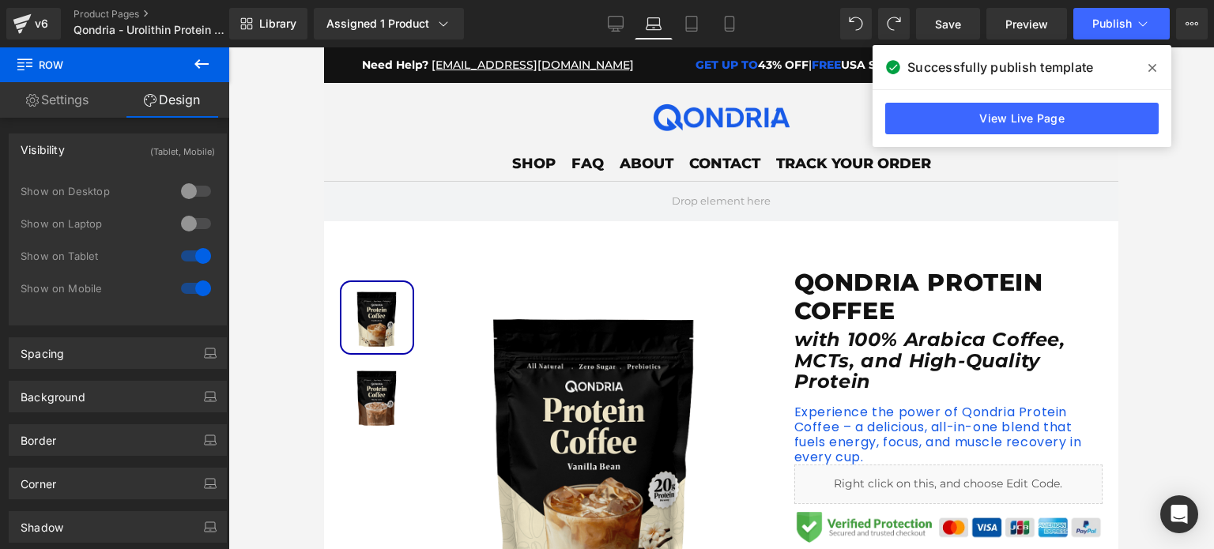
scroll to position [0, 0]
click at [684, 31] on icon at bounding box center [692, 24] width 16 height 16
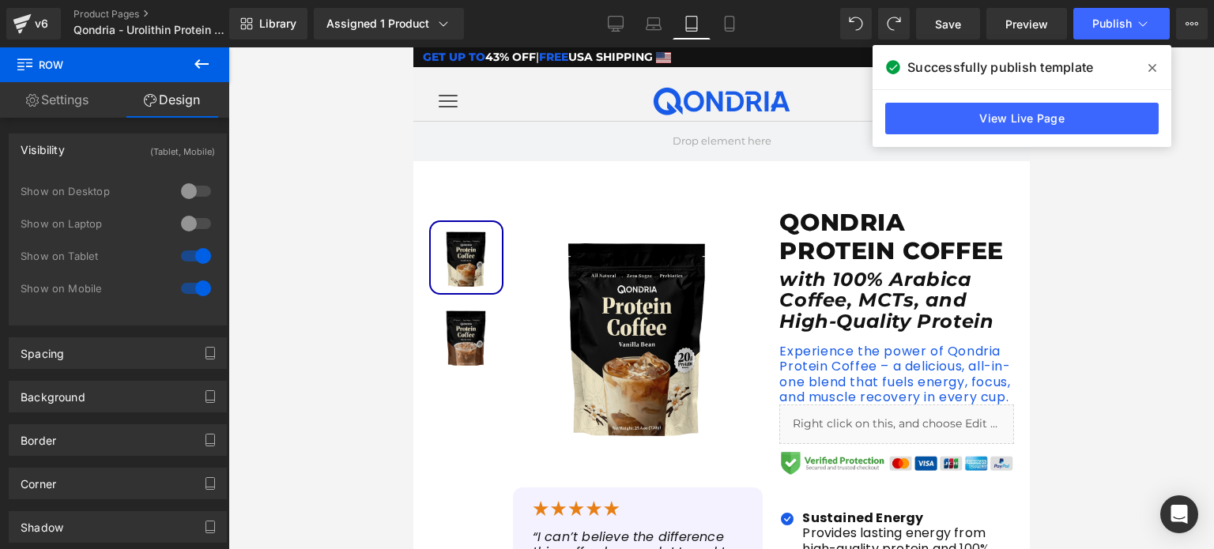
scroll to position [269, 0]
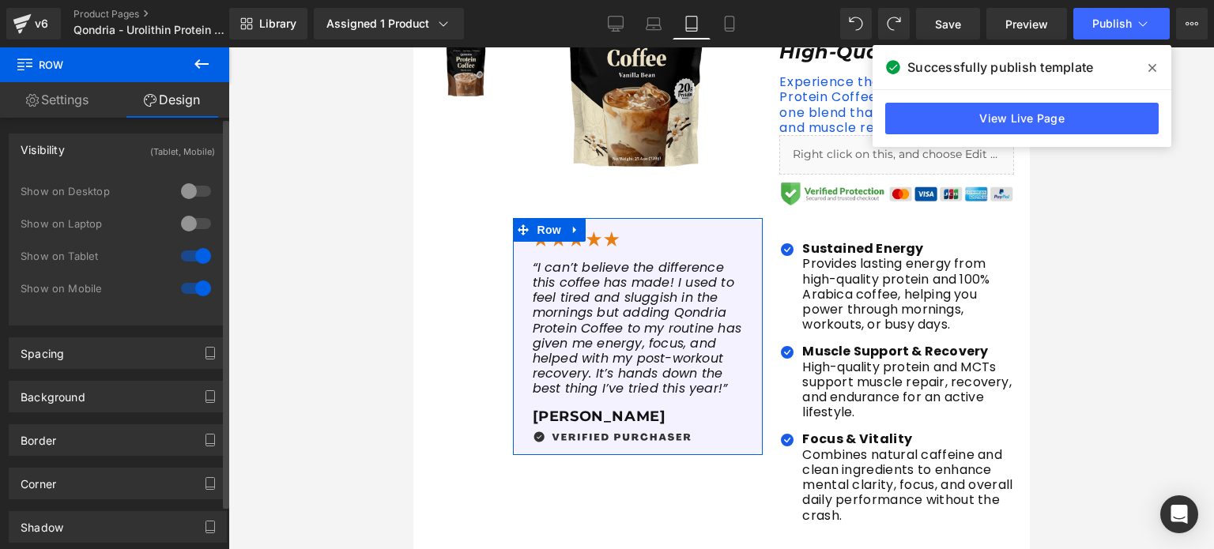
click at [183, 249] on div at bounding box center [196, 255] width 38 height 25
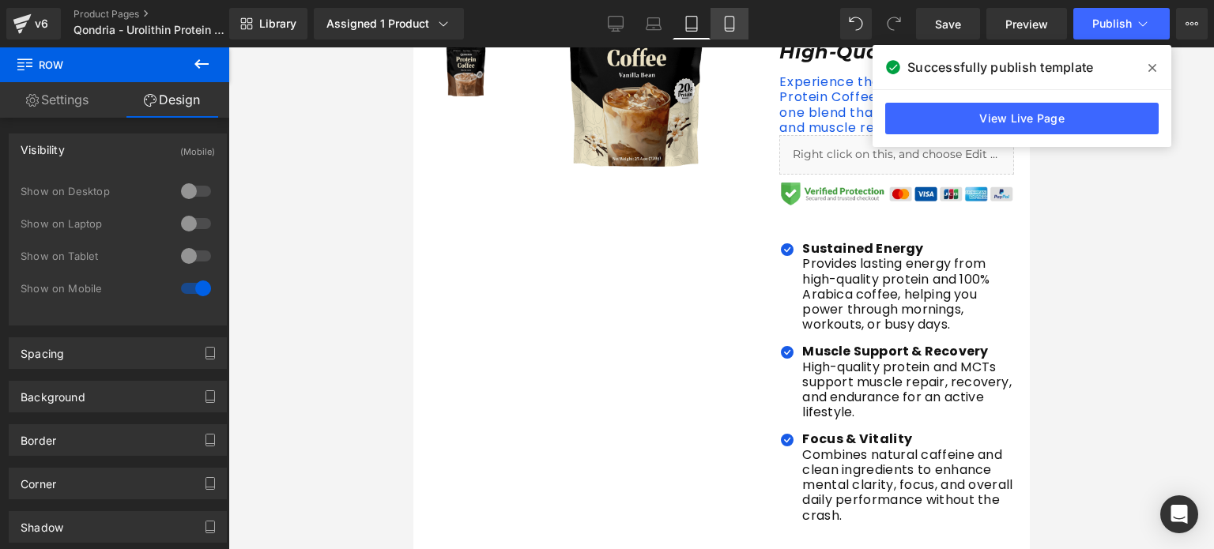
click at [720, 18] on link "Mobile" at bounding box center [729, 24] width 38 height 32
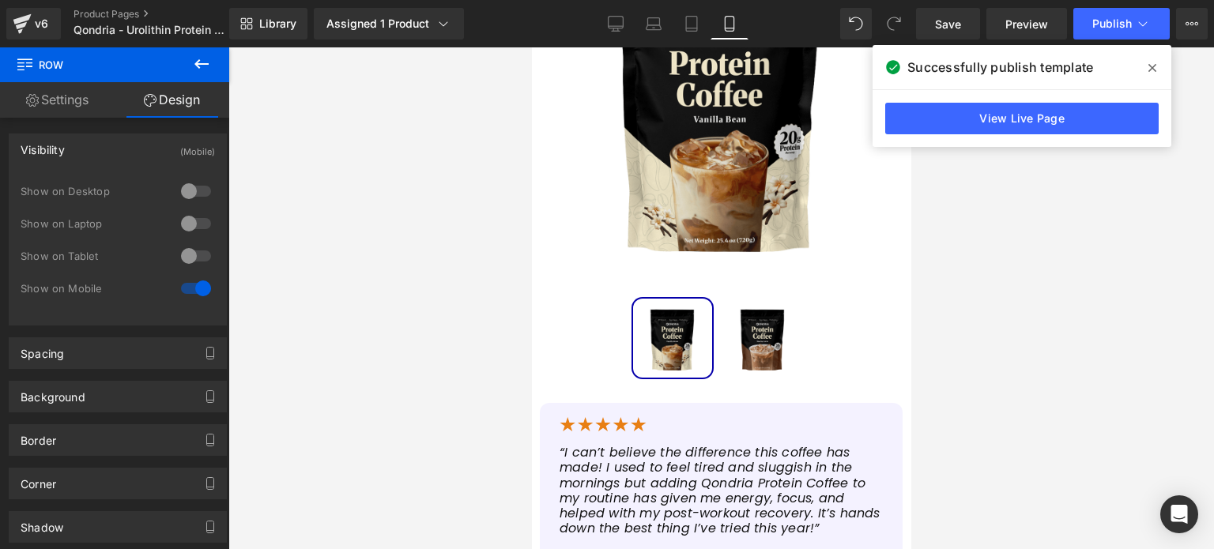
scroll to position [455, 0]
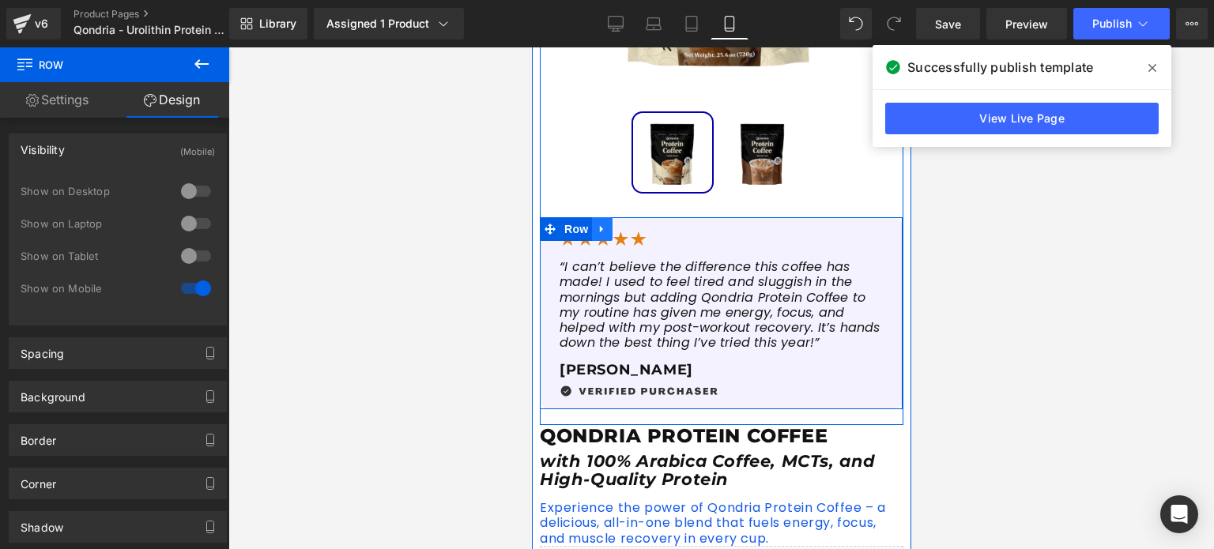
click at [591, 228] on link at bounding box center [601, 229] width 21 height 24
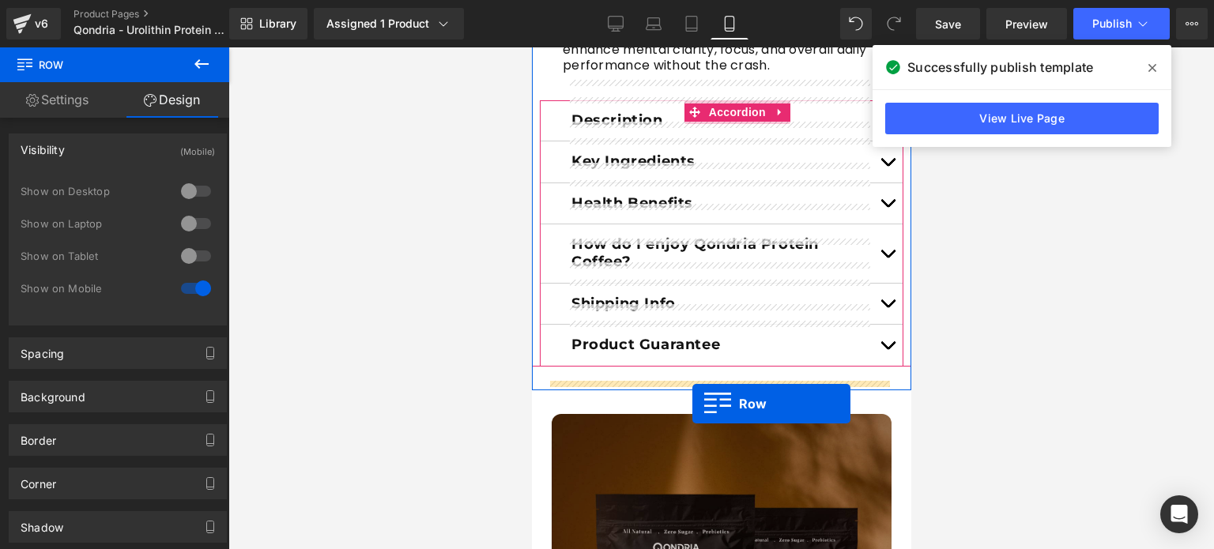
scroll to position [1113, 0]
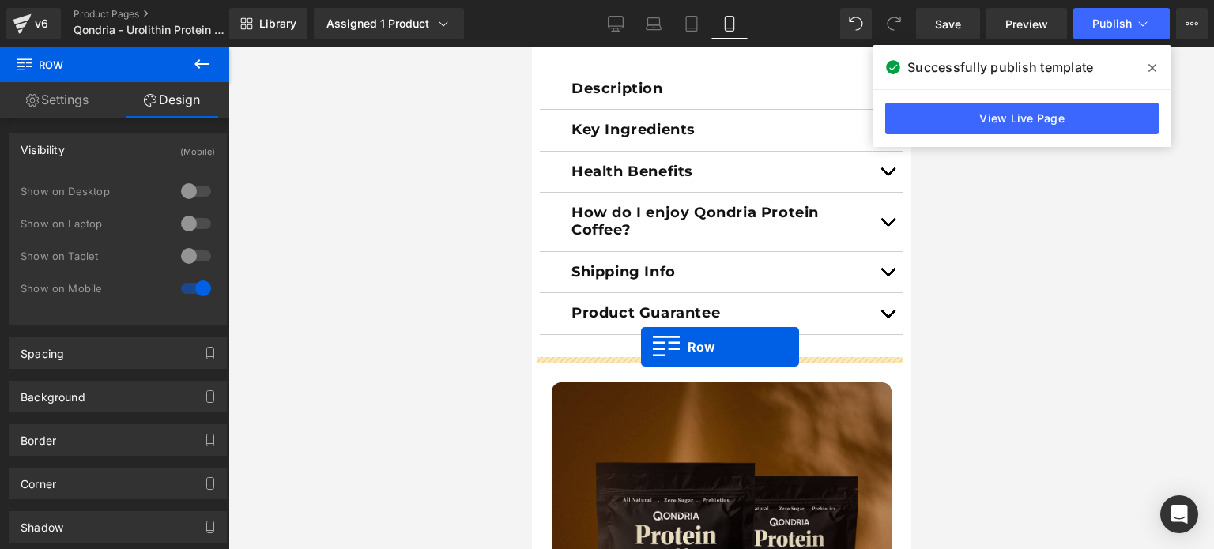
drag, startPoint x: 548, startPoint y: 94, endPoint x: 640, endPoint y: 347, distance: 269.3
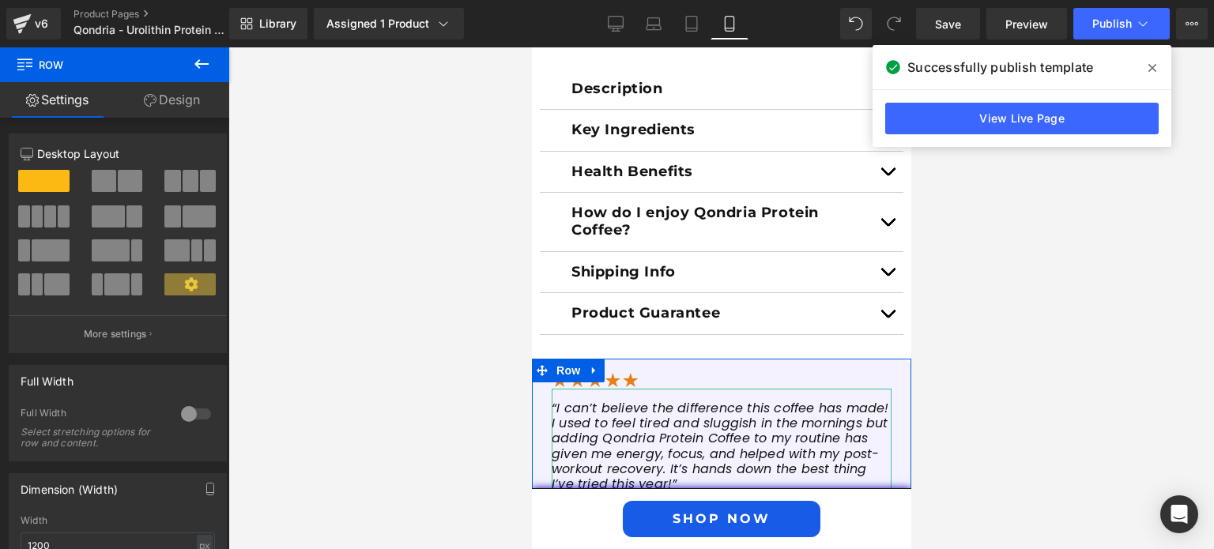
scroll to position [1265, 0]
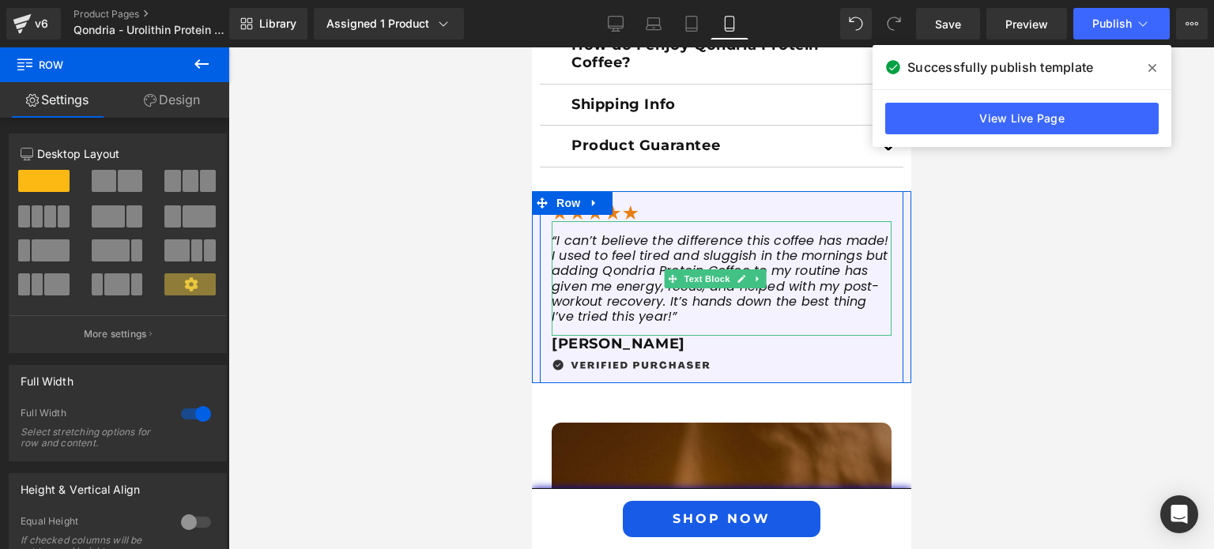
scroll to position [1224, 0]
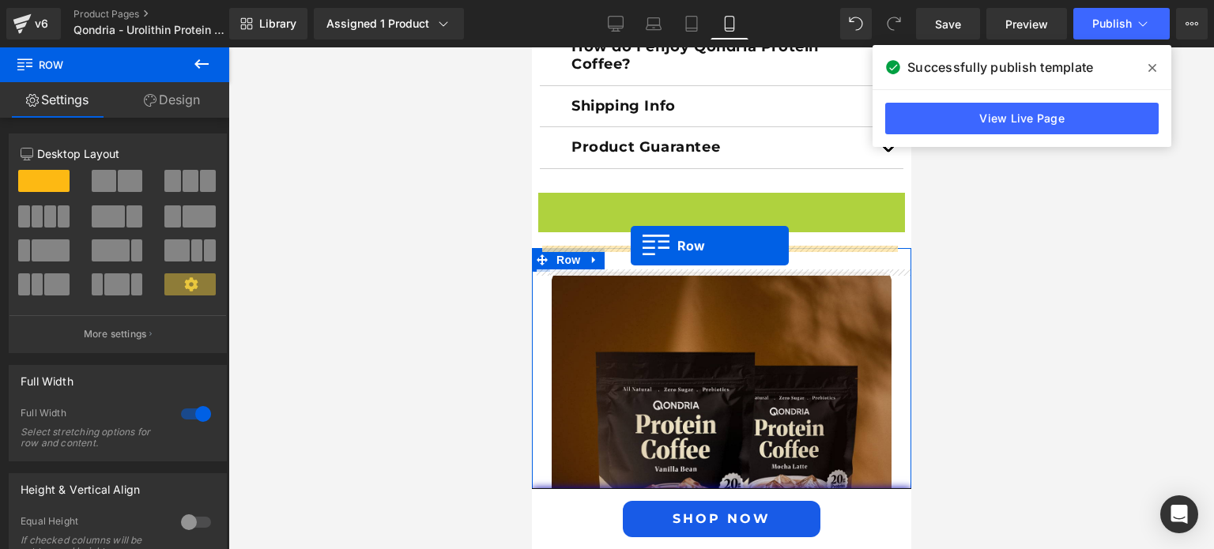
drag, startPoint x: 552, startPoint y: 202, endPoint x: 630, endPoint y: 246, distance: 89.9
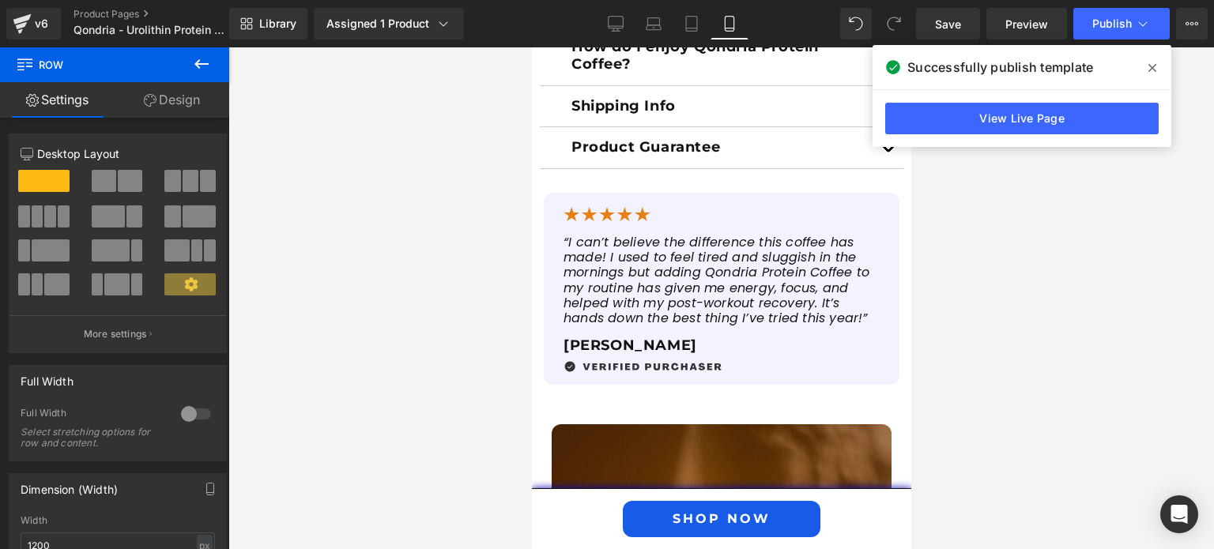
click at [952, 328] on div at bounding box center [721, 298] width 986 height 502
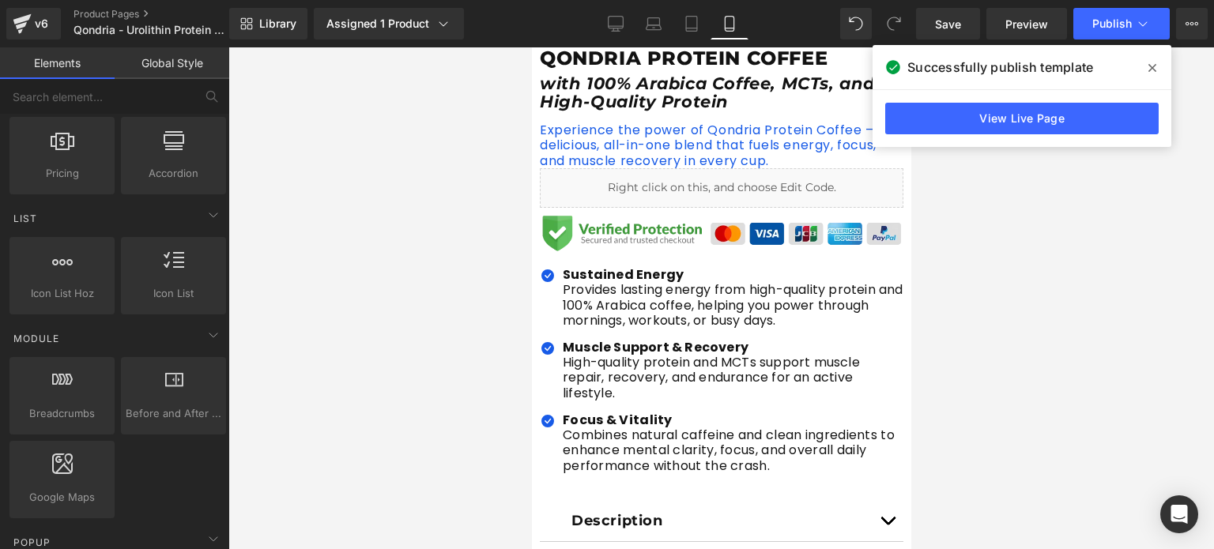
scroll to position [620, 0]
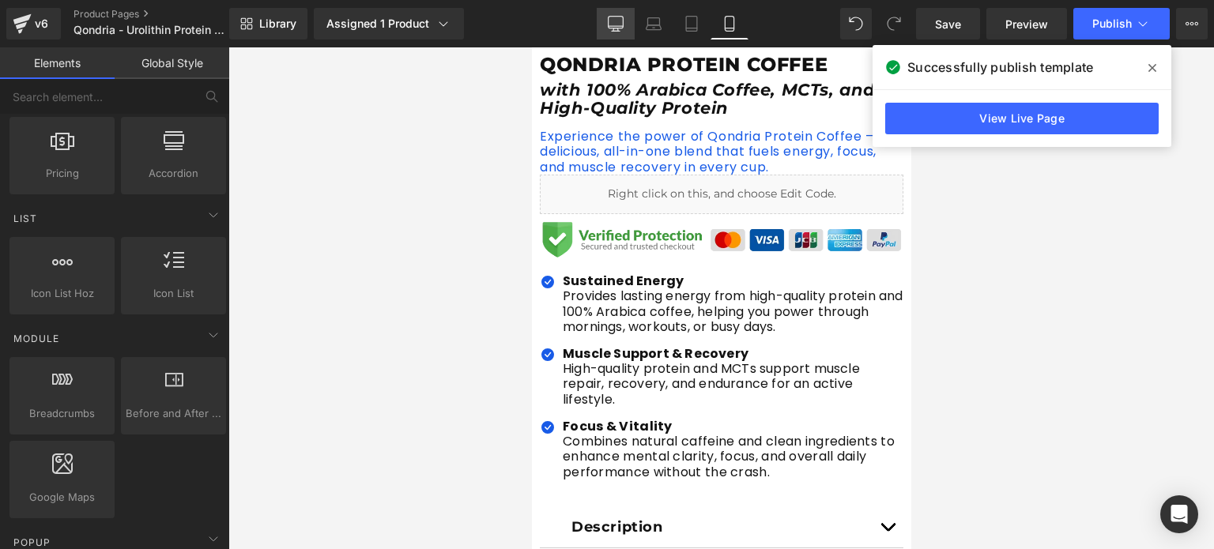
click at [628, 28] on link "Desktop" at bounding box center [616, 24] width 38 height 32
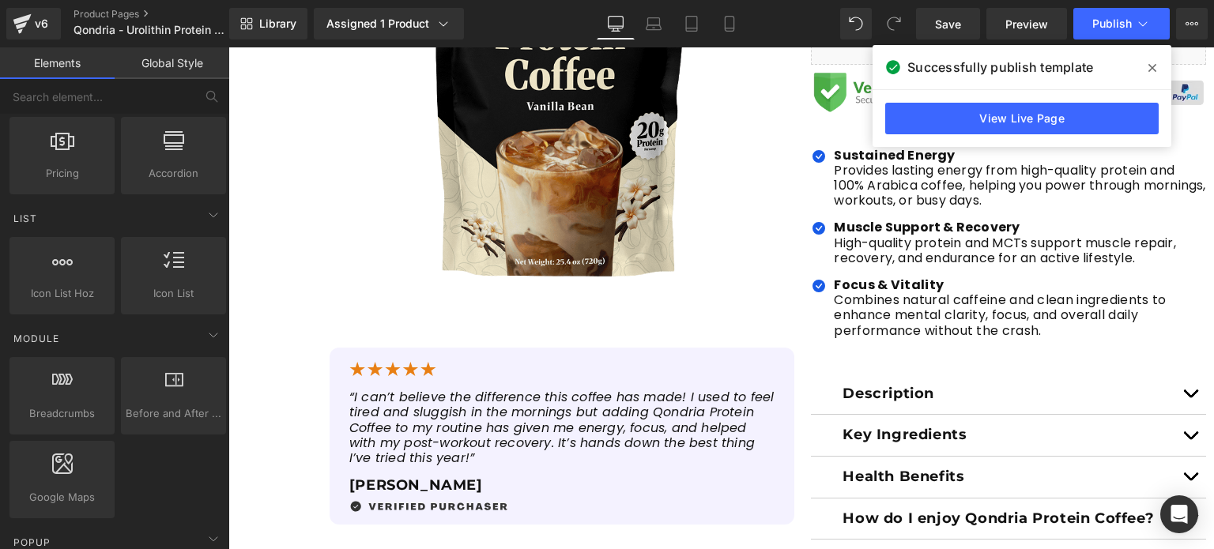
scroll to position [400, 0]
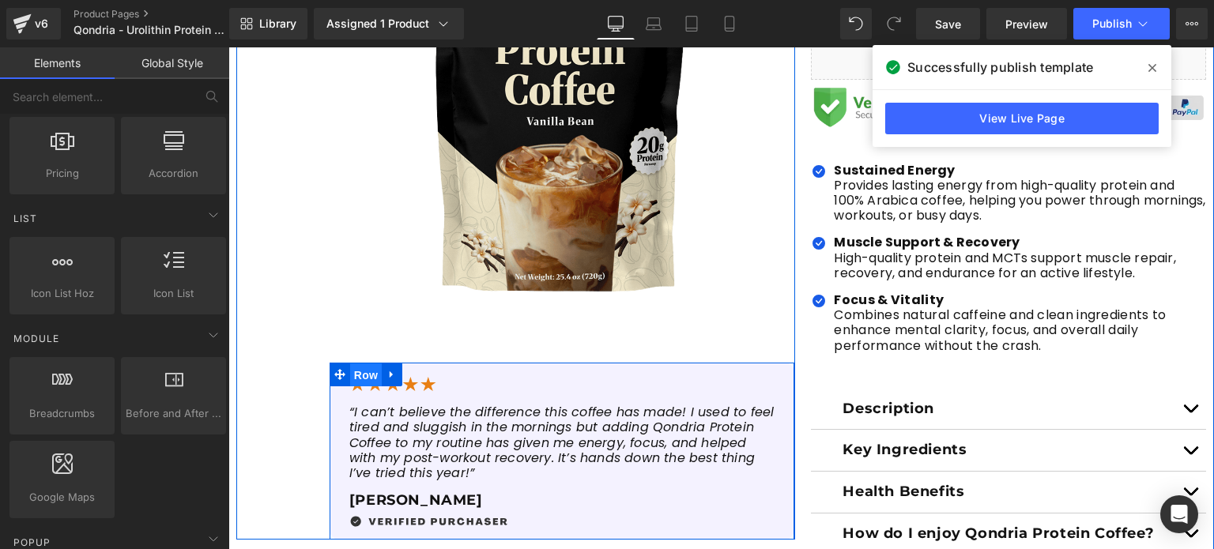
click at [366, 372] on span "Row" at bounding box center [366, 376] width 32 height 24
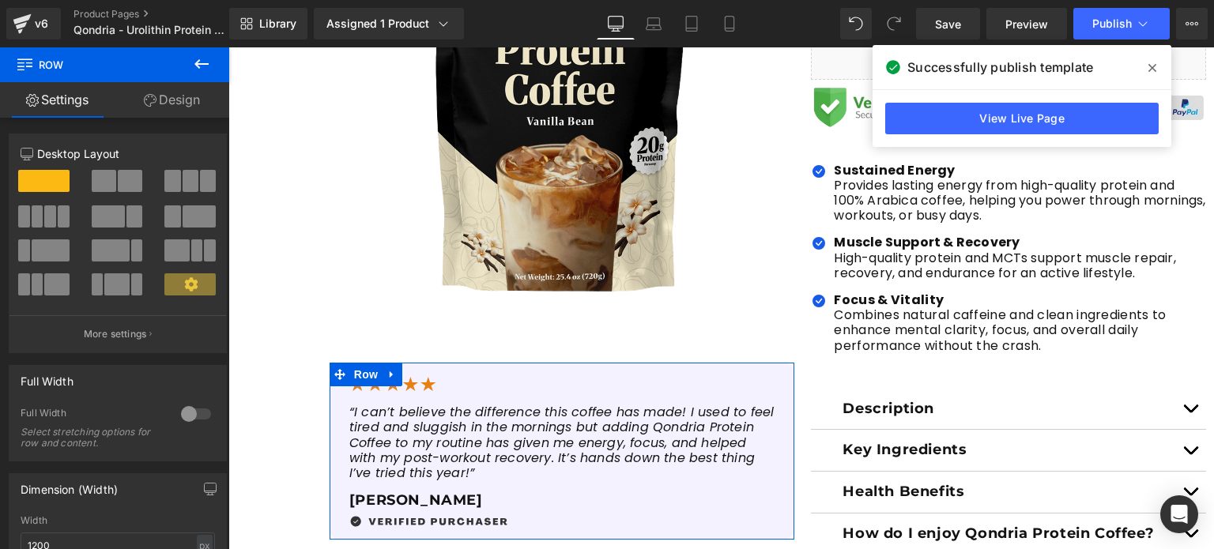
click at [161, 97] on link "Design" at bounding box center [172, 100] width 115 height 36
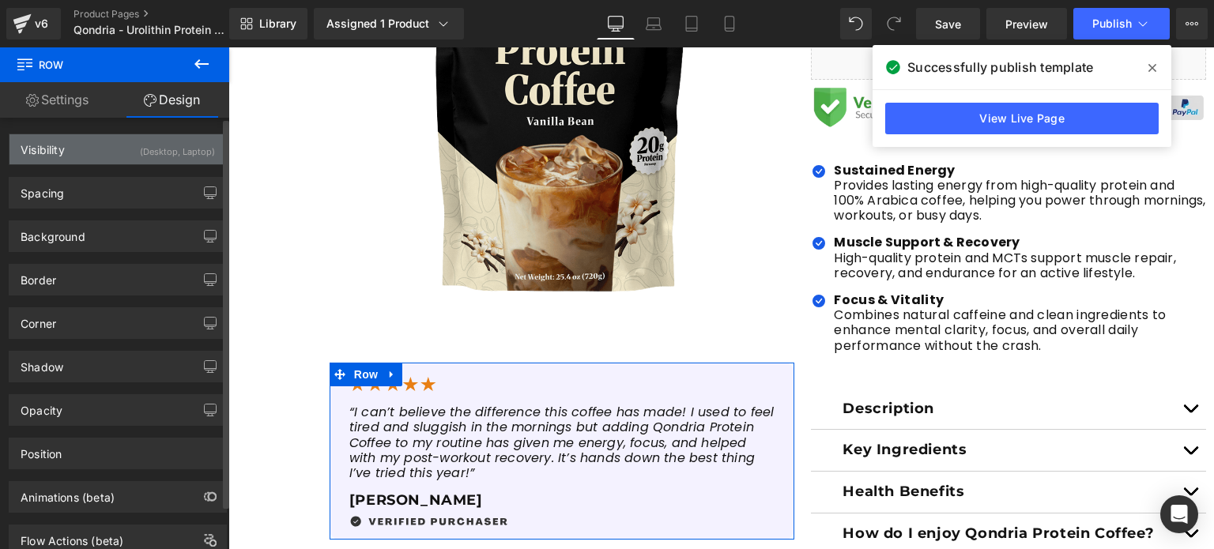
click at [171, 158] on div "(Desktop, Laptop)" at bounding box center [177, 147] width 75 height 26
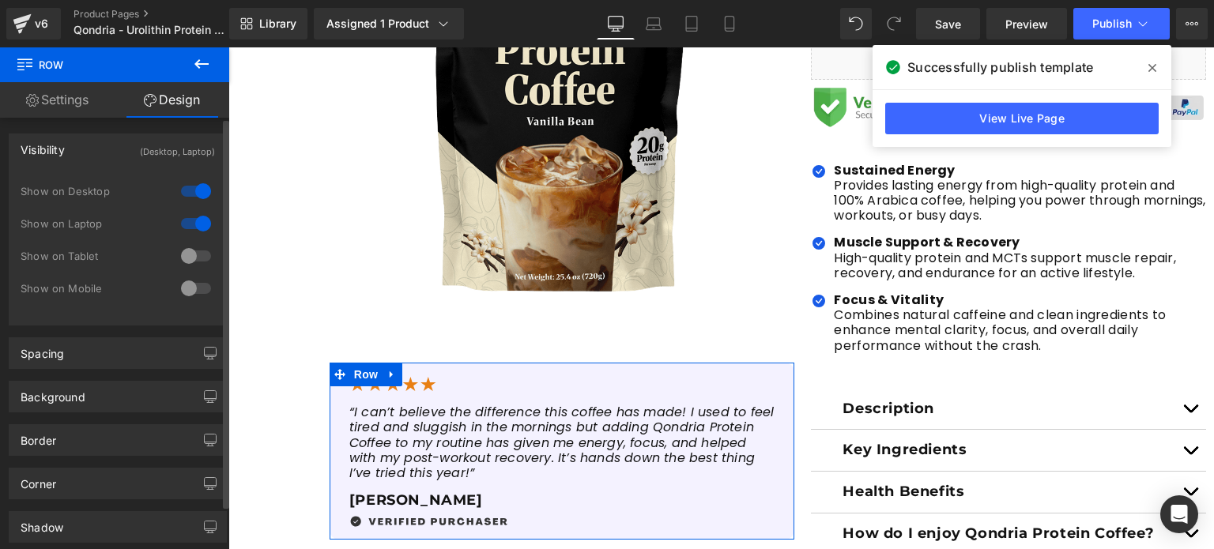
click at [183, 250] on div at bounding box center [196, 255] width 38 height 25
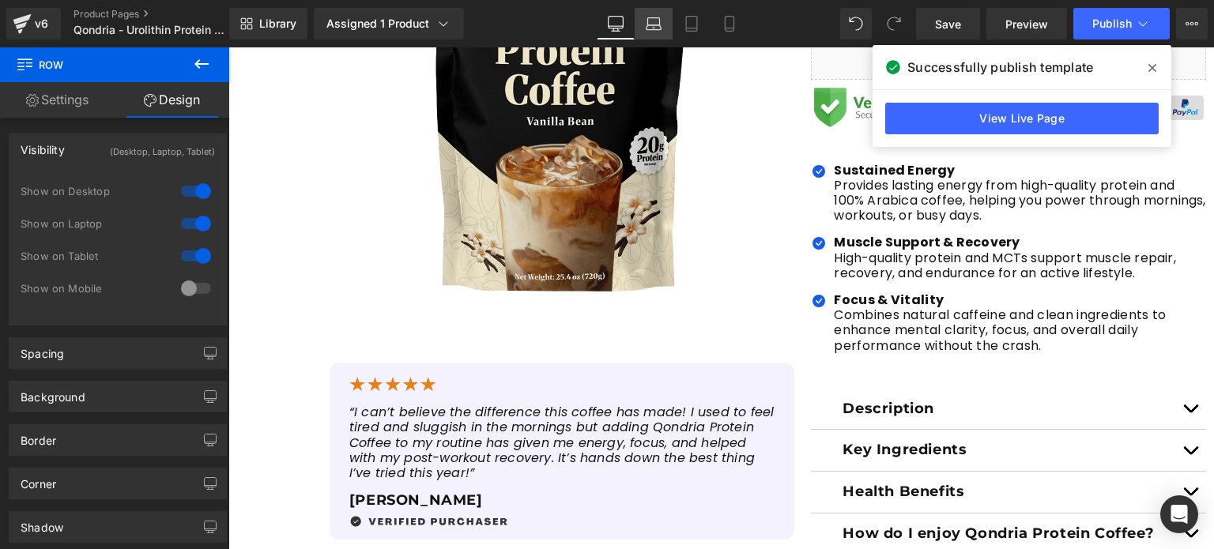
click at [646, 32] on link "Laptop" at bounding box center [654, 24] width 38 height 32
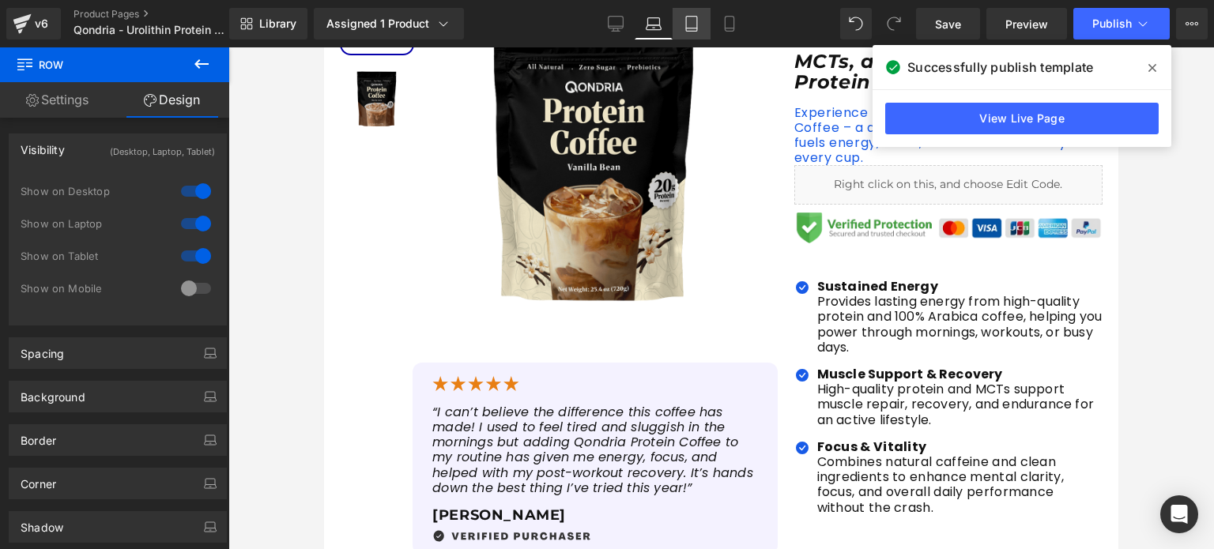
click at [681, 28] on link "Tablet" at bounding box center [692, 24] width 38 height 32
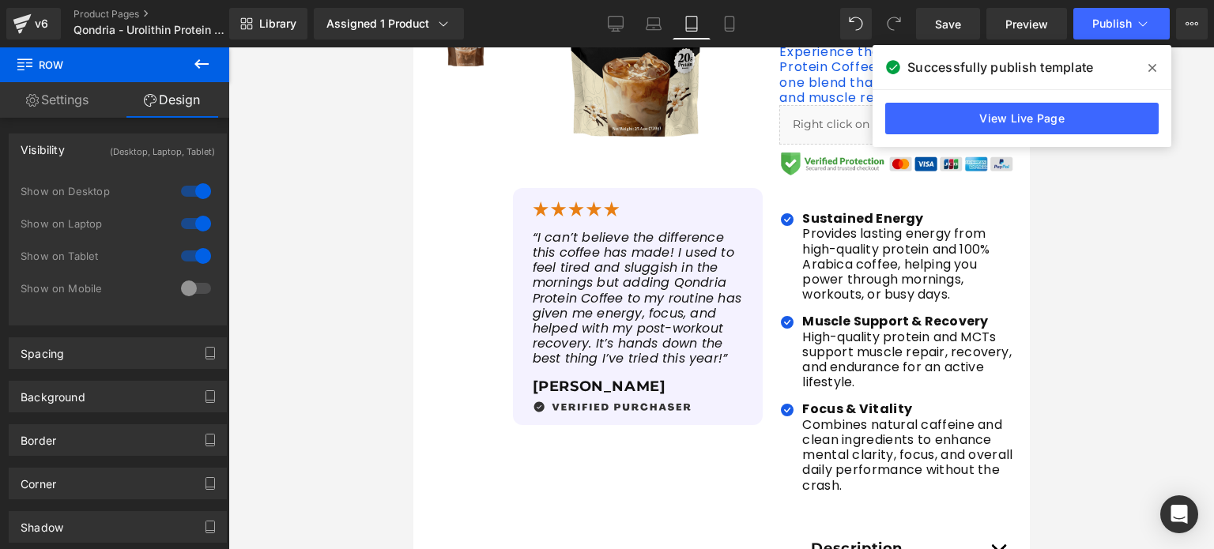
scroll to position [125, 0]
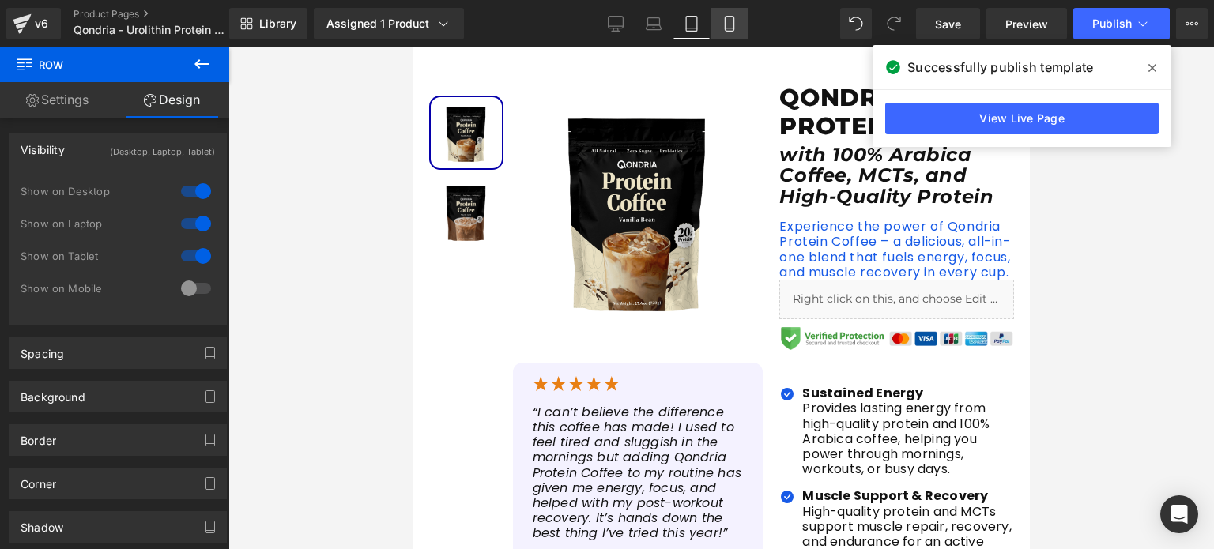
click at [711, 32] on link "Mobile" at bounding box center [729, 24] width 38 height 32
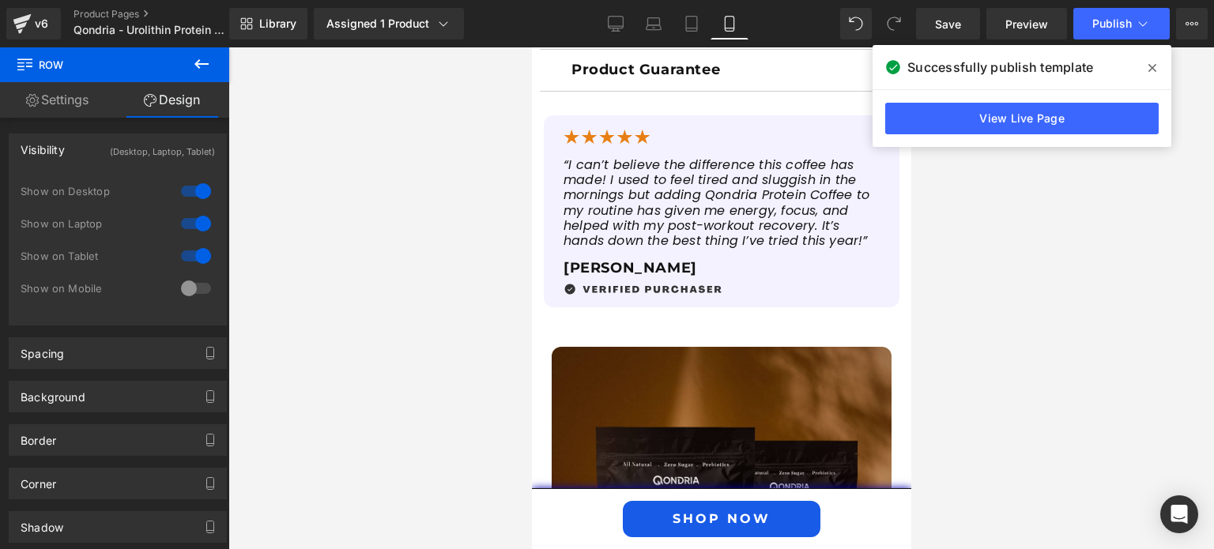
scroll to position [1312, 0]
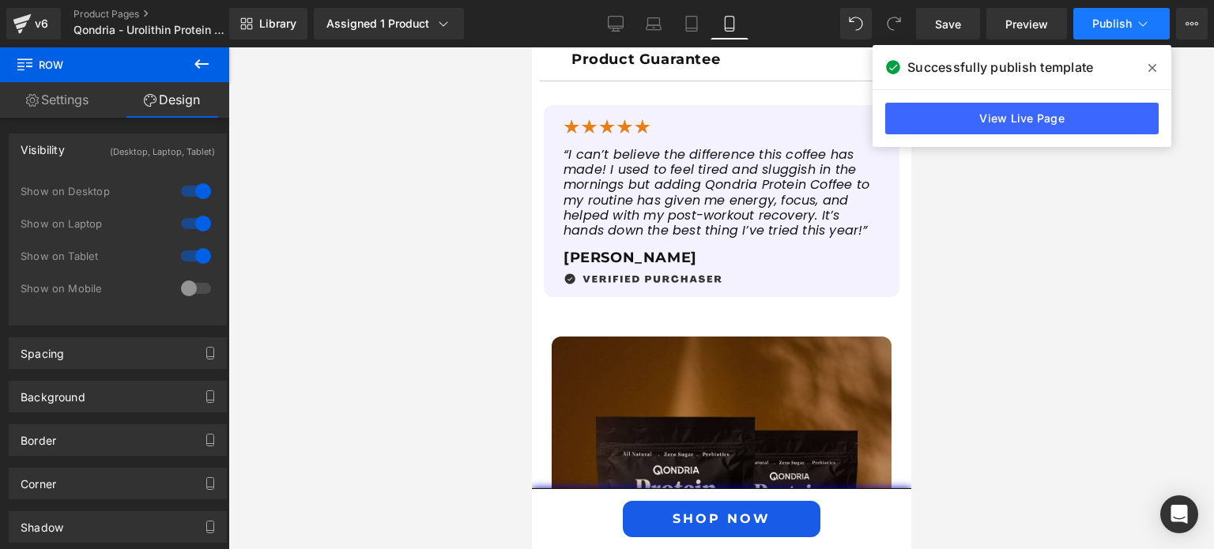
click at [1096, 28] on span "Publish" at bounding box center [1112, 23] width 40 height 13
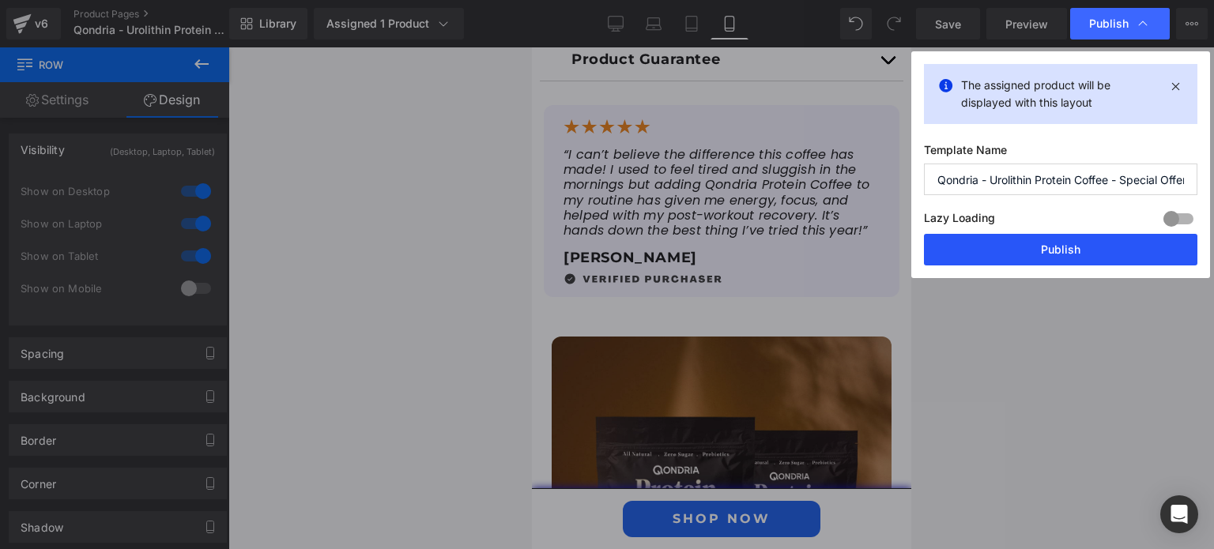
click at [1075, 254] on button "Publish" at bounding box center [1060, 250] width 273 height 32
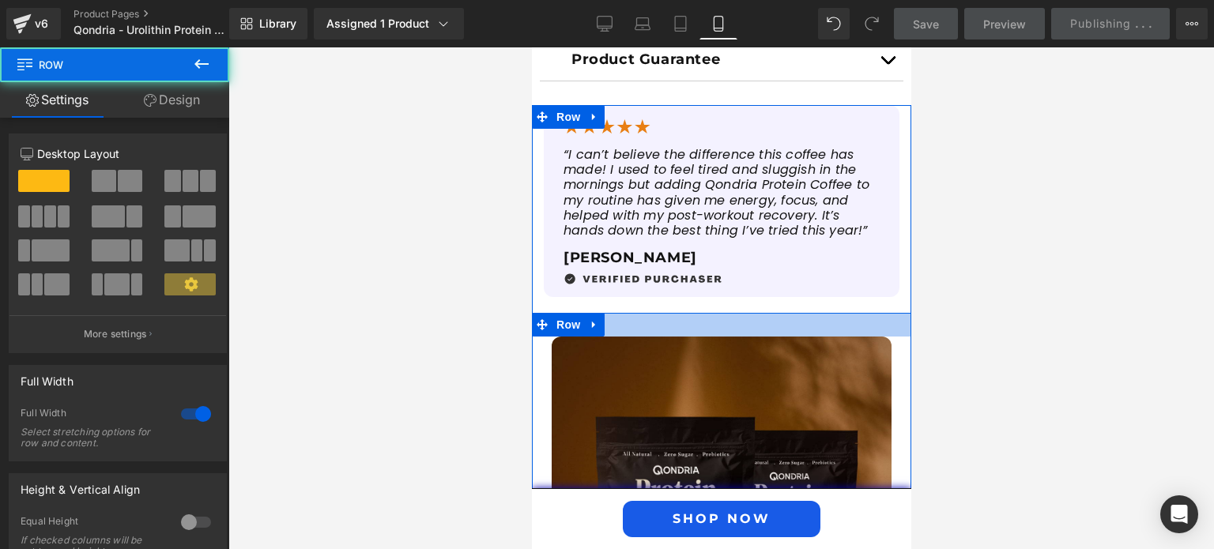
click at [720, 326] on div at bounding box center [720, 325] width 379 height 24
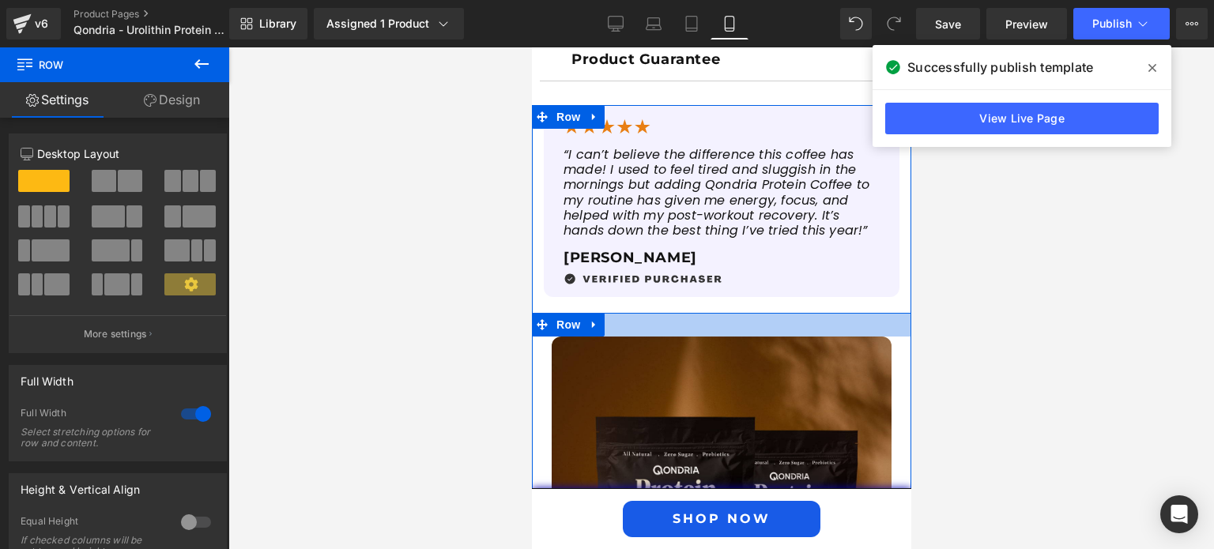
click at [728, 330] on div at bounding box center [720, 325] width 379 height 24
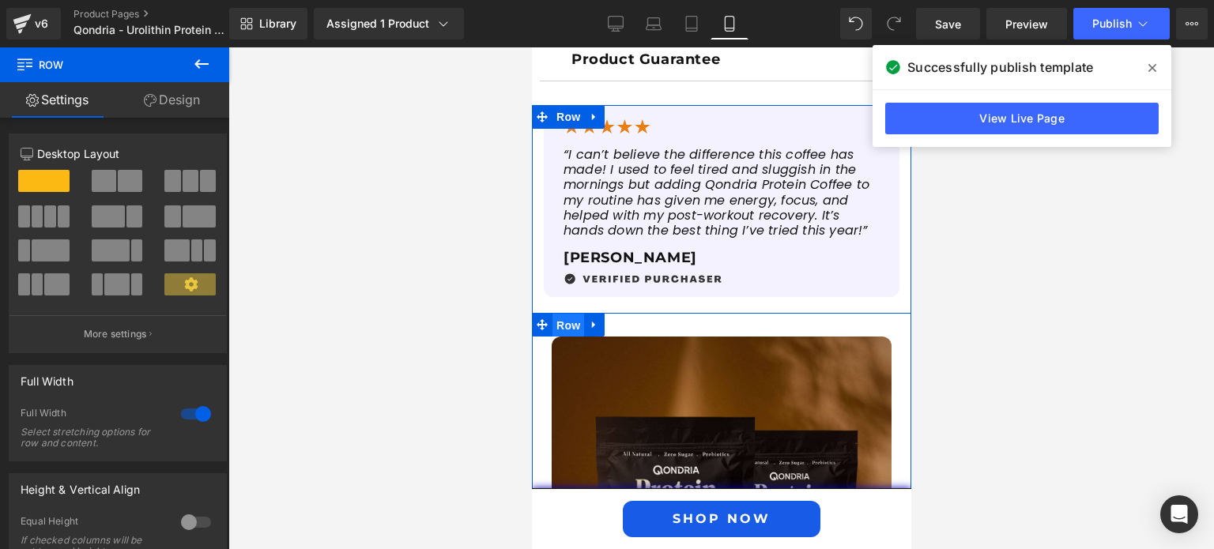
click at [560, 318] on span "Row" at bounding box center [568, 326] width 32 height 24
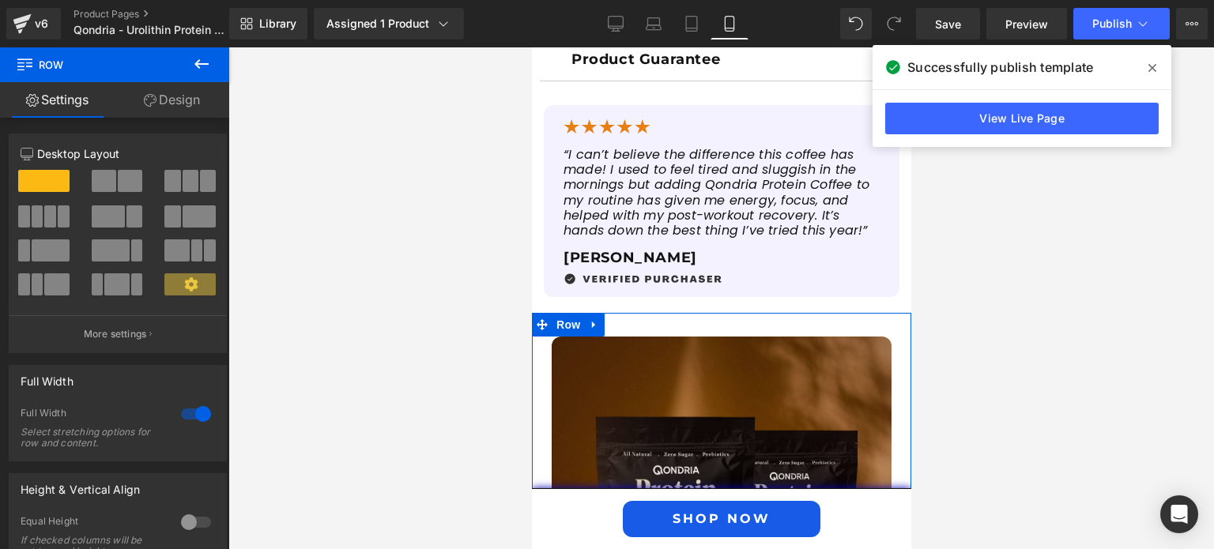
click at [175, 86] on link "Design" at bounding box center [172, 100] width 115 height 36
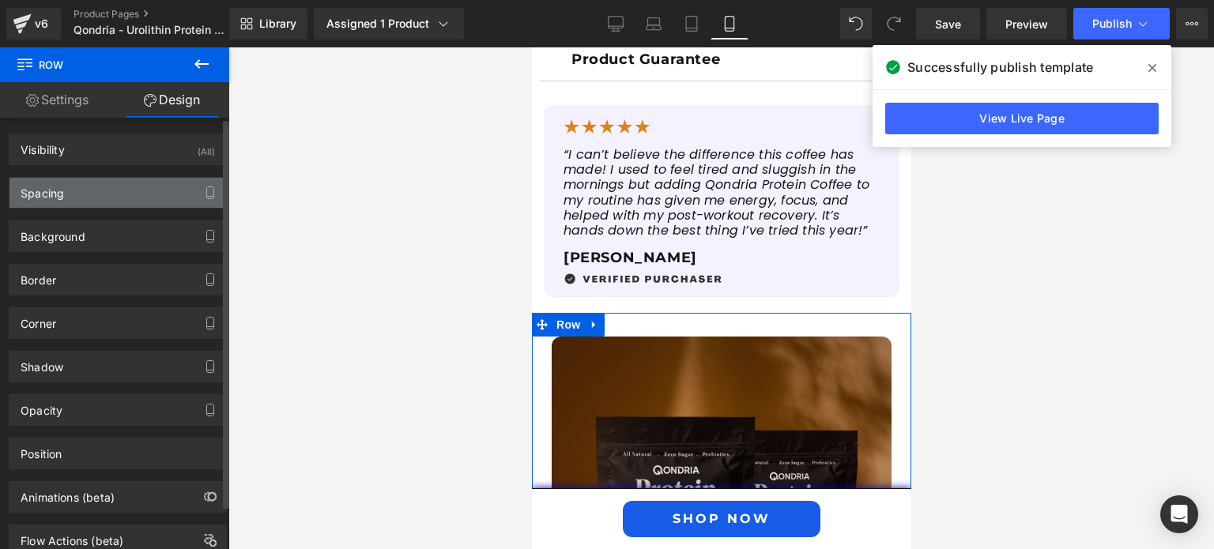
click at [161, 190] on div "Spacing" at bounding box center [117, 193] width 217 height 30
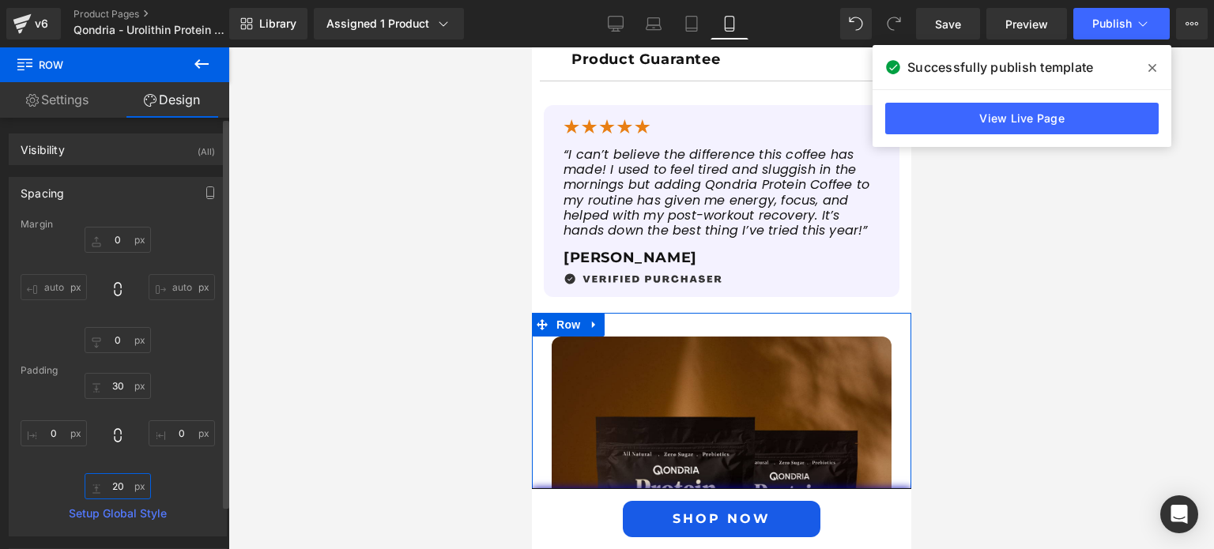
click at [117, 478] on input "text" at bounding box center [118, 486] width 66 height 26
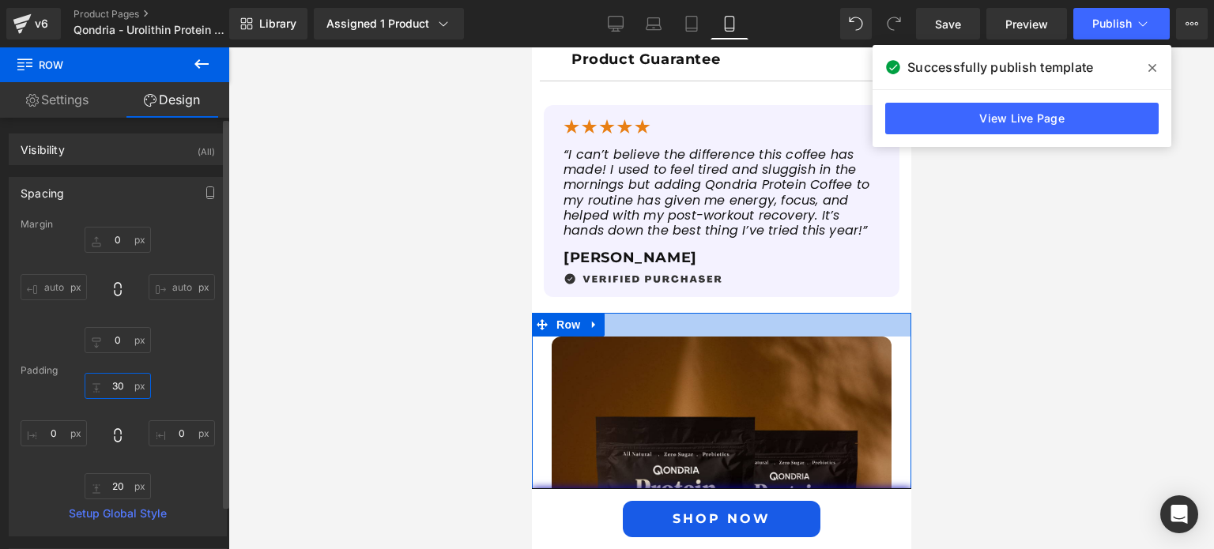
click at [114, 391] on input "text" at bounding box center [118, 386] width 66 height 26
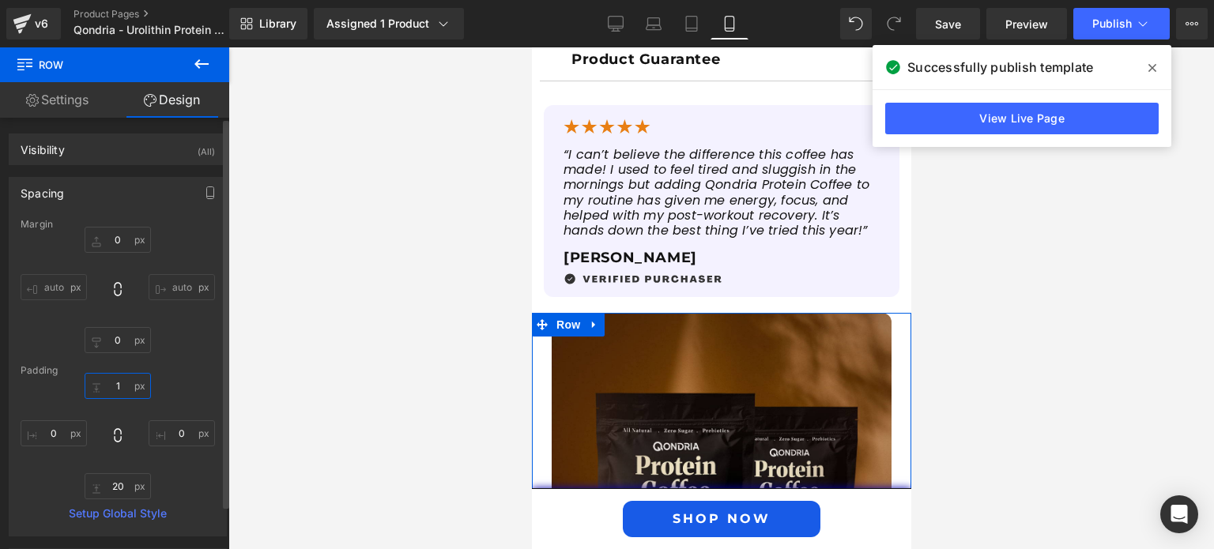
type input "0"
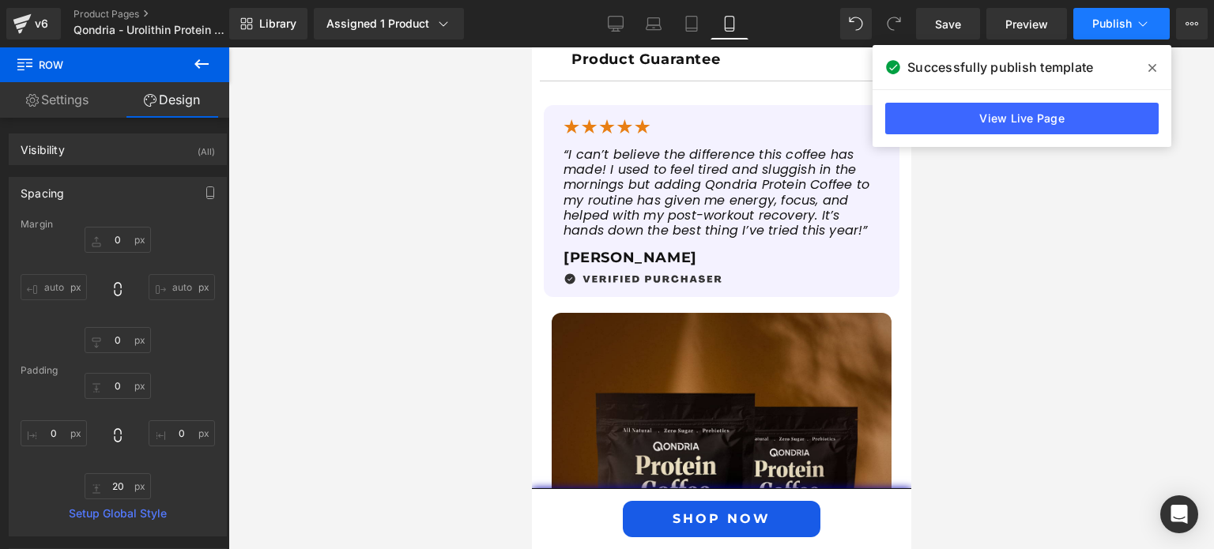
click at [1106, 18] on span "Publish" at bounding box center [1112, 23] width 40 height 13
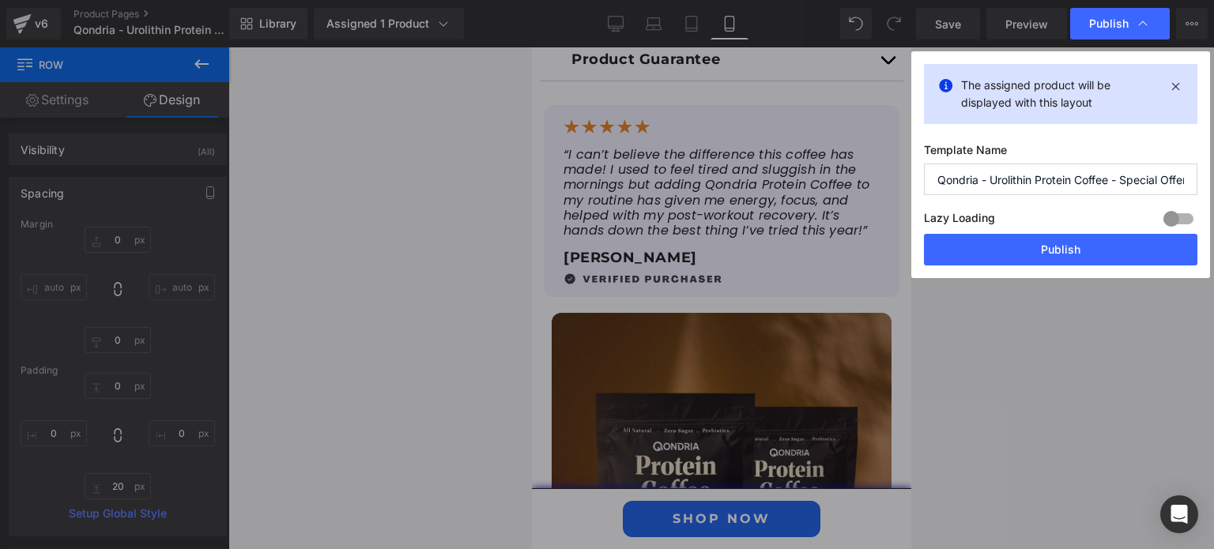
click at [1058, 232] on div "Lazy Loading Build Upgrade plan to unlock" at bounding box center [1060, 221] width 273 height 26
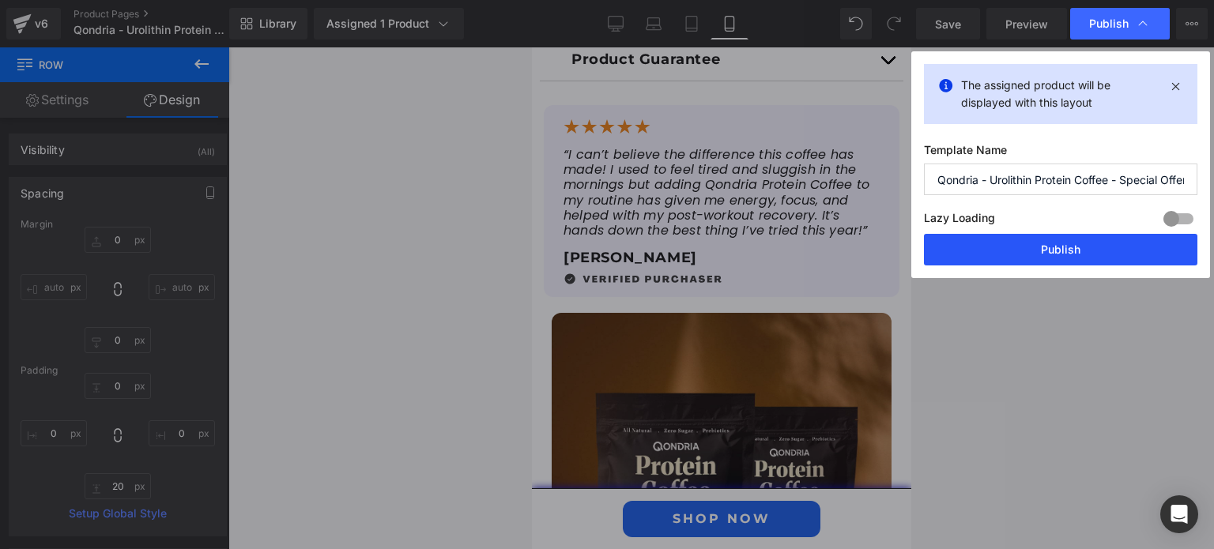
click at [1058, 243] on button "Publish" at bounding box center [1060, 250] width 273 height 32
